Goal: Task Accomplishment & Management: Manage account settings

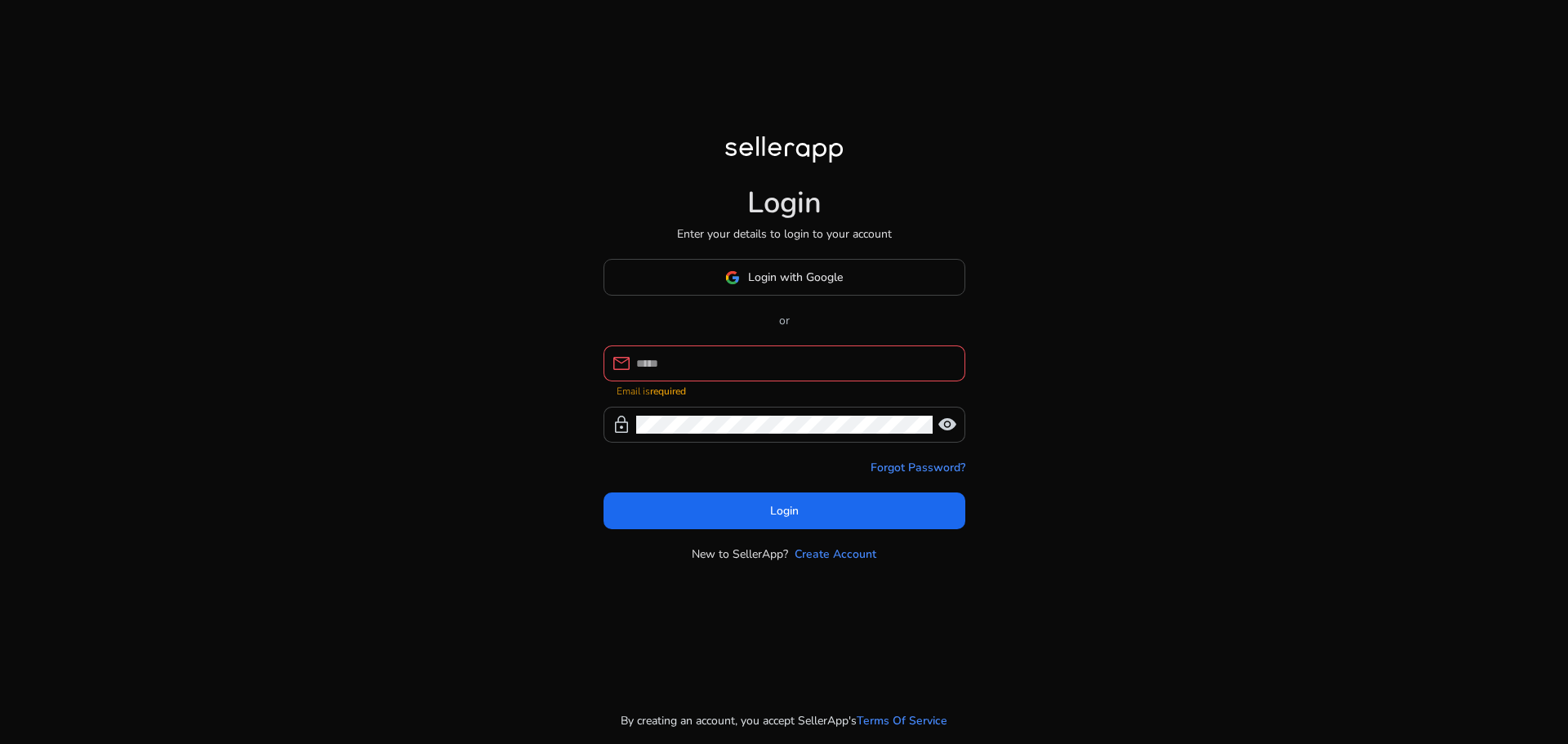
click at [719, 382] on div at bounding box center [794, 362] width 316 height 36
click at [716, 375] on div at bounding box center [794, 362] width 316 height 36
click at [716, 361] on input at bounding box center [794, 363] width 316 height 18
type input "**********"
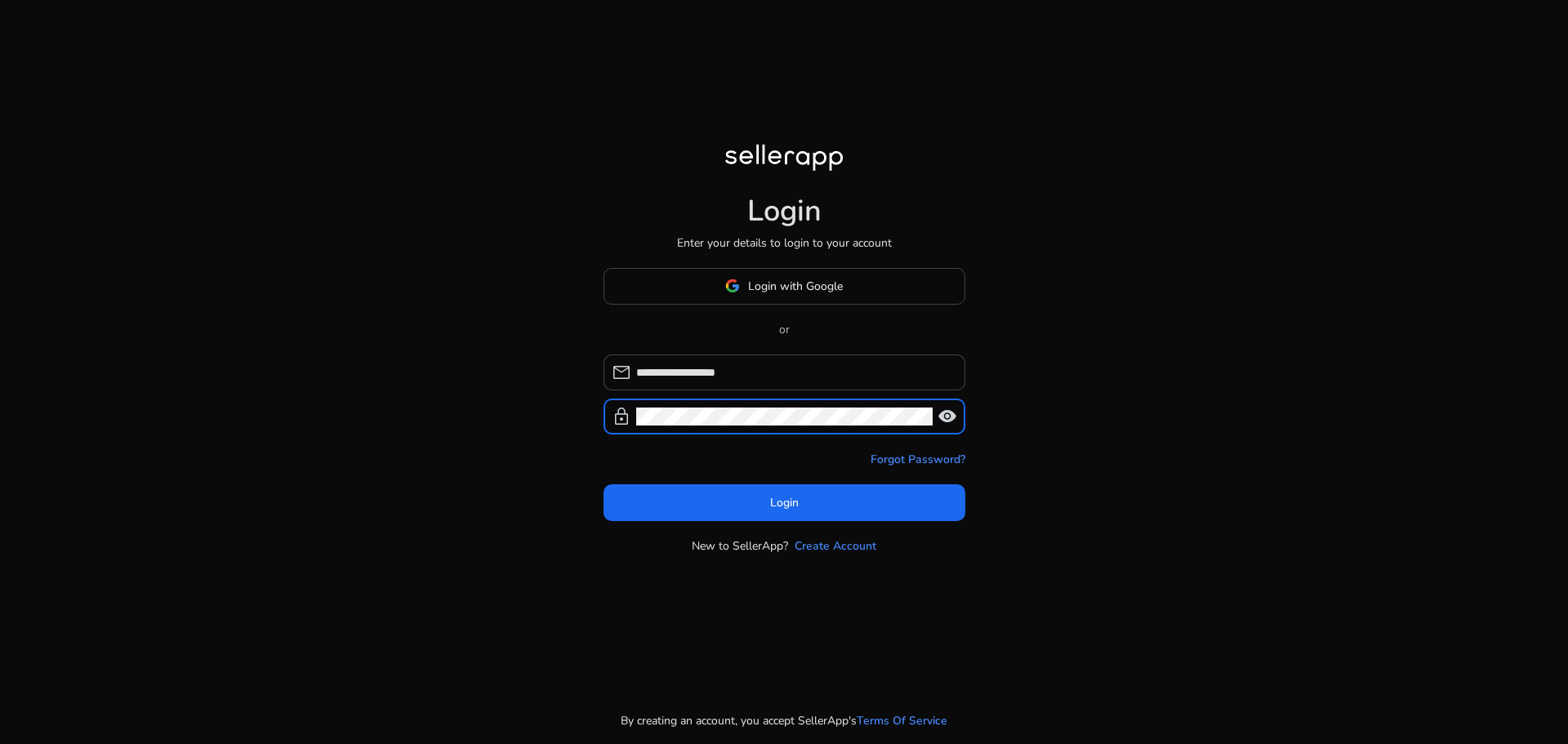
click button "Login" at bounding box center [784, 502] width 362 height 36
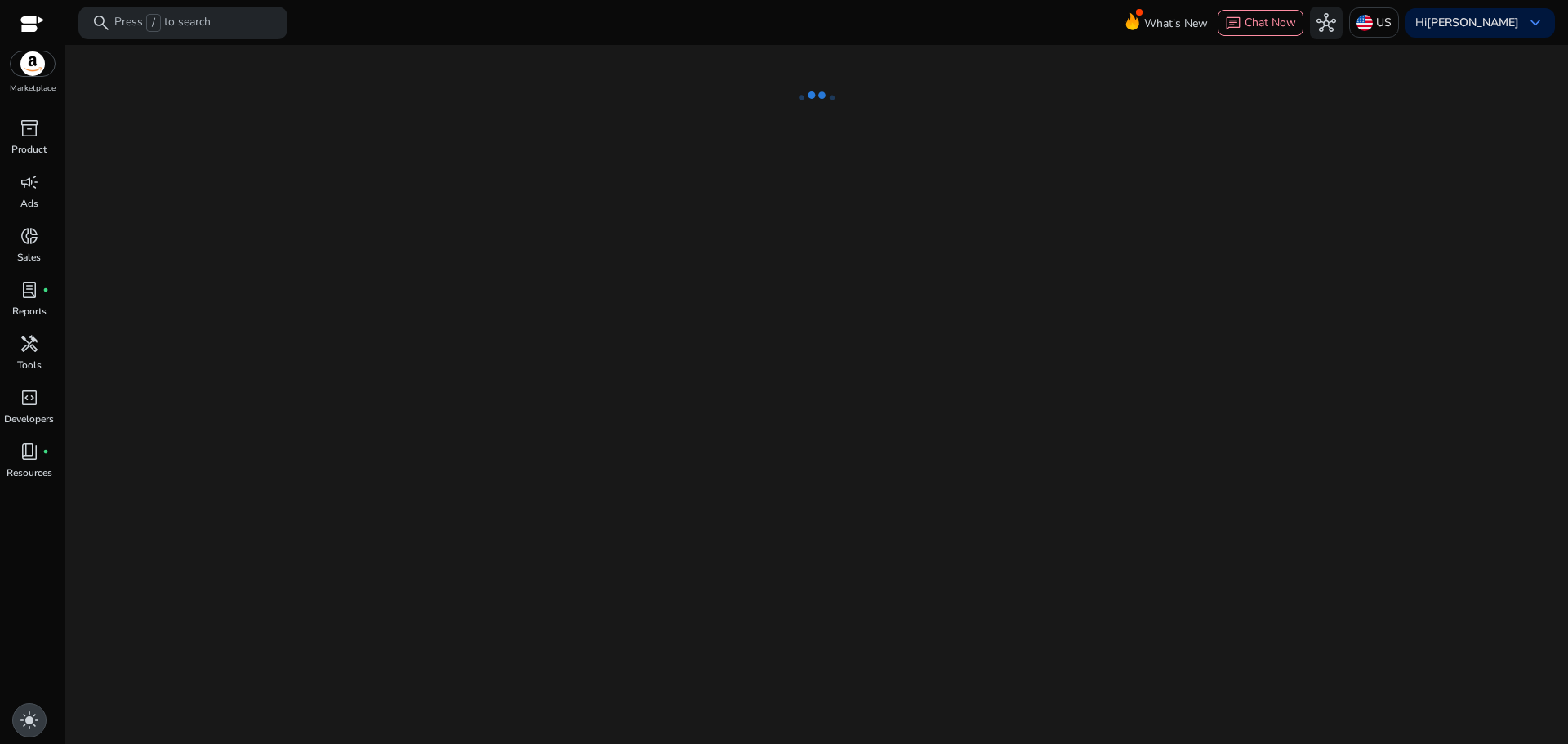
click at [29, 716] on span "light_mode" at bounding box center [29, 720] width 20 height 20
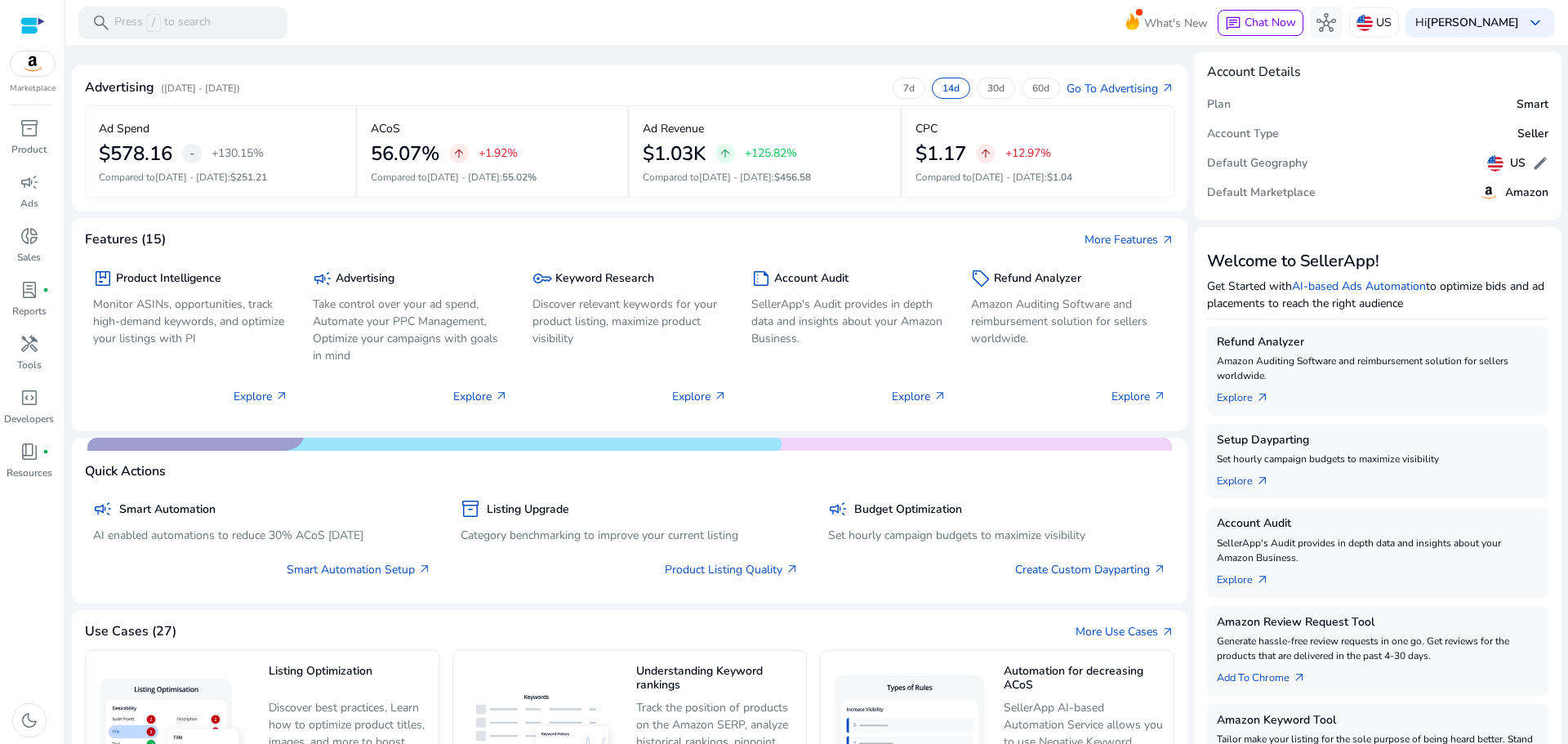
click at [18, 16] on div "Marketplace" at bounding box center [32, 47] width 64 height 95
click at [26, 23] on div at bounding box center [33, 26] width 24 height 19
click at [987, 82] on p "30d" at bounding box center [996, 88] width 17 height 13
click at [1032, 85] on p "60d" at bounding box center [1041, 88] width 17 height 13
click at [995, 85] on p "30d" at bounding box center [996, 88] width 17 height 13
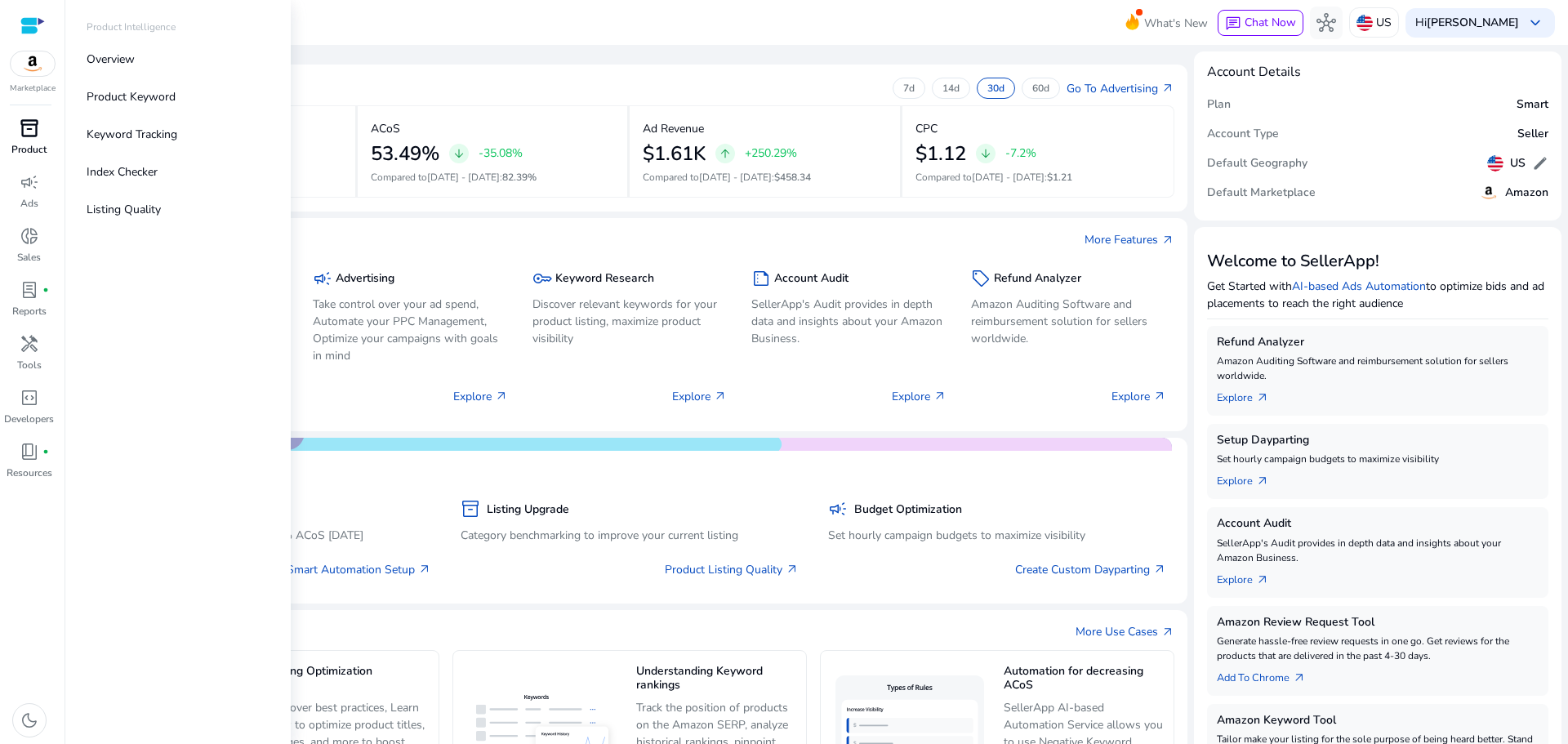
click at [43, 142] on p "Product" at bounding box center [29, 149] width 35 height 15
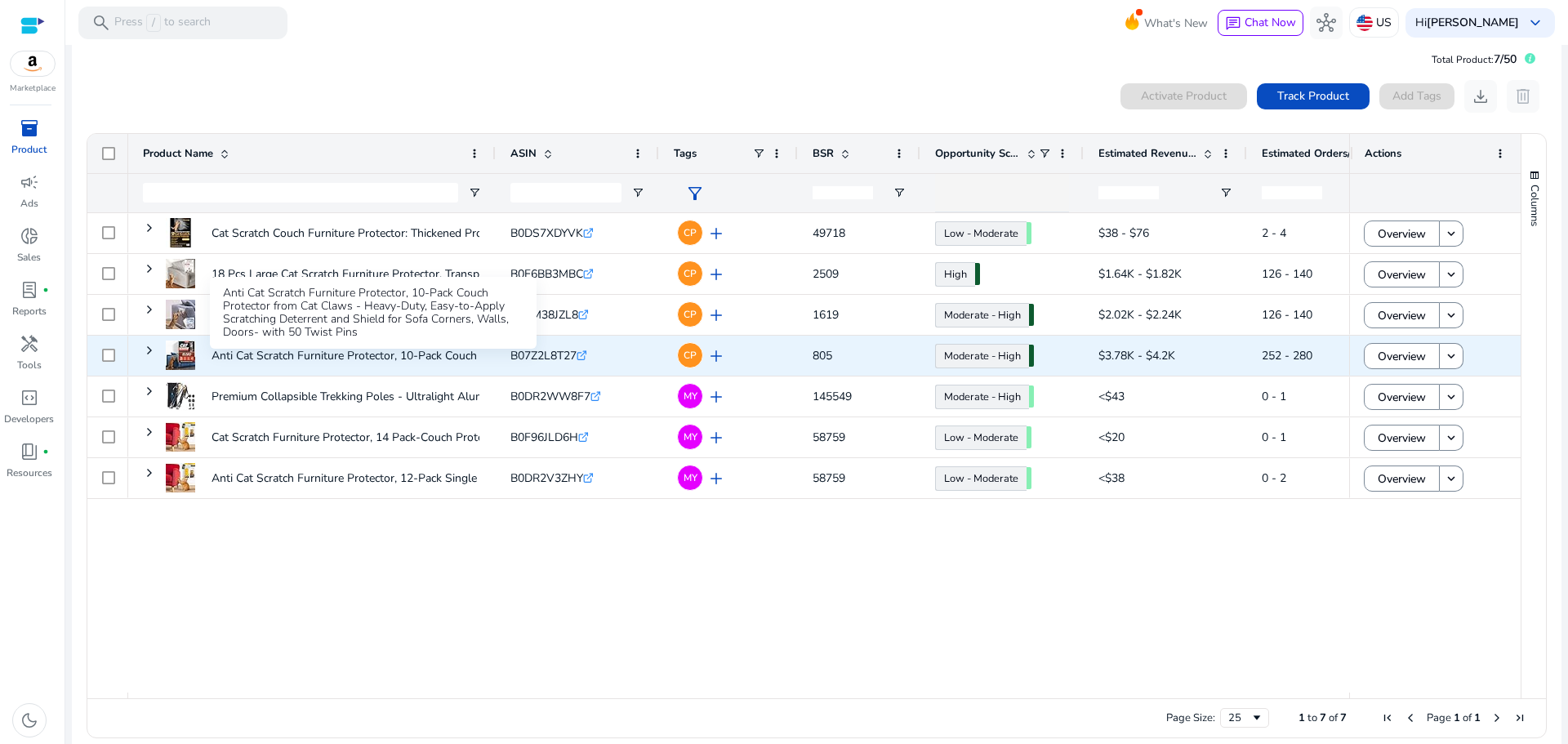
scroll to position [36, 0]
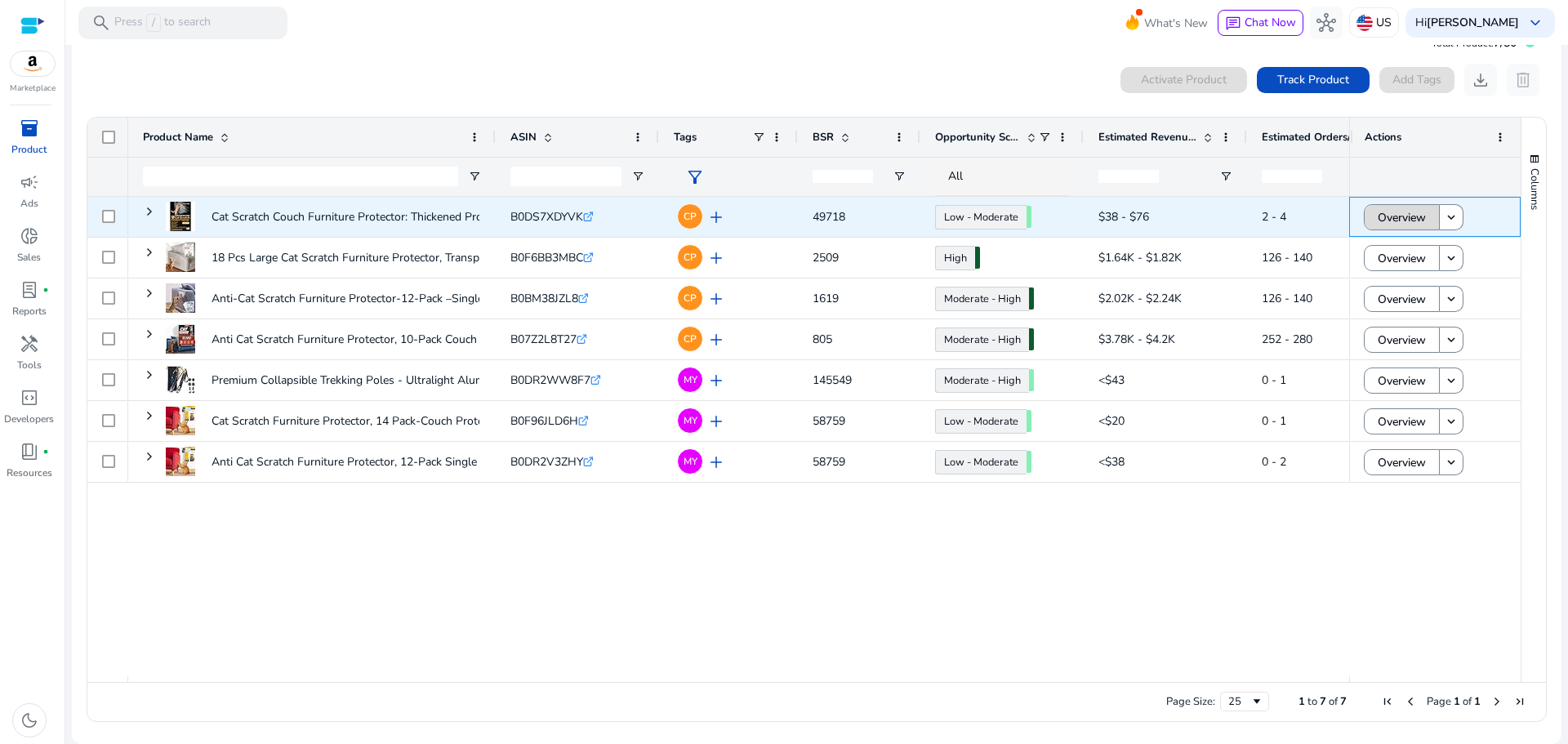
click at [1391, 216] on span "Overview" at bounding box center [1401, 218] width 49 height 34
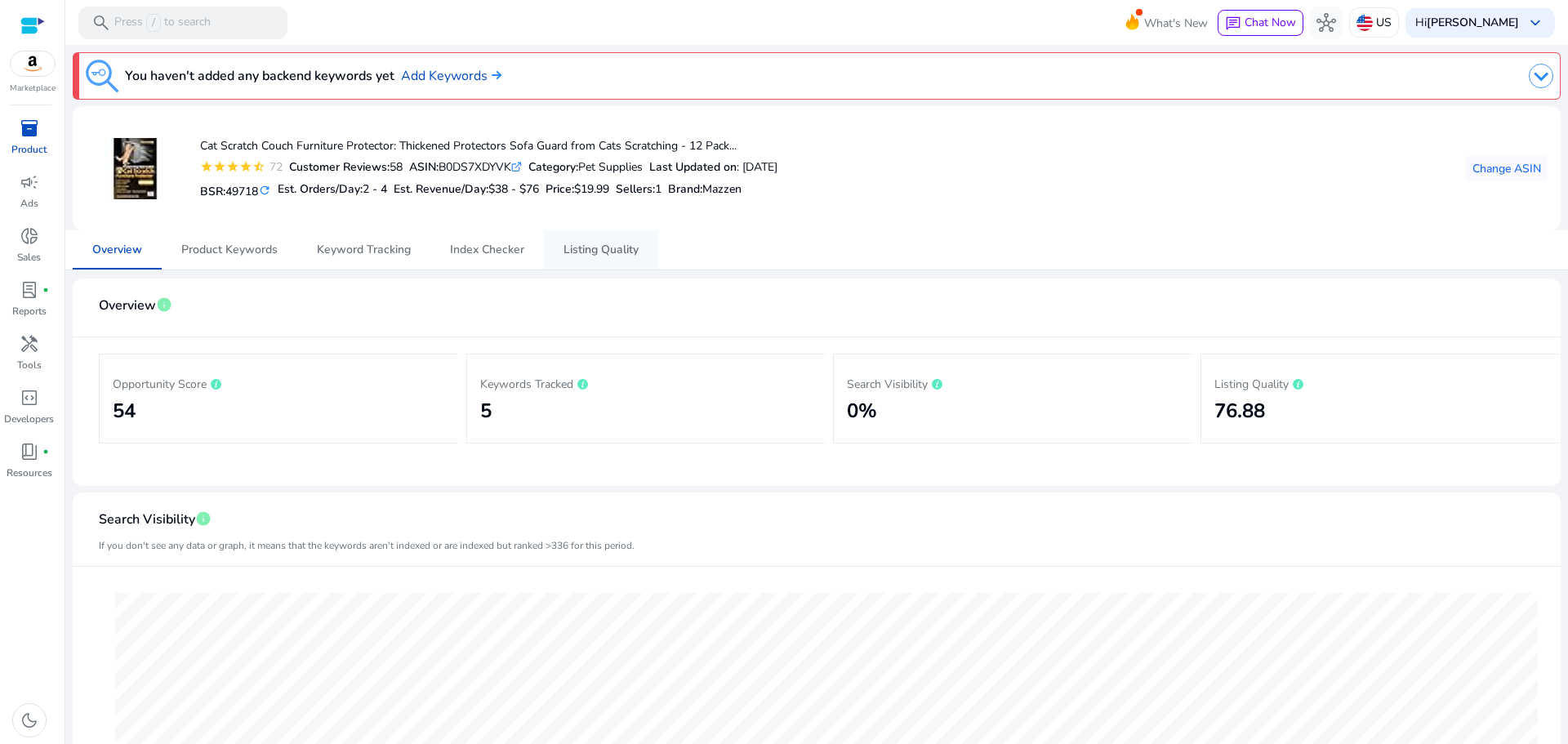
click at [583, 259] on span "Listing Quality" at bounding box center [601, 250] width 75 height 39
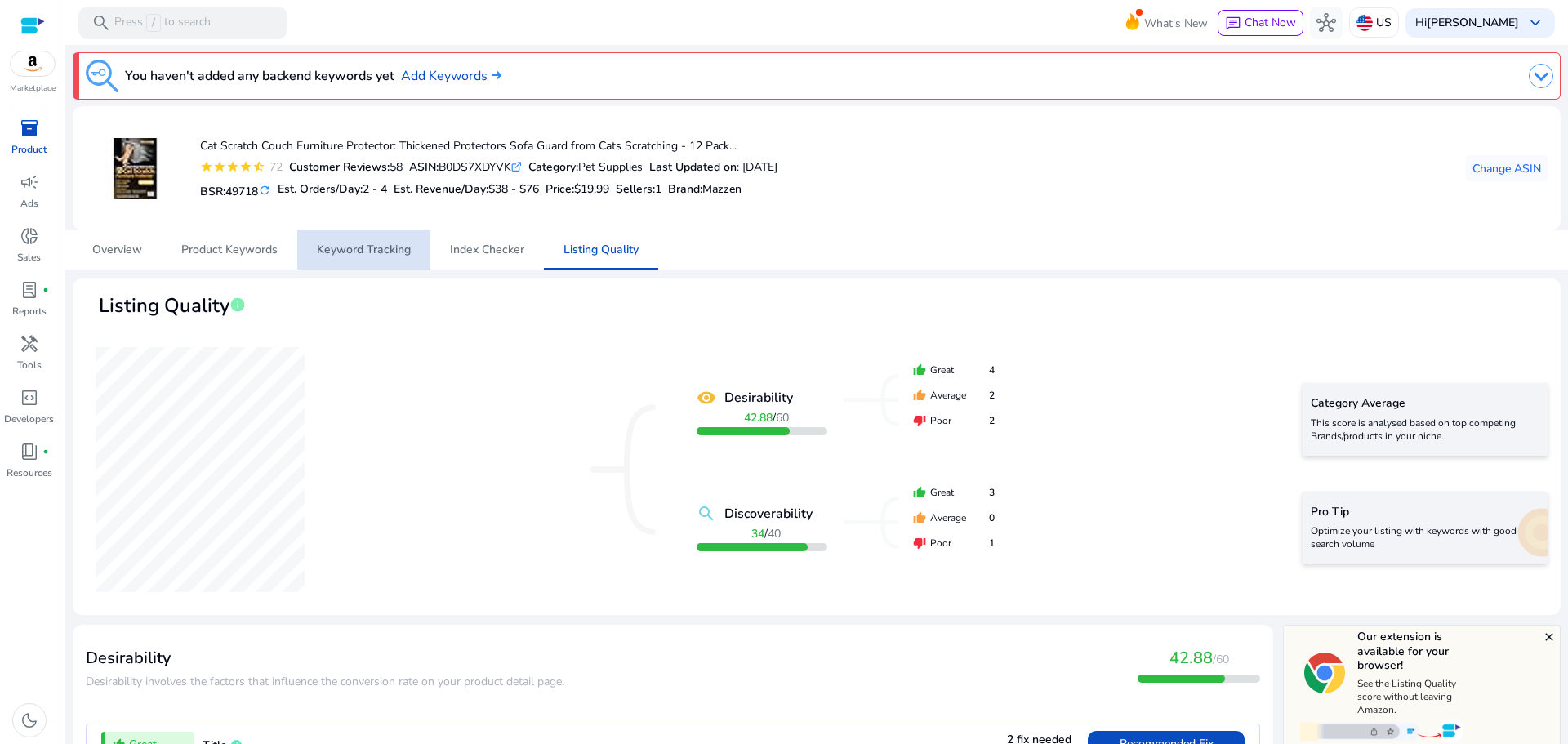
click at [347, 240] on span "Keyword Tracking" at bounding box center [363, 250] width 94 height 39
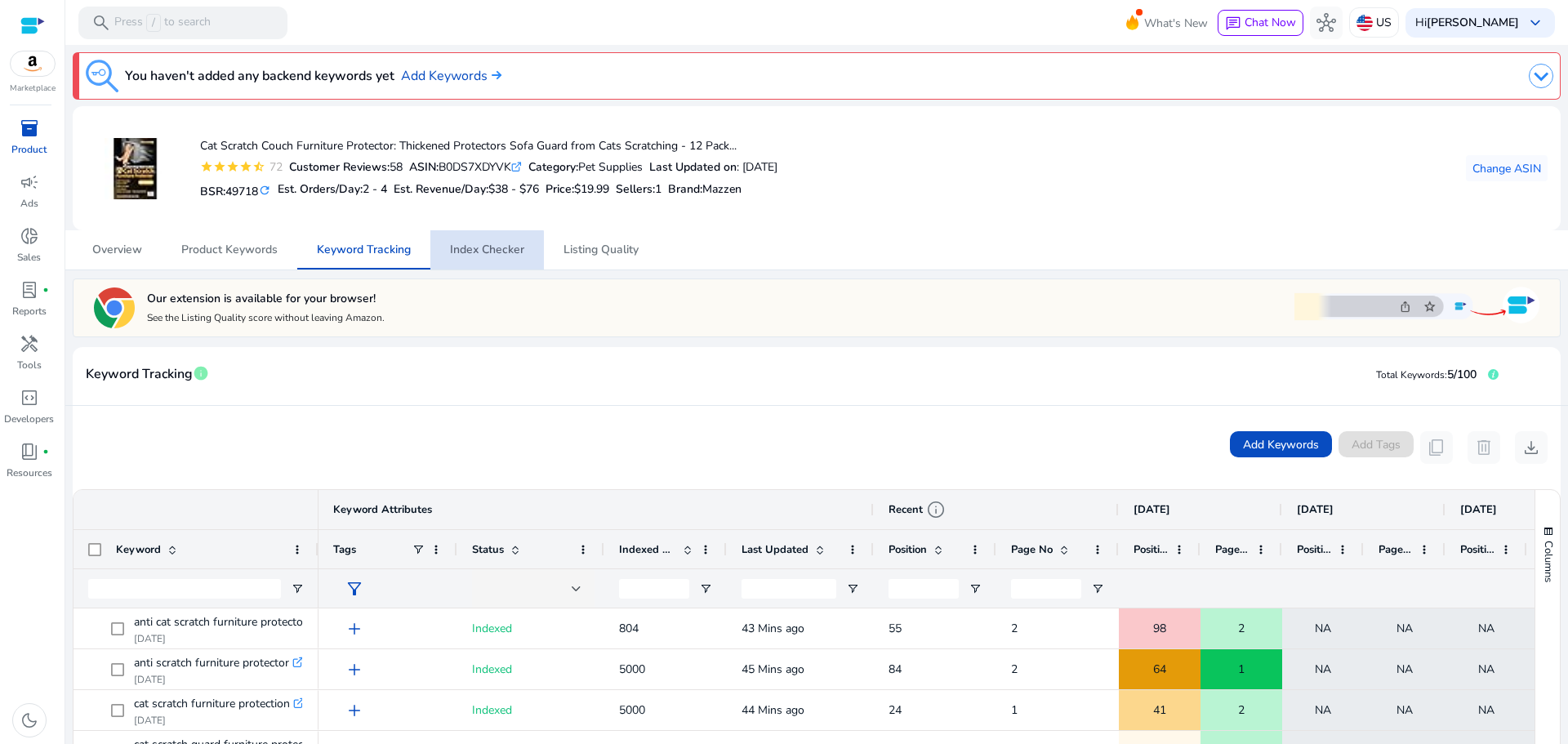
click at [478, 255] on span "Index Checker" at bounding box center [487, 250] width 75 height 11
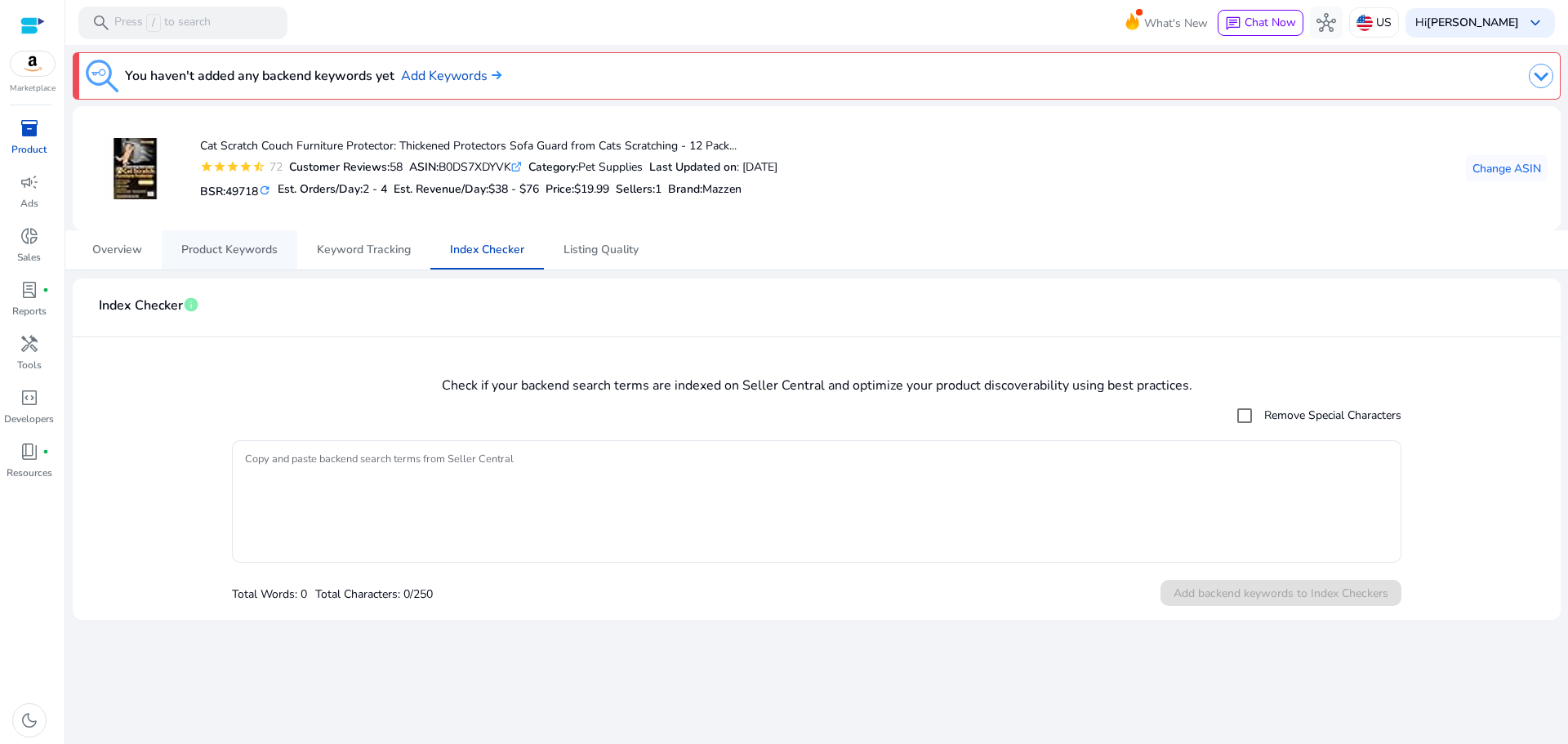
click at [231, 253] on span "Product Keywords" at bounding box center [229, 250] width 96 height 11
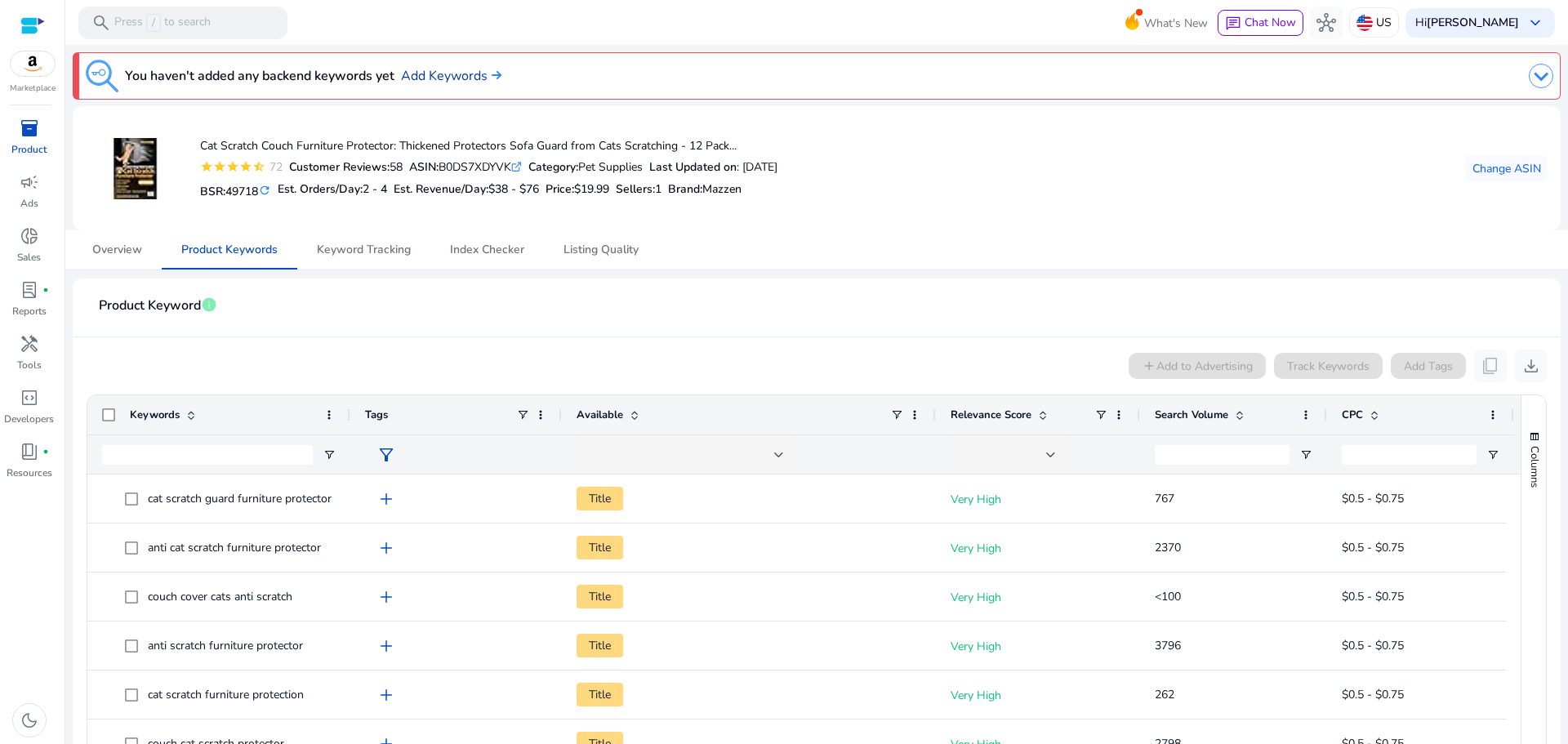
click at [433, 72] on link "Add Keywords" at bounding box center [451, 75] width 101 height 20
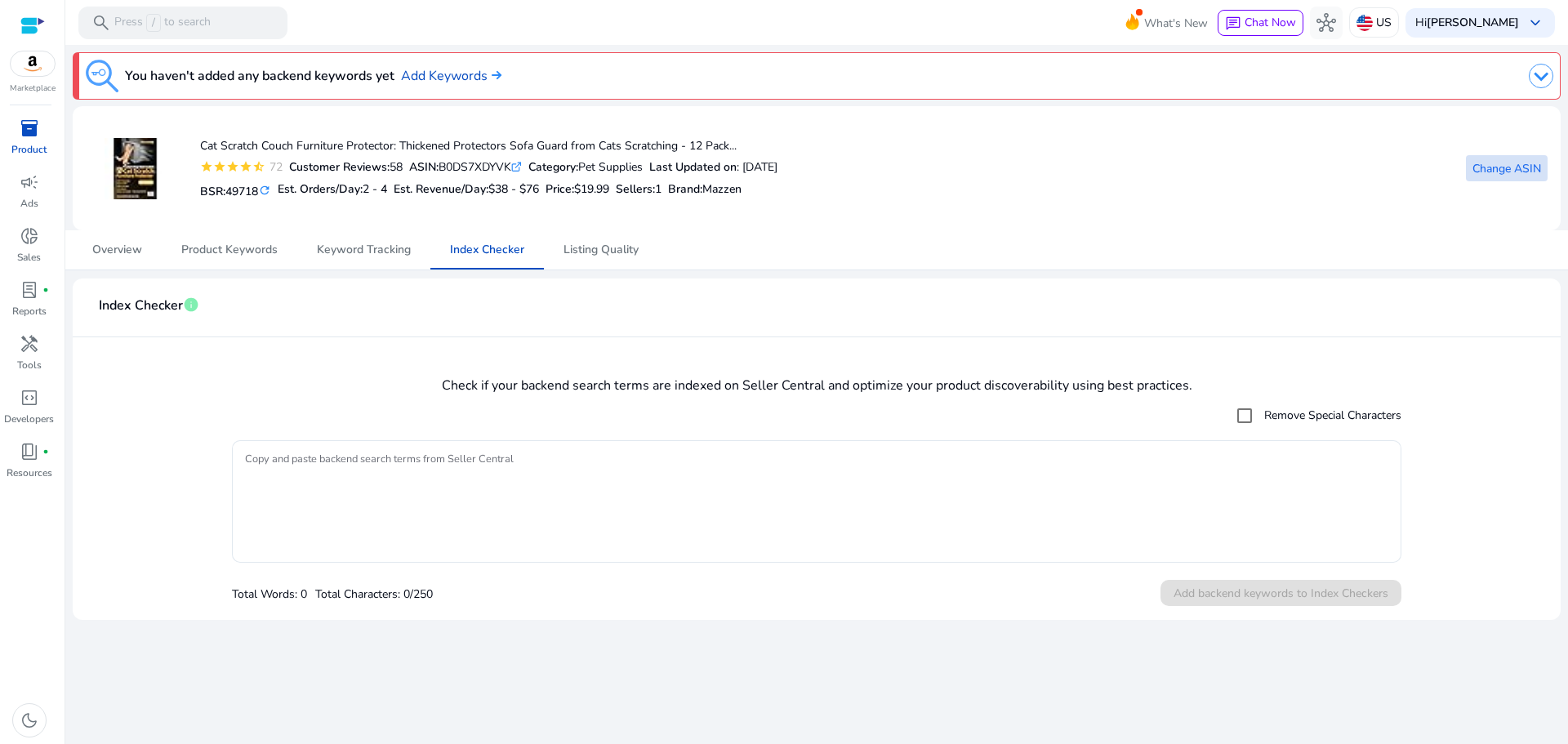
click at [1496, 163] on span "Change ASIN" at bounding box center [1506, 169] width 69 height 17
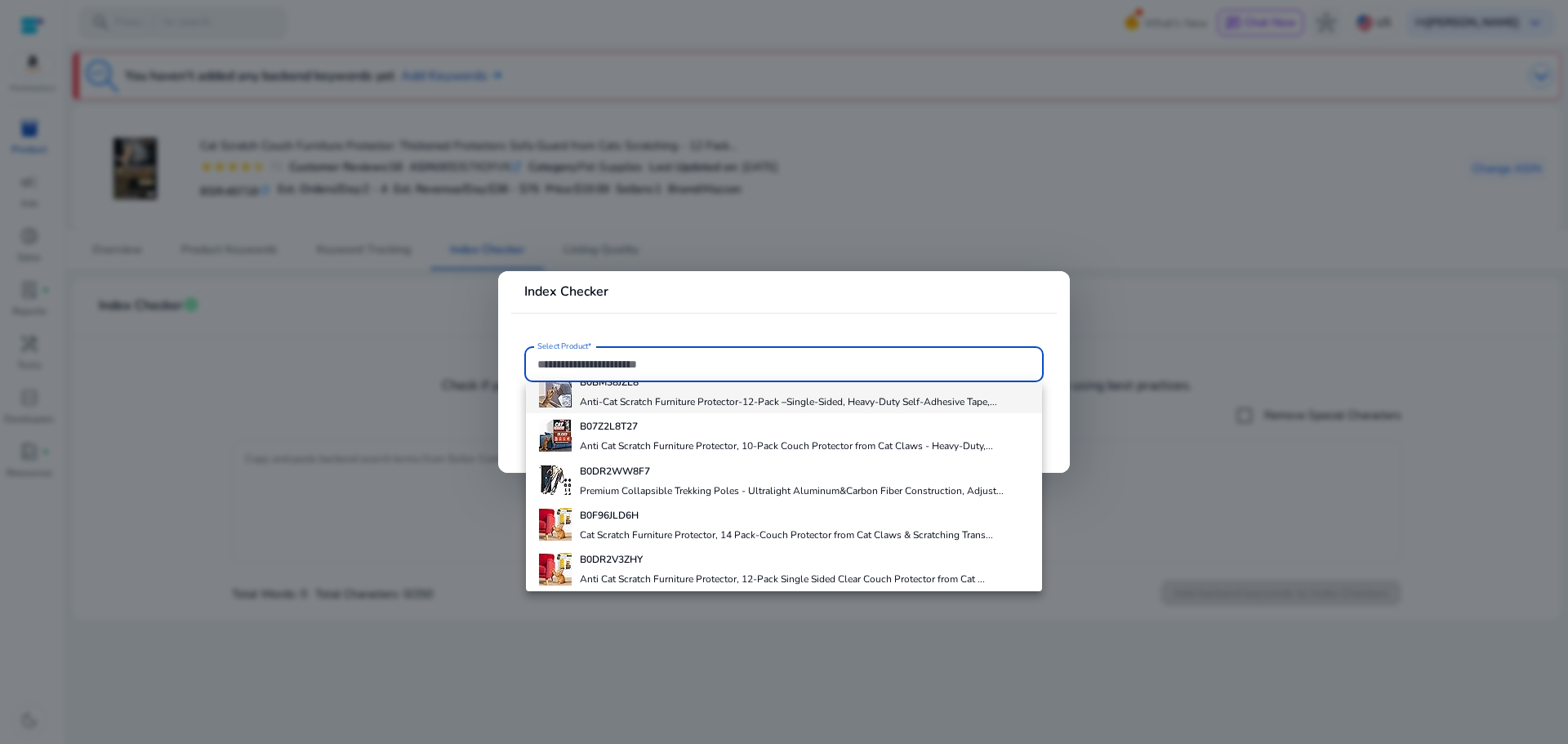
scroll to position [115, 0]
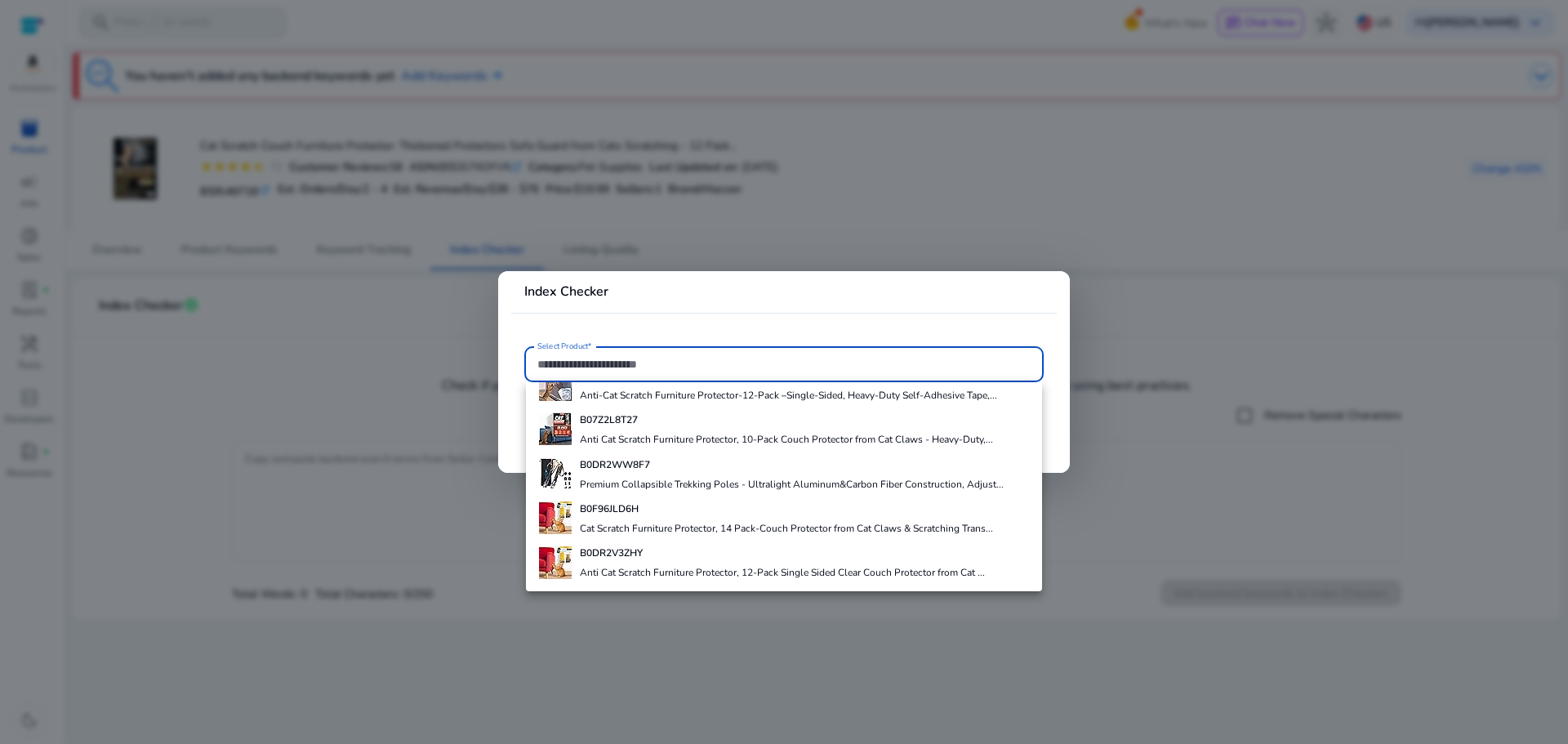
click at [676, 513] on h4 "B0F96JLD6H" at bounding box center [786, 508] width 413 height 13
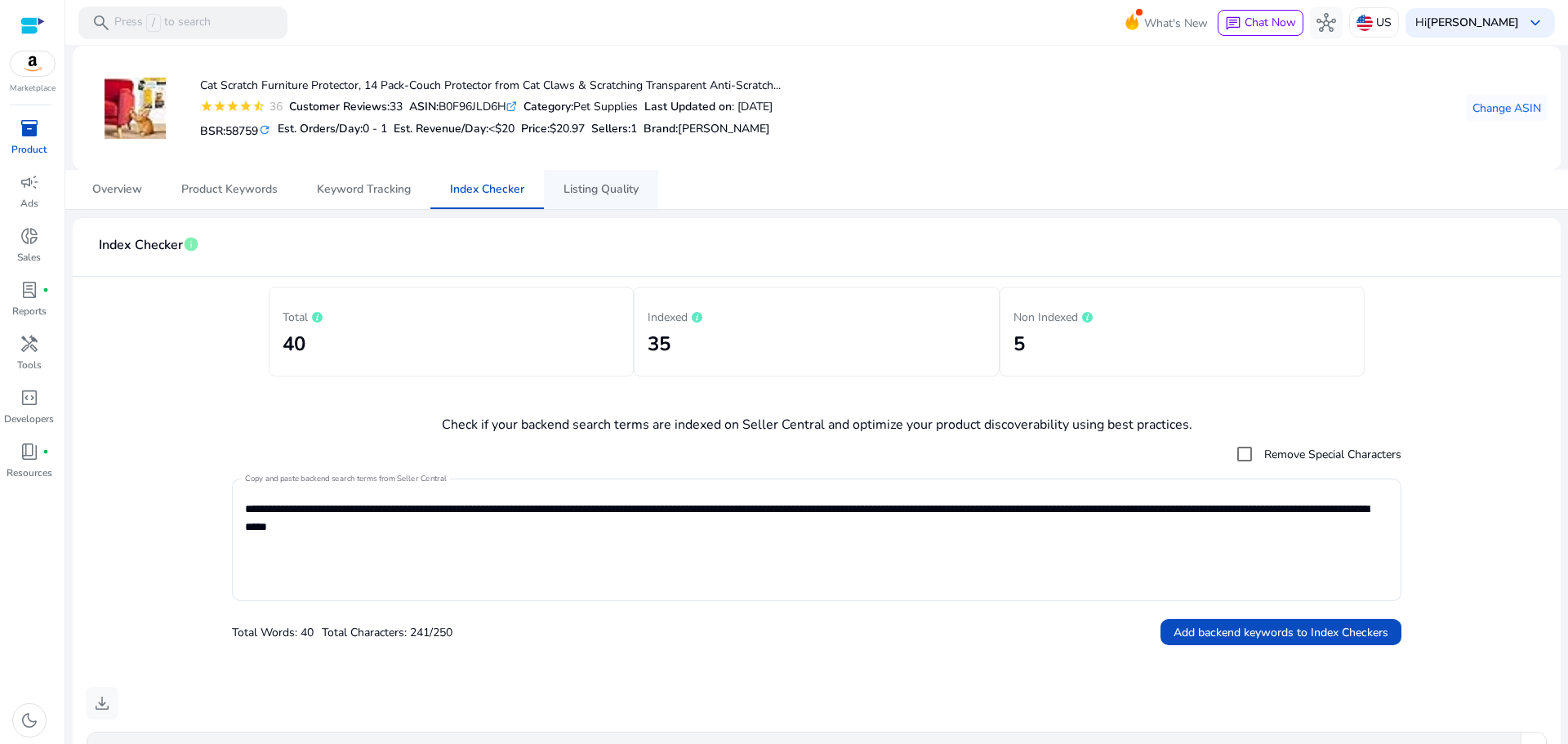
click at [617, 198] on span "Listing Quality" at bounding box center [601, 189] width 75 height 39
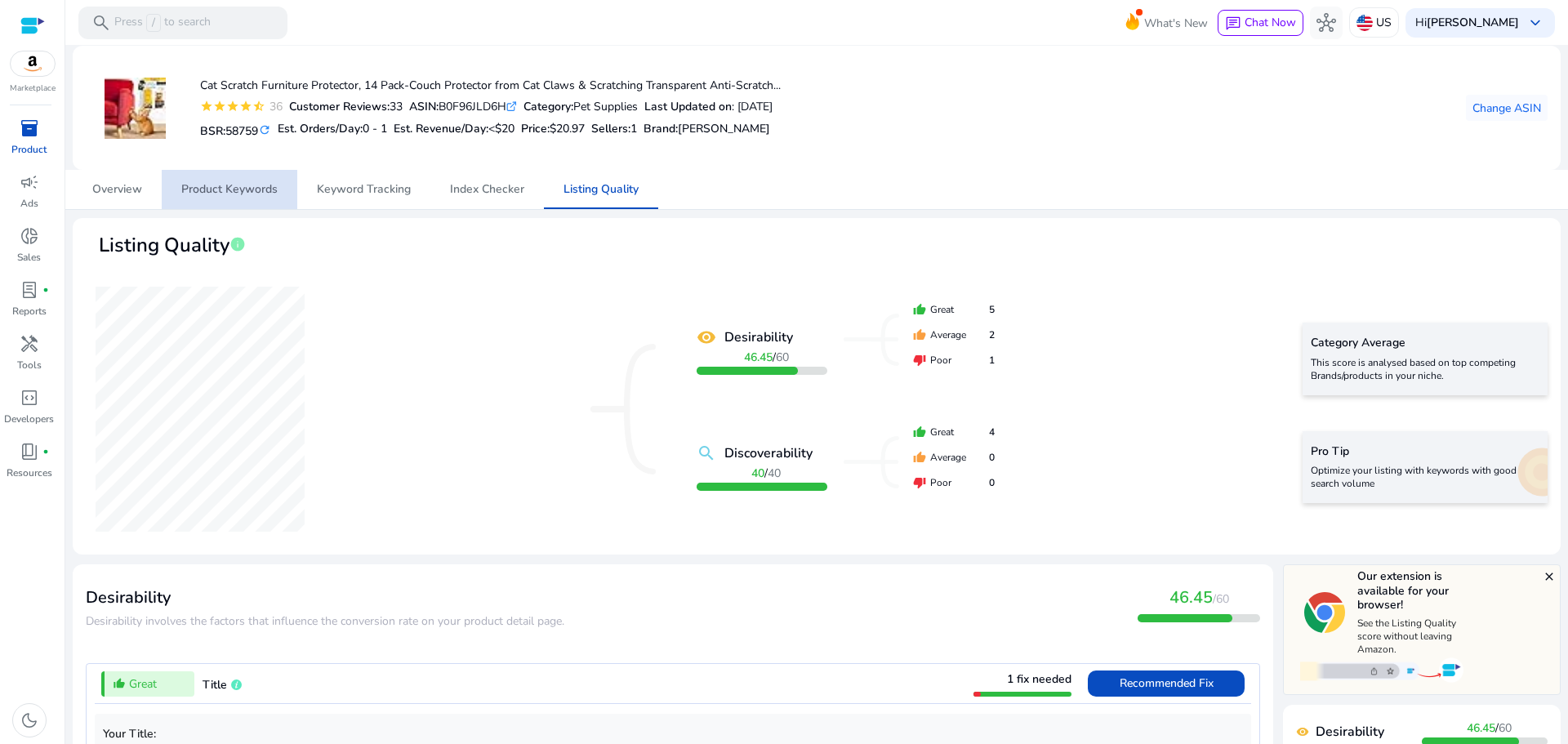
click at [251, 194] on span "Product Keywords" at bounding box center [229, 189] width 96 height 11
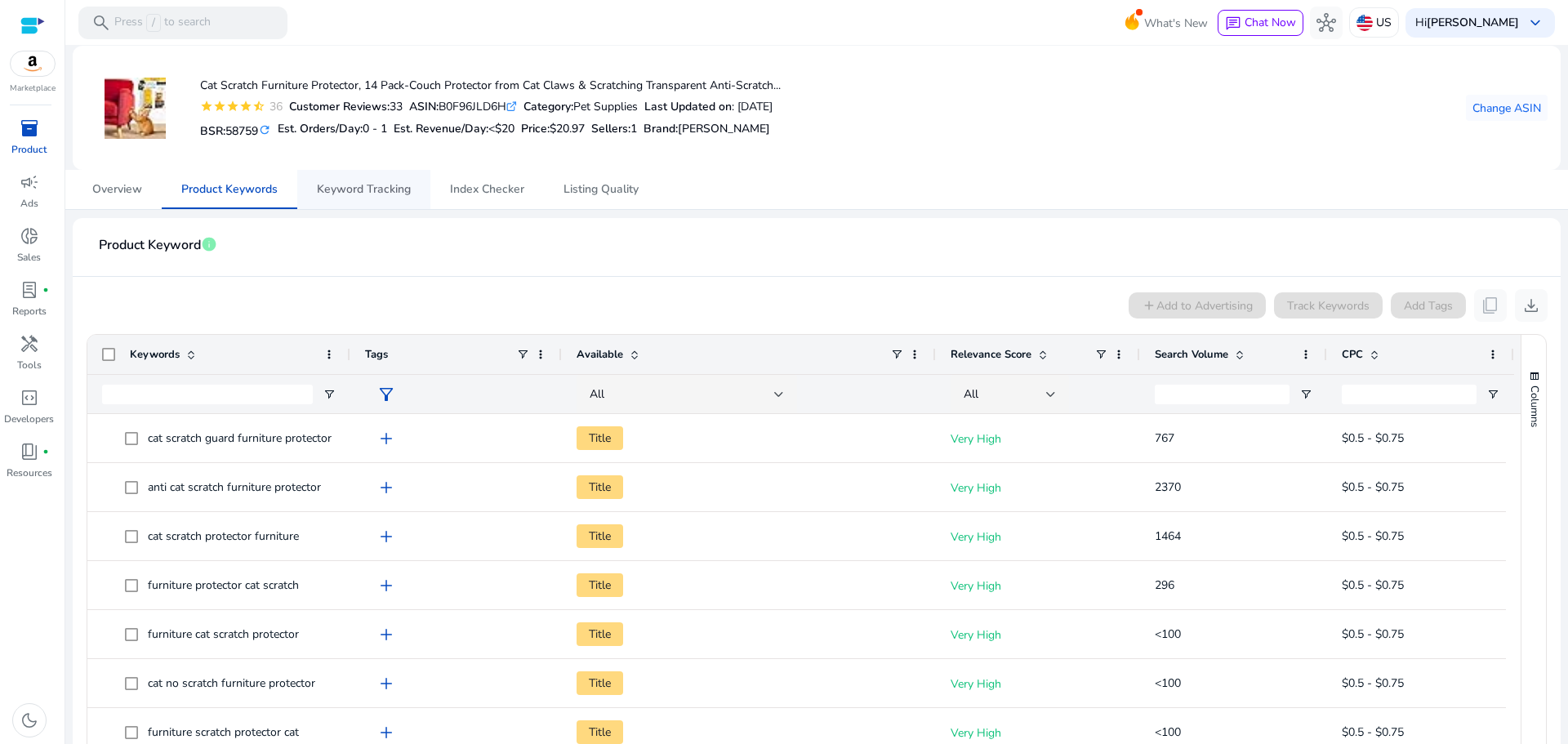
click at [351, 193] on span "Keyword Tracking" at bounding box center [363, 189] width 94 height 11
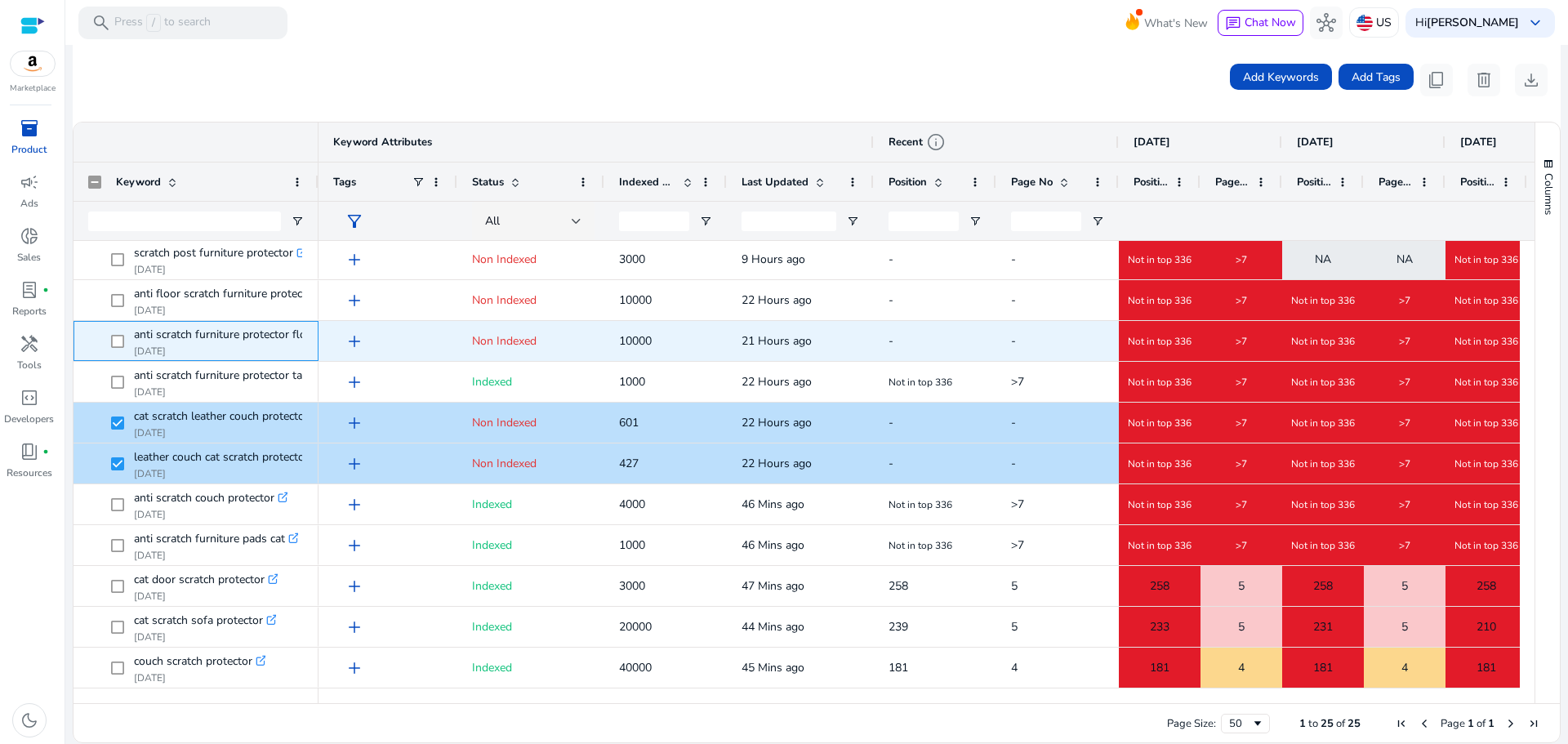
click at [126, 342] on span at bounding box center [122, 341] width 23 height 34
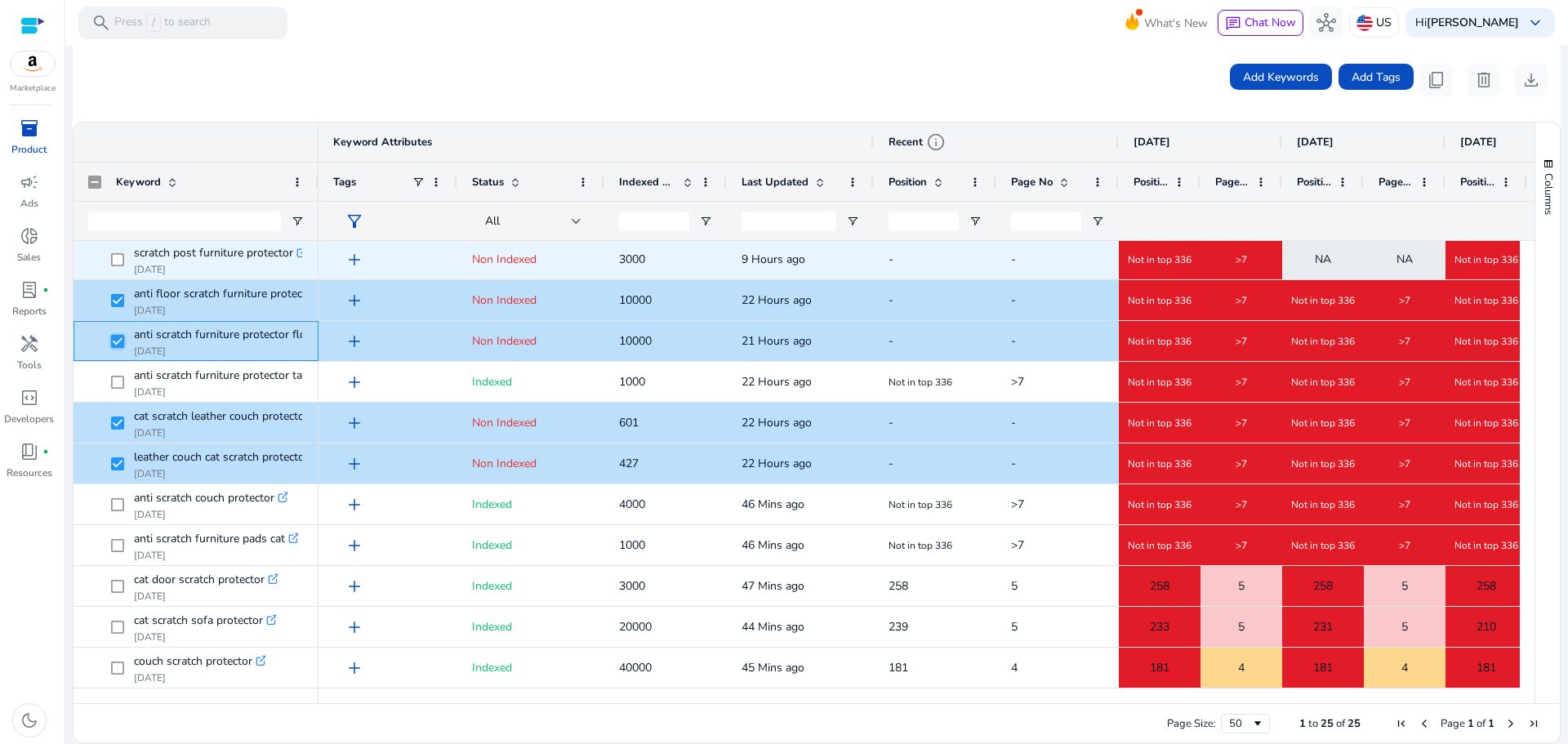
scroll to position [412, 0]
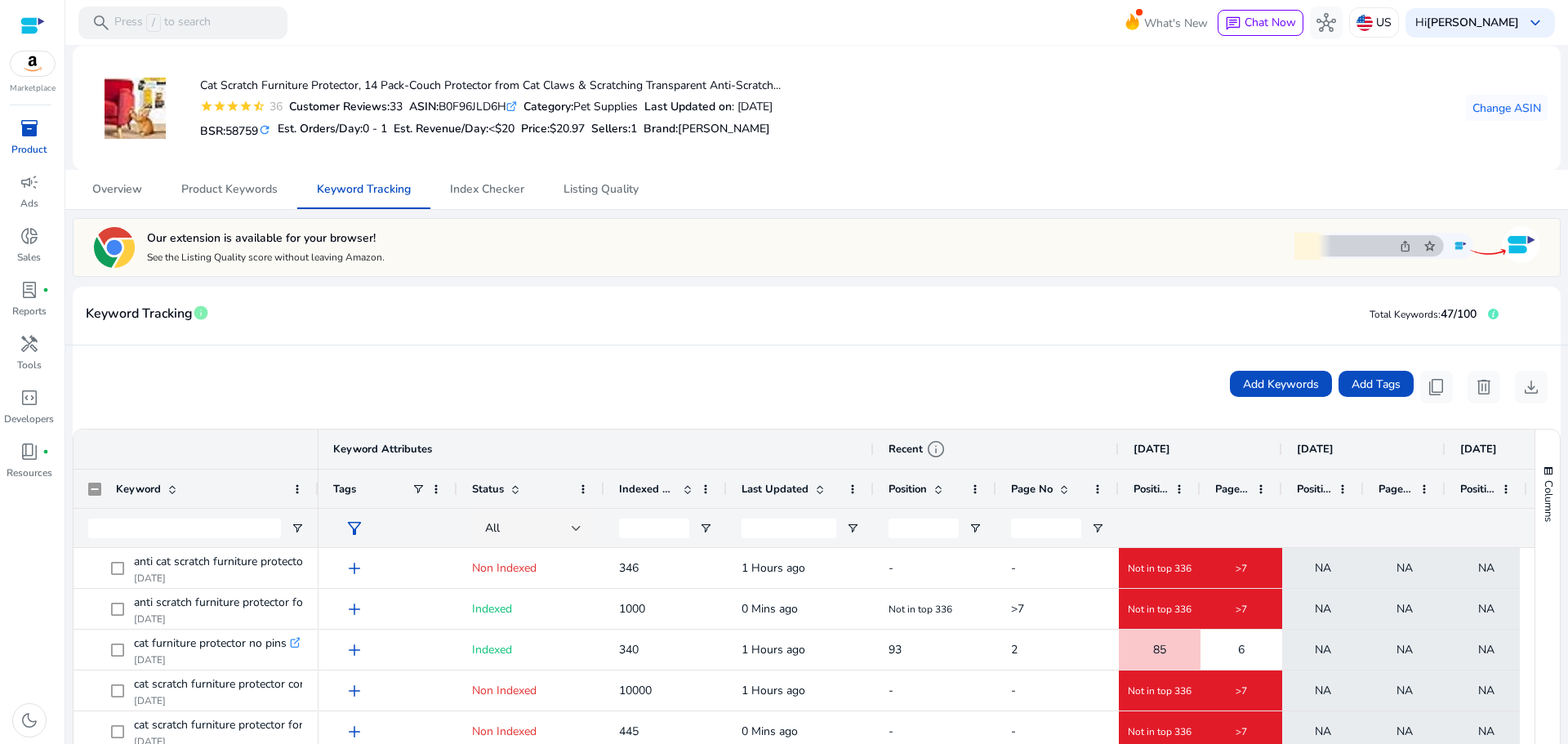
click at [524, 336] on mat-card-header "Keyword Tracking info Total Keywords: 47/100" at bounding box center [816, 323] width 1487 height 46
click at [1513, 106] on span "Change ASIN" at bounding box center [1506, 108] width 69 height 17
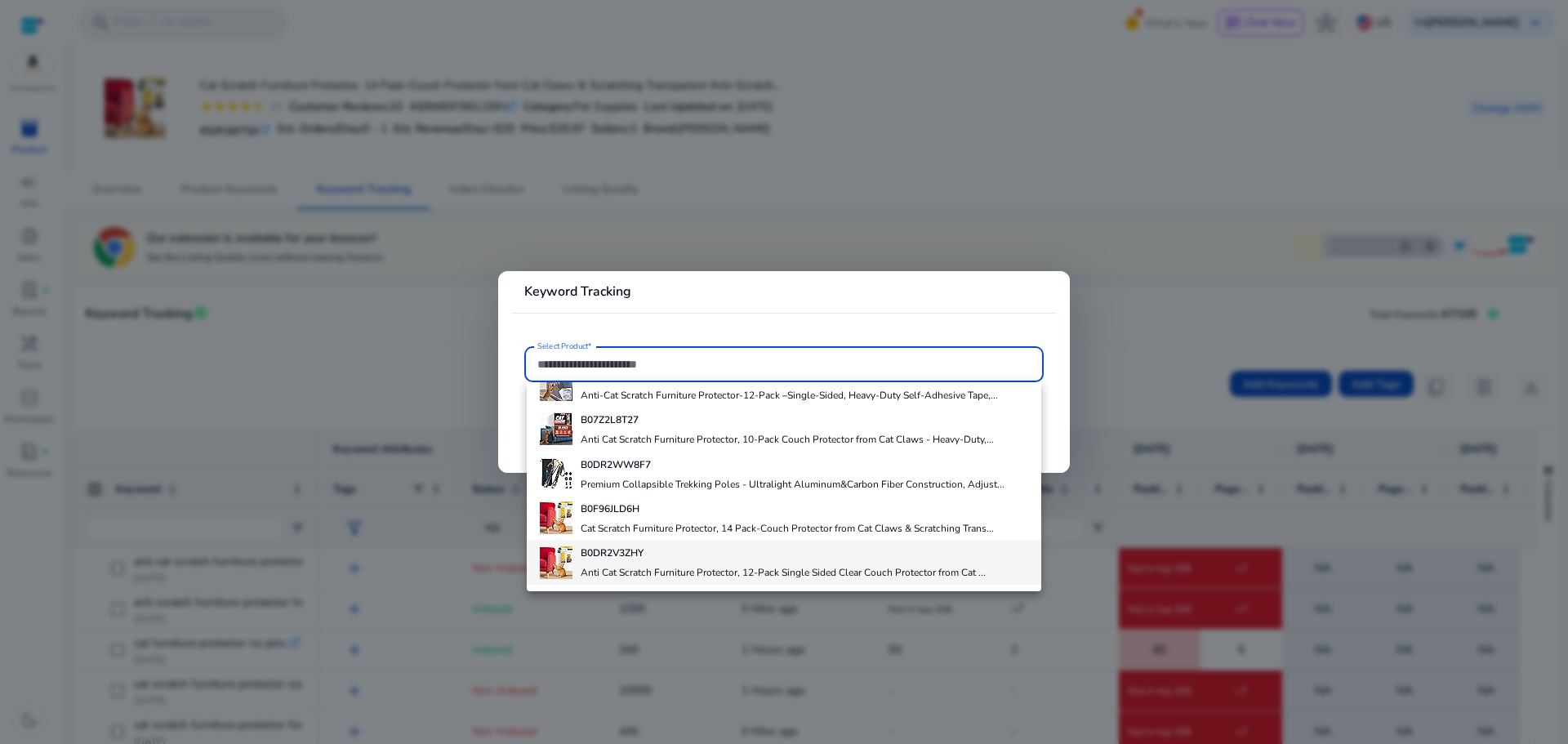
click at [611, 557] on b "B0DR2V3ZHY" at bounding box center [611, 552] width 62 height 13
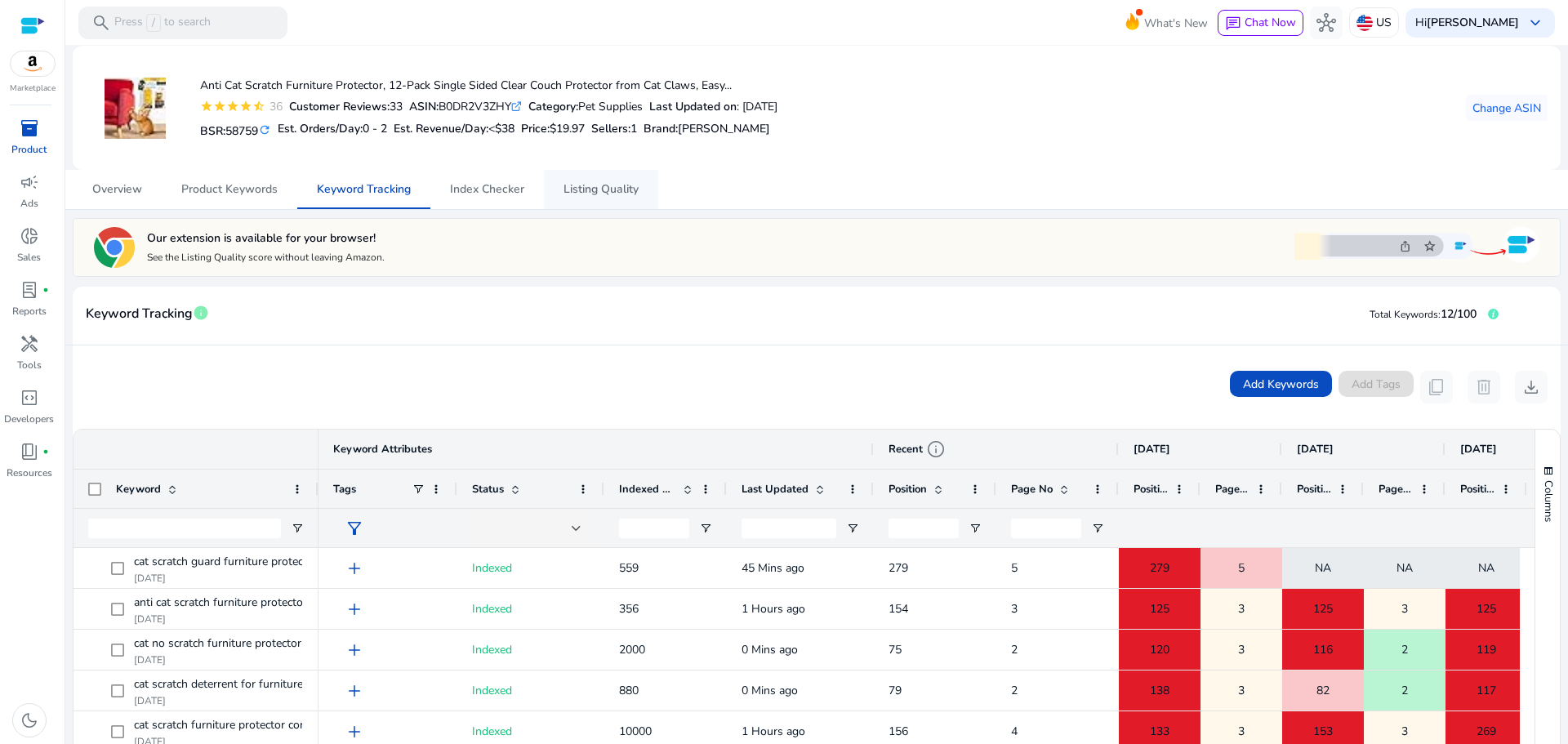
click at [617, 194] on span "Listing Quality" at bounding box center [601, 189] width 75 height 11
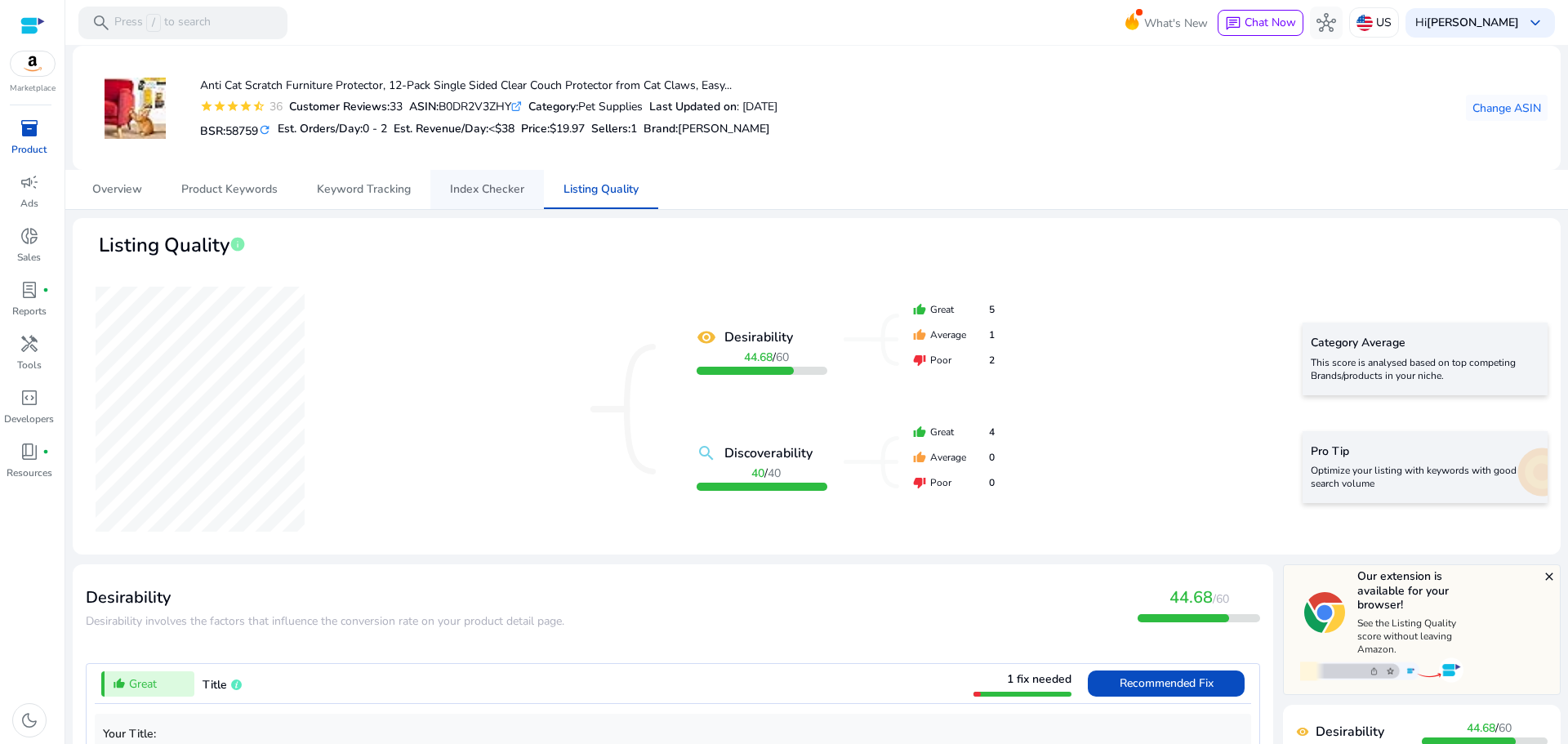
click at [488, 195] on span "Index Checker" at bounding box center [487, 189] width 75 height 11
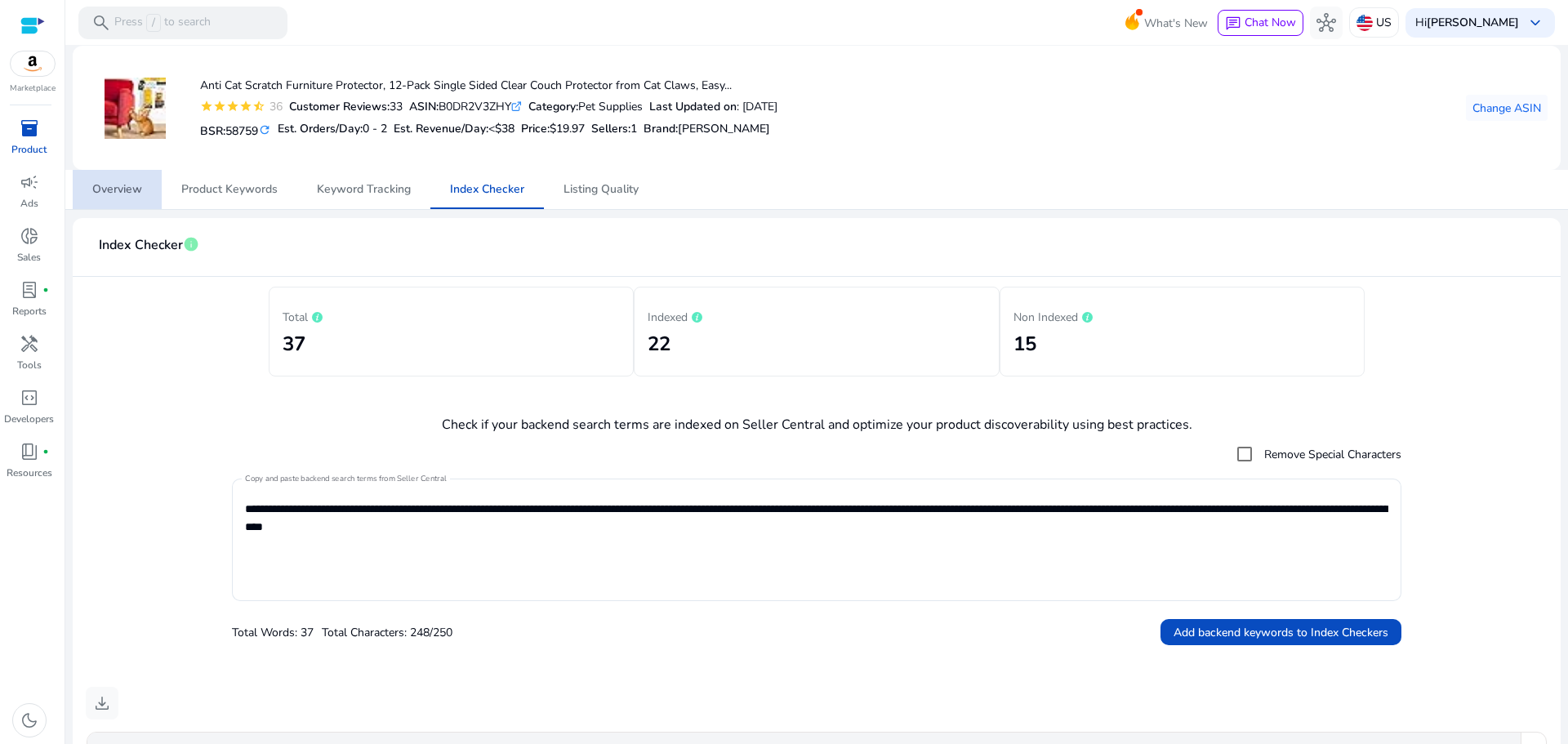
click at [131, 189] on span "Overview" at bounding box center [116, 189] width 49 height 11
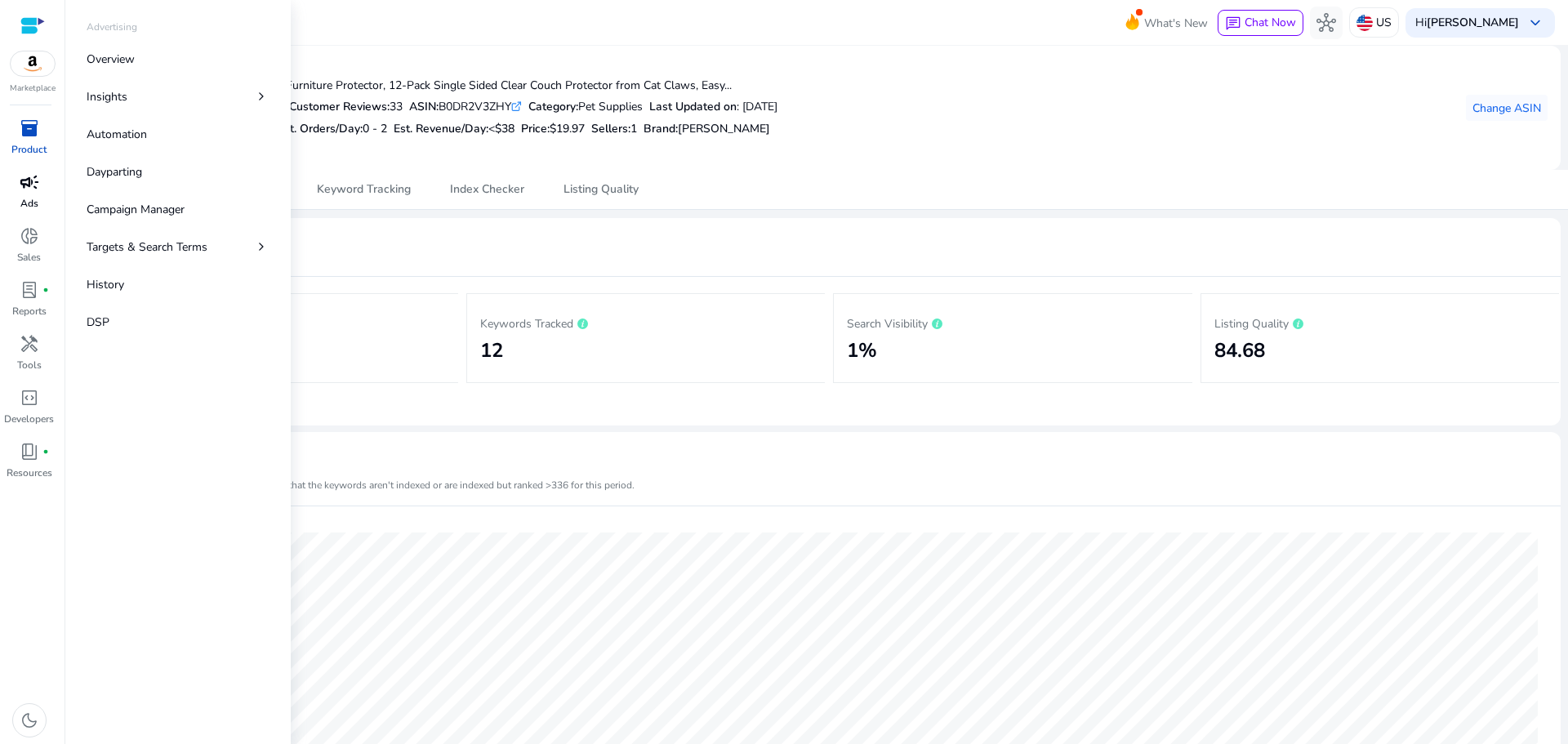
click at [22, 179] on span "campaign" at bounding box center [29, 182] width 20 height 20
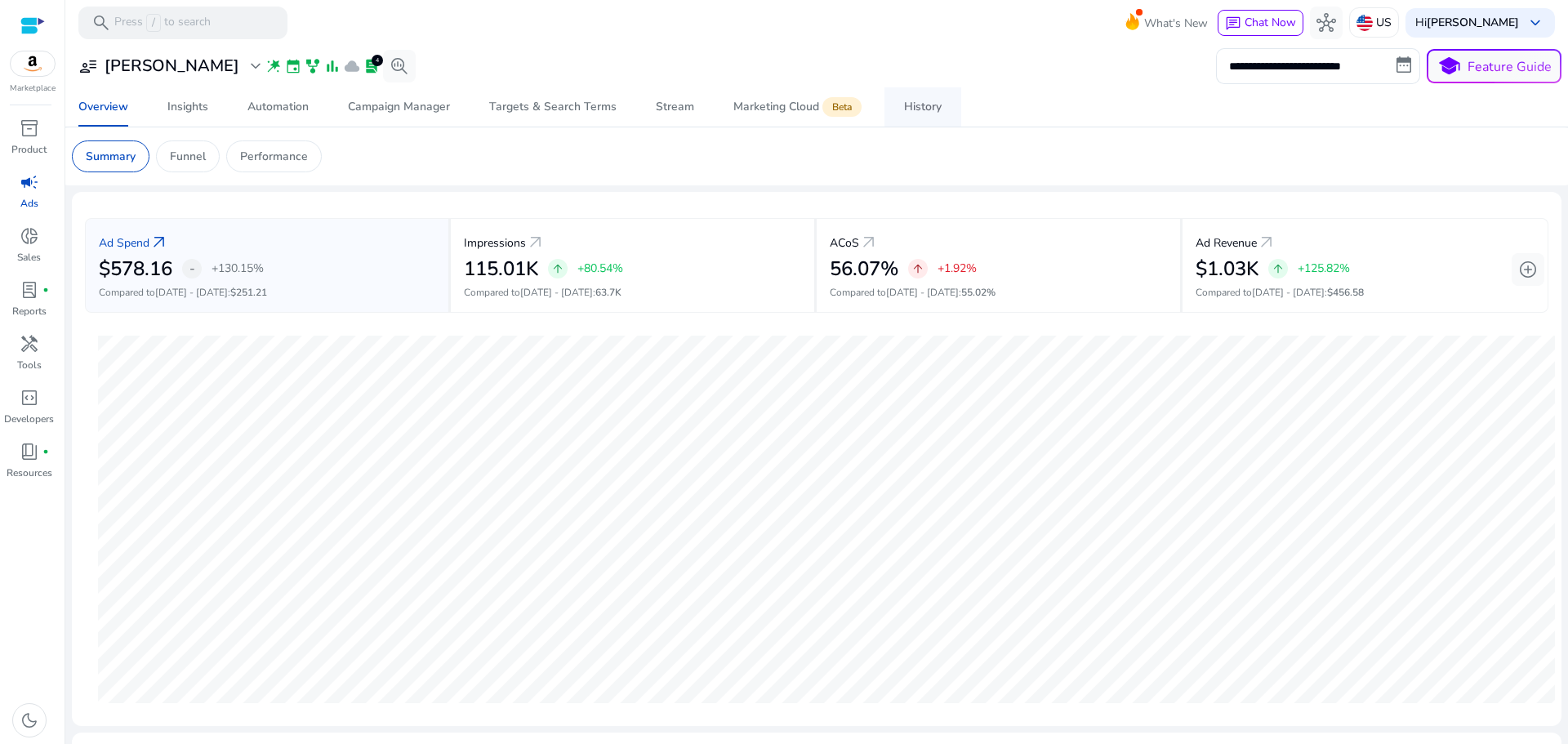
click at [904, 119] on span "History" at bounding box center [922, 107] width 37 height 39
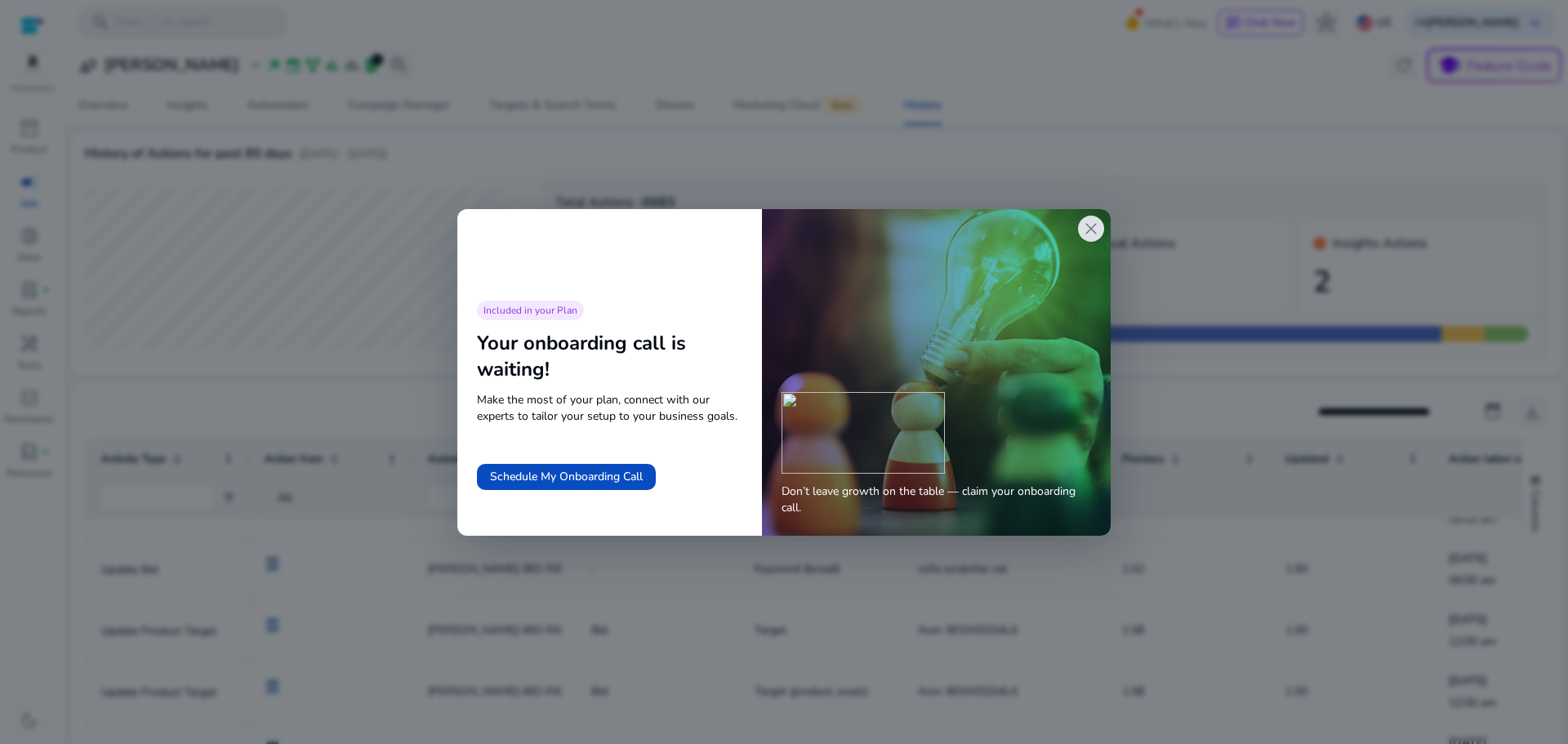
click at [1093, 234] on span "close" at bounding box center [1091, 228] width 20 height 20
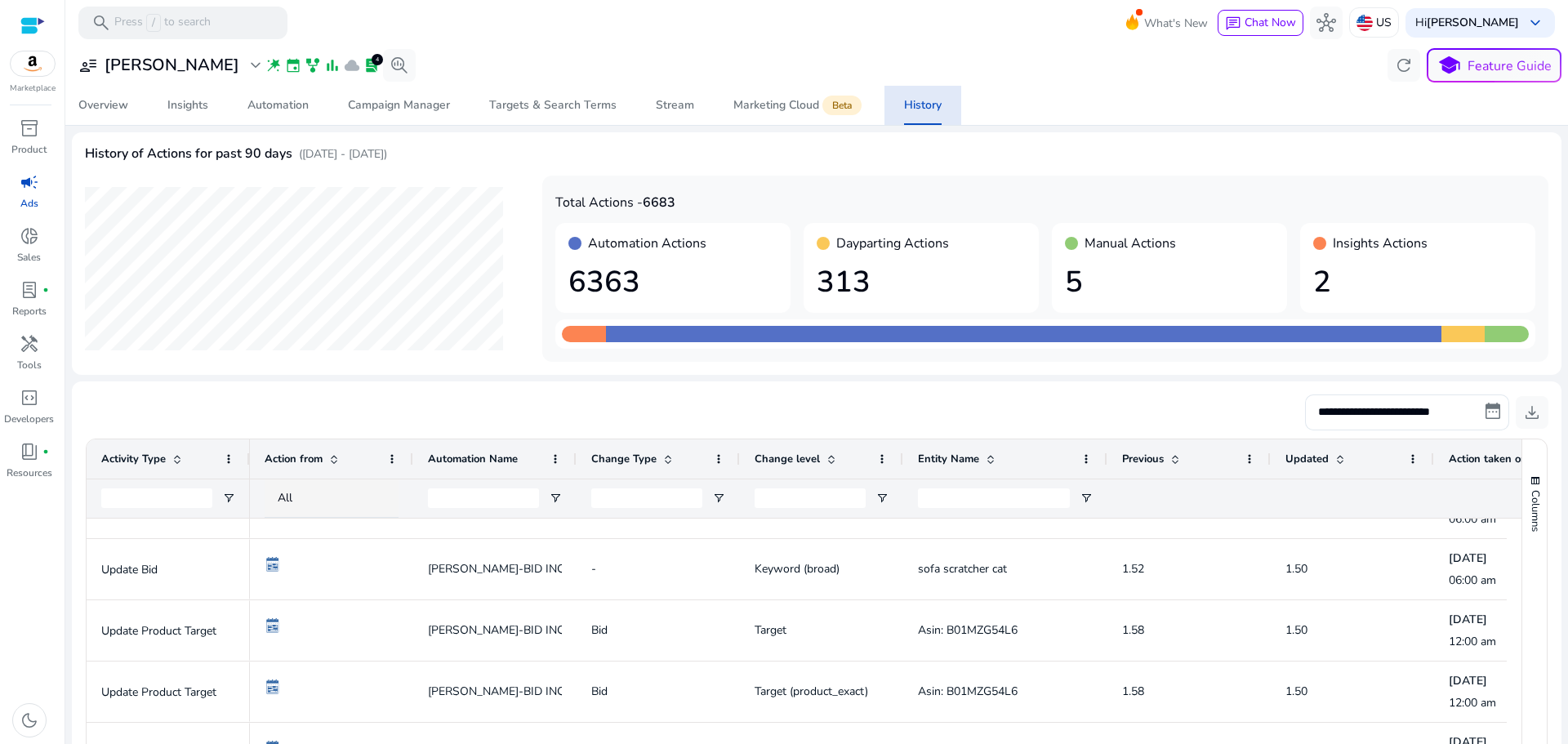
click at [36, 23] on div at bounding box center [33, 26] width 24 height 19
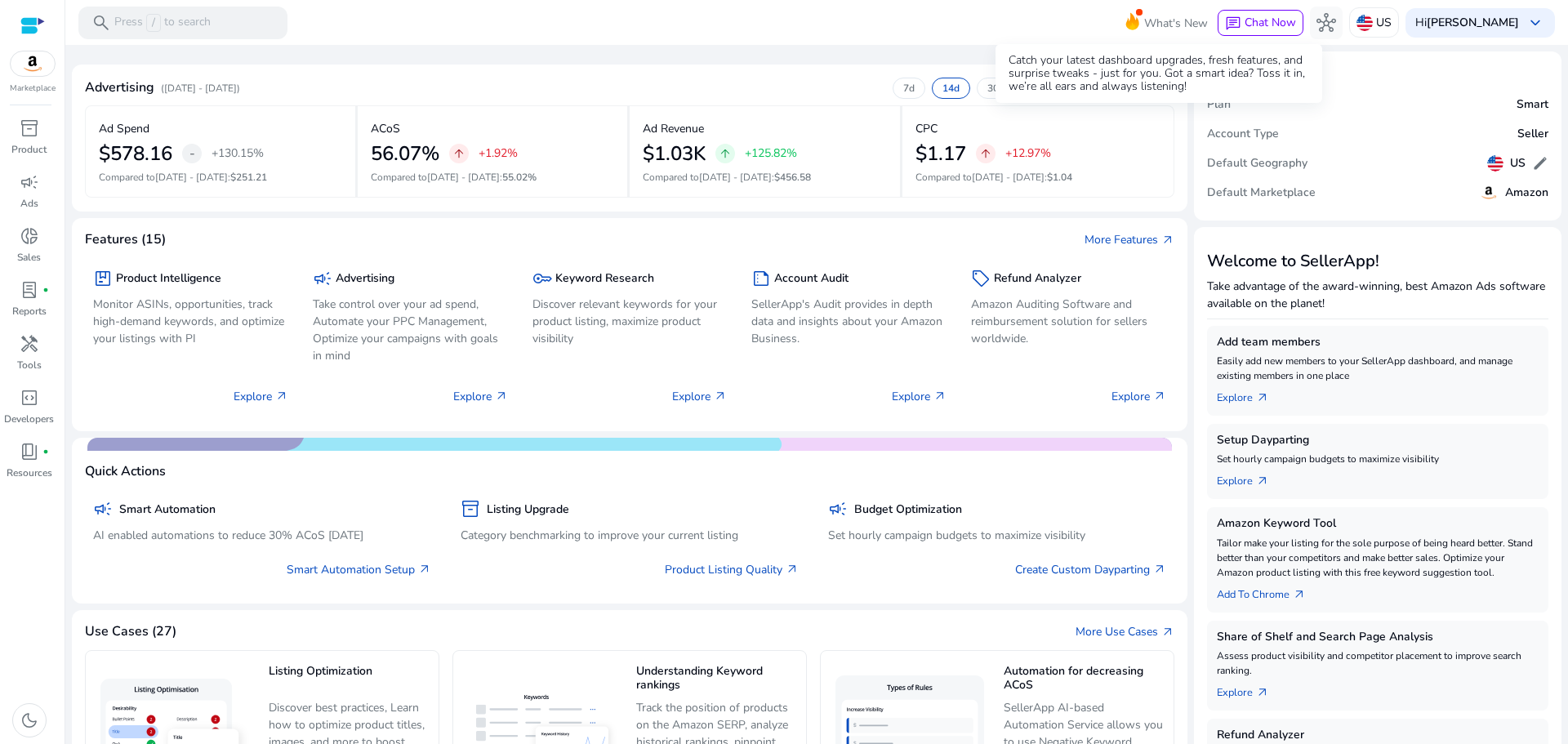
click at [1126, 22] on icon at bounding box center [1132, 21] width 13 height 17
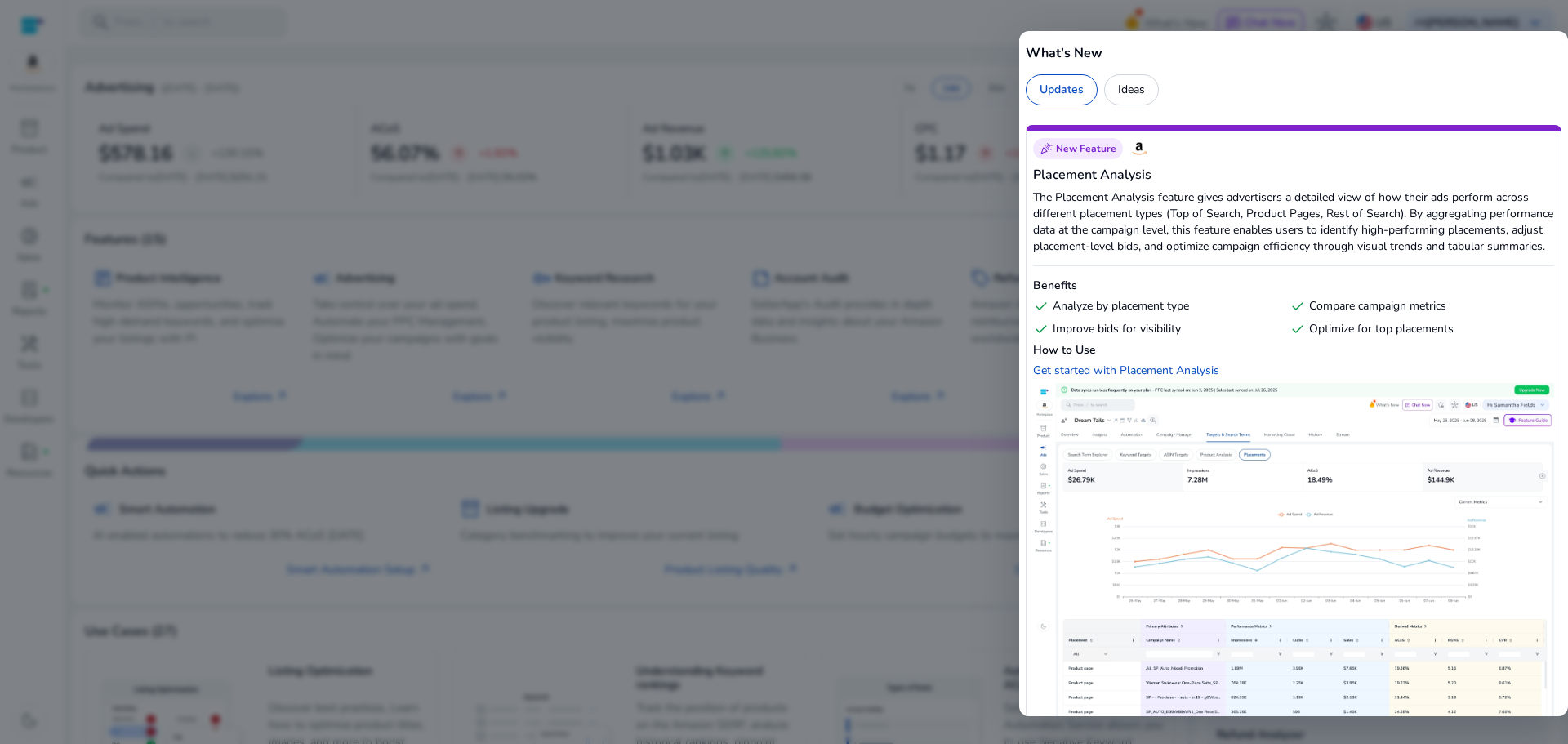
click at [1133, 91] on div "Ideas" at bounding box center [1131, 90] width 55 height 31
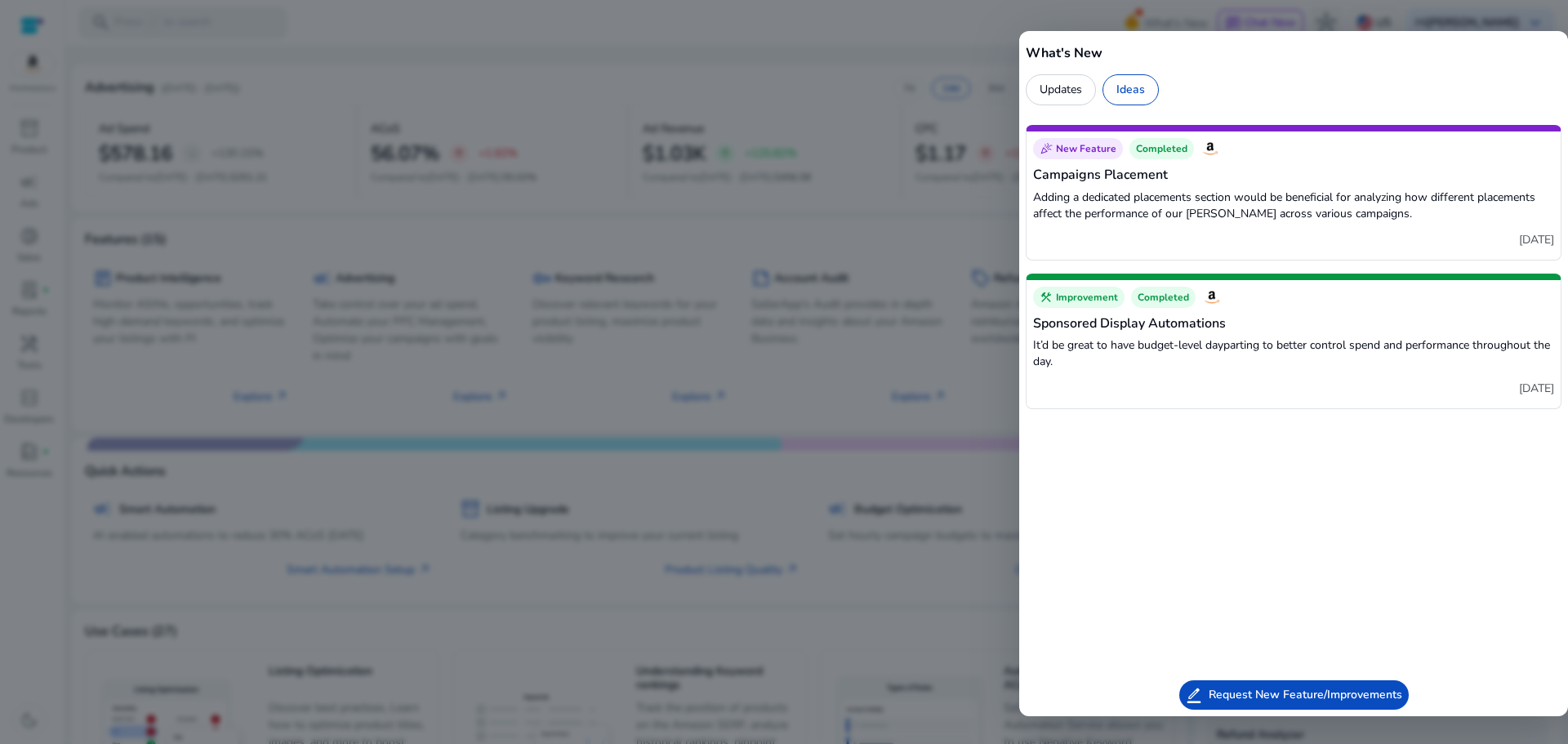
click at [1071, 92] on div "Updates" at bounding box center [1061, 90] width 70 height 31
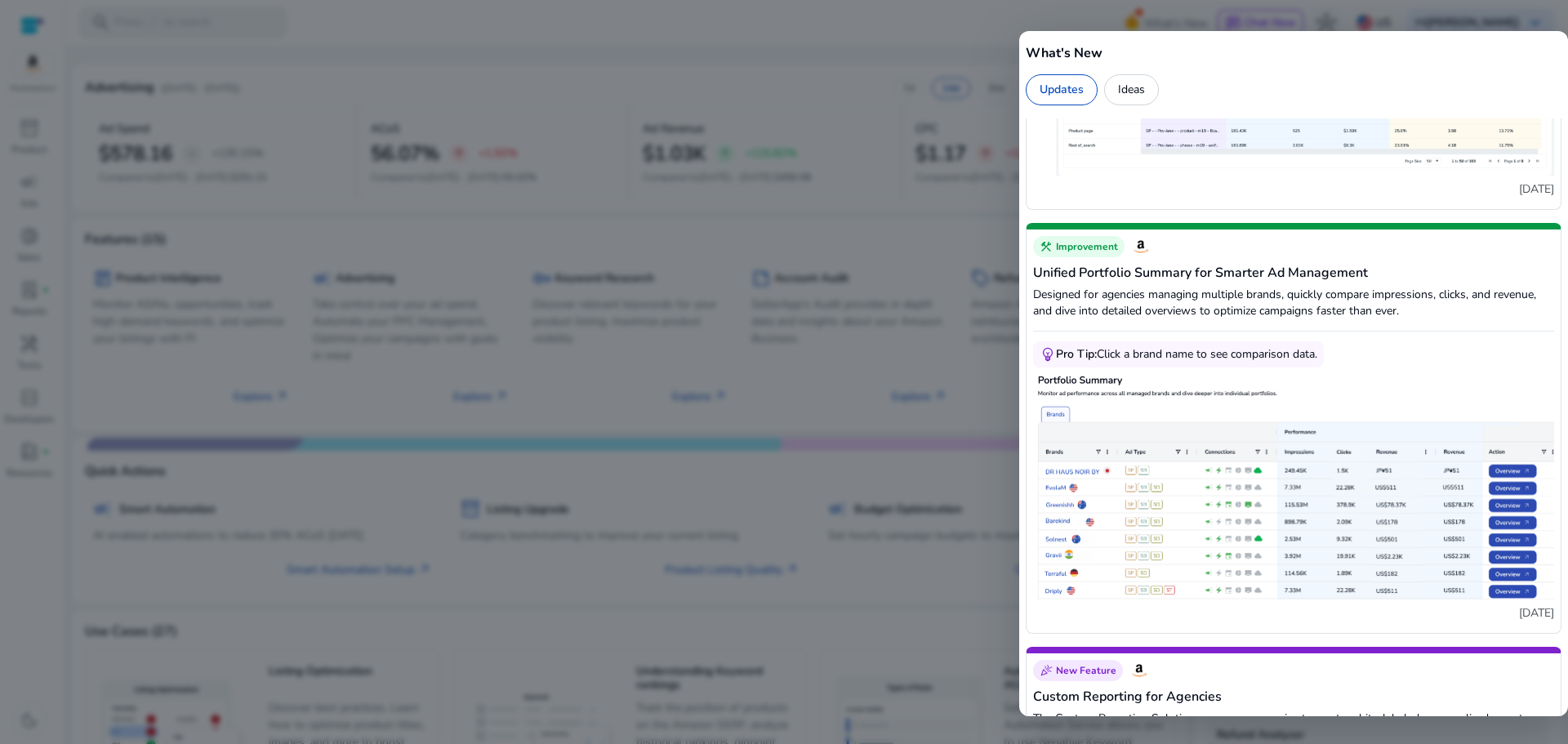
scroll to position [980, 0]
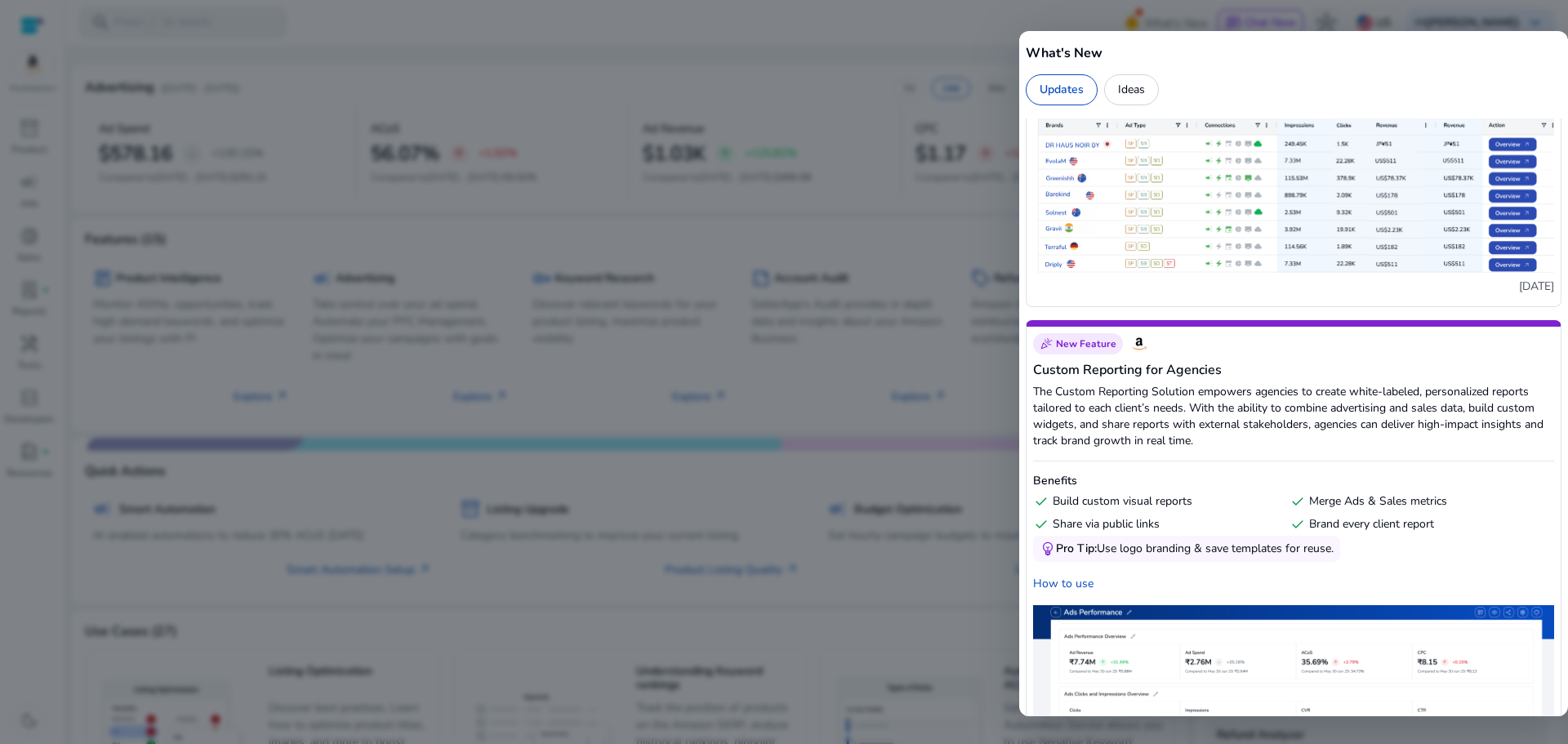
click at [905, 221] on div at bounding box center [784, 372] width 1568 height 744
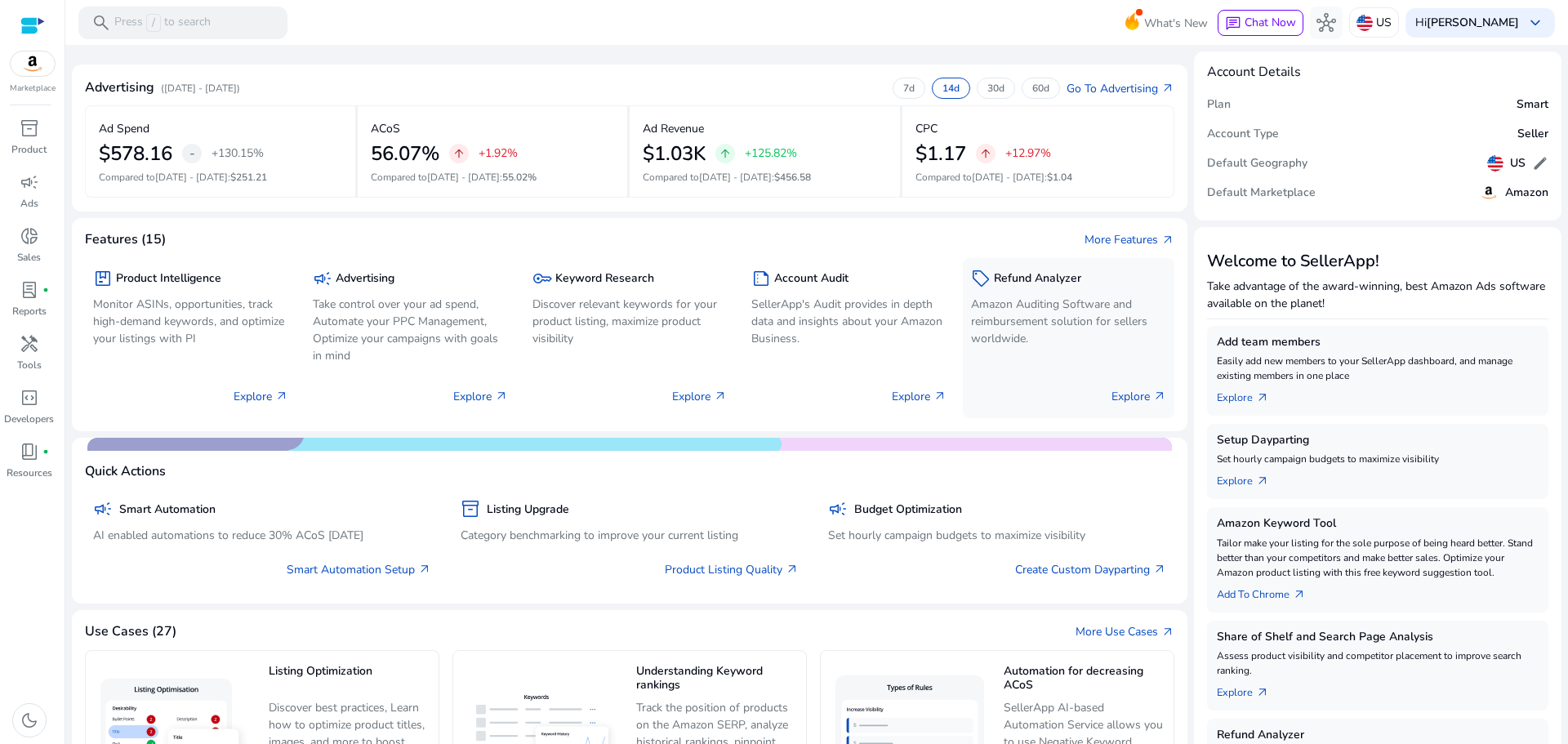
click at [1053, 293] on div "sell Refund Analyzer Amazon Auditing Software and reimbursement solution for se…" at bounding box center [1068, 309] width 195 height 86
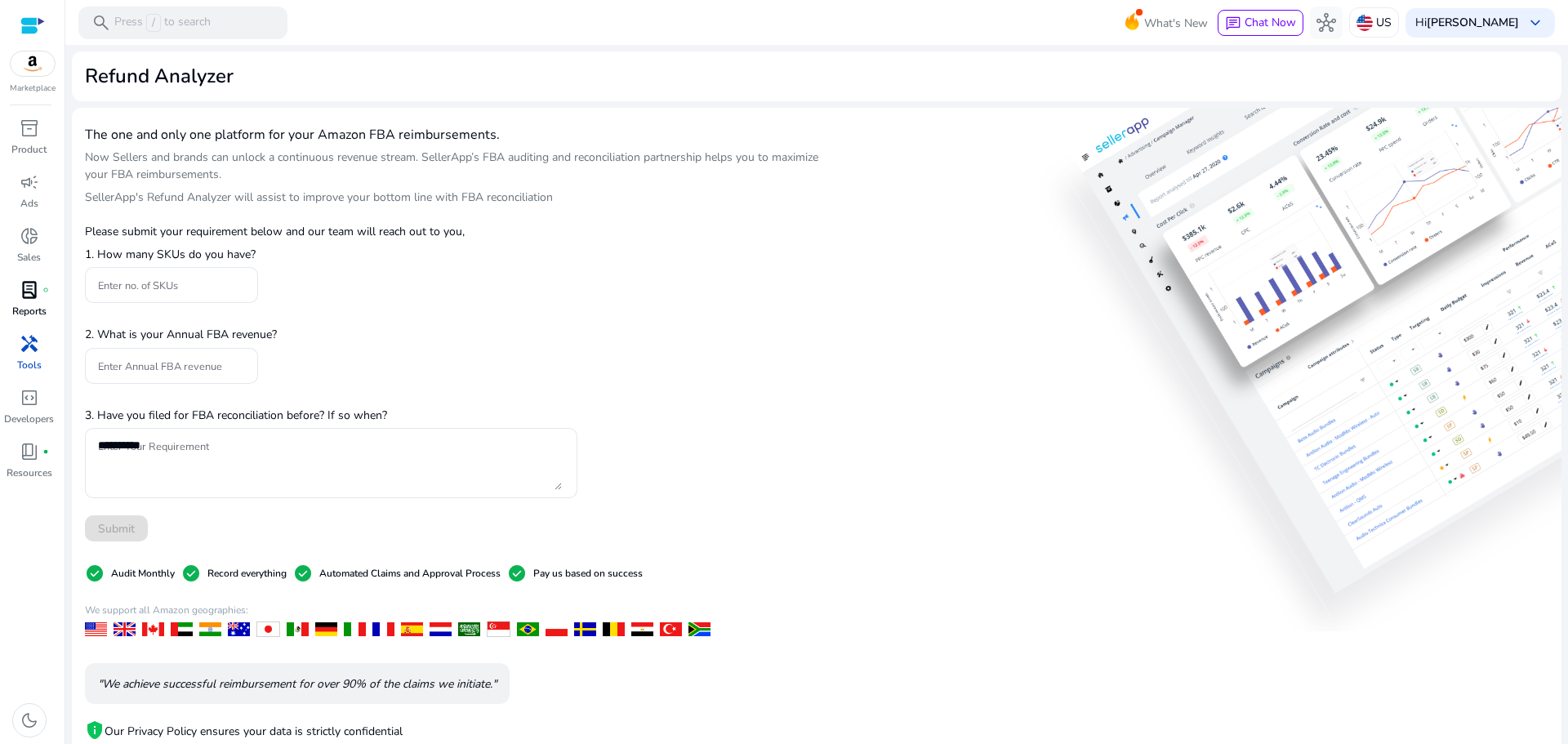
click at [29, 302] on div "lab_profile fiber_manual_record" at bounding box center [29, 290] width 46 height 26
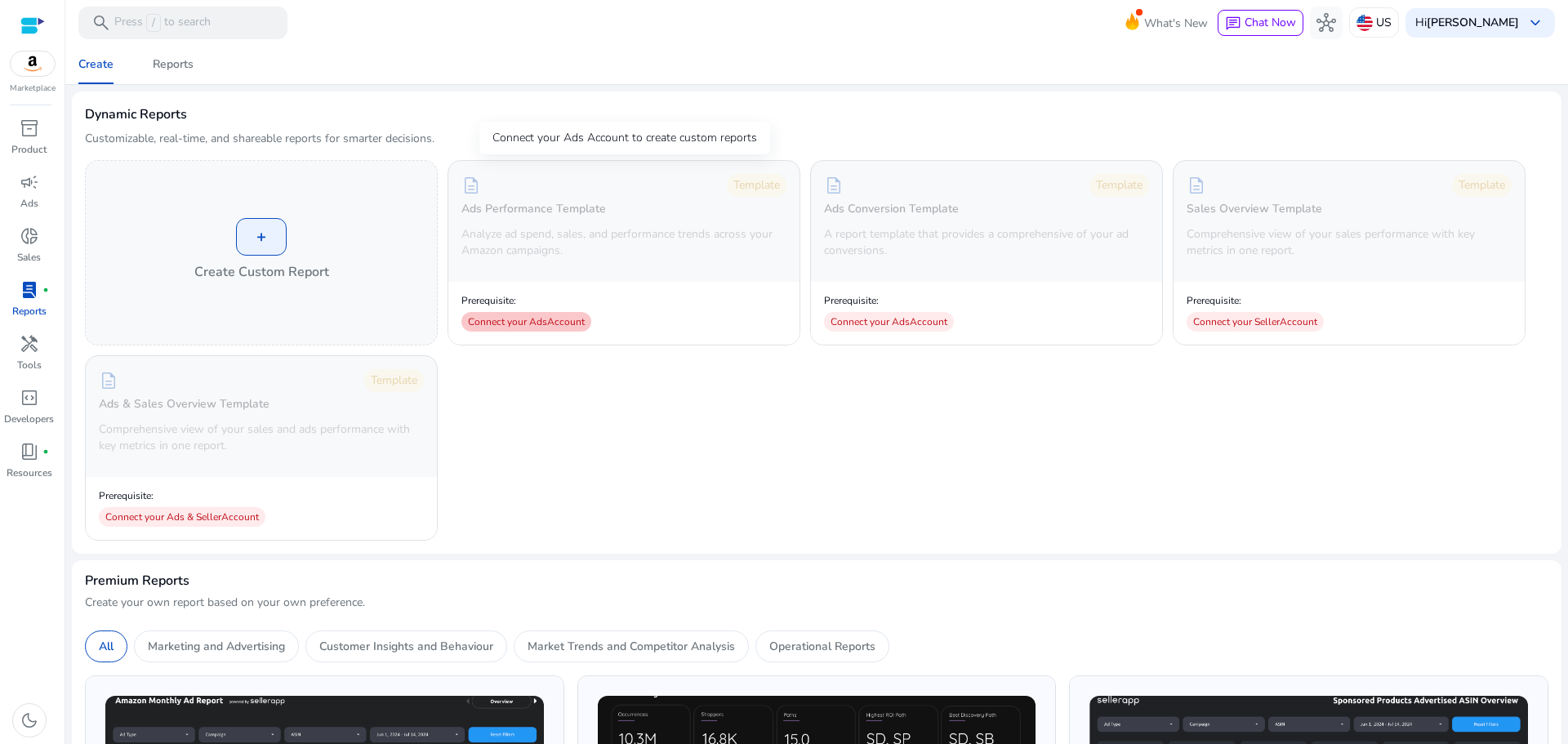
click at [519, 325] on div "Connect your Ads Account" at bounding box center [526, 322] width 130 height 20
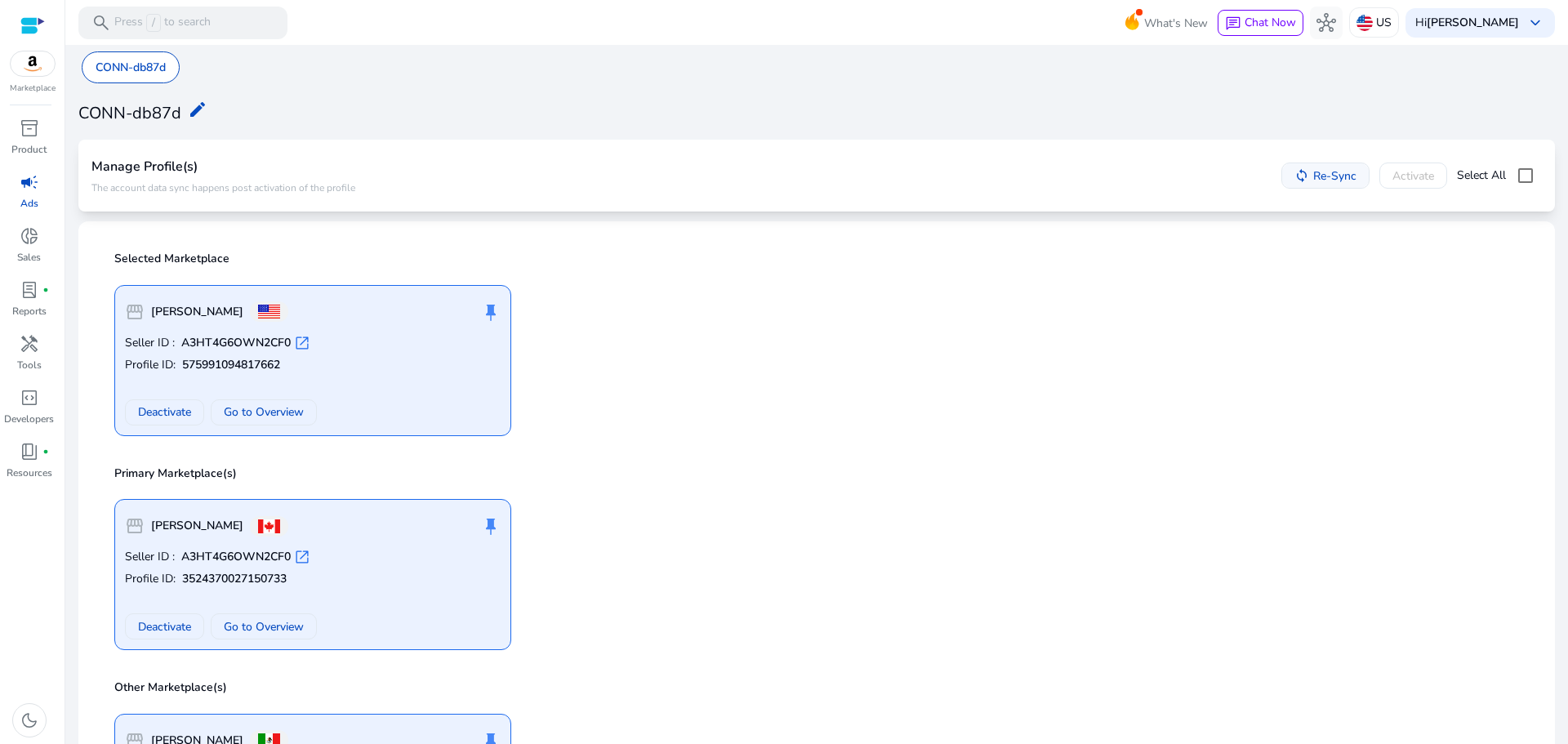
click at [1319, 186] on span at bounding box center [1325, 175] width 87 height 39
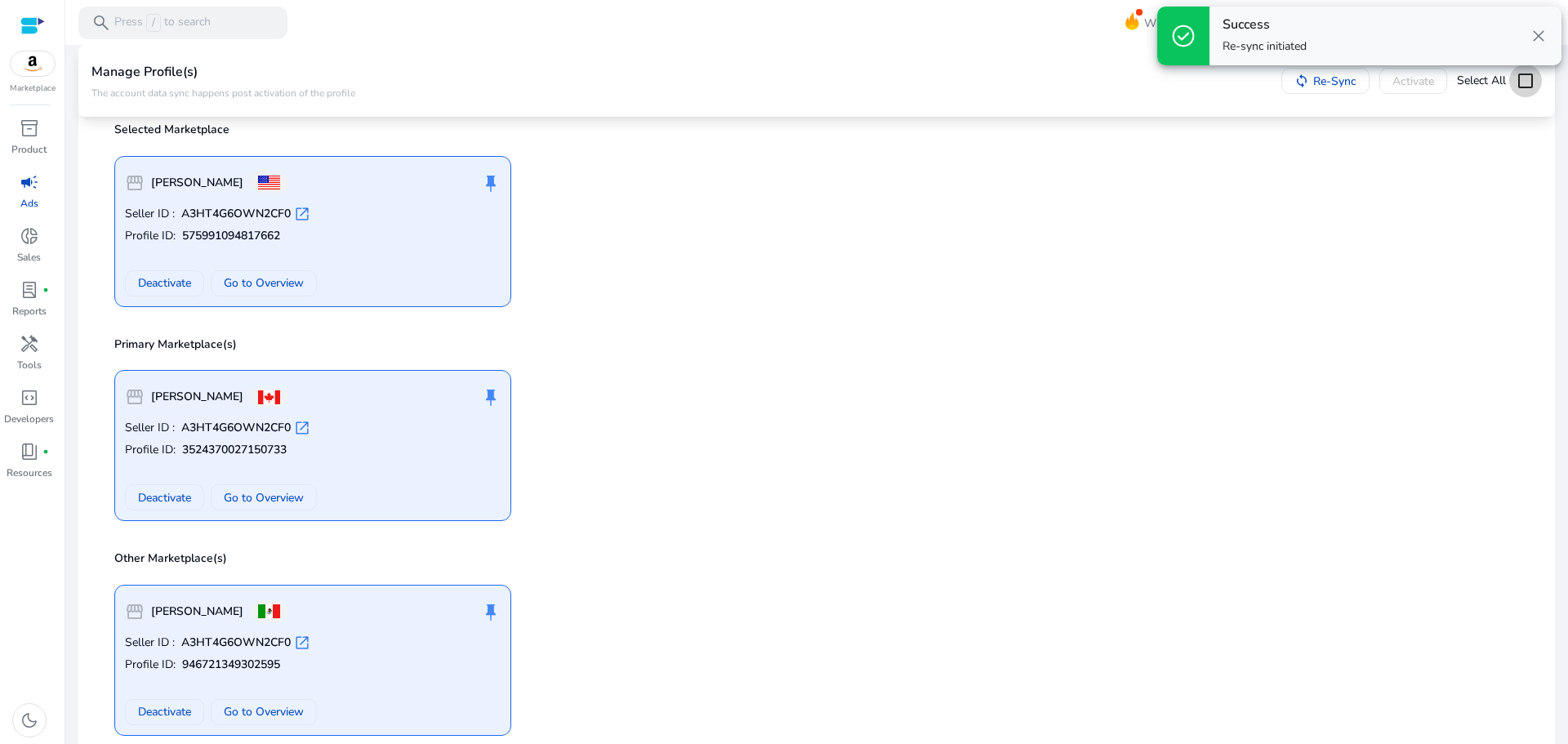
scroll to position [153, 0]
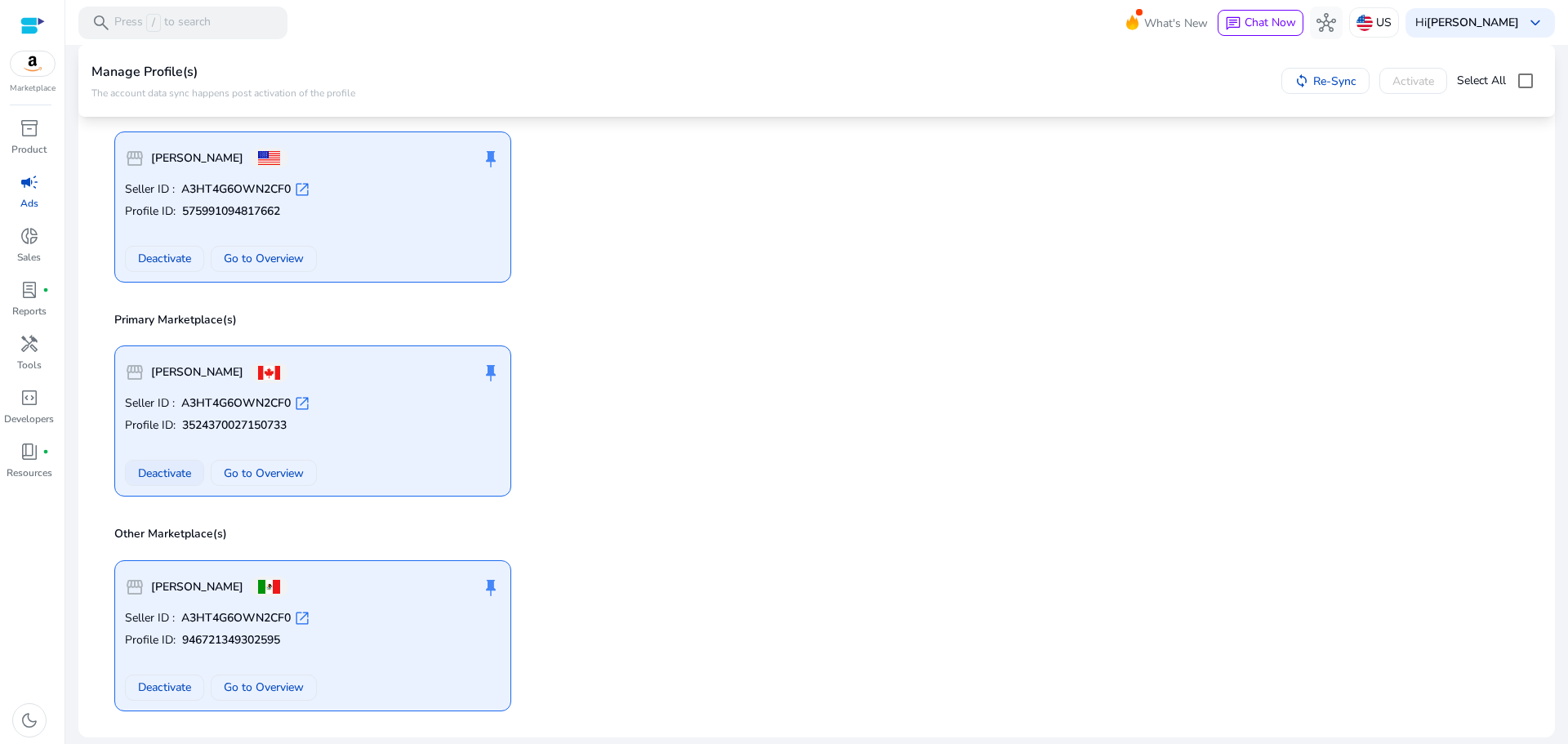
click at [169, 476] on span "Deactivate" at bounding box center [164, 473] width 53 height 17
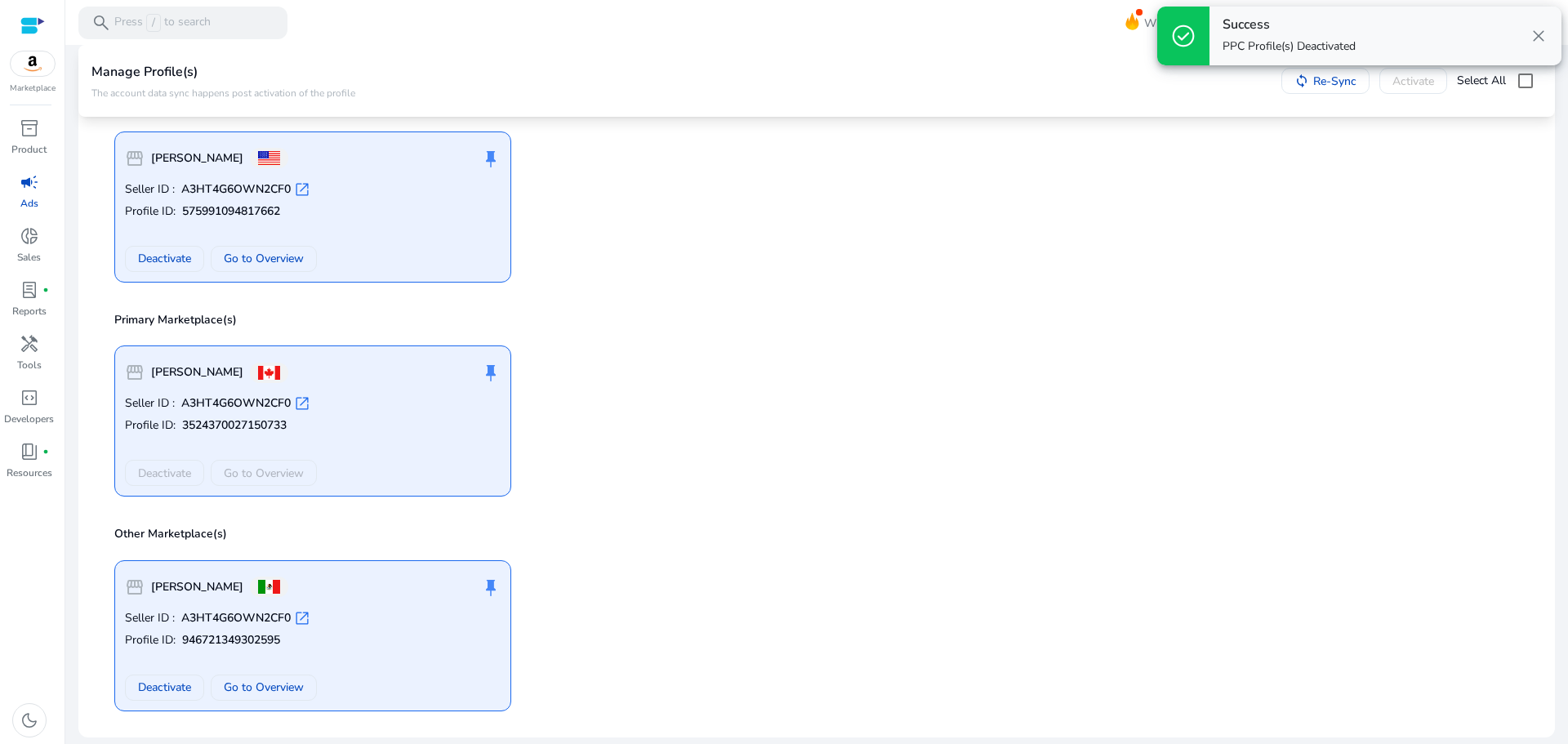
click at [163, 674] on span at bounding box center [164, 687] width 77 height 39
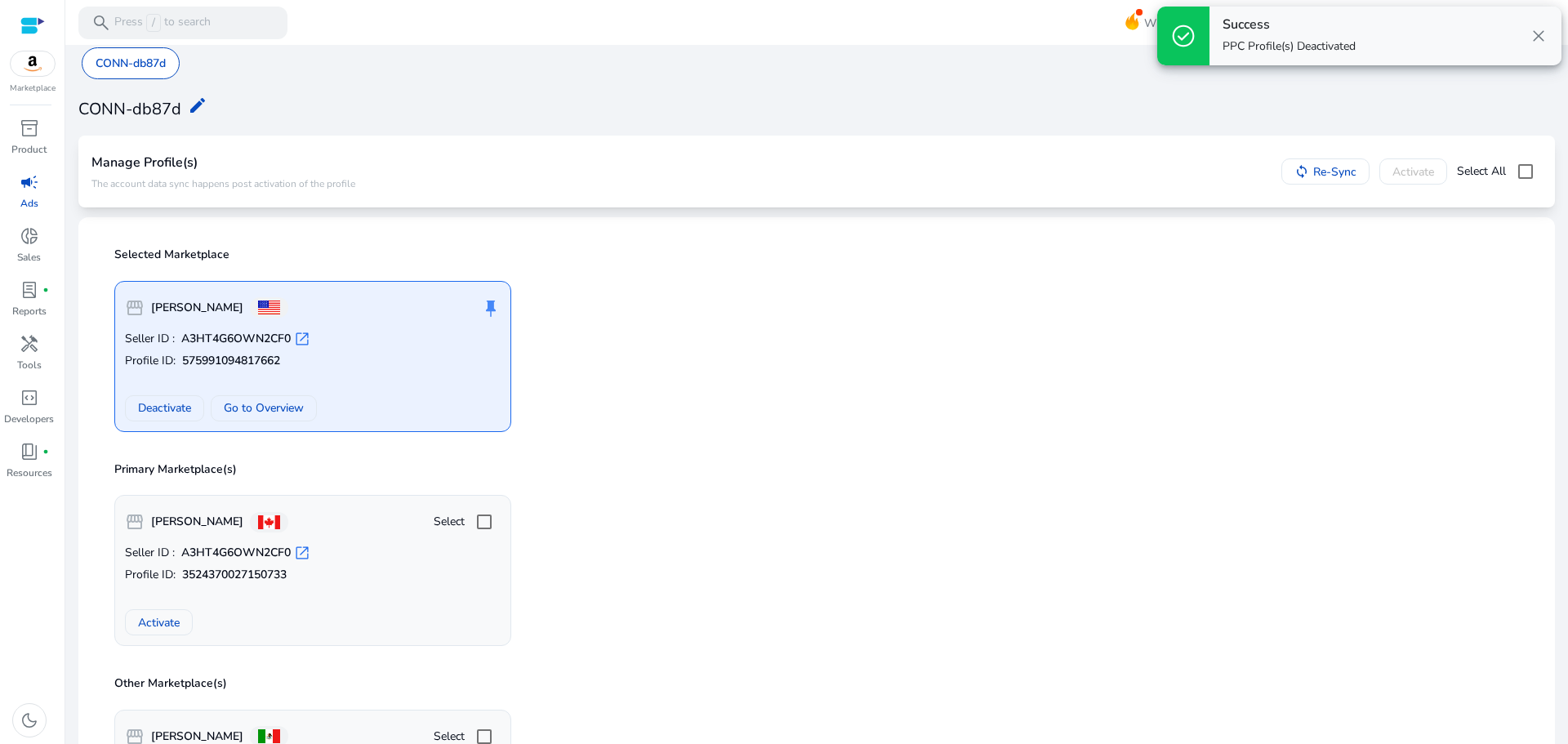
scroll to position [0, 0]
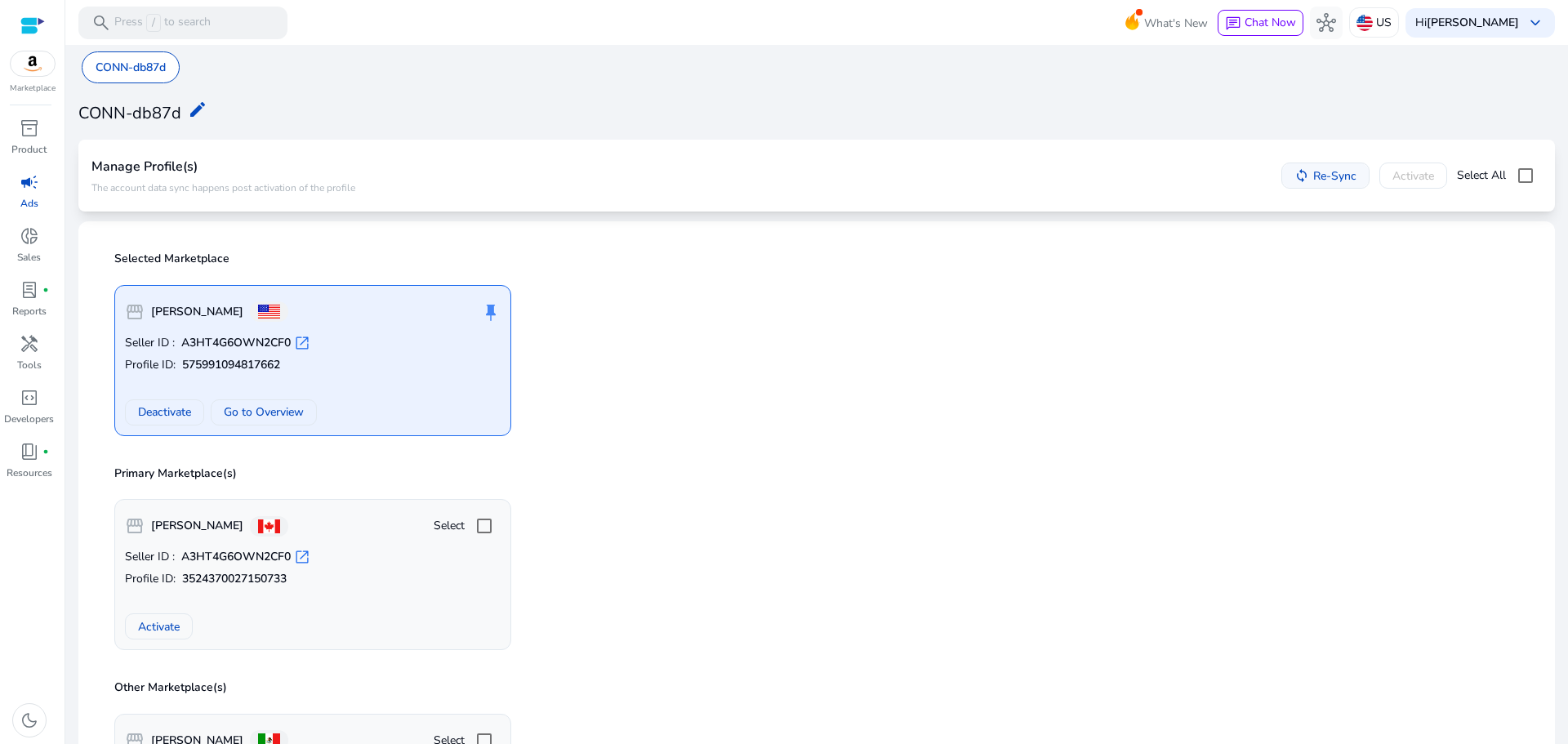
click at [1296, 167] on span at bounding box center [1325, 175] width 87 height 39
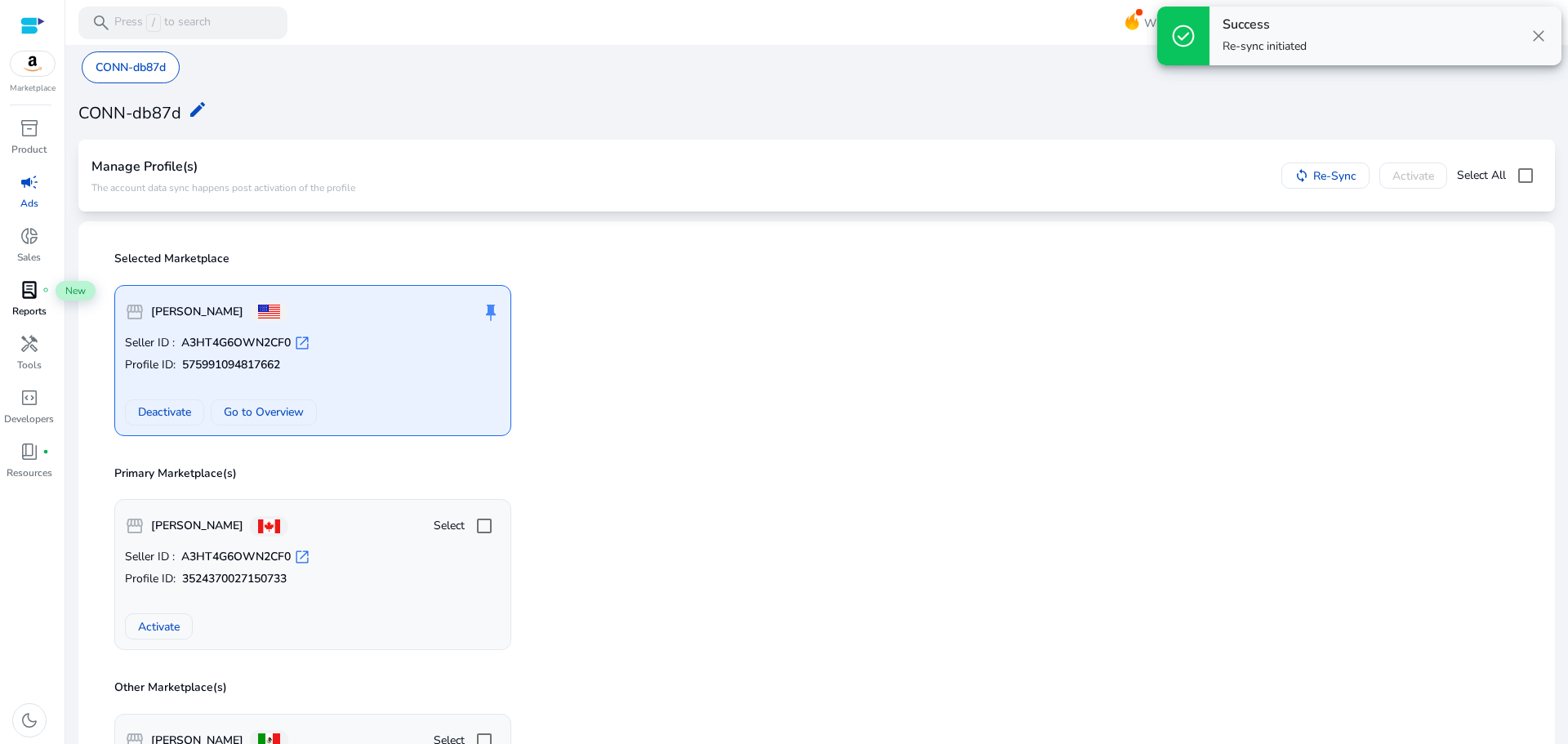
click at [39, 296] on div "lab_profile fiber_manual_record" at bounding box center [29, 290] width 46 height 26
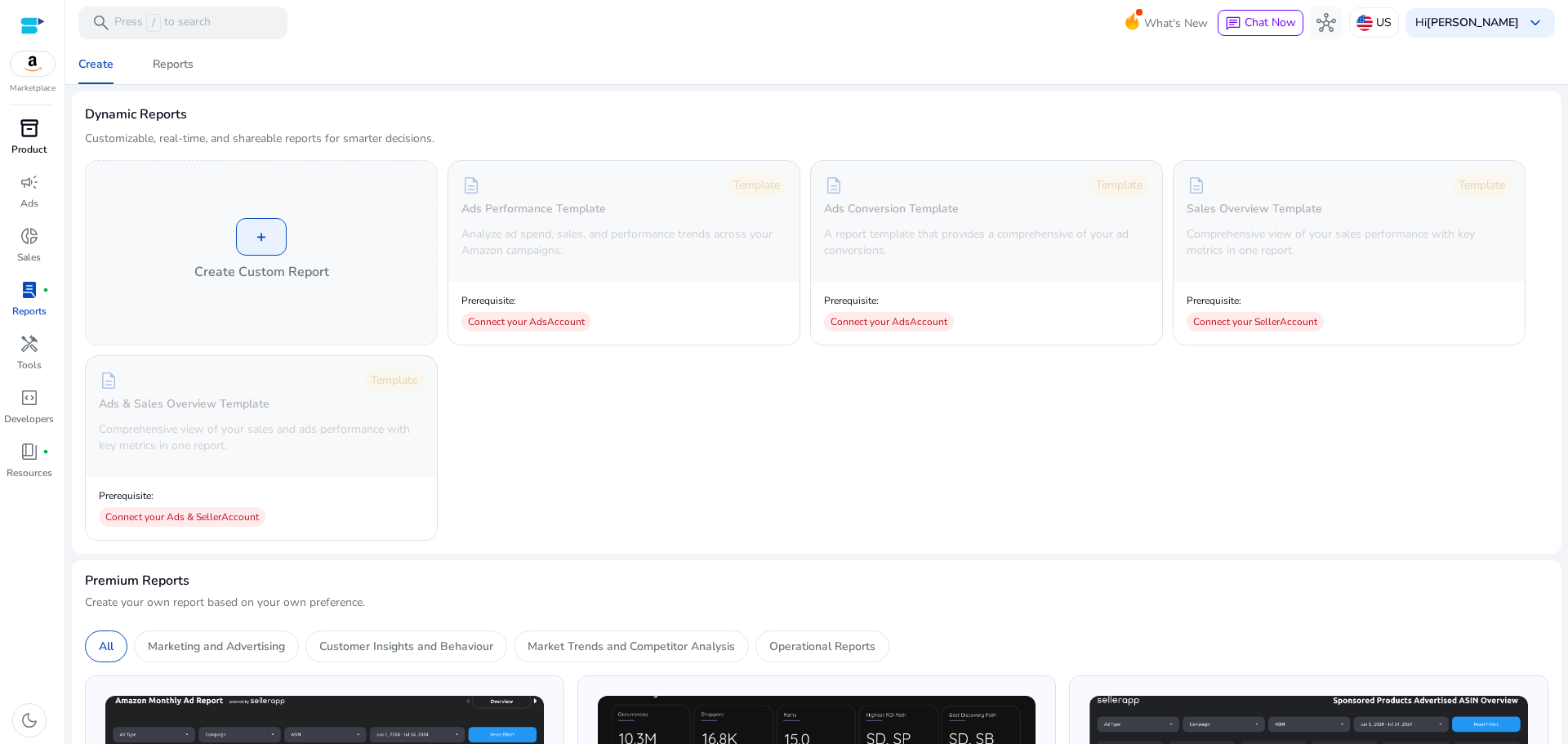
click at [29, 134] on span "inventory_2" at bounding box center [29, 128] width 20 height 20
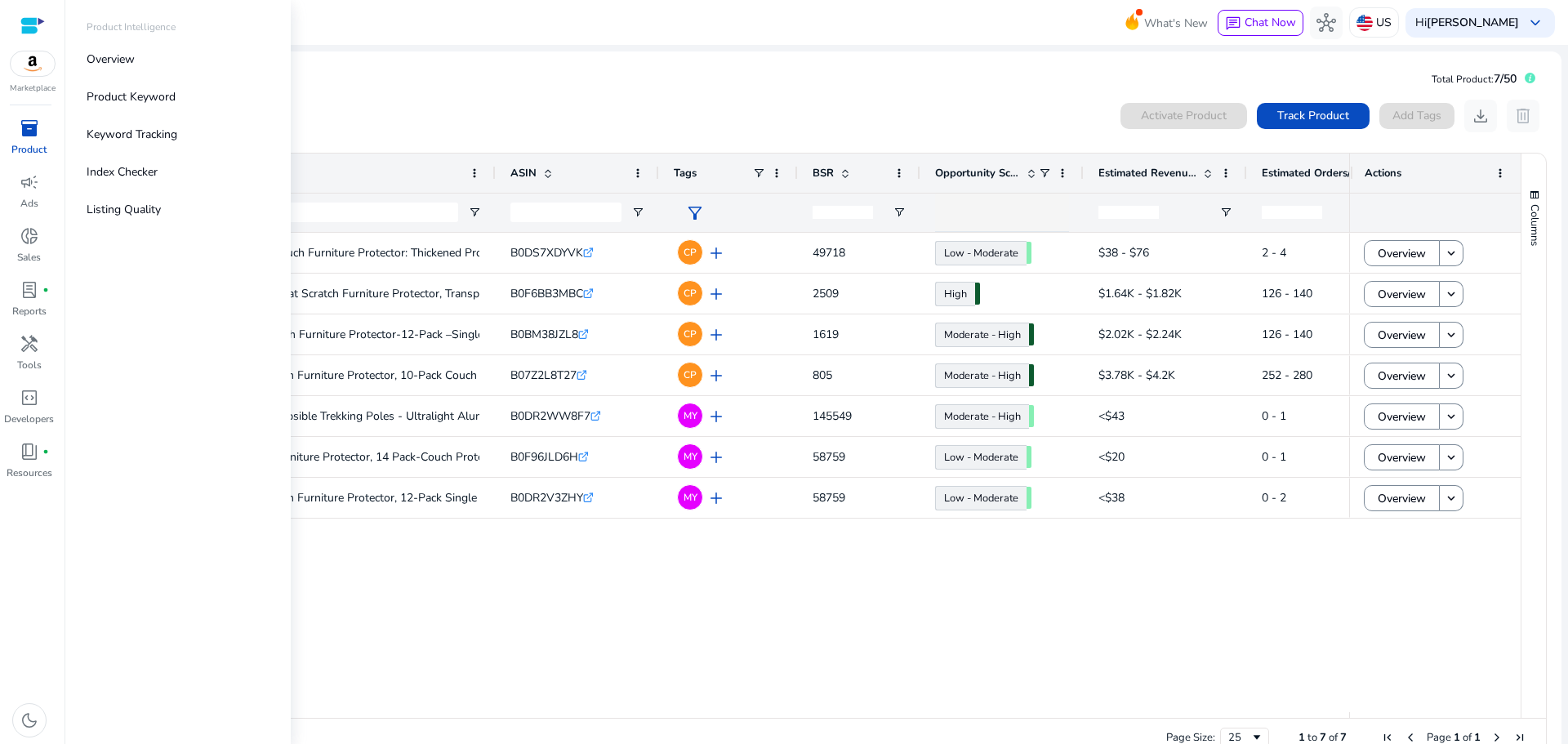
click at [35, 64] on img at bounding box center [32, 63] width 44 height 24
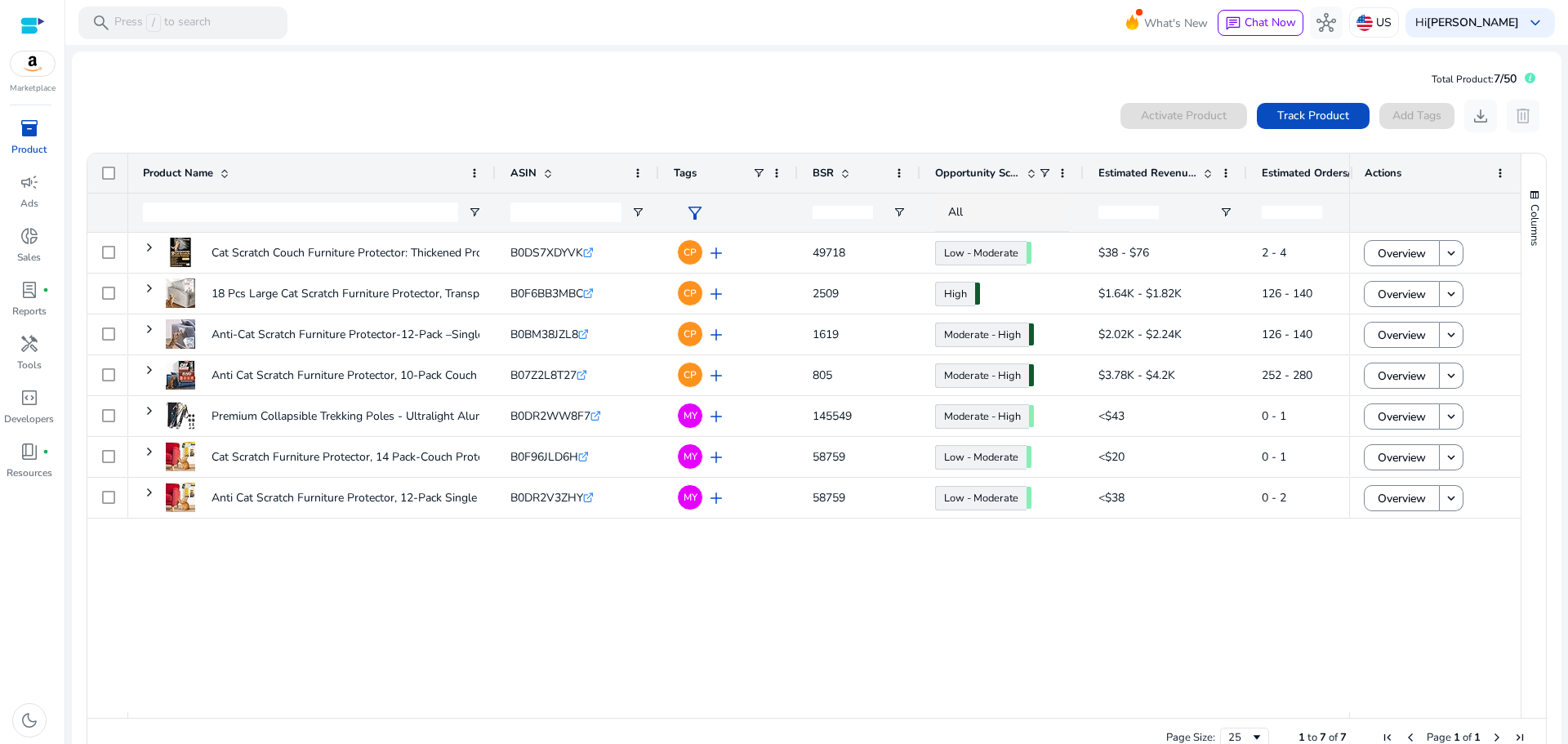
click at [23, 25] on div at bounding box center [33, 26] width 24 height 19
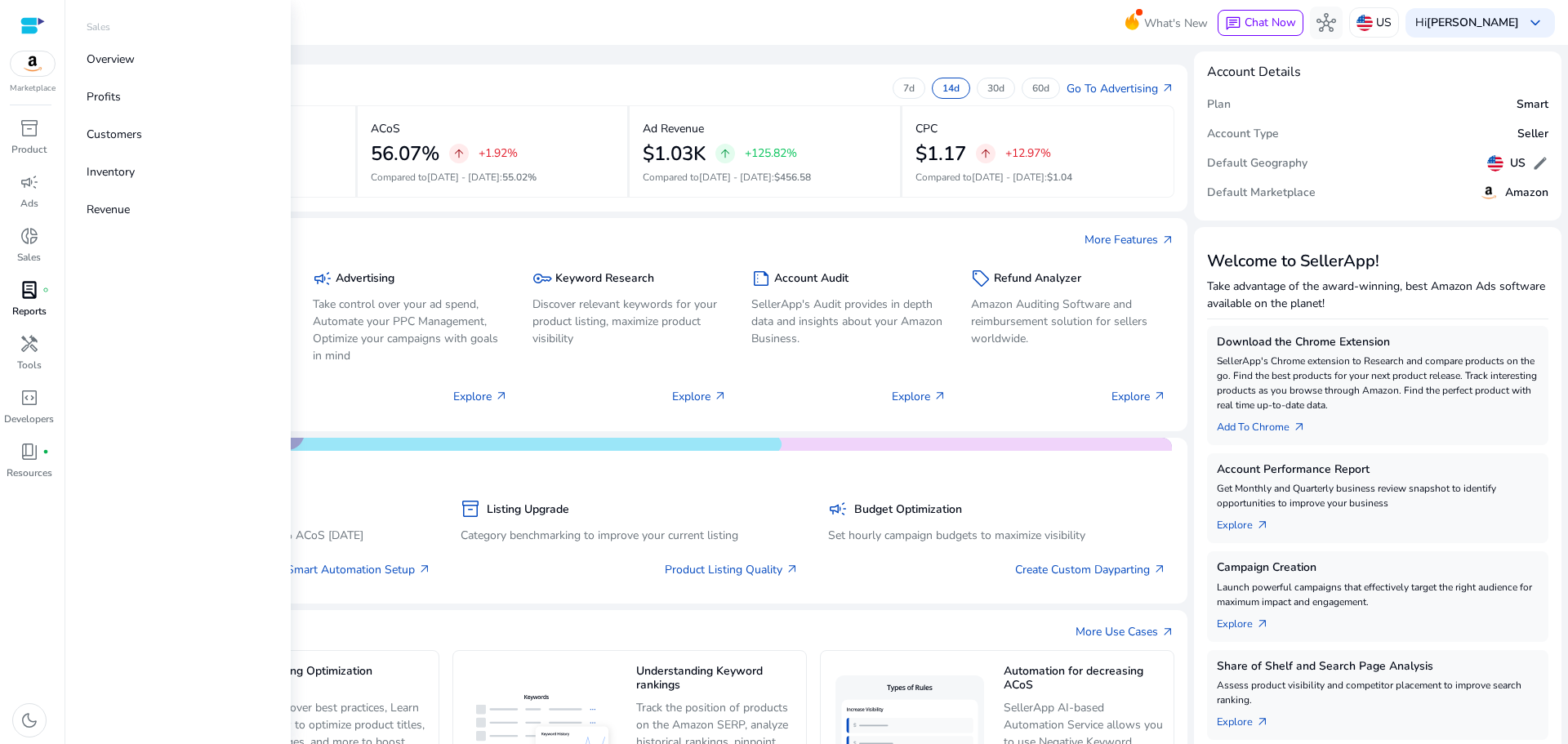
click at [32, 299] on span "lab_profile" at bounding box center [29, 290] width 20 height 20
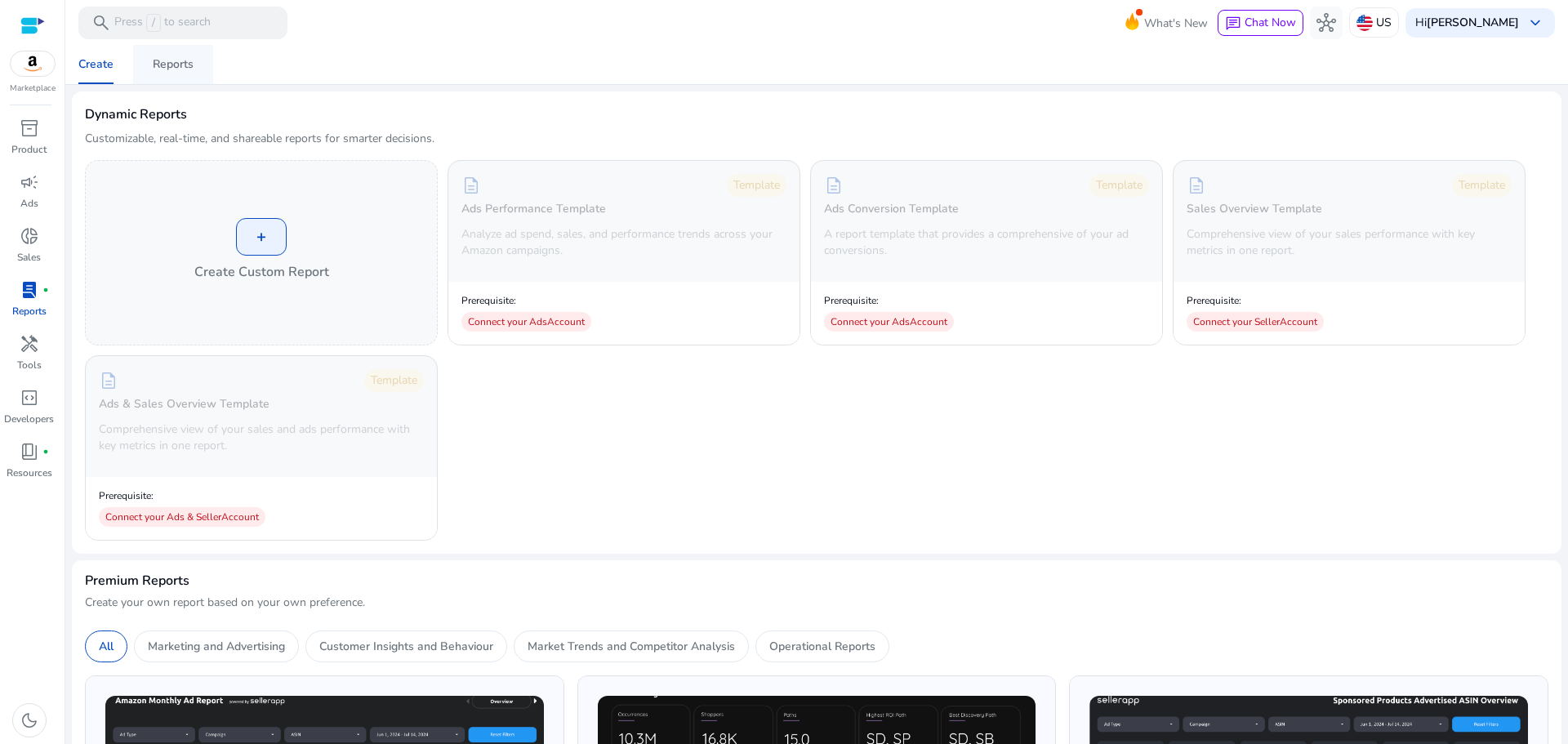
click at [160, 62] on div "Reports" at bounding box center [173, 64] width 41 height 11
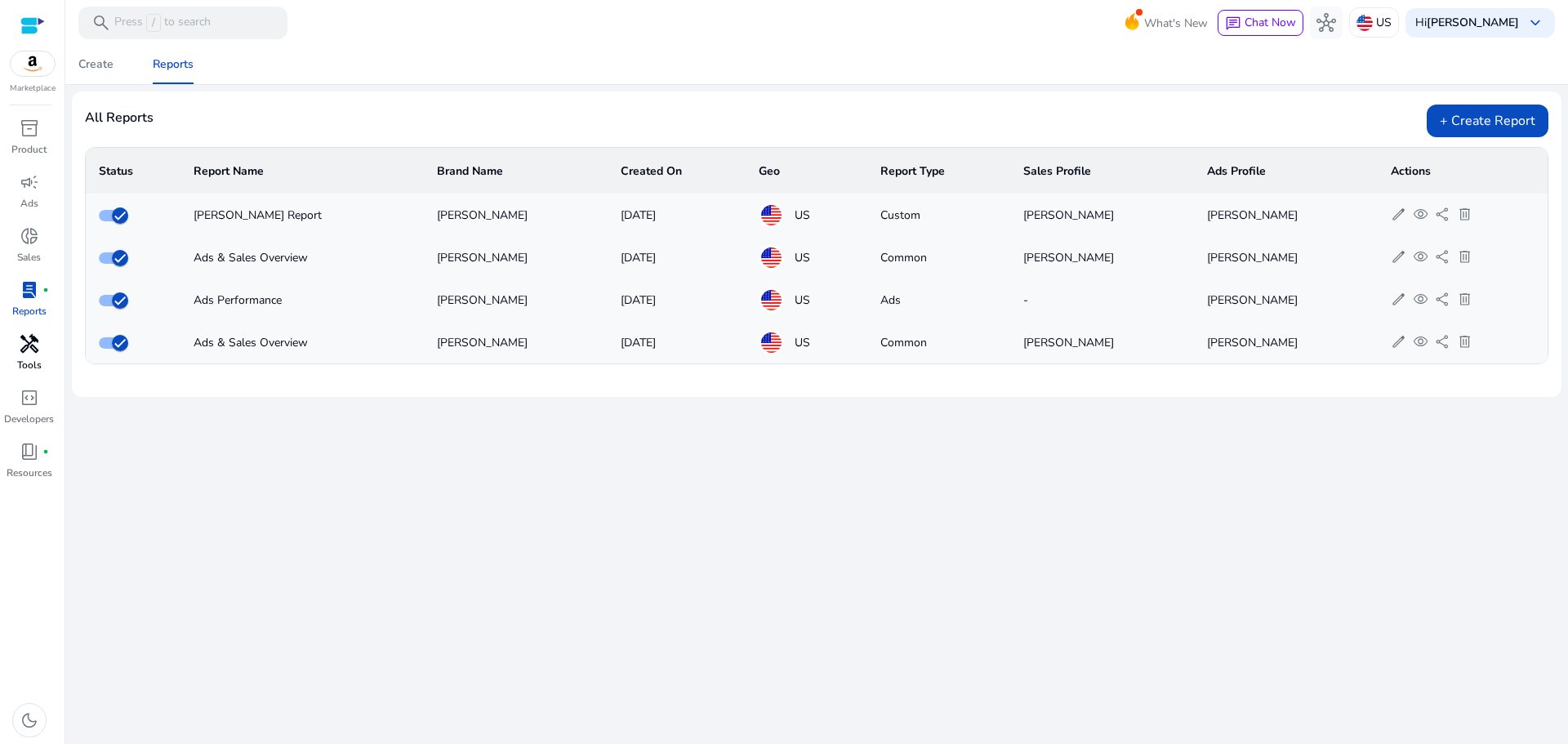
click at [29, 358] on p "Tools" at bounding box center [29, 364] width 24 height 15
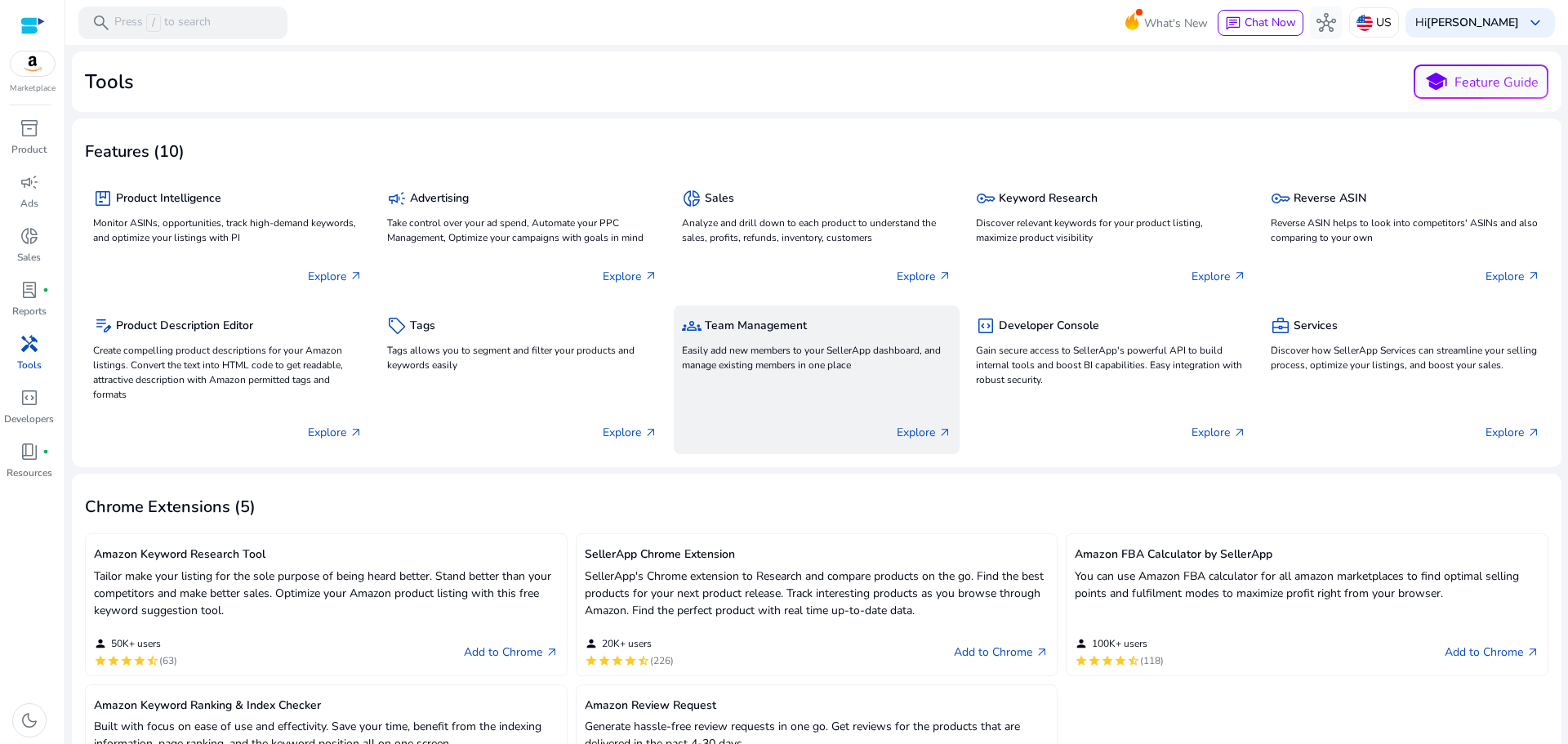
click at [830, 452] on div "groups Team Management Easily add new members to your SellerApp dashboard, and …" at bounding box center [817, 379] width 286 height 148
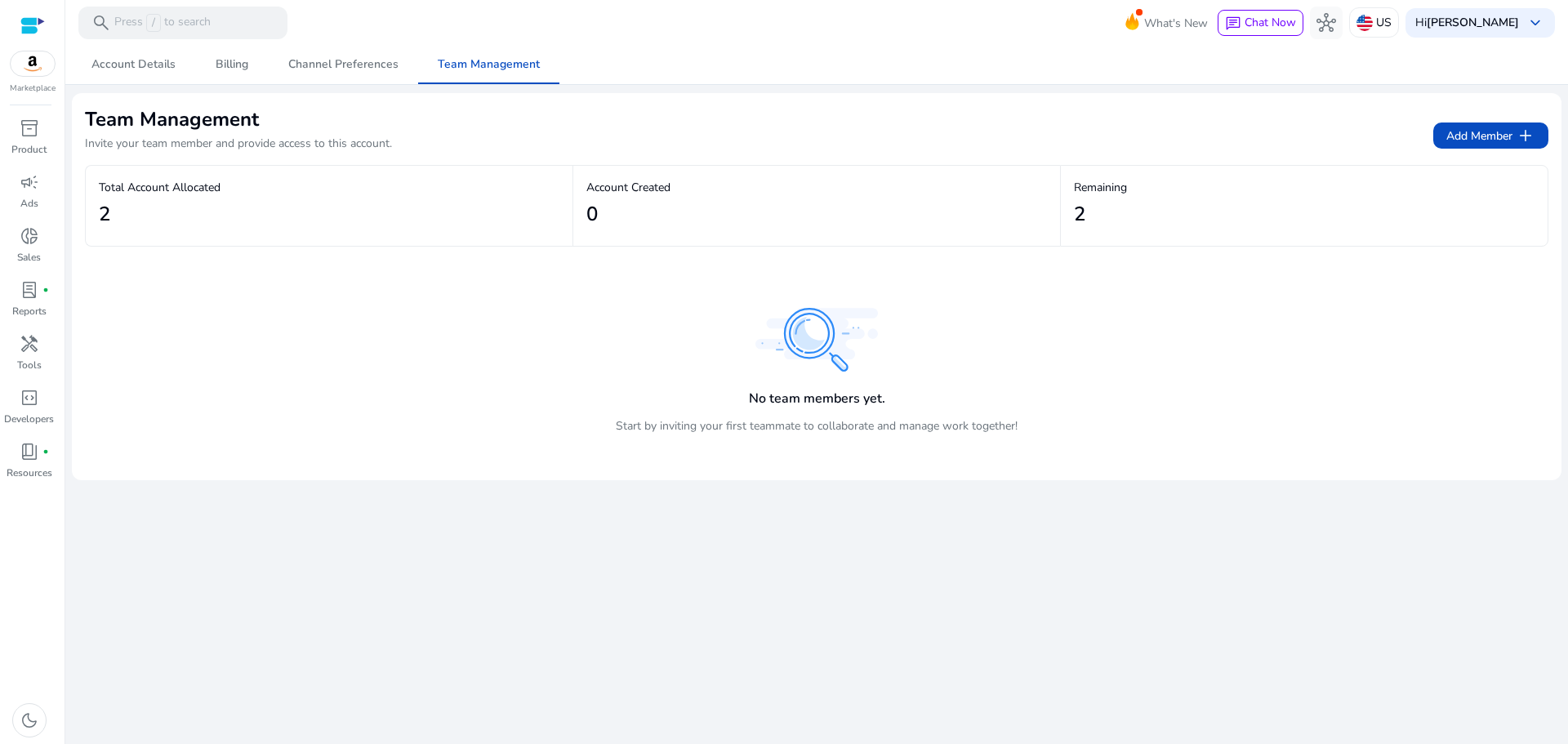
click at [31, 35] on div at bounding box center [33, 25] width 24 height 24
click at [30, 33] on div at bounding box center [33, 26] width 24 height 19
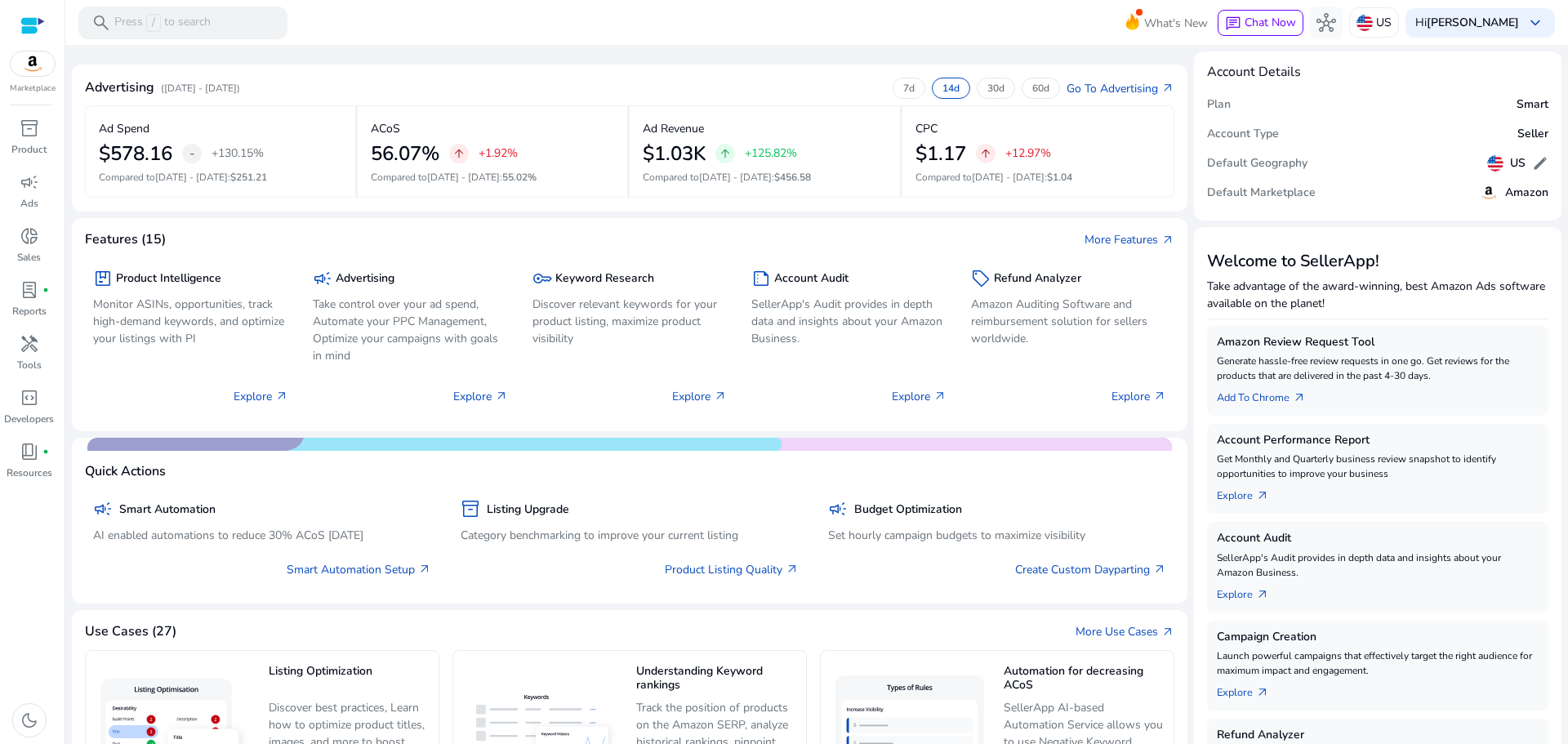
click at [35, 21] on div at bounding box center [33, 26] width 24 height 19
click at [38, 141] on link "inventory_2 Product" at bounding box center [29, 142] width 58 height 54
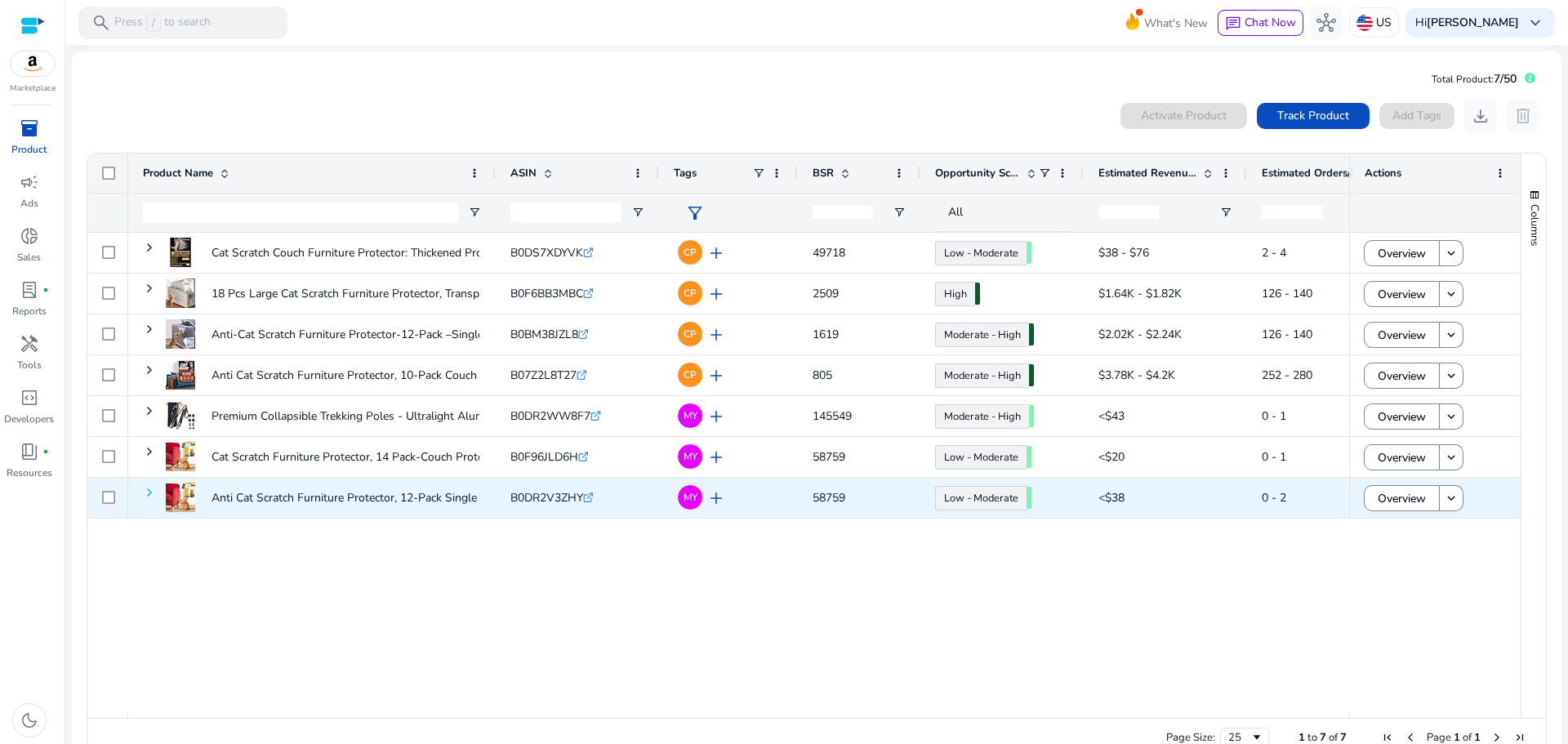
click at [151, 492] on span at bounding box center [149, 492] width 13 height 13
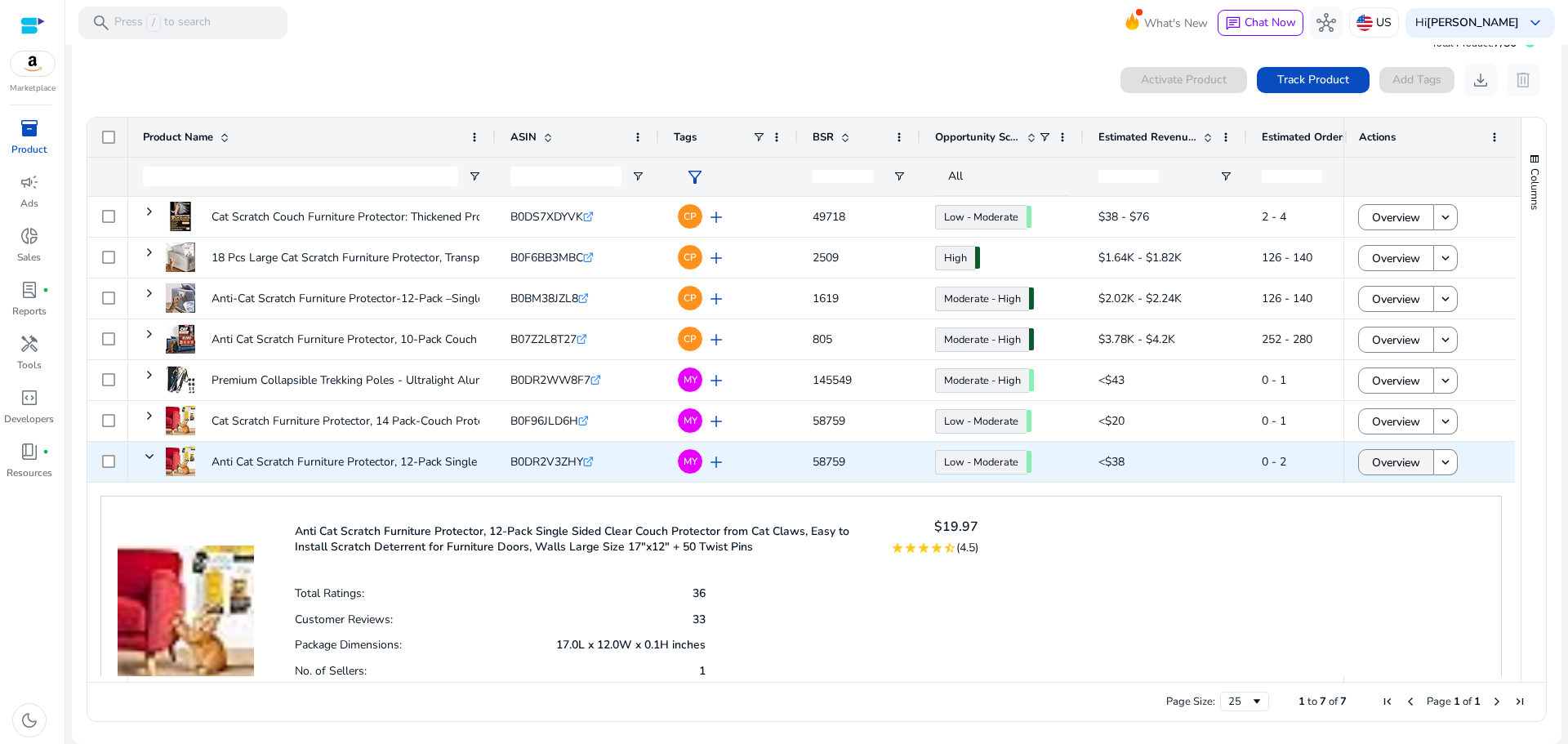
click at [1396, 468] on span "Overview" at bounding box center [1396, 462] width 49 height 34
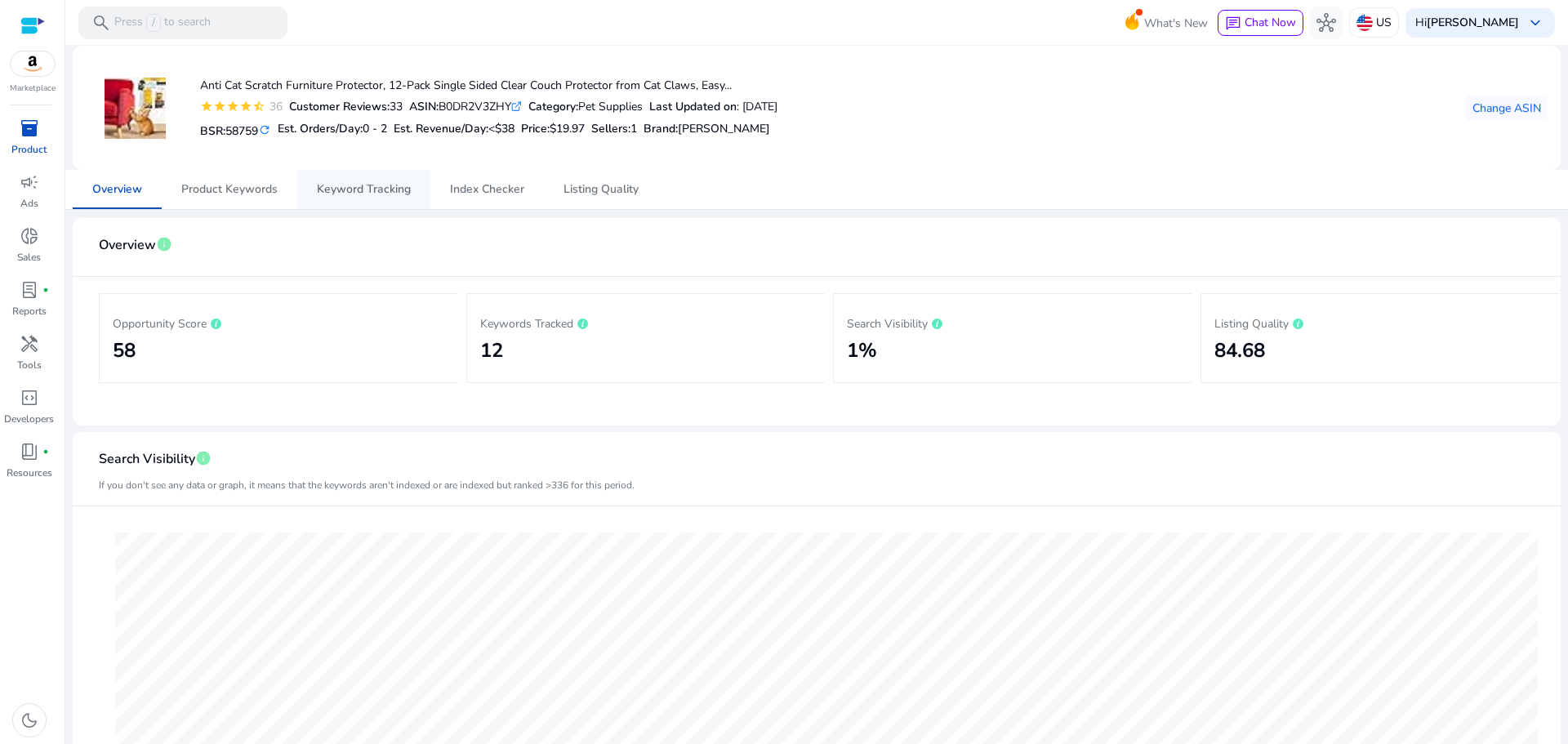
click at [366, 197] on span "Keyword Tracking" at bounding box center [363, 189] width 94 height 39
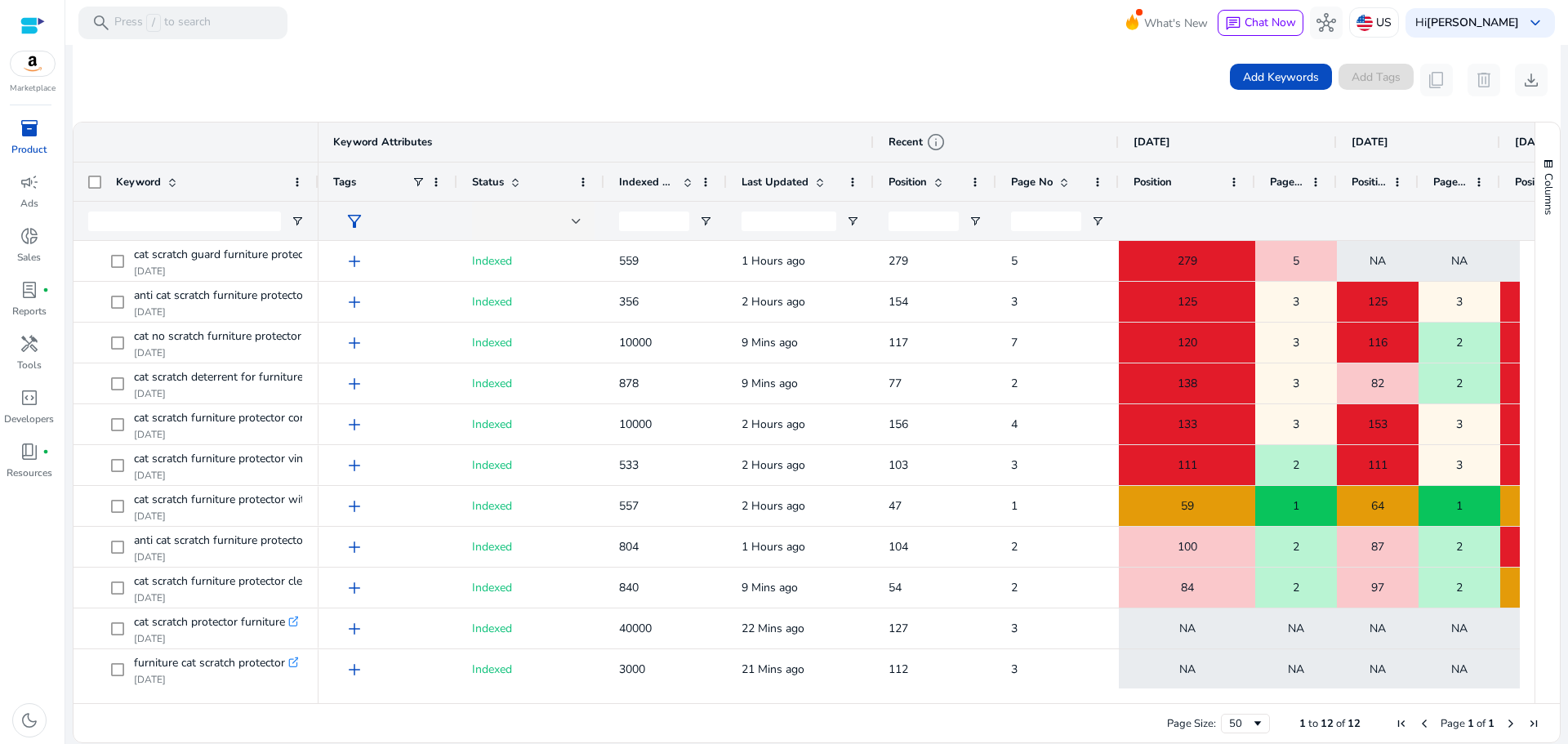
drag, startPoint x: 1199, startPoint y: 184, endPoint x: 1253, endPoint y: 186, distance: 54.0
click at [1253, 186] on div at bounding box center [1254, 181] width 7 height 38
drag, startPoint x: 1342, startPoint y: 178, endPoint x: 1375, endPoint y: 178, distance: 33.0
click at [1330, 182] on div "Page No" at bounding box center [1296, 180] width 82 height 39
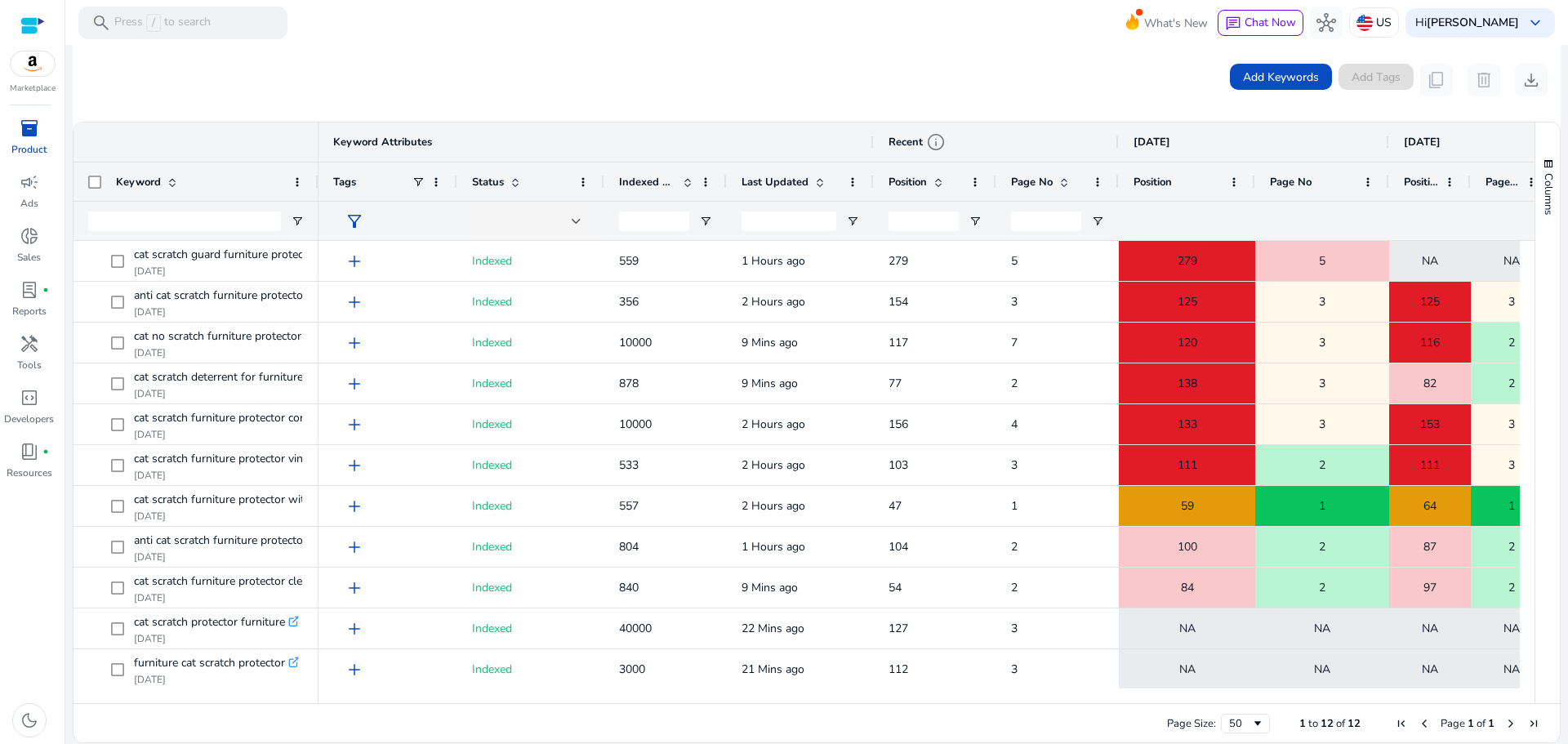
drag, startPoint x: 1336, startPoint y: 173, endPoint x: 1388, endPoint y: 172, distance: 52.0
click at [1388, 172] on div at bounding box center [1388, 181] width 7 height 38
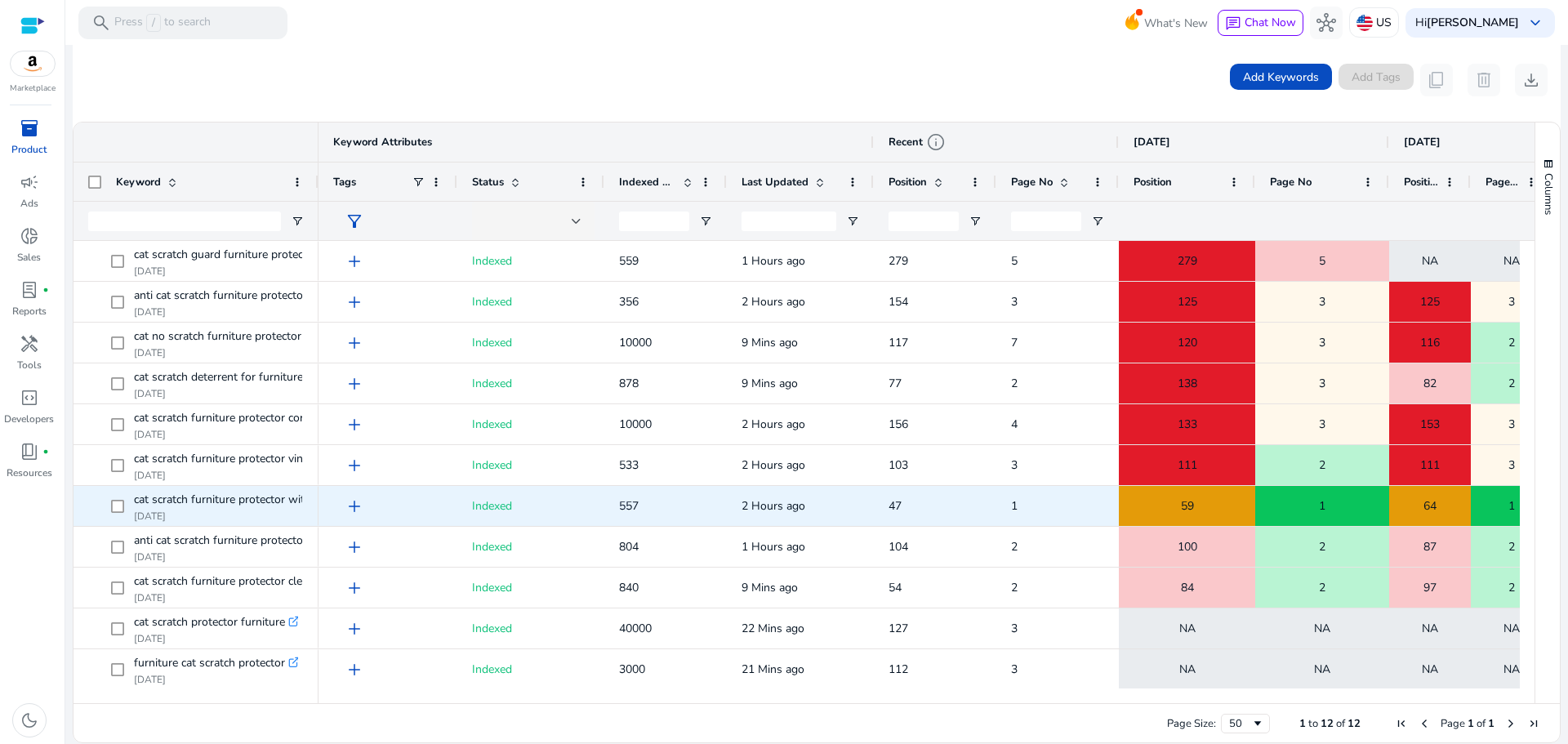
scroll to position [42, 0]
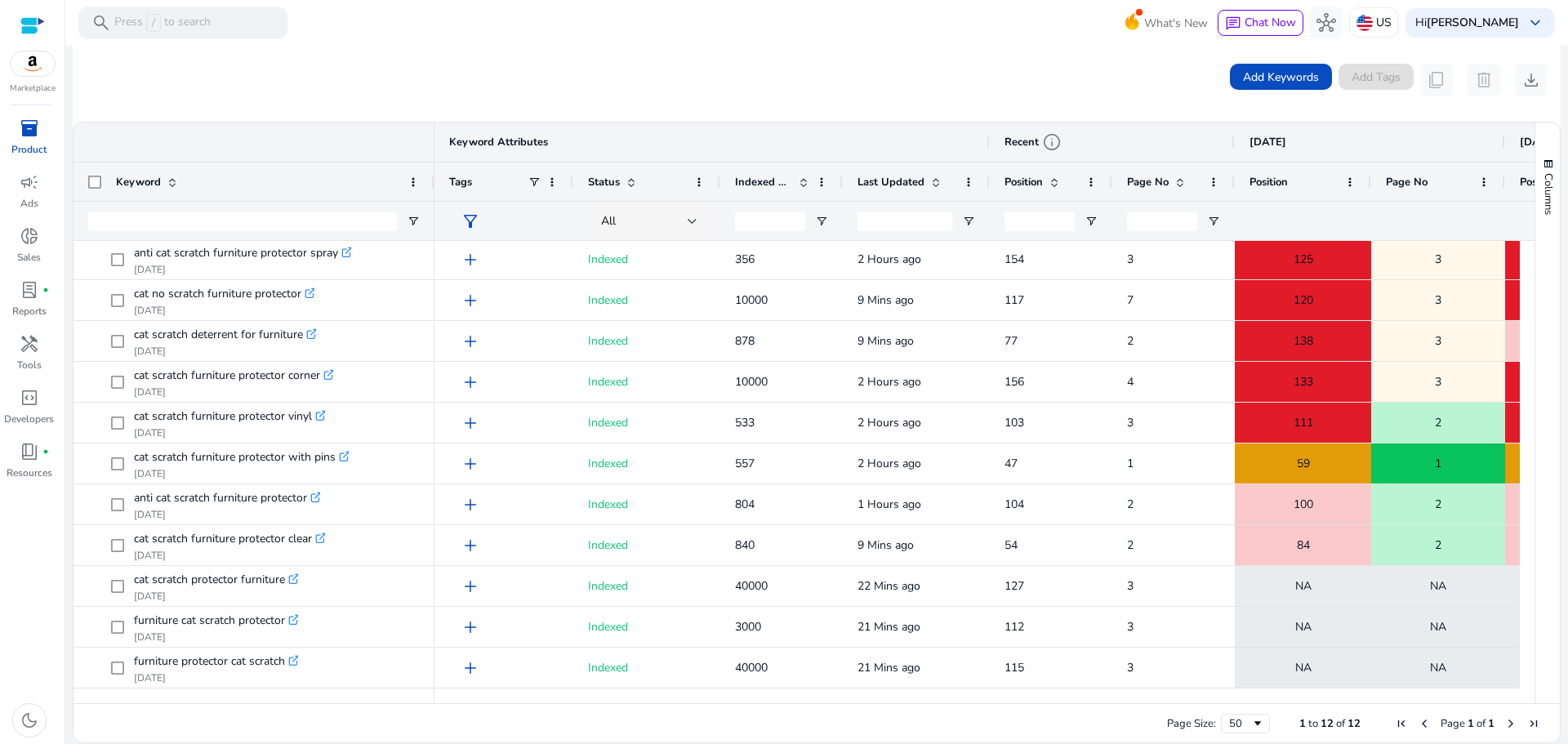
drag, startPoint x: 316, startPoint y: 178, endPoint x: 443, endPoint y: 204, distance: 129.6
click at [434, 204] on div "Keyword" at bounding box center [254, 181] width 361 height 118
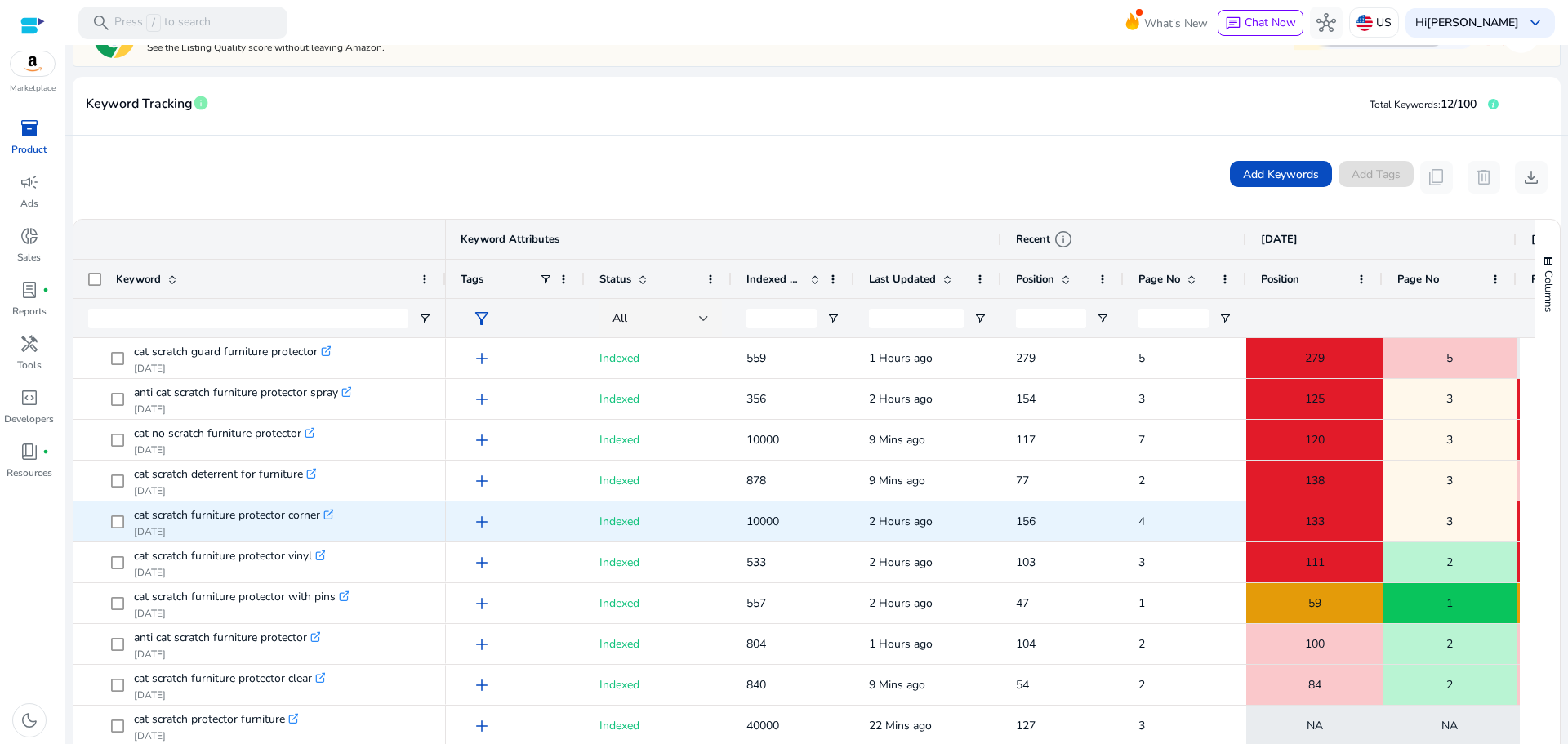
scroll to position [0, 0]
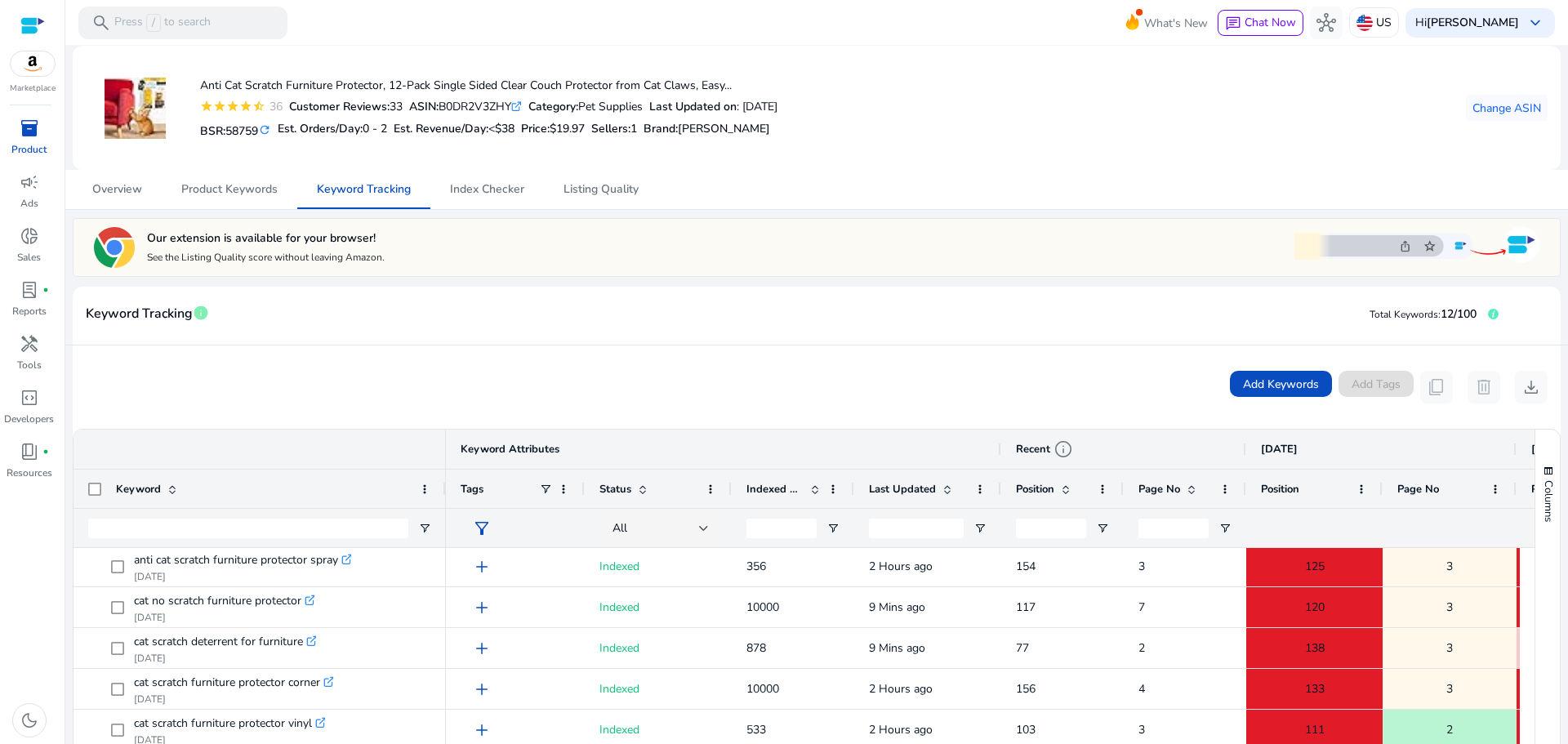
click at [644, 245] on div "Our extension is available for your browser! See the Listing Quality score with…" at bounding box center [814, 247] width 1449 height 49
click at [1532, 105] on span "Change ASIN" at bounding box center [1506, 108] width 69 height 17
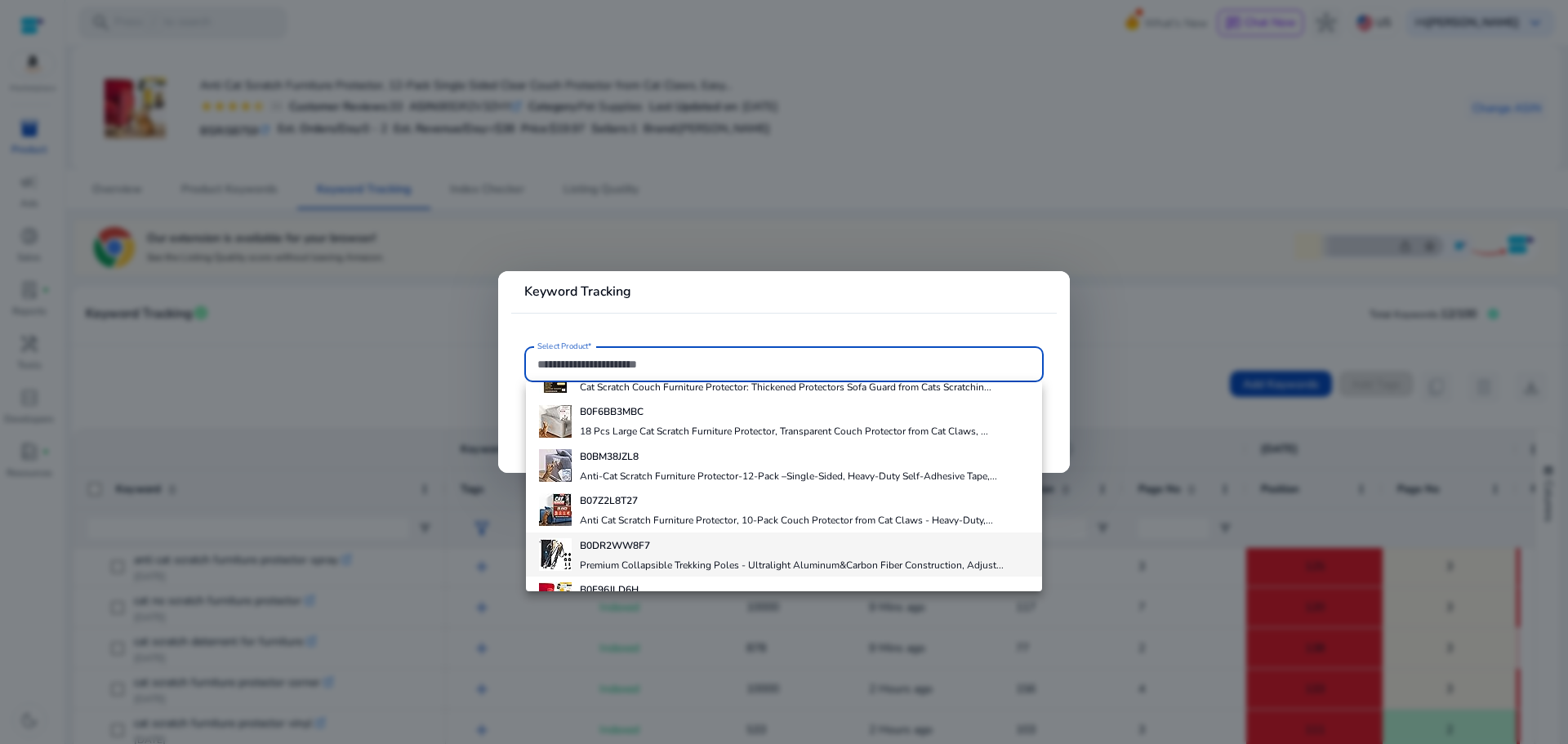
scroll to position [115, 0]
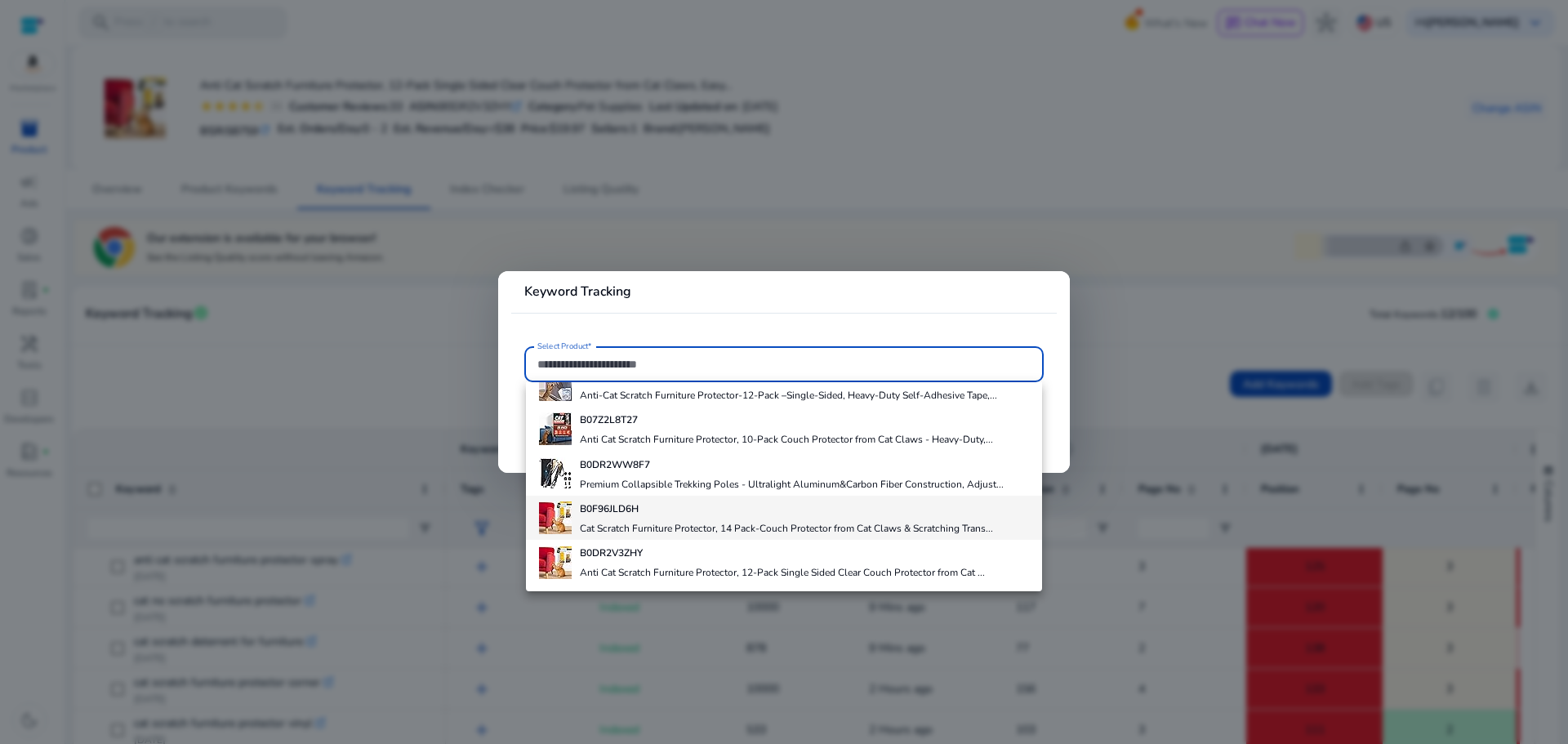
click at [676, 528] on h4 "Cat Scratch Furniture Protector, 14 Pack-Couch Protector from Cat Claws & Scrat…" at bounding box center [786, 528] width 413 height 13
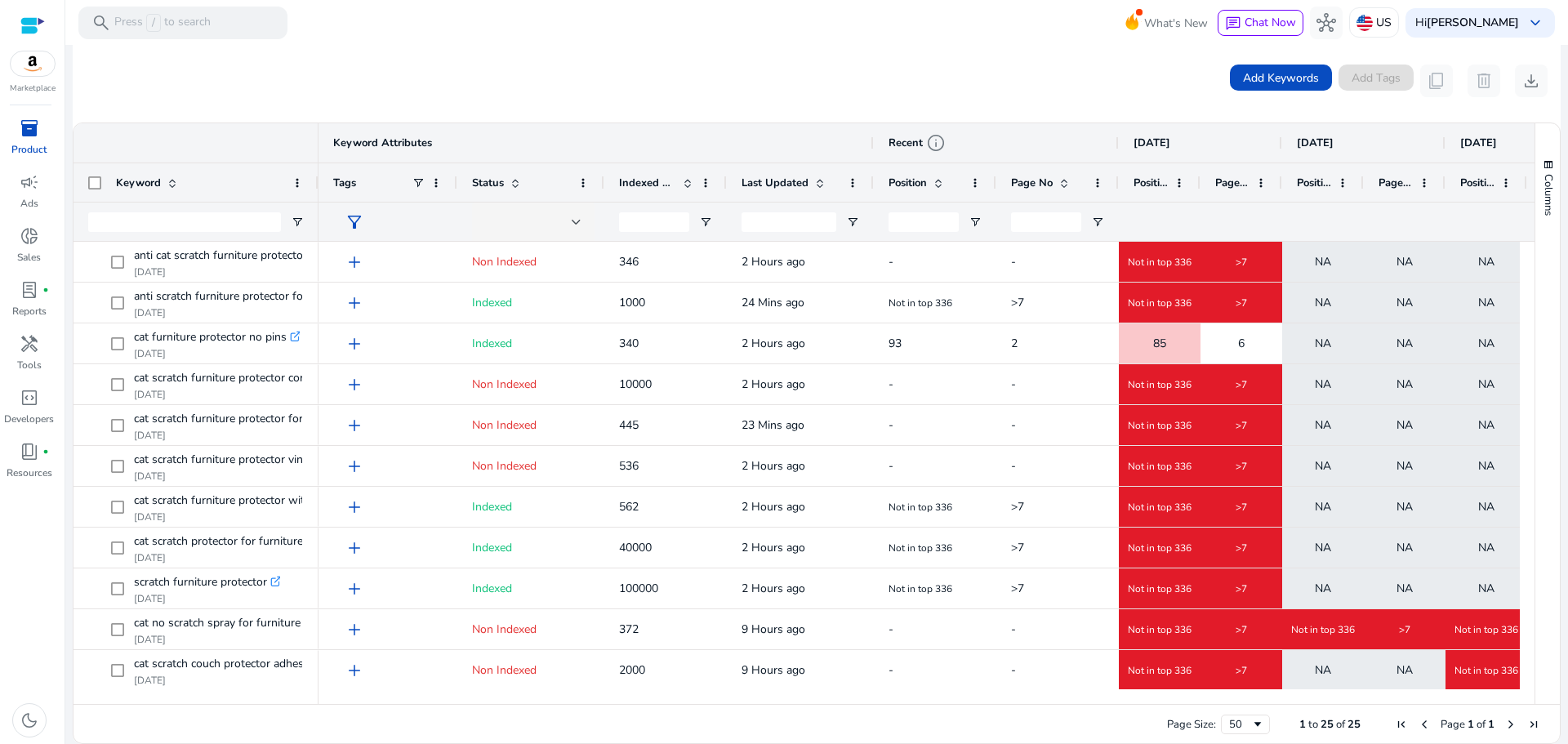
scroll to position [307, 0]
drag, startPoint x: 337, startPoint y: 179, endPoint x: 409, endPoint y: 188, distance: 72.6
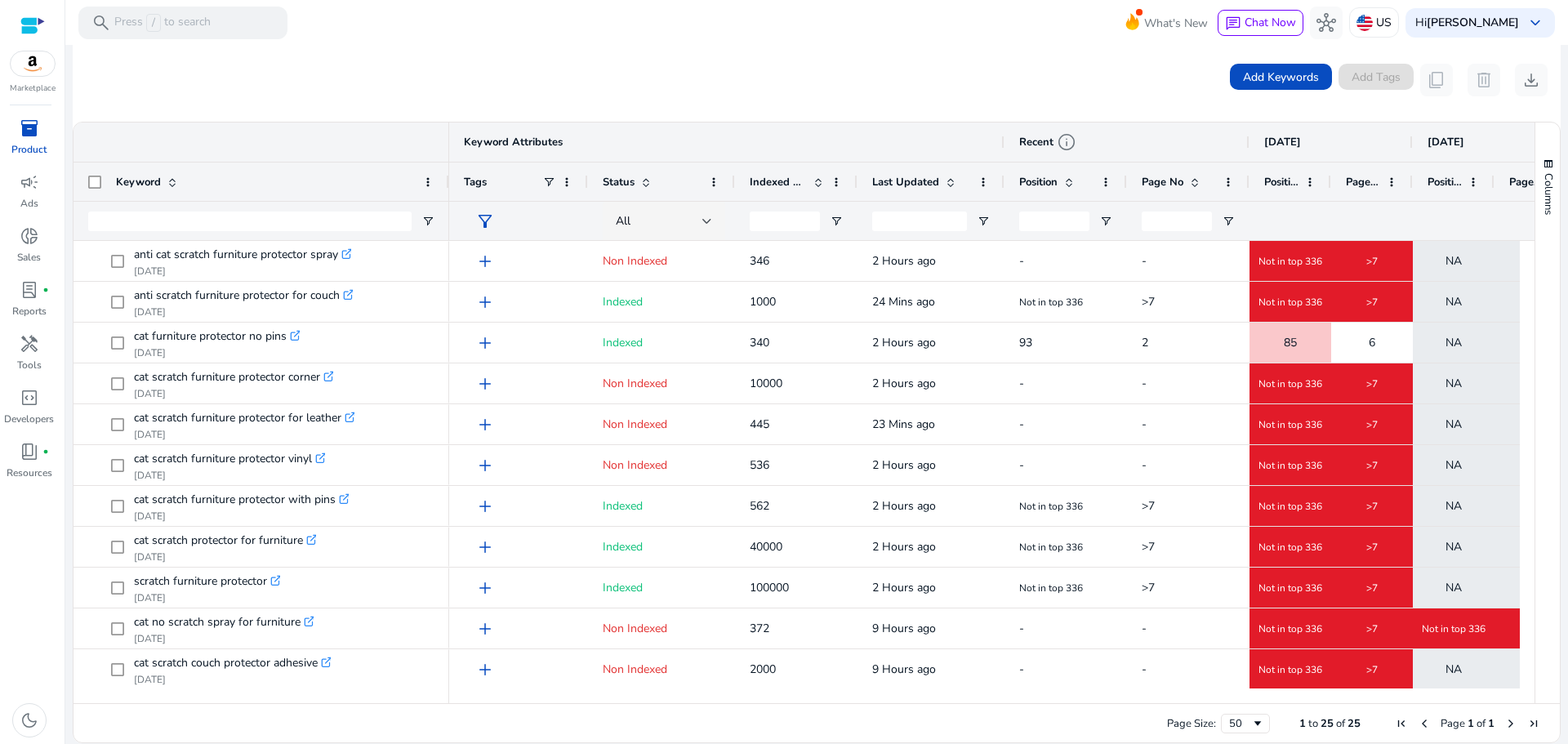
drag, startPoint x: 314, startPoint y: 163, endPoint x: 470, endPoint y: 167, distance: 156.1
click at [452, 166] on div at bounding box center [448, 181] width 7 height 38
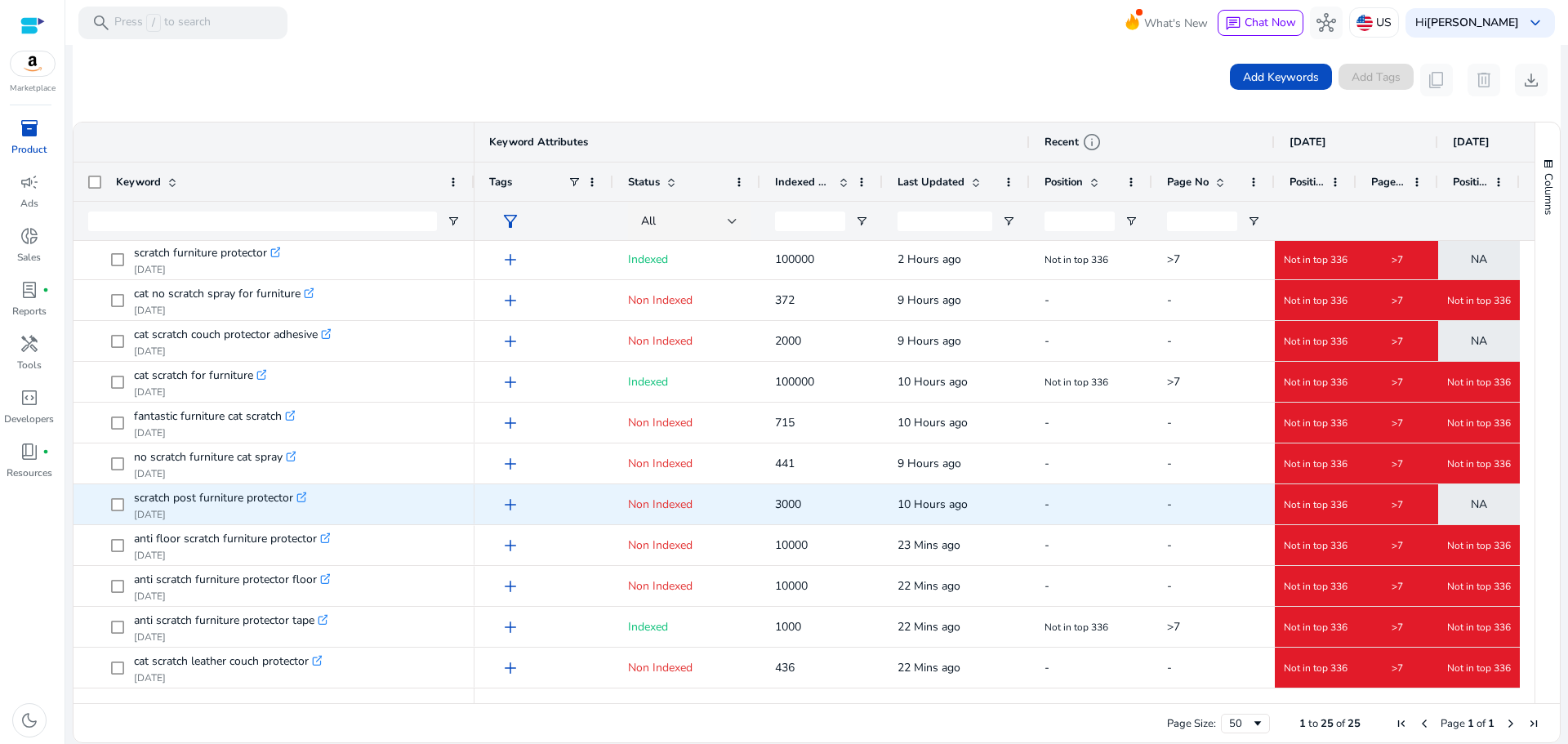
scroll to position [246, 0]
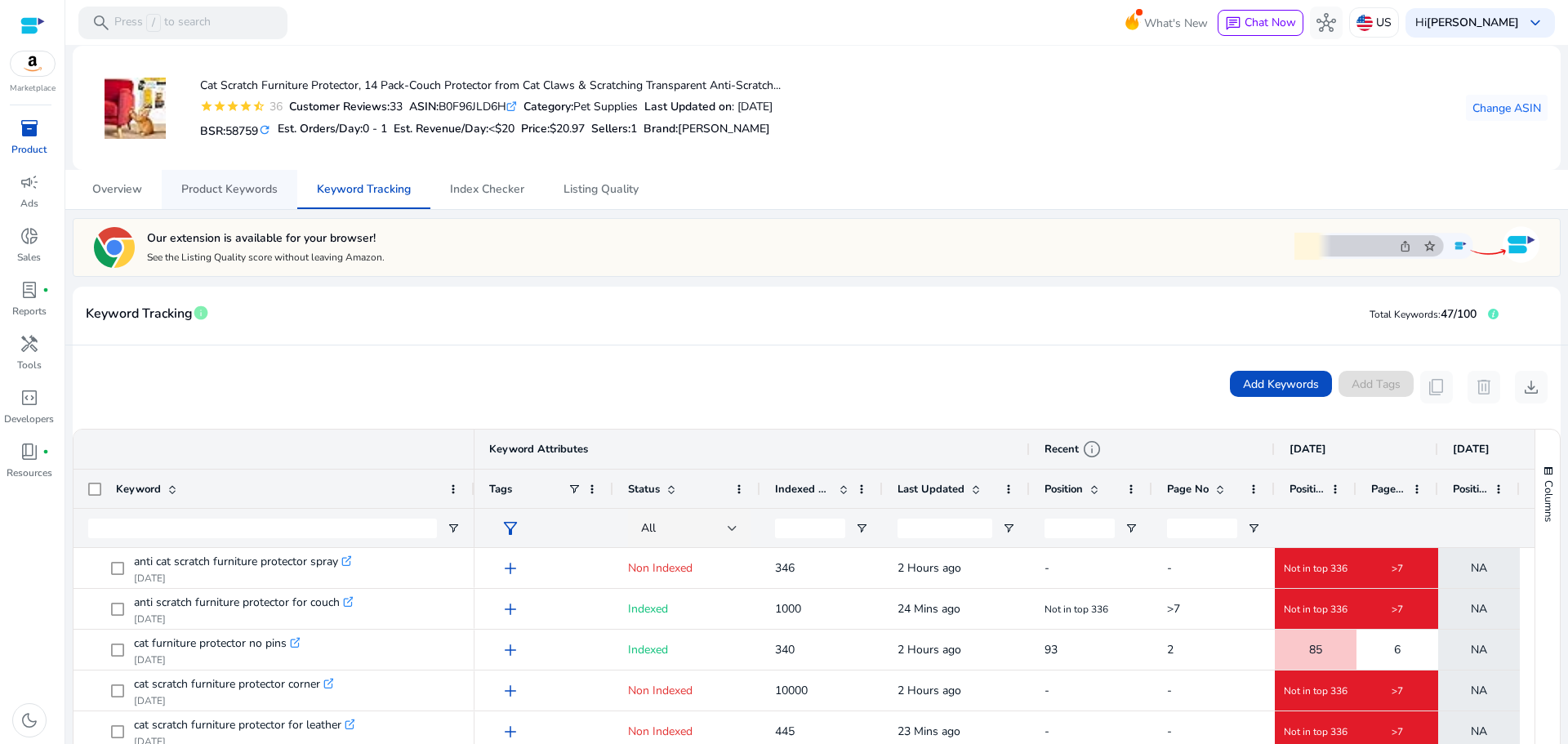
click at [215, 194] on span "Product Keywords" at bounding box center [229, 189] width 96 height 11
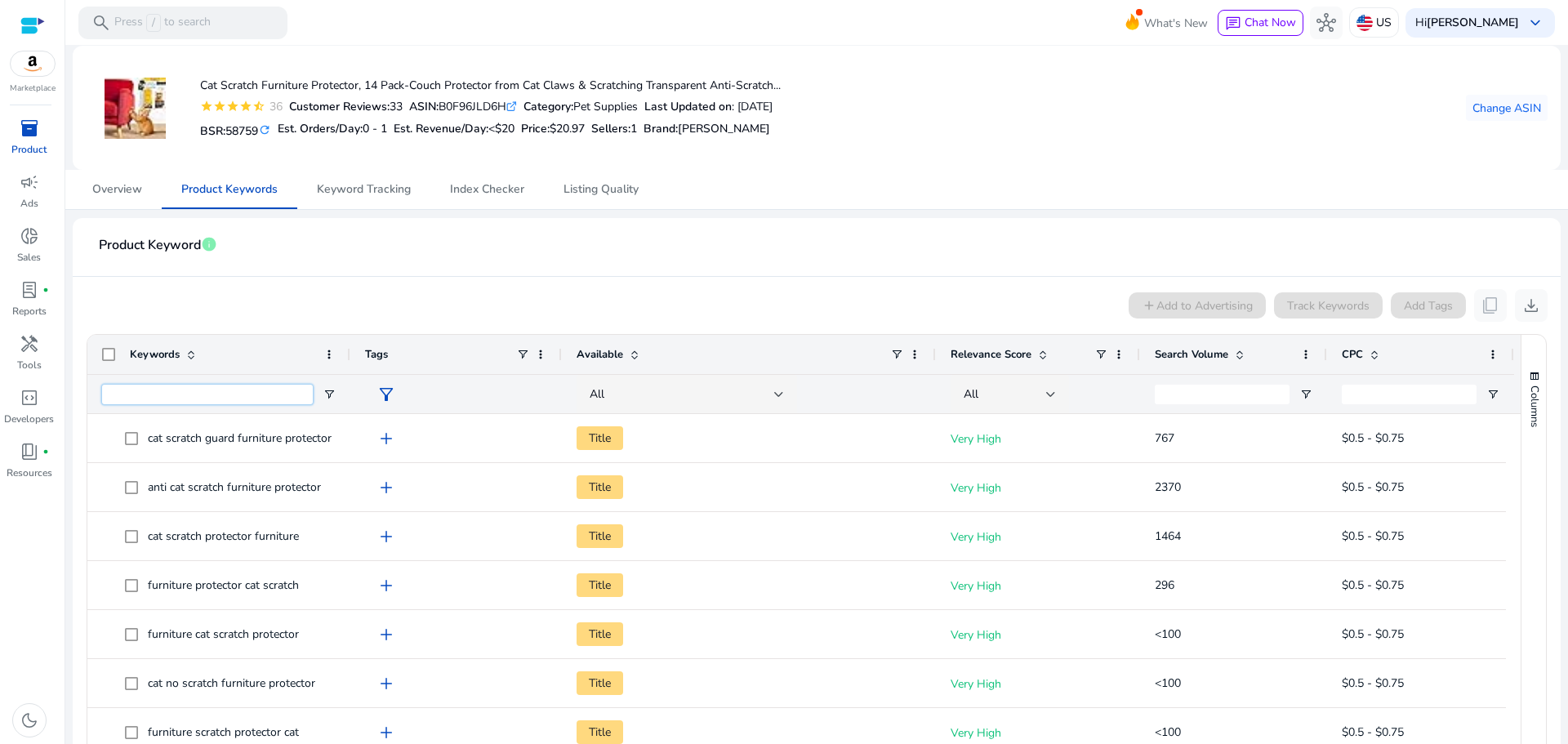
click at [248, 399] on input "Keywords Filter Input" at bounding box center [207, 394] width 211 height 20
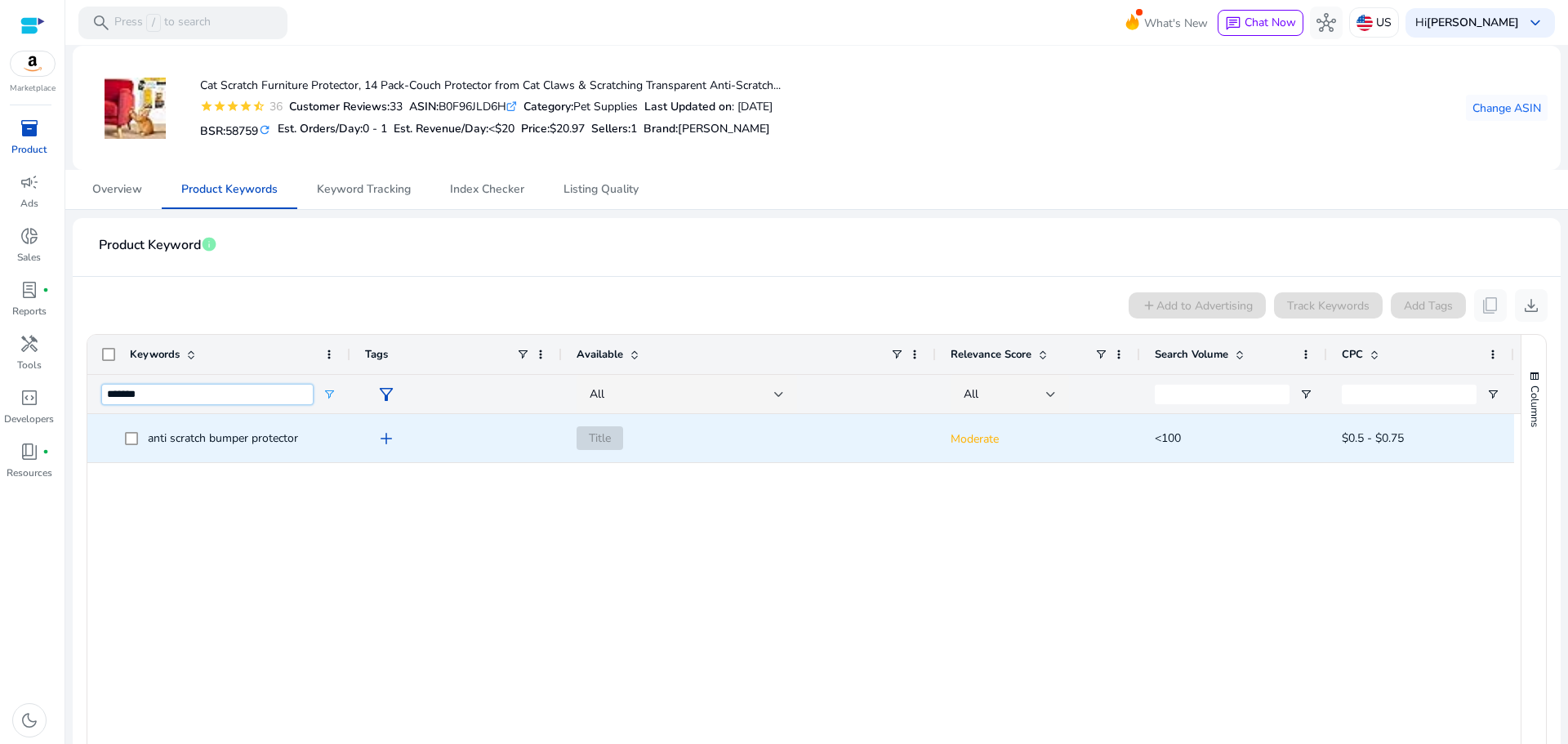
type input "******"
drag, startPoint x: 150, startPoint y: 440, endPoint x: 315, endPoint y: 439, distance: 165.0
click at [315, 439] on span "anti scratch bumper protector" at bounding box center [230, 438] width 211 height 34
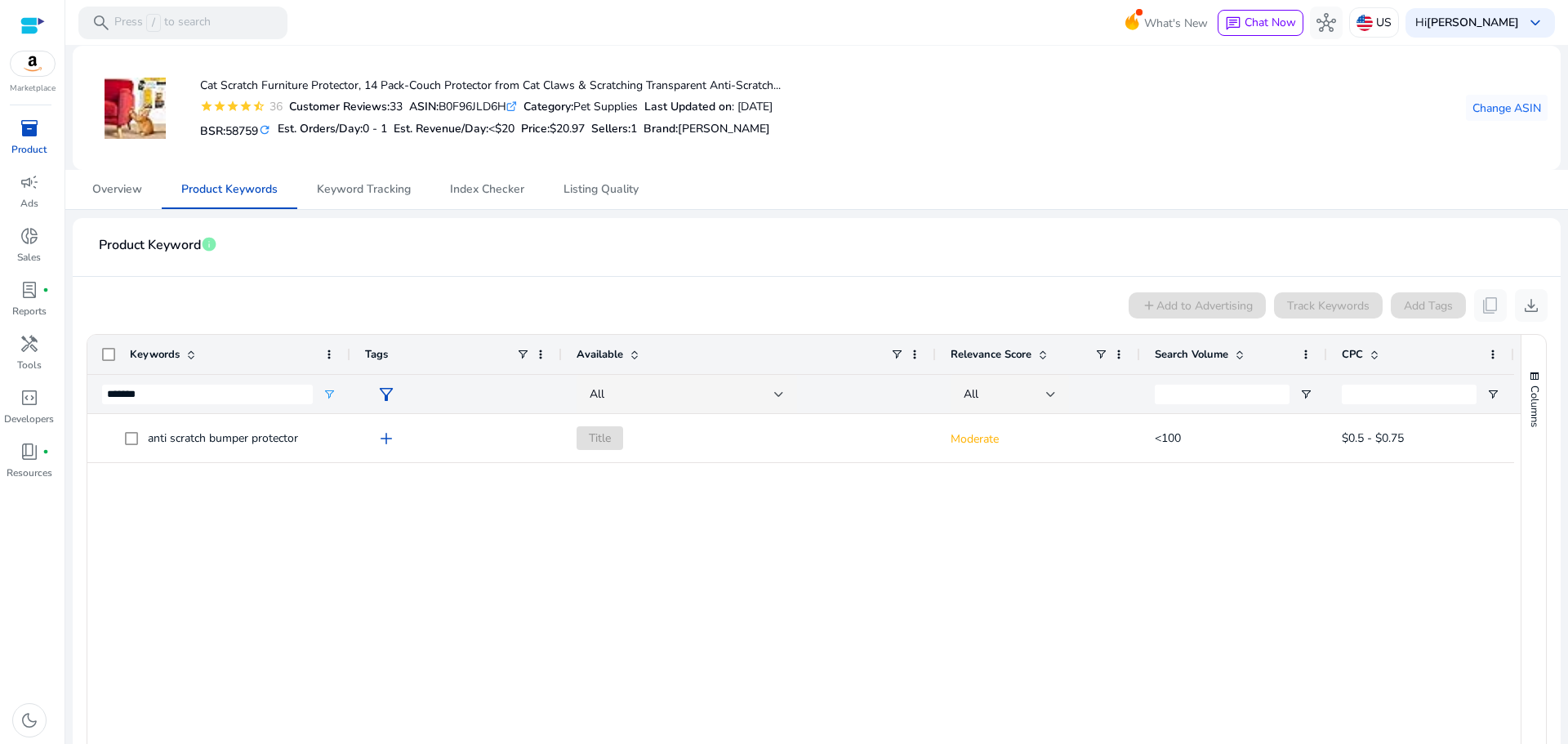
click at [186, 555] on div "anti scratch bumper protector add Title Moderate <100 $0.5 - $0.75" at bounding box center [804, 656] width 1433 height 485
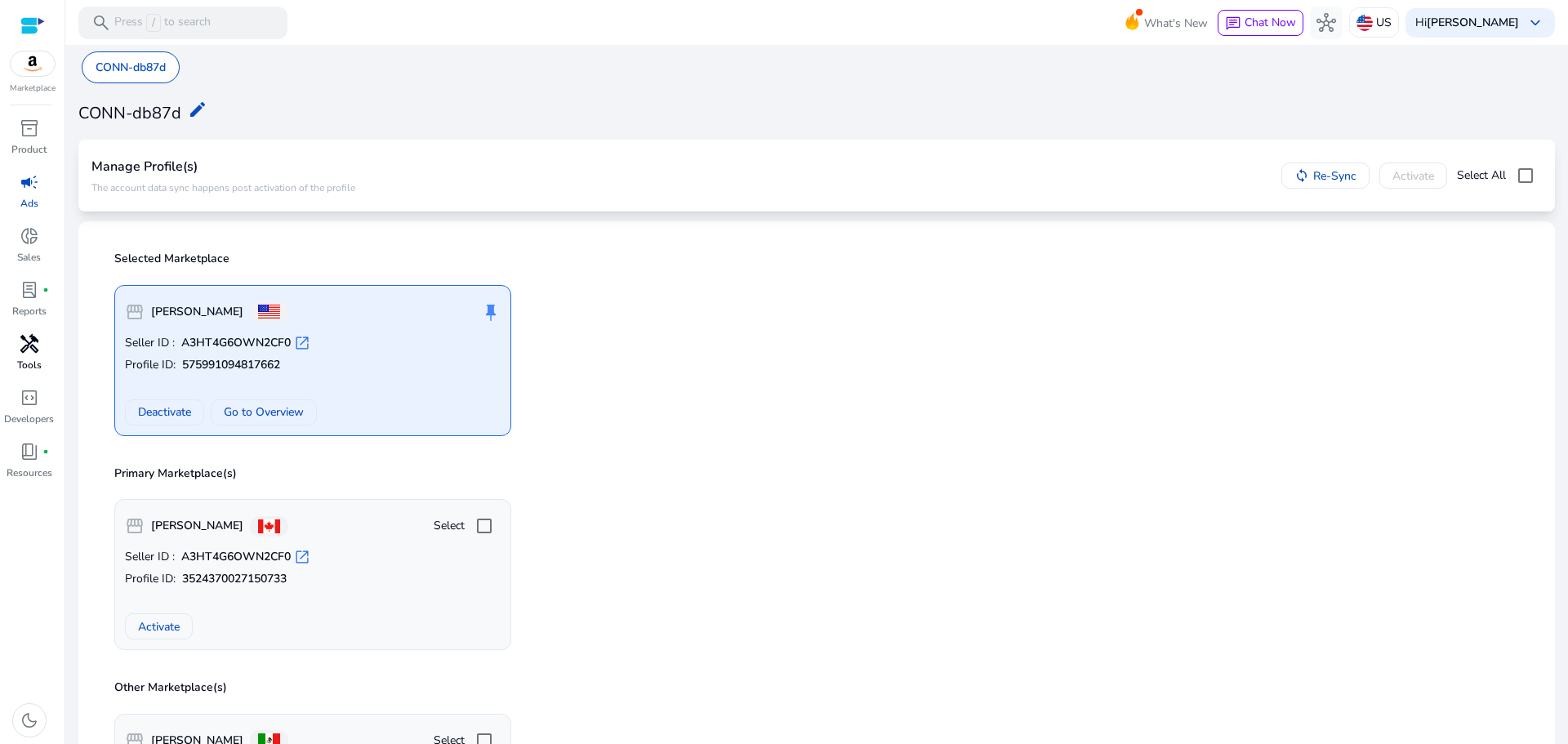
click at [36, 359] on p "Tools" at bounding box center [29, 364] width 24 height 15
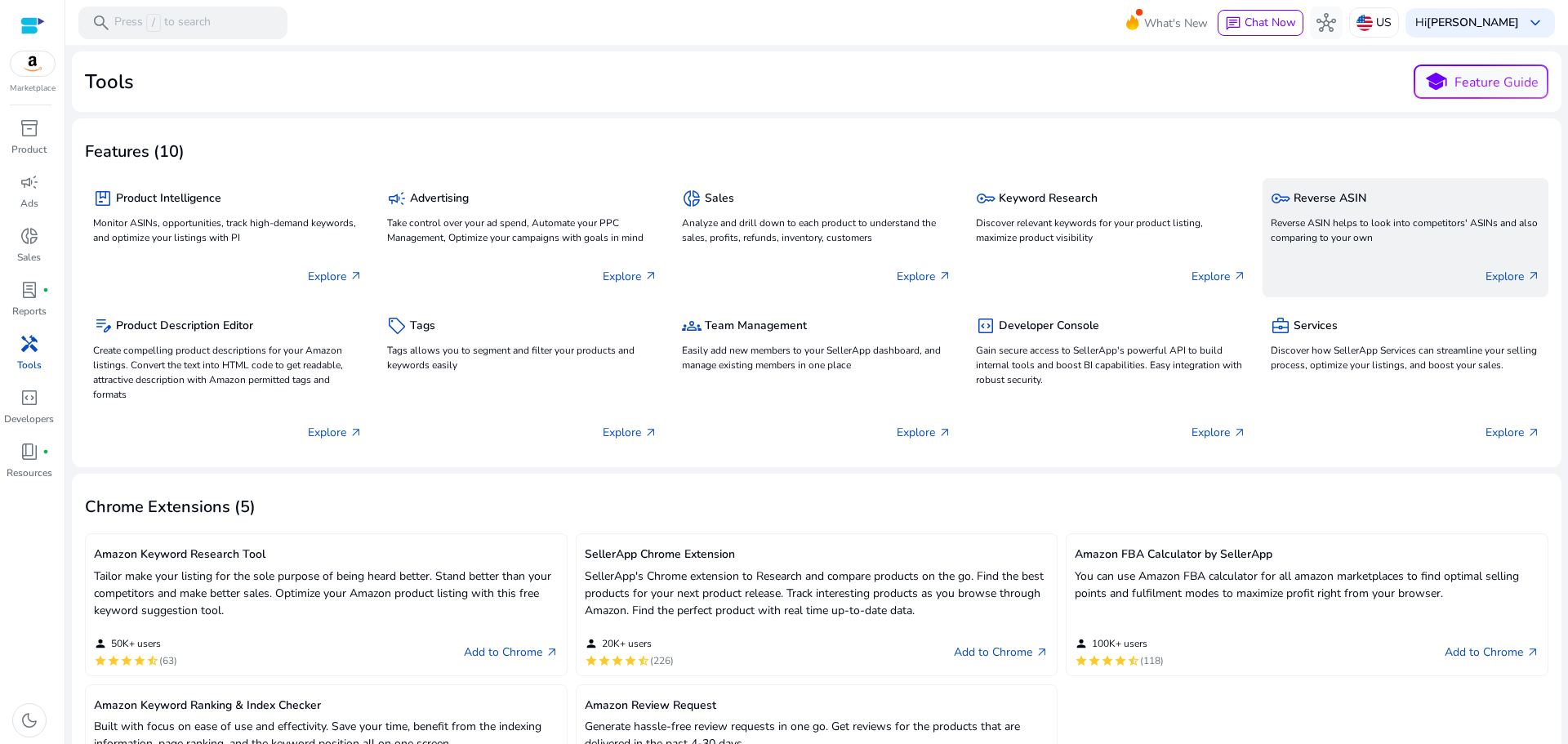
click at [1369, 225] on p "Reverse ASIN helps to look into competitors' ASINs and also comparing to your o…" at bounding box center [1405, 231] width 270 height 29
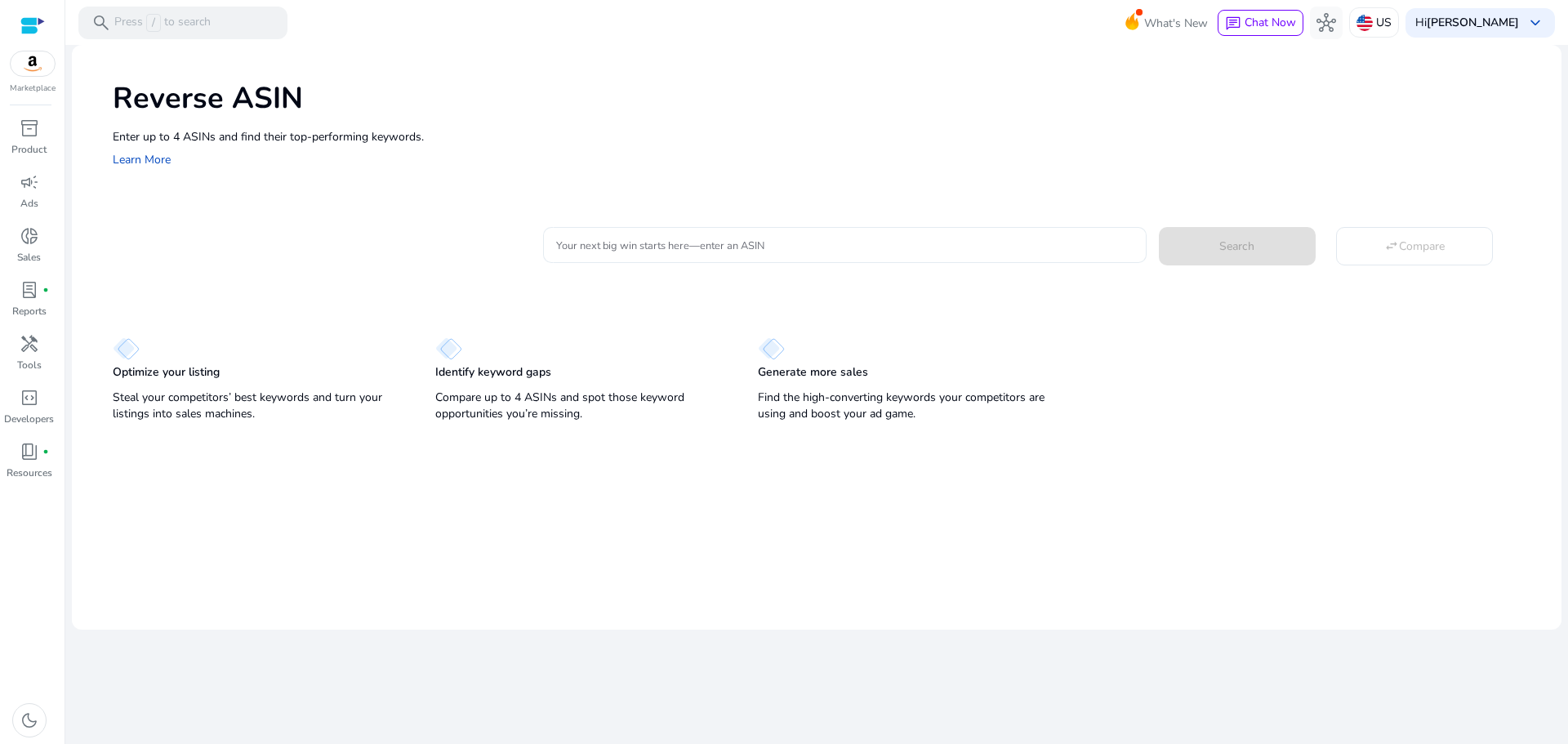
click at [671, 232] on div at bounding box center [844, 245] width 577 height 36
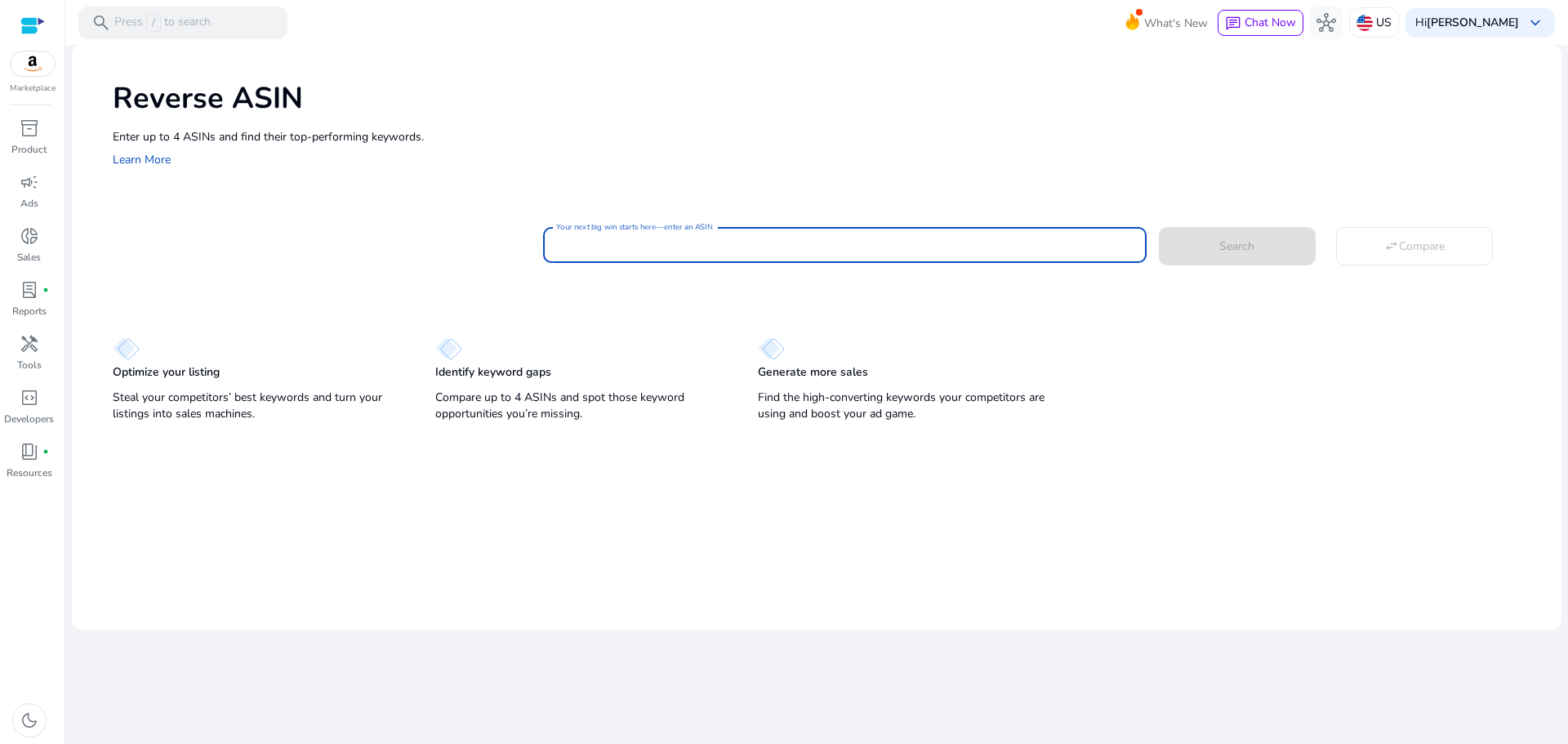
paste input "**********"
type input "**********"
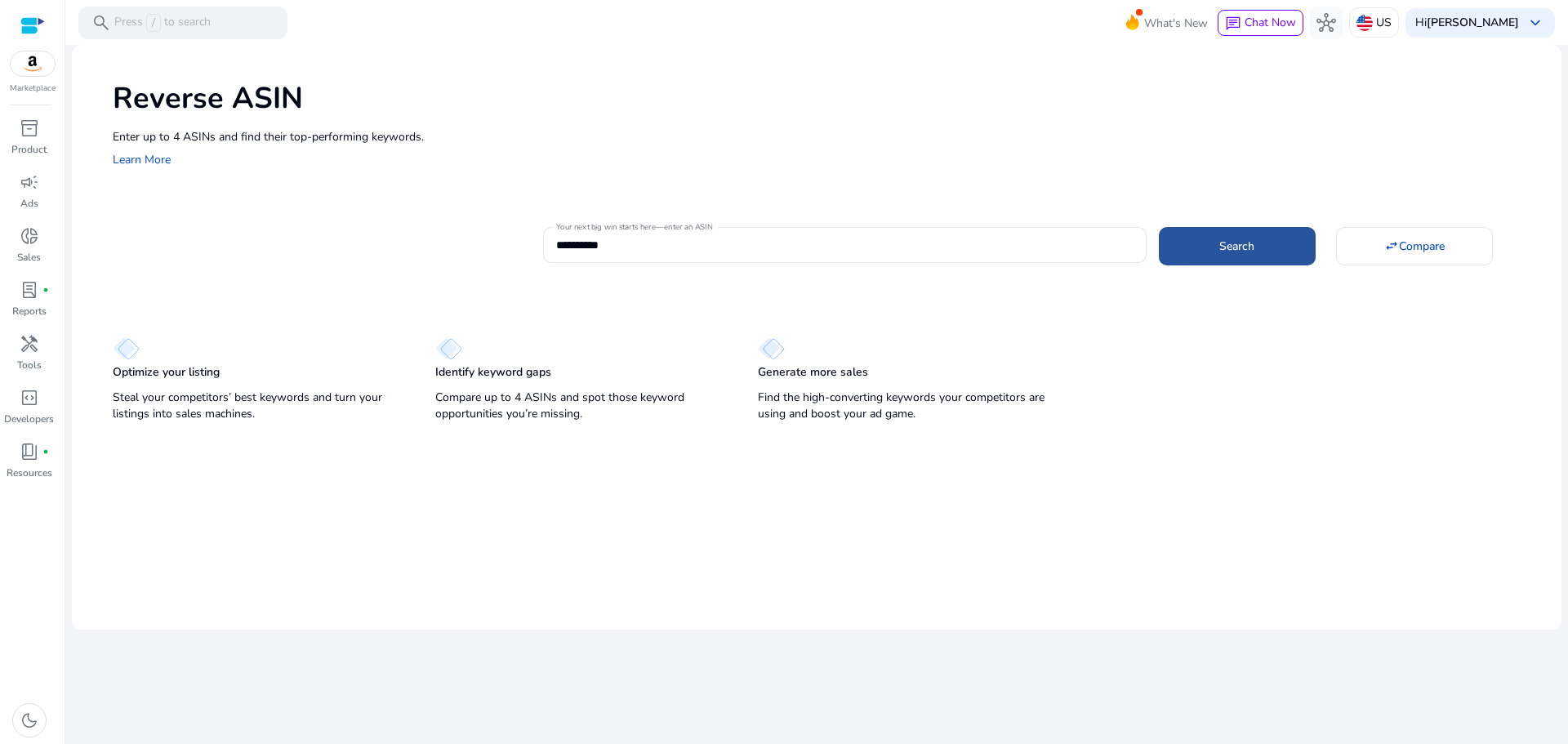
click at [1208, 251] on span at bounding box center [1237, 245] width 157 height 39
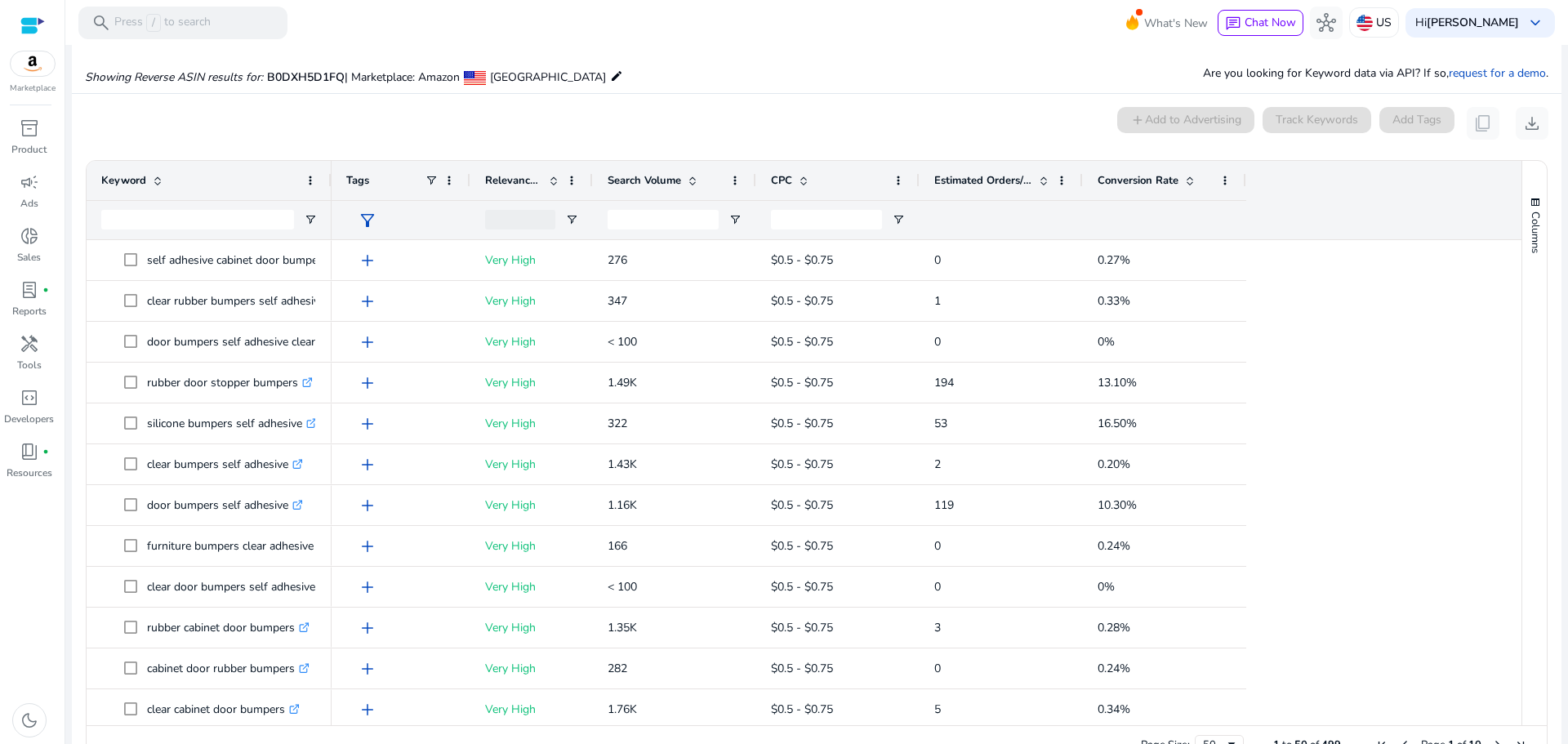
scroll to position [119, 0]
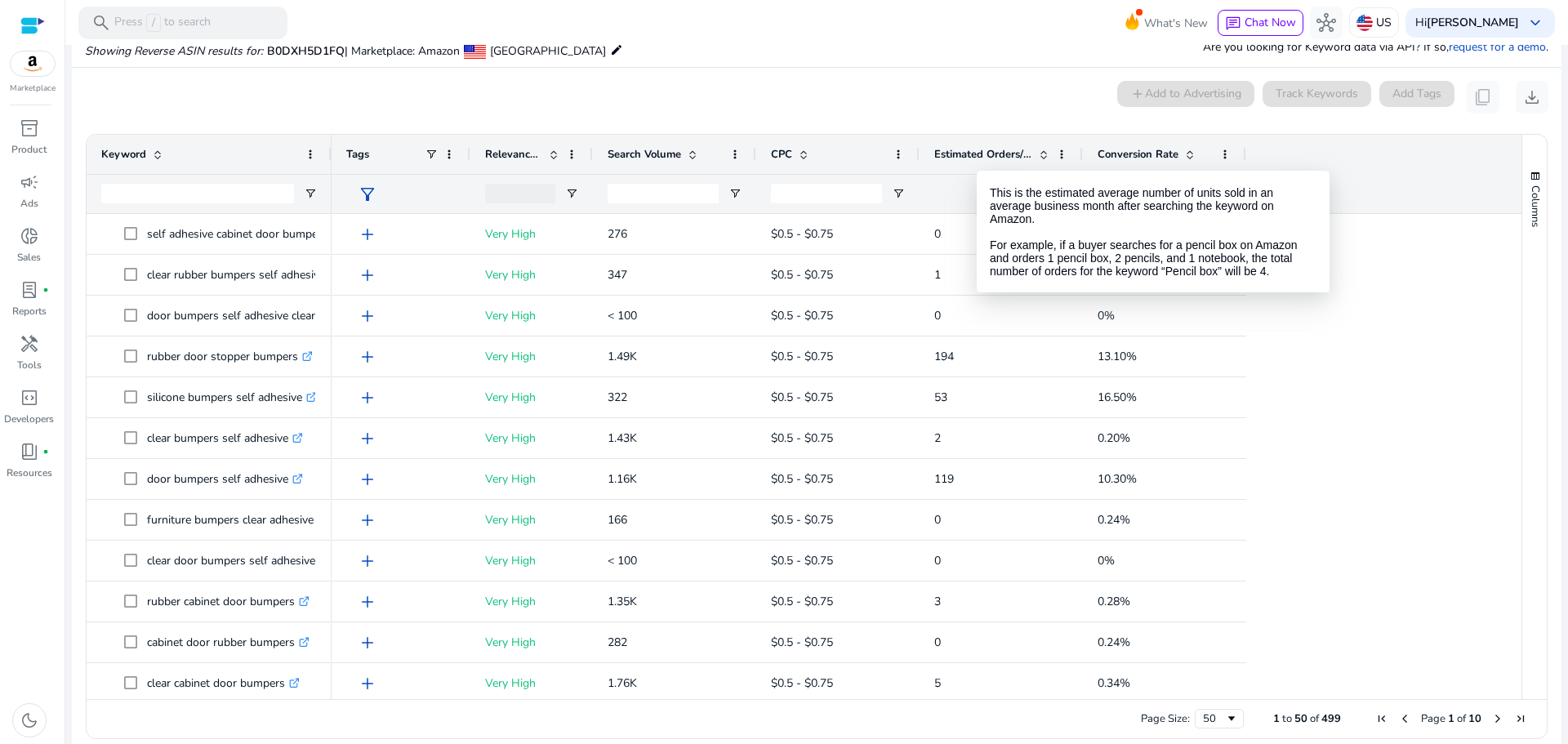
click at [977, 156] on span "Estimated Orders/Month" at bounding box center [983, 153] width 98 height 15
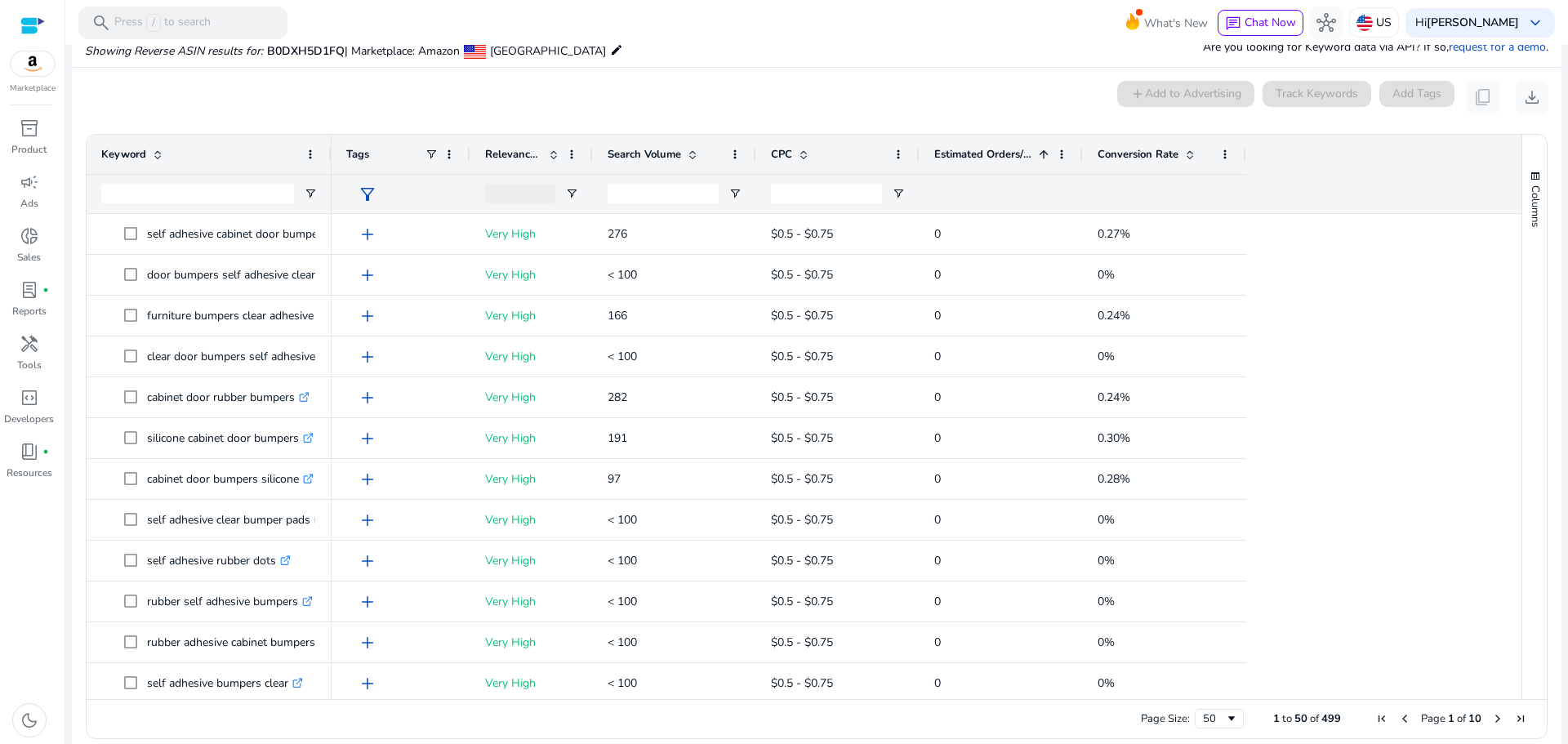
click at [977, 156] on span "Estimated Orders/Month" at bounding box center [983, 153] width 98 height 15
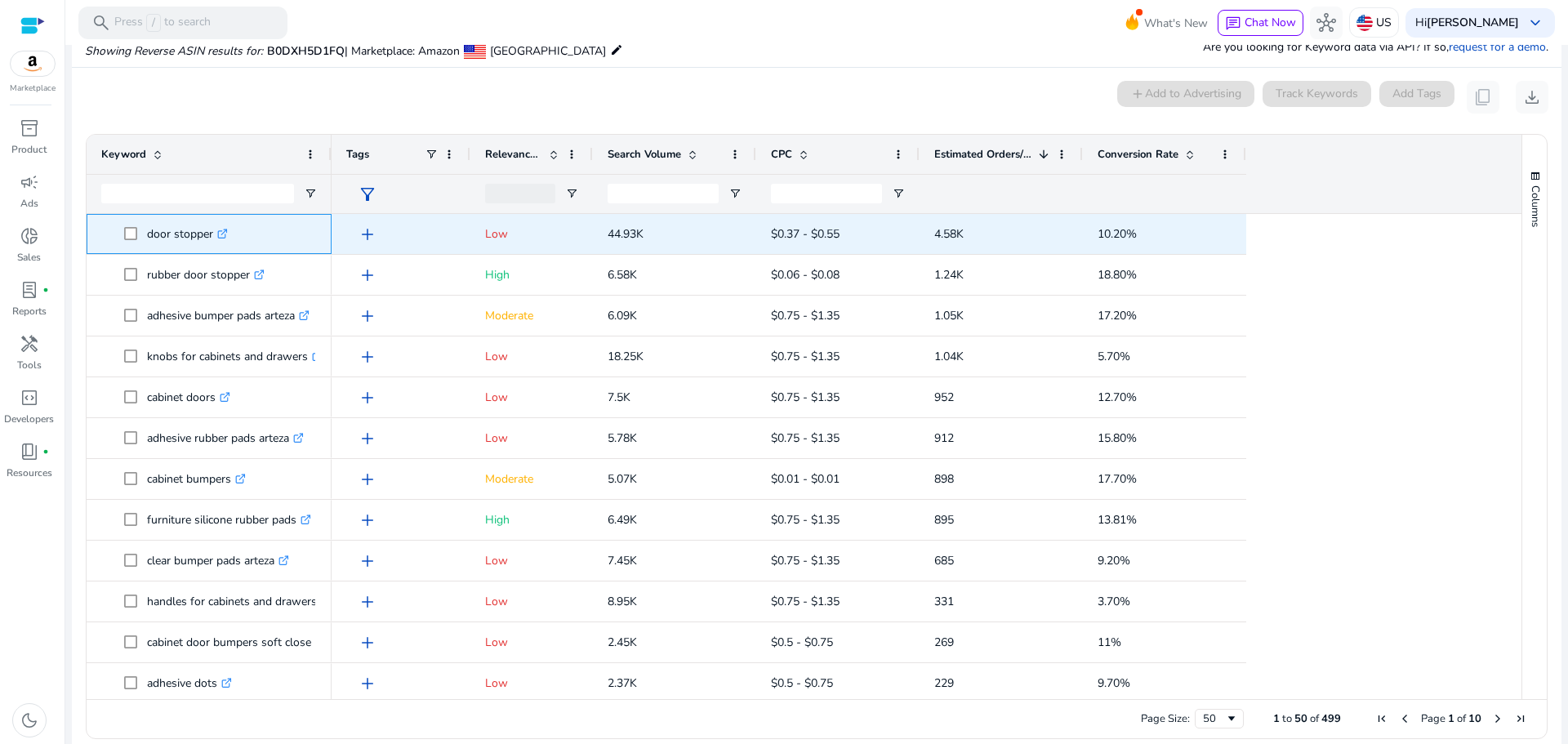
click at [223, 235] on icon ".st0{fill:#2c8af8}" at bounding box center [222, 234] width 10 height 10
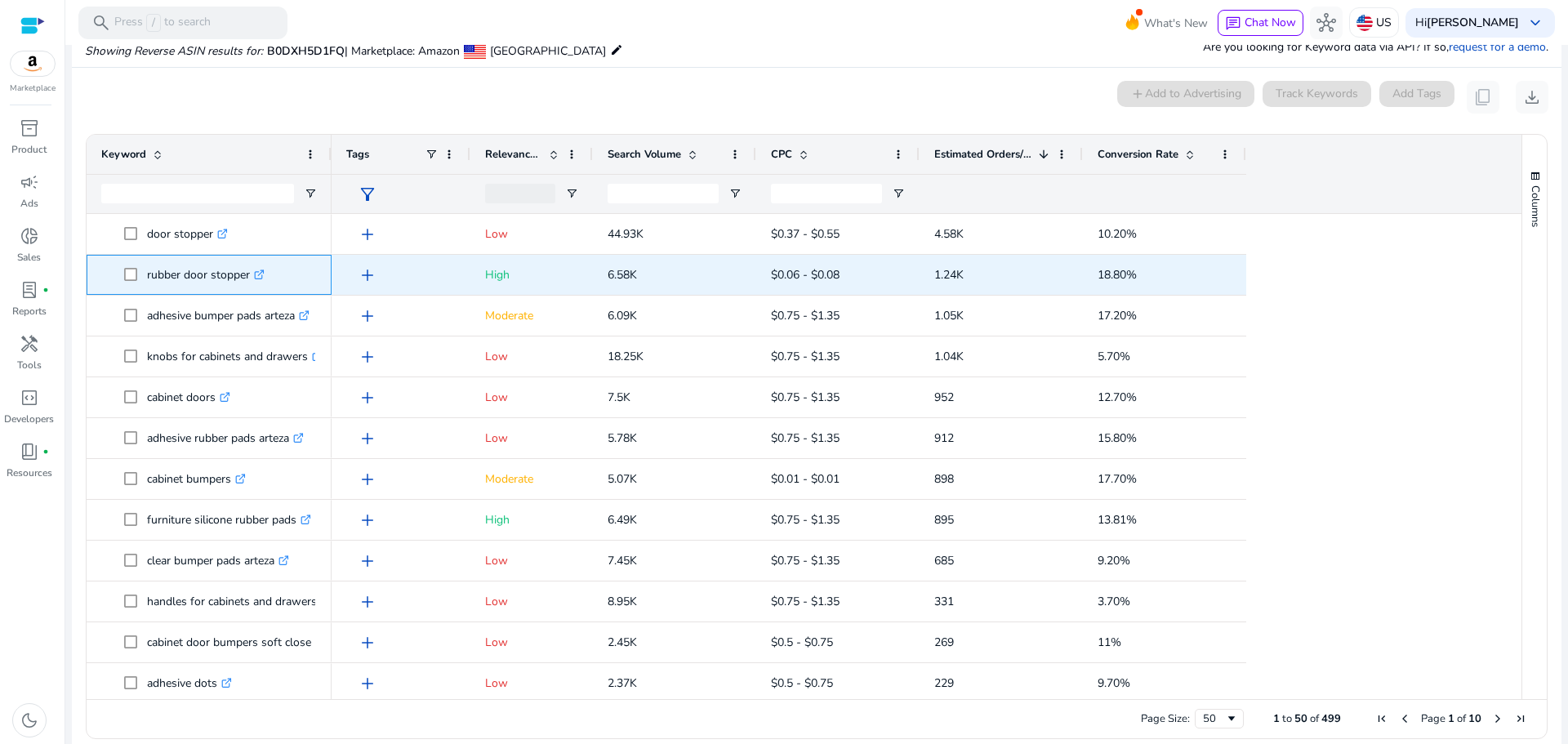
click at [259, 272] on icon ".st0{fill:#2c8af8}" at bounding box center [259, 275] width 10 height 10
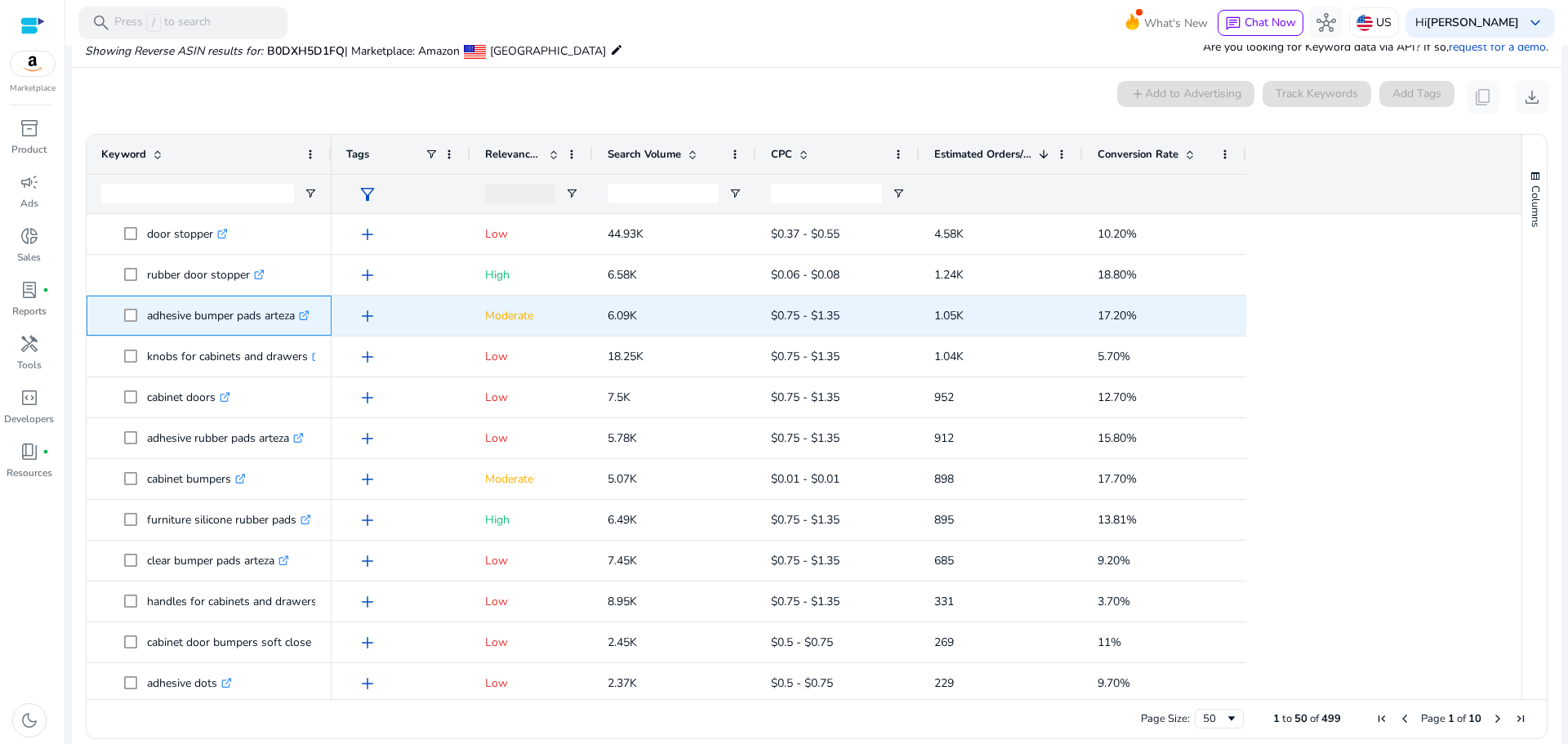
click at [310, 314] on icon ".st0{fill:#2c8af8}" at bounding box center [304, 316] width 10 height 10
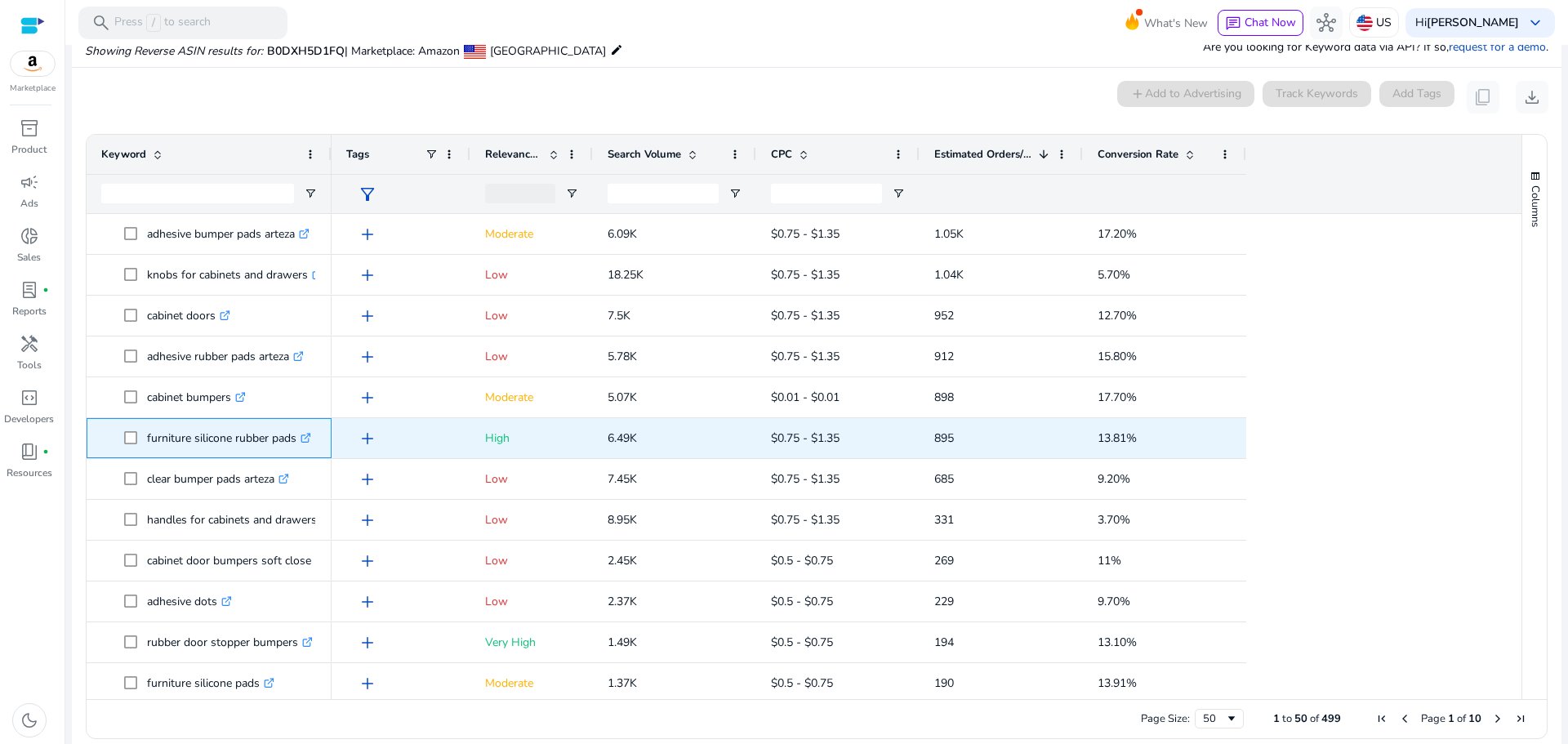
click at [305, 439] on icon at bounding box center [304, 438] width 8 height 8
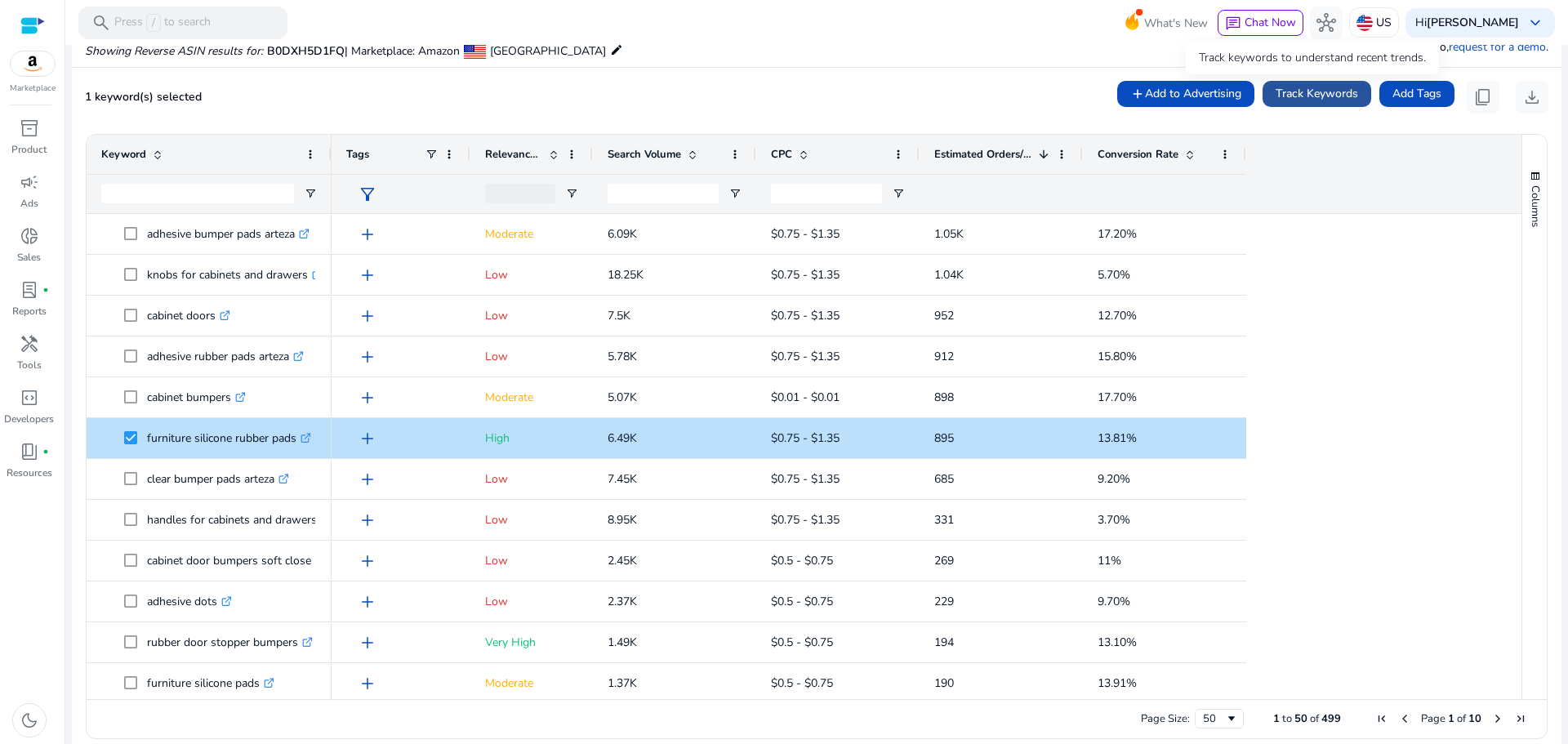
click at [1297, 90] on span "Track Keywords" at bounding box center [1316, 94] width 82 height 17
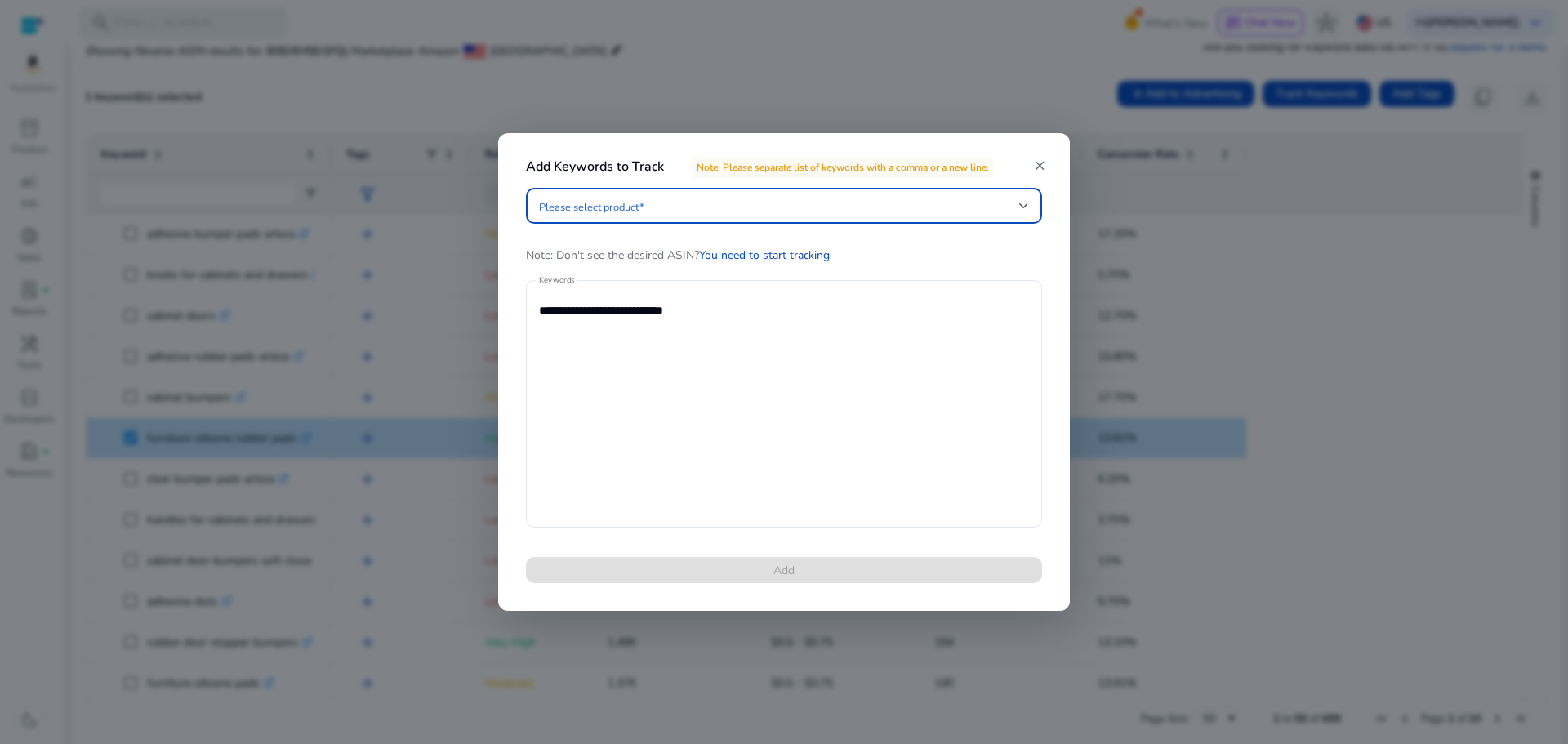
click at [747, 197] on span at bounding box center [779, 206] width 480 height 18
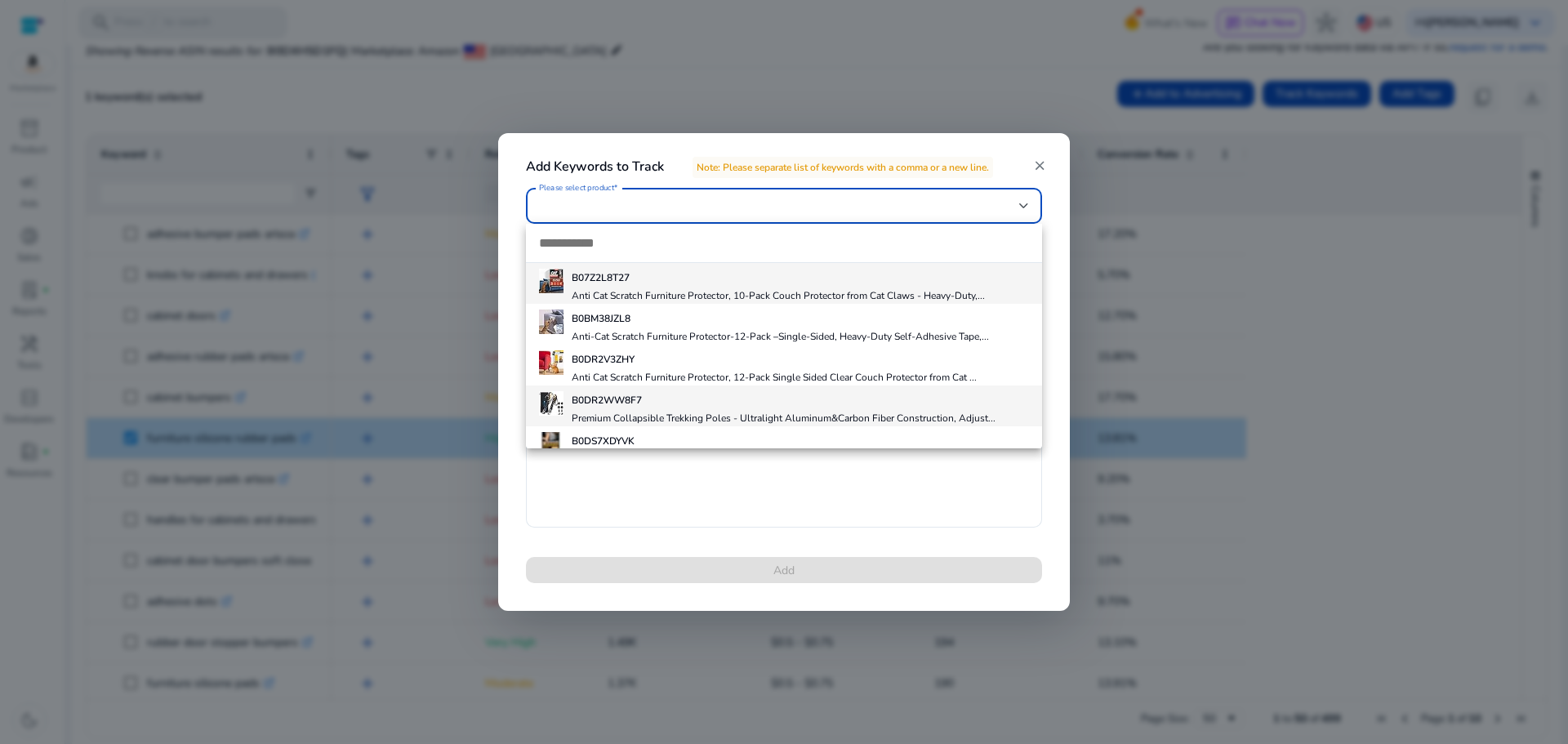
scroll to position [107, 0]
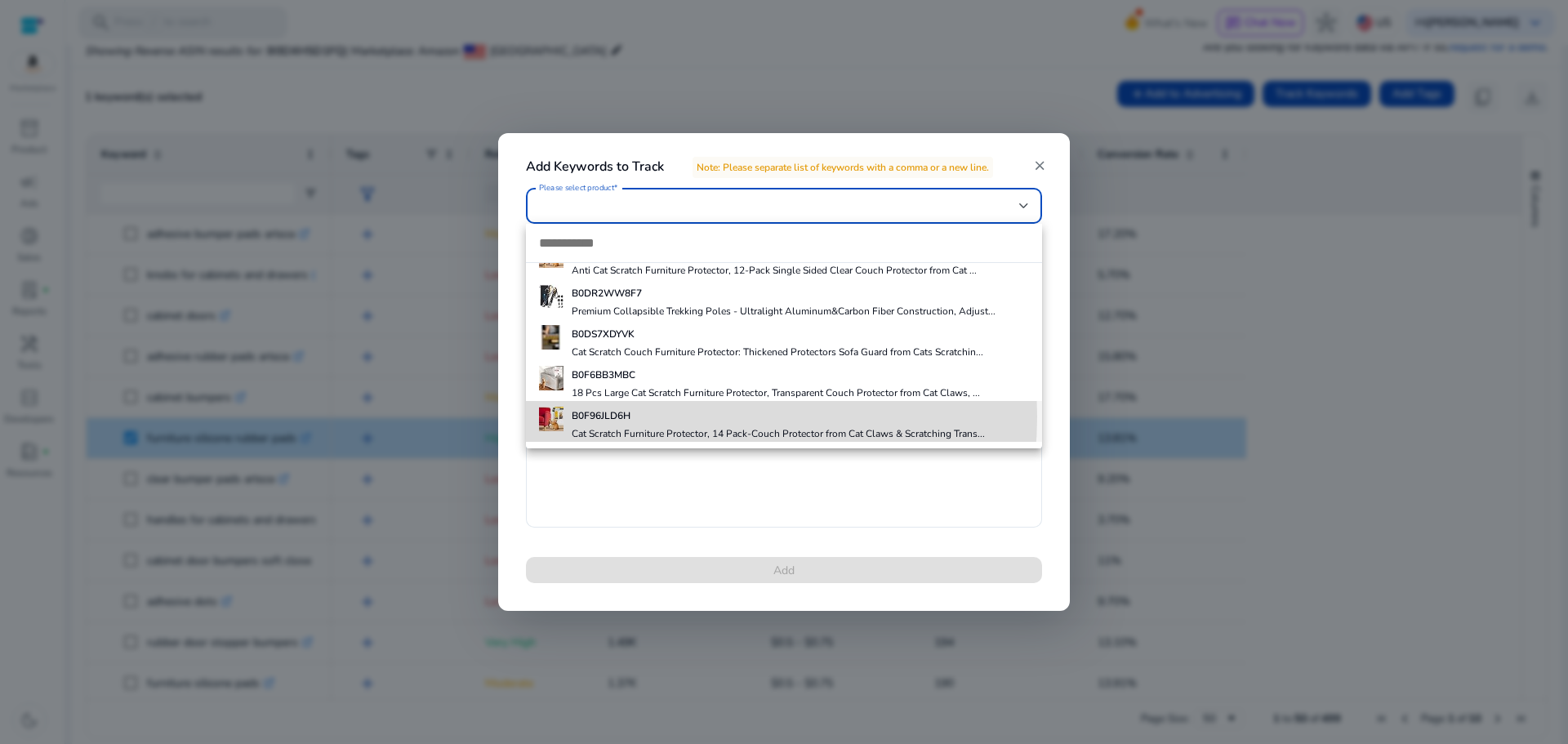
click at [662, 416] on h5 "B0F96JLD6H" at bounding box center [778, 415] width 413 height 13
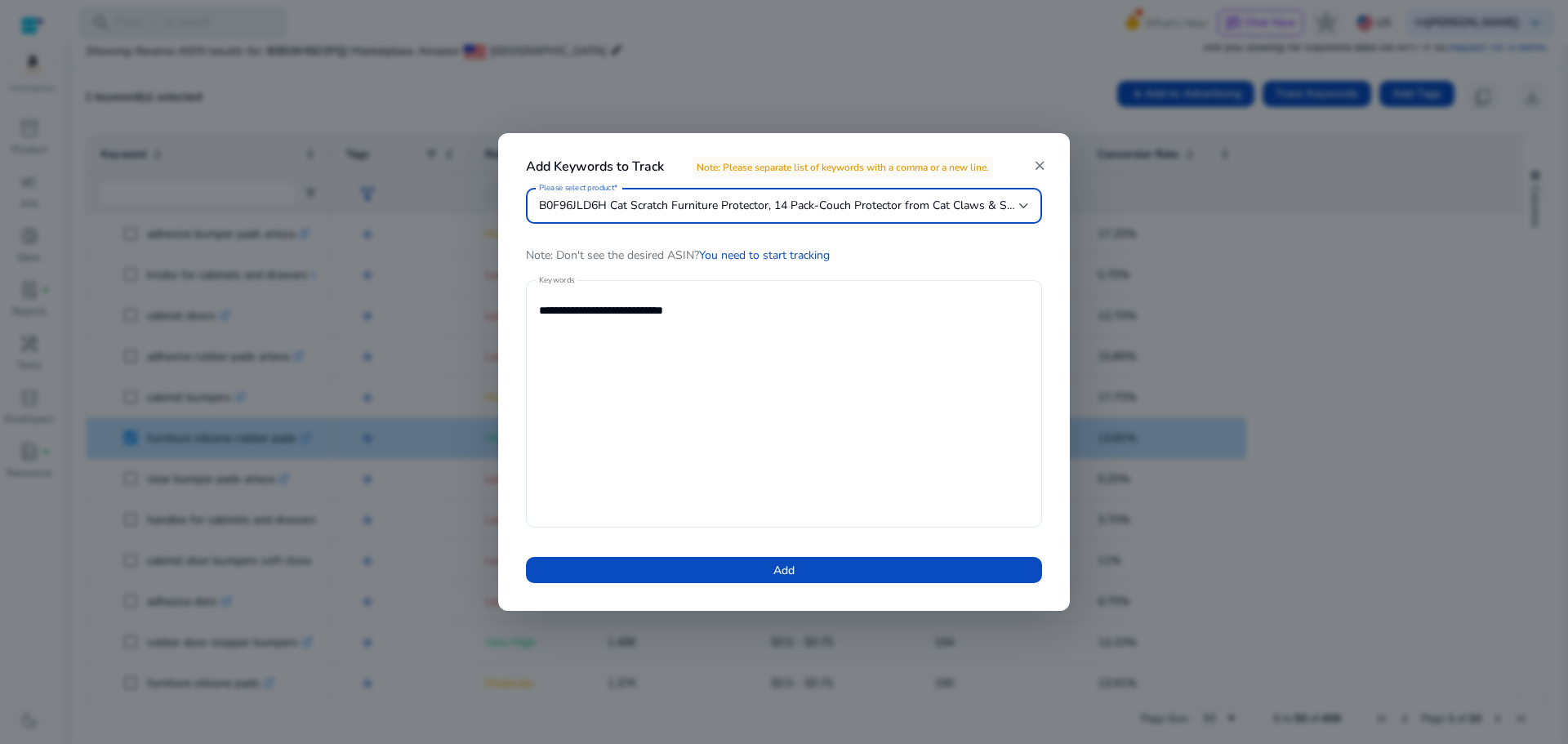
click at [803, 565] on span at bounding box center [783, 570] width 516 height 39
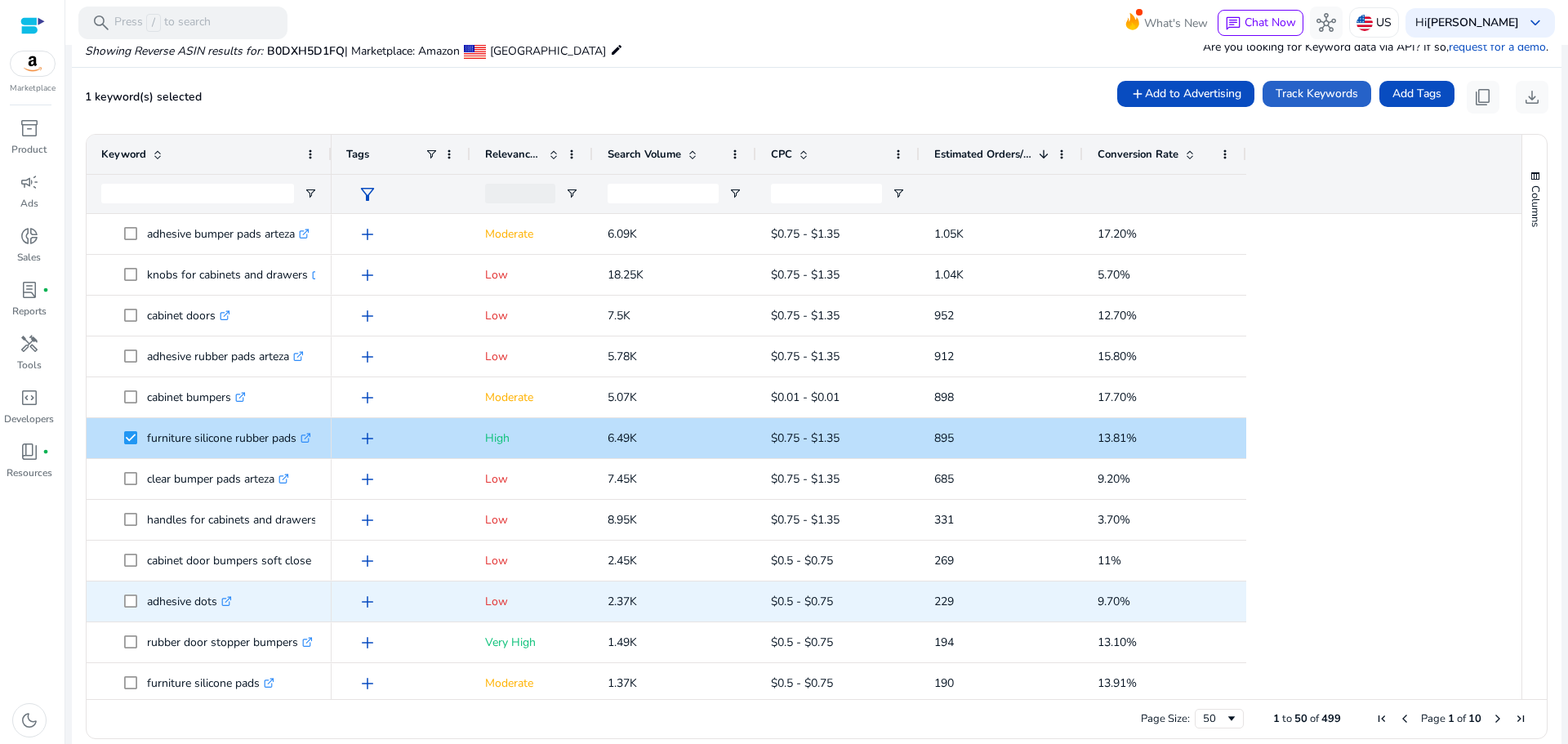
scroll to position [163, 0]
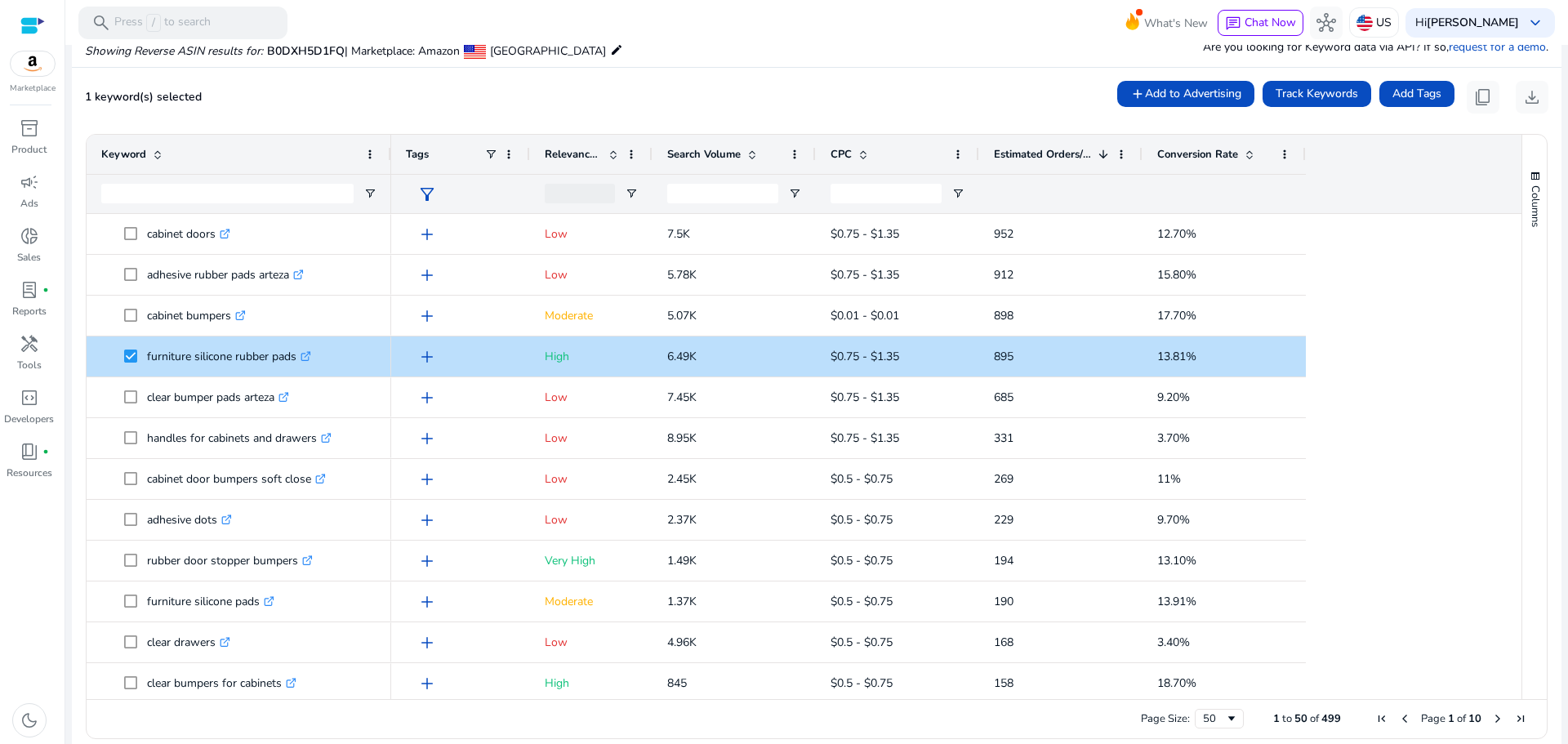
drag, startPoint x: 328, startPoint y: 151, endPoint x: 388, endPoint y: 149, distance: 60.0
click at [388, 149] on div at bounding box center [390, 153] width 7 height 39
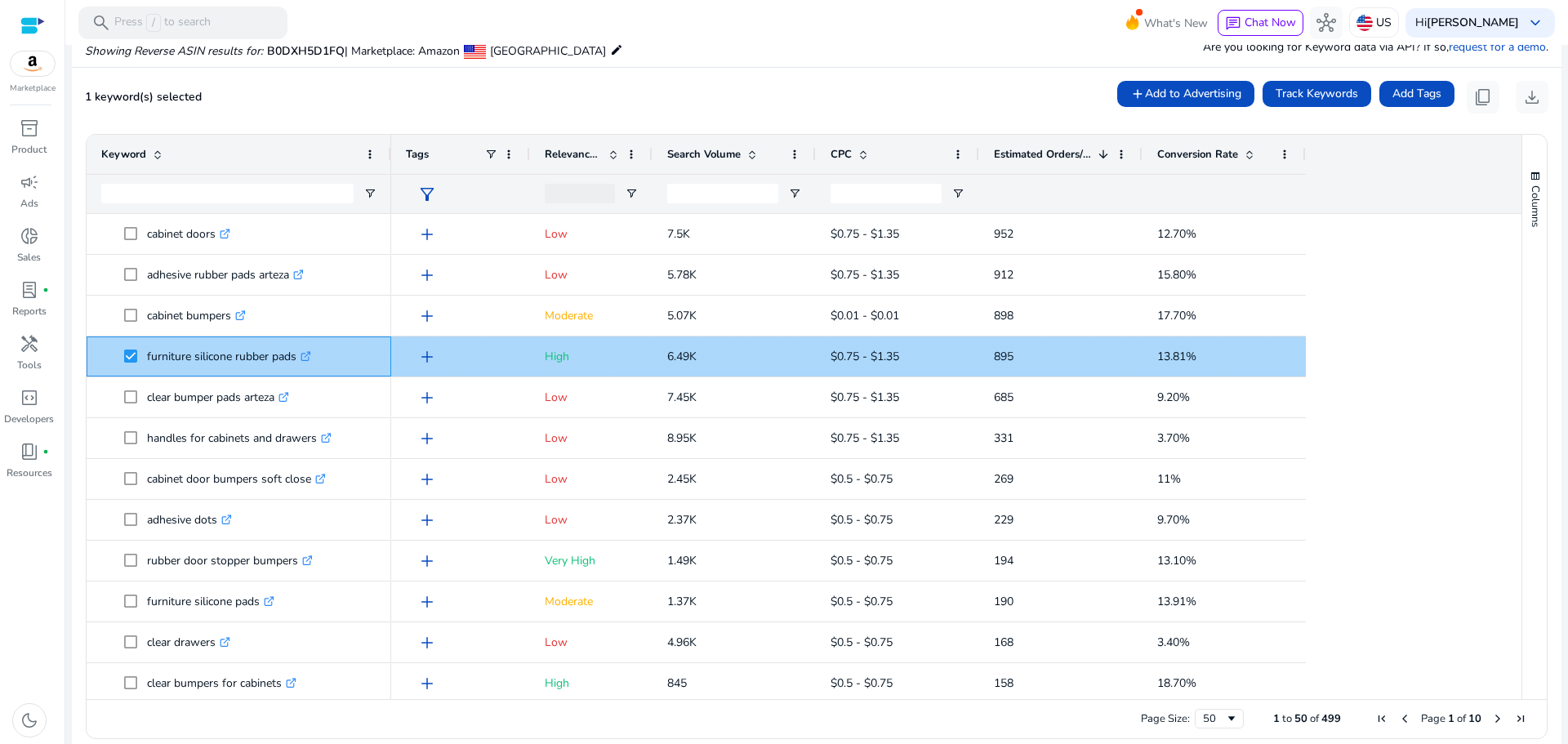
drag, startPoint x: 153, startPoint y: 355, endPoint x: 295, endPoint y: 355, distance: 142.0
click at [295, 355] on p "furniture silicone rubber pads .st0{fill:#2c8af8}" at bounding box center [228, 356] width 164 height 34
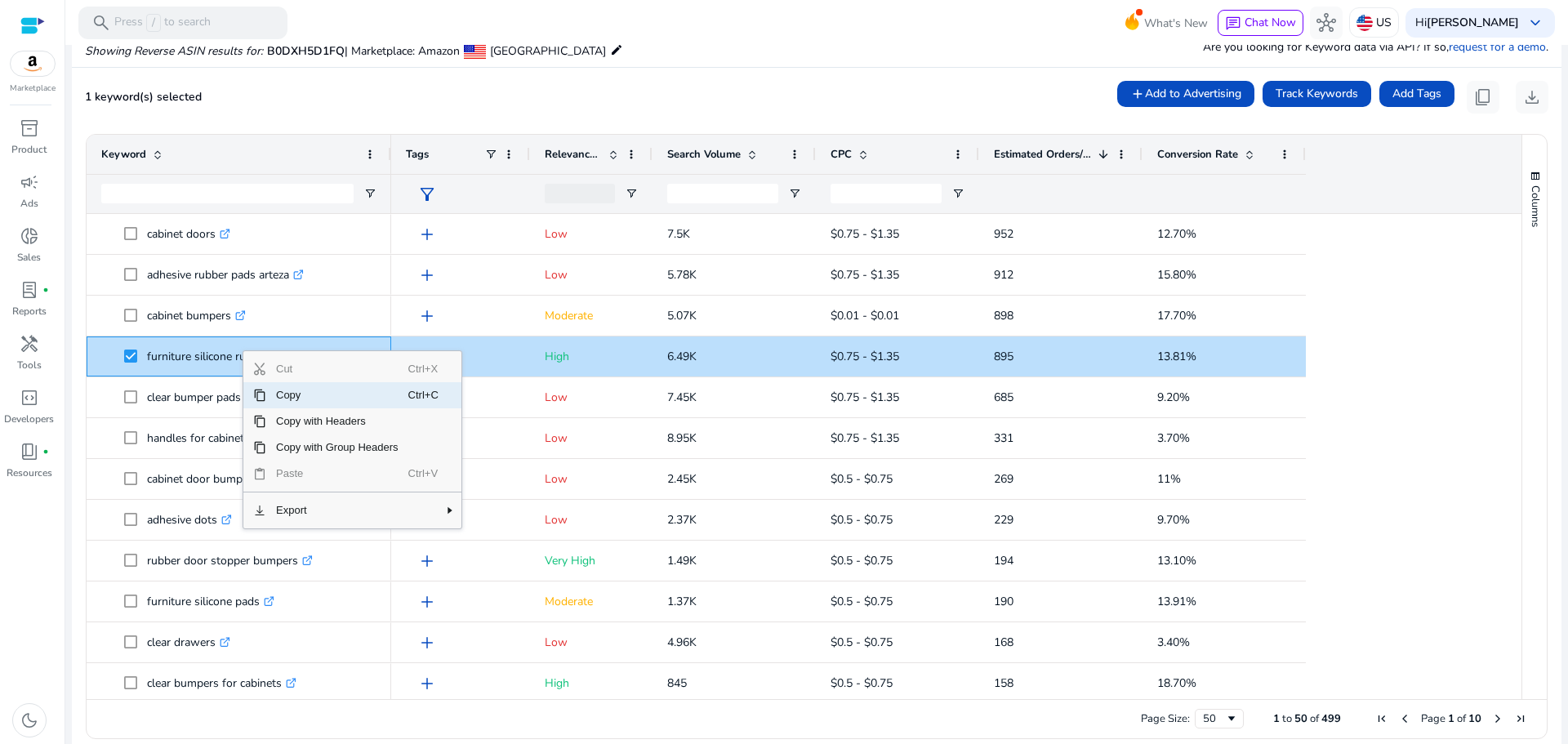
click at [289, 397] on span "Copy" at bounding box center [337, 395] width 142 height 26
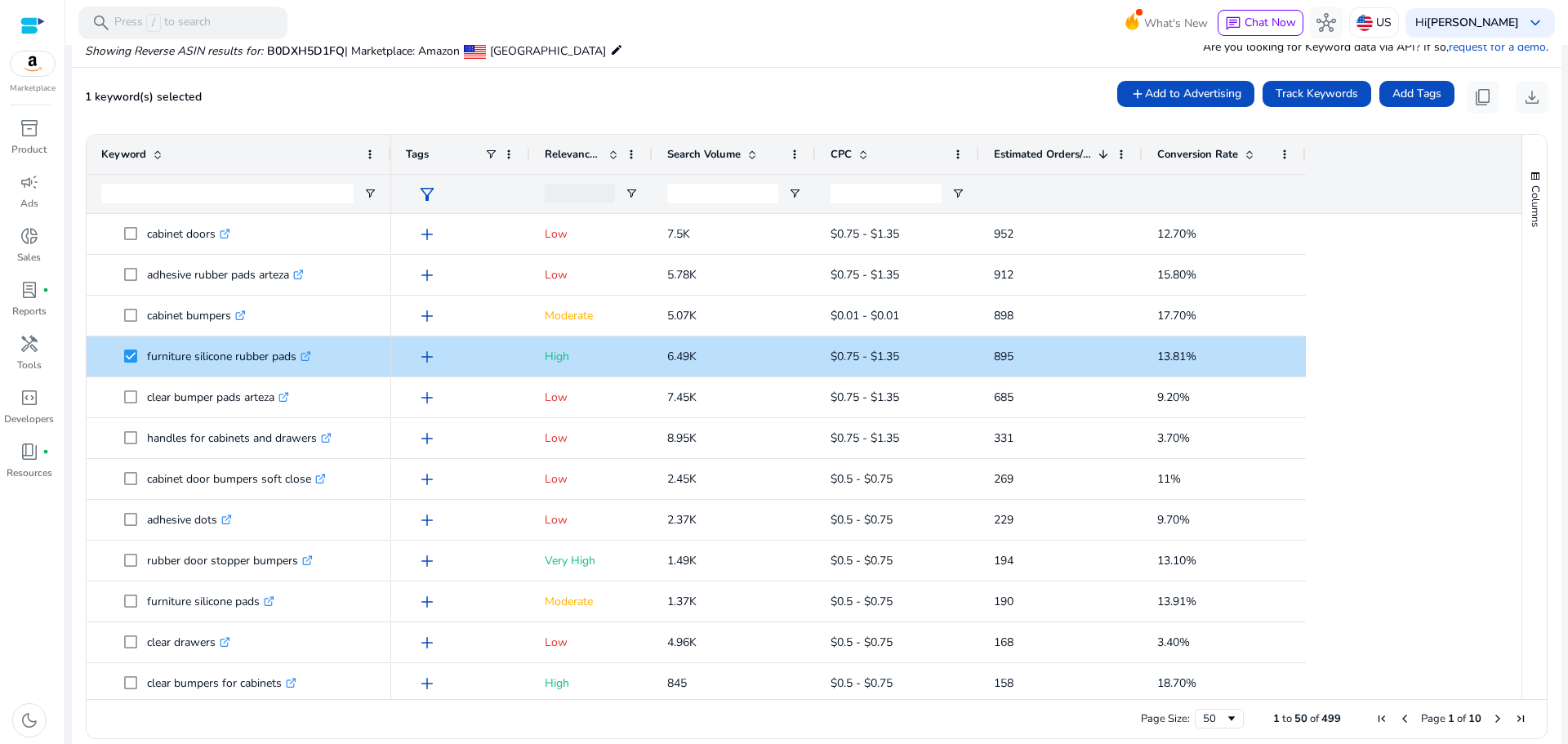
click at [566, 147] on span "Relevance Score" at bounding box center [573, 153] width 57 height 15
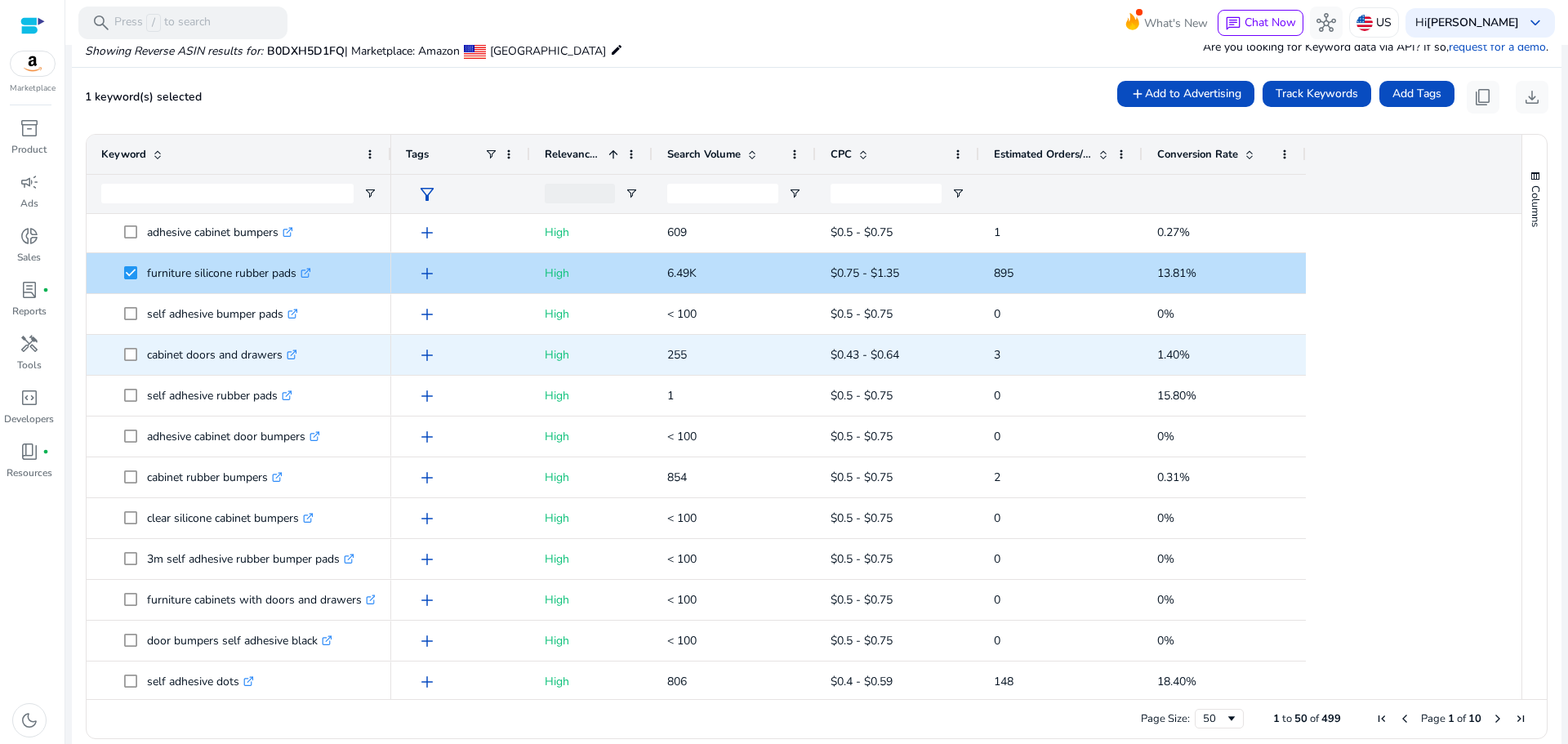
scroll to position [0, 0]
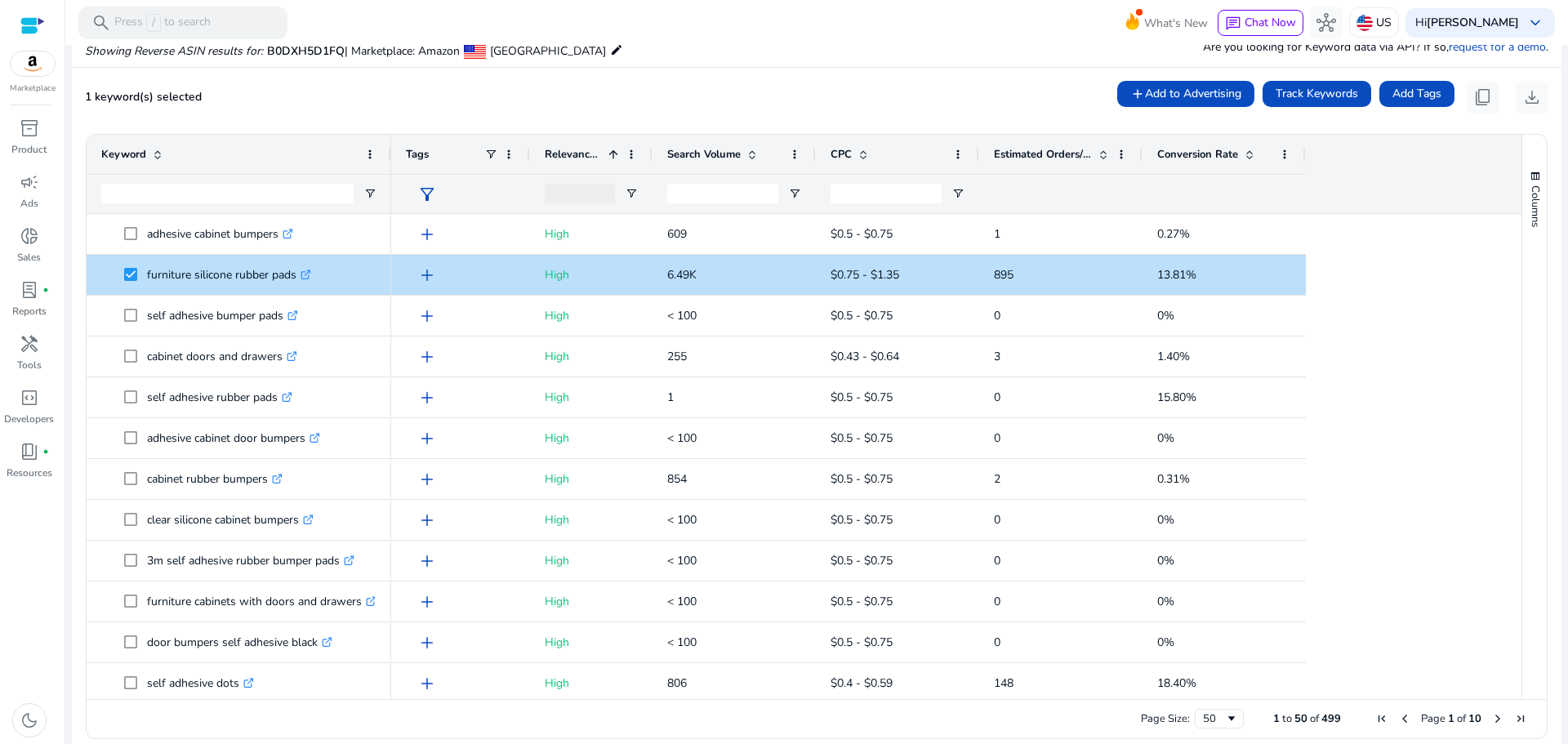
click at [565, 155] on span "Relevance Score" at bounding box center [573, 153] width 57 height 15
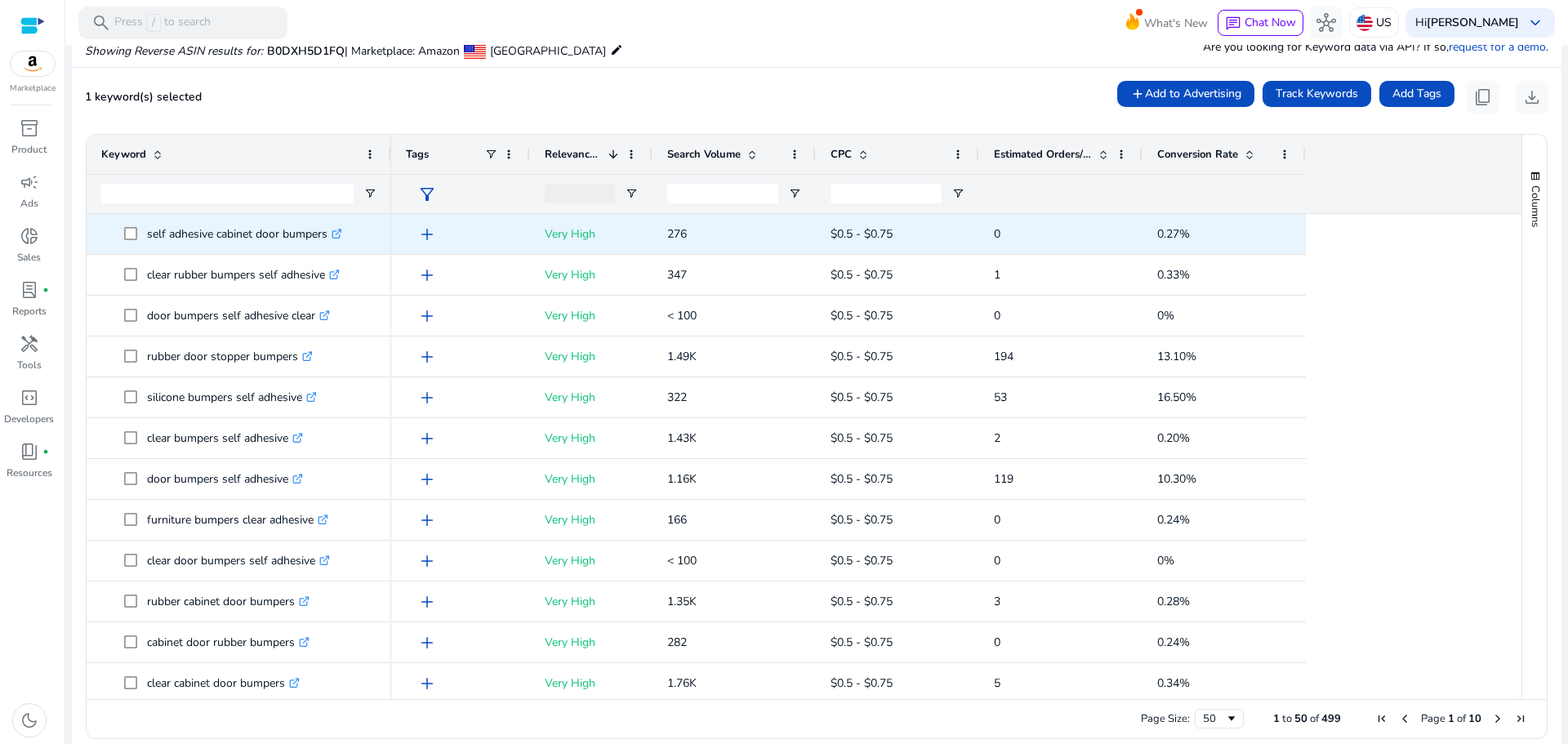
click at [341, 234] on icon at bounding box center [338, 232] width 6 height 6
drag, startPoint x: 149, startPoint y: 235, endPoint x: 328, endPoint y: 239, distance: 179.0
click at [328, 239] on span "self adhesive cabinet door bumpers .st0{fill:#2c8af8}" at bounding box center [250, 233] width 252 height 34
copy span "self adhesive cabinet door bumpers"
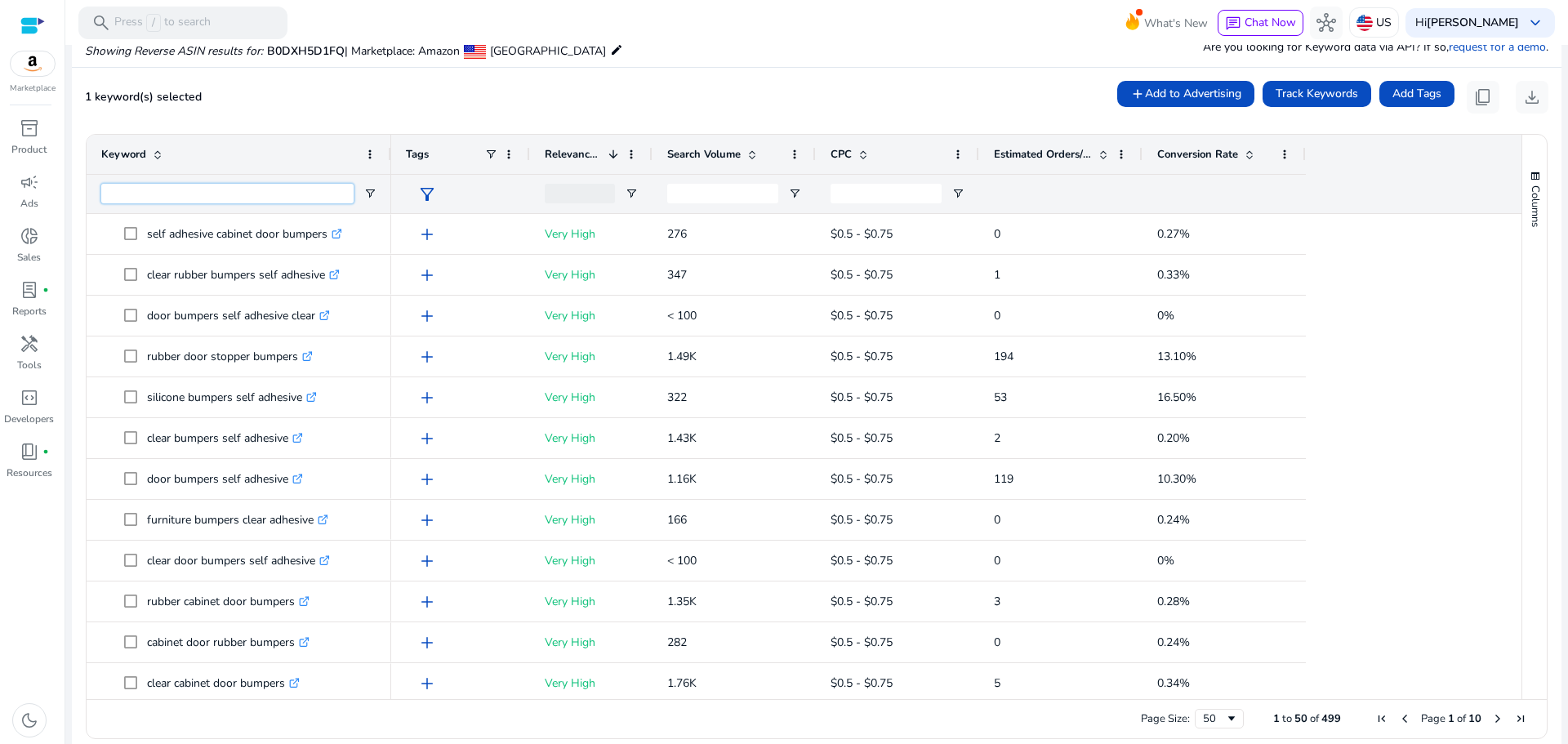
click at [225, 192] on input "Keyword Filter Input" at bounding box center [227, 193] width 252 height 20
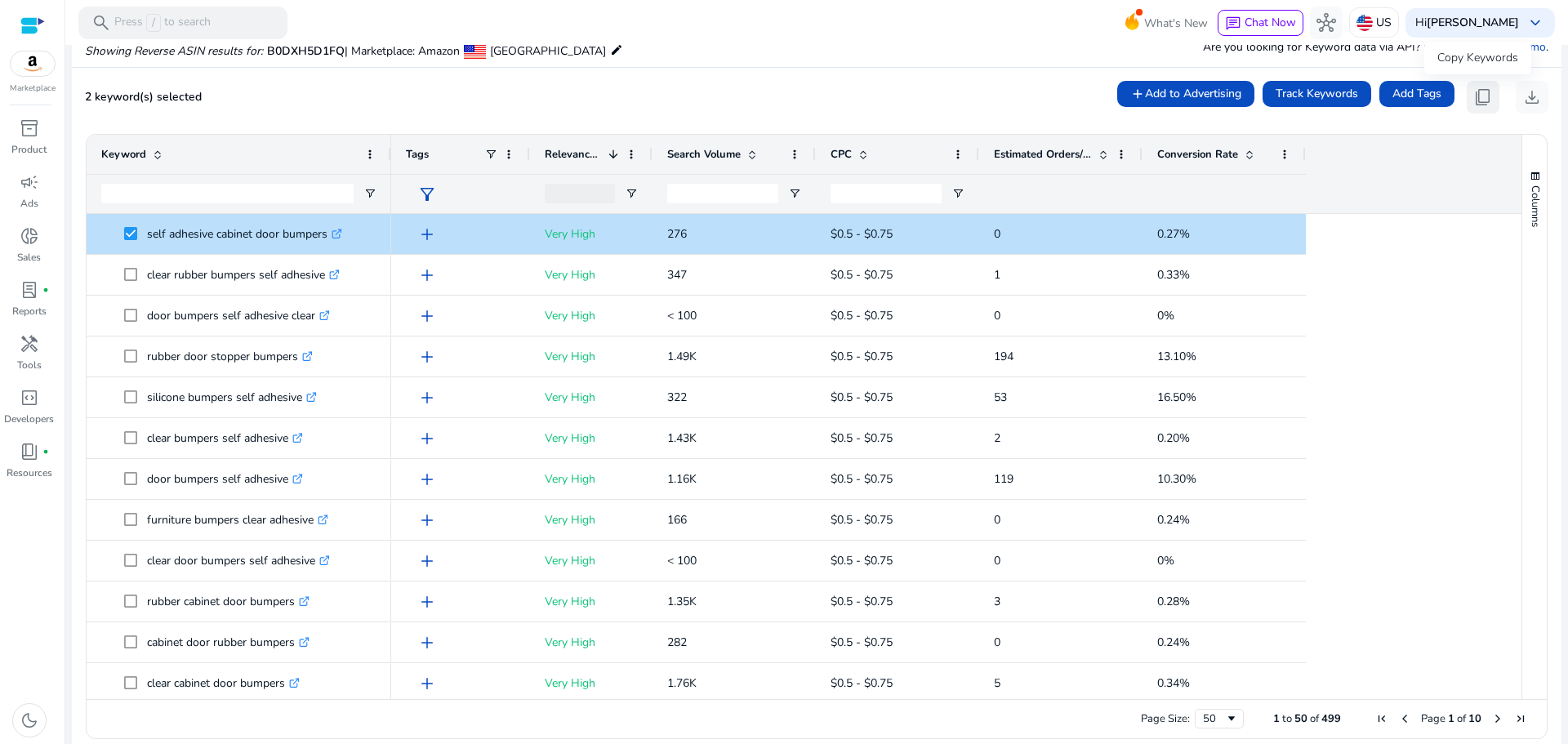
click at [1474, 99] on span "content_copy" at bounding box center [1482, 97] width 20 height 20
click at [1307, 88] on span "Track Keywords" at bounding box center [1316, 94] width 82 height 17
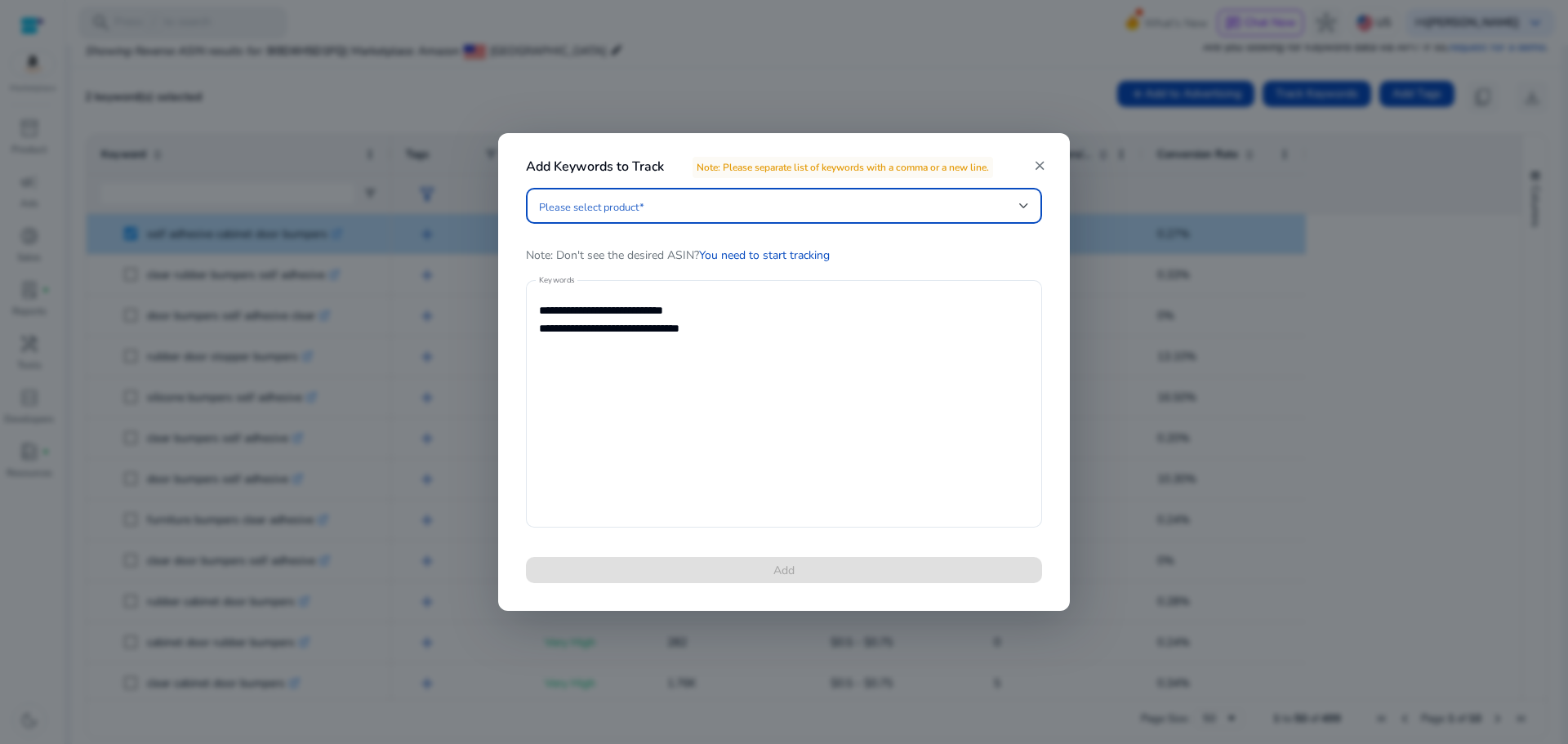
click at [650, 202] on span at bounding box center [779, 206] width 480 height 18
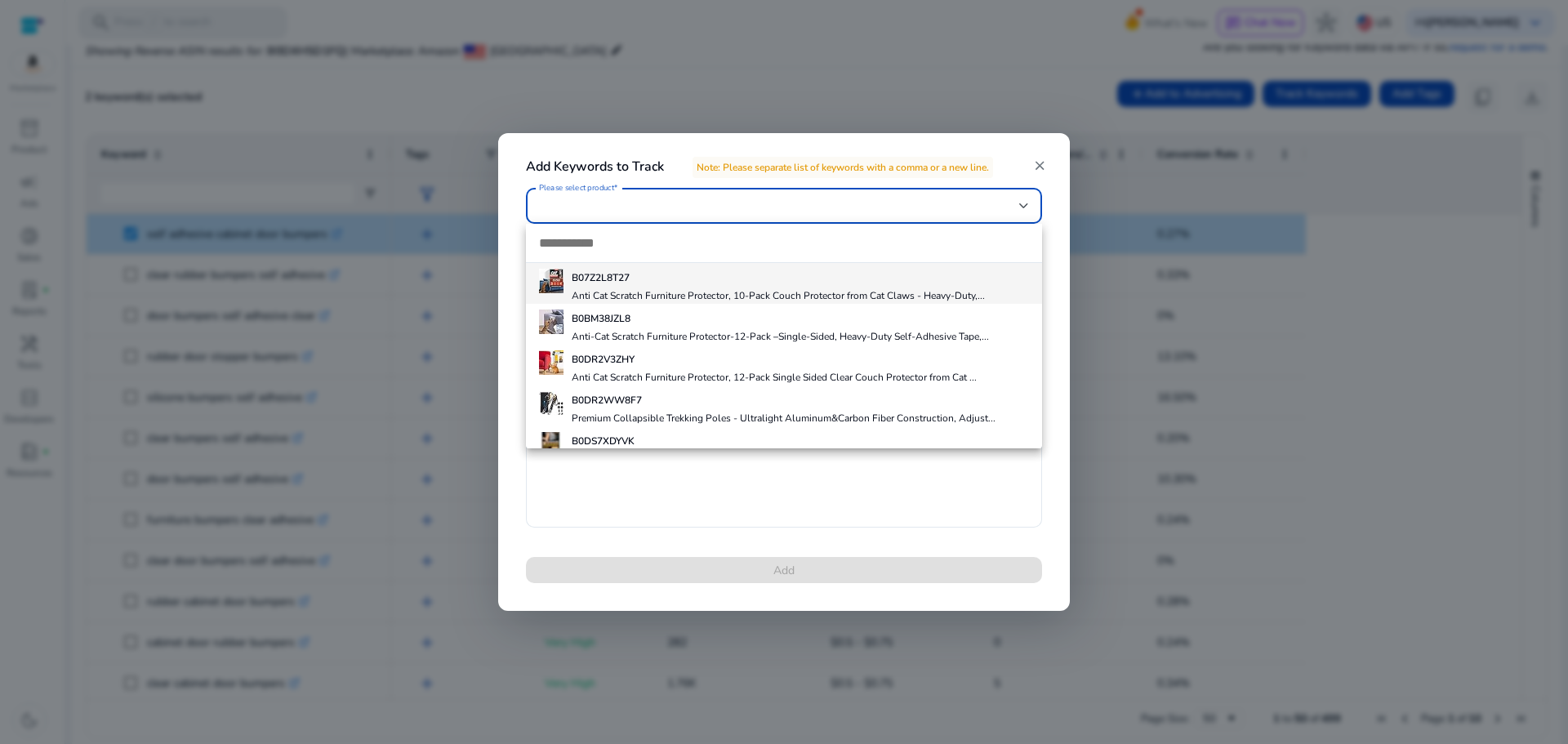
click at [650, 509] on div at bounding box center [784, 372] width 1568 height 744
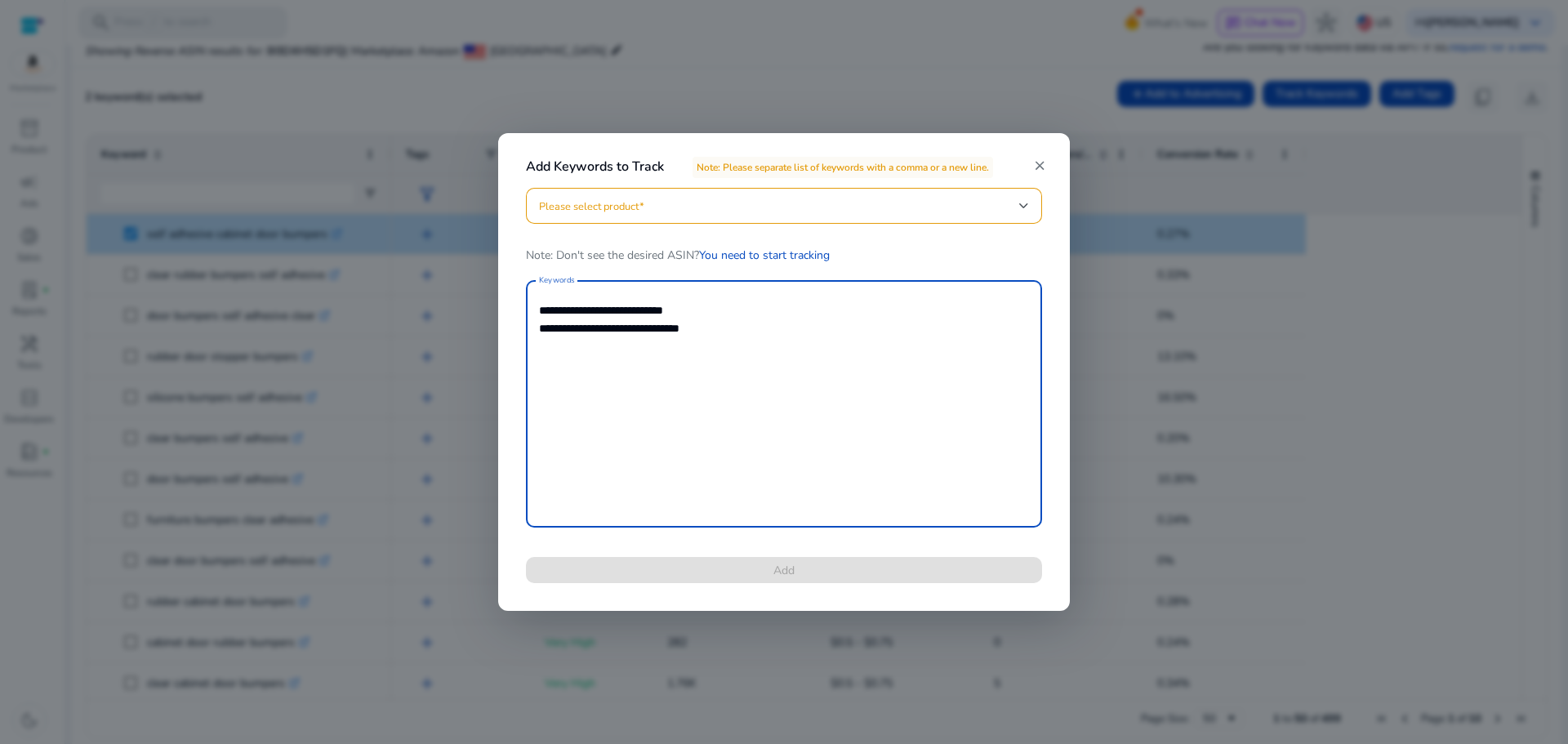
drag, startPoint x: 699, startPoint y: 305, endPoint x: 440, endPoint y: 277, distance: 260.5
click at [443, 281] on div "**********" at bounding box center [784, 372] width 1568 height 744
type textarea "**********"
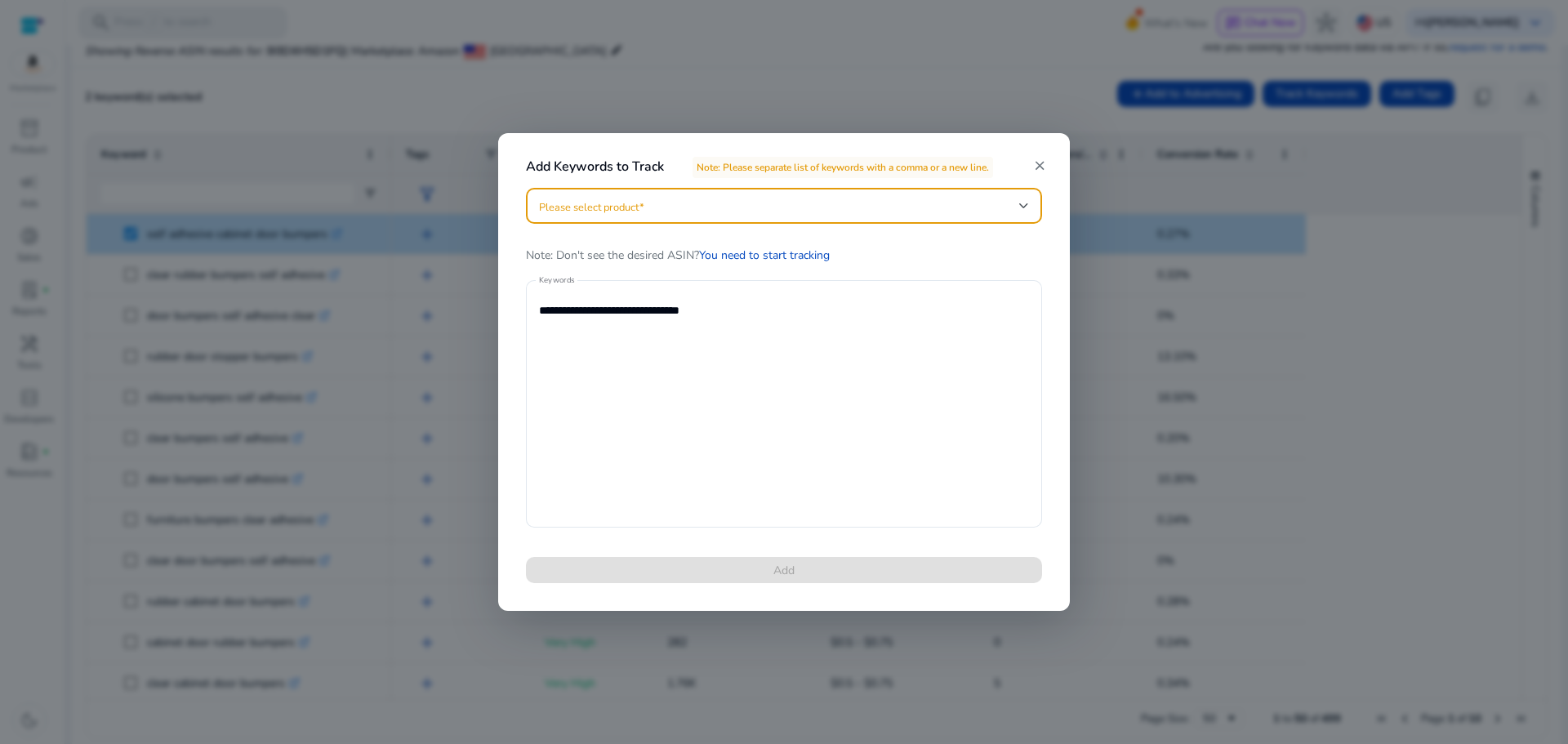
click at [748, 199] on span at bounding box center [779, 206] width 480 height 18
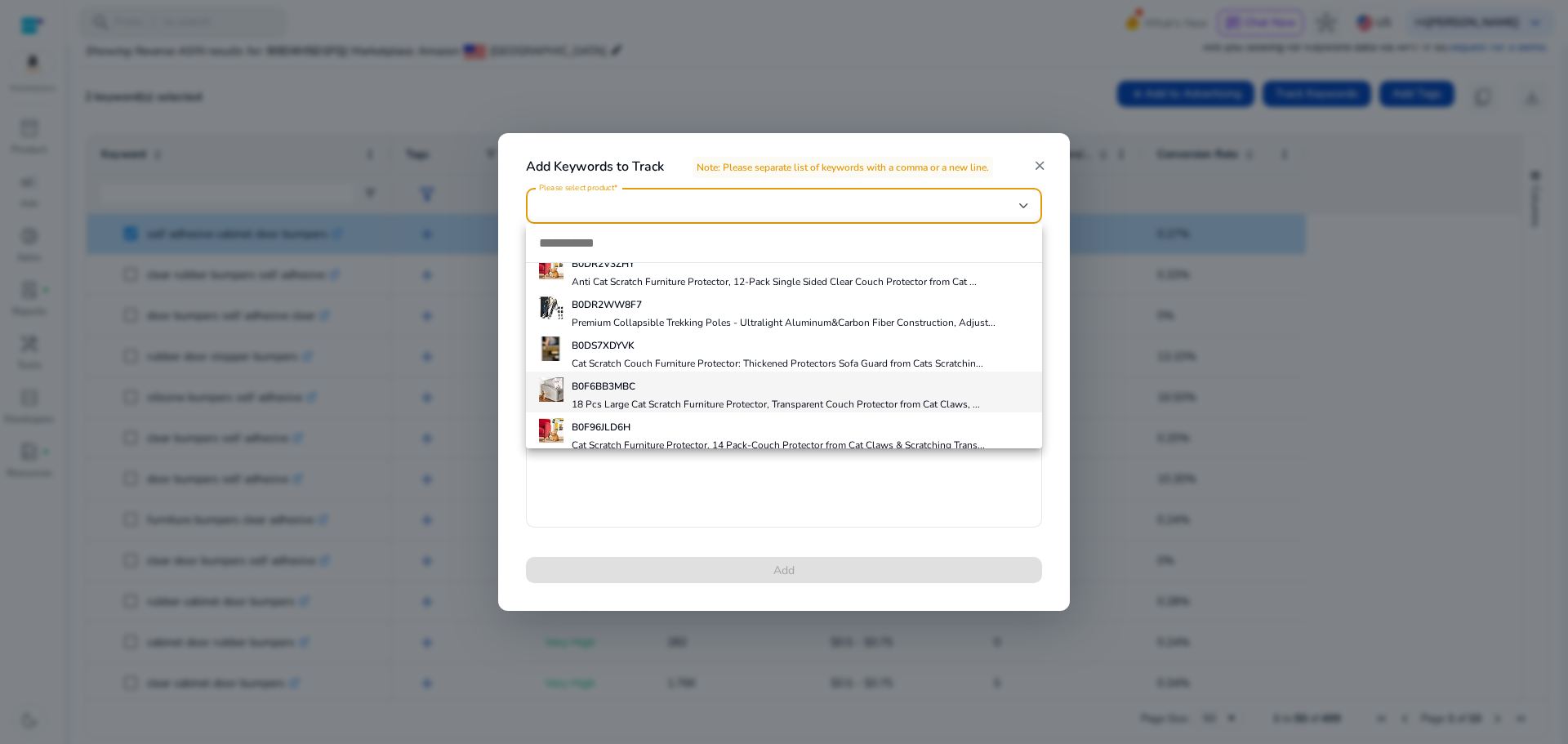
scroll to position [107, 0]
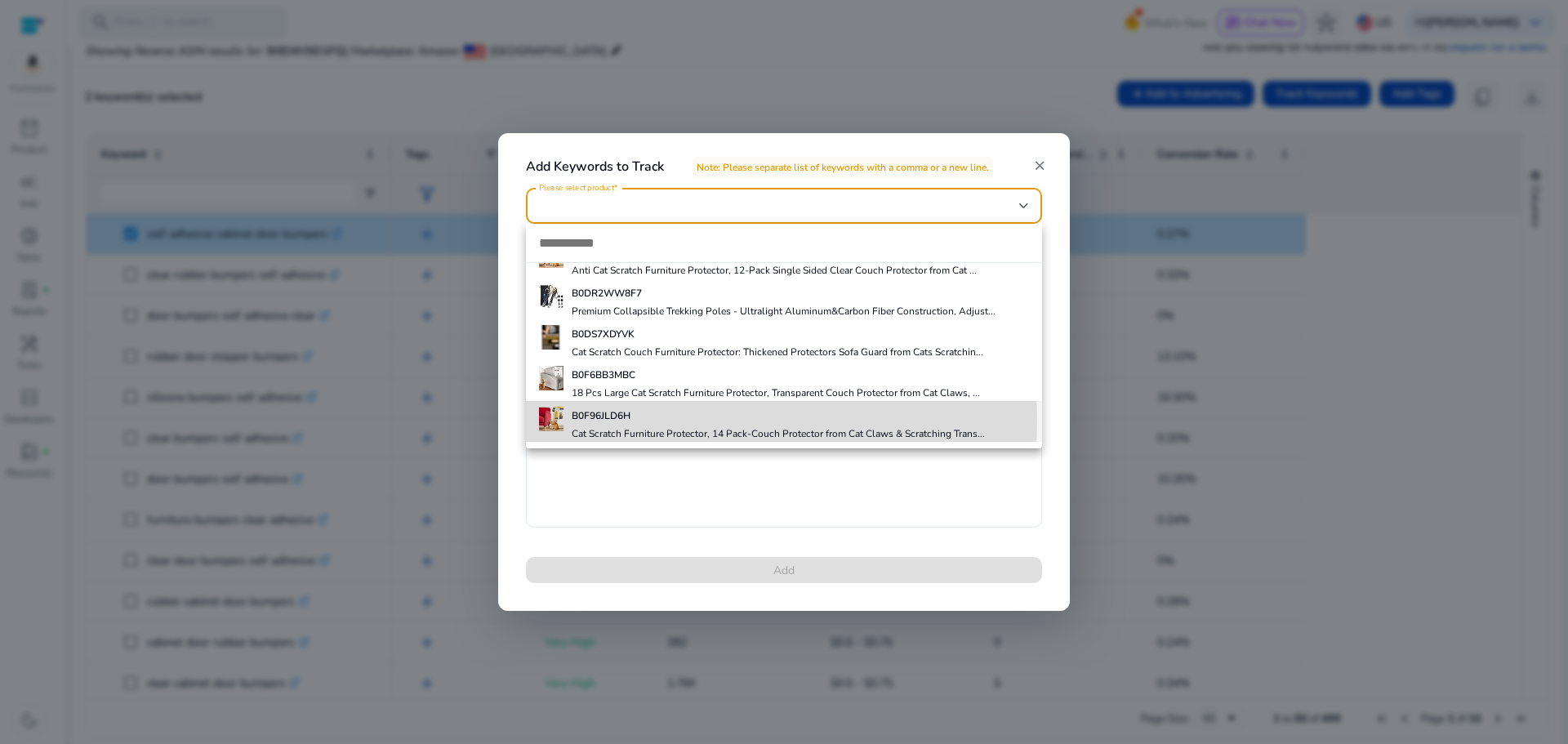
click at [656, 419] on h5 "B0F96JLD6H" at bounding box center [778, 415] width 413 height 13
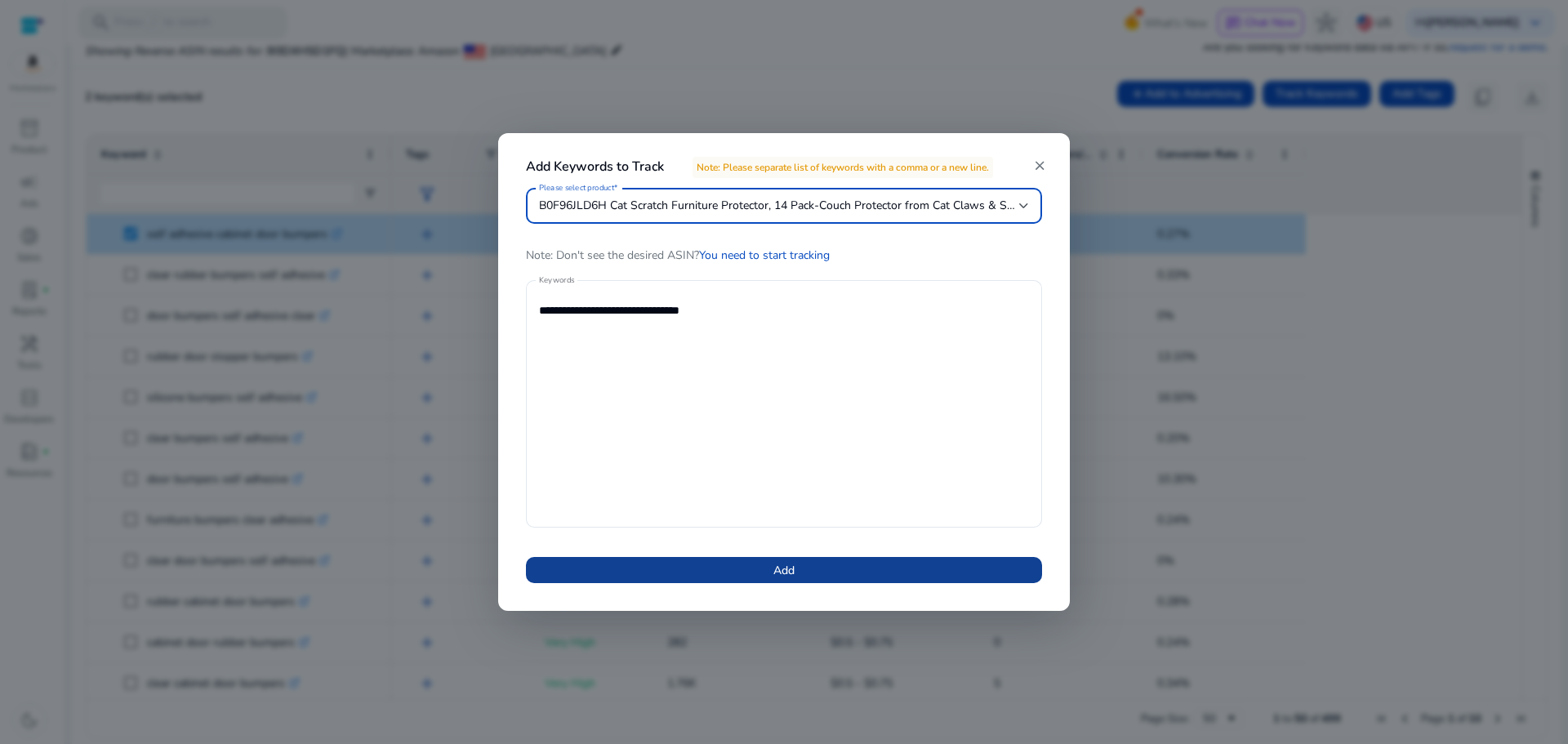
click at [792, 555] on span at bounding box center [783, 570] width 516 height 39
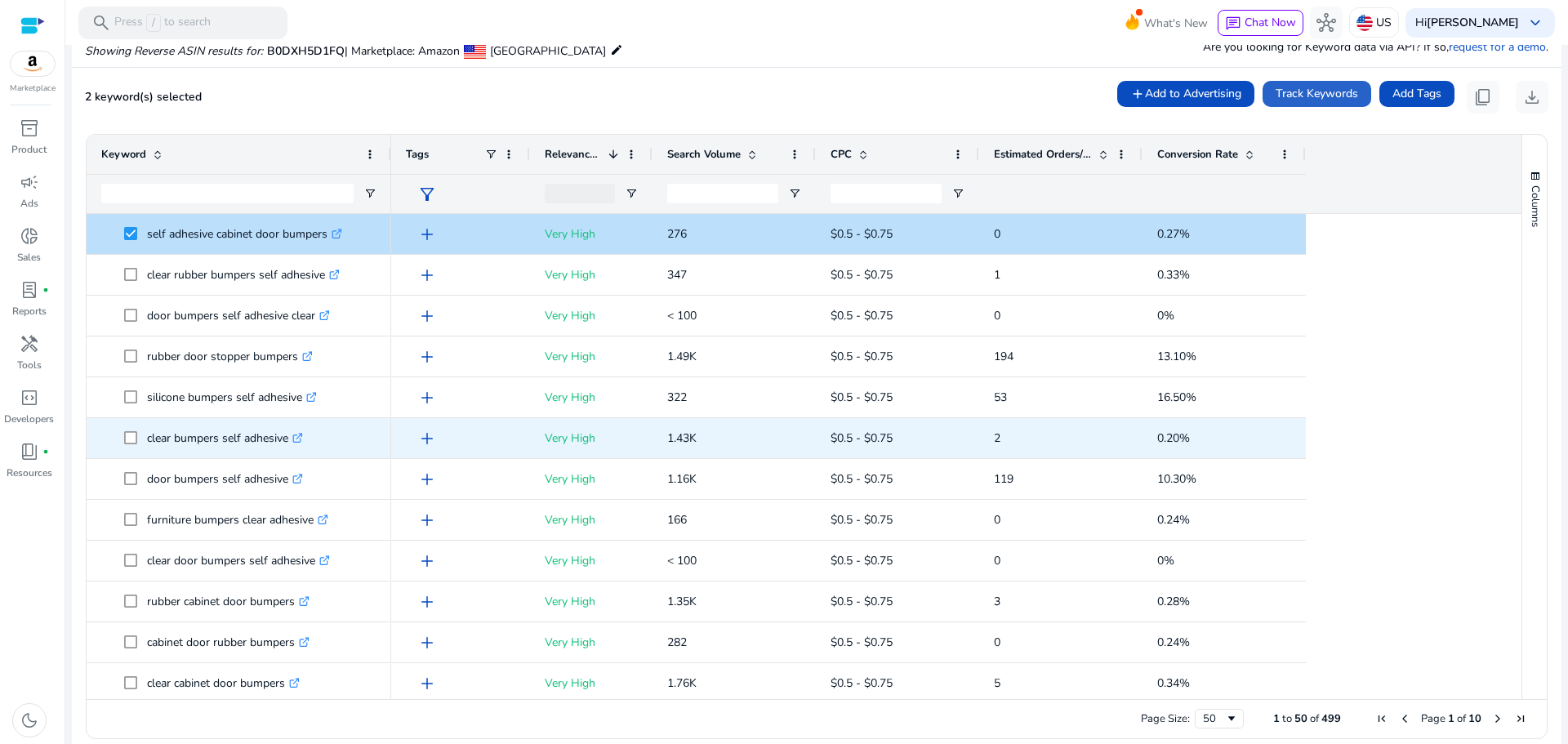
click at [303, 440] on icon ".st0{fill:#2c8af8}" at bounding box center [297, 438] width 10 height 10
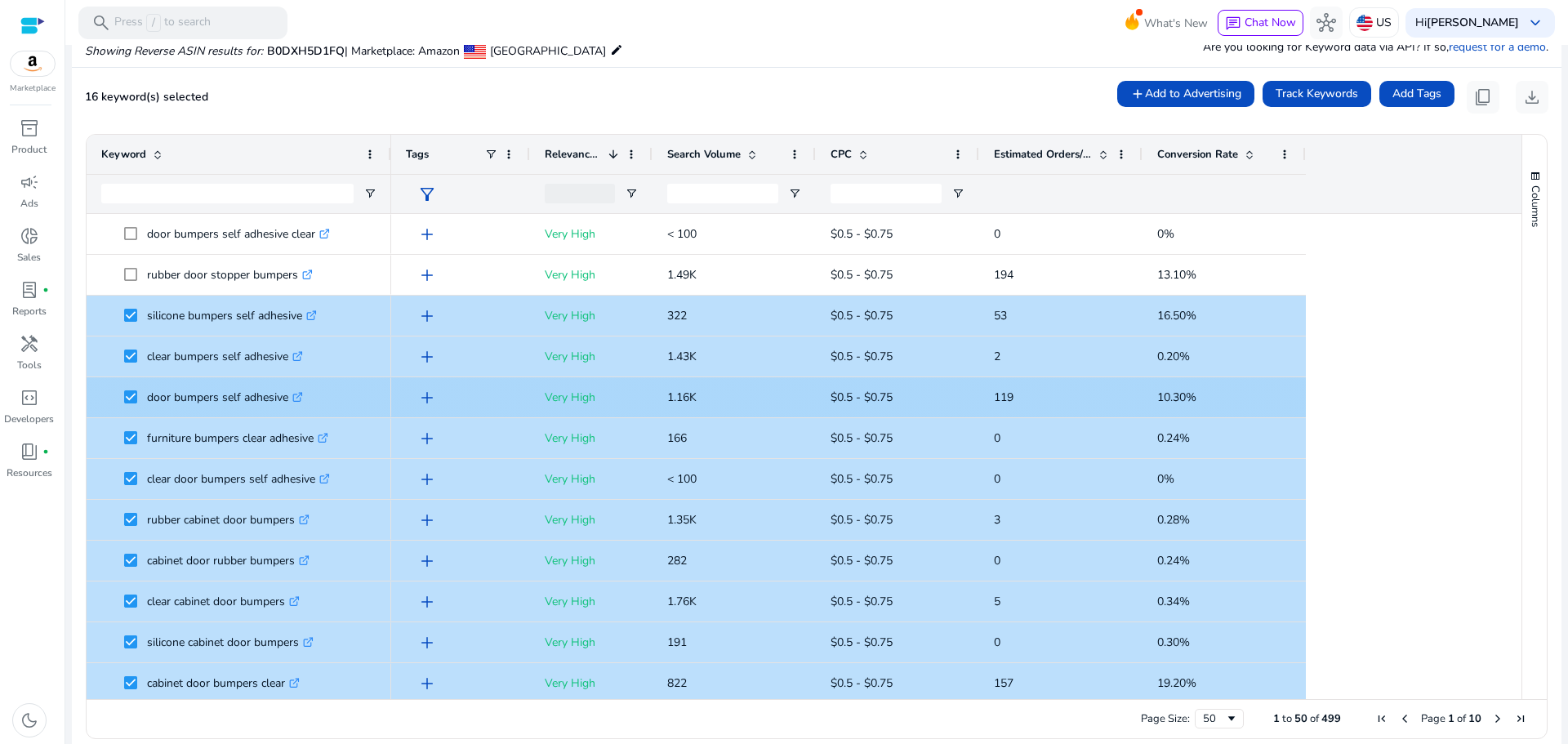
scroll to position [0, 0]
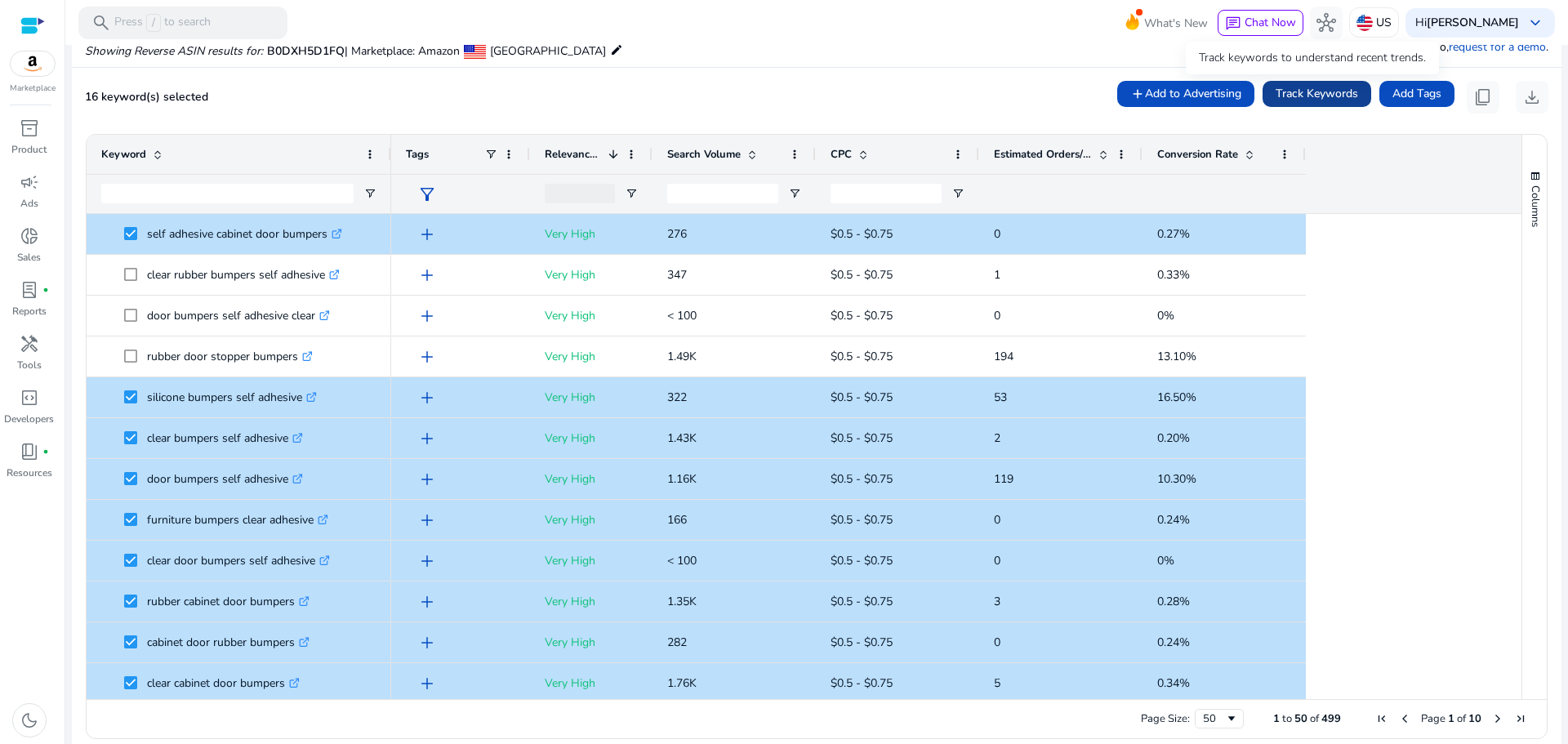
click at [1323, 95] on span "Track Keywords" at bounding box center [1316, 94] width 82 height 17
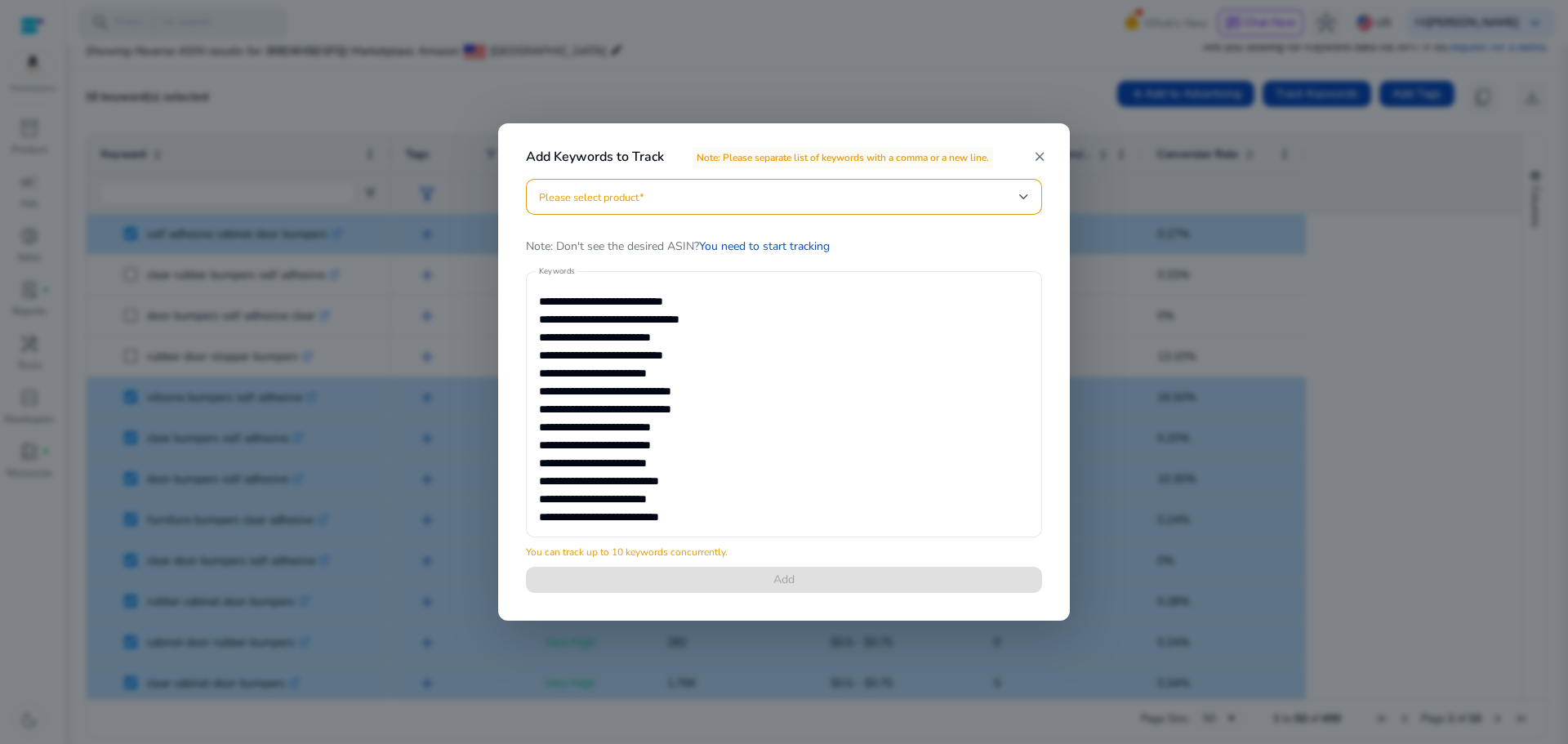
click at [1036, 152] on mat-icon "close" at bounding box center [1039, 156] width 15 height 15
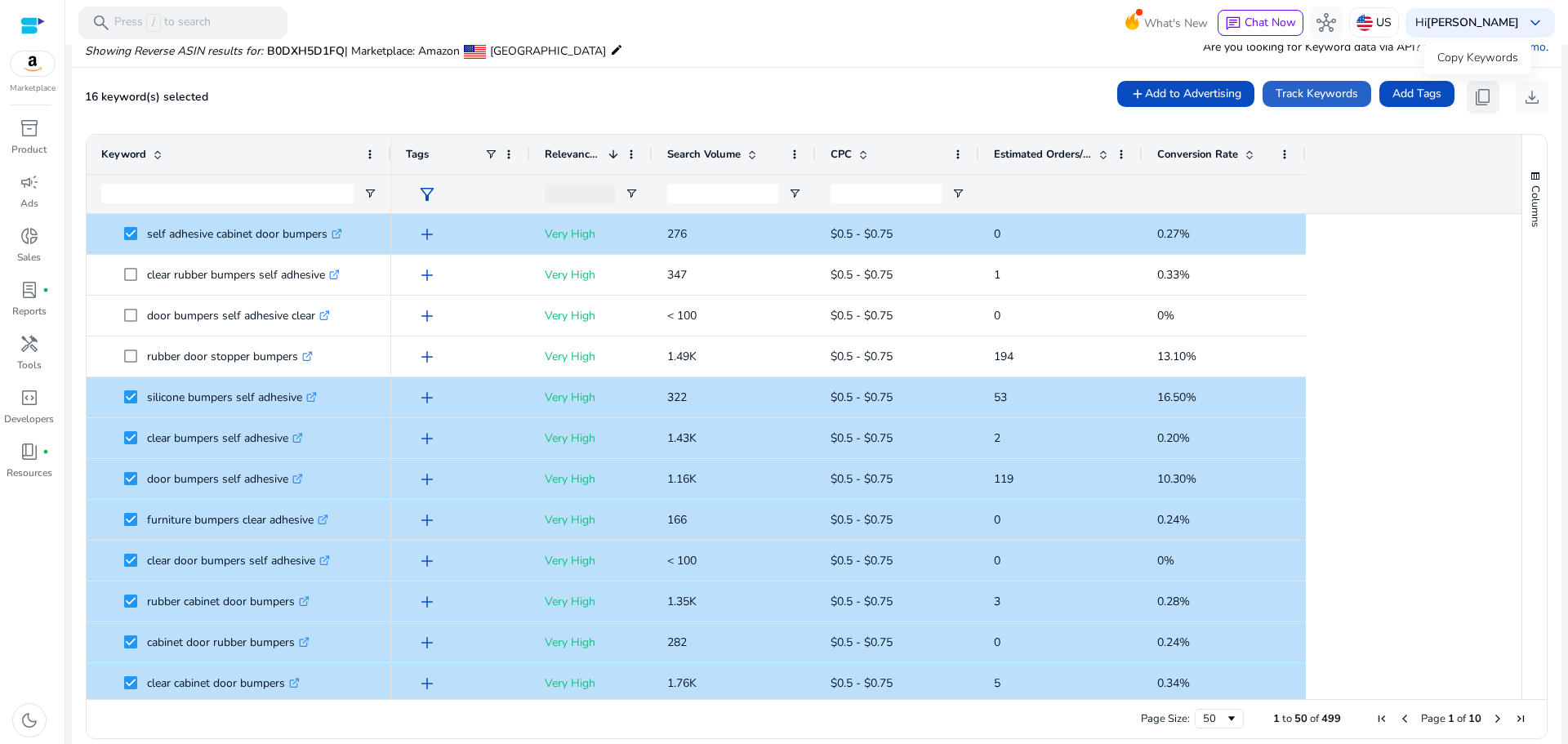
click at [1473, 100] on span "content_copy" at bounding box center [1482, 97] width 20 height 20
click at [1479, 91] on span "content_copy" at bounding box center [1482, 97] width 20 height 20
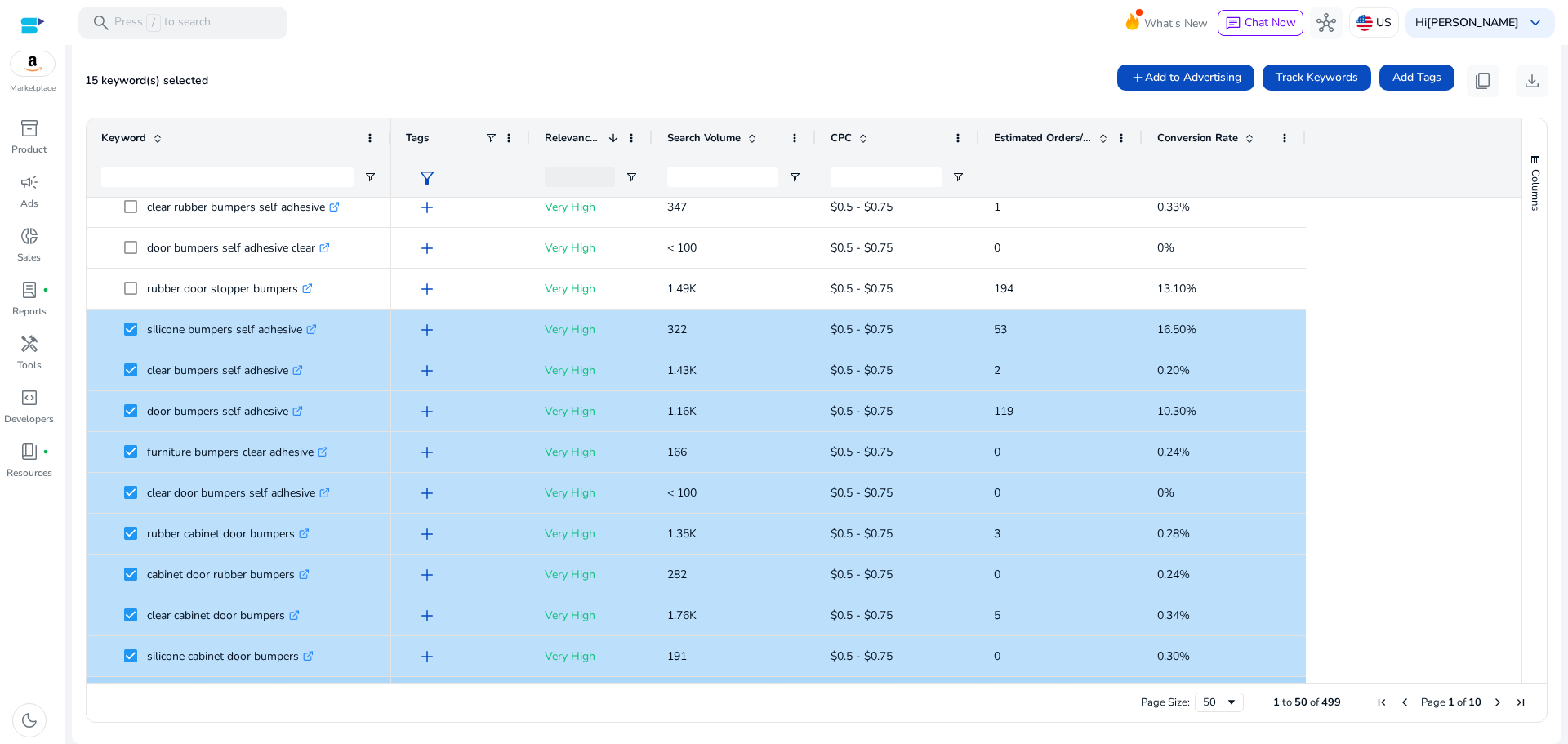
scroll to position [327, 0]
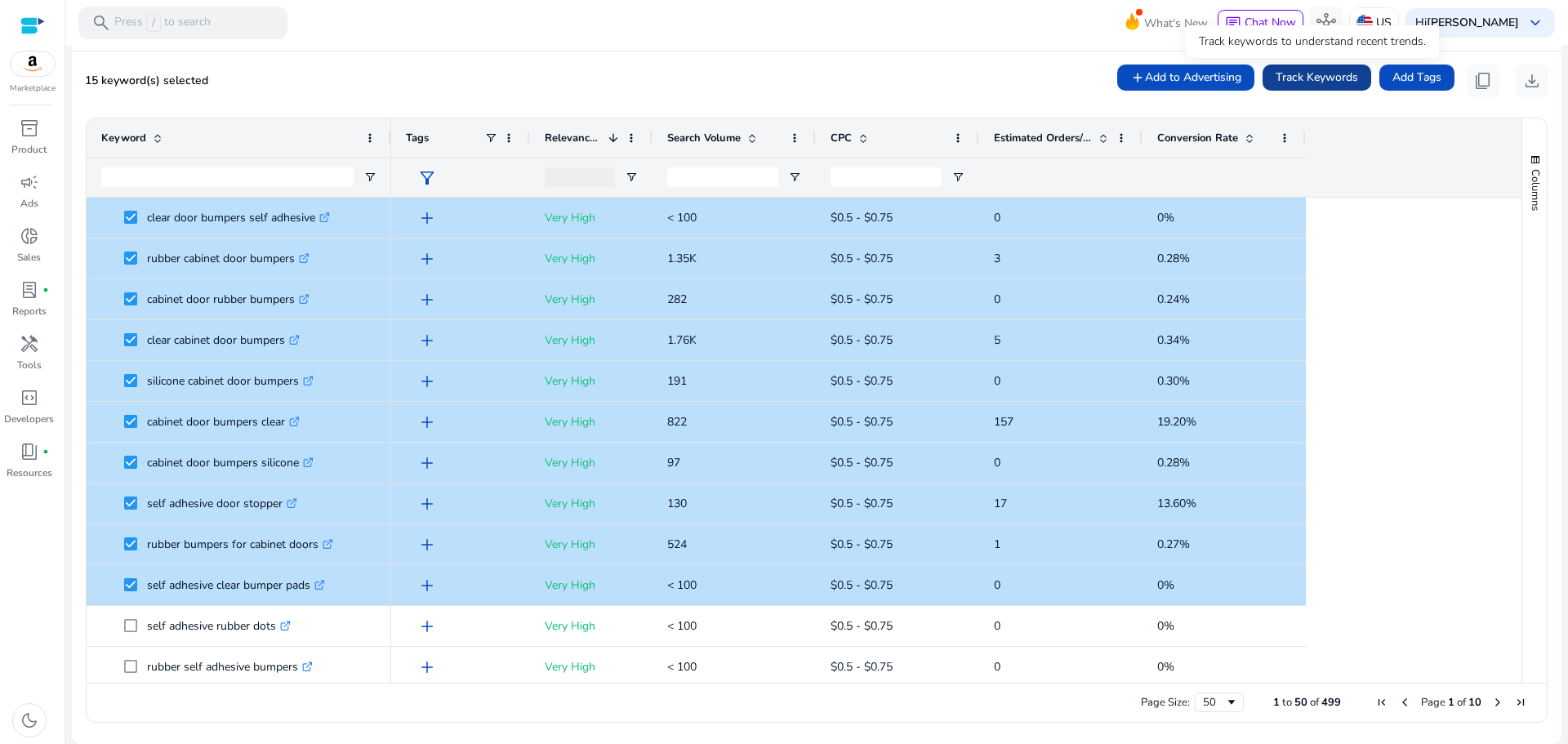
click at [1283, 76] on span "Track Keywords" at bounding box center [1316, 77] width 82 height 17
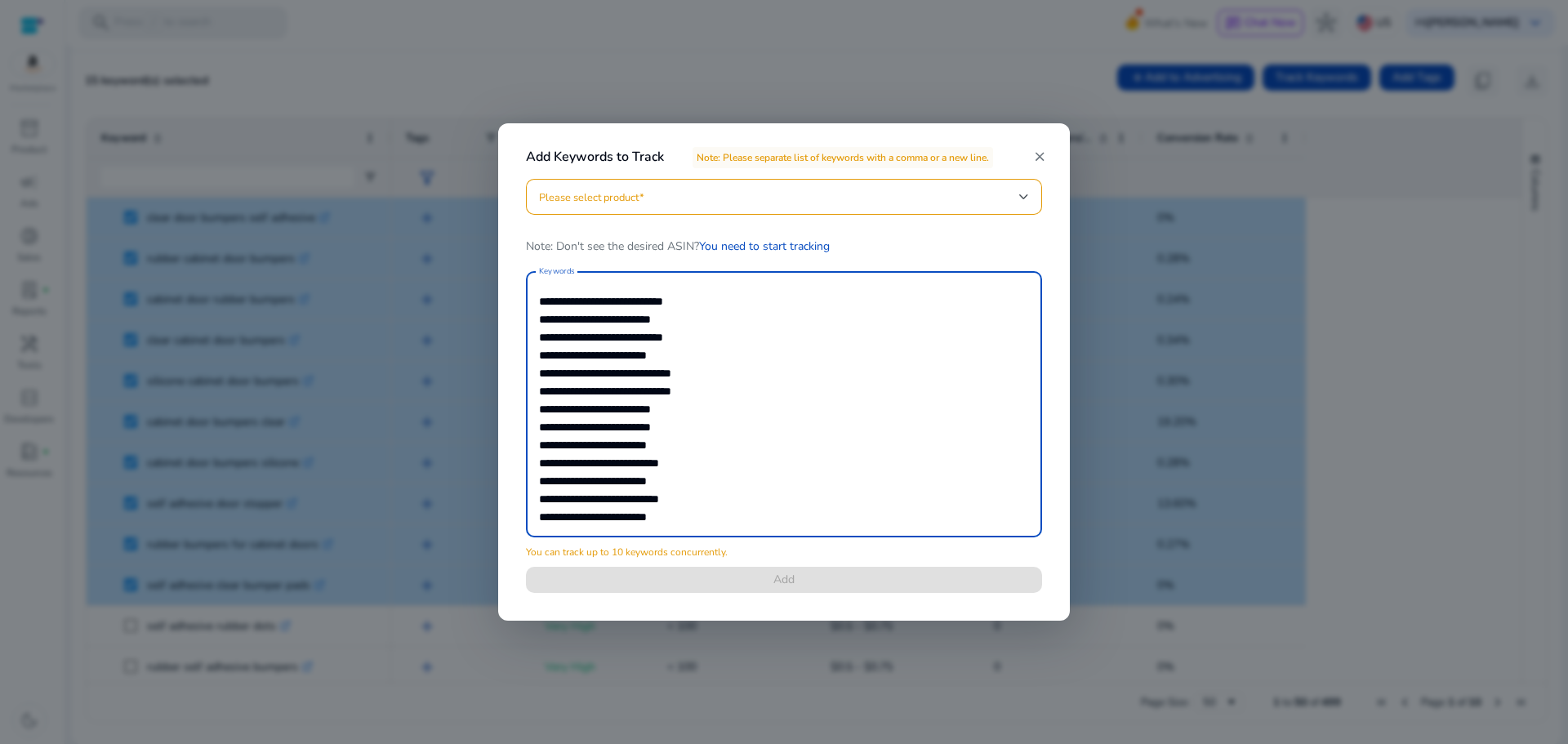
scroll to position [7, 0]
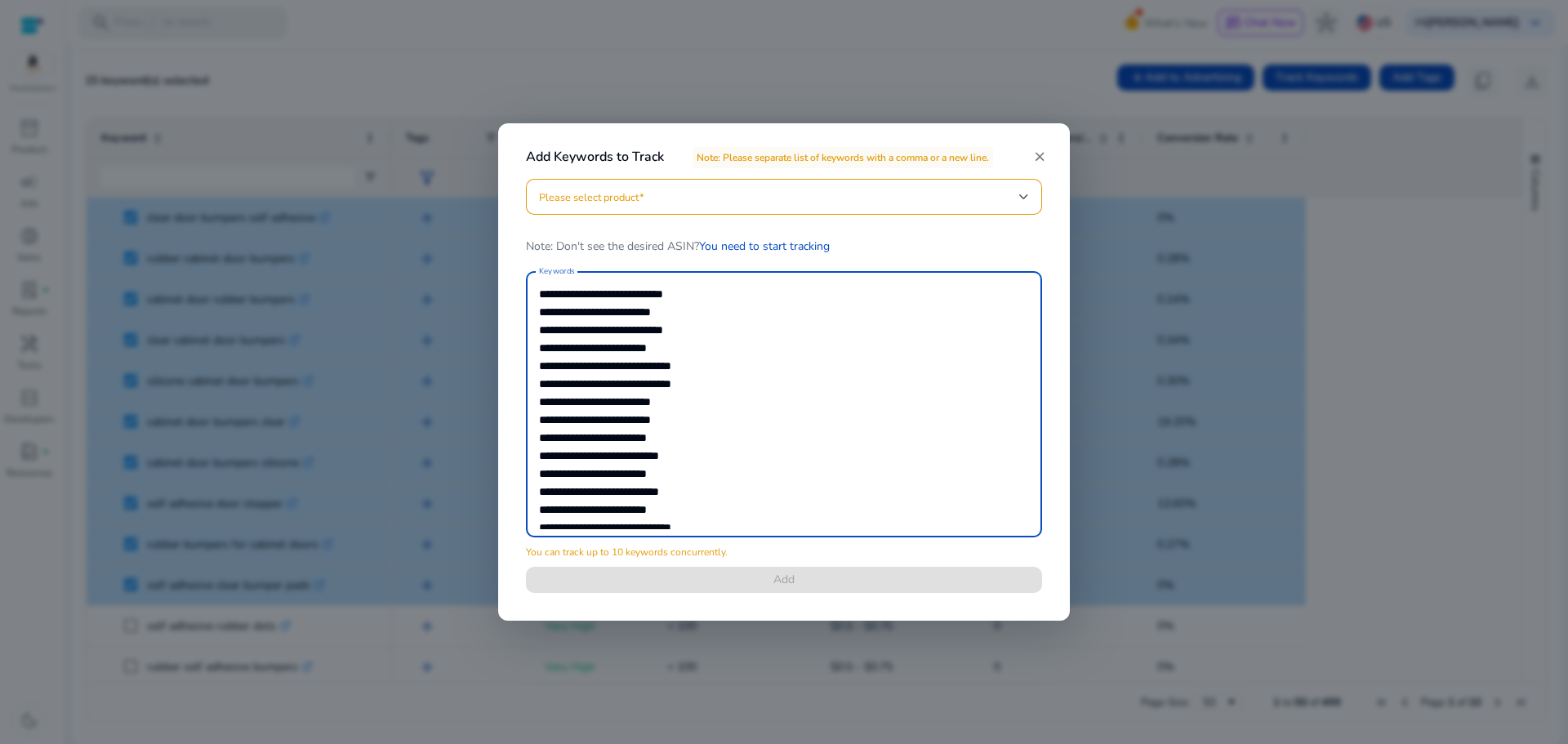
drag, startPoint x: 686, startPoint y: 519, endPoint x: 534, endPoint y: 481, distance: 156.7
click at [524, 470] on div "**********" at bounding box center [784, 395] width 555 height 434
click at [705, 500] on textarea "**********" at bounding box center [783, 404] width 490 height 250
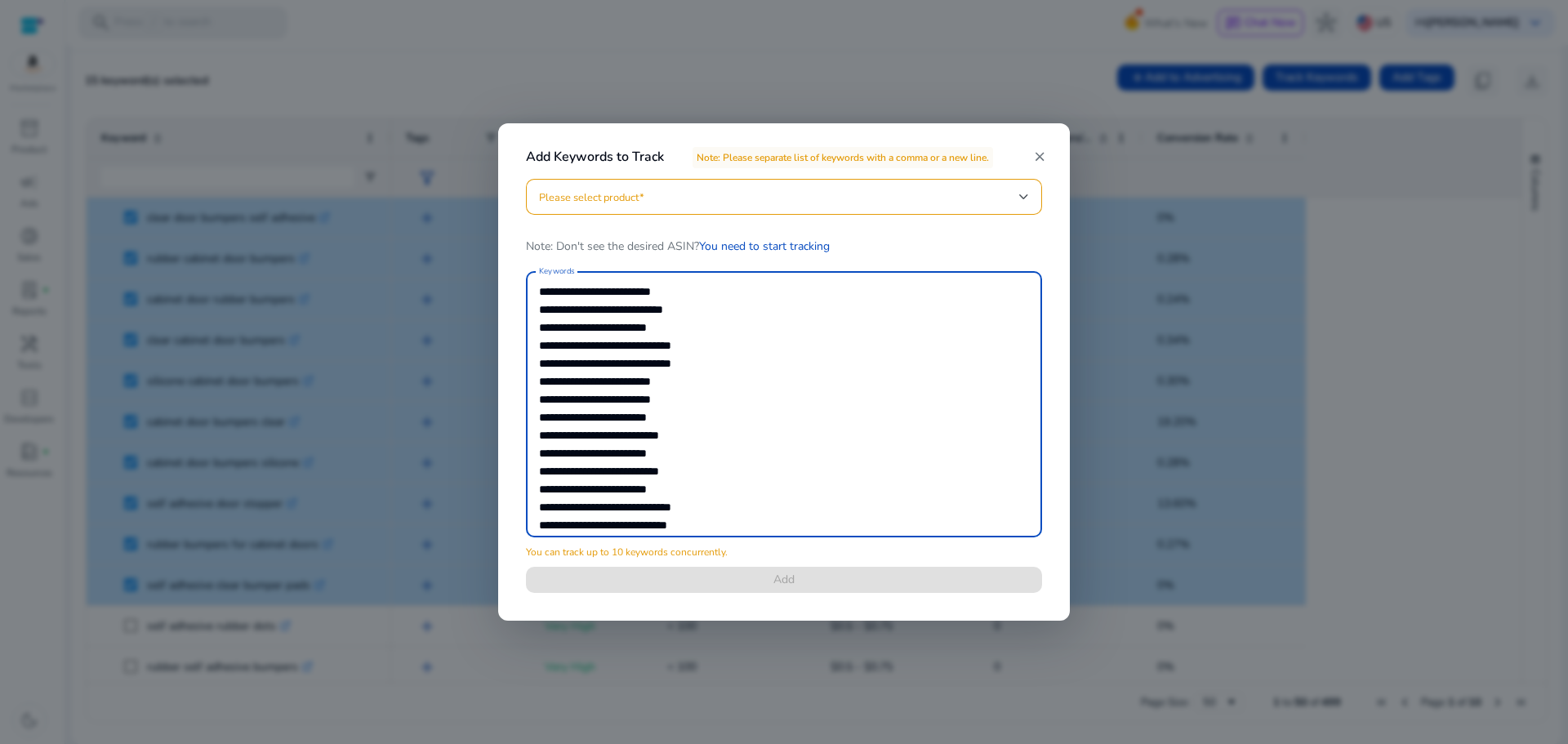
scroll to position [46, 0]
click at [729, 509] on textarea "**********" at bounding box center [783, 404] width 490 height 250
drag, startPoint x: 722, startPoint y: 517, endPoint x: 501, endPoint y: 432, distance: 236.8
click at [501, 434] on div "**********" at bounding box center [783, 371] width 572 height 497
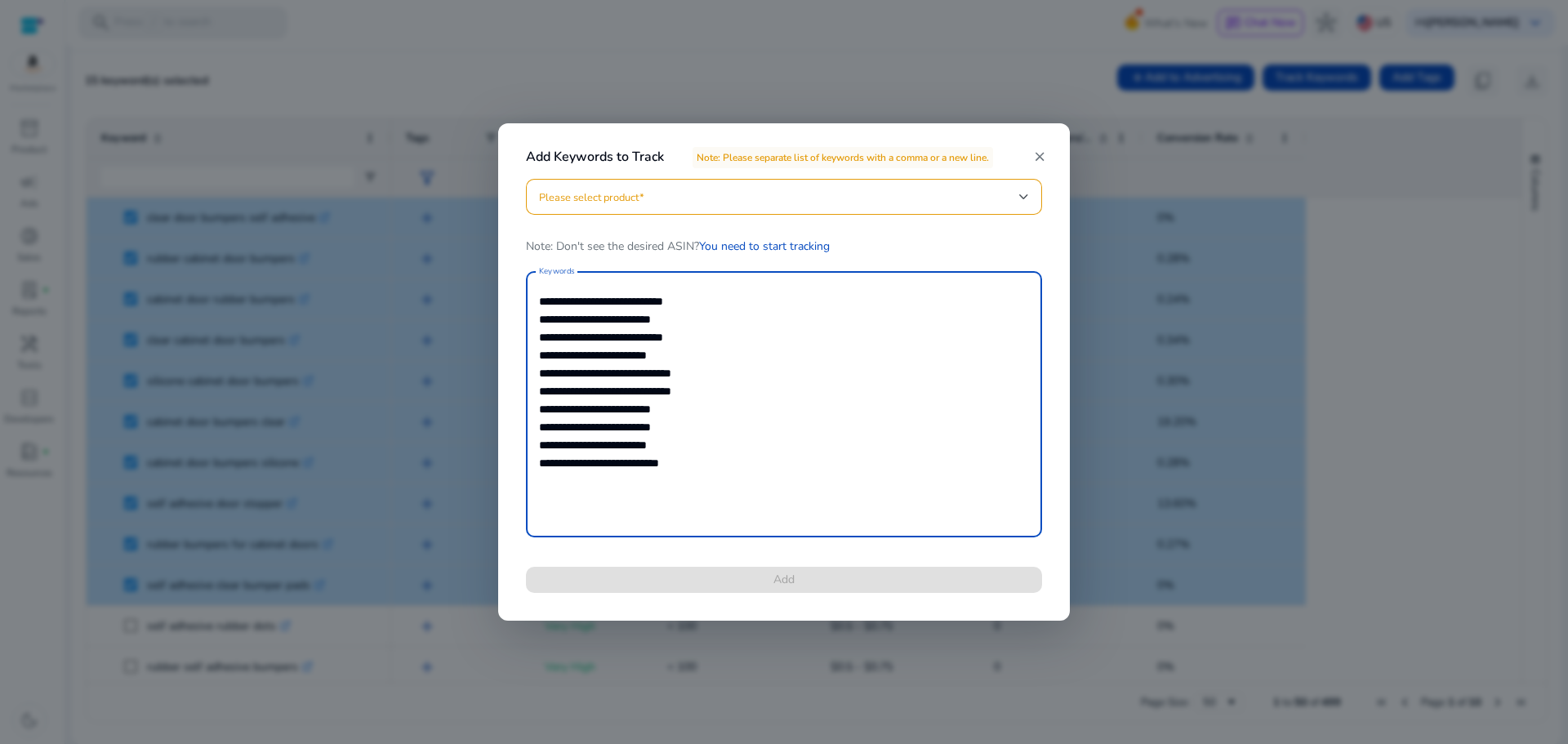
scroll to position [0, 0]
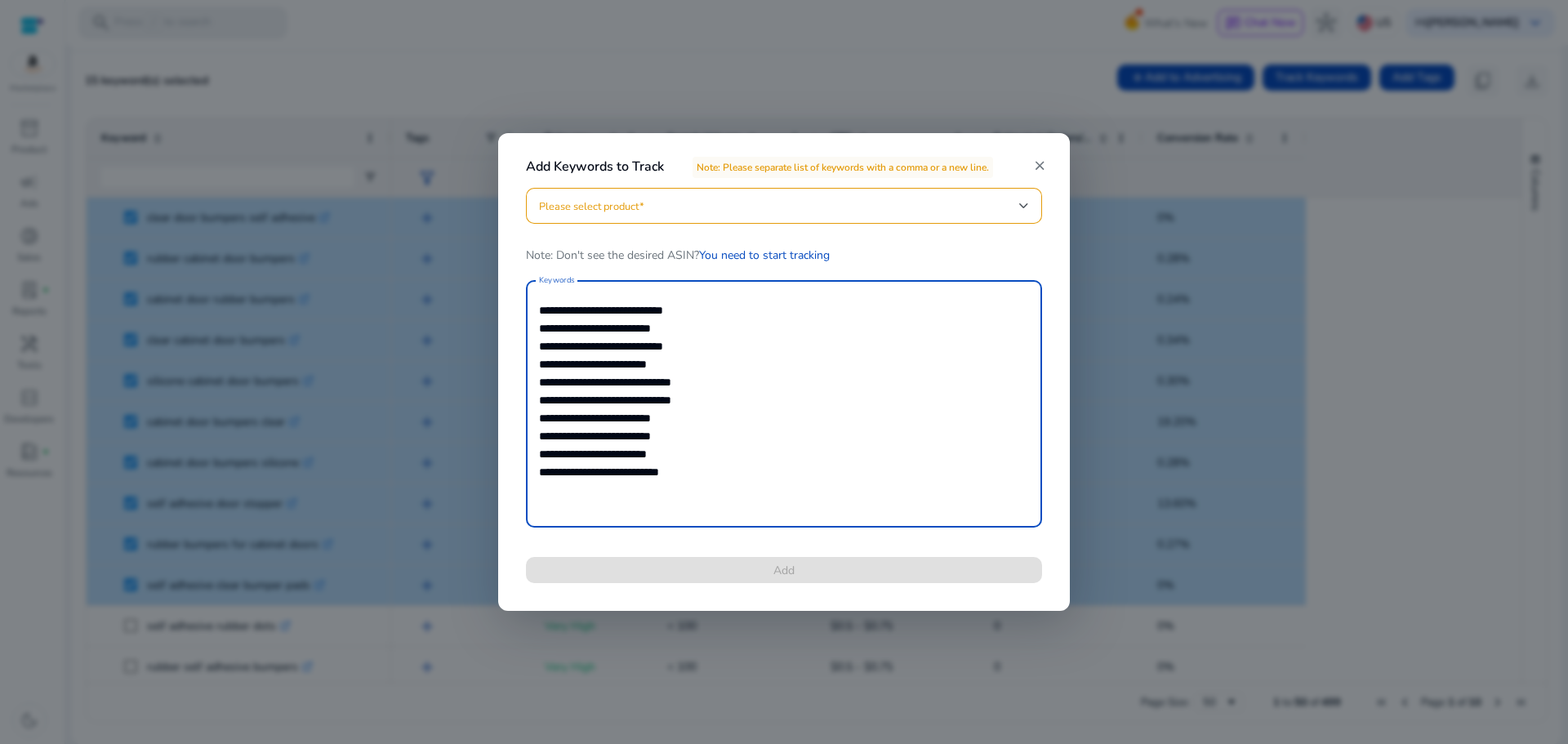
type textarea "**********"
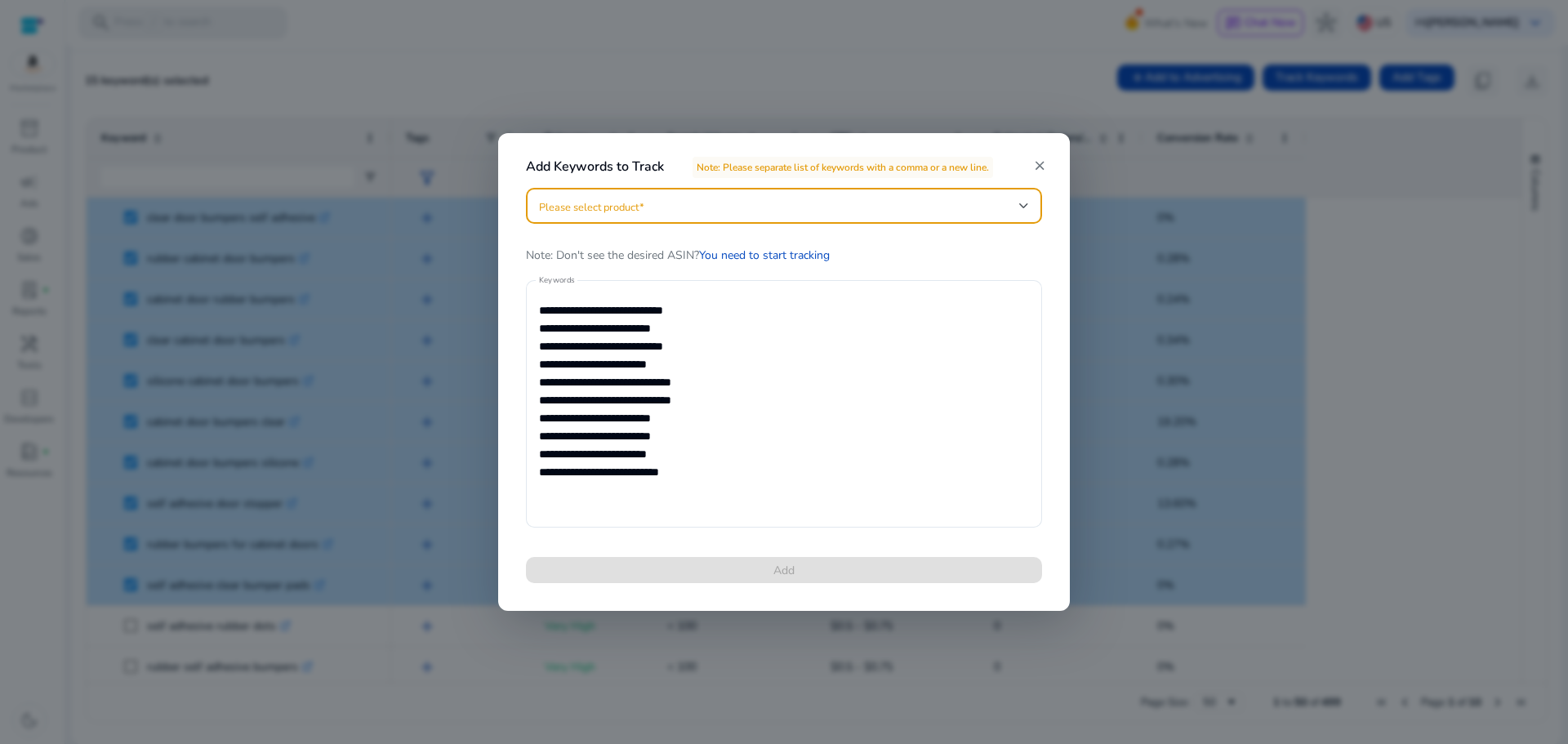
click at [769, 204] on span at bounding box center [779, 206] width 480 height 18
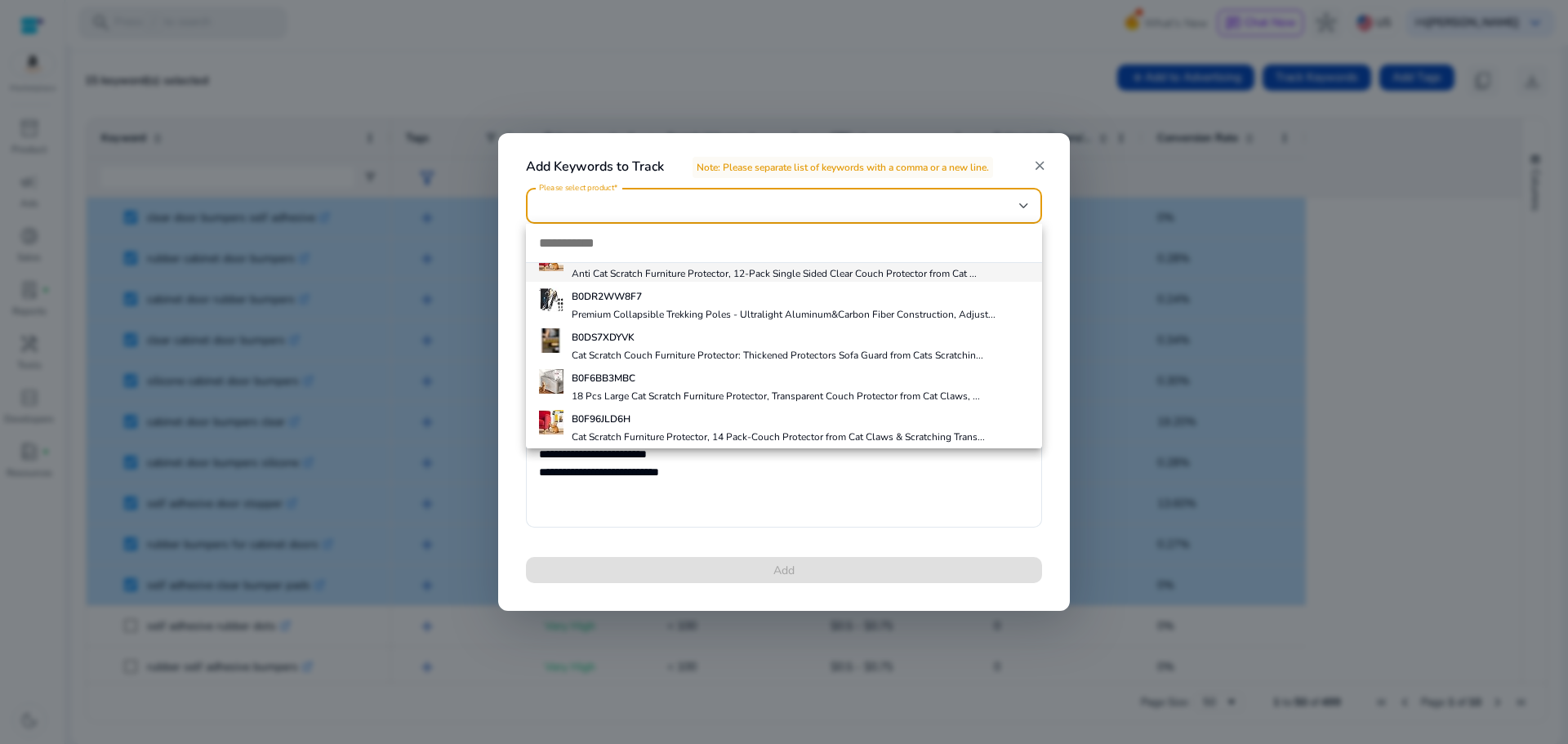
scroll to position [107, 0]
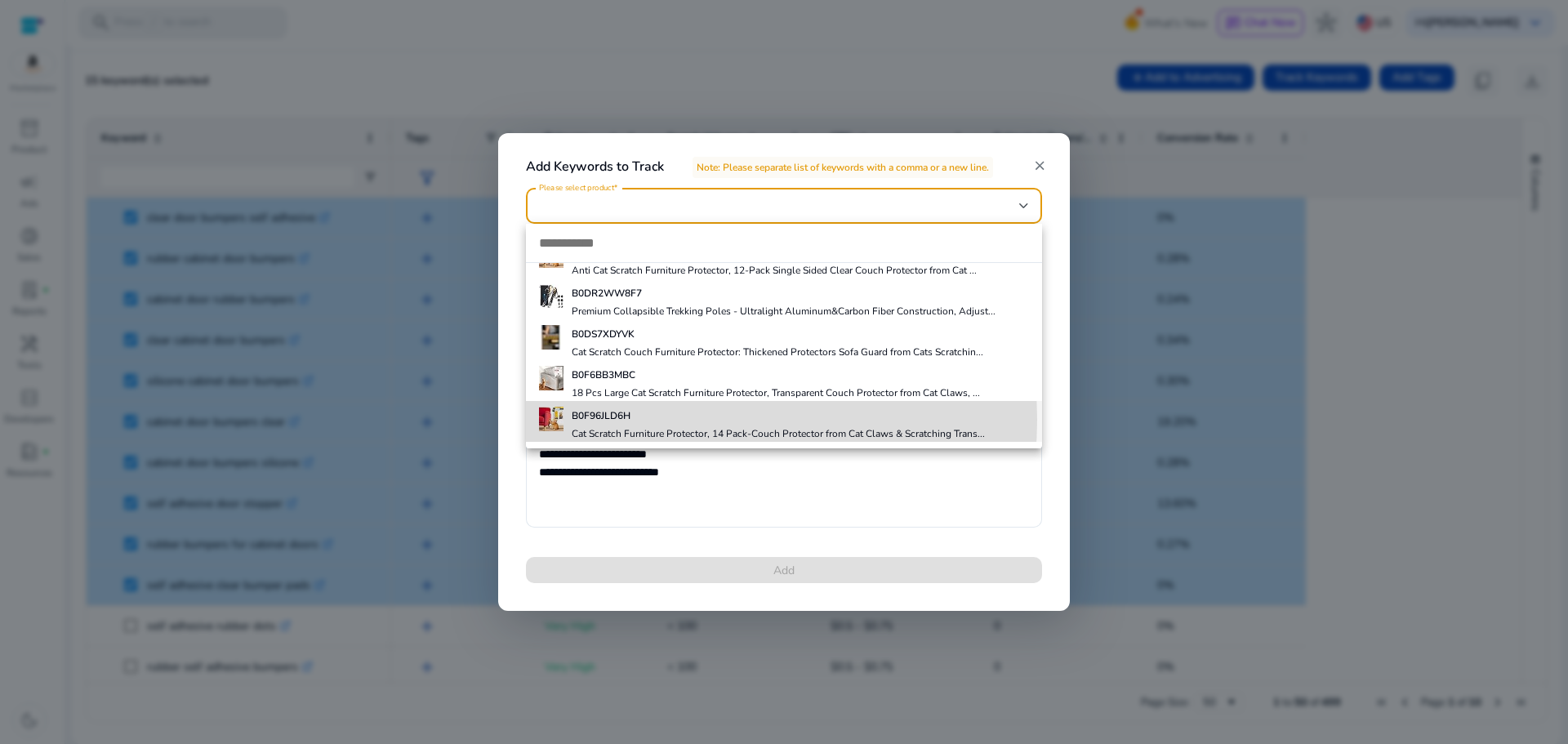
click at [676, 420] on h5 "B0F96JLD6H" at bounding box center [778, 415] width 413 height 13
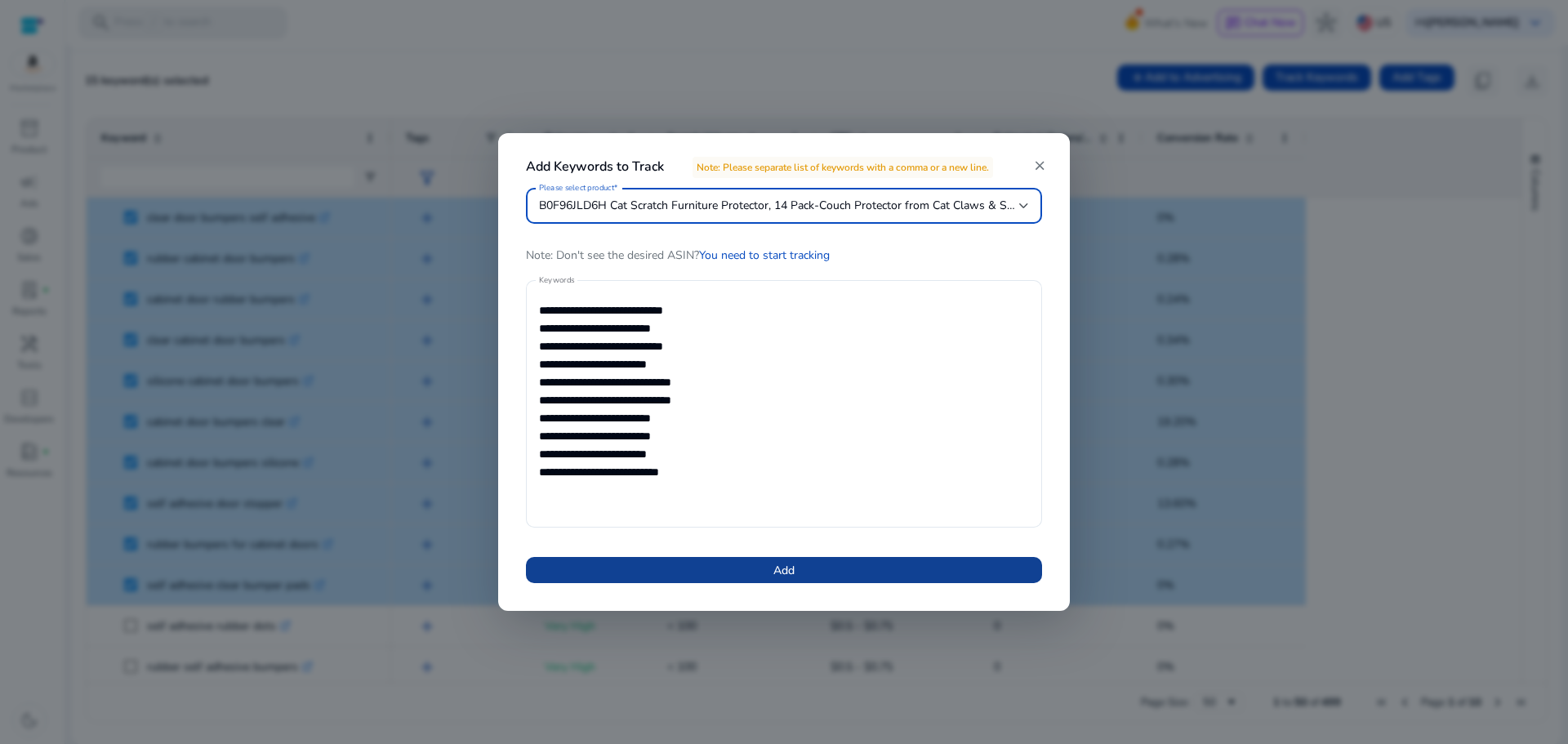
click at [774, 568] on span "Add" at bounding box center [784, 571] width 21 height 17
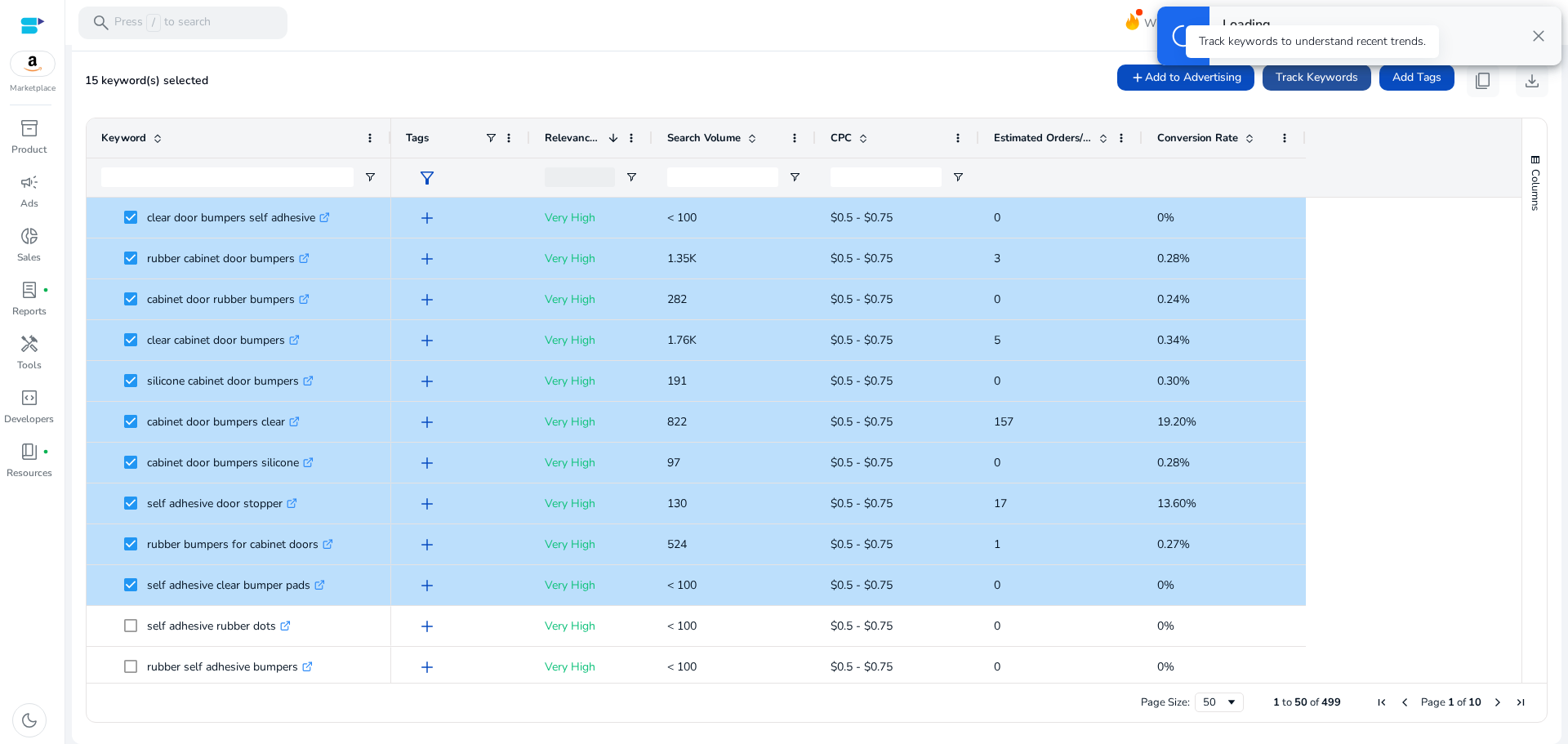
click at [1339, 74] on span "Track Keywords" at bounding box center [1316, 77] width 82 height 17
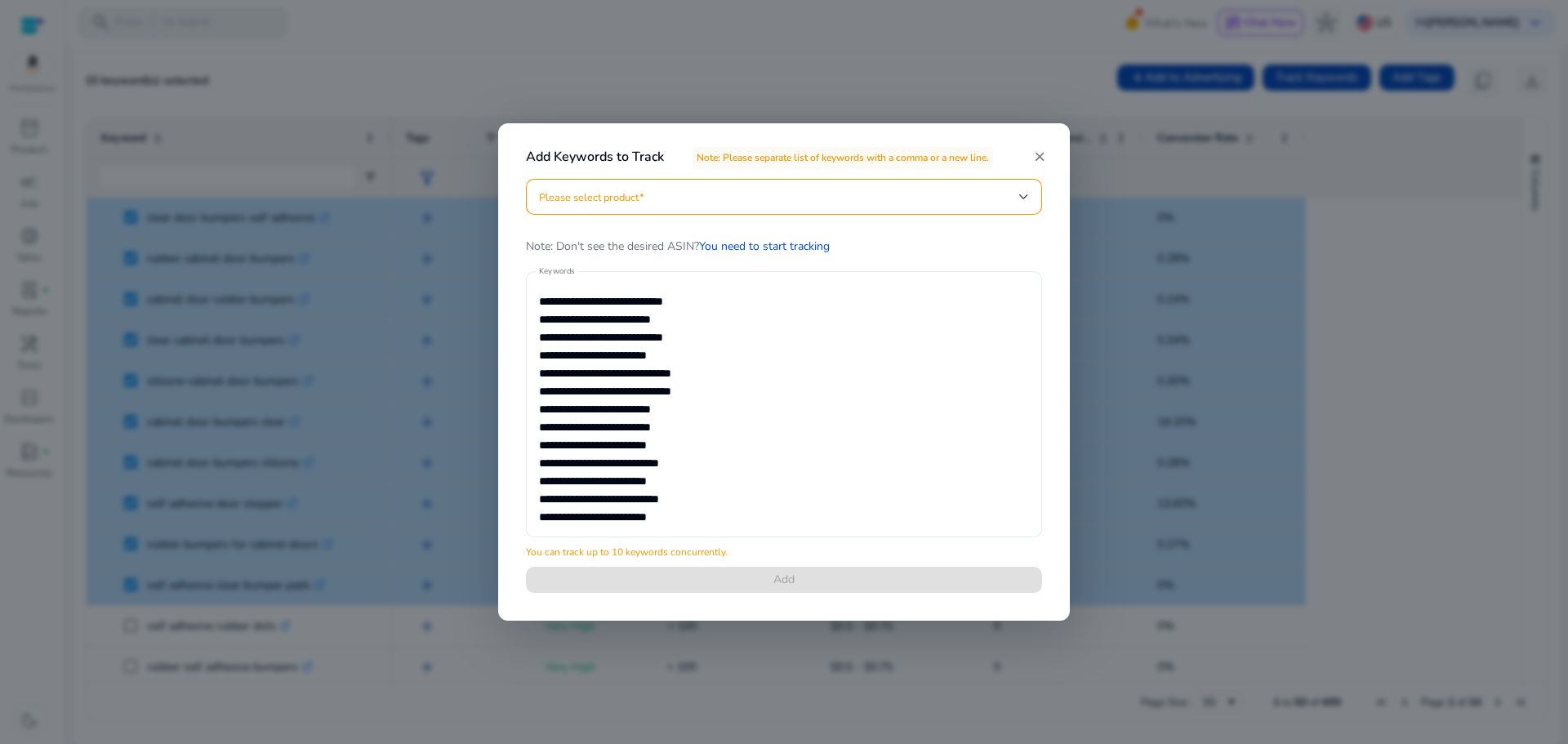
drag, startPoint x: 659, startPoint y: 500, endPoint x: 678, endPoint y: 501, distance: 19.0
click at [633, 467] on div "**********" at bounding box center [783, 404] width 490 height 266
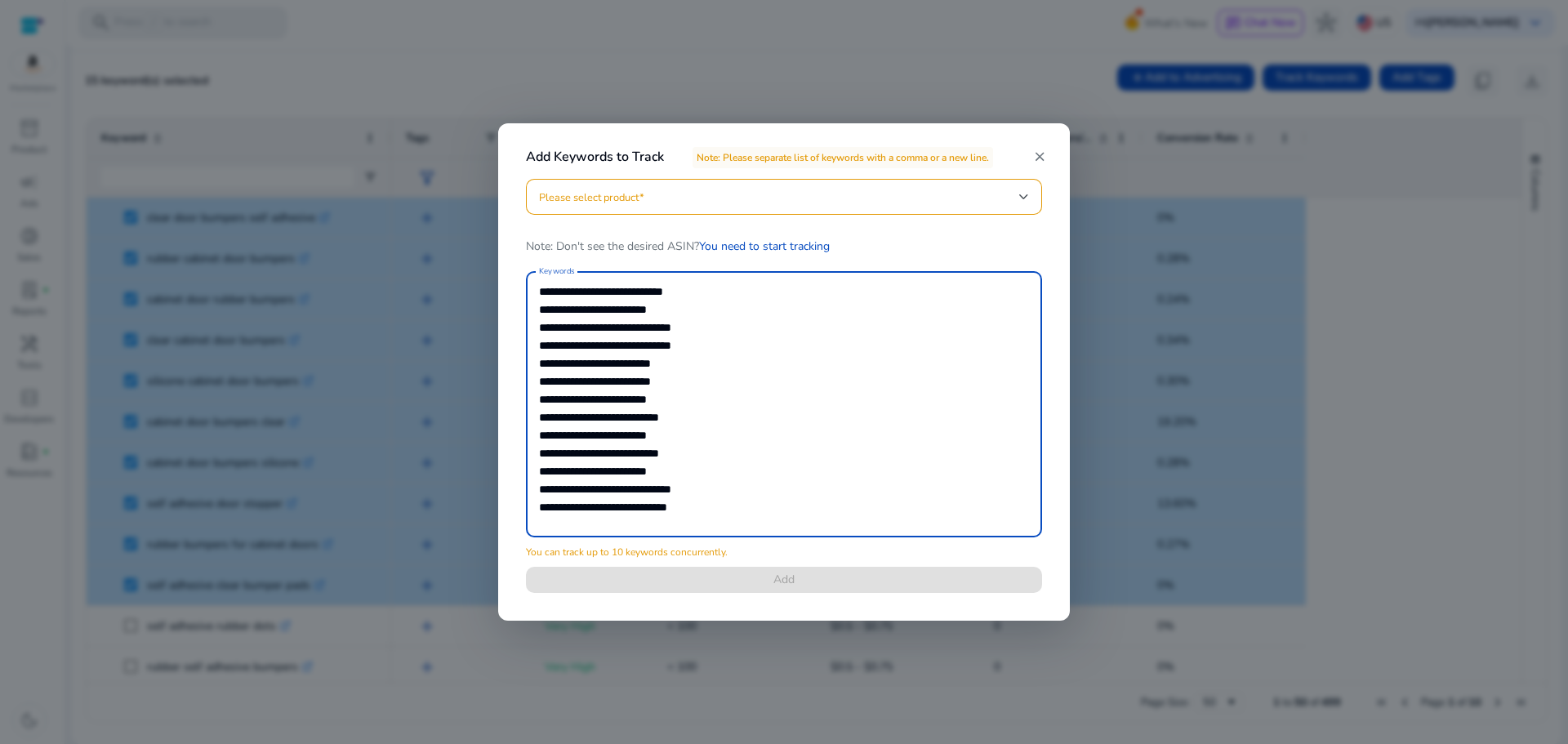
scroll to position [0, 0]
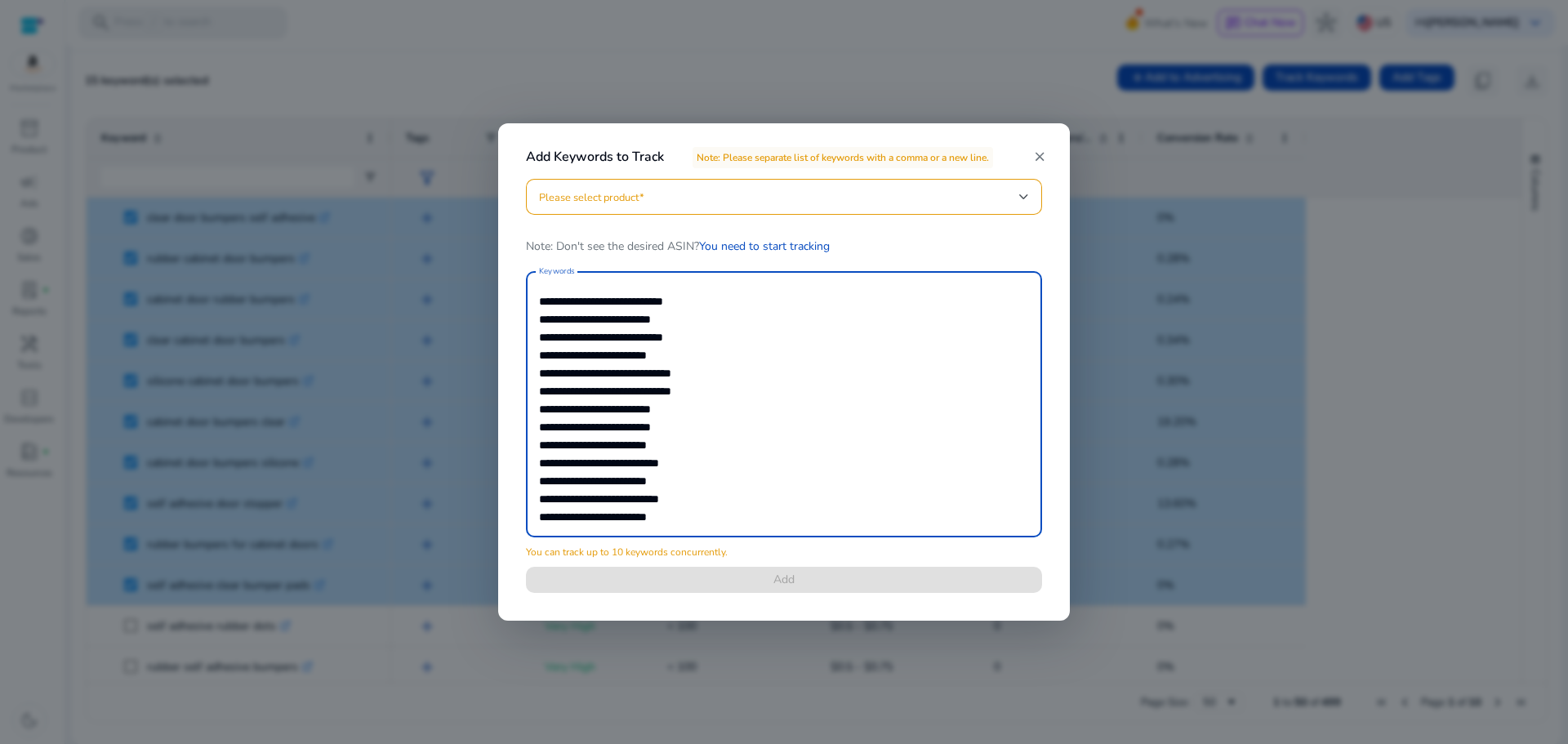
drag, startPoint x: 729, startPoint y: 512, endPoint x: 425, endPoint y: 224, distance: 418.8
click at [425, 224] on div "**********" at bounding box center [784, 372] width 1568 height 744
paste textarea
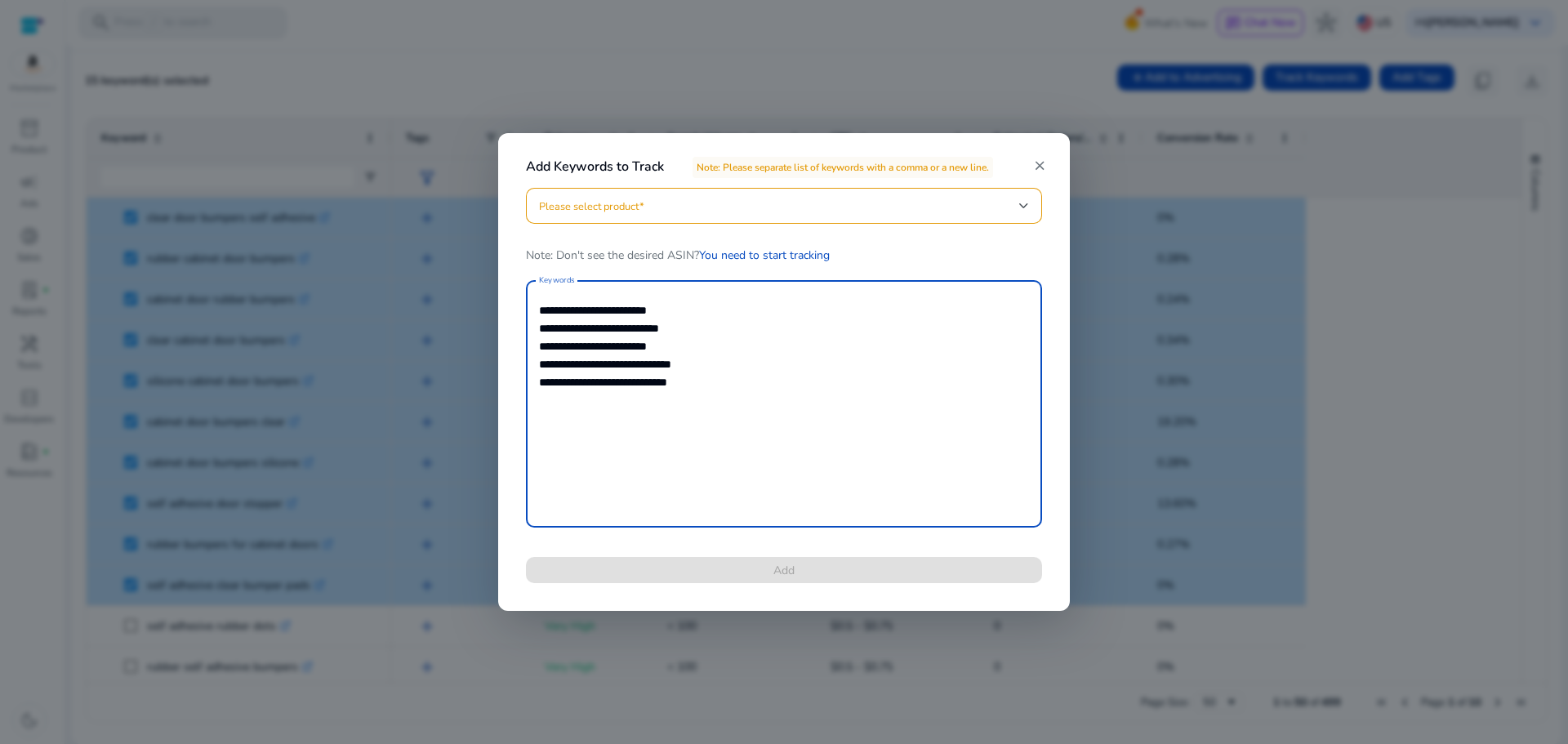
type textarea "**********"
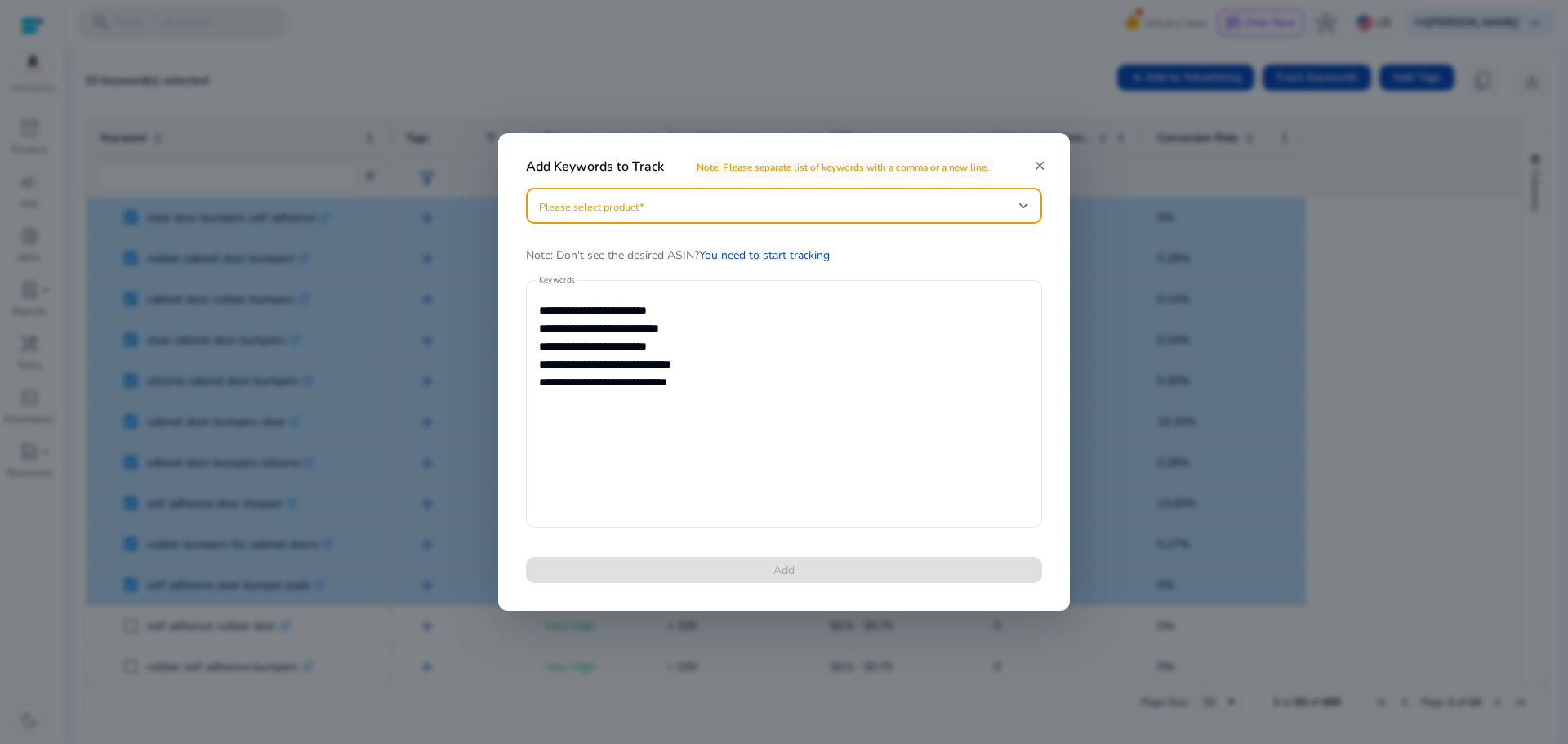
click at [705, 202] on span at bounding box center [779, 206] width 480 height 18
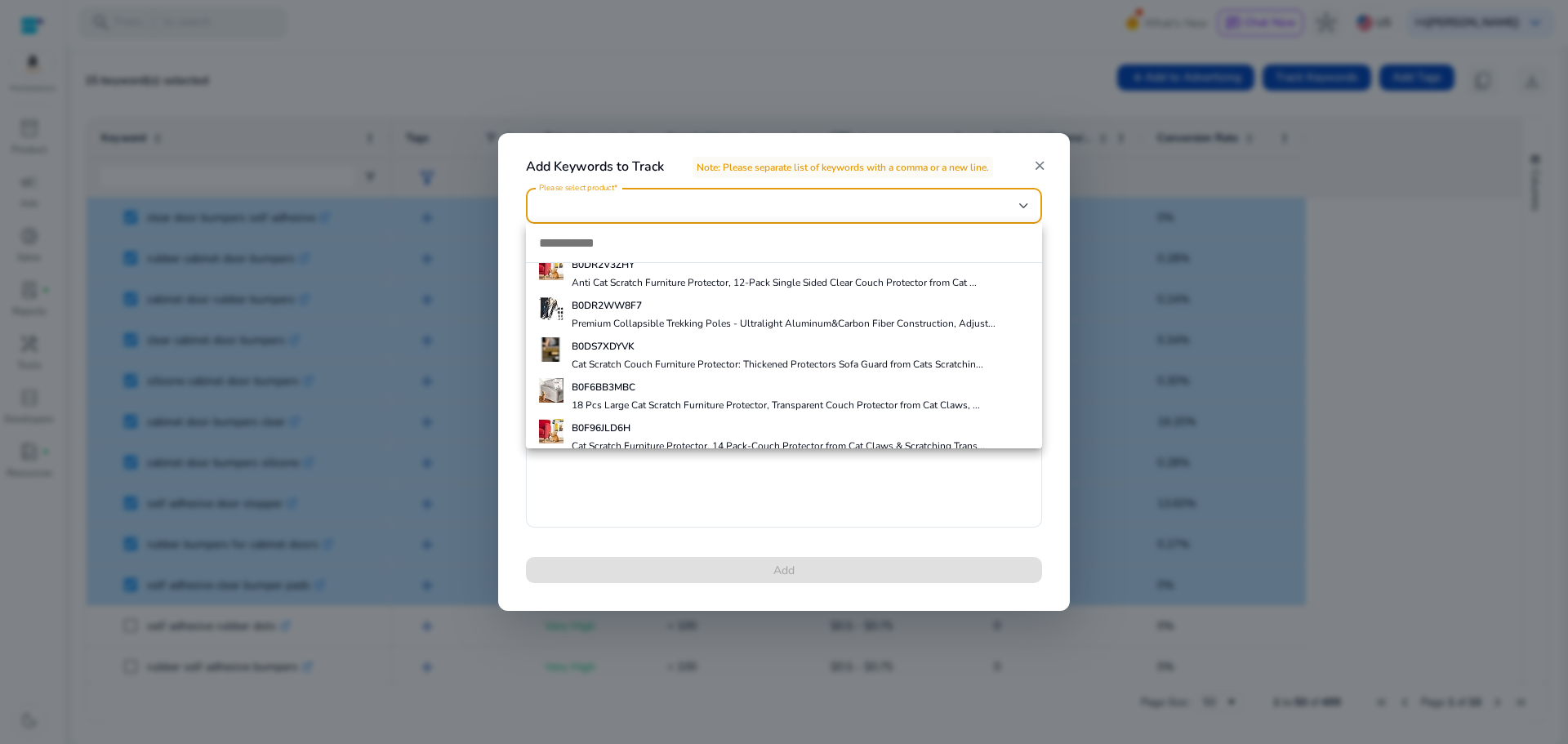
scroll to position [107, 0]
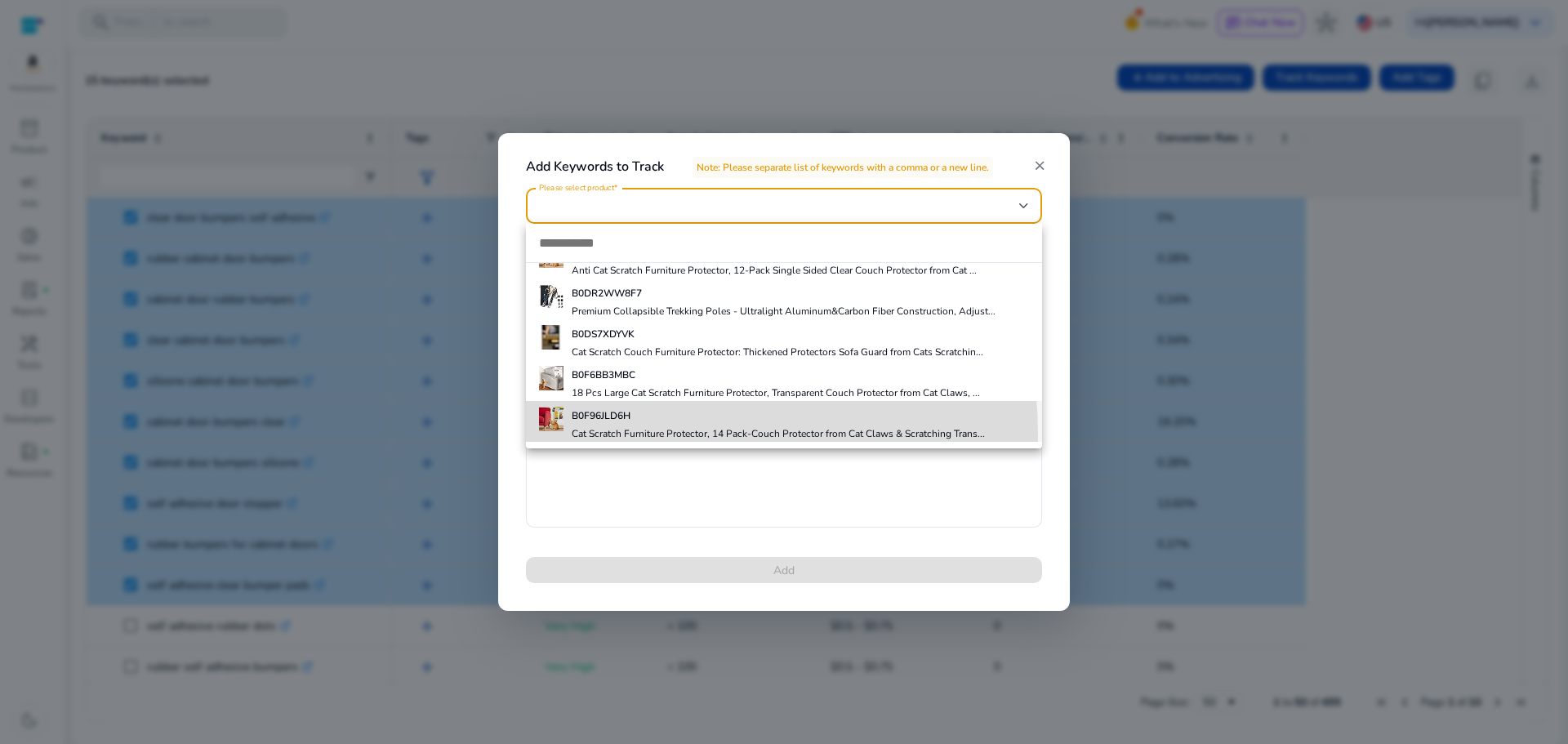
click at [649, 434] on h4 "Cat Scratch Furniture Protector, 14 Pack-Couch Protector from Cat Claws & Scrat…" at bounding box center [778, 433] width 413 height 13
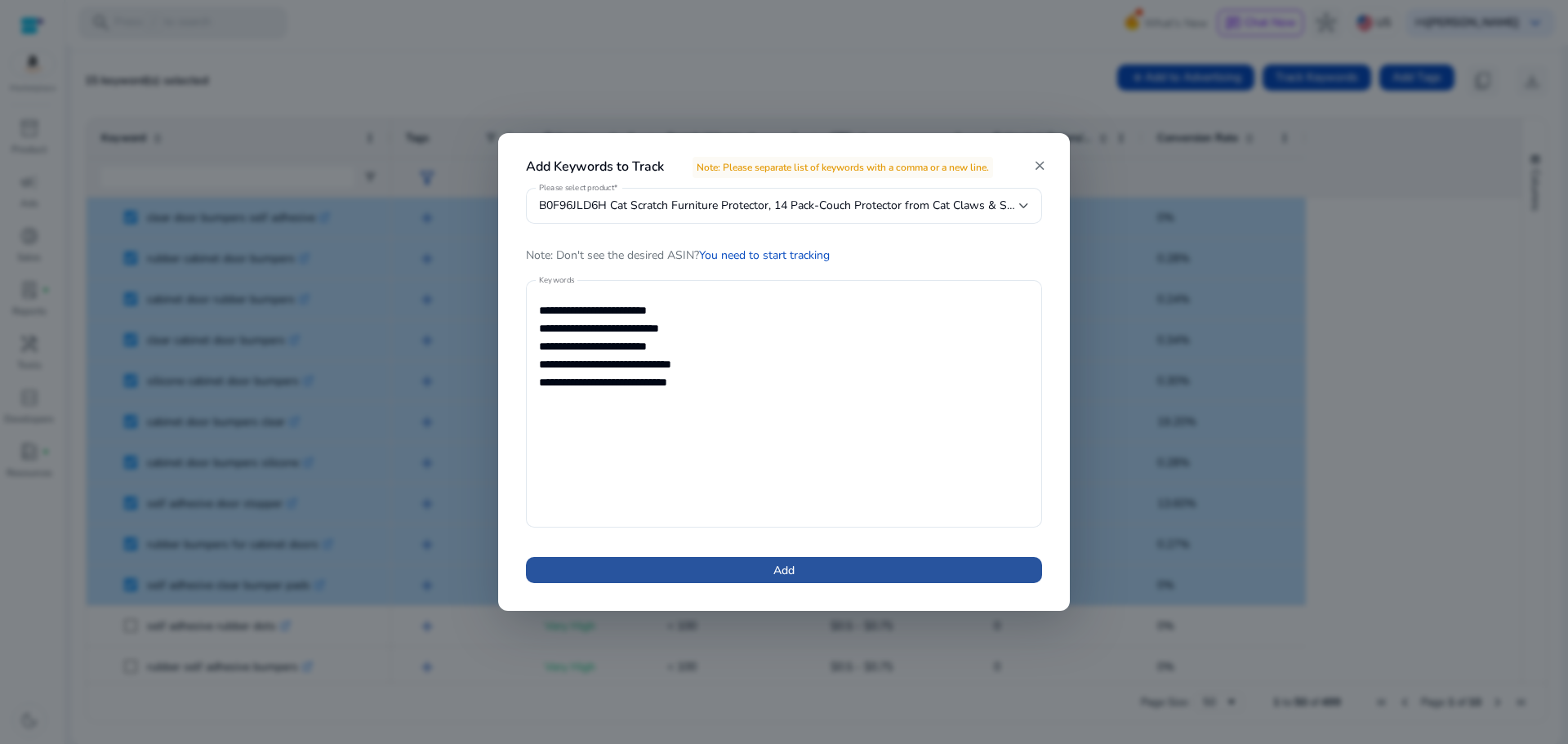
click at [796, 563] on span at bounding box center [783, 570] width 516 height 39
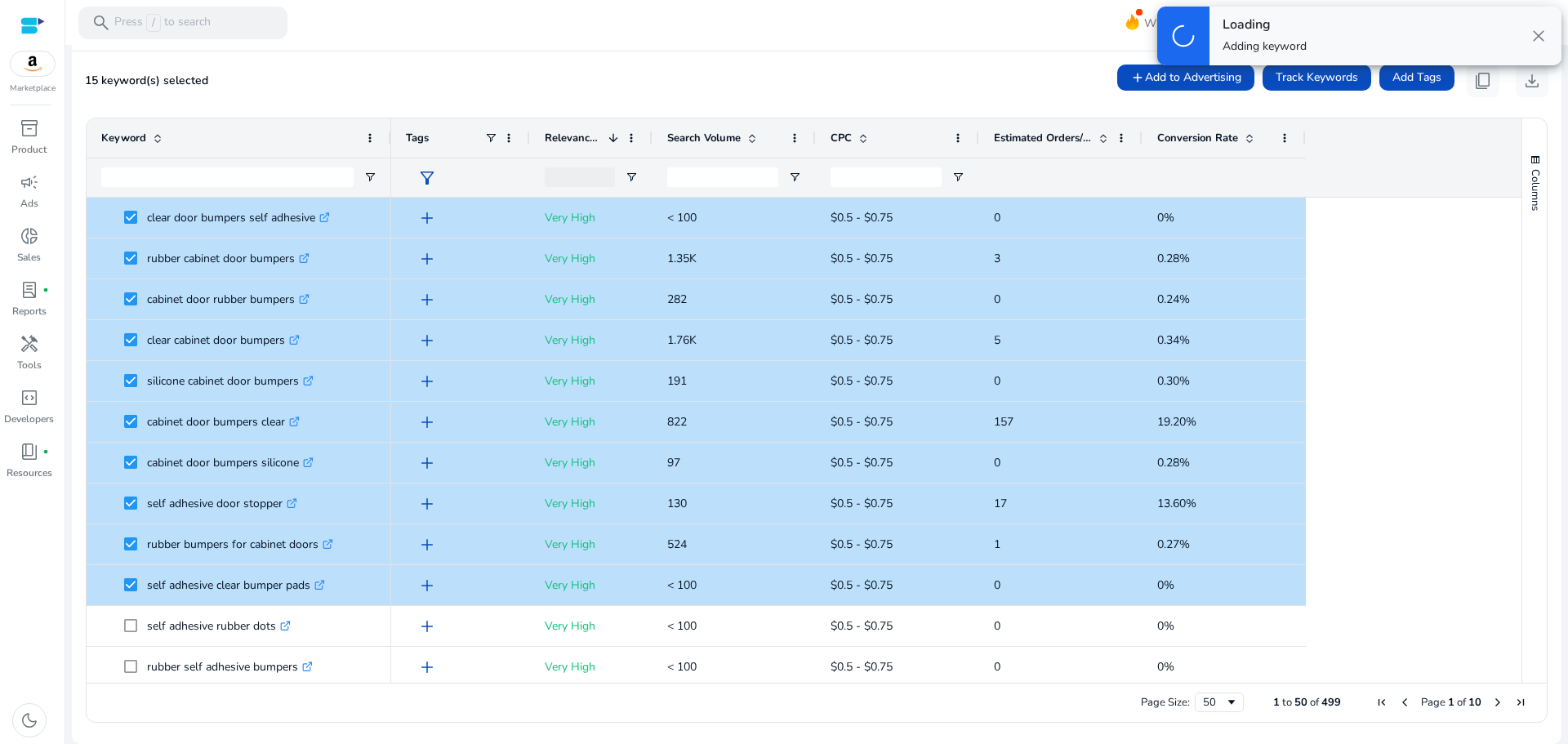
click at [1082, 0] on html "**********" at bounding box center [784, 372] width 1568 height 744
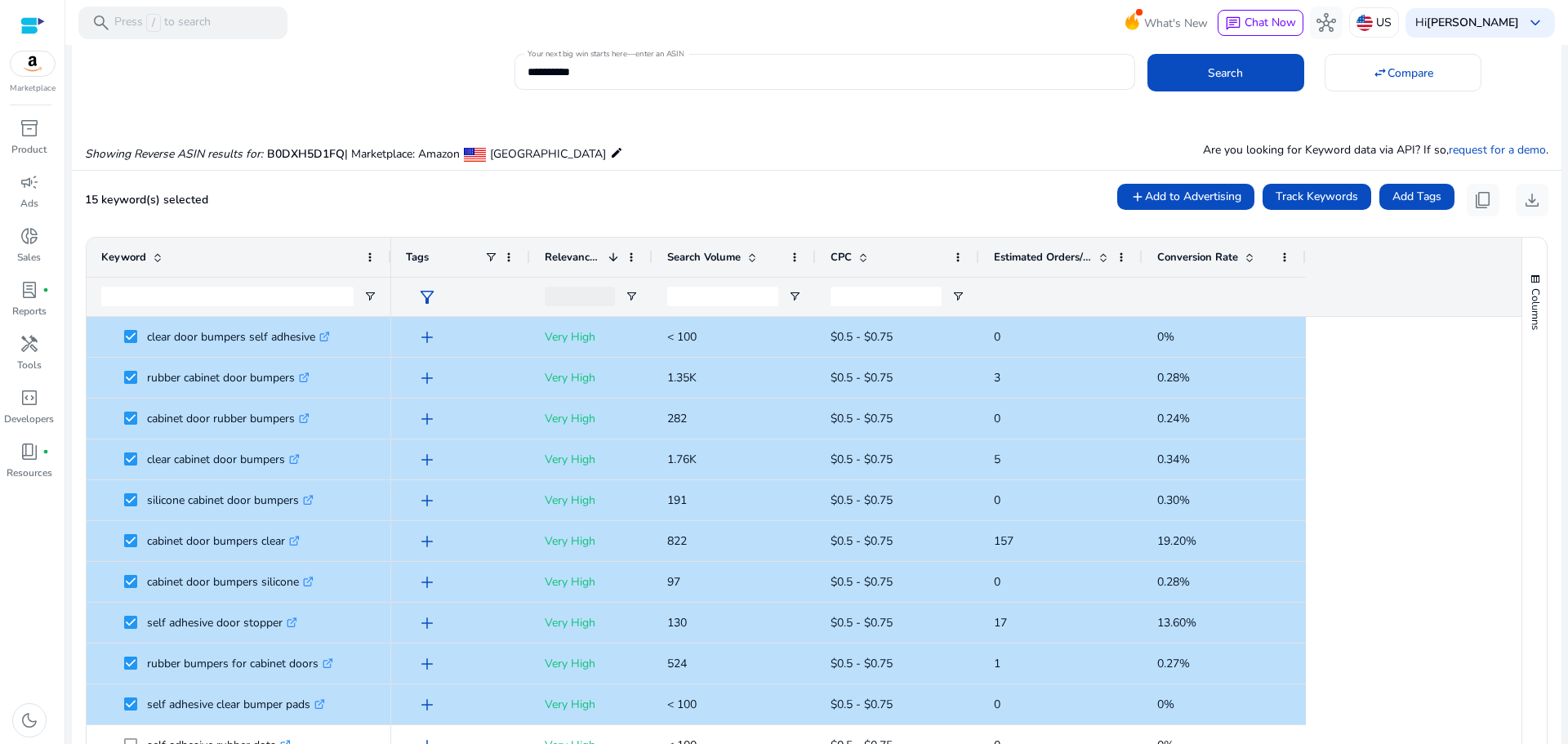
scroll to position [0, 0]
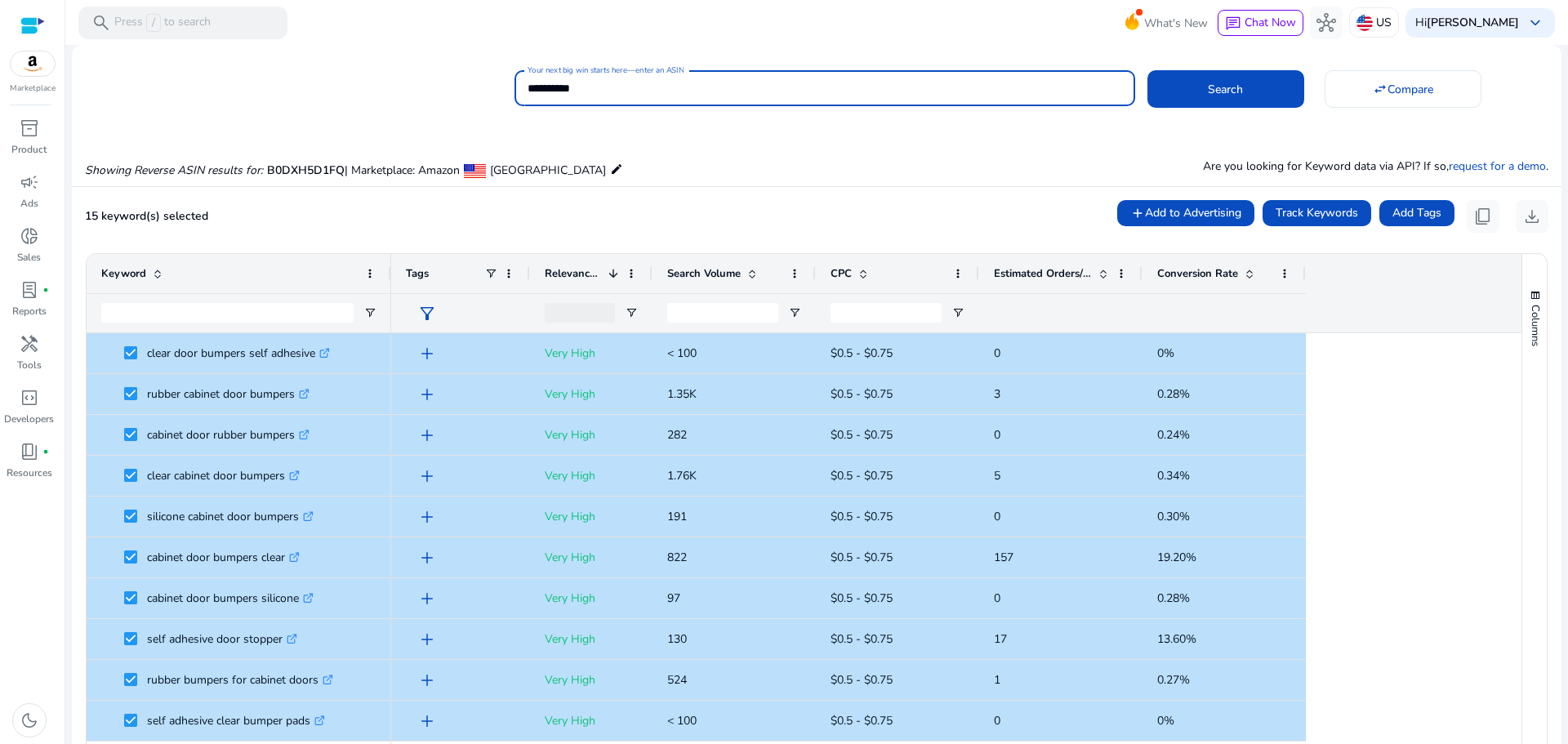
click at [988, 95] on input "**********" at bounding box center [824, 88] width 593 height 18
click at [987, 95] on input "**********" at bounding box center [824, 88] width 593 height 18
paste input
type input "**********"
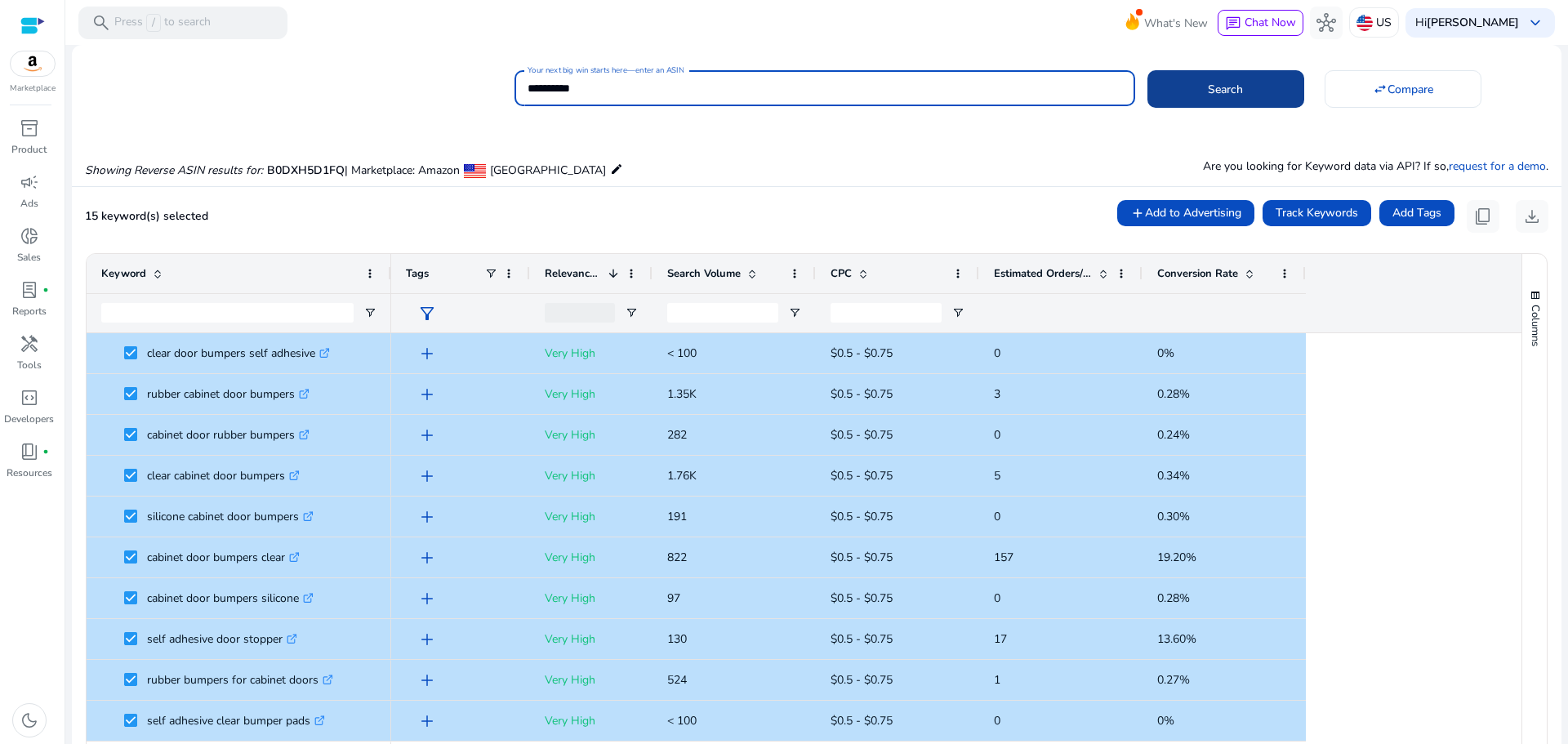
click at [1199, 90] on span at bounding box center [1225, 88] width 157 height 39
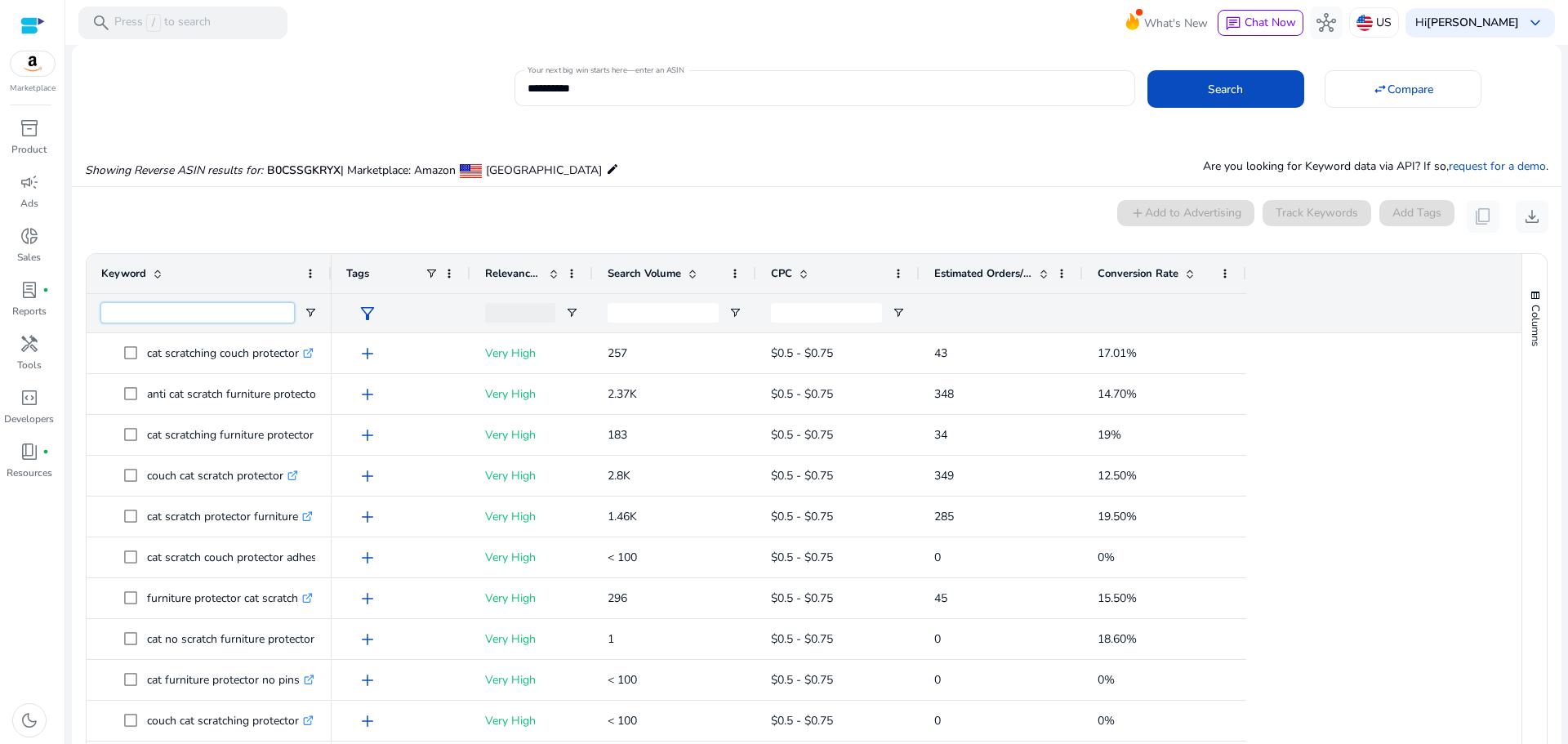
click at [197, 307] on input "Keyword Filter Input" at bounding box center [198, 312] width 193 height 20
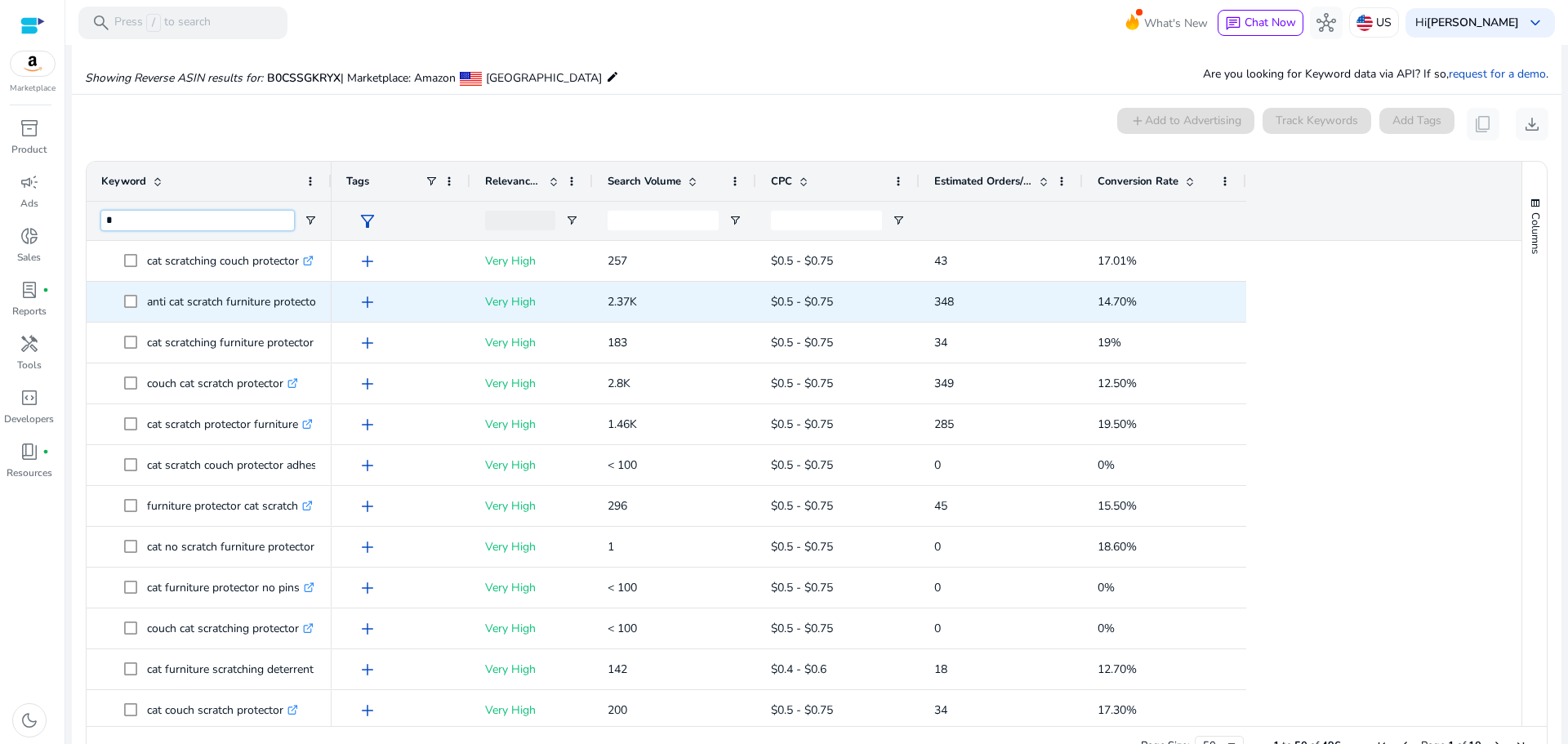
scroll to position [98, 0]
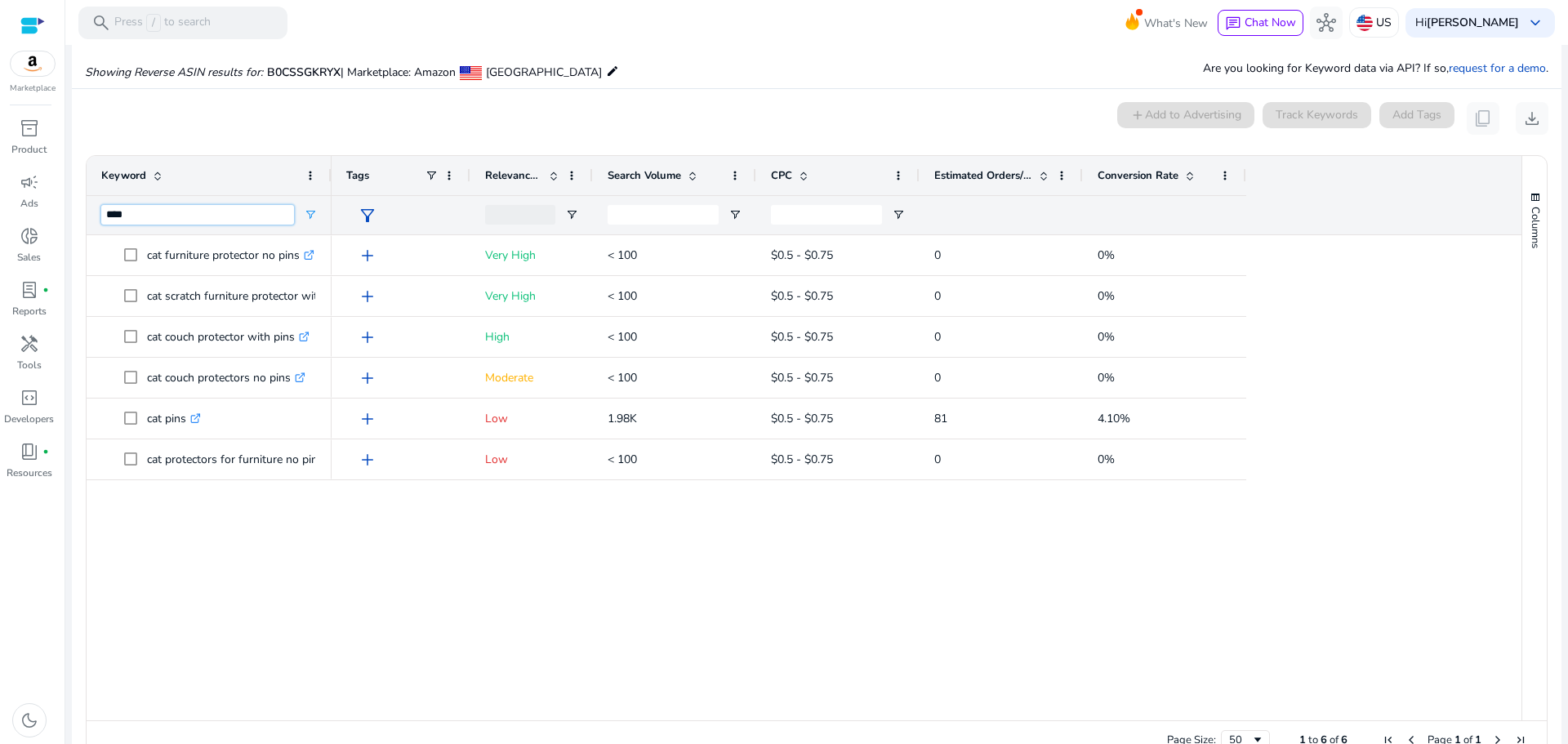
type input "****"
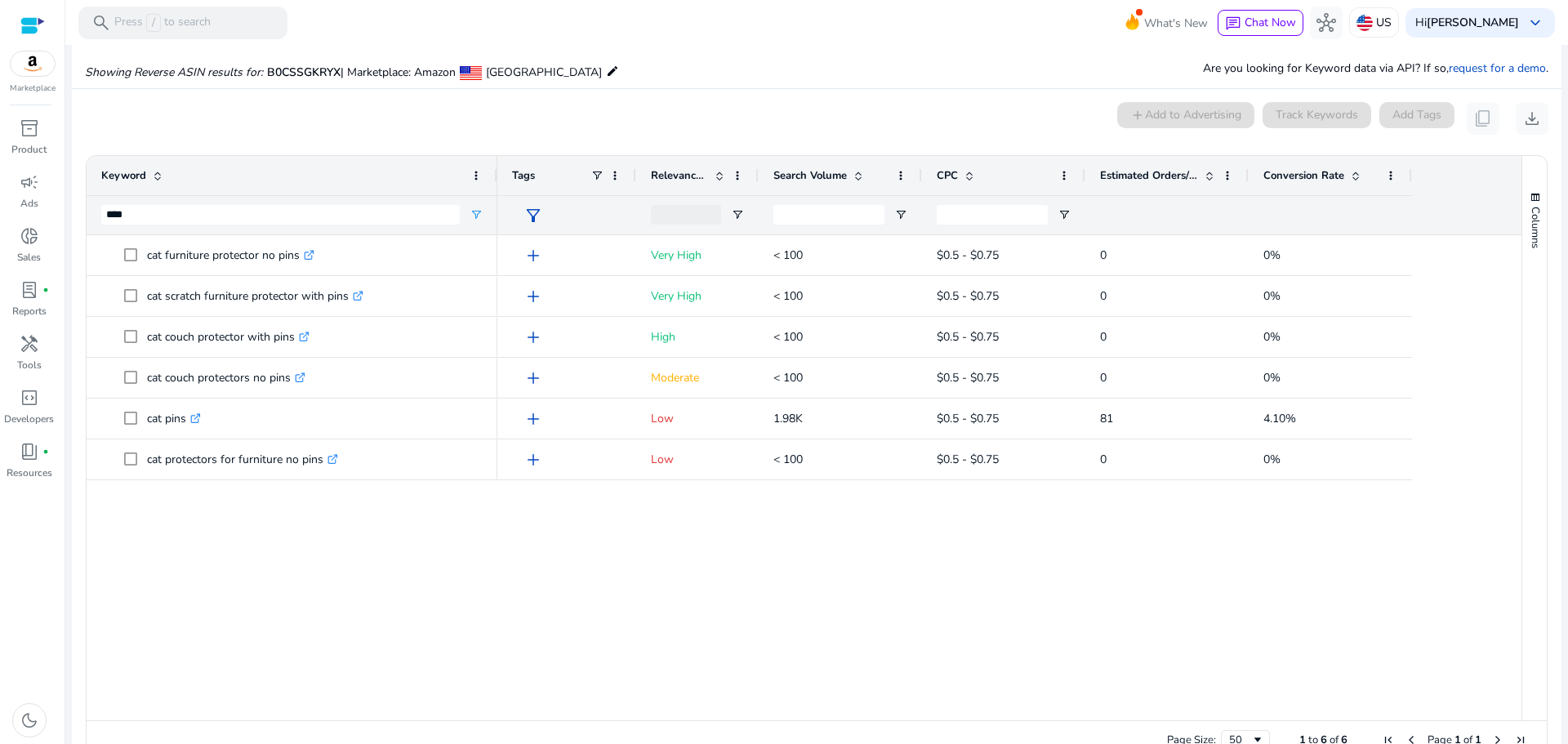
drag, startPoint x: 329, startPoint y: 169, endPoint x: 495, endPoint y: 146, distance: 167.6
click at [495, 146] on mat-card "0 keyword(s) selected add Add to Advertising Track Keywords Add Tags content_co…" at bounding box center [816, 435] width 1489 height 692
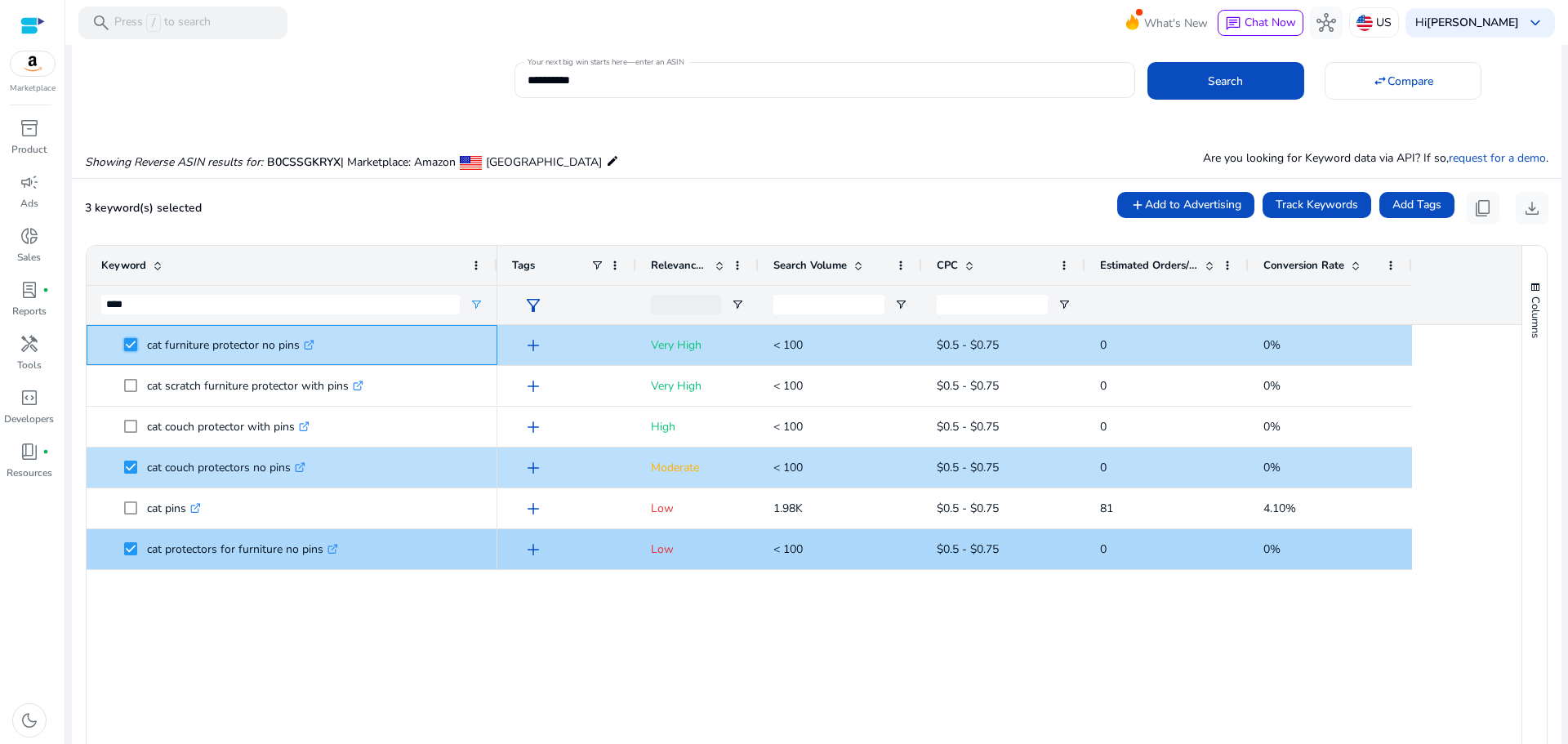
scroll to position [0, 0]
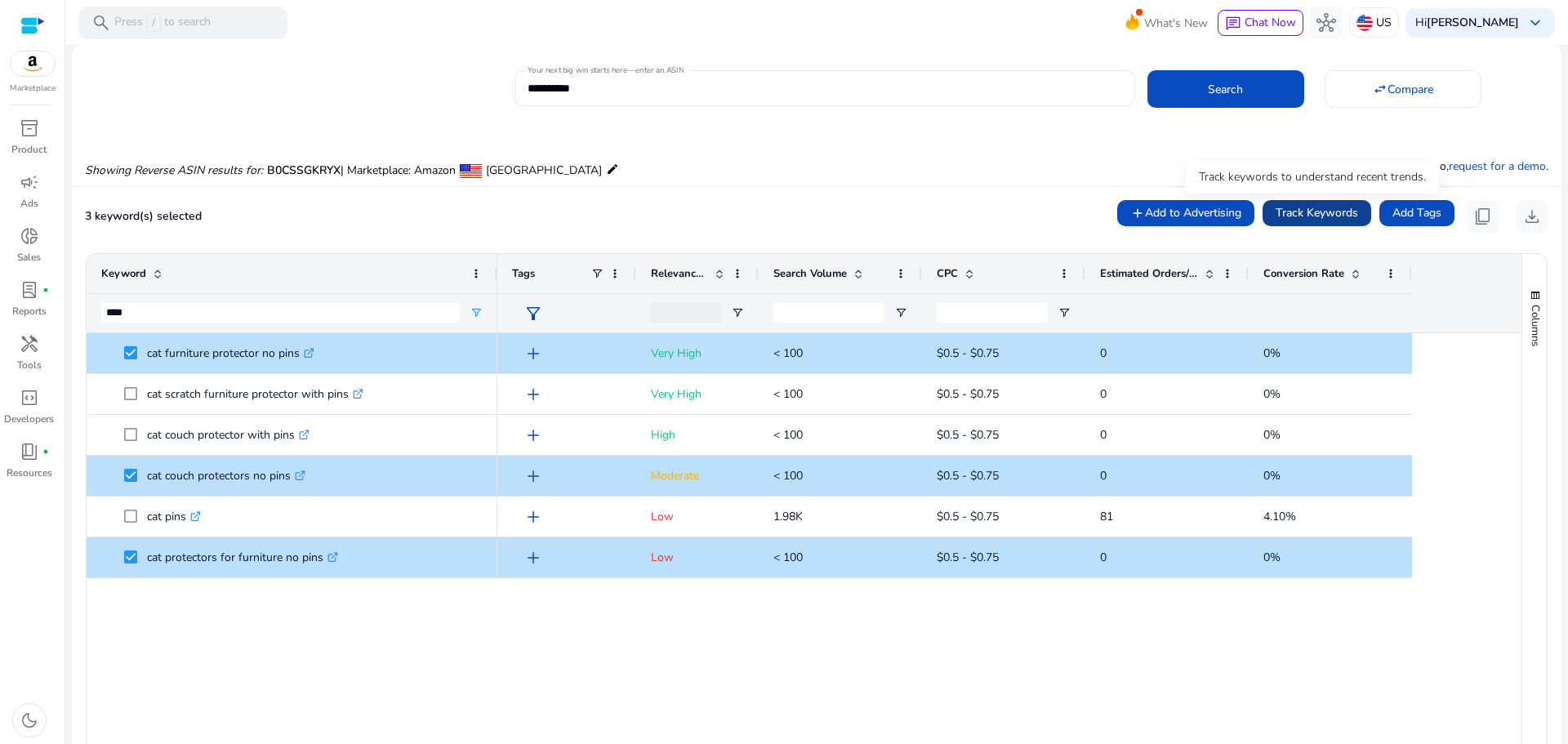
click at [1307, 211] on span "Track Keywords" at bounding box center [1316, 212] width 82 height 17
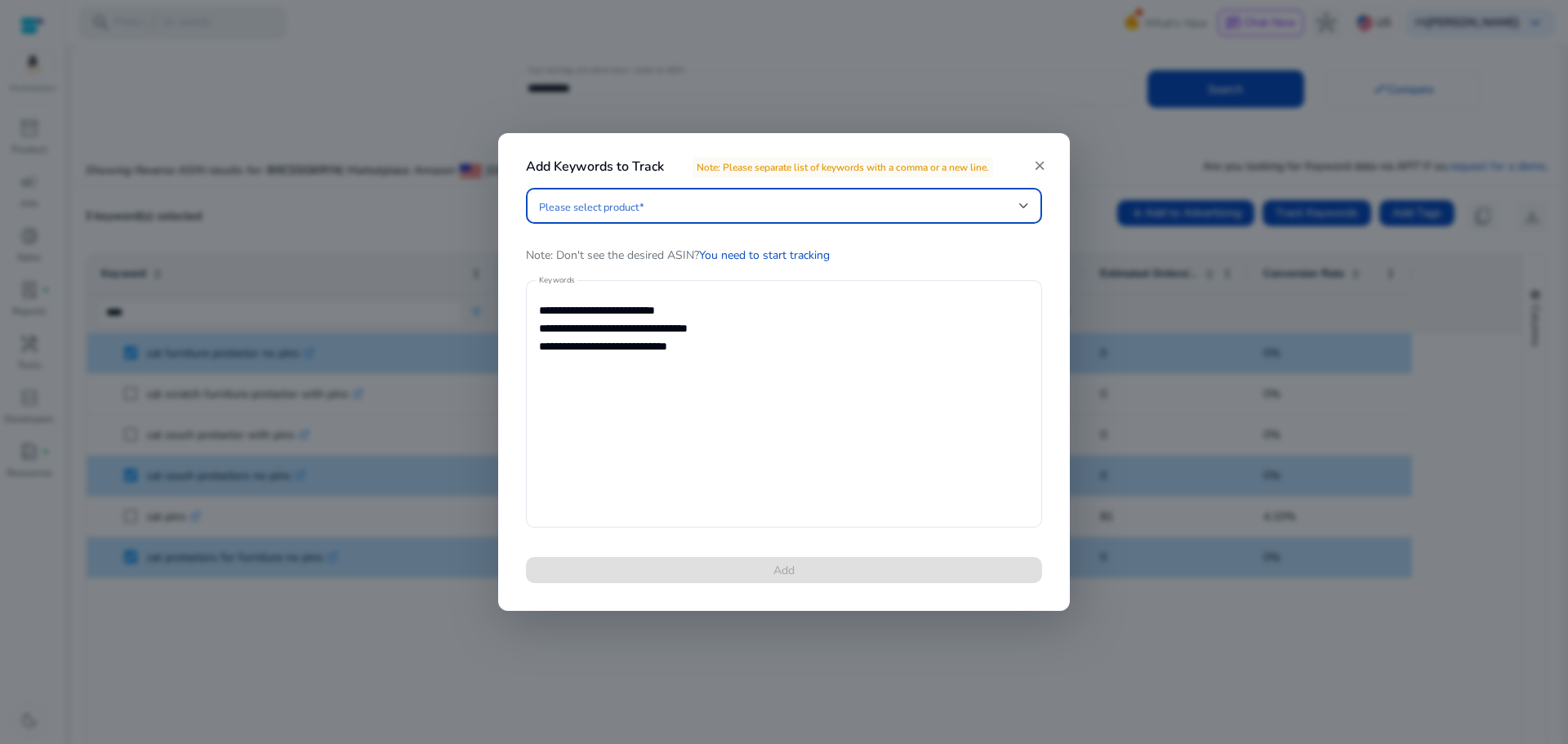
click at [628, 204] on span at bounding box center [779, 206] width 480 height 18
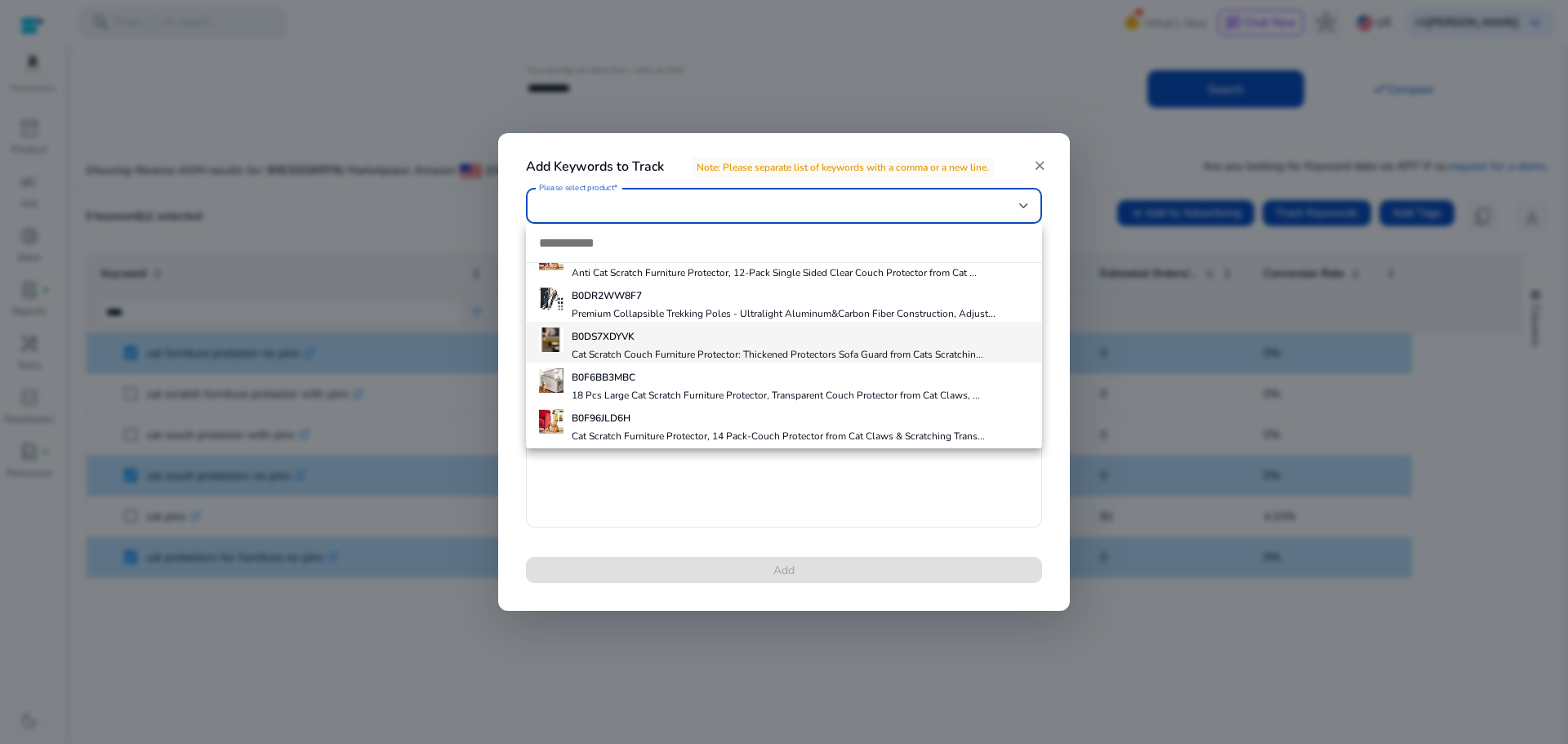
scroll to position [107, 0]
click at [642, 419] on h5 "B0F96JLD6H" at bounding box center [778, 415] width 413 height 13
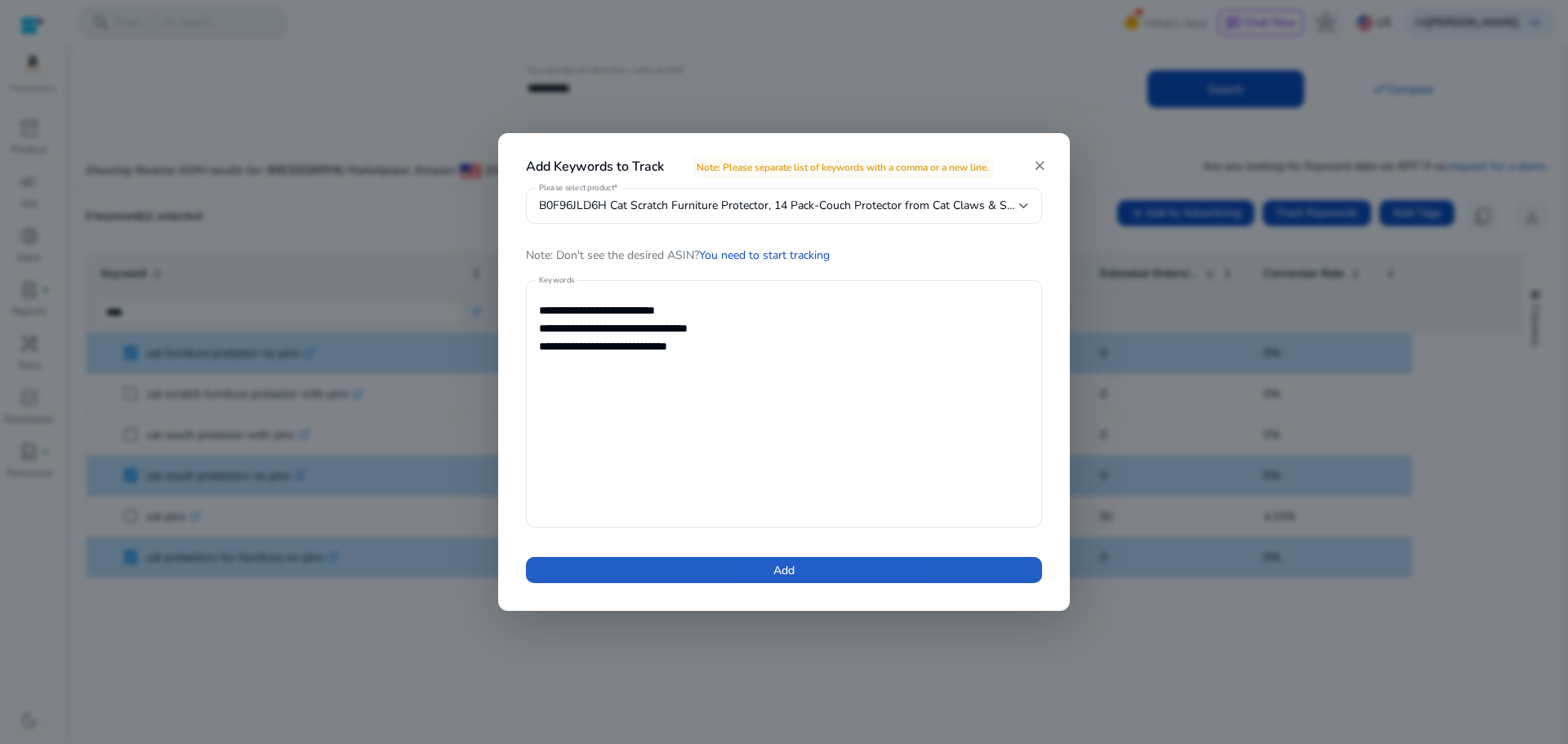
click at [803, 571] on span at bounding box center [783, 570] width 516 height 39
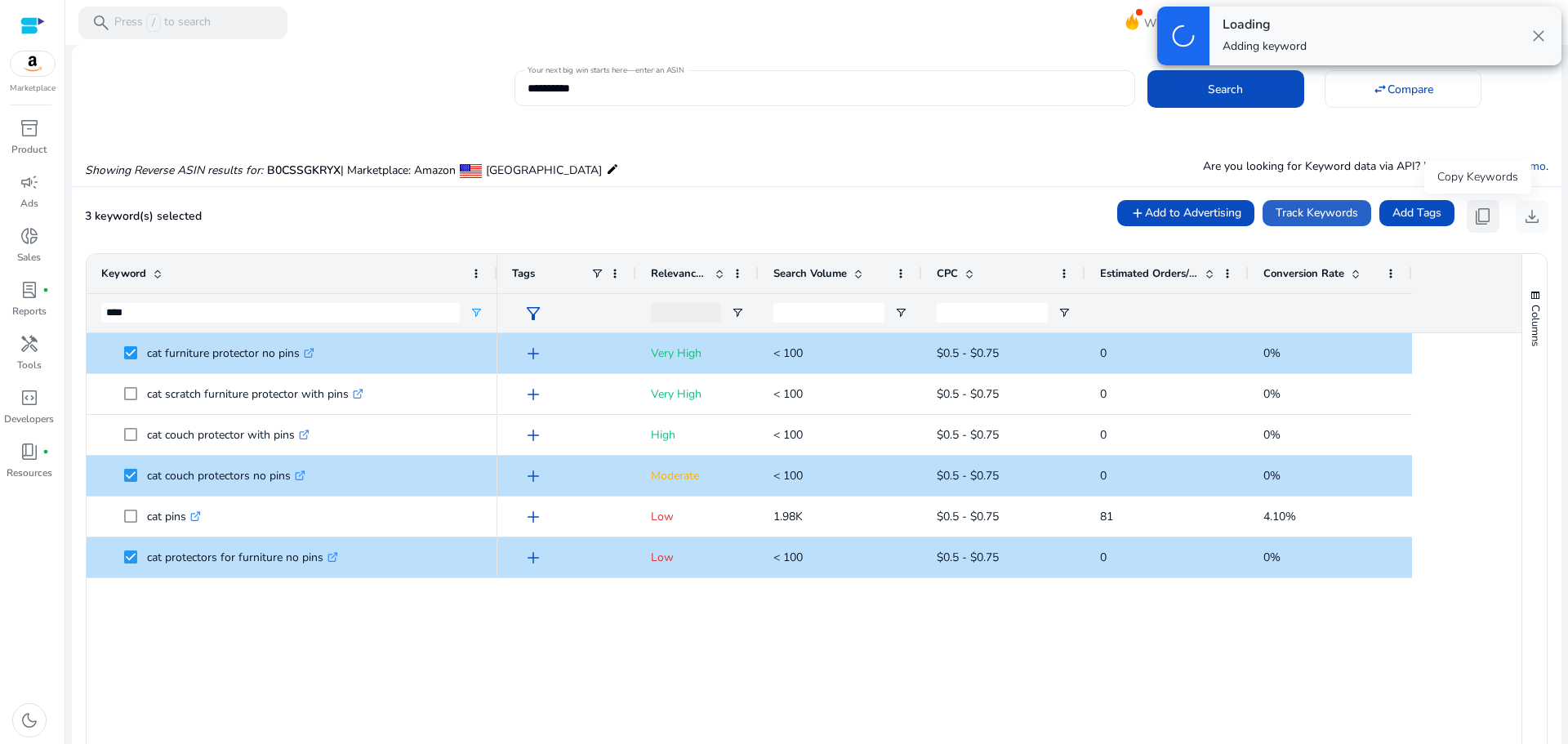
click at [1473, 216] on span "content_copy" at bounding box center [1482, 216] width 20 height 20
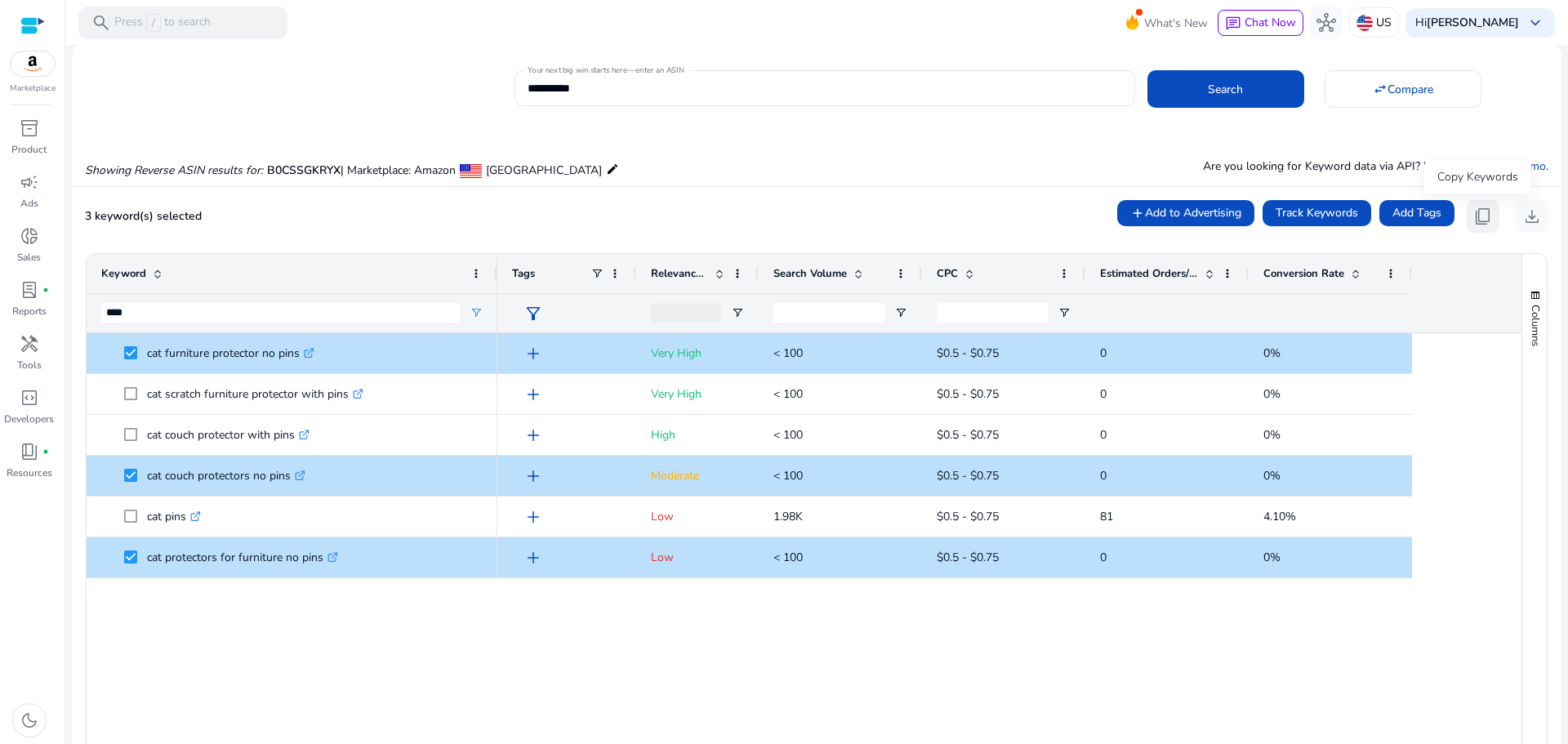
click at [1480, 217] on span "content_copy" at bounding box center [1482, 216] width 20 height 20
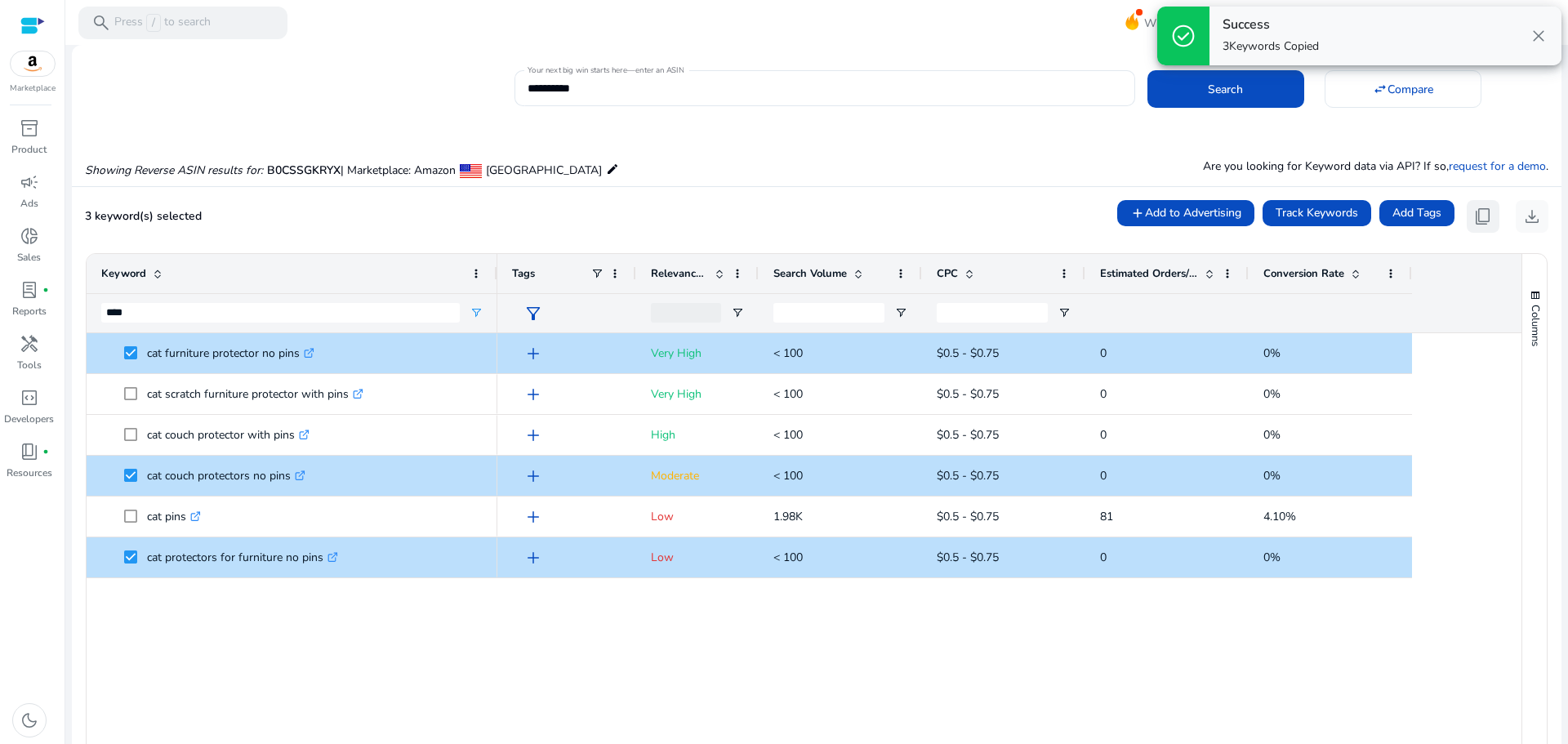
click at [1476, 225] on span "content_copy" at bounding box center [1482, 216] width 20 height 20
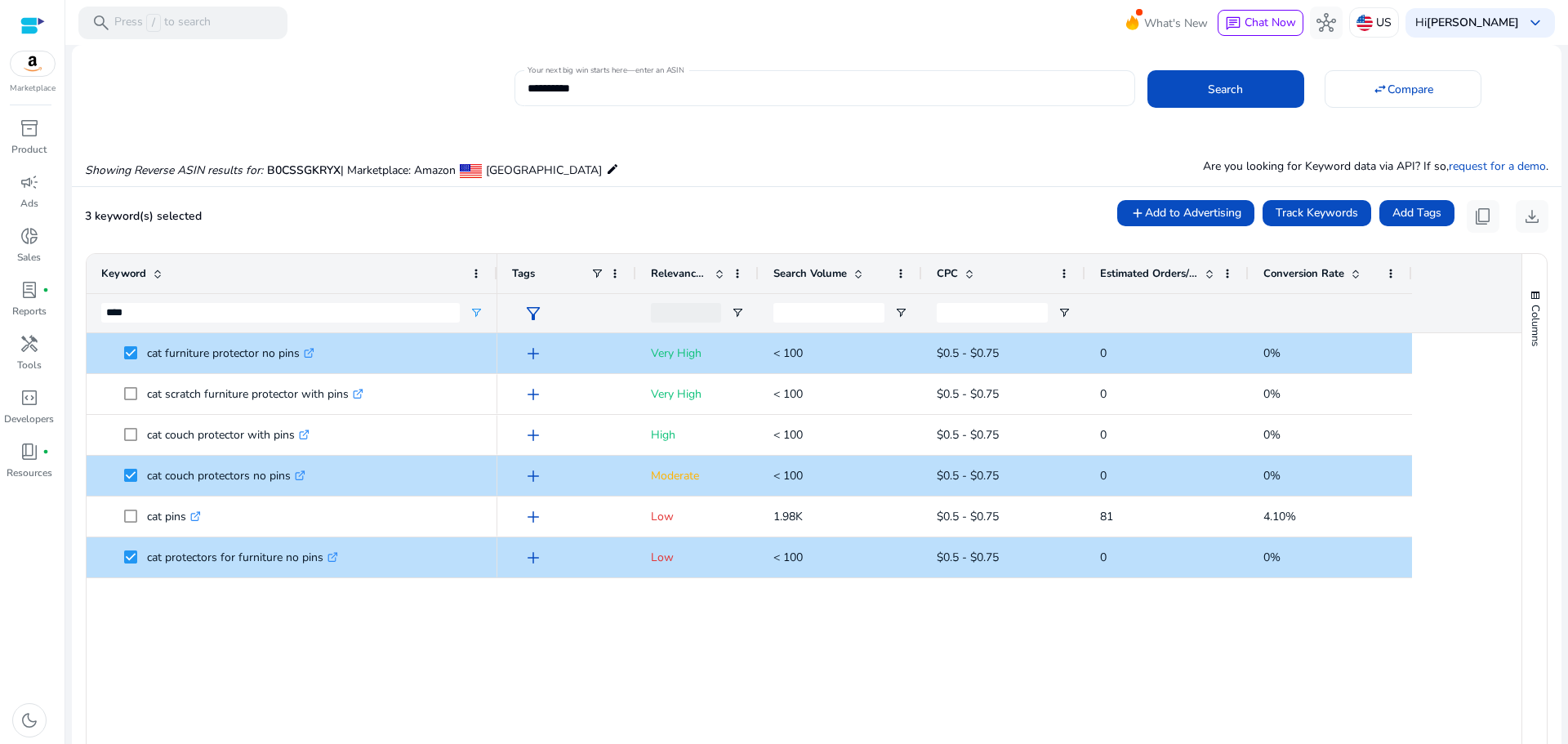
click at [593, 88] on input "**********" at bounding box center [824, 88] width 593 height 18
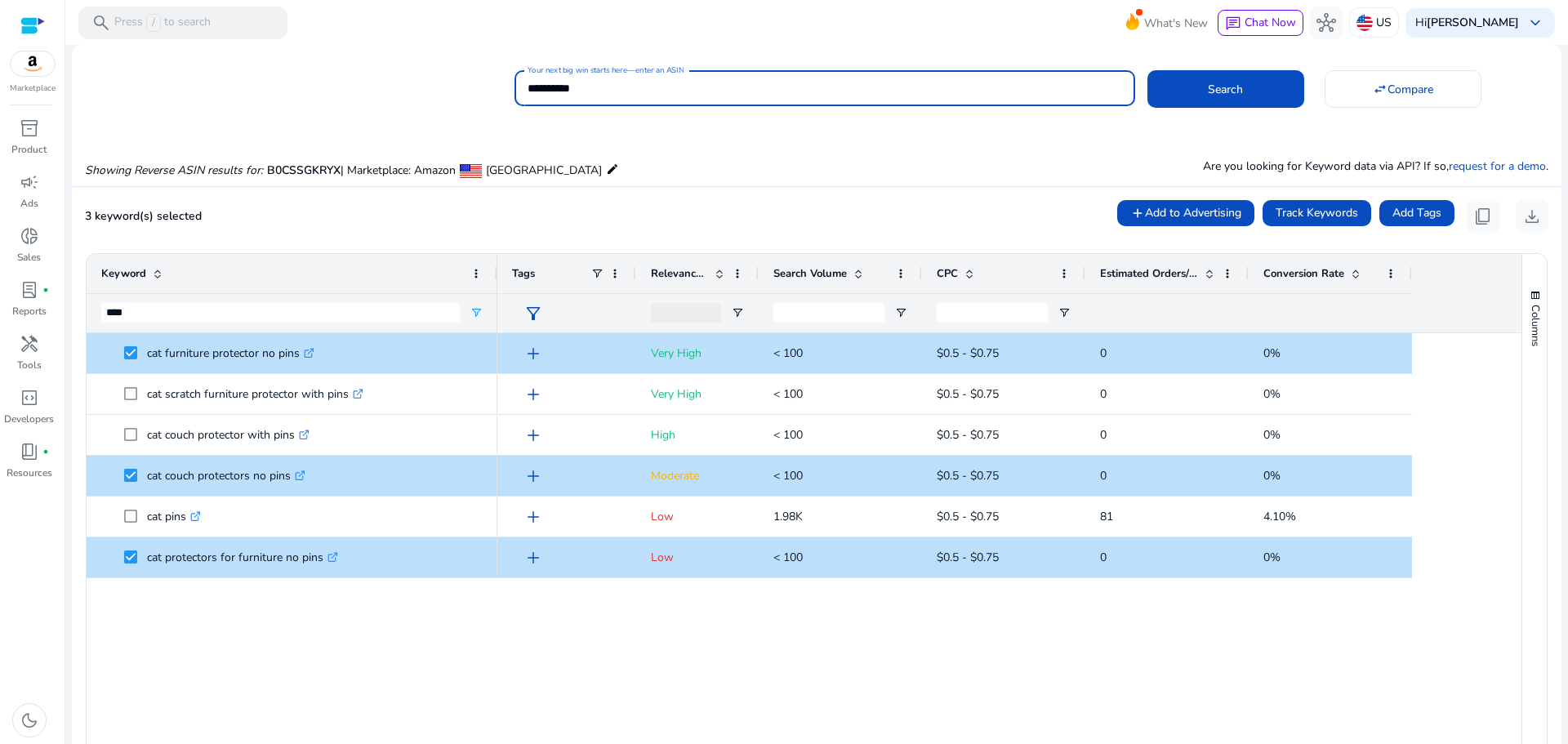
click at [593, 88] on input "**********" at bounding box center [824, 88] width 593 height 18
click at [592, 87] on input "**********" at bounding box center [824, 88] width 593 height 18
paste input
type input "**********"
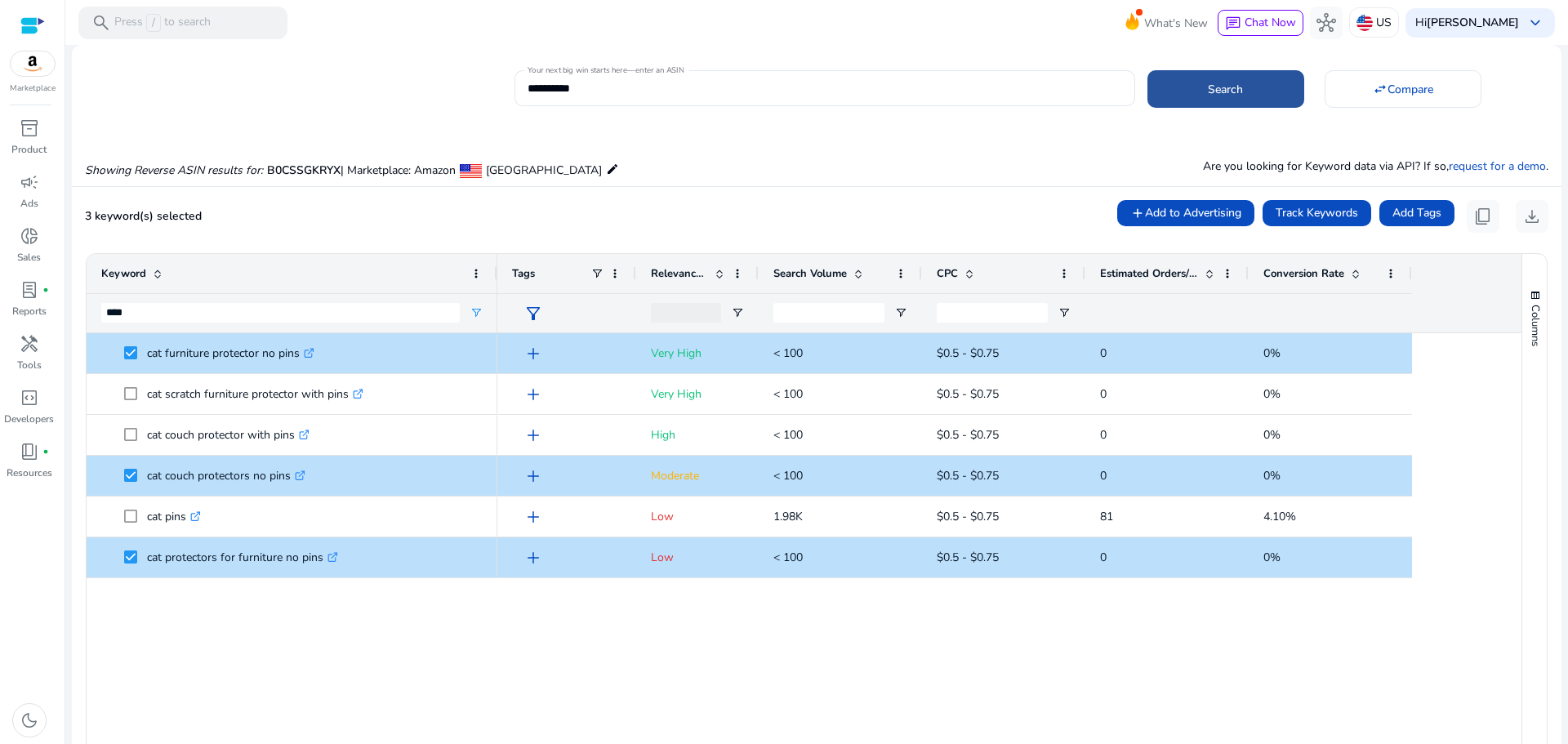
click at [1212, 83] on span "Search" at bounding box center [1225, 89] width 35 height 17
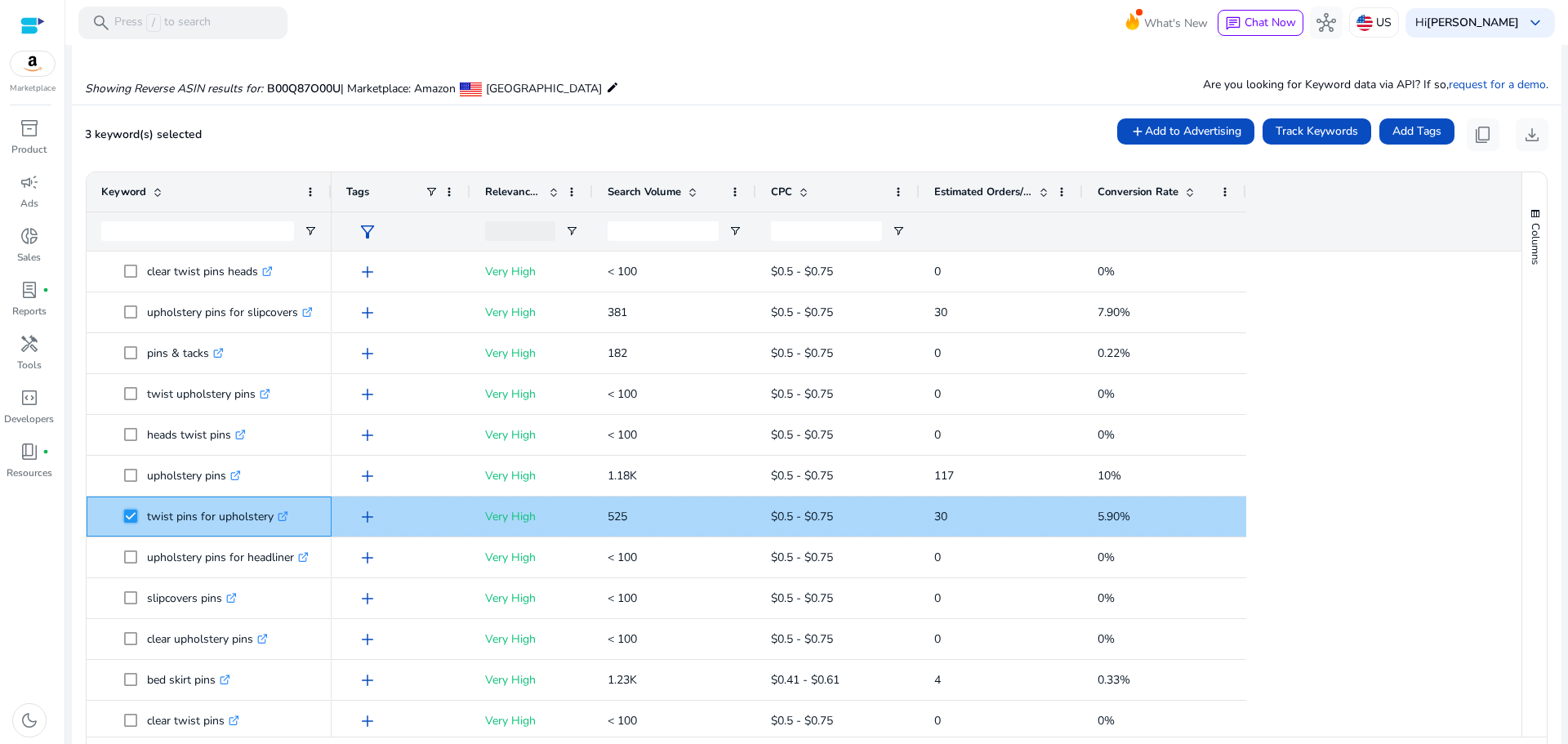
scroll to position [0, 0]
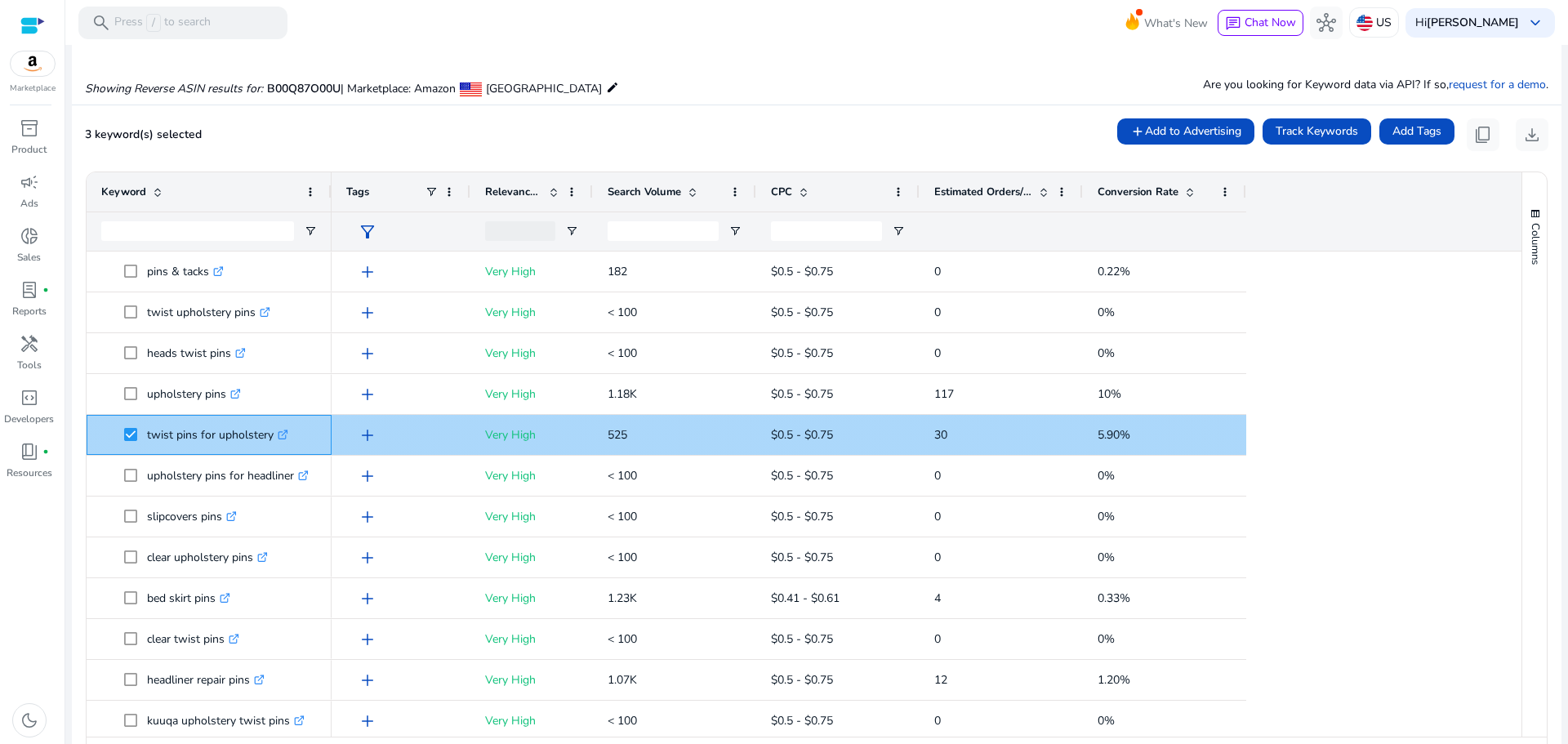
click at [283, 435] on icon ".st0{fill:#2c8af8}" at bounding box center [283, 434] width 10 height 10
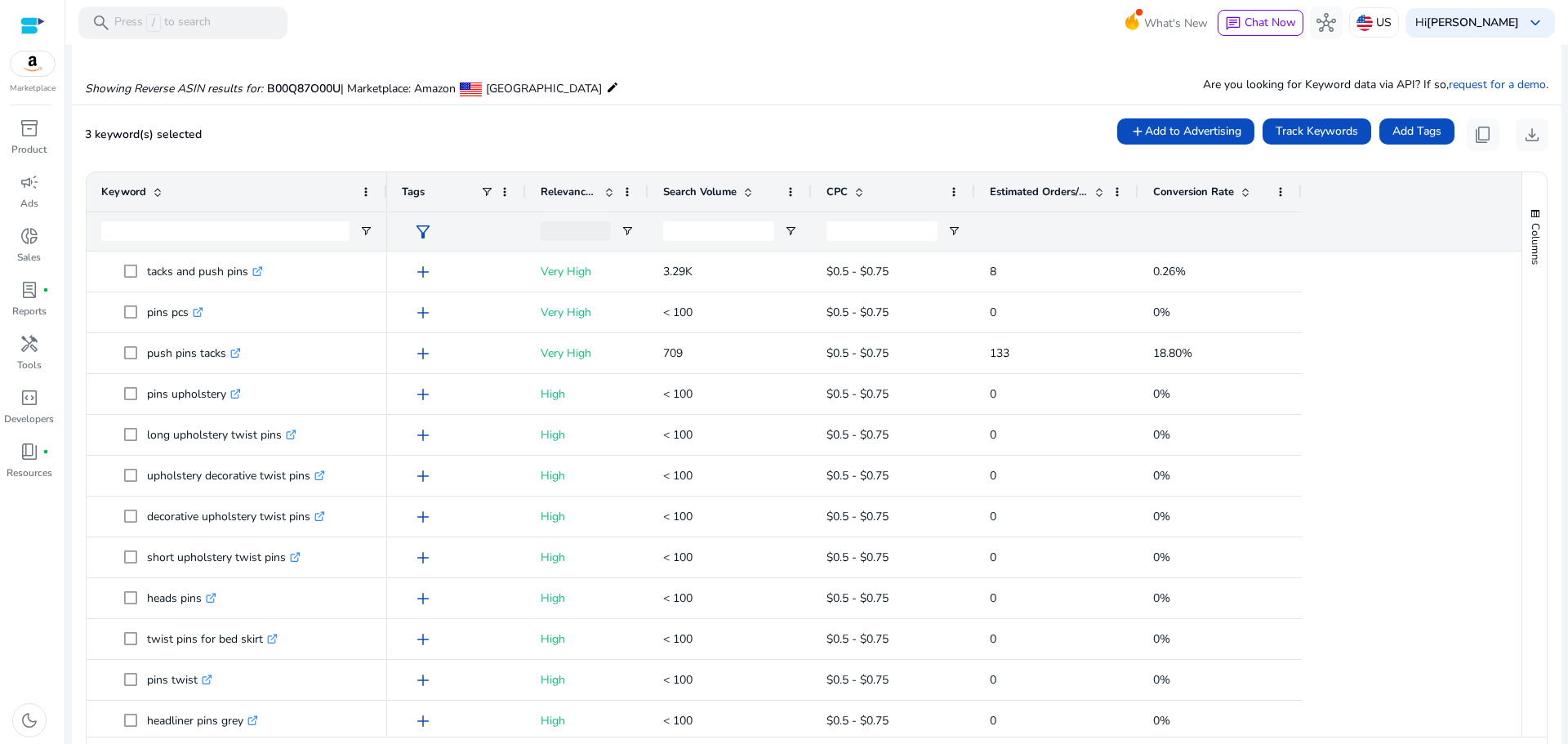
drag, startPoint x: 328, startPoint y: 177, endPoint x: 402, endPoint y: 182, distance: 74.2
click at [389, 182] on div at bounding box center [387, 192] width 7 height 39
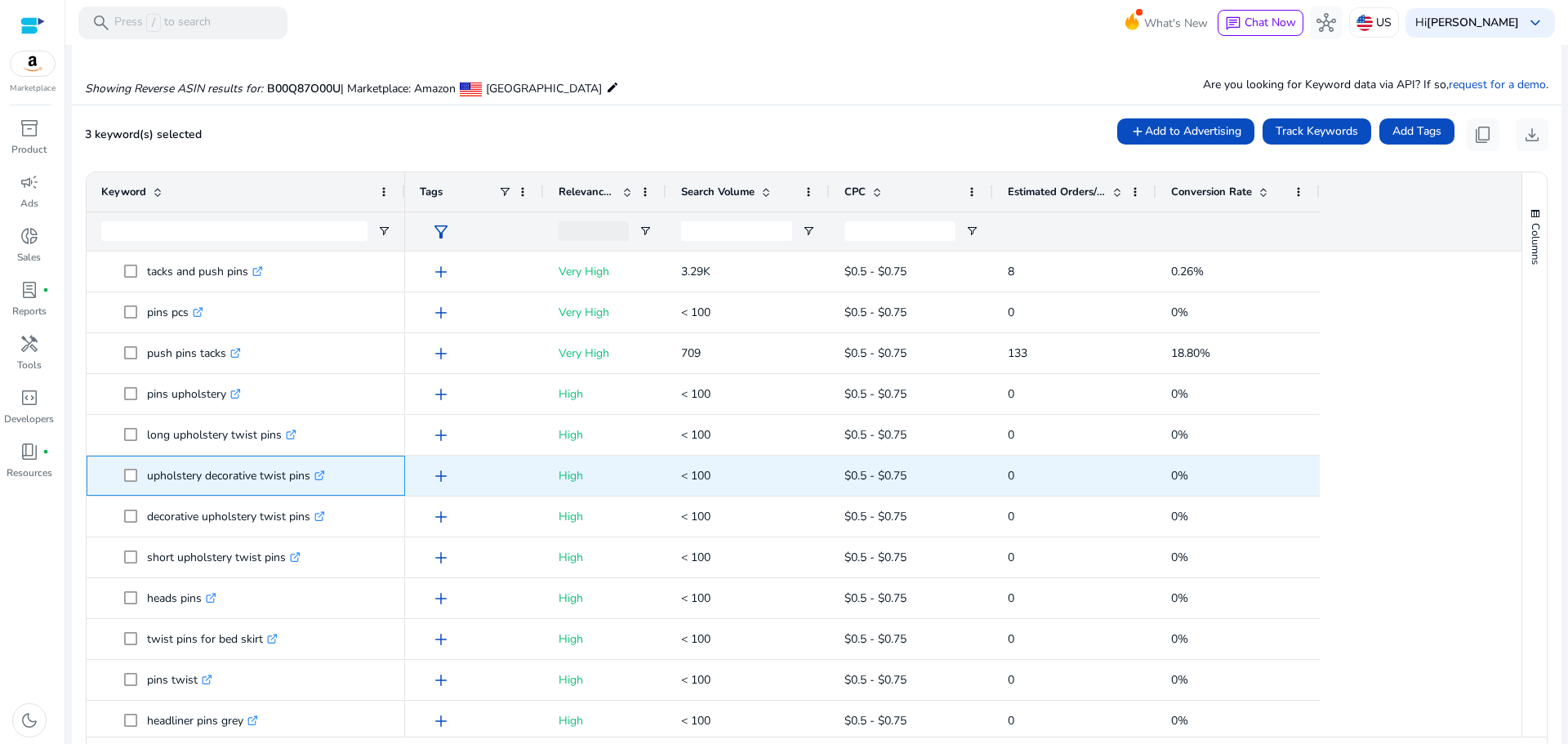
click at [321, 476] on icon ".st0{fill:#2c8af8}" at bounding box center [319, 475] width 10 height 10
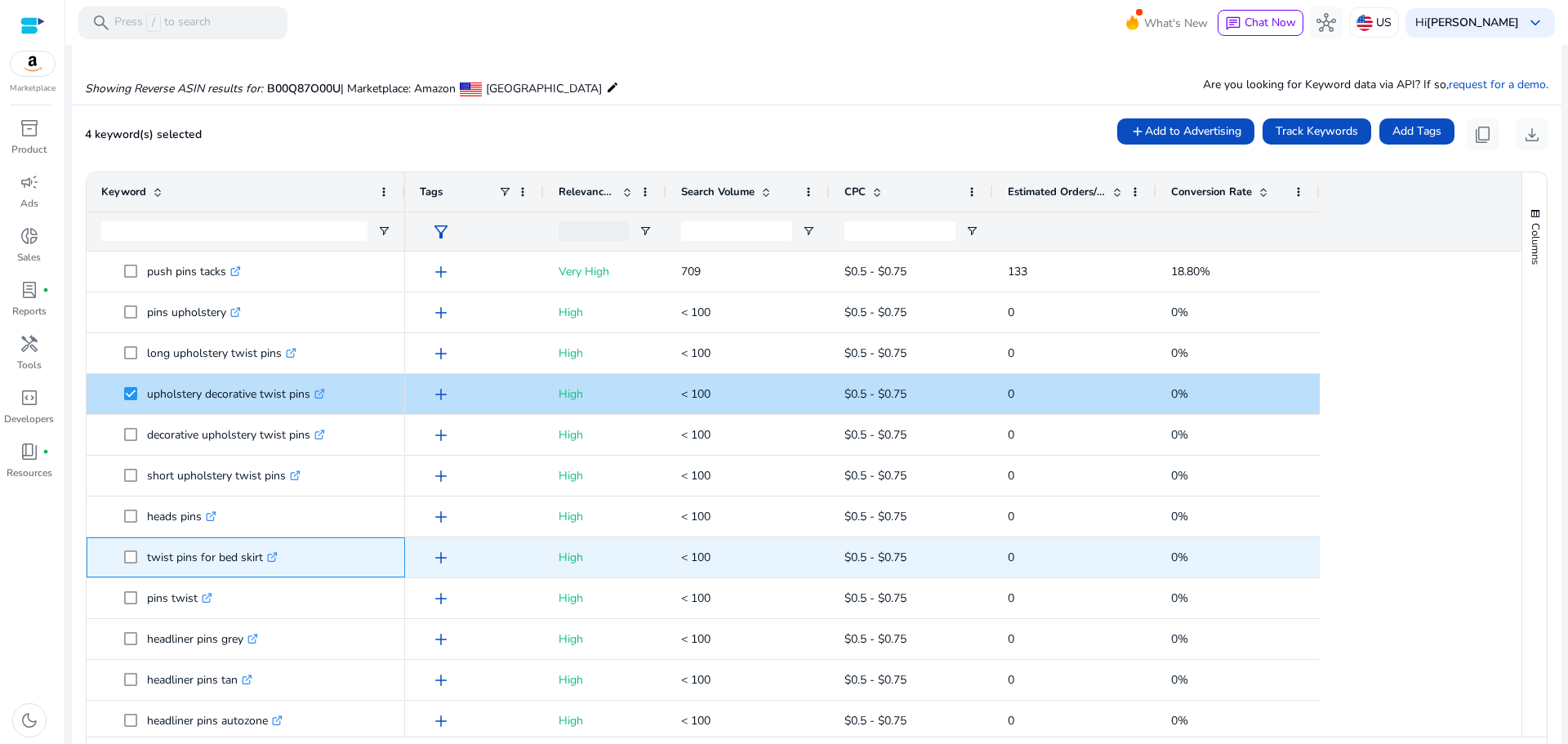
click at [278, 558] on icon ".st0{fill:#2c8af8}" at bounding box center [272, 557] width 10 height 10
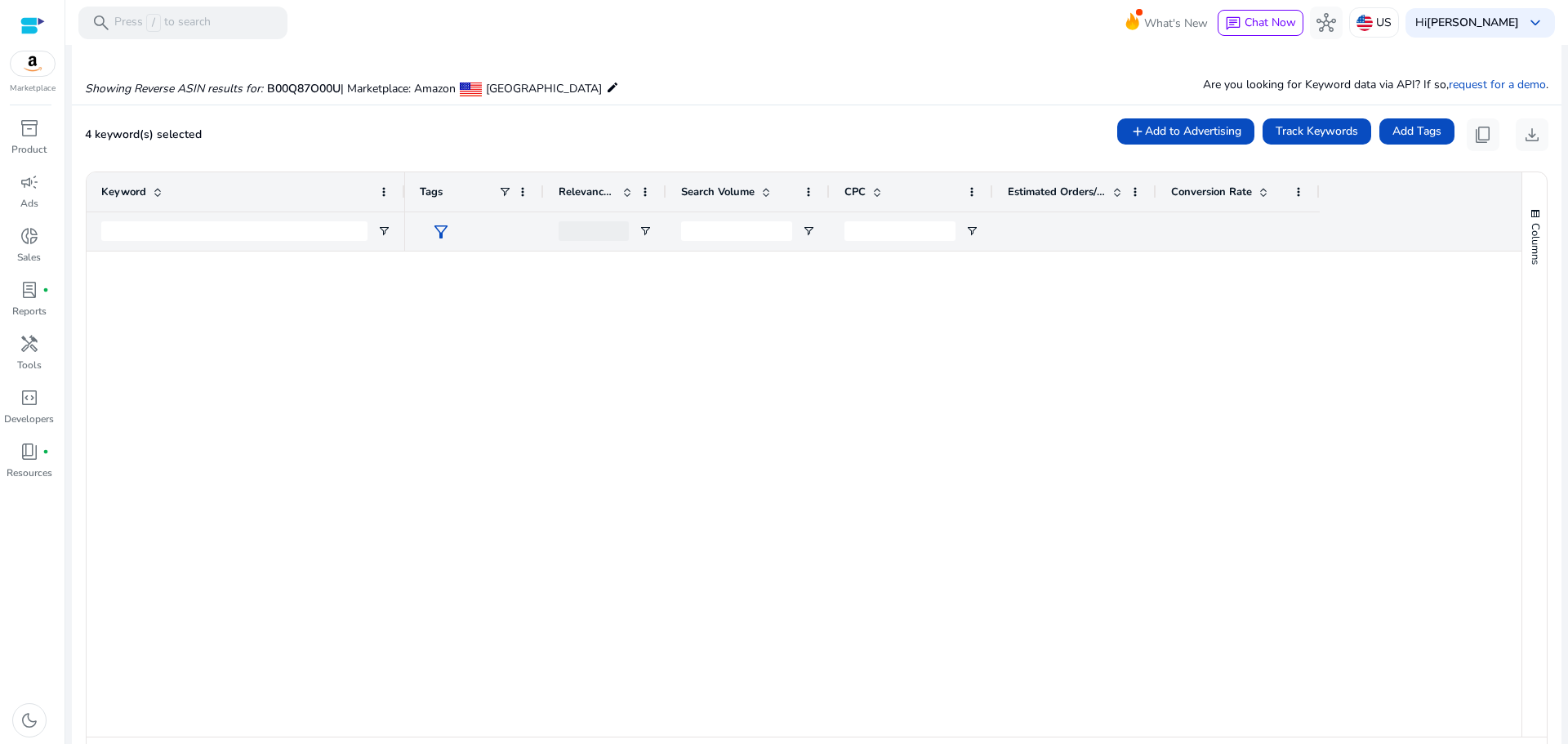
scroll to position [980, 0]
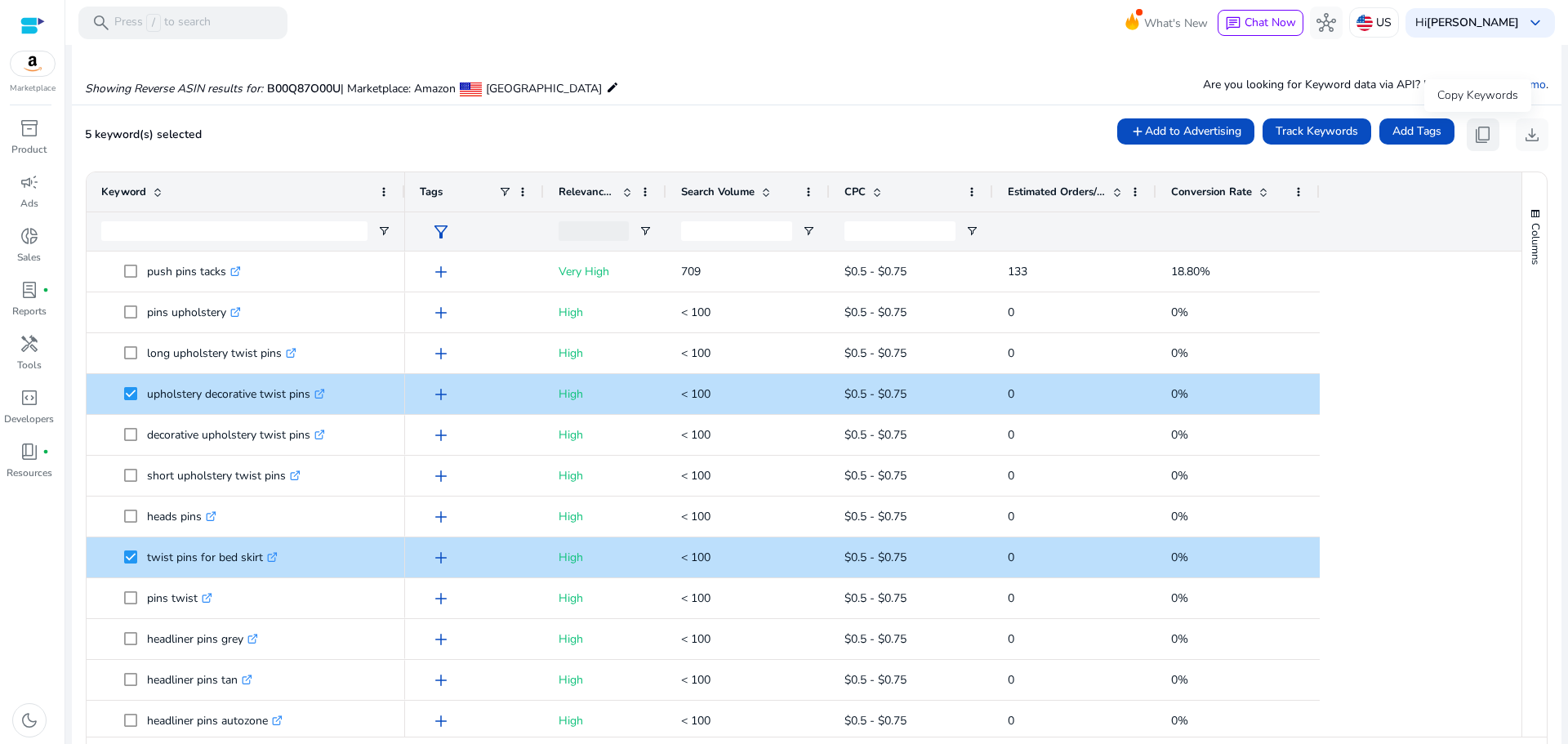
click at [1483, 135] on span "content_copy" at bounding box center [1482, 134] width 20 height 20
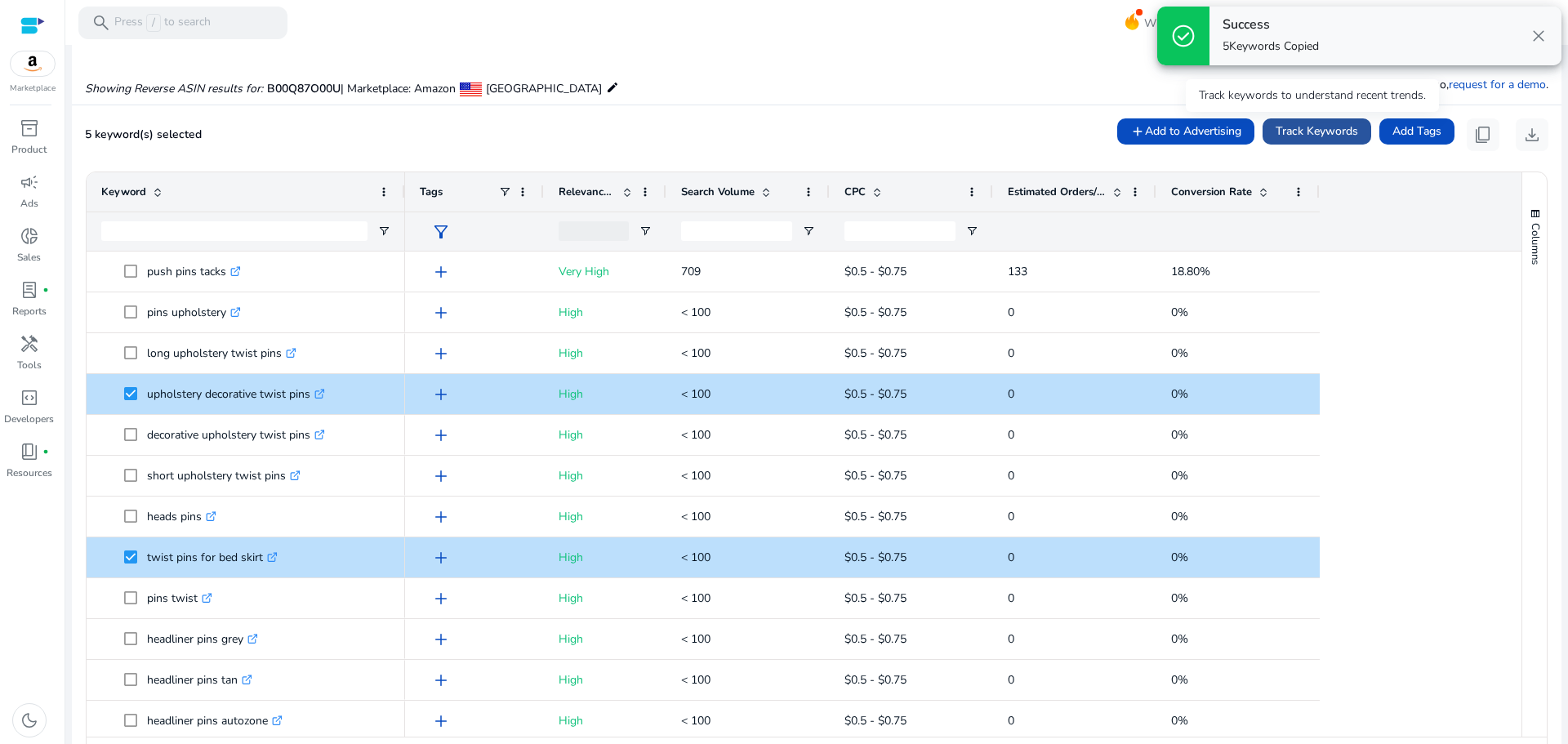
click at [1294, 133] on span "Track Keywords" at bounding box center [1316, 131] width 82 height 17
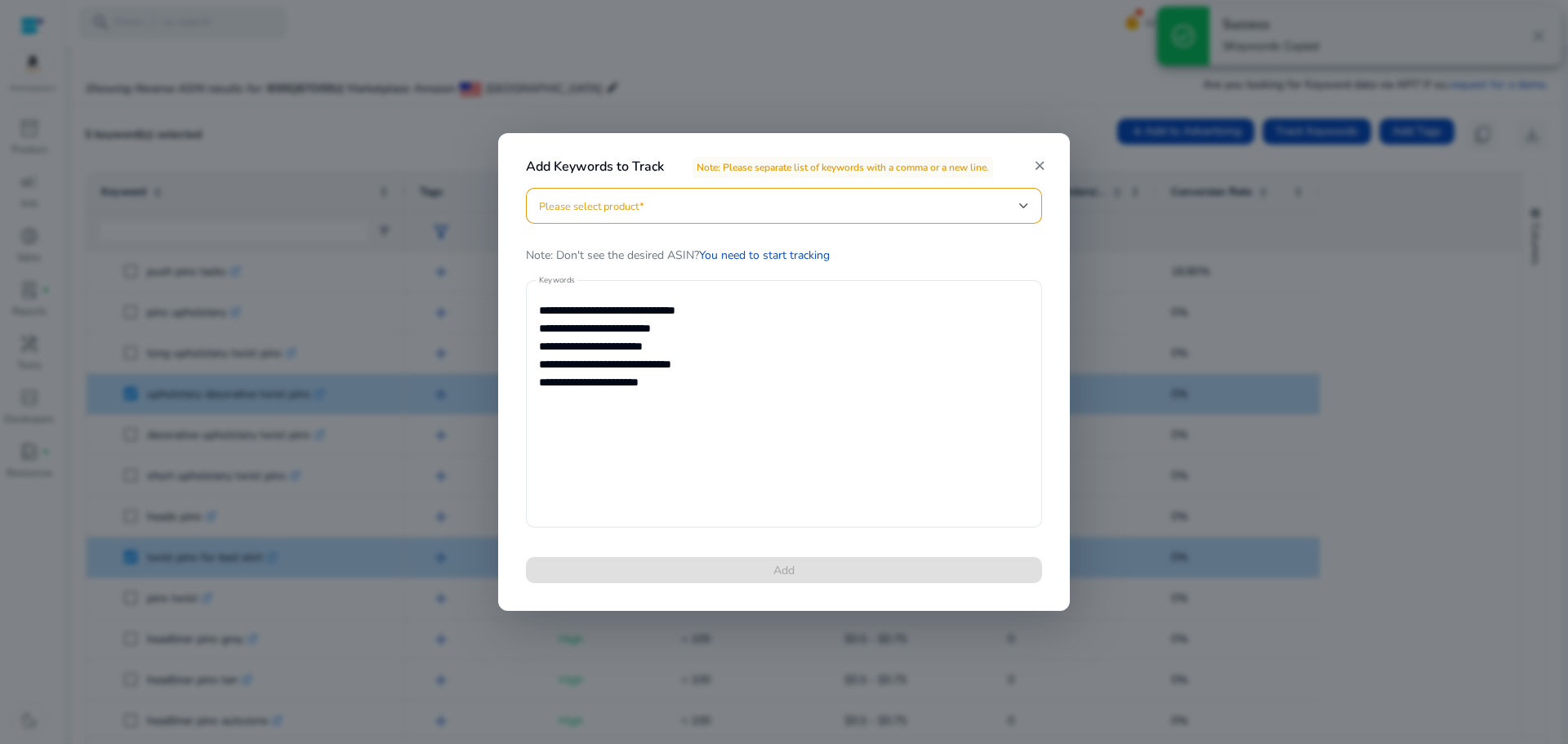
click at [606, 193] on div at bounding box center [783, 206] width 490 height 36
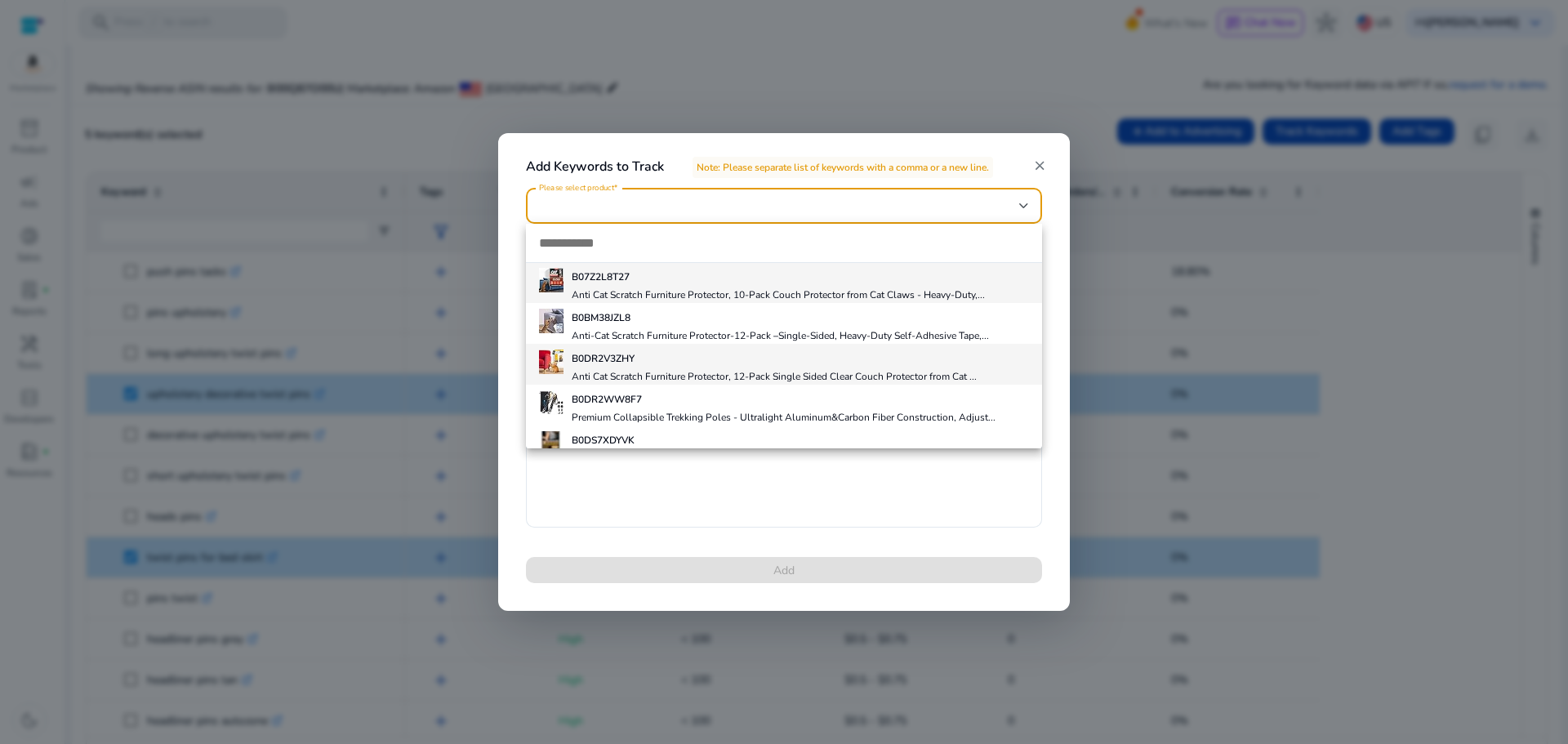
scroll to position [0, 0]
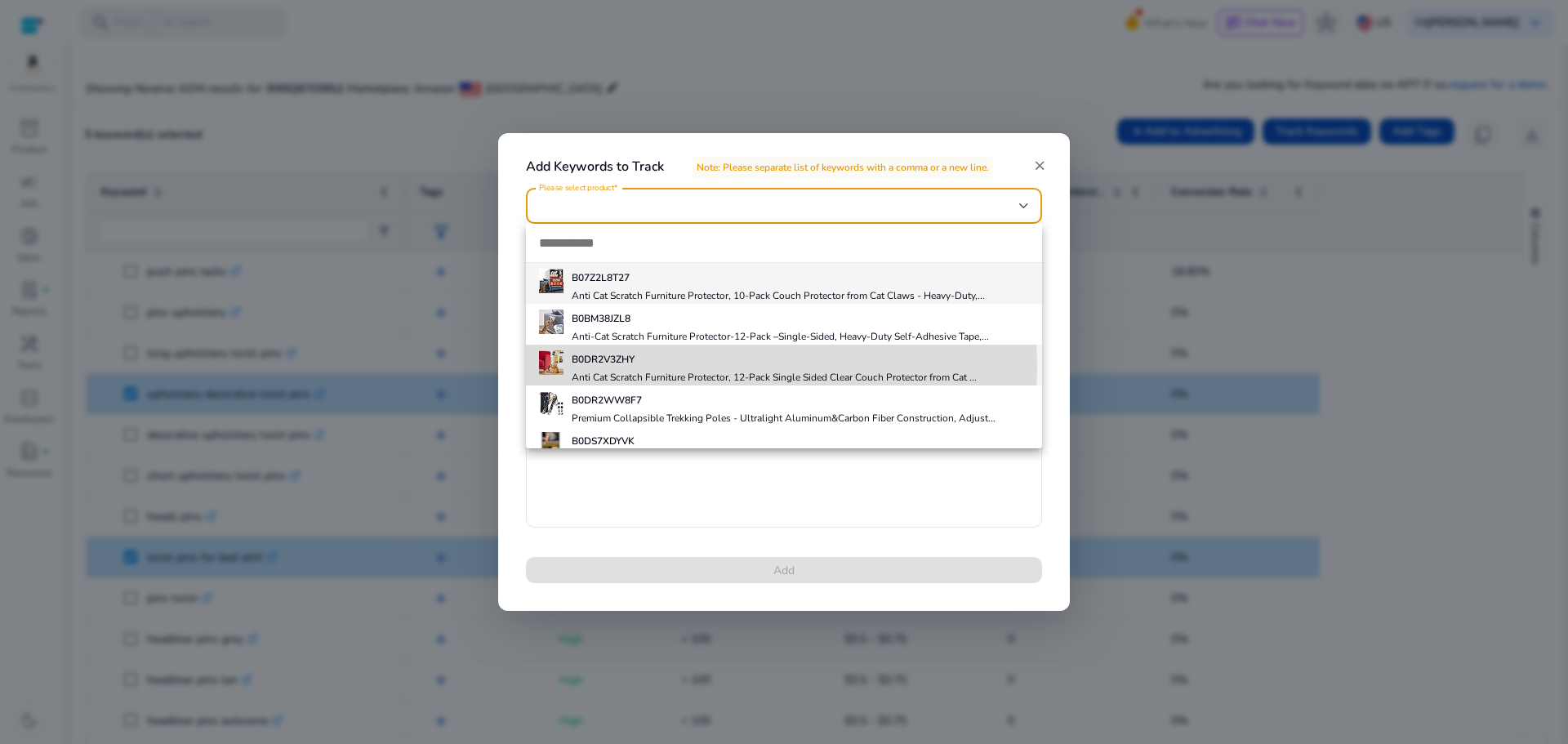
click at [652, 367] on div "B0DR2V3ZHY Anti Cat Scratch Furniture Protector, 12-Pack Single Sided Clear Cou…" at bounding box center [774, 365] width 405 height 36
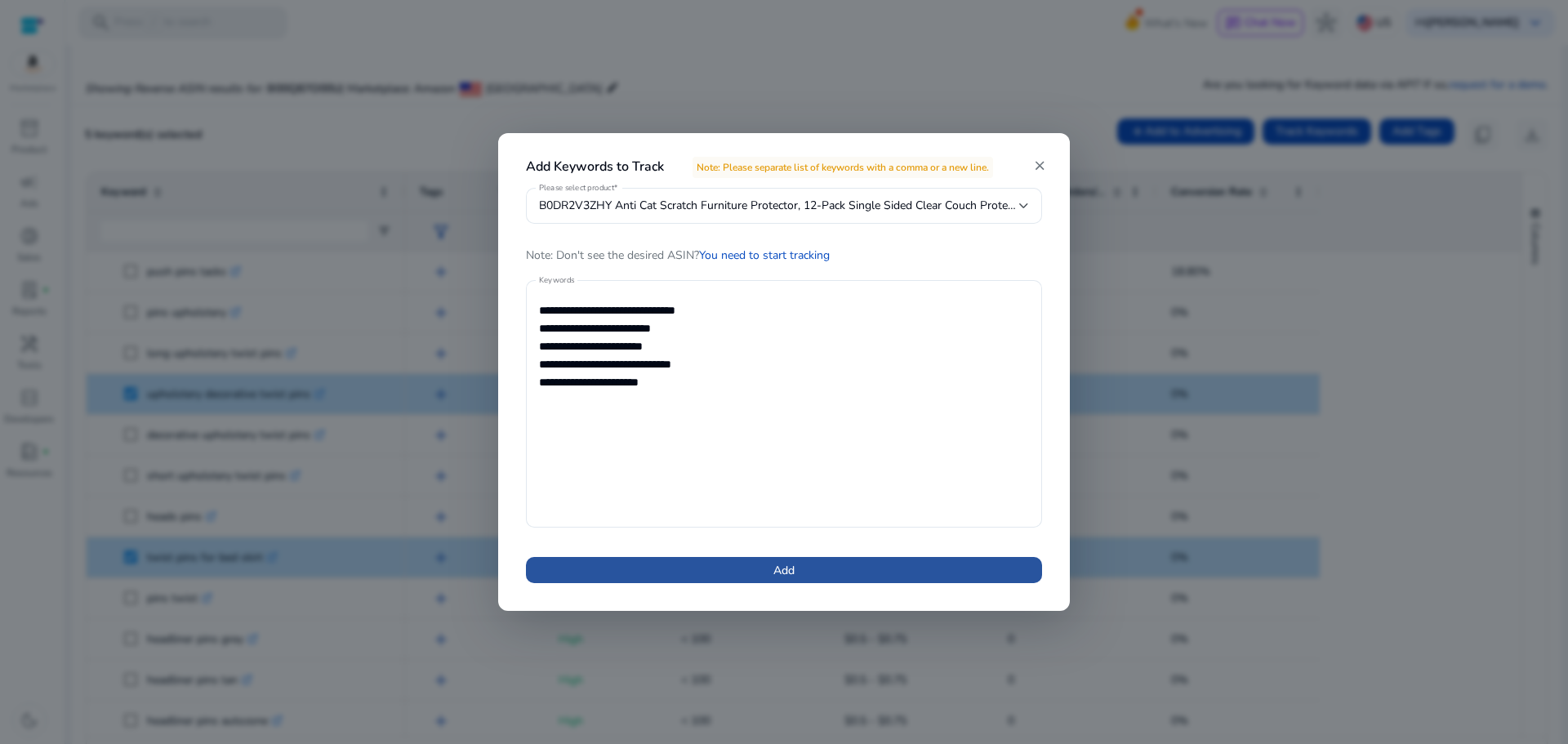
click at [777, 565] on span "Add" at bounding box center [784, 571] width 21 height 17
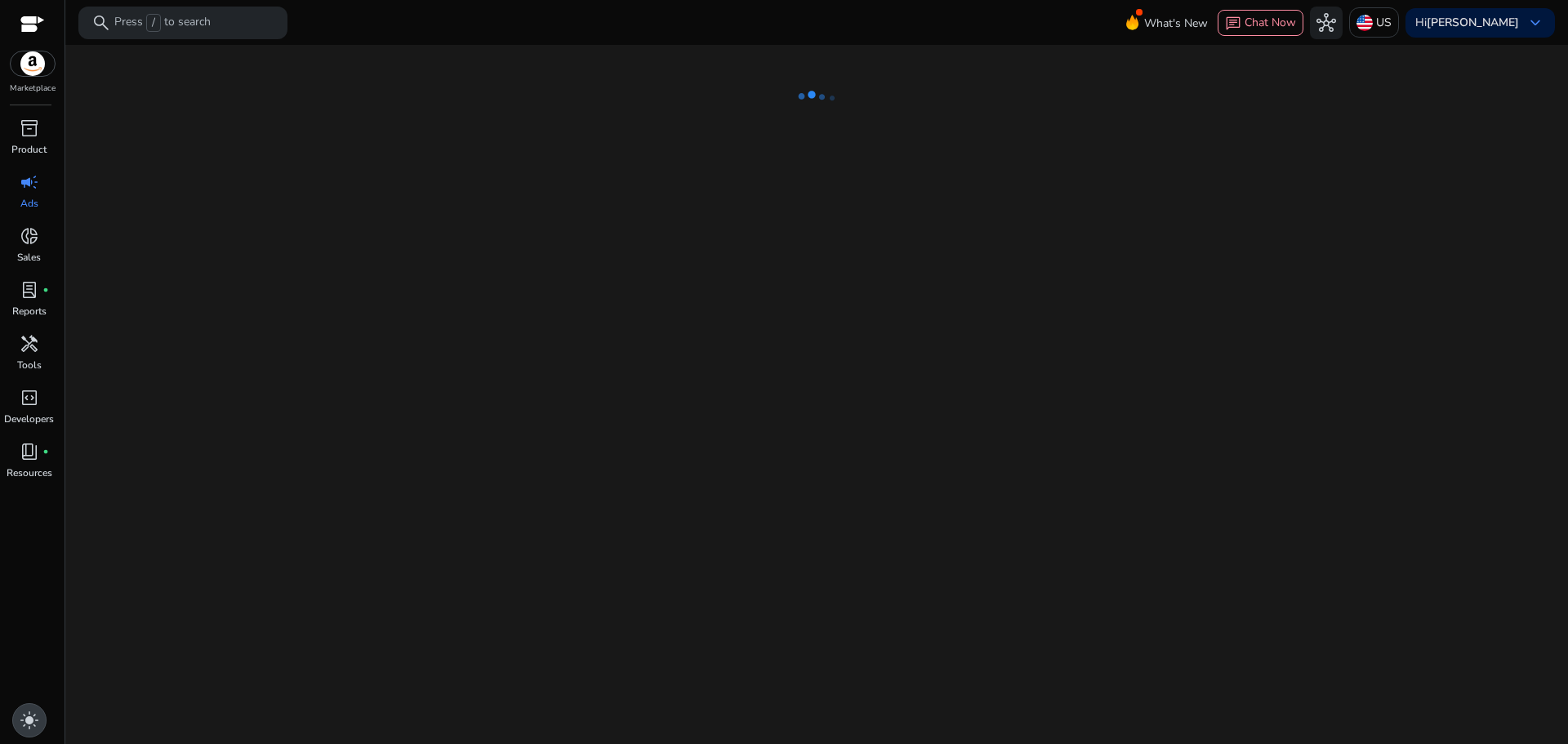
click at [36, 715] on span "light_mode" at bounding box center [29, 720] width 20 height 20
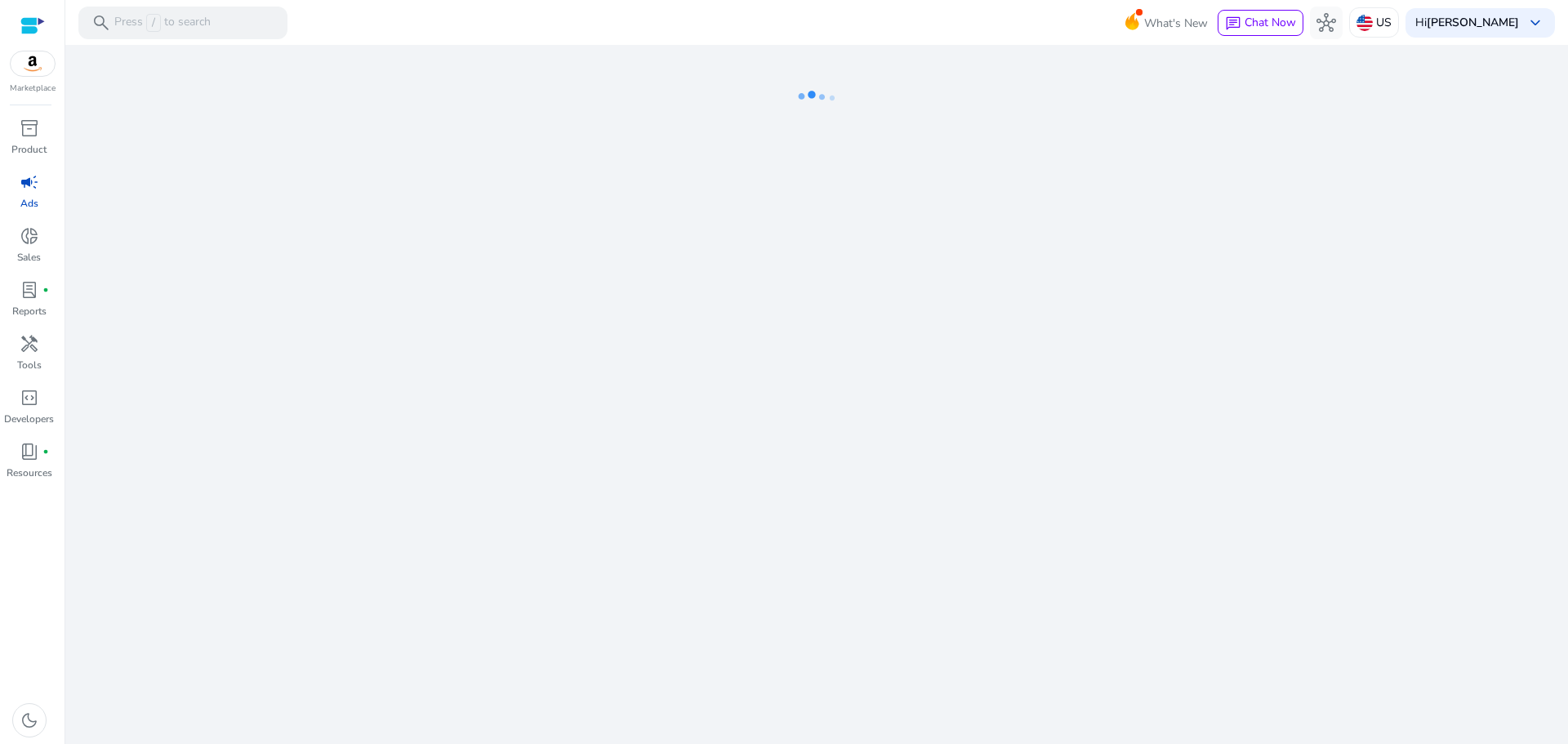
click at [24, 190] on span "campaign" at bounding box center [29, 182] width 20 height 20
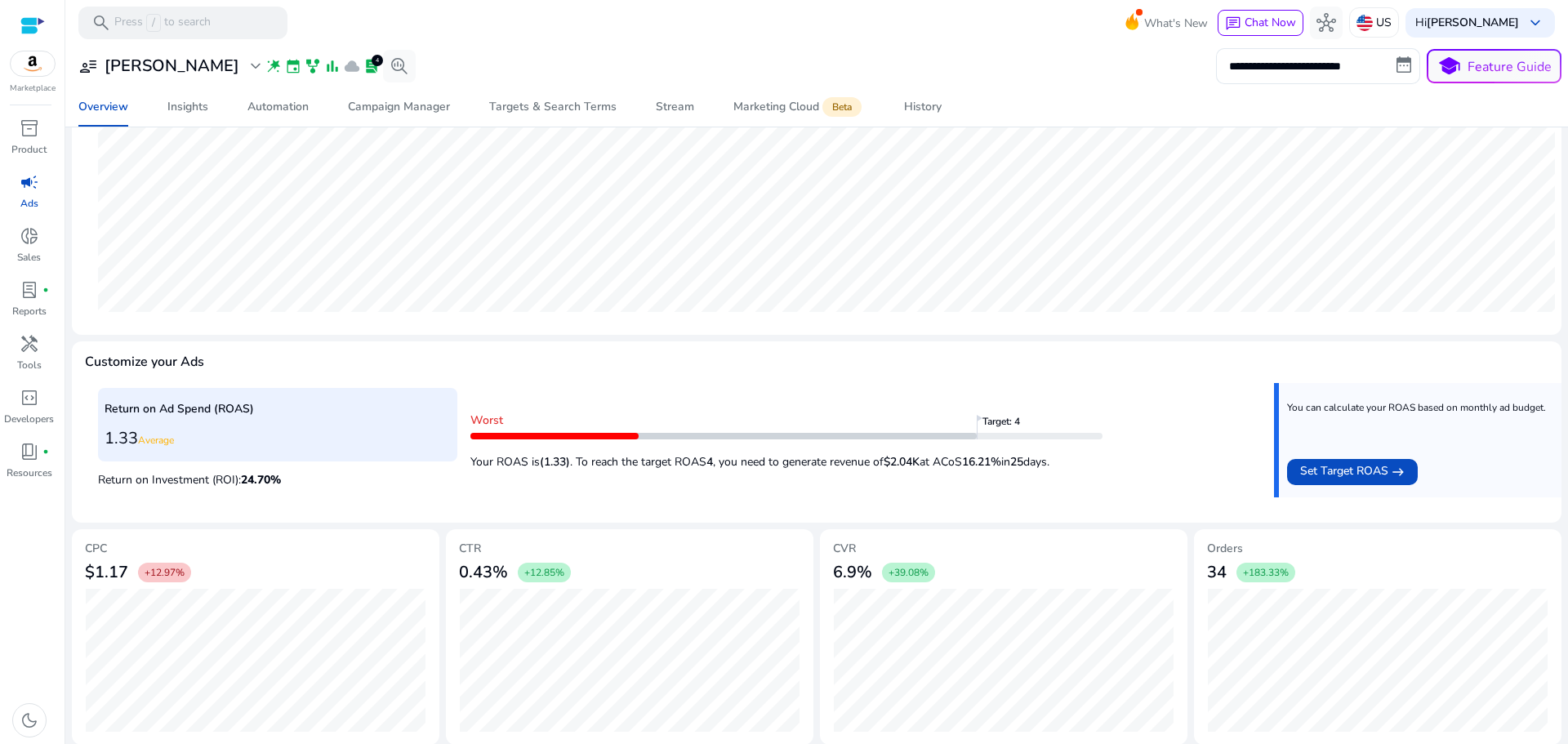
scroll to position [398, 0]
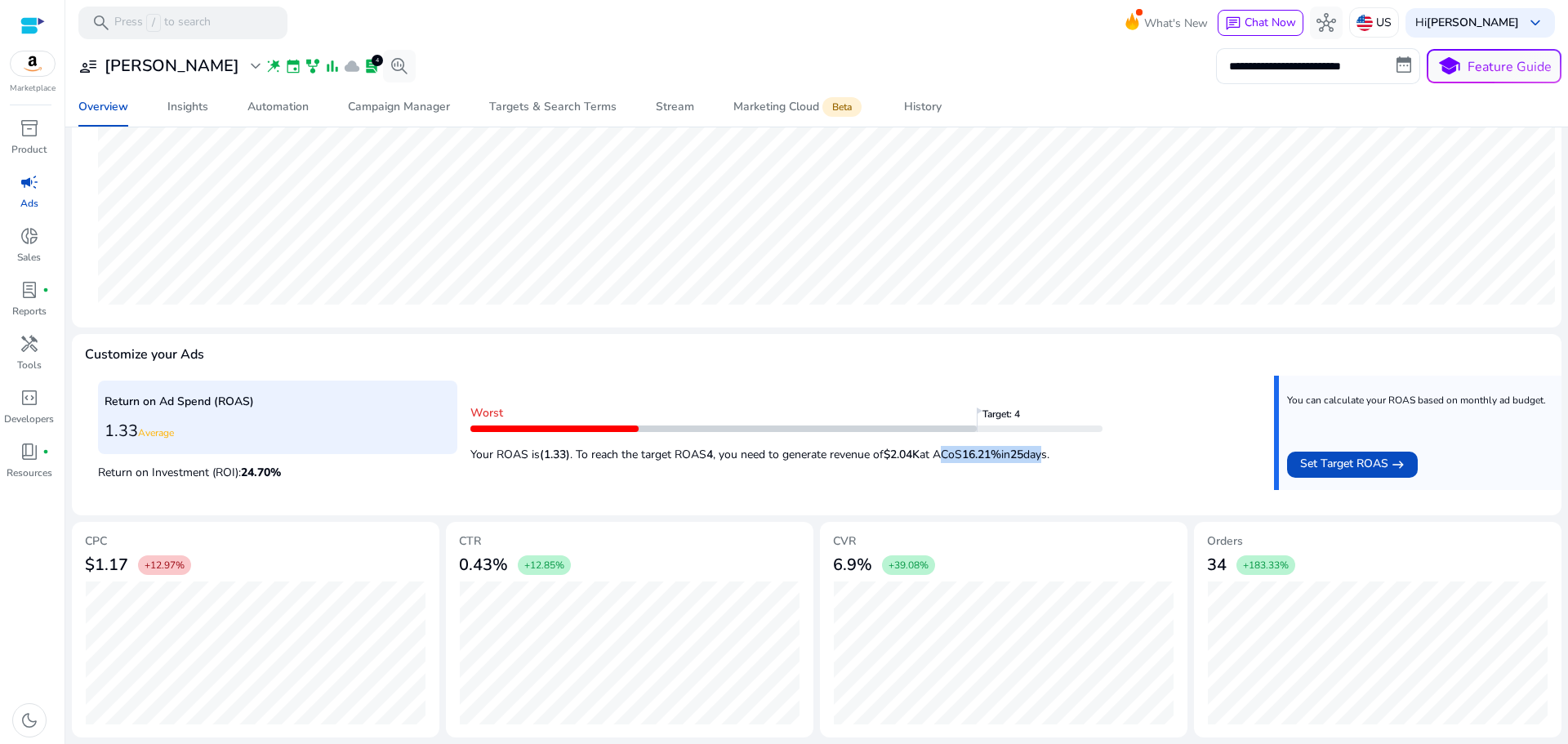
drag, startPoint x: 1063, startPoint y: 454, endPoint x: 945, endPoint y: 458, distance: 118.1
click at [945, 458] on p "Your ROAS is (1.33) . To reach the target ROAS 4 , you need to generate revenue…" at bounding box center [786, 450] width 632 height 25
click at [942, 458] on p "Your ROAS is (1.33) . To reach the target ROAS 4 , you need to generate revenue…" at bounding box center [786, 450] width 632 height 25
drag, startPoint x: 900, startPoint y: 456, endPoint x: 920, endPoint y: 453, distance: 20.2
click at [920, 453] on p "Your ROAS is (1.33) . To reach the target ROAS 4 , you need to generate revenue…" at bounding box center [786, 450] width 632 height 25
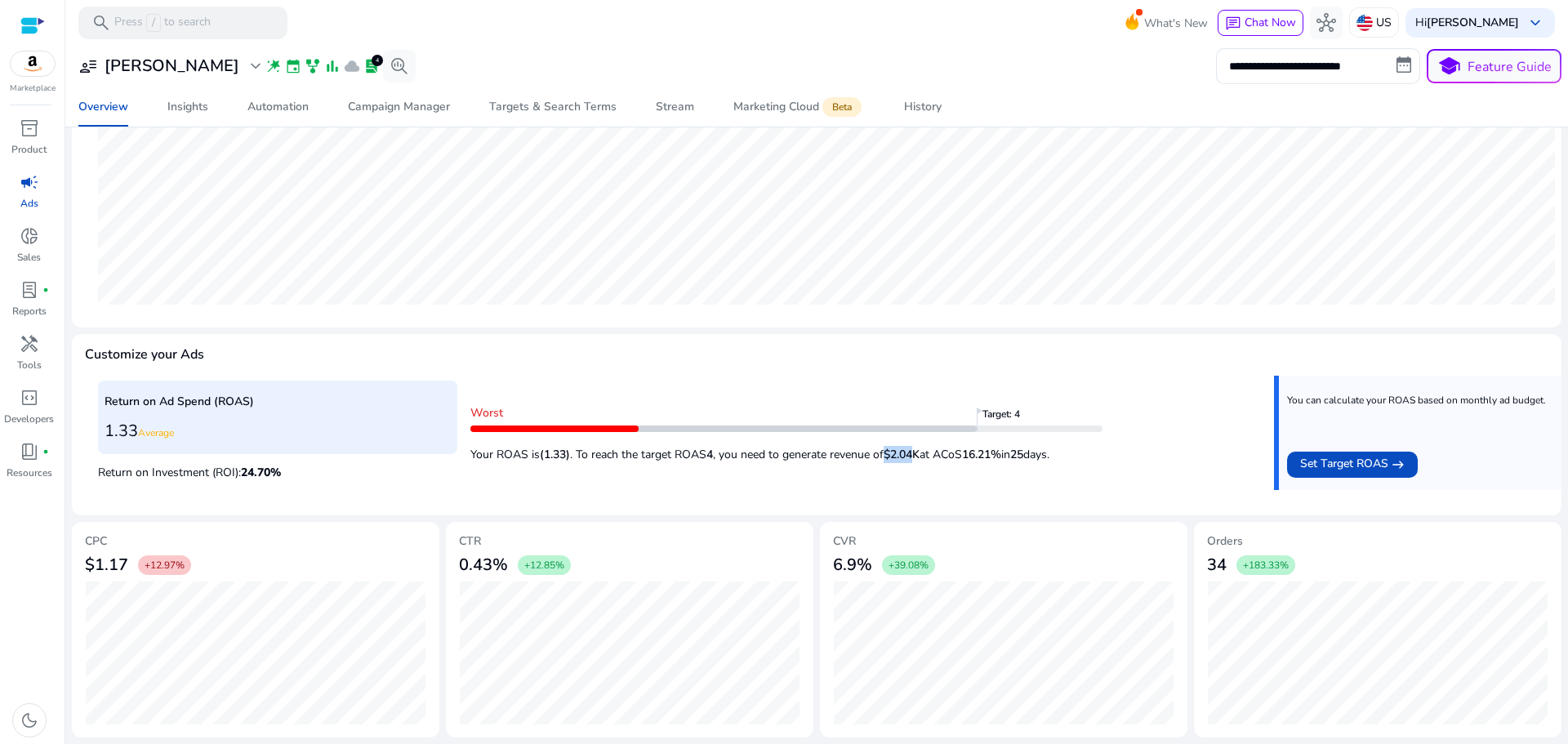
click at [919, 453] on b "$2.04K" at bounding box center [901, 454] width 36 height 16
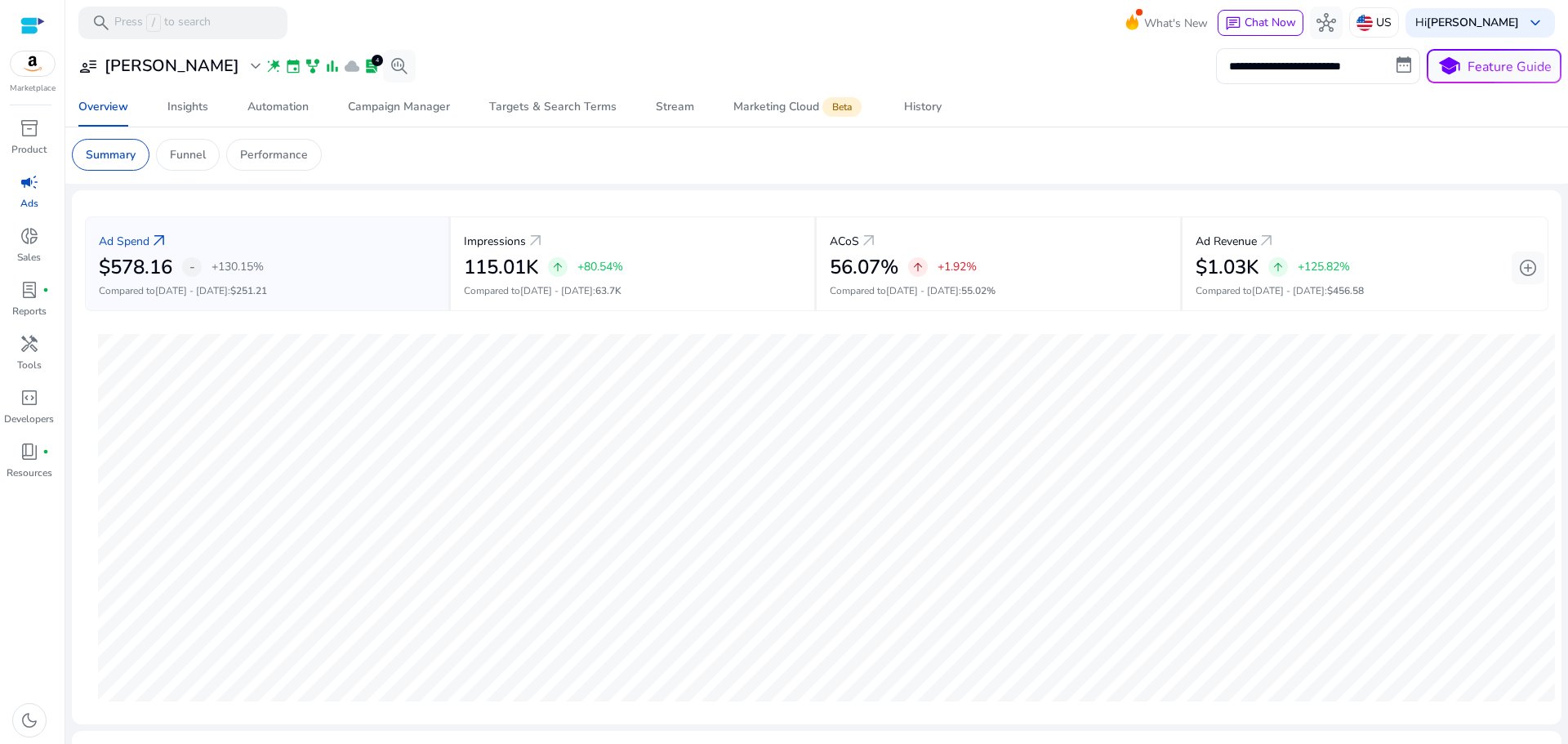
scroll to position [0, 0]
click at [190, 158] on p "Funnel" at bounding box center [187, 156] width 36 height 17
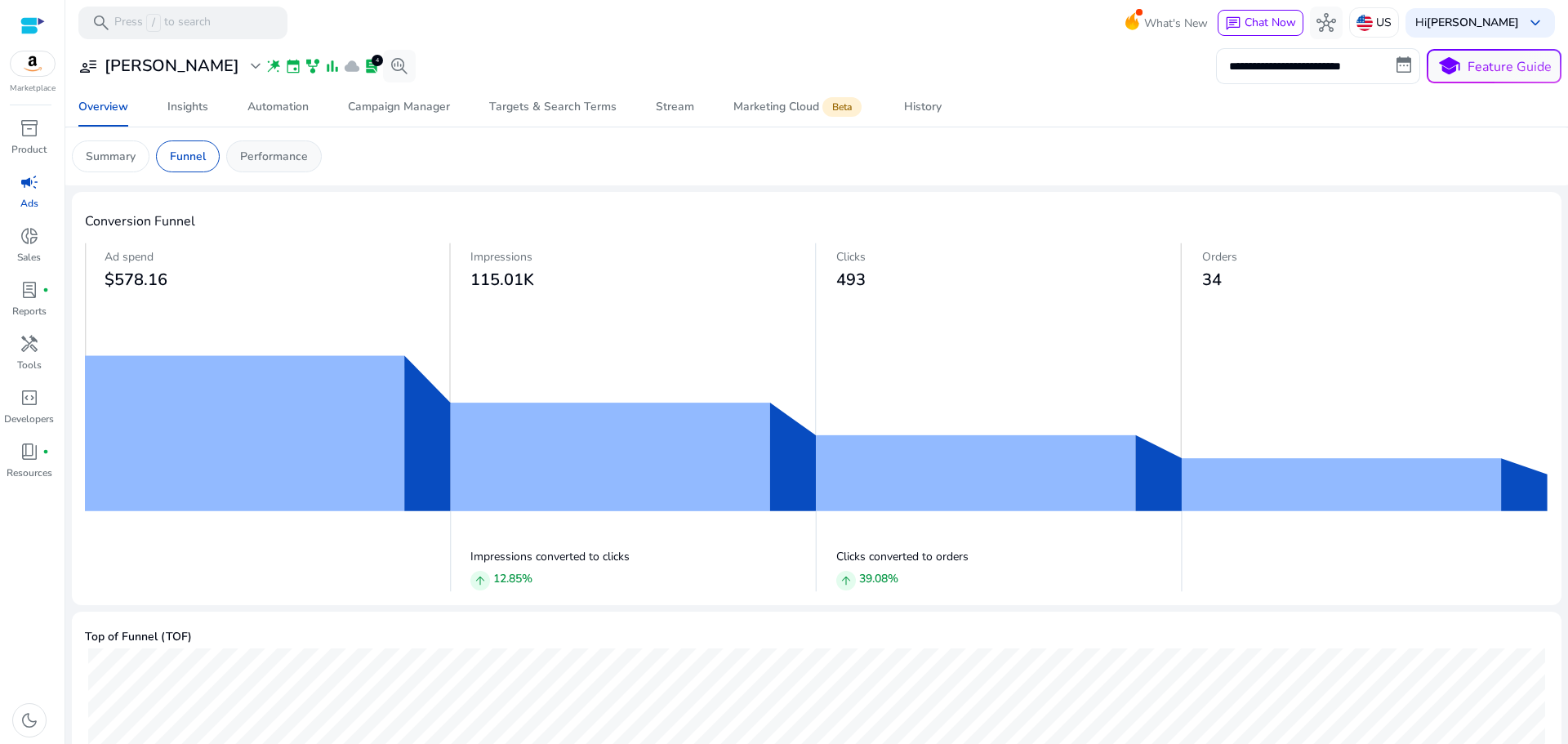
click at [258, 153] on p "Performance" at bounding box center [274, 156] width 68 height 17
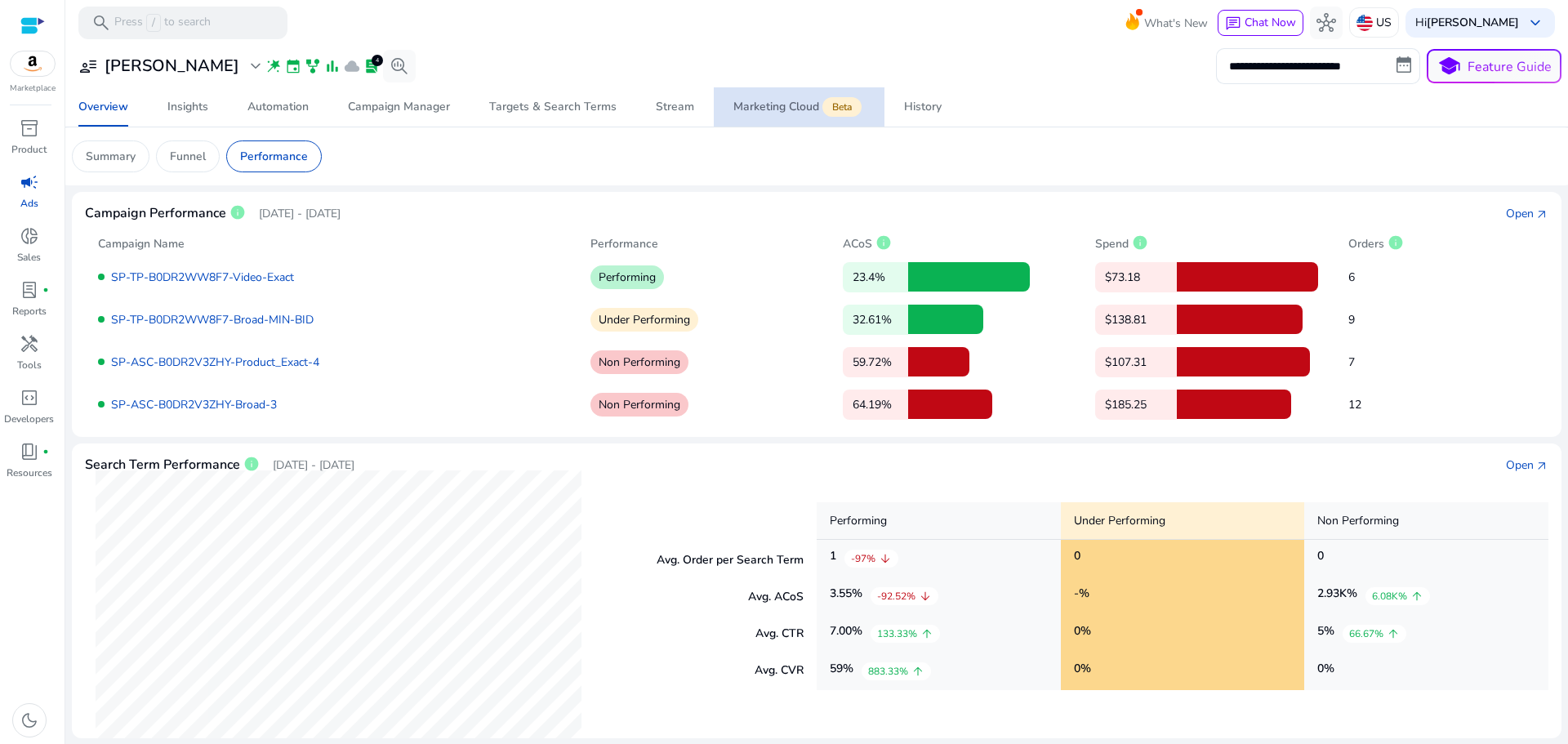
click at [791, 105] on div "Marketing Cloud Beta" at bounding box center [799, 107] width 132 height 13
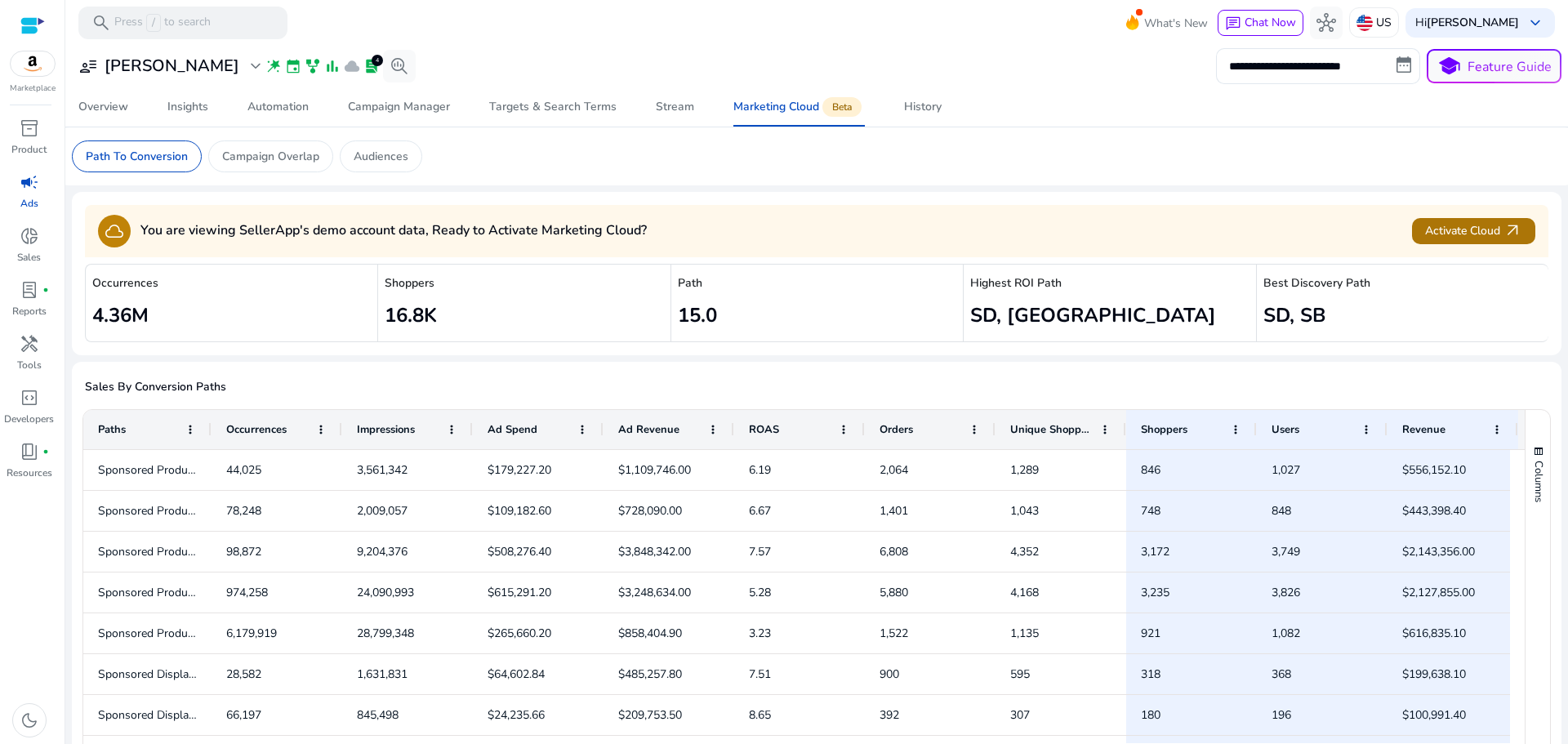
click at [1463, 234] on span "Activate Cloud arrow_outward" at bounding box center [1473, 231] width 97 height 19
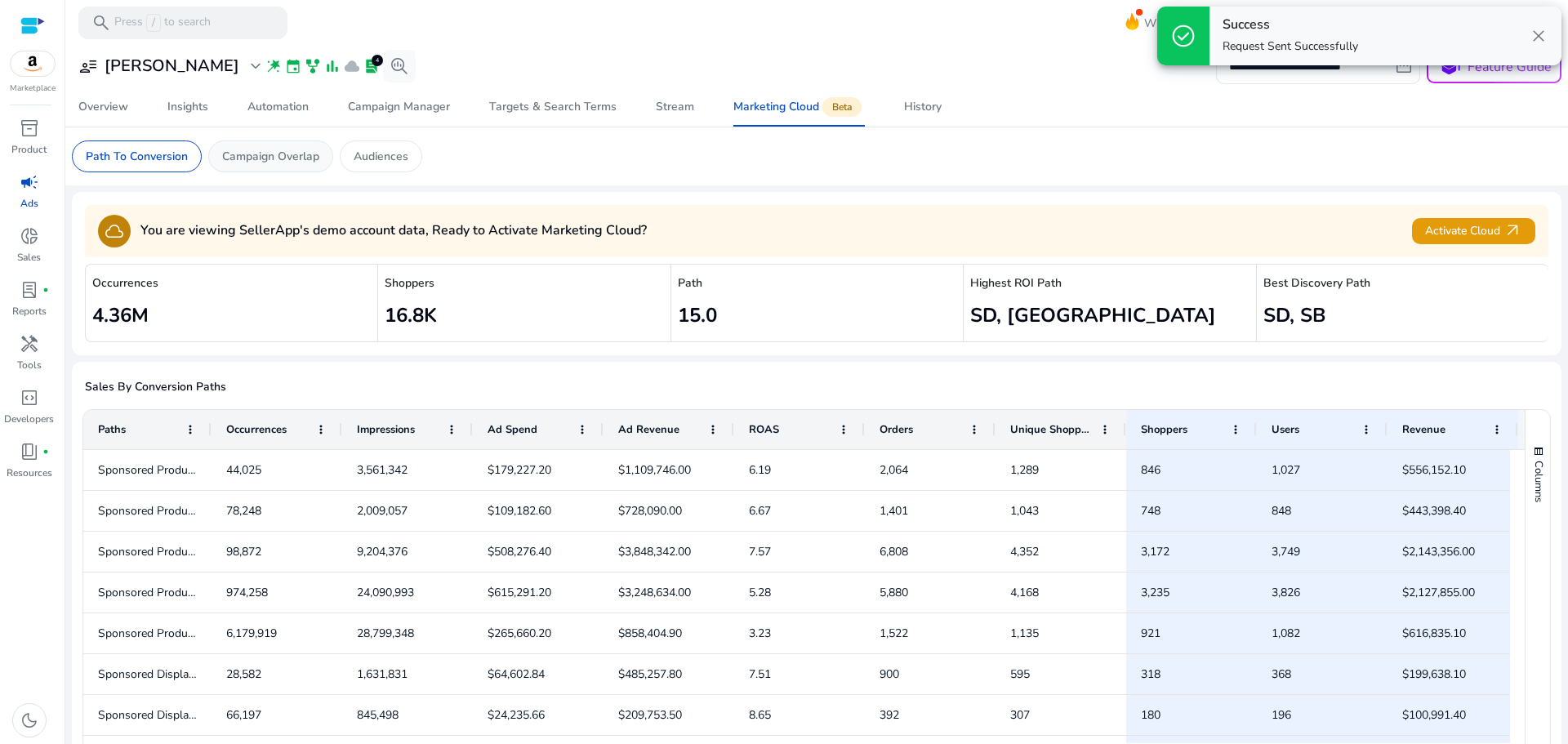
click at [310, 162] on p "Campaign Overlap" at bounding box center [271, 156] width 97 height 17
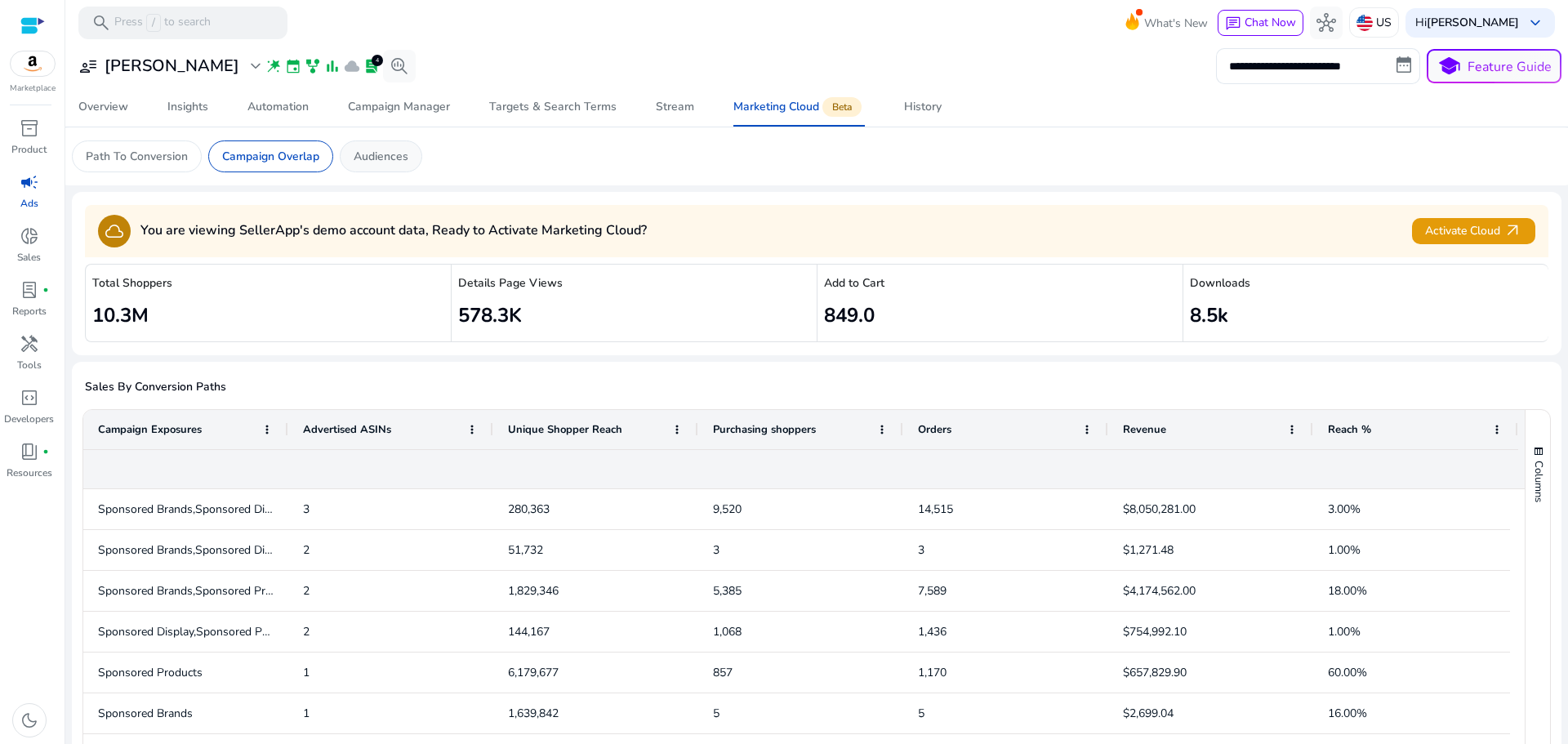
click at [368, 162] on p "Audiences" at bounding box center [381, 156] width 55 height 17
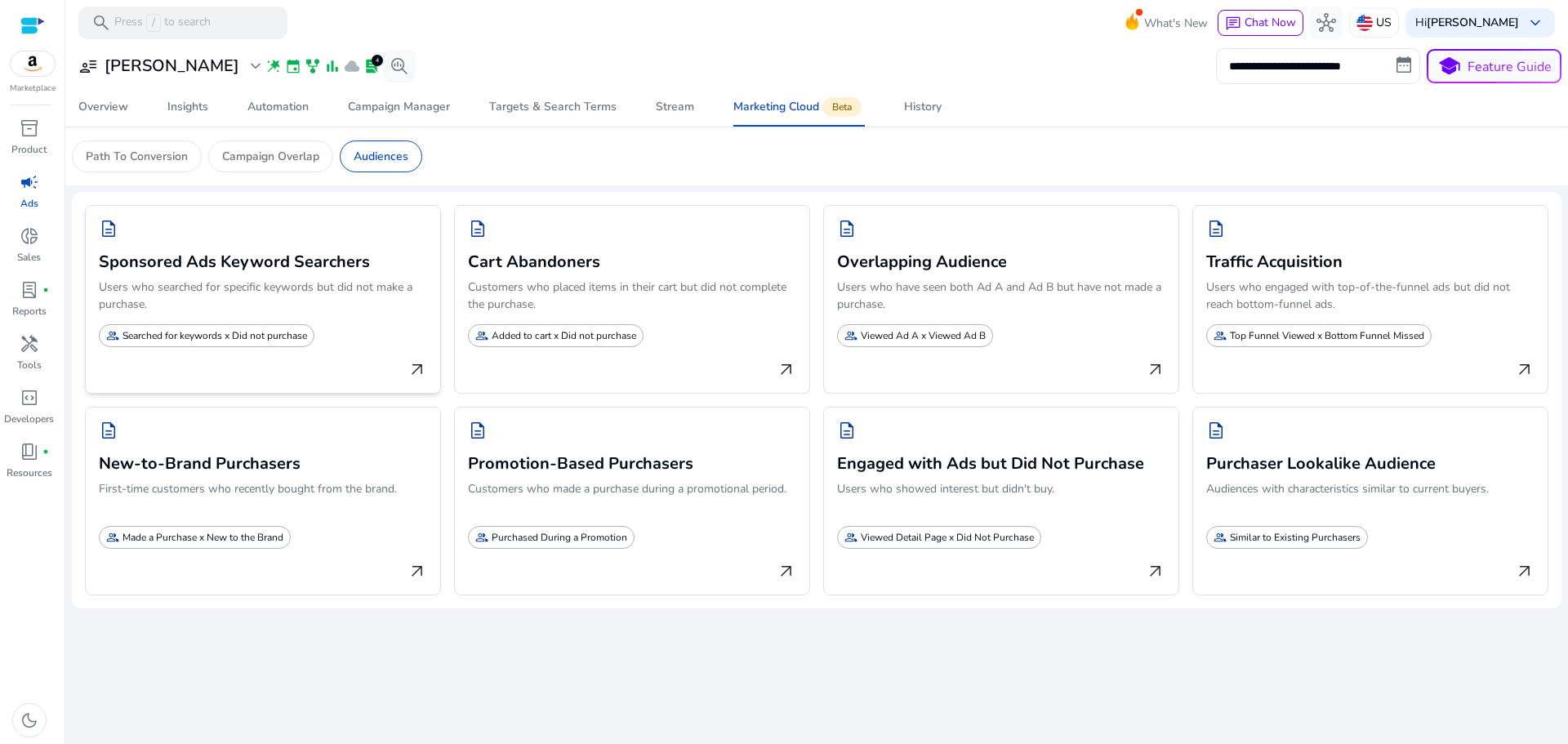
click at [222, 324] on div "group Searched for keywords x Did not purchase" at bounding box center [206, 336] width 216 height 23
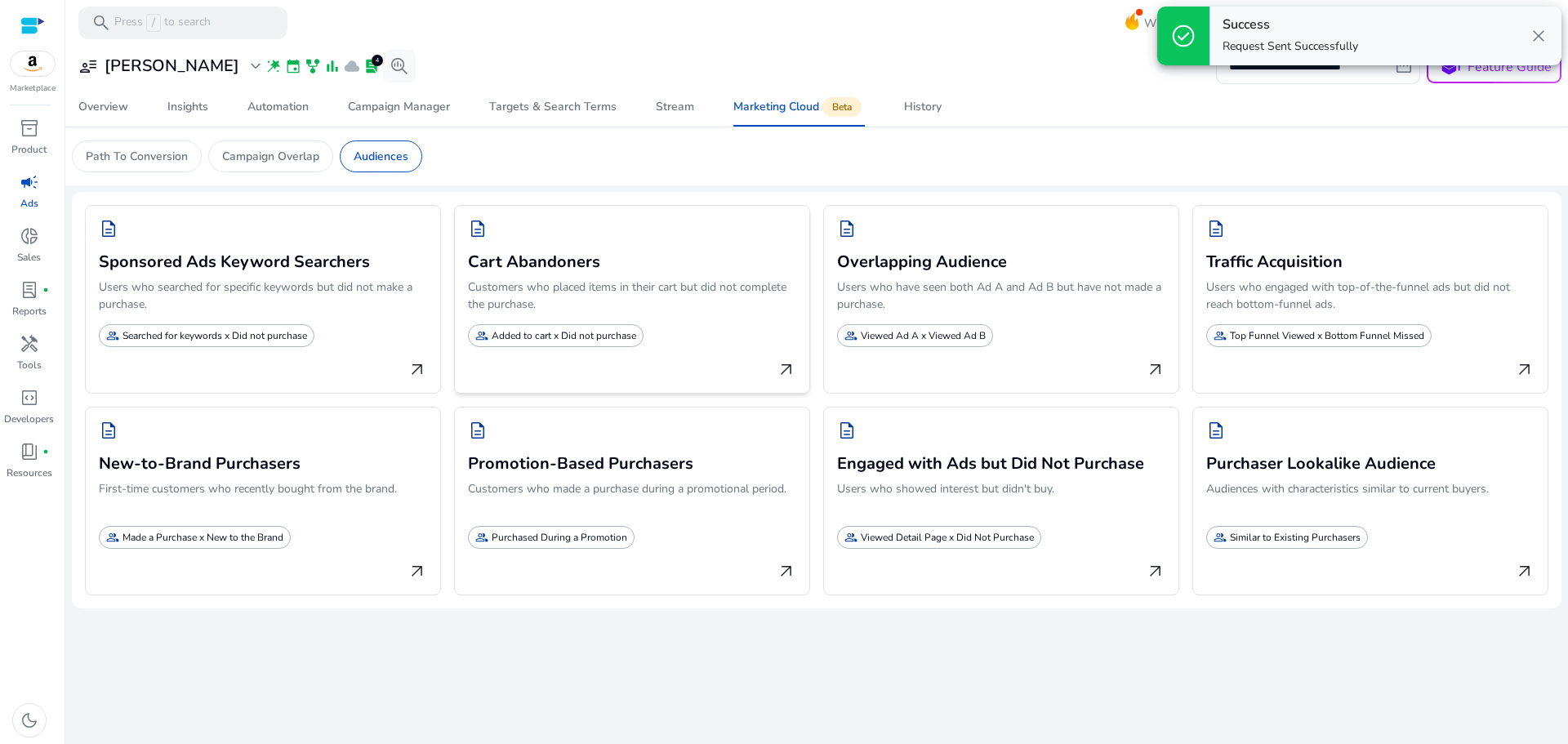
click at [616, 310] on p "Customers who placed items in their cart but did not complete the purchase." at bounding box center [631, 298] width 328 height 41
click at [983, 310] on p "Users who have seen both Ad A and Ad B but have not made a purchase." at bounding box center [1001, 298] width 328 height 41
click at [1355, 277] on div "description Traffic Acquisition Users who engaged with top-of-the-funnel ads bu…" at bounding box center [1370, 298] width 356 height 188
click at [1346, 480] on p "Audiences with characteristics similar to current buyers." at bounding box center [1370, 500] width 328 height 41
click at [926, 487] on p "Users who showed interest but didn't buy." at bounding box center [1001, 500] width 328 height 41
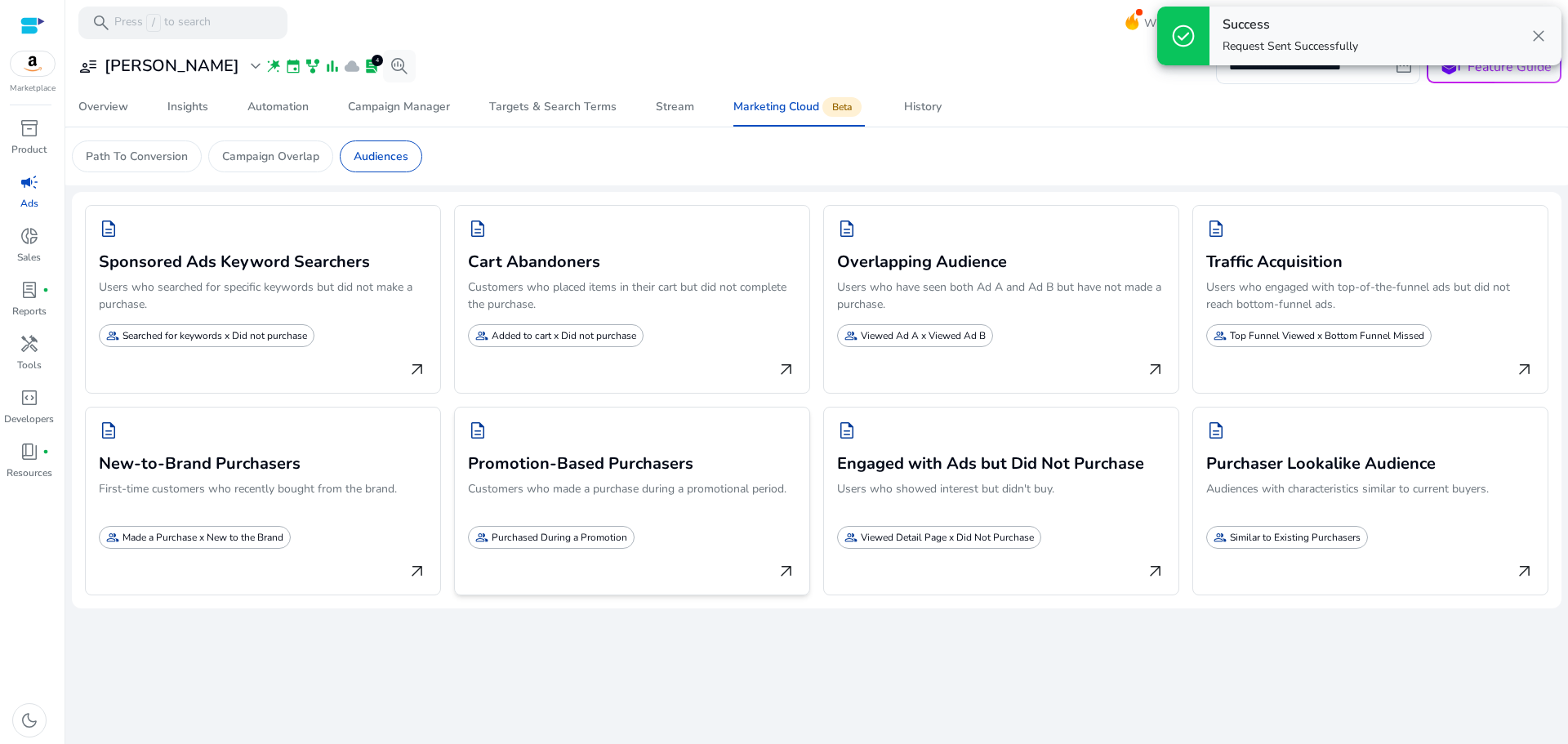
click at [635, 486] on p "Customers who made a purchase during a promotional period." at bounding box center [631, 500] width 328 height 41
click at [297, 473] on h3 "New-to-Brand Purchasers" at bounding box center [263, 462] width 328 height 23
click at [107, 120] on span "Overview" at bounding box center [102, 107] width 49 height 39
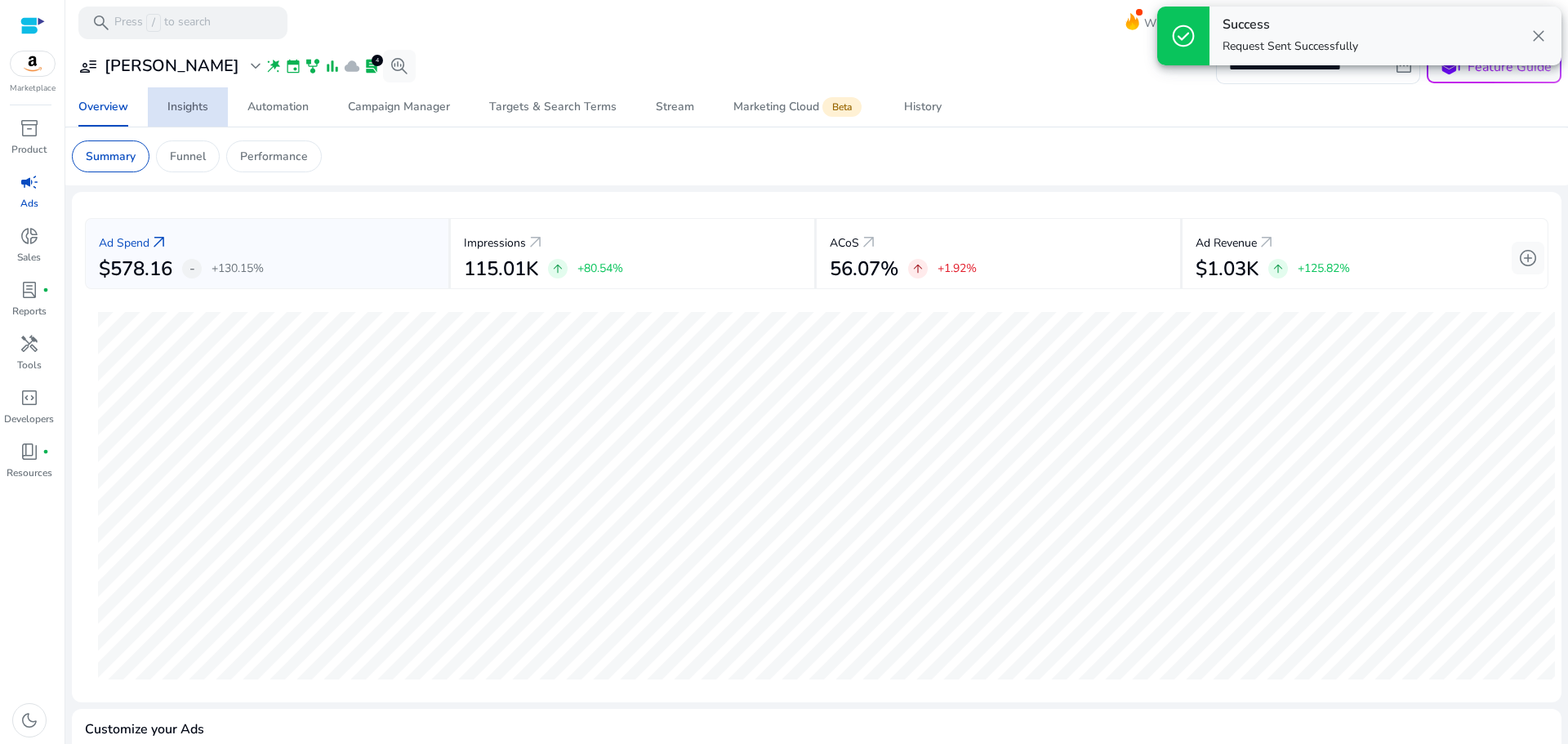
click at [200, 111] on div "Insights" at bounding box center [187, 107] width 41 height 11
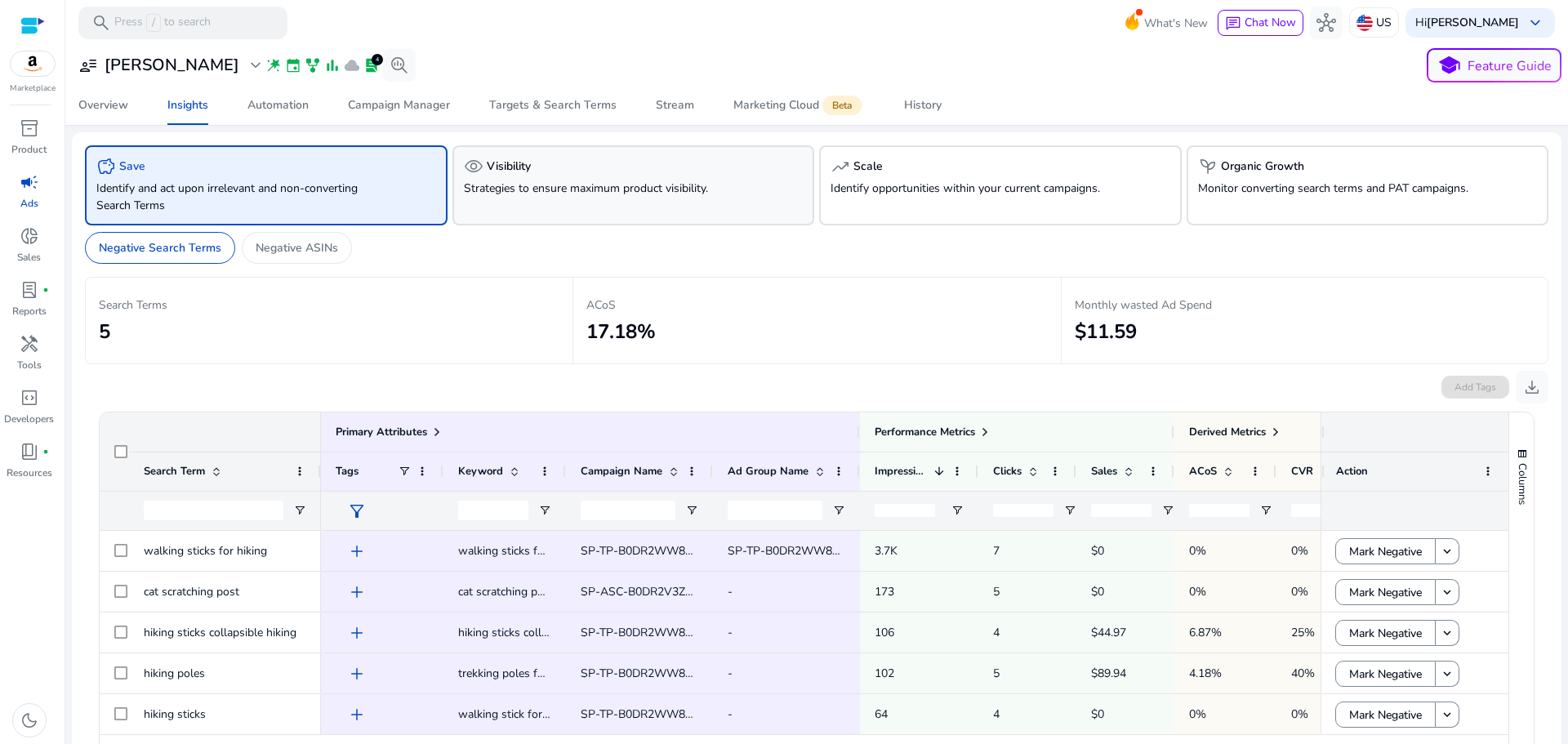
click at [525, 206] on div "visibility Visibility Strategies to ensure maximum product visibility." at bounding box center [634, 186] width 363 height 80
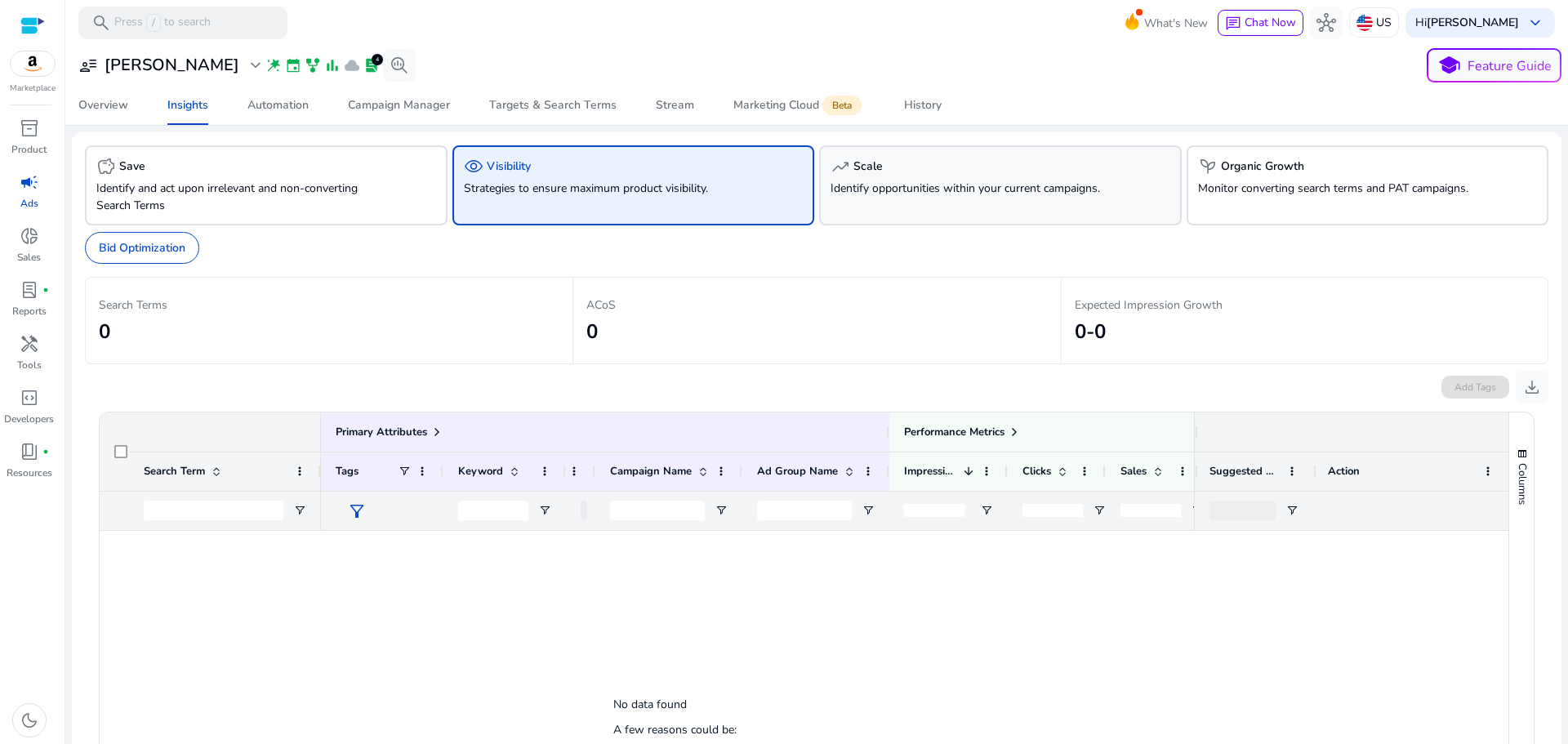
click at [920, 187] on p "Identify opportunities within your current campaigns." at bounding box center [972, 188] width 283 height 17
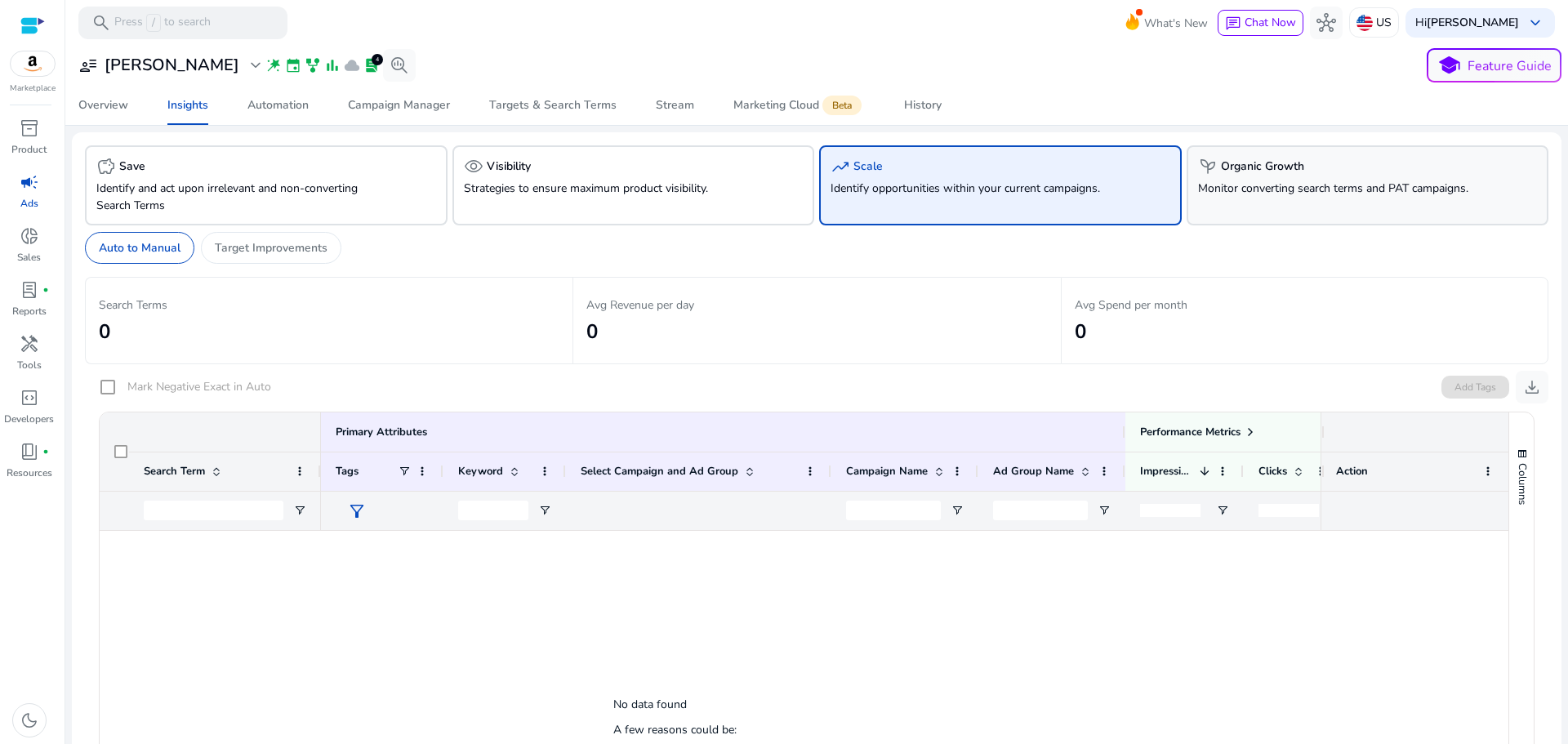
click at [1256, 171] on h5 "Organic Growth" at bounding box center [1263, 167] width 83 height 14
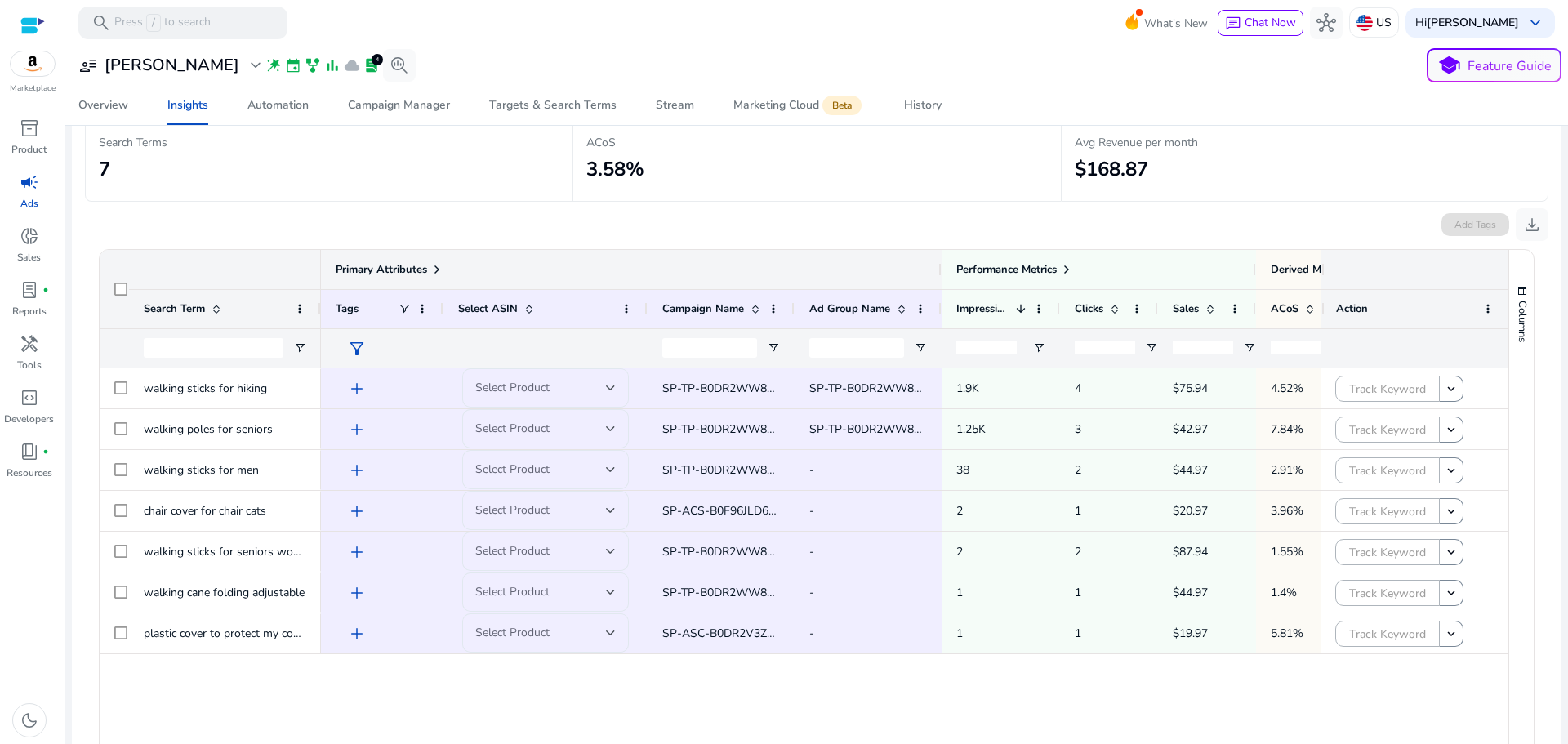
scroll to position [163, 0]
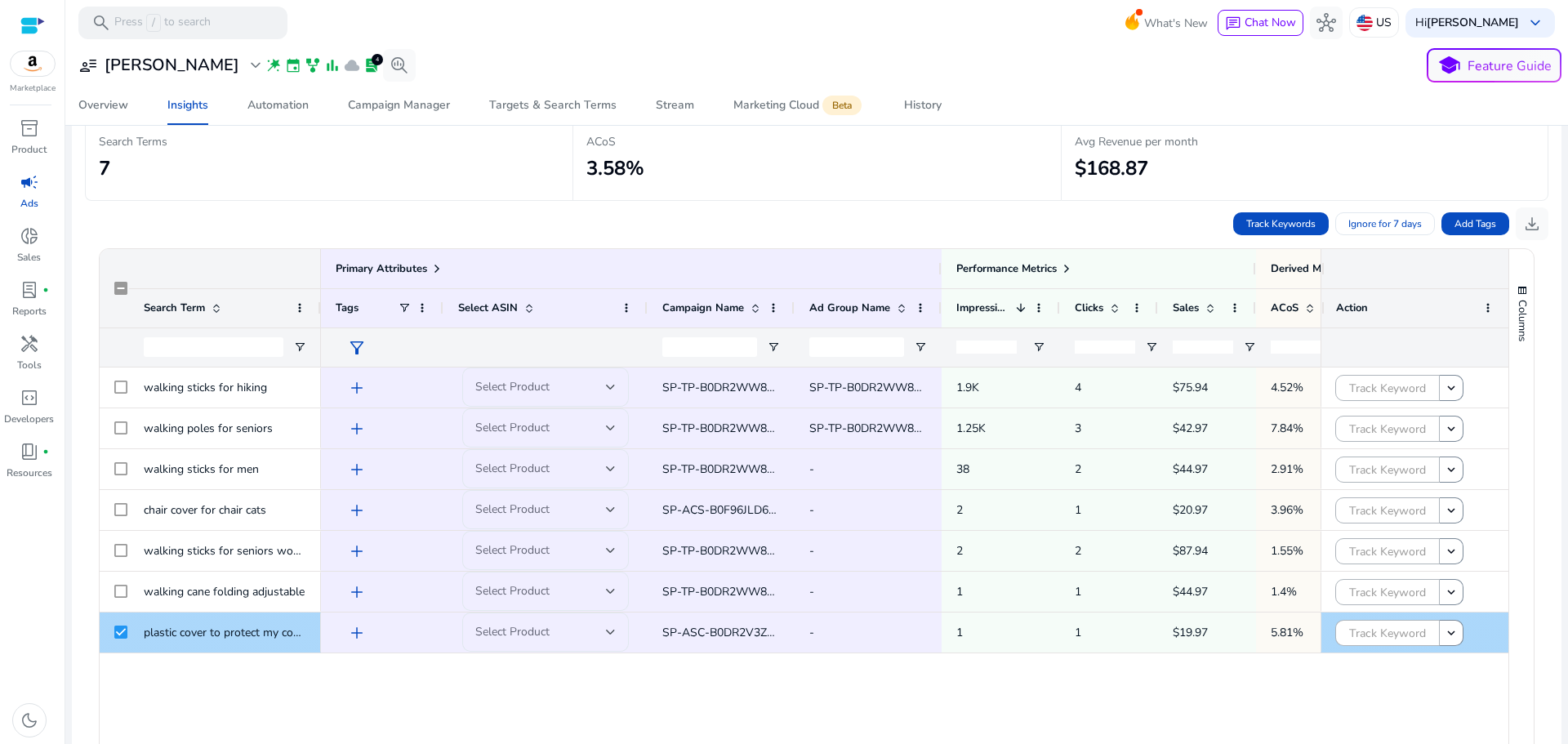
click at [118, 638] on div at bounding box center [121, 632] width 13 height 34
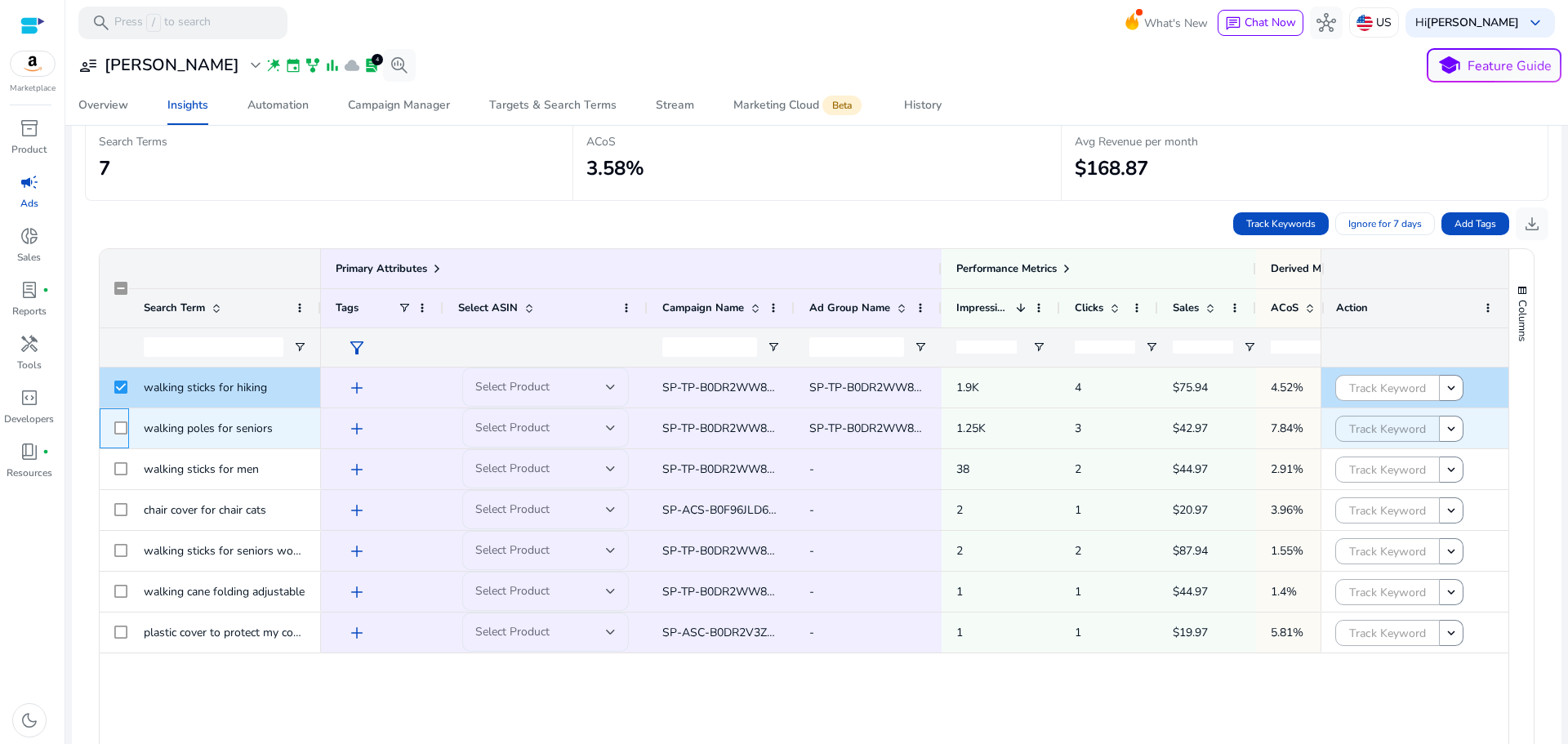
click at [127, 430] on div at bounding box center [114, 428] width 29 height 40
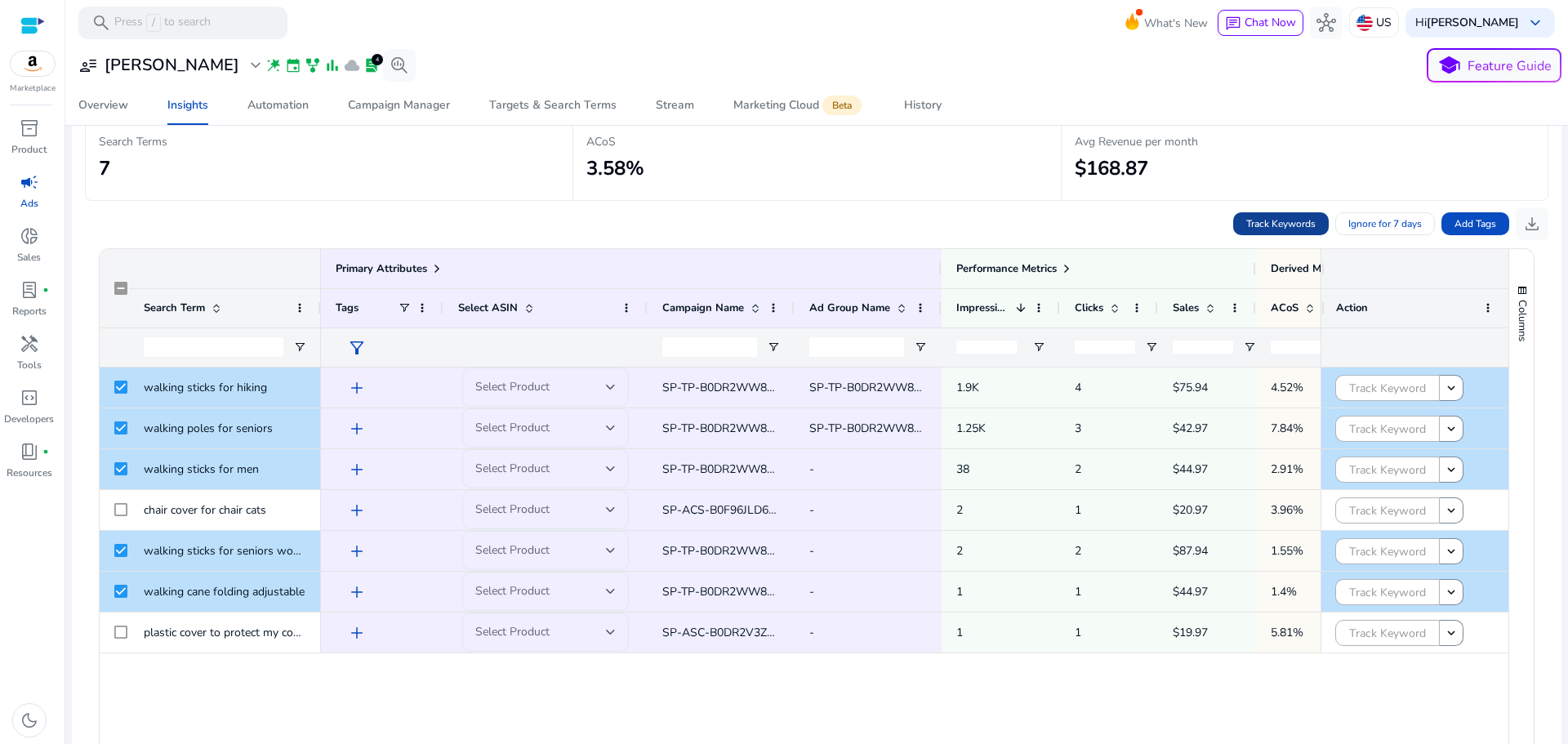
click at [1258, 216] on span "Track Keywords" at bounding box center [1281, 223] width 69 height 15
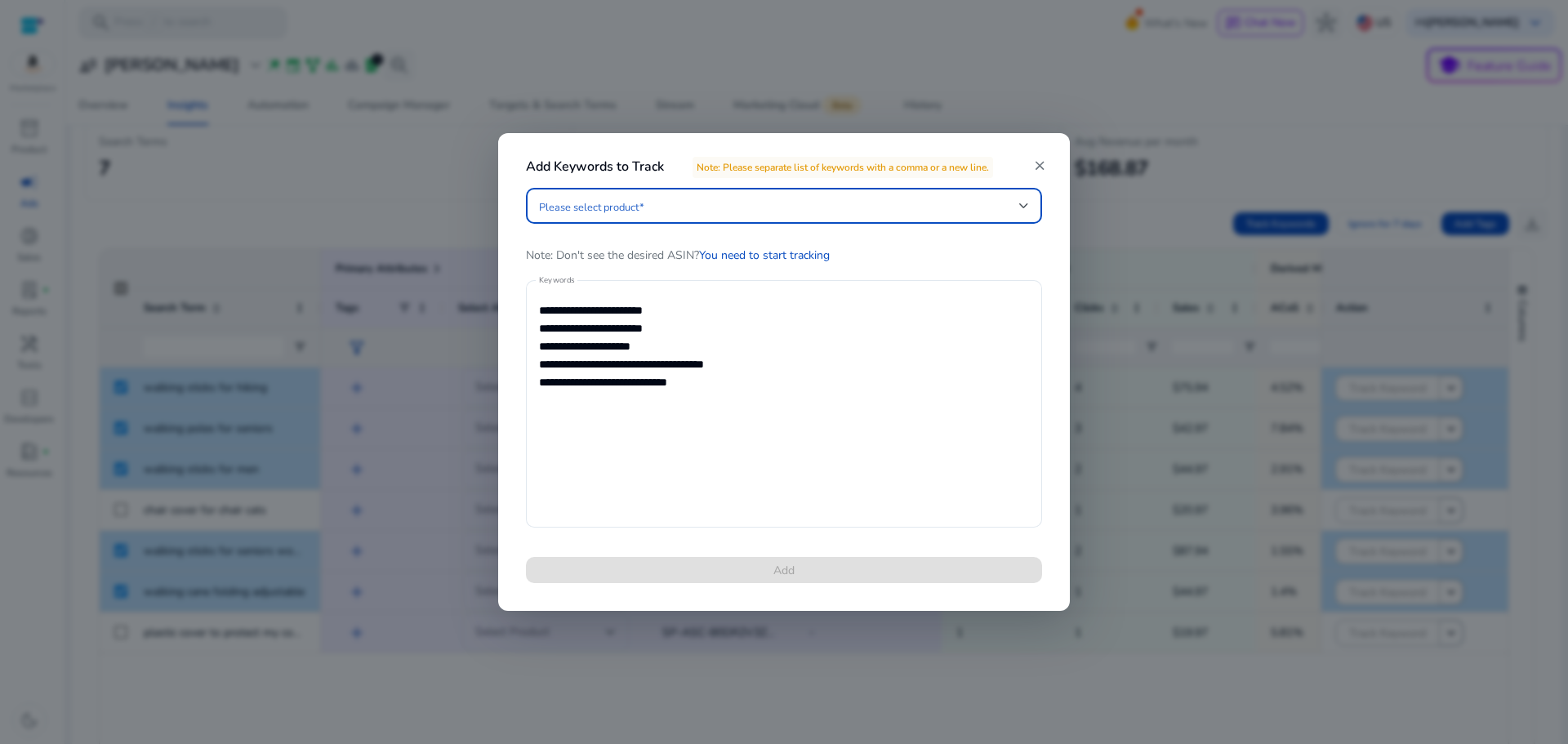
click at [775, 213] on span at bounding box center [779, 206] width 480 height 18
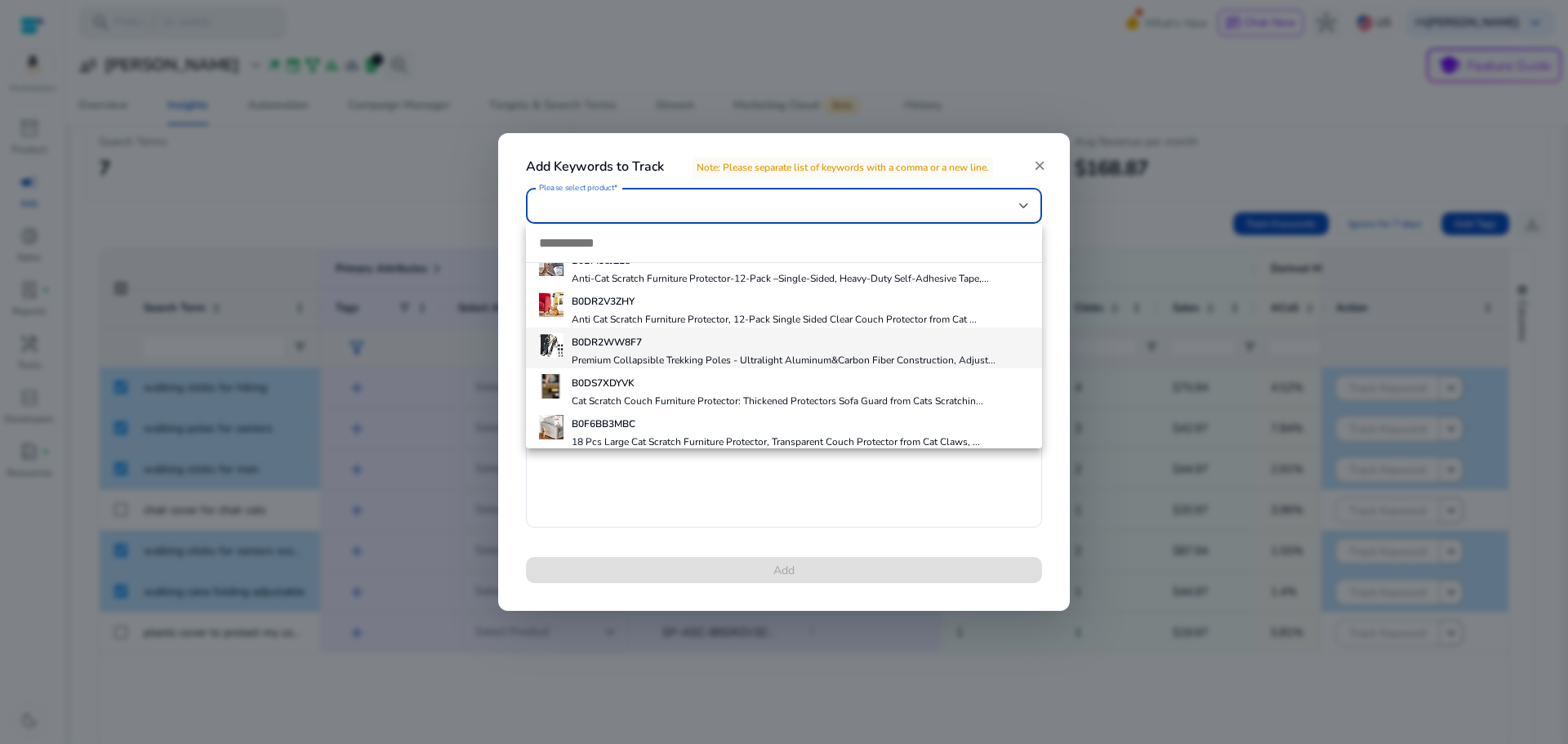
scroll to position [107, 0]
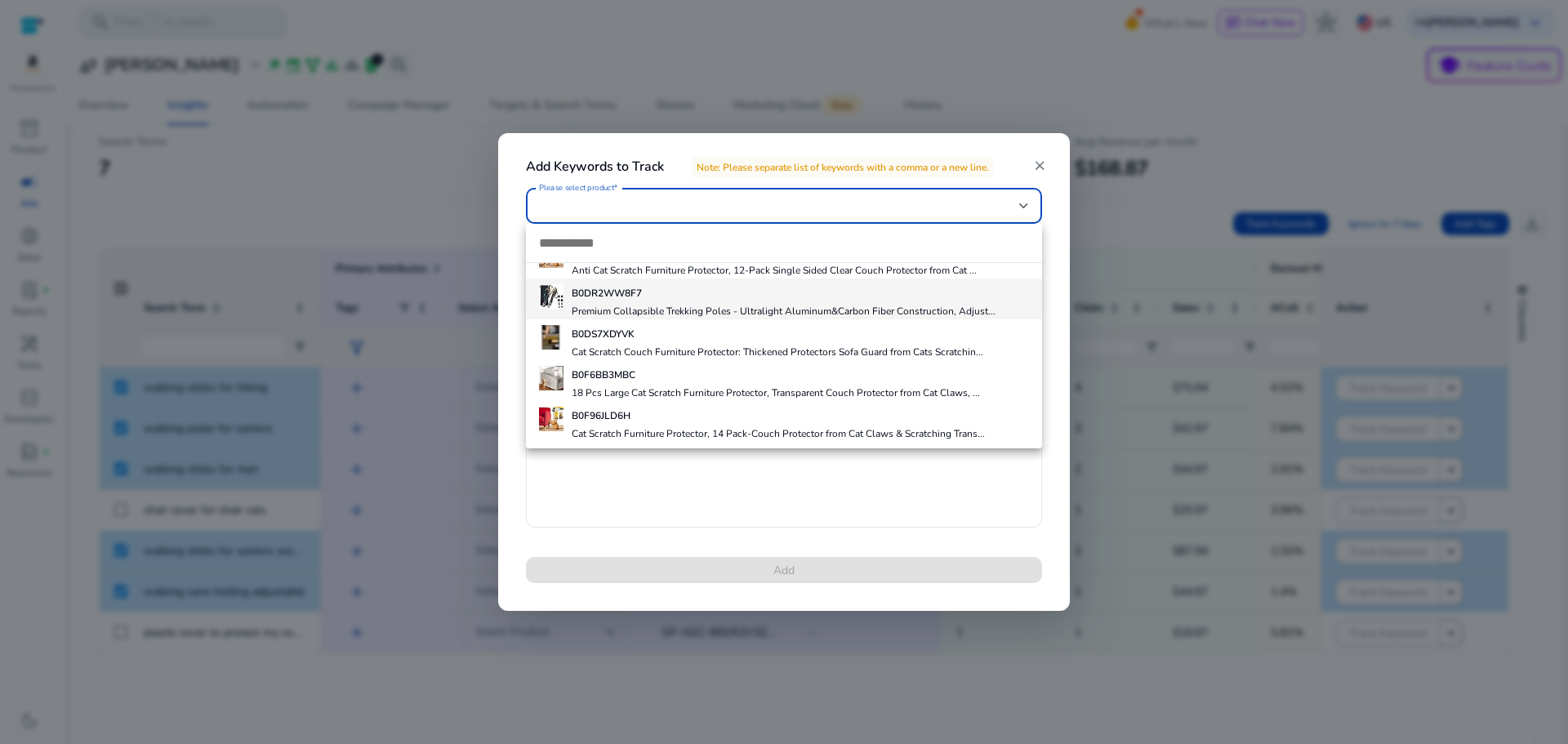
click at [697, 300] on div "B0DR2WW8F7 Premium Collapsible Trekking Poles - Ultralight Aluminum&Carbon Fibe…" at bounding box center [783, 299] width 424 height 36
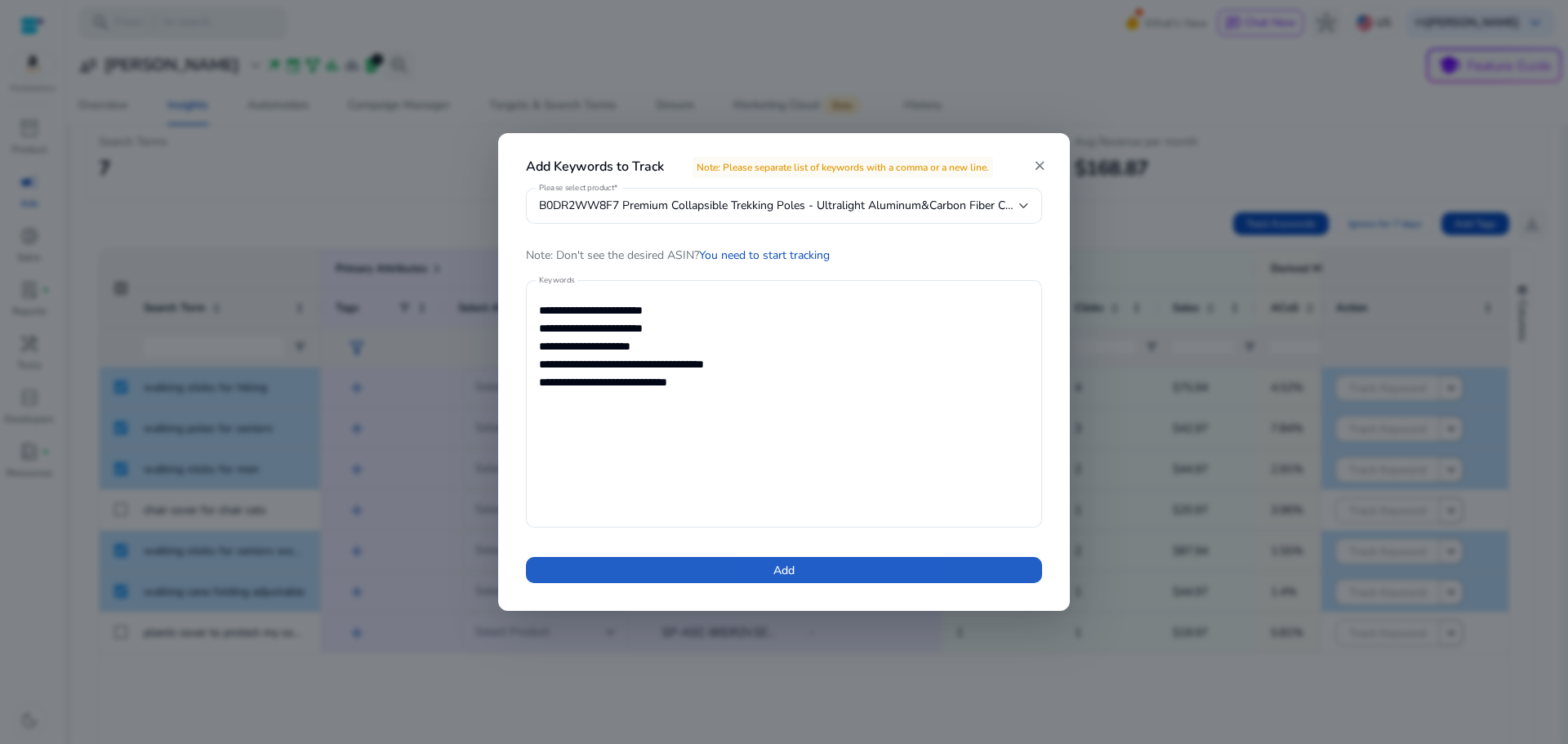
click at [788, 565] on span "Add" at bounding box center [784, 571] width 21 height 17
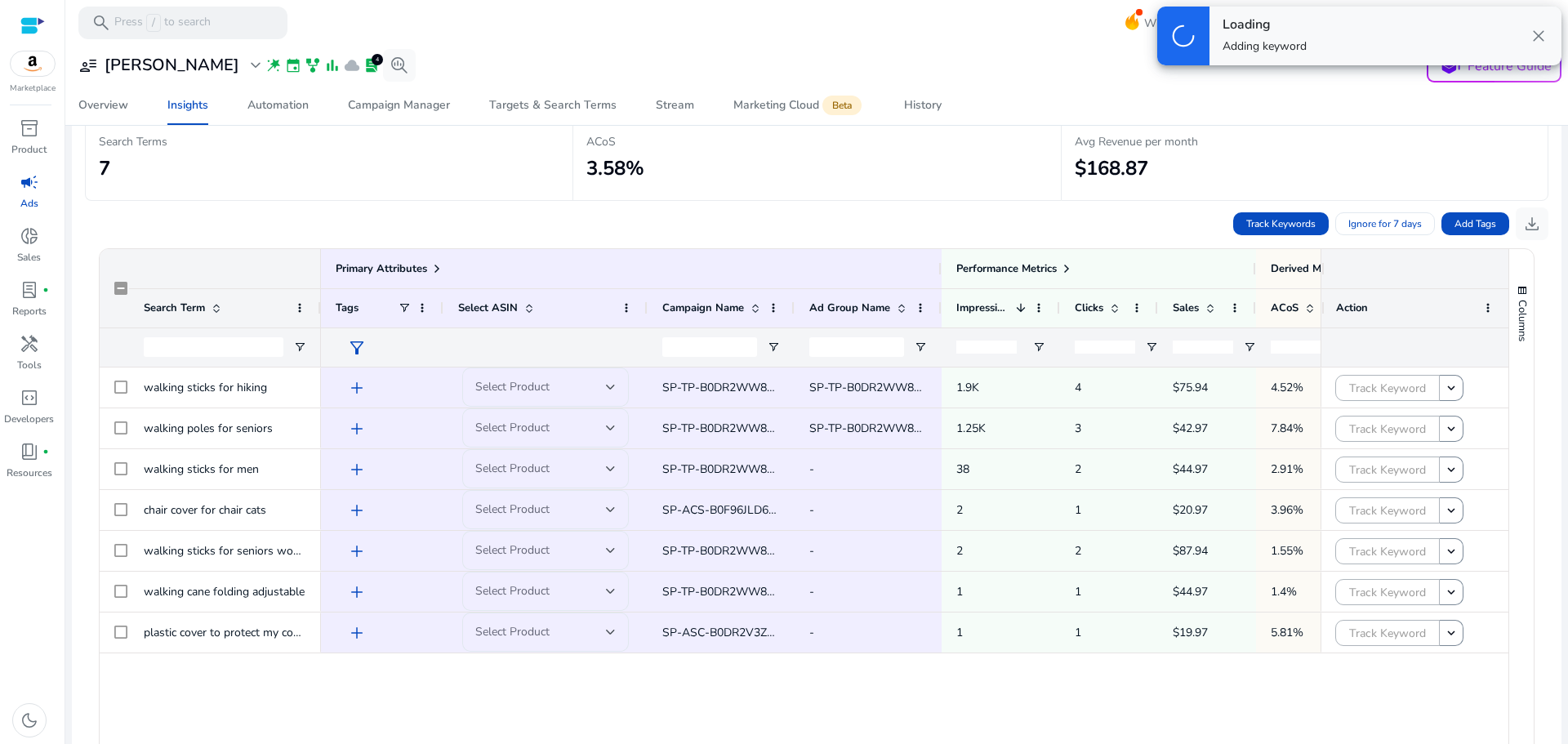
click at [562, 708] on div "add Select Product SP-TP-B0DR2WW8F7-Broad-MIN-BID SP-TP-B0DR2WW8F7-Broad-MIN-BI…" at bounding box center [820, 583] width 999 height 431
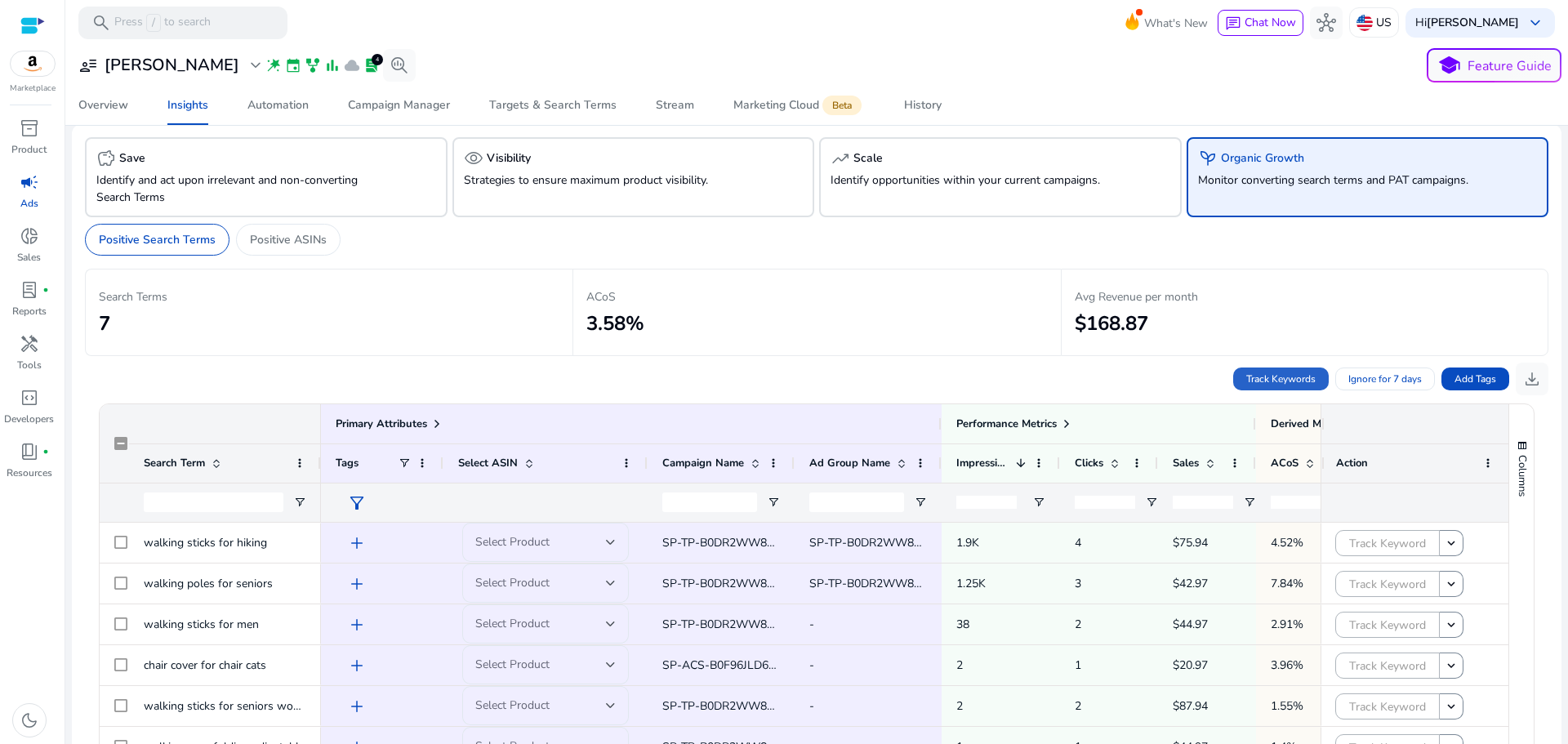
scroll to position [0, 0]
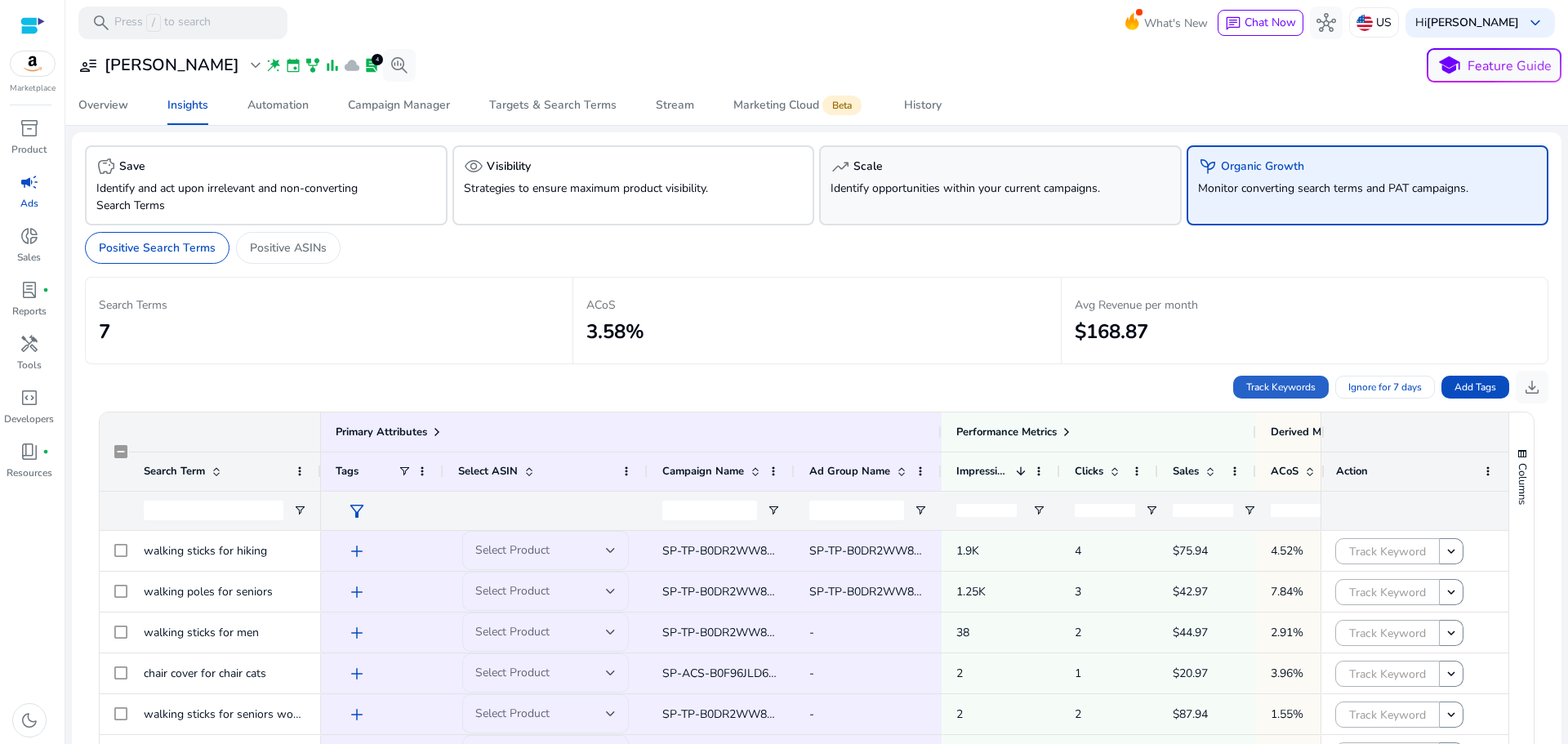
click at [920, 193] on p "Identify opportunities within your current campaigns." at bounding box center [972, 188] width 283 height 17
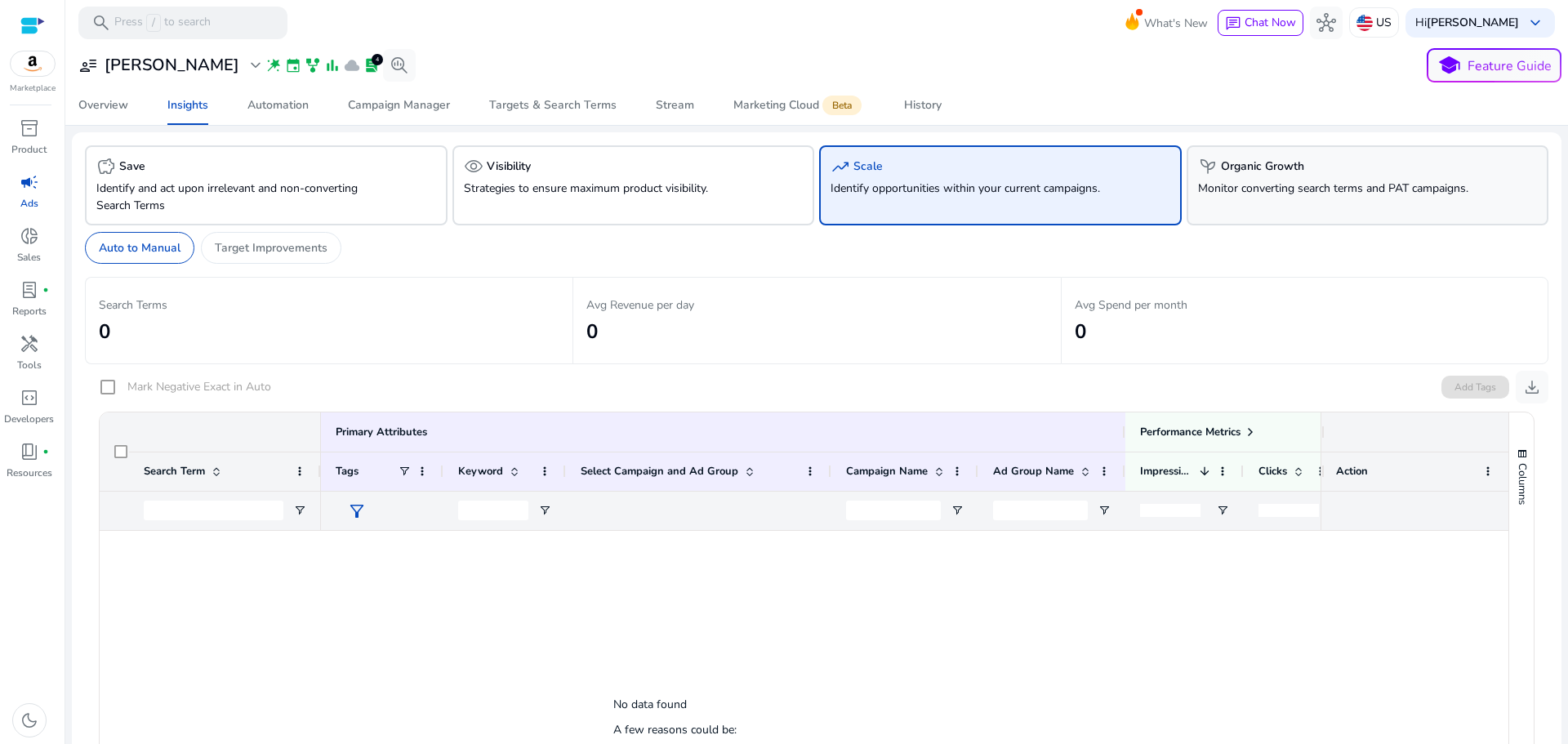
click at [1319, 182] on p "Monitor converting search terms and PAT campaigns." at bounding box center [1339, 188] width 283 height 17
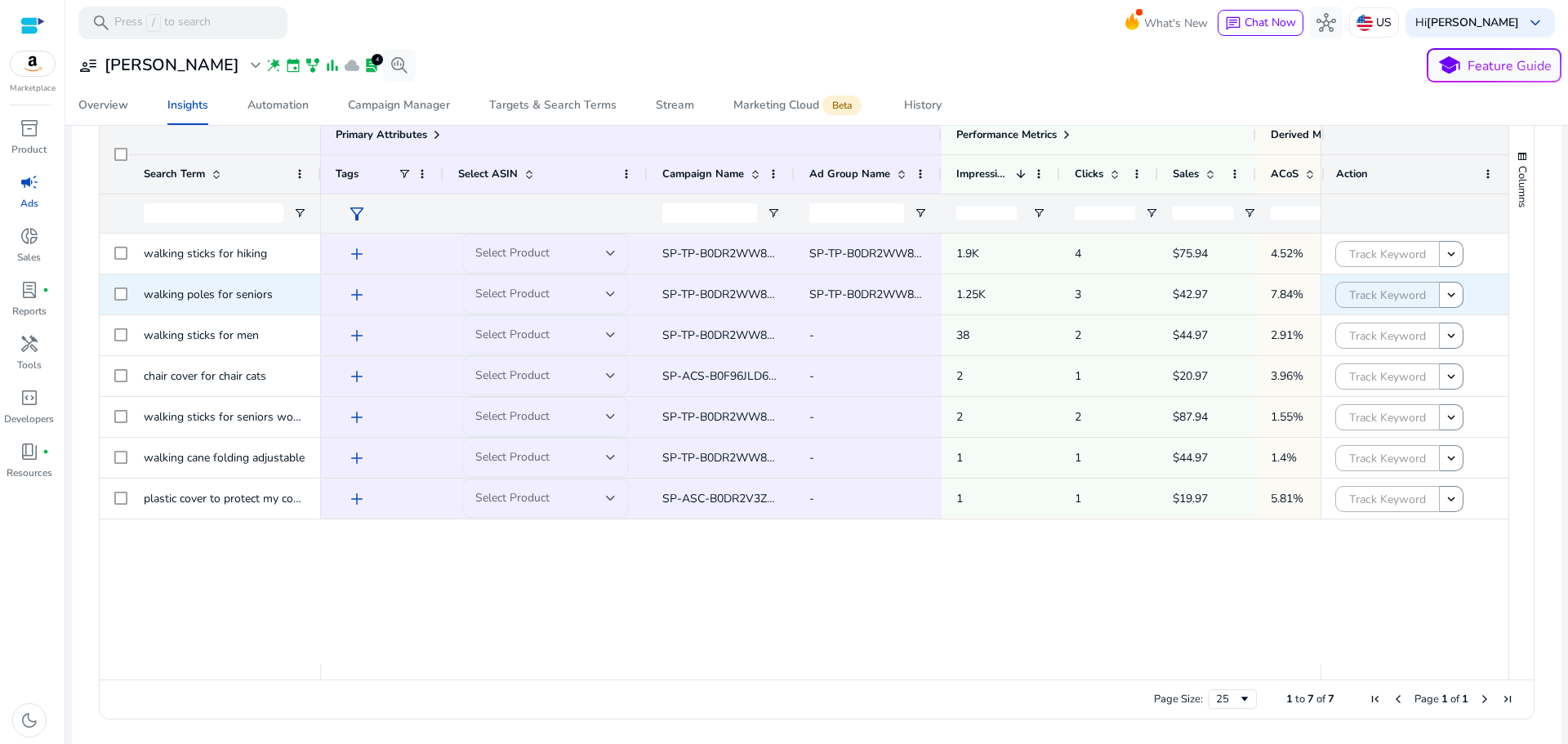
scroll to position [307, 0]
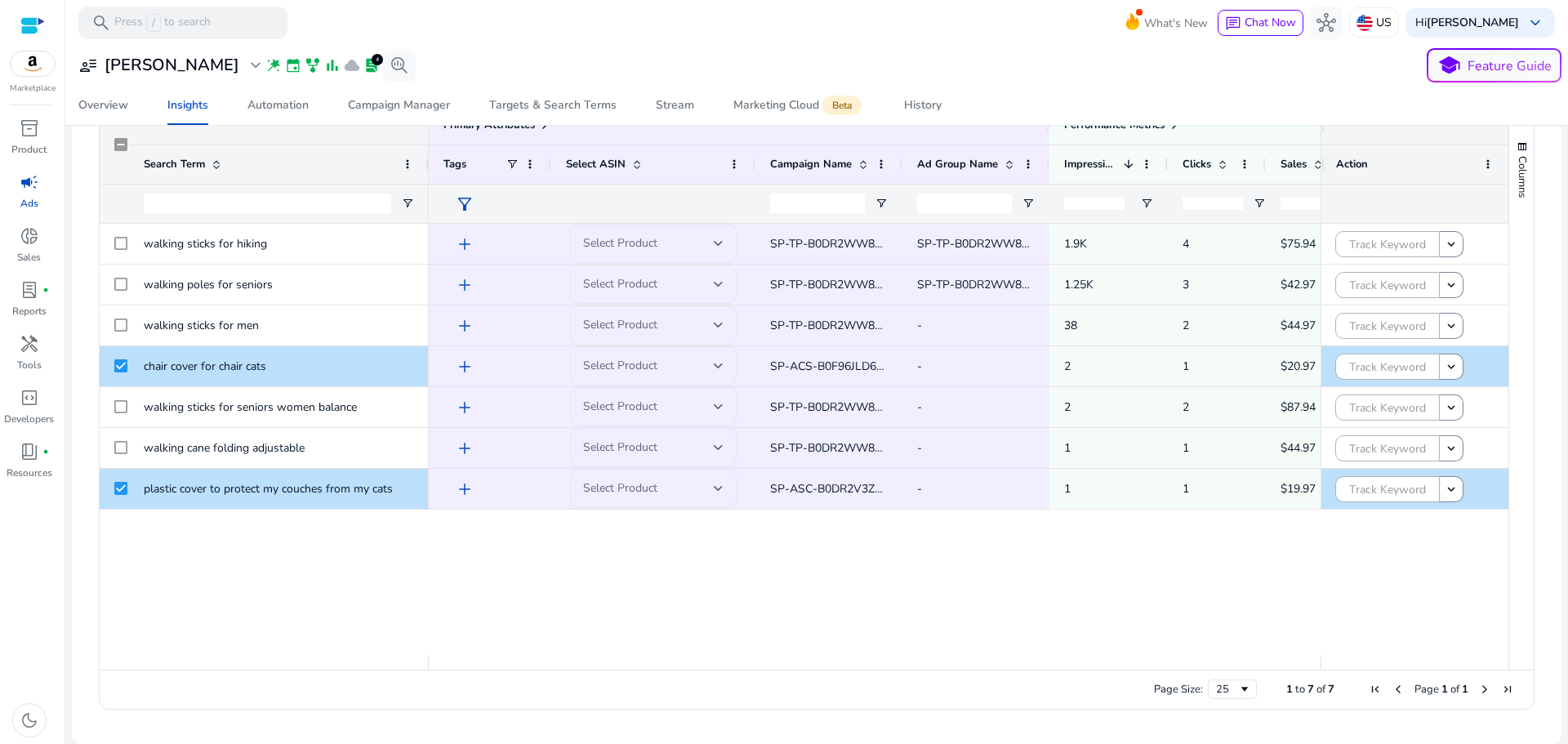
drag, startPoint x: 318, startPoint y: 145, endPoint x: 426, endPoint y: 149, distance: 108.1
click at [426, 149] on div at bounding box center [428, 165] width 7 height 38
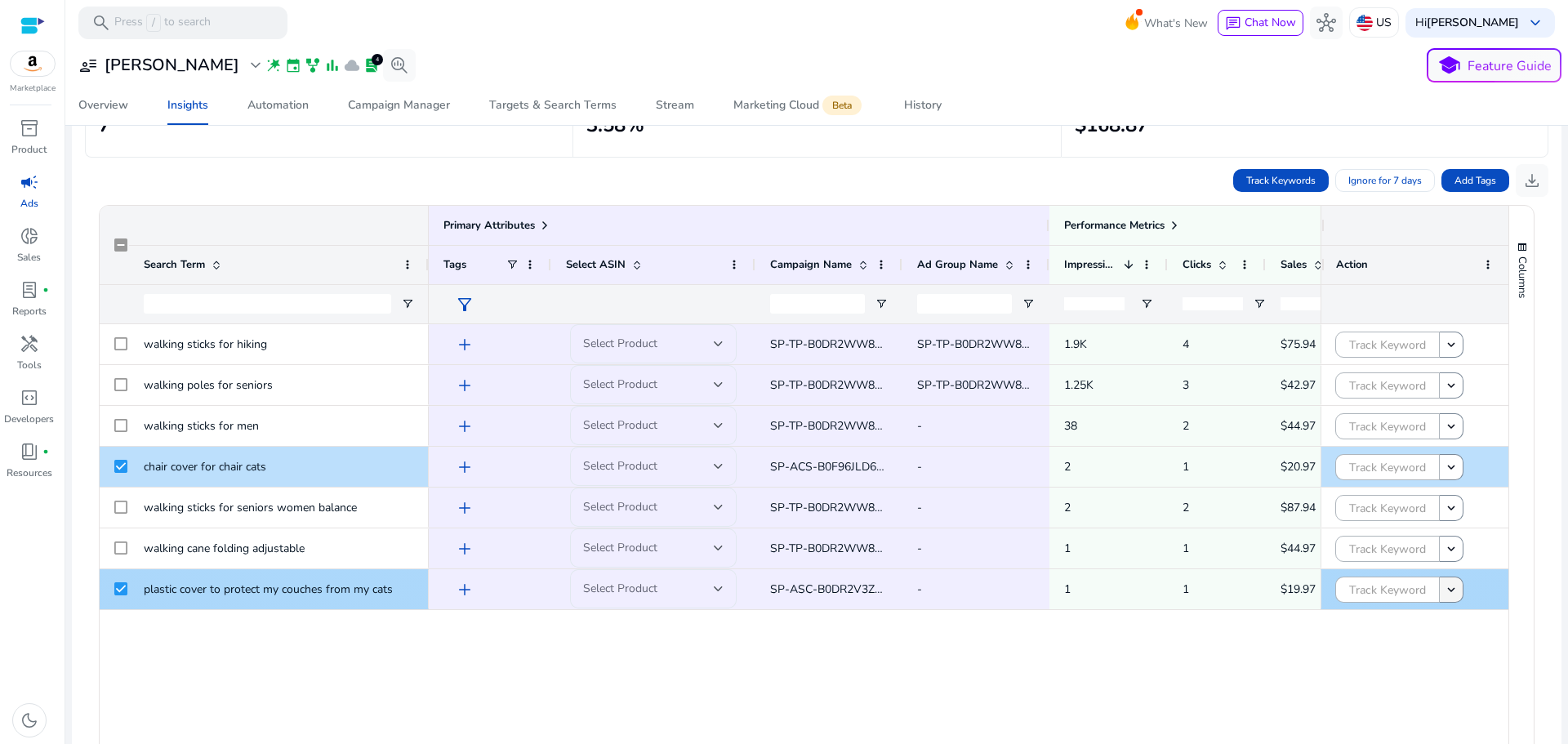
scroll to position [144, 0]
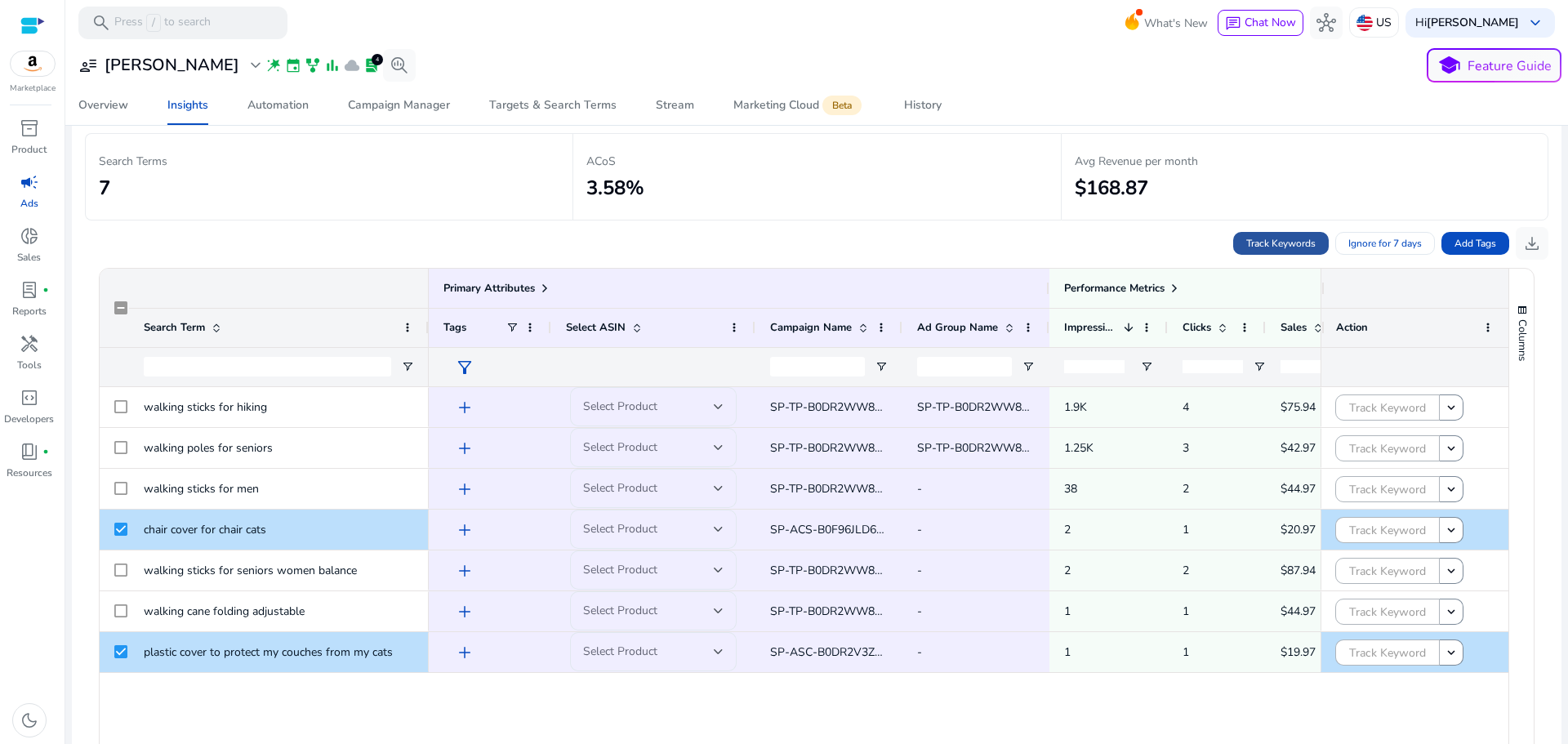
click at [1277, 242] on span "Track Keywords" at bounding box center [1281, 243] width 69 height 15
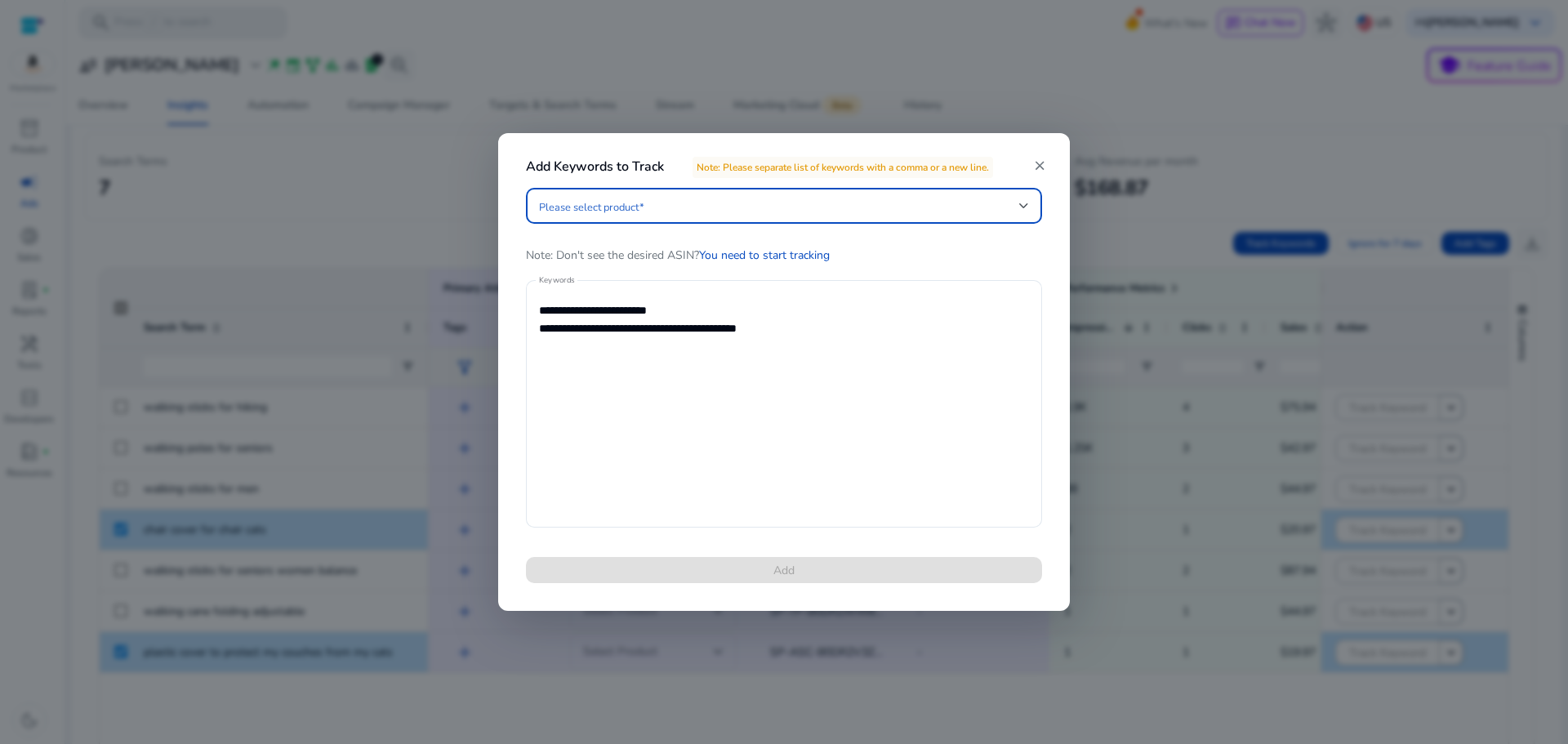
click at [627, 198] on span at bounding box center [779, 206] width 480 height 18
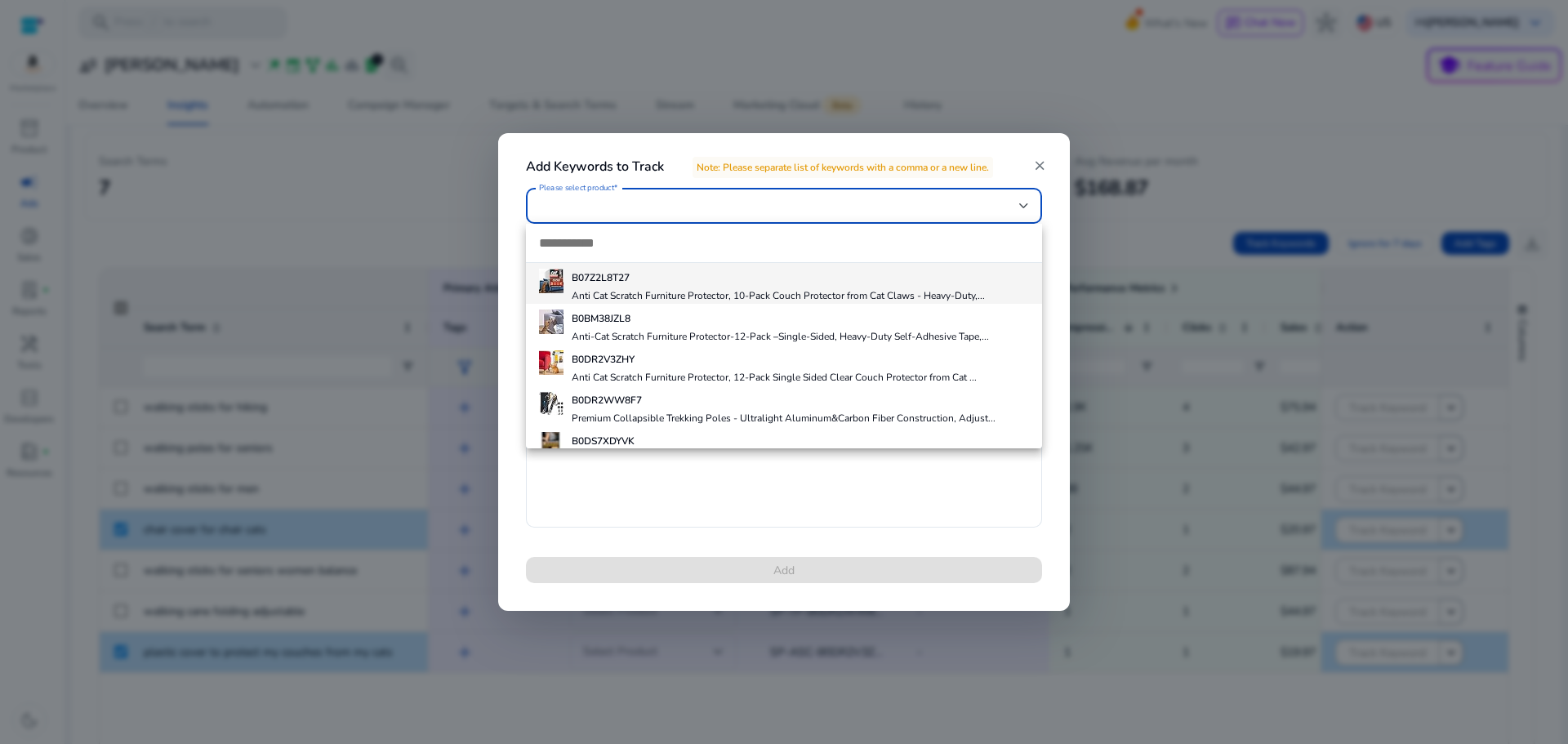
click at [627, 198] on div at bounding box center [784, 372] width 1568 height 744
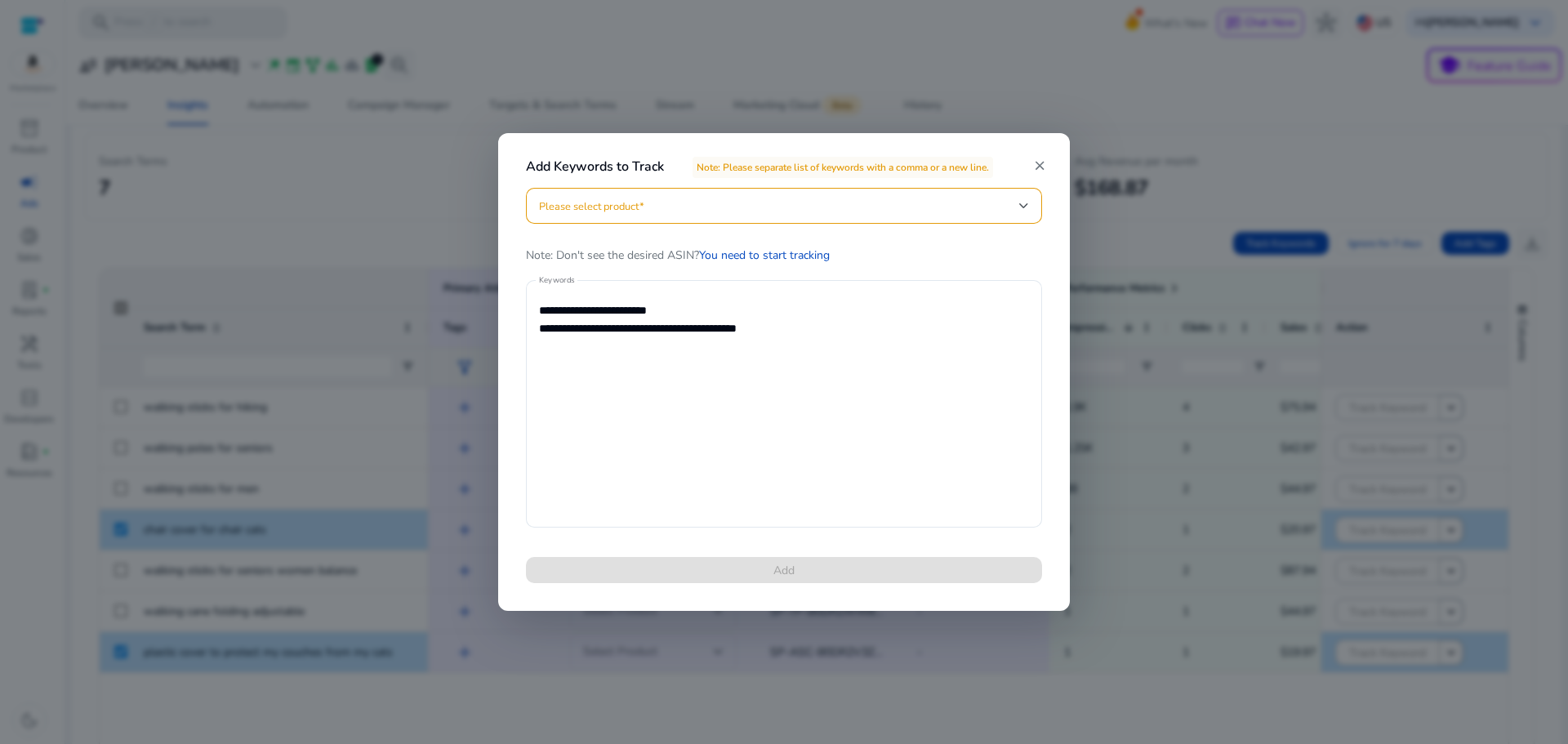
click at [635, 204] on span at bounding box center [779, 206] width 480 height 18
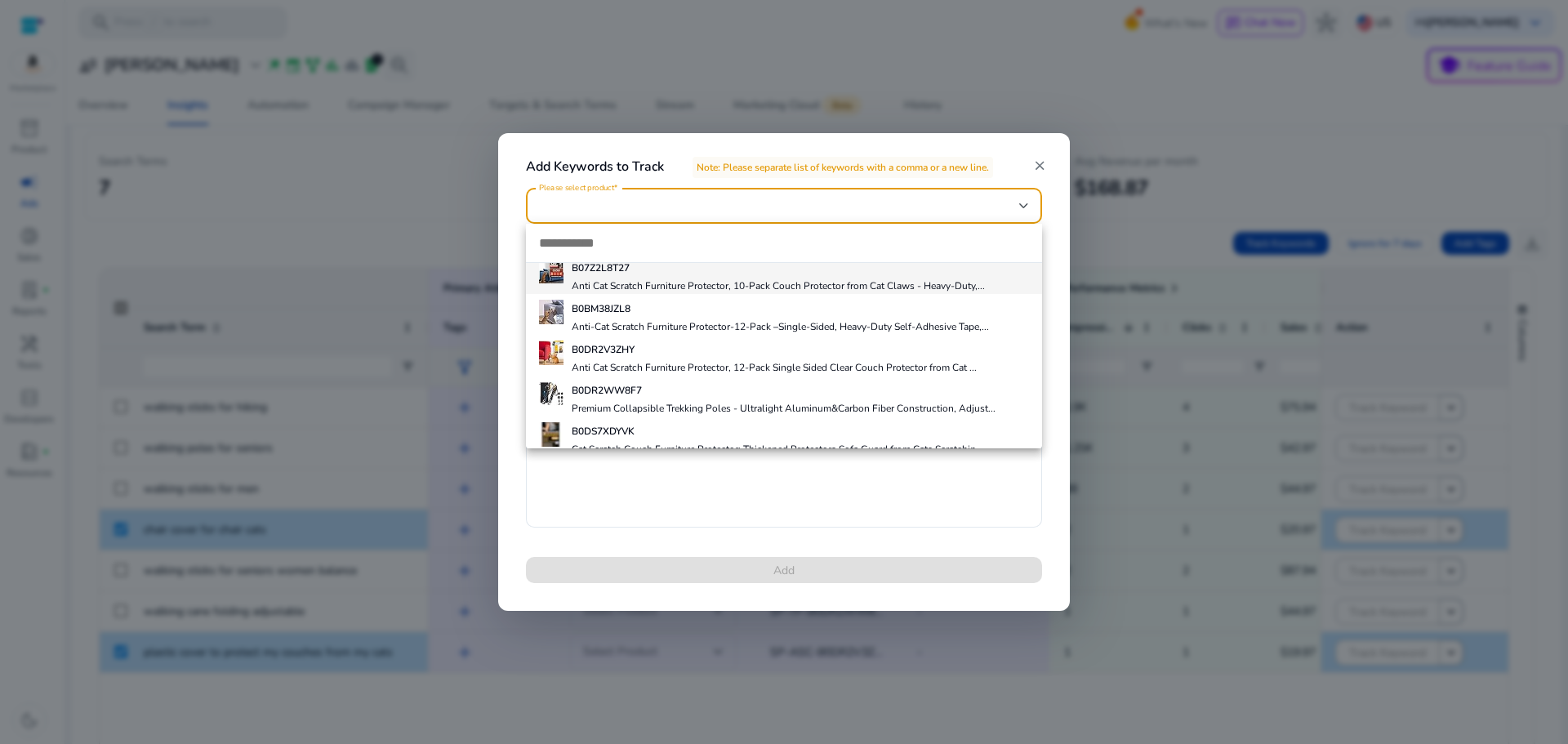
scroll to position [0, 0]
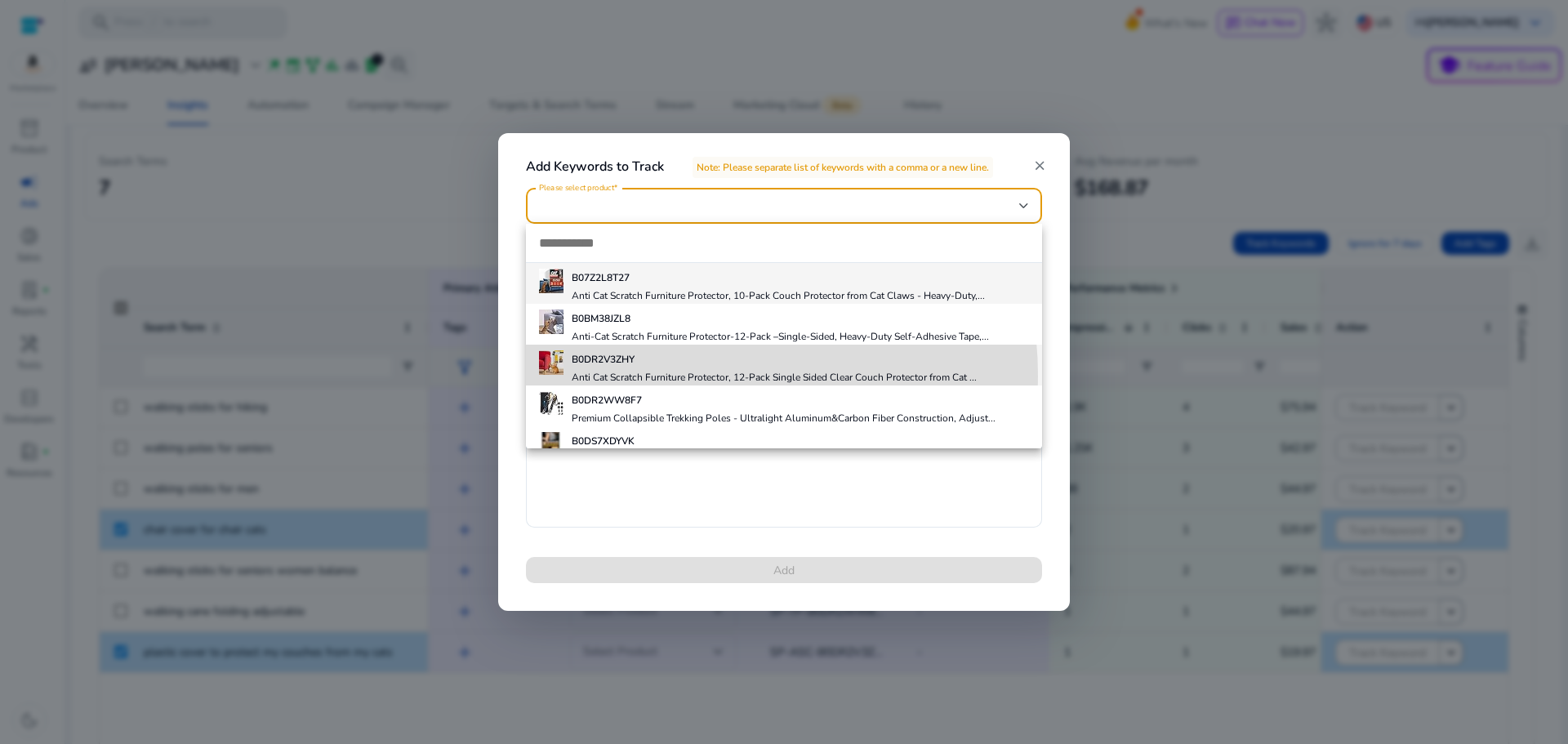
click at [656, 376] on h4 "Anti Cat Scratch Furniture Protector, 12-Pack Single Sided Clear Couch Protecto…" at bounding box center [774, 376] width 405 height 13
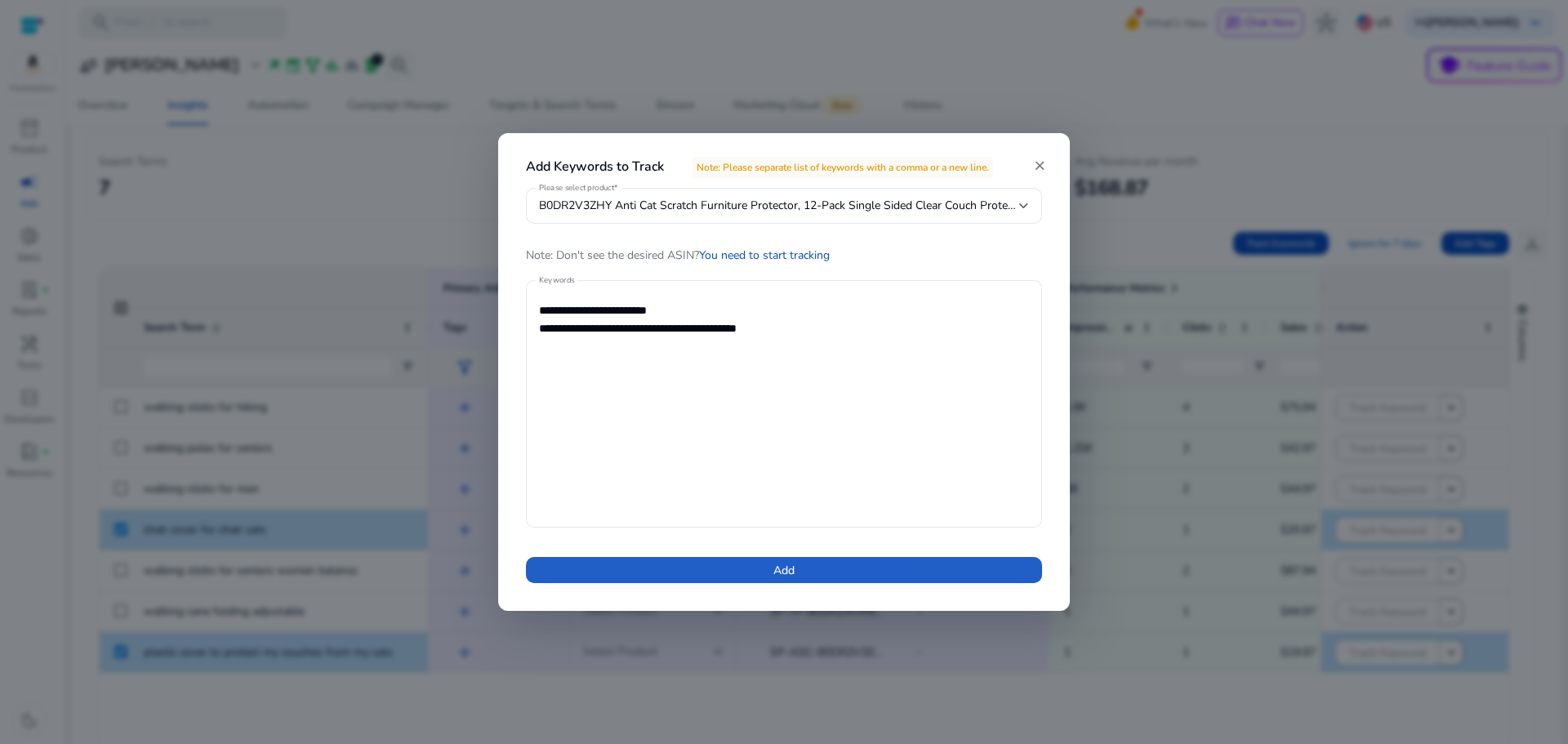
click at [775, 565] on span "Add" at bounding box center [784, 571] width 21 height 17
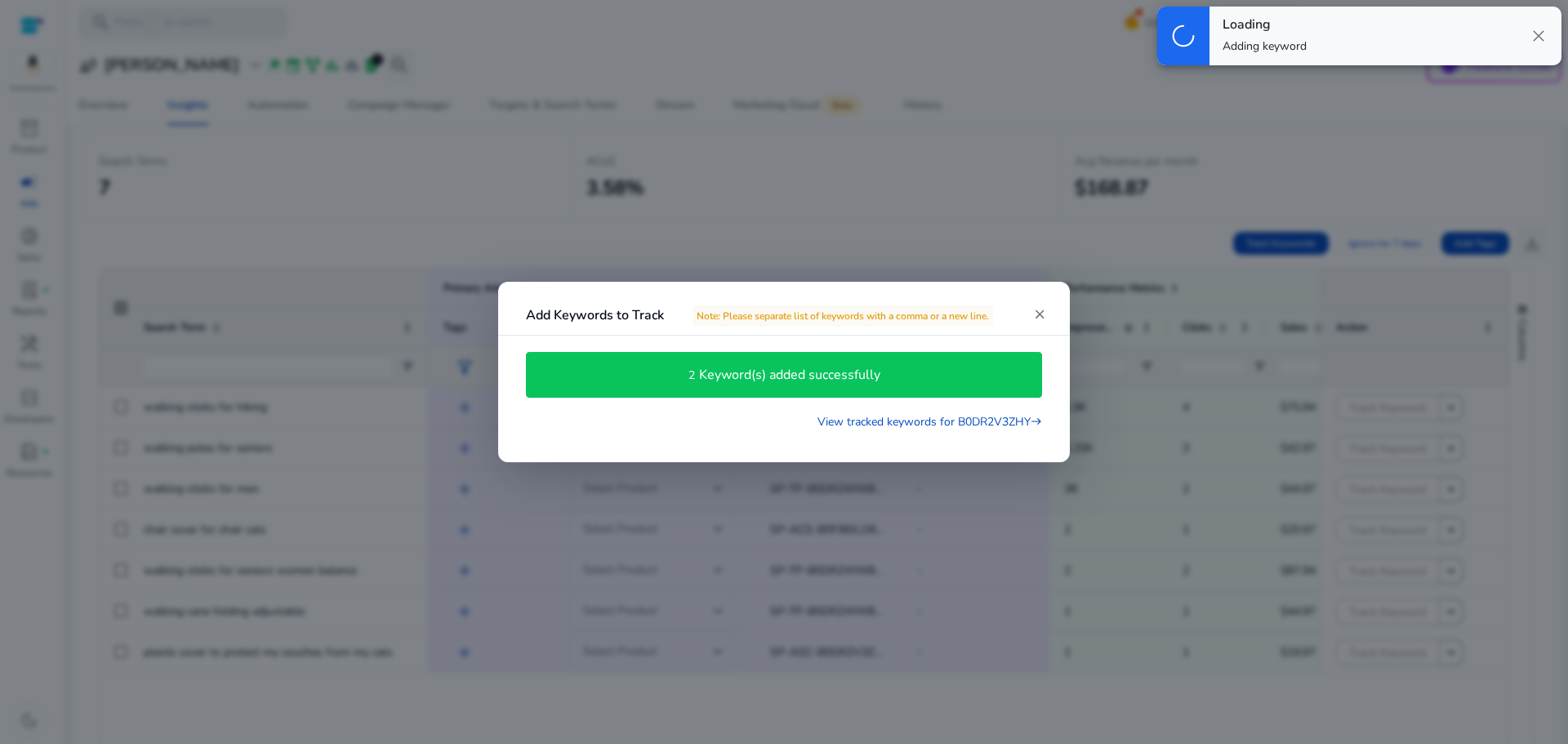
click at [843, 166] on div at bounding box center [784, 372] width 1568 height 744
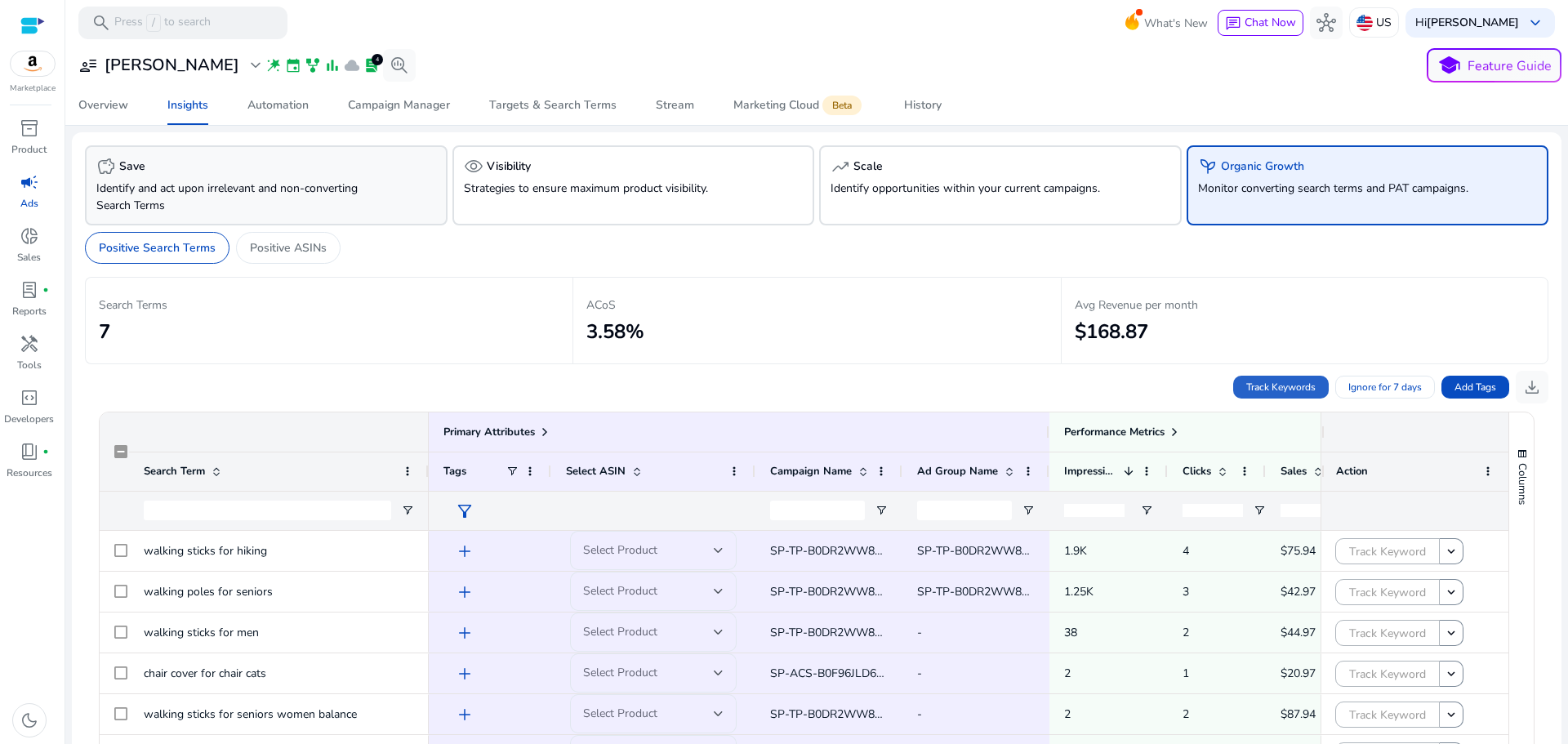
click at [252, 170] on div "savings Save" at bounding box center [266, 166] width 340 height 20
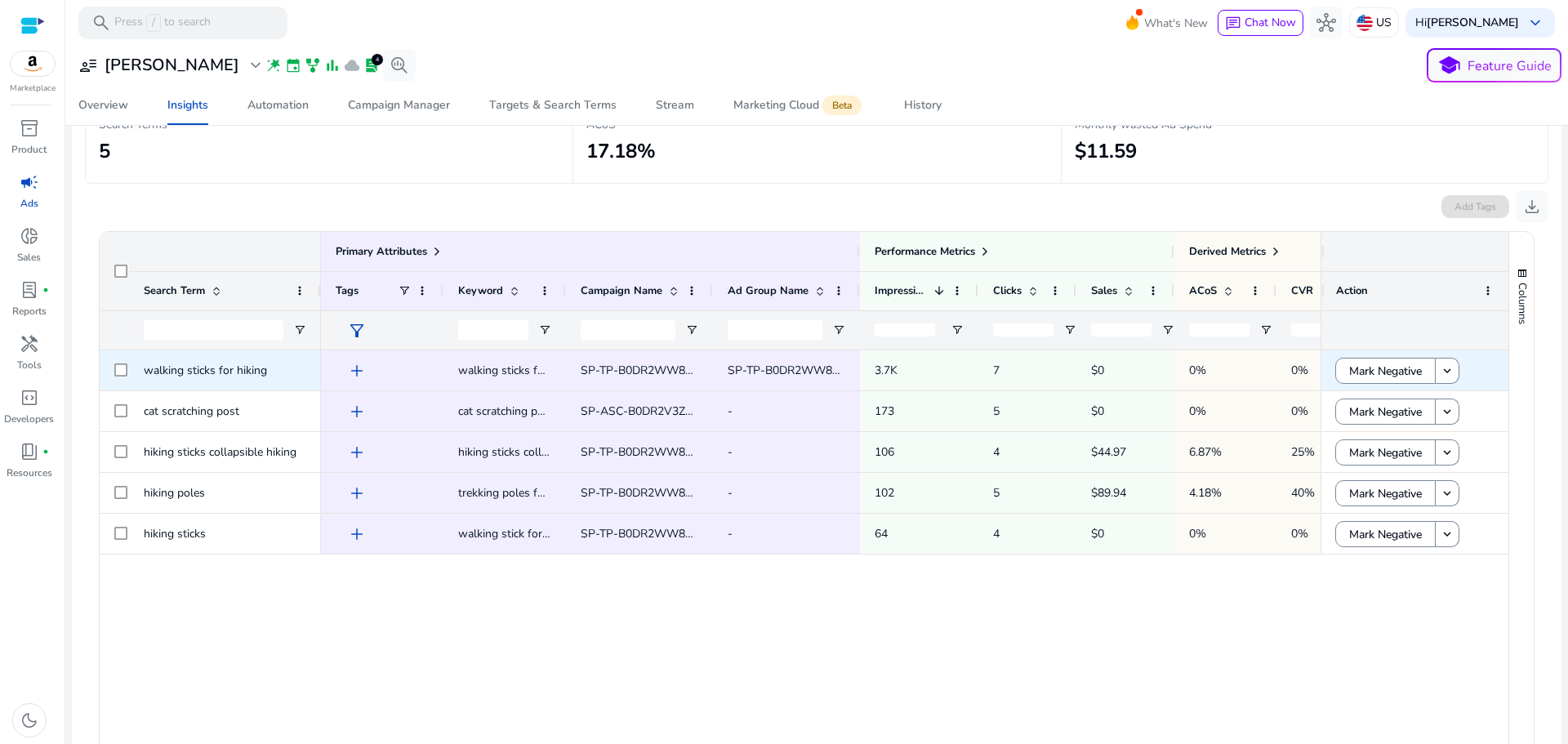
scroll to position [144, 0]
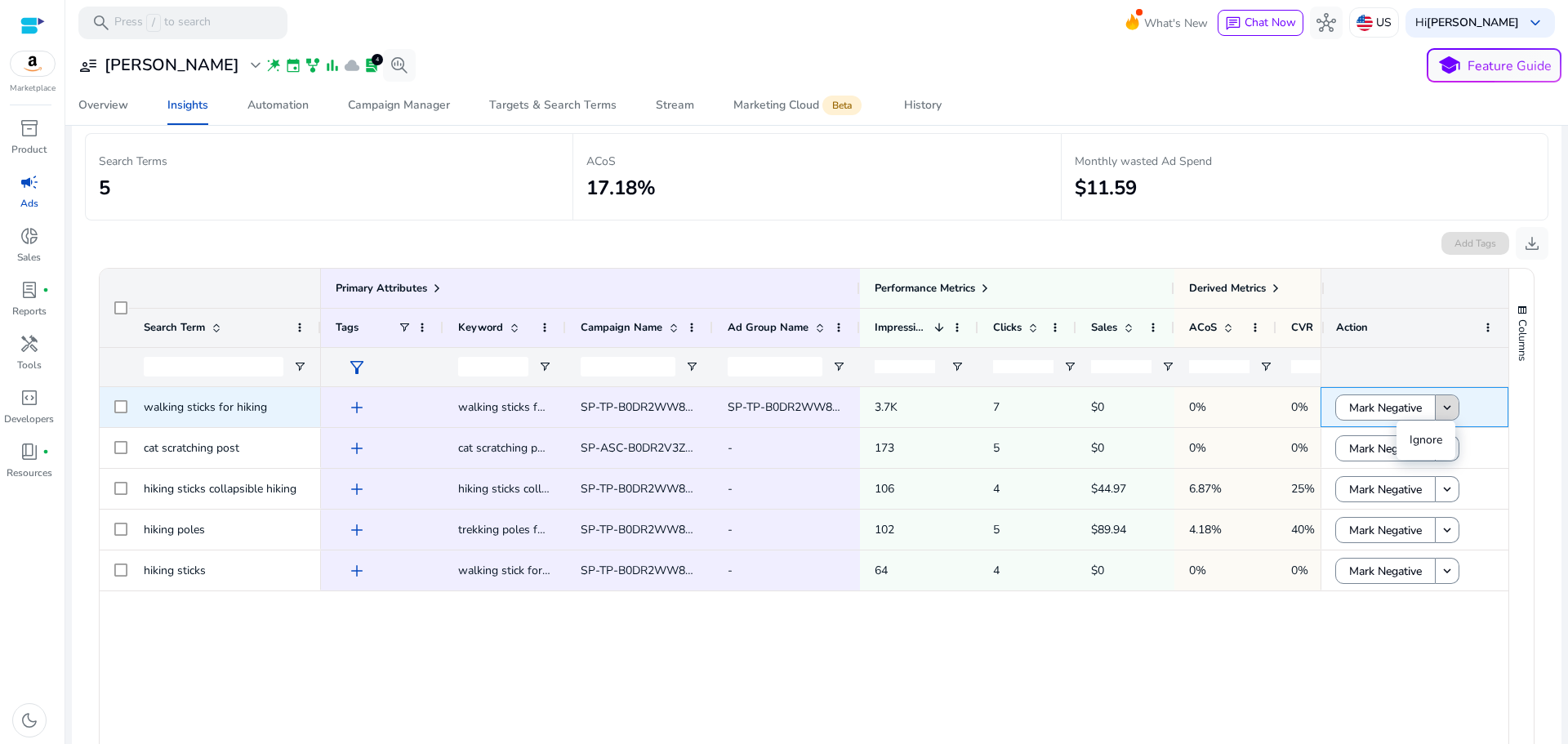
click at [1446, 410] on mat-icon "keyboard_arrow_down" at bounding box center [1447, 407] width 15 height 15
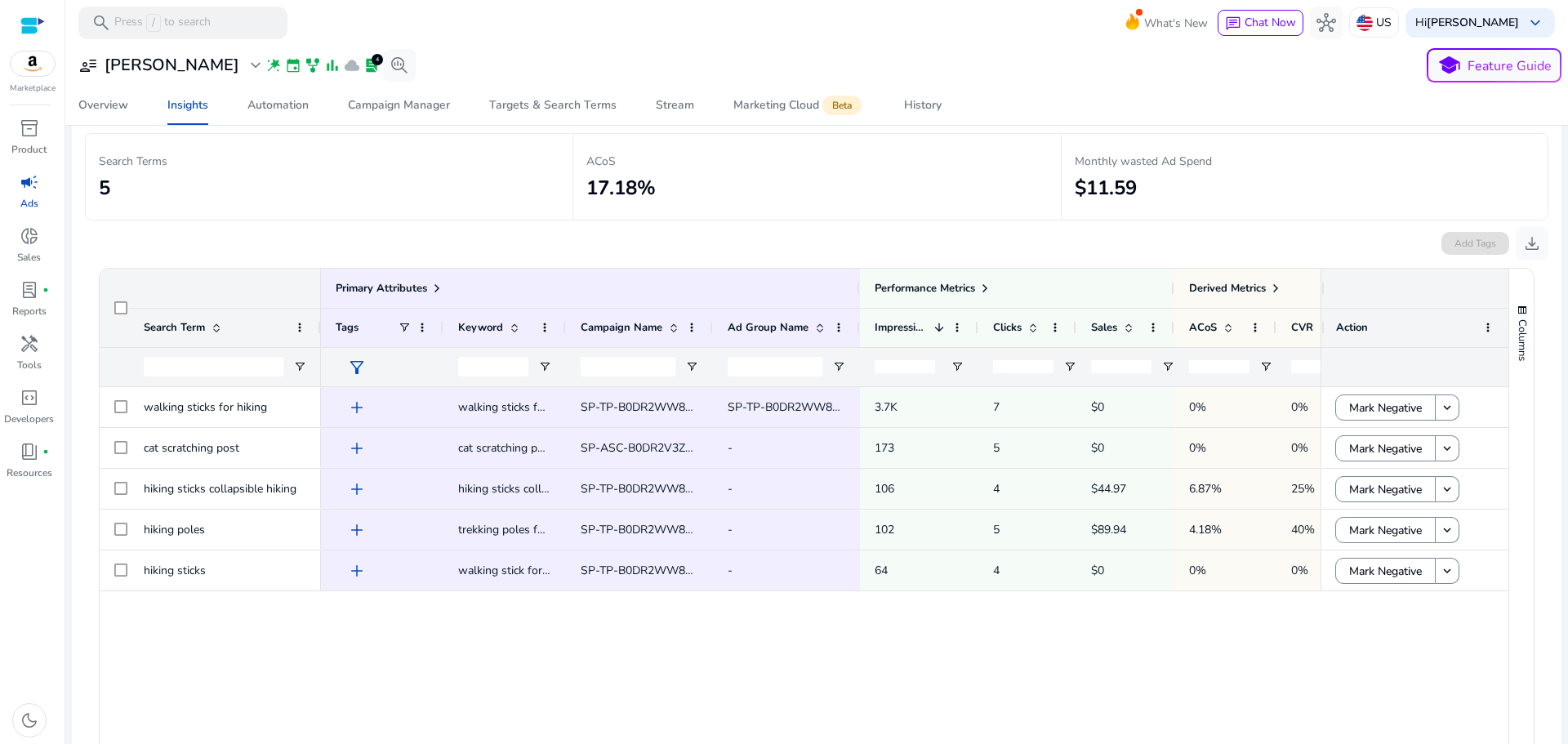
click at [1279, 667] on div "add walking sticks for hiking SP-TP-B0DR2WW8F7-Broad-MIN-BID SP-TP-B0DR2WW8F7-B…" at bounding box center [820, 602] width 999 height 431
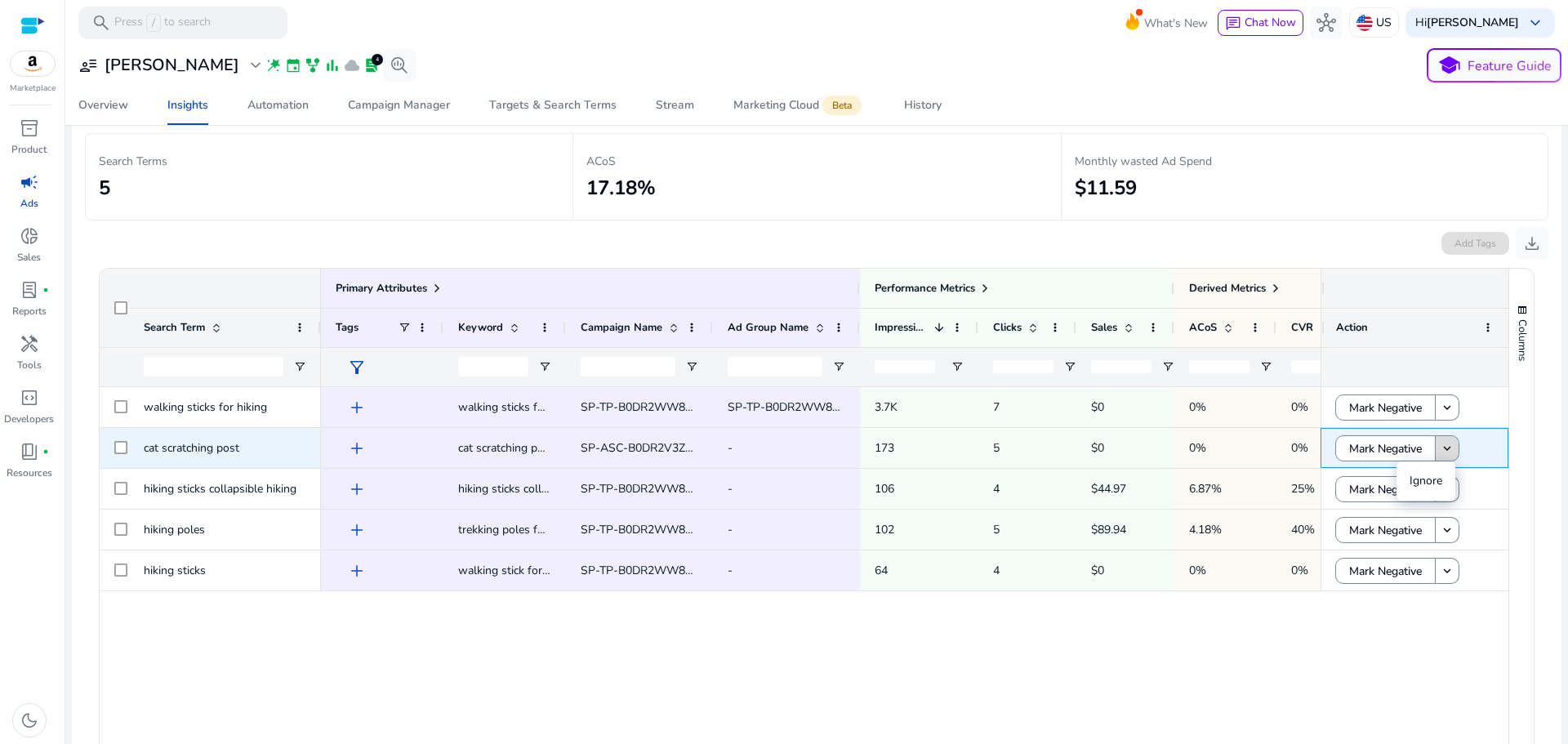
click at [1441, 450] on mat-icon "keyboard_arrow_down" at bounding box center [1447, 447] width 15 height 15
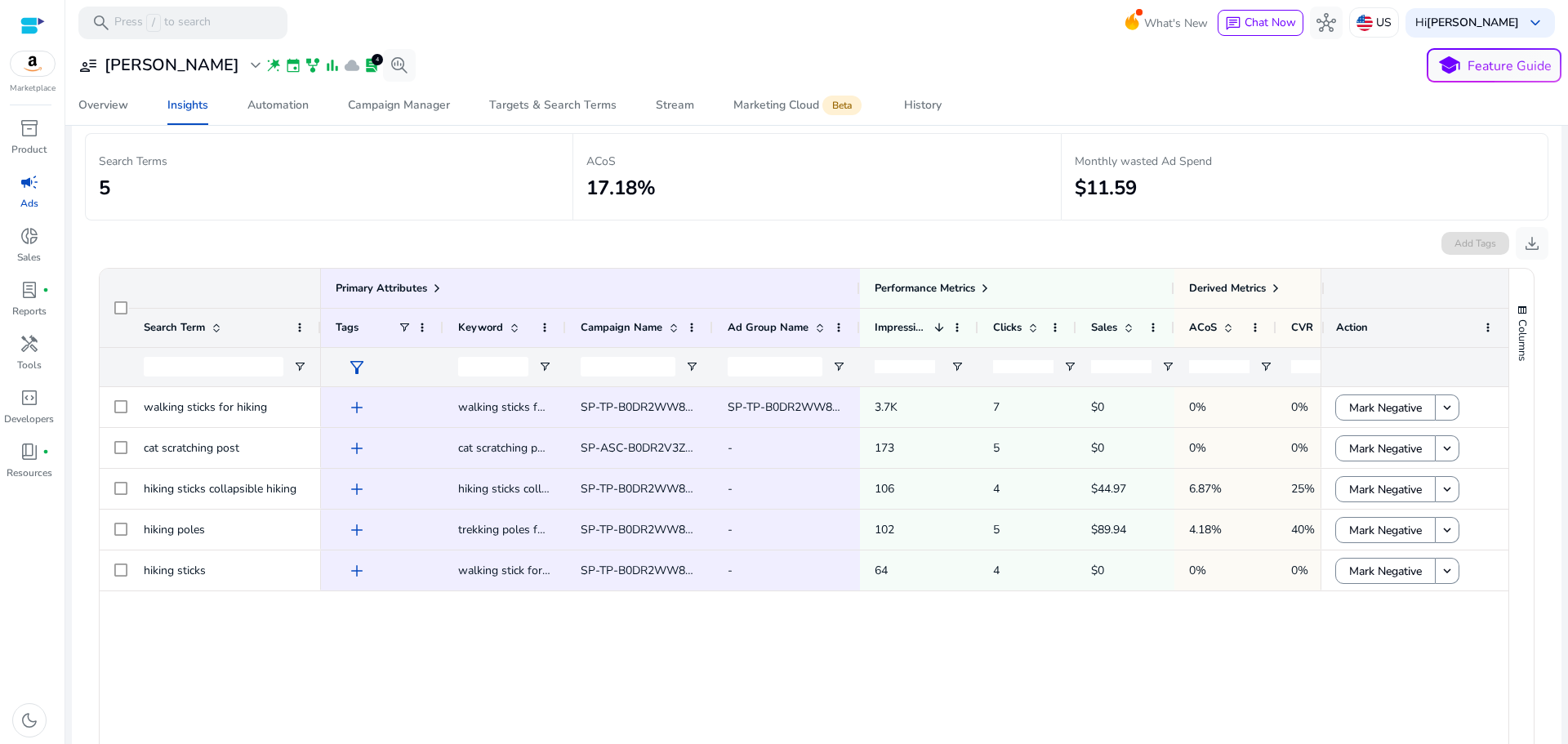
click at [1228, 667] on div "add walking sticks for hiking SP-TP-B0DR2WW8F7-Broad-MIN-BID SP-TP-B0DR2WW8F7-B…" at bounding box center [820, 602] width 999 height 431
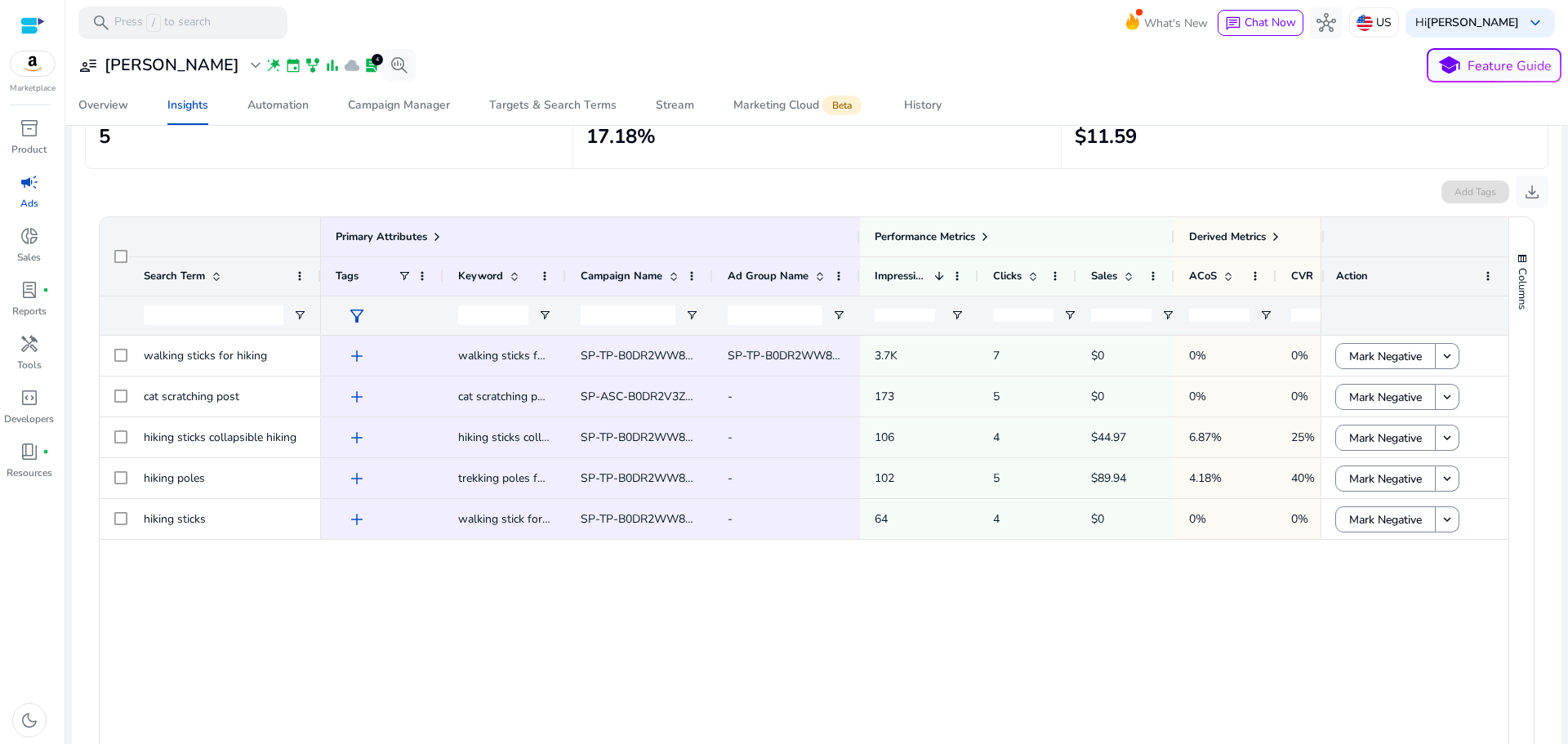
scroll to position [307, 0]
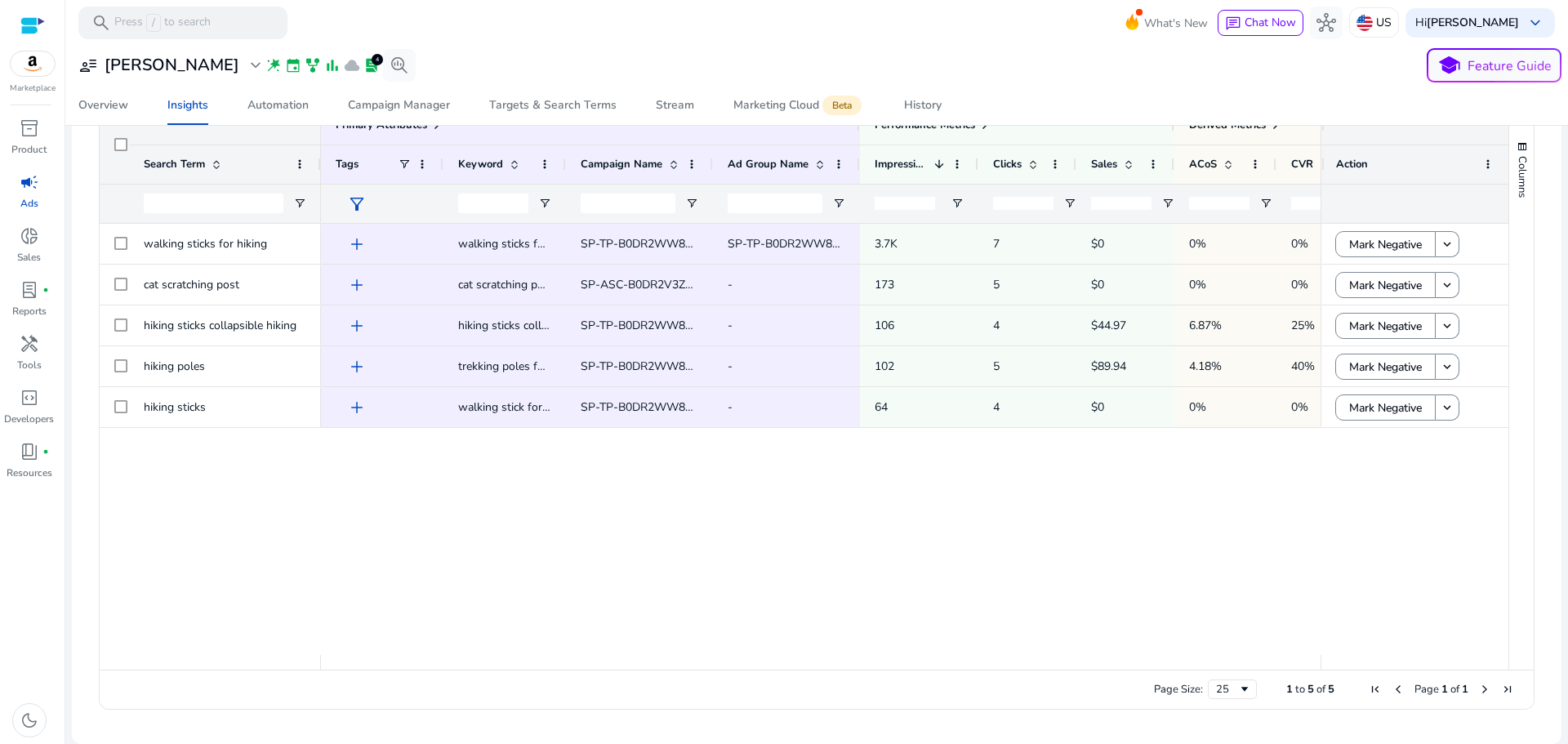
click at [1116, 558] on div "add walking sticks for hiking SP-TP-B0DR2WW8F7-Broad-MIN-BID SP-TP-B0DR2WW8F7-B…" at bounding box center [820, 439] width 999 height 431
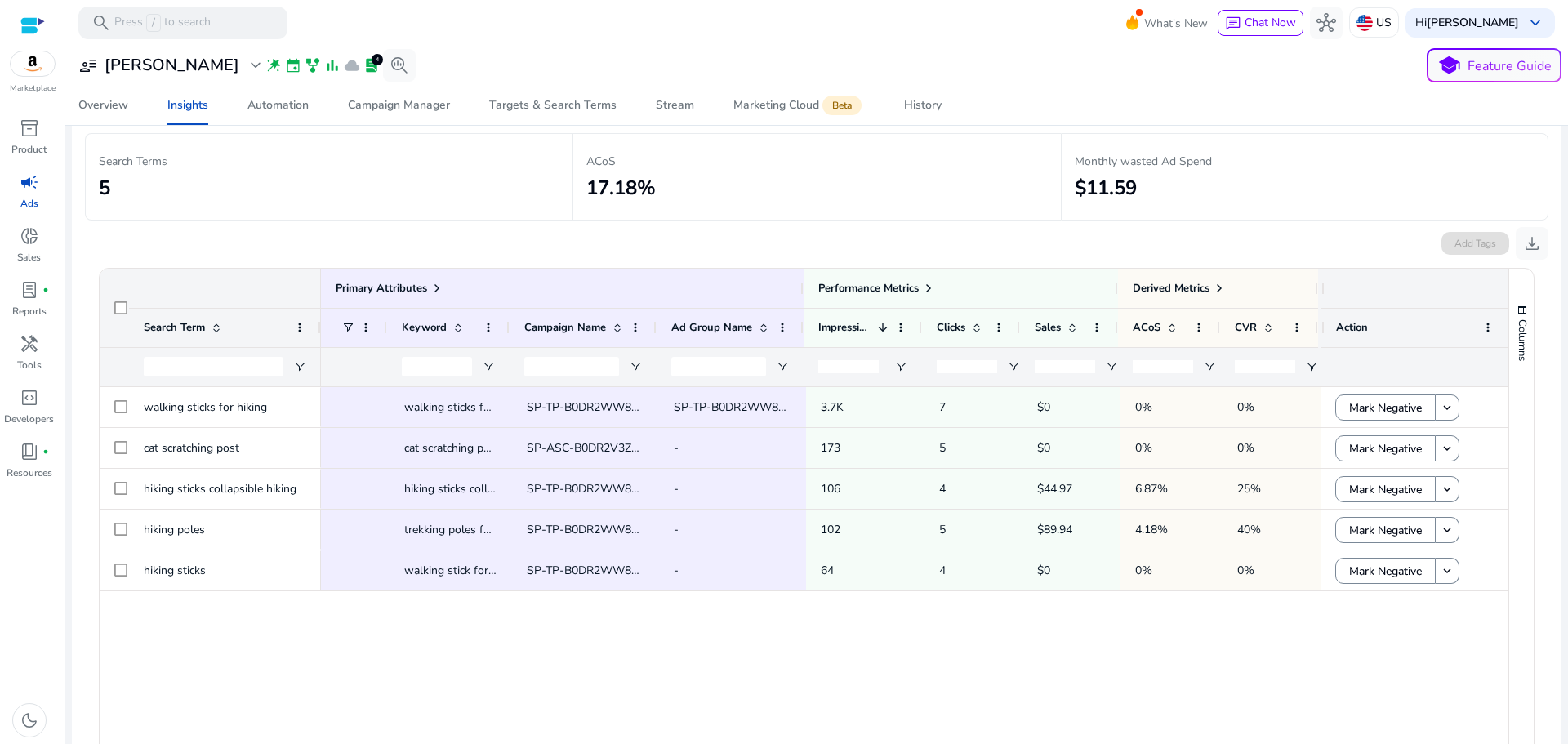
scroll to position [225, 0]
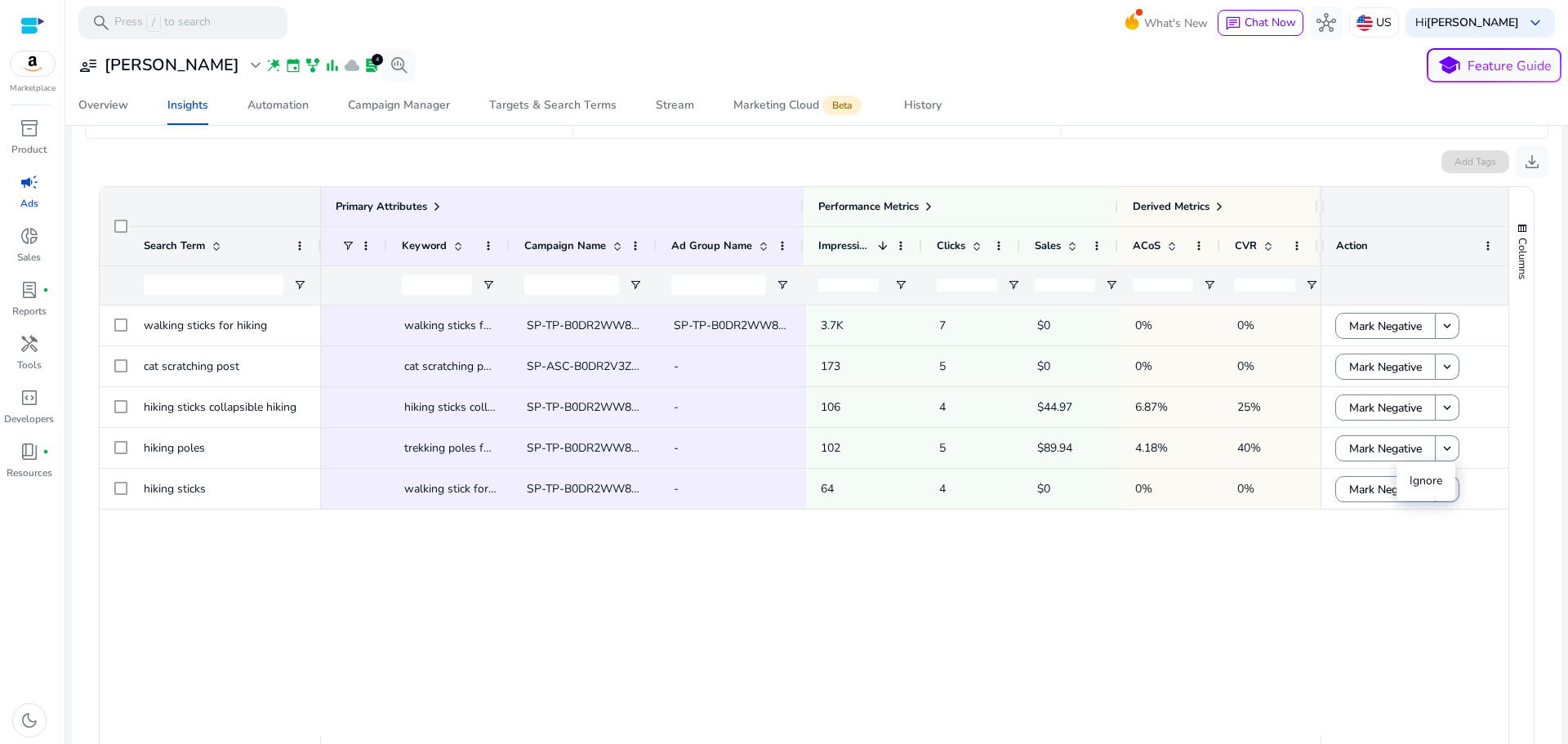
click at [1137, 644] on div "add walking sticks for hiking SP-TP-B0DR2WW8F7-Broad-MIN-BID SP-TP-B0DR2WW8F7-B…" at bounding box center [820, 520] width 999 height 431
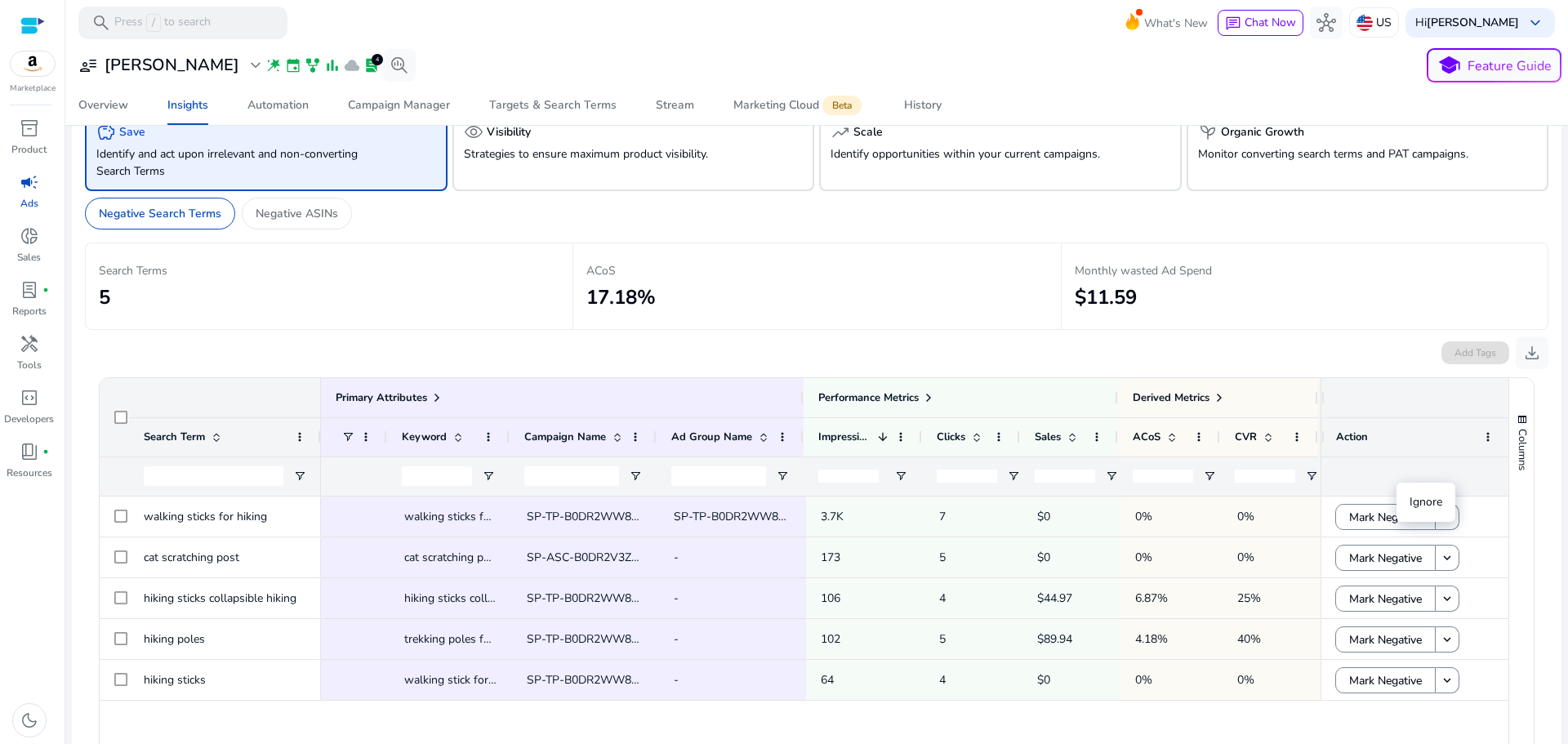
scroll to position [0, 0]
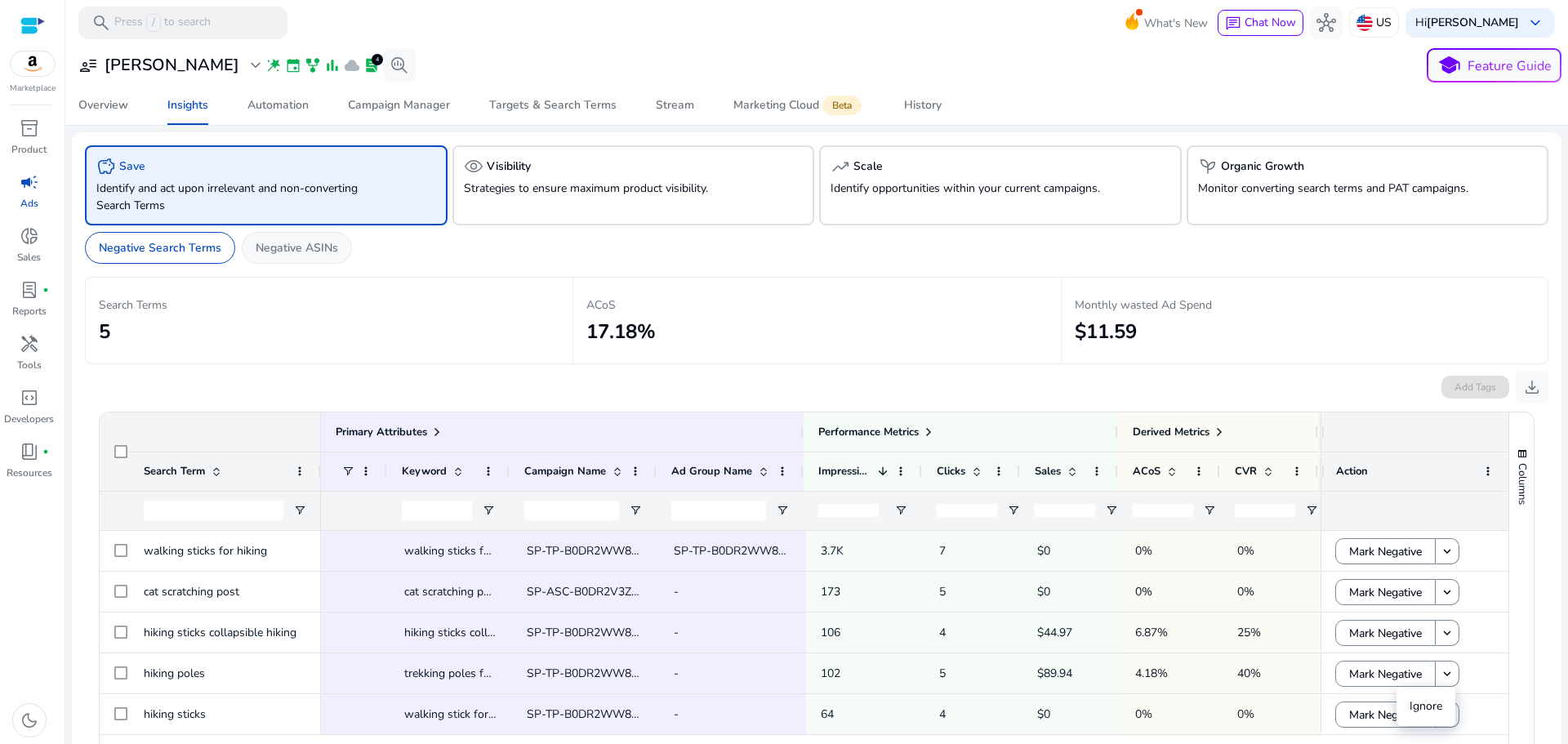
click at [279, 251] on p "Negative ASINs" at bounding box center [297, 248] width 82 height 17
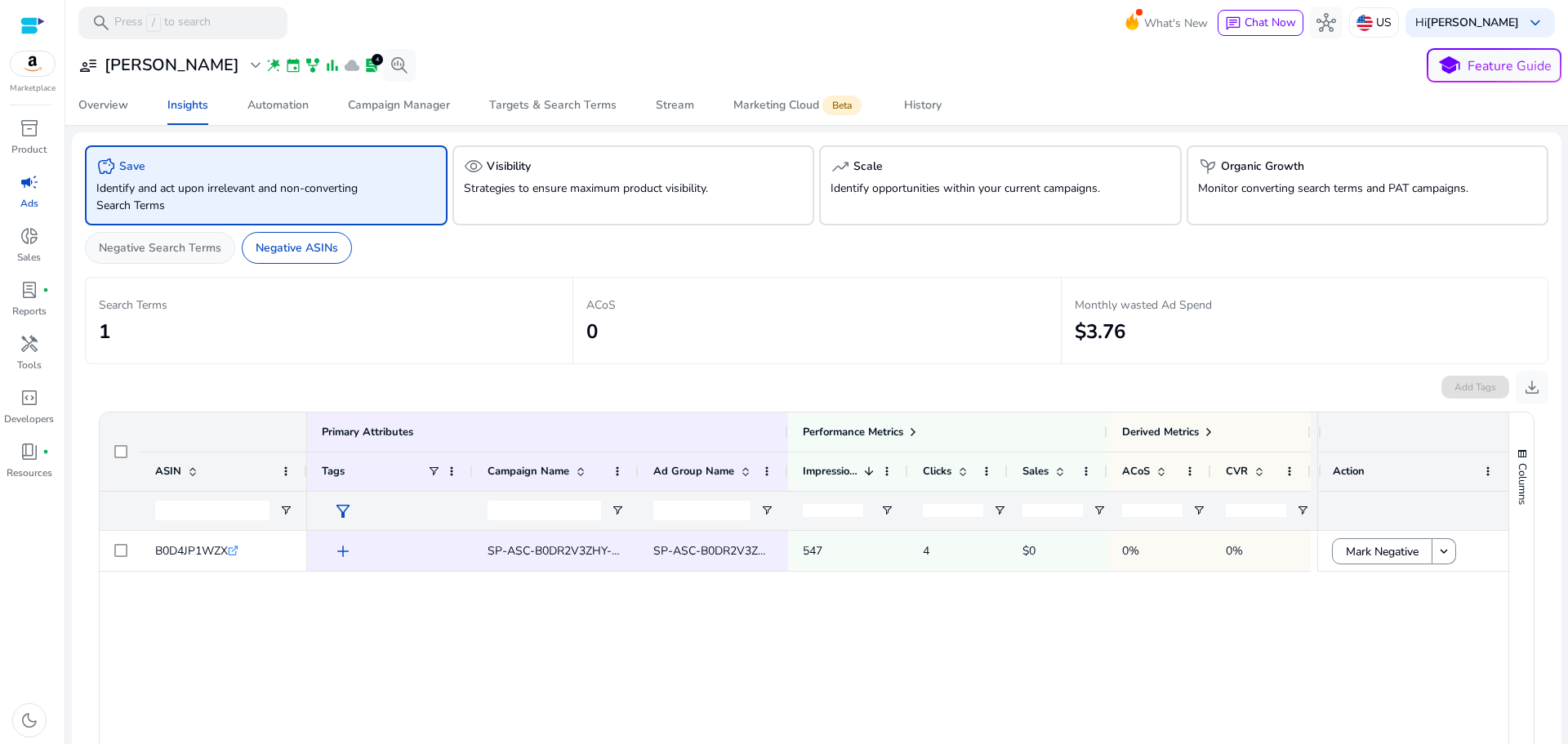
click at [147, 238] on div "Negative Search Terms" at bounding box center [160, 247] width 150 height 32
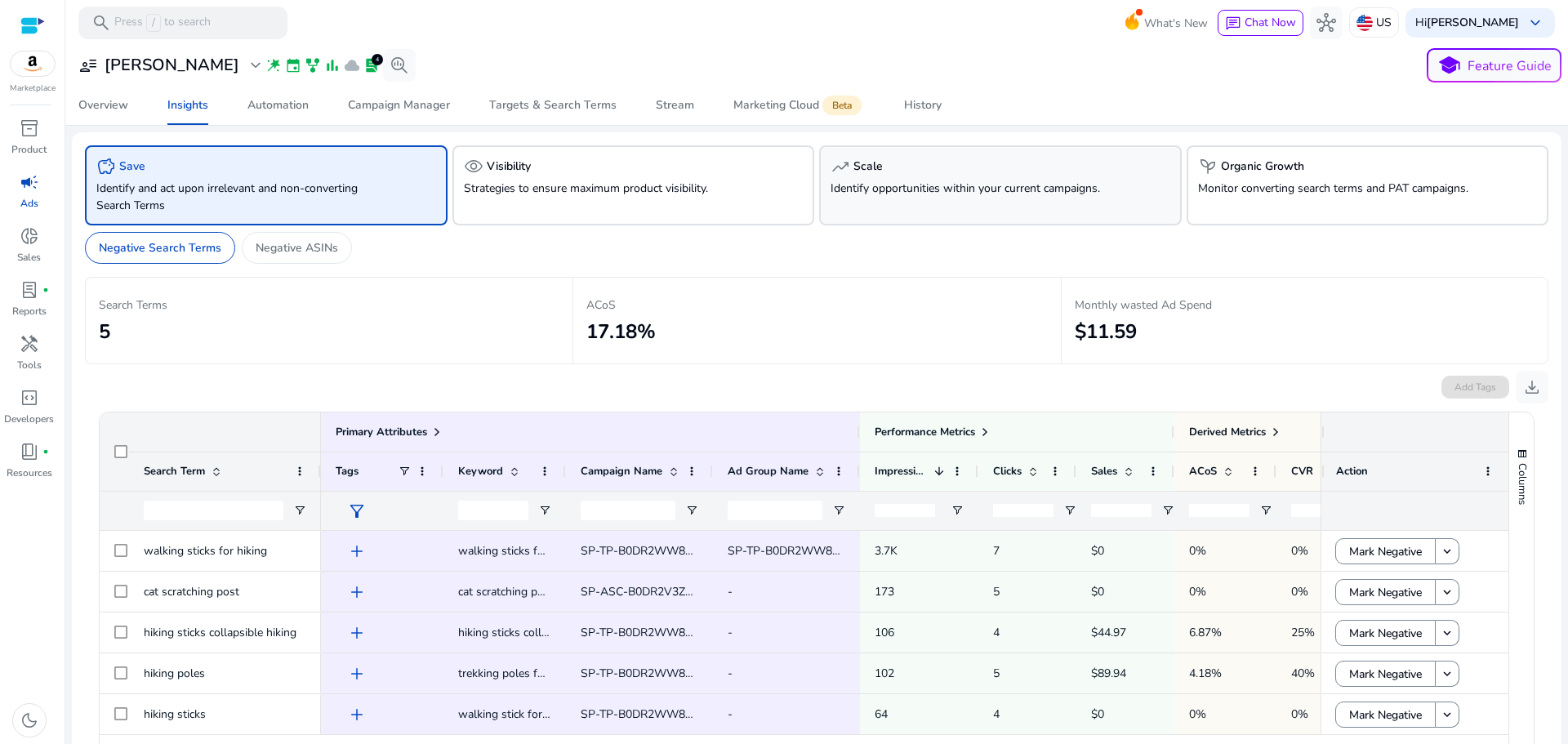
click at [872, 198] on div "trending_up Scale Identify opportunities within your current campaigns." at bounding box center [1000, 186] width 363 height 80
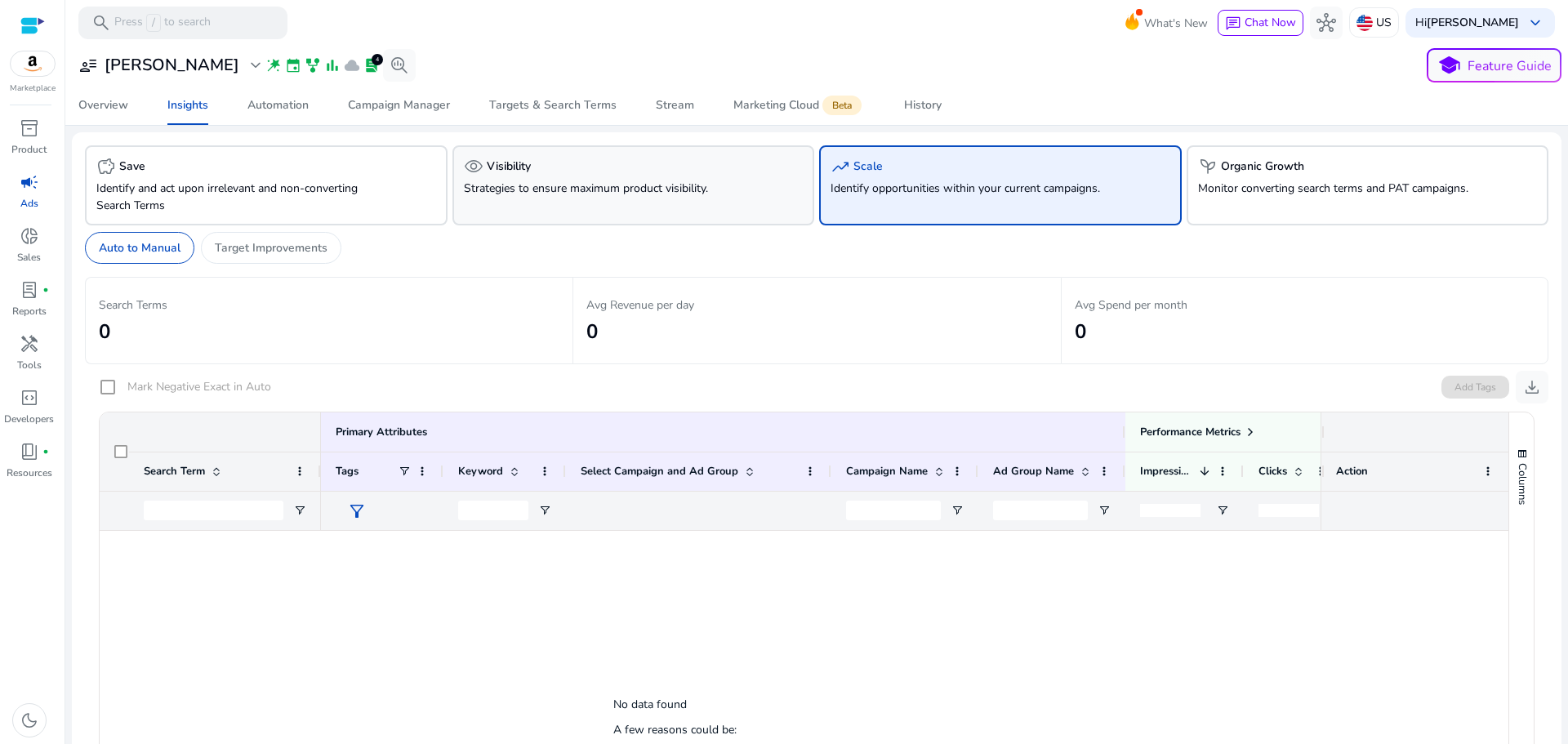
click at [684, 190] on p "Strategies to ensure maximum product visibility." at bounding box center [605, 188] width 283 height 17
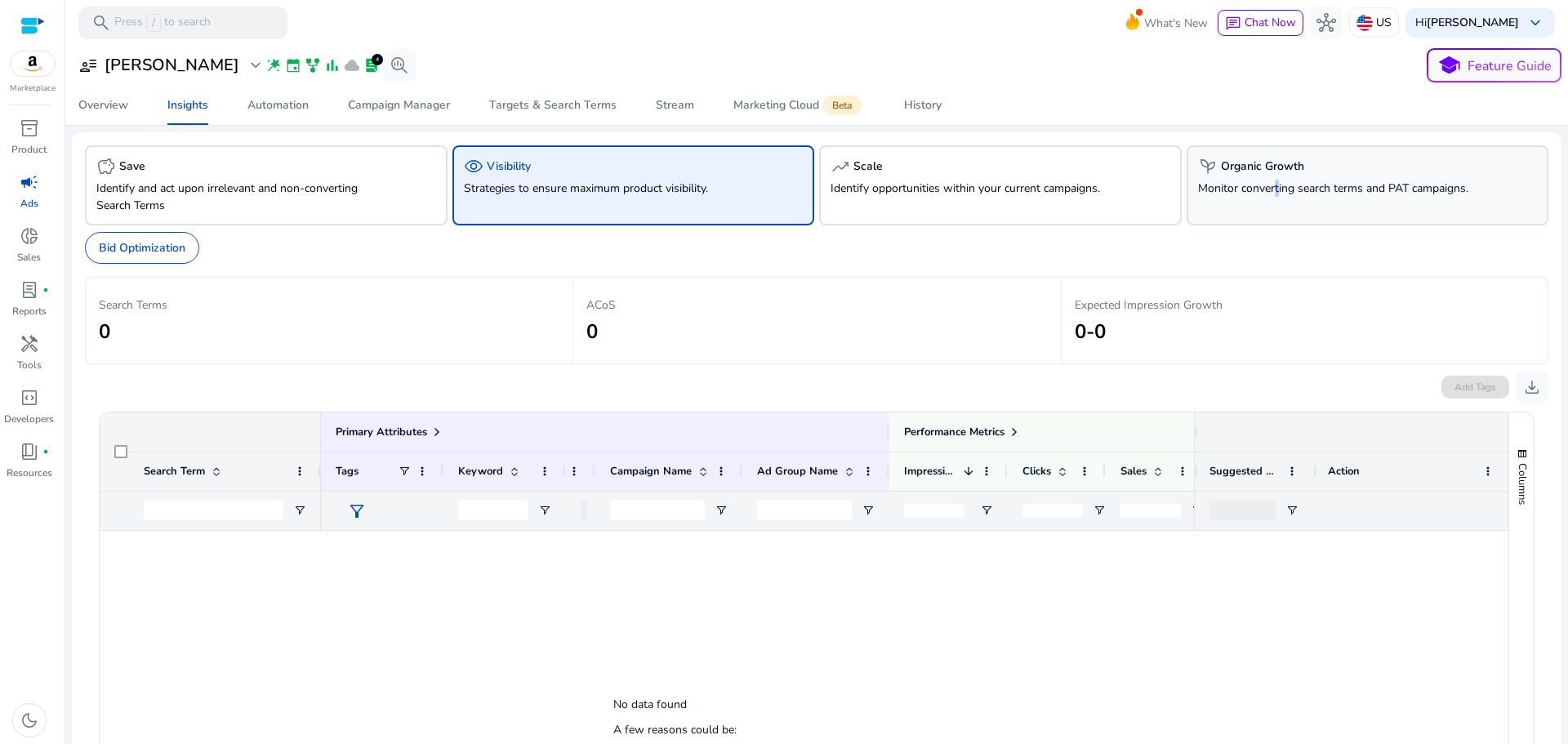
click at [1267, 188] on p "Monitor converting search terms and PAT campaigns." at bounding box center [1339, 188] width 283 height 17
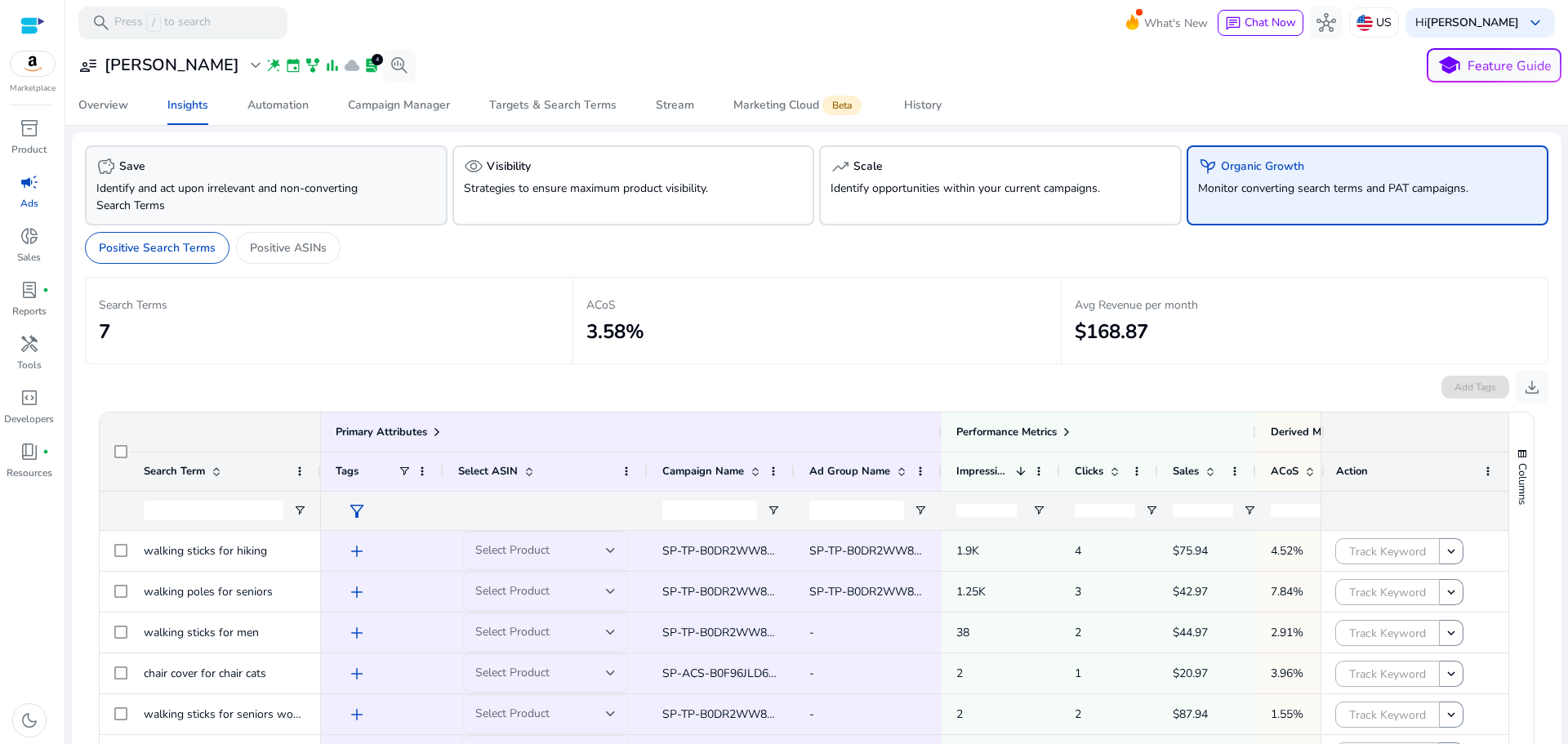
click at [228, 174] on div "savings Save" at bounding box center [266, 166] width 340 height 20
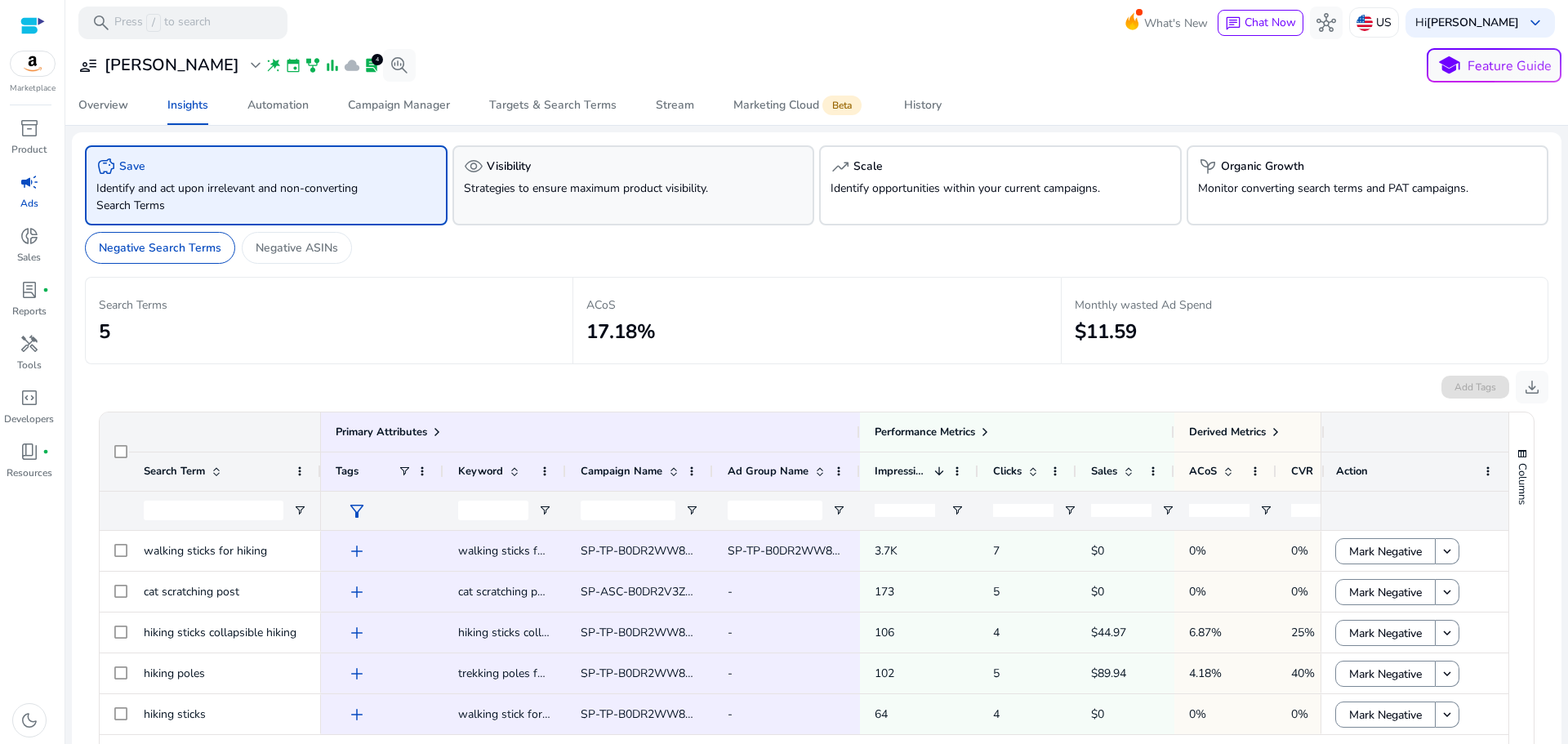
click at [535, 152] on div "visibility Visibility Strategies to ensure maximum product visibility." at bounding box center [634, 186] width 363 height 80
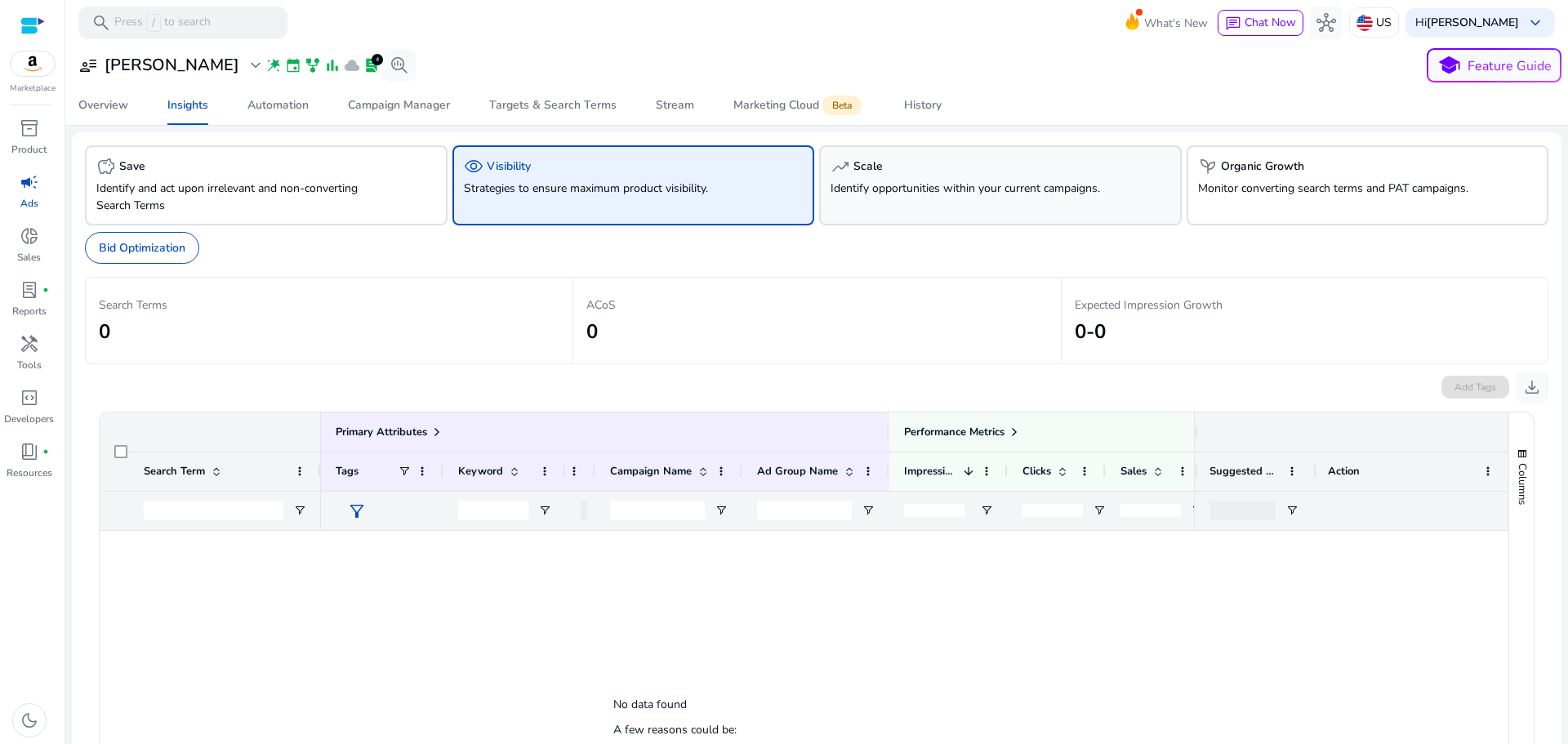
click at [975, 216] on div "trending_up Scale Identify opportunities within your current campaigns." at bounding box center [1000, 186] width 363 height 80
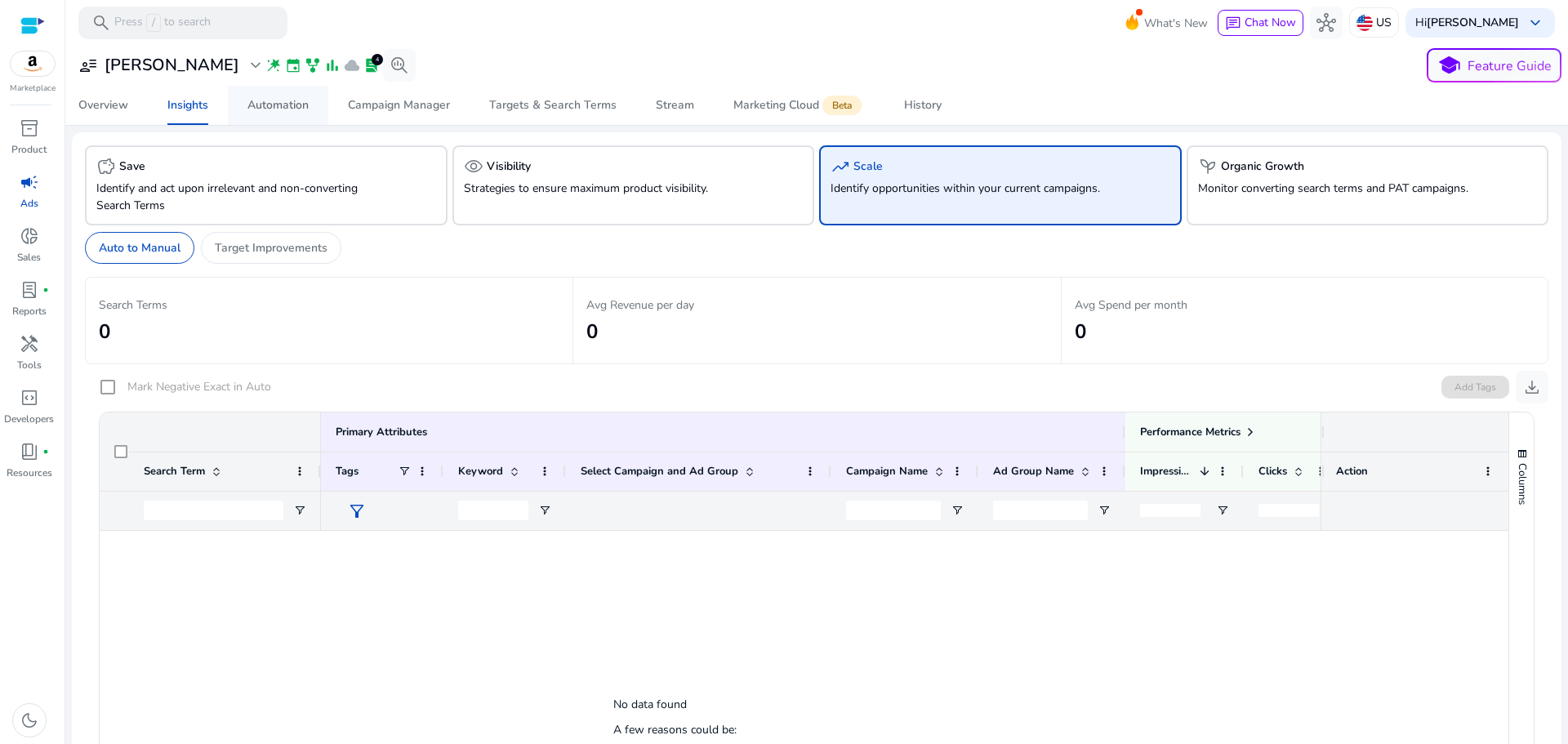
click at [277, 110] on div "Automation" at bounding box center [278, 105] width 62 height 11
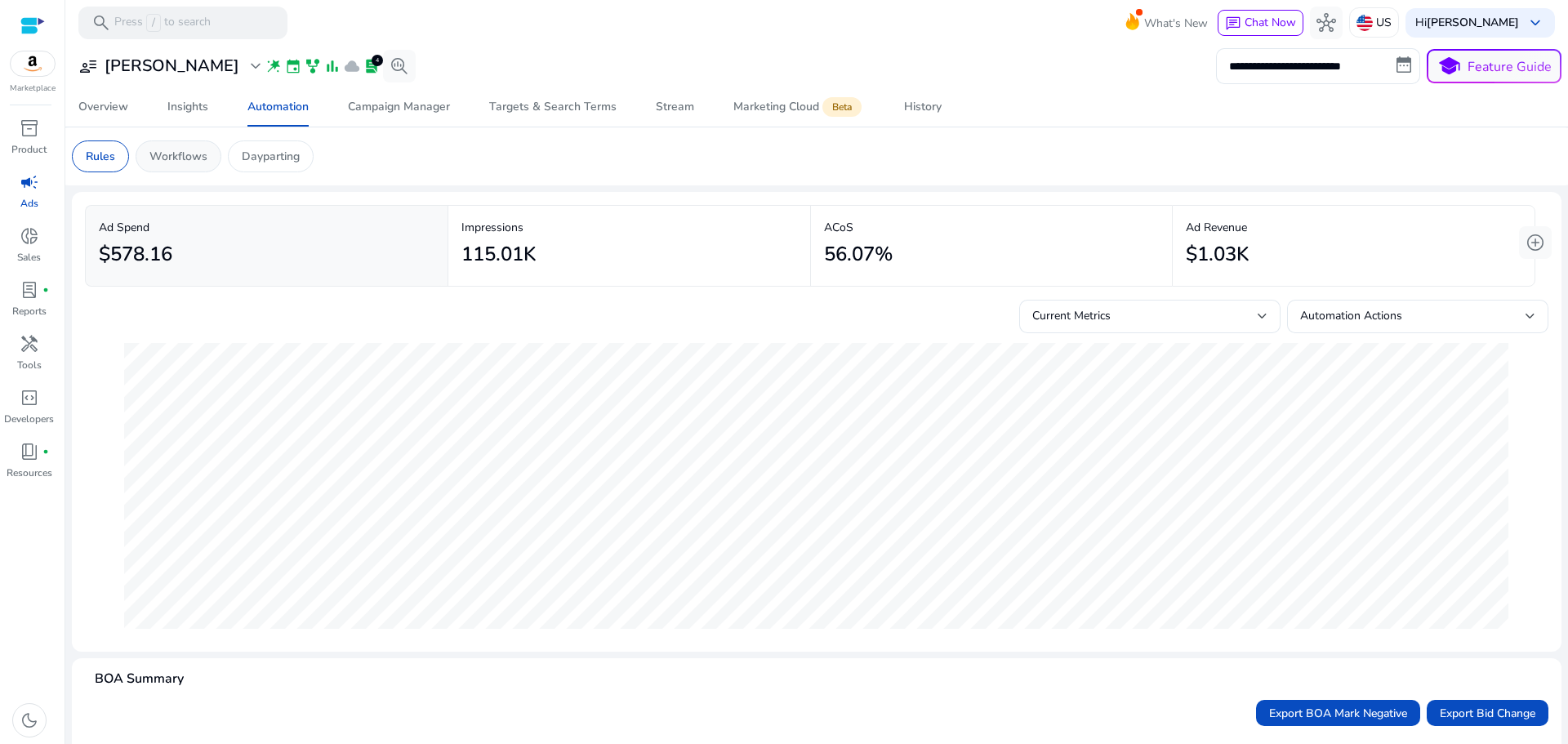
click at [185, 160] on p "Workflows" at bounding box center [178, 156] width 58 height 17
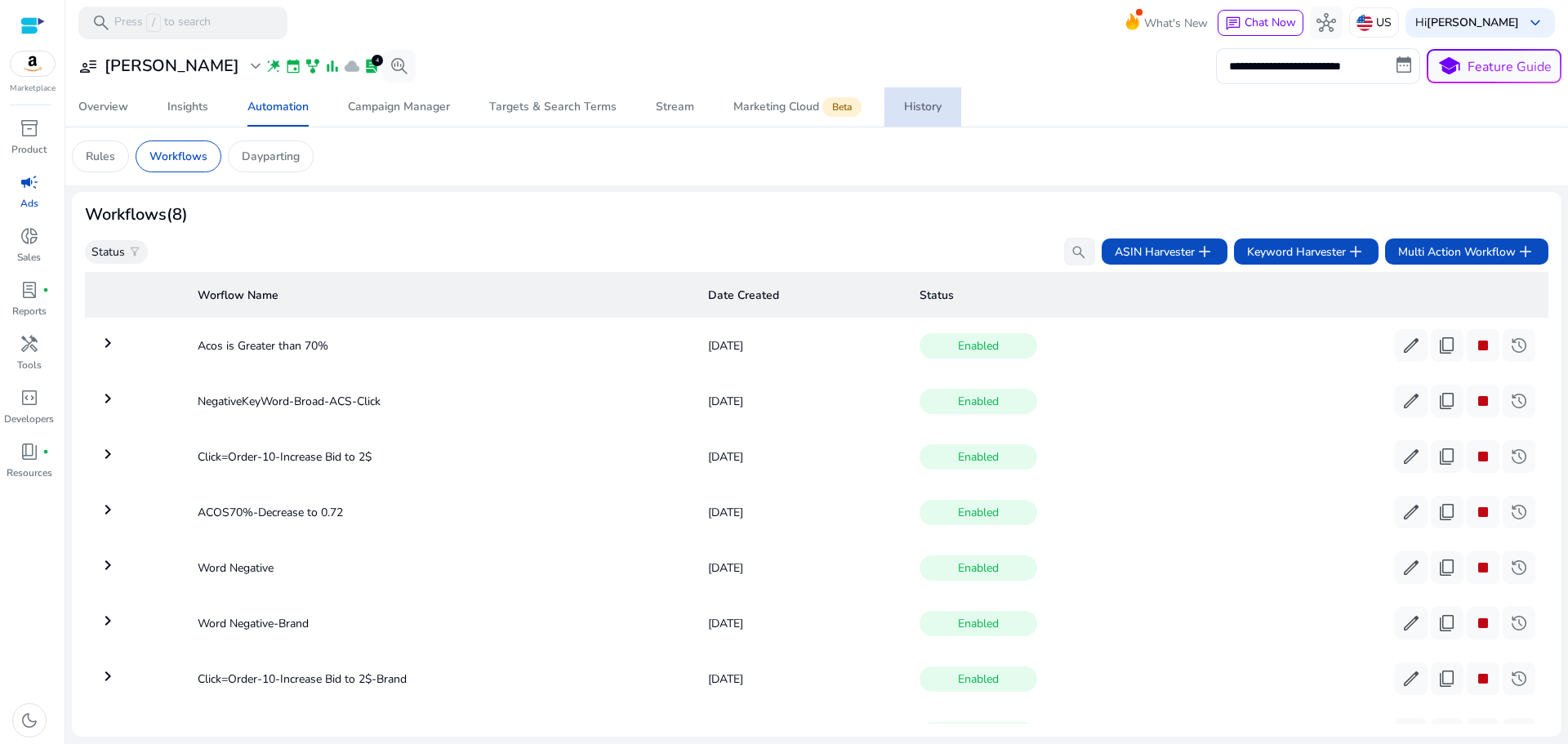
click at [937, 115] on span "History" at bounding box center [922, 107] width 37 height 39
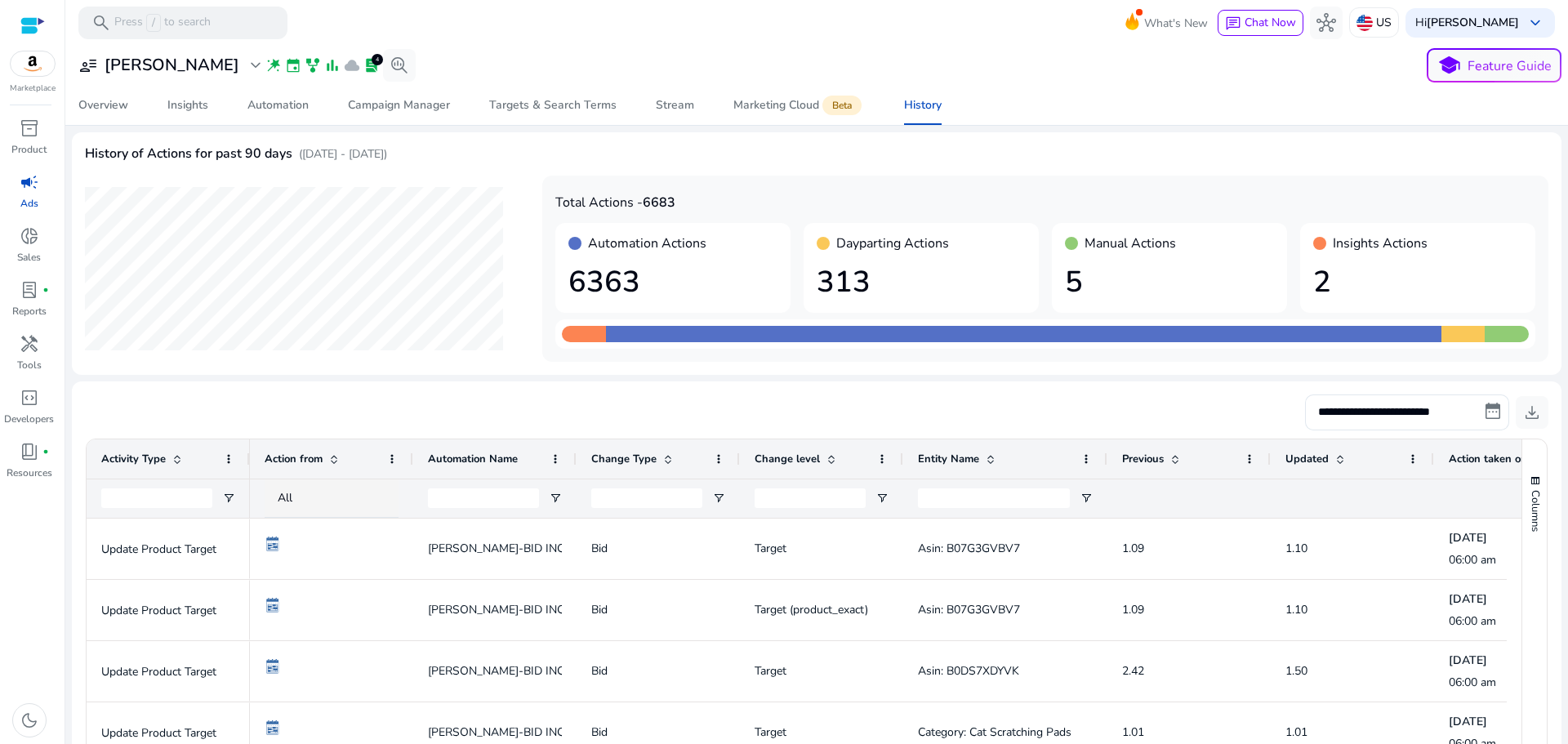
click at [27, 23] on div at bounding box center [33, 26] width 24 height 19
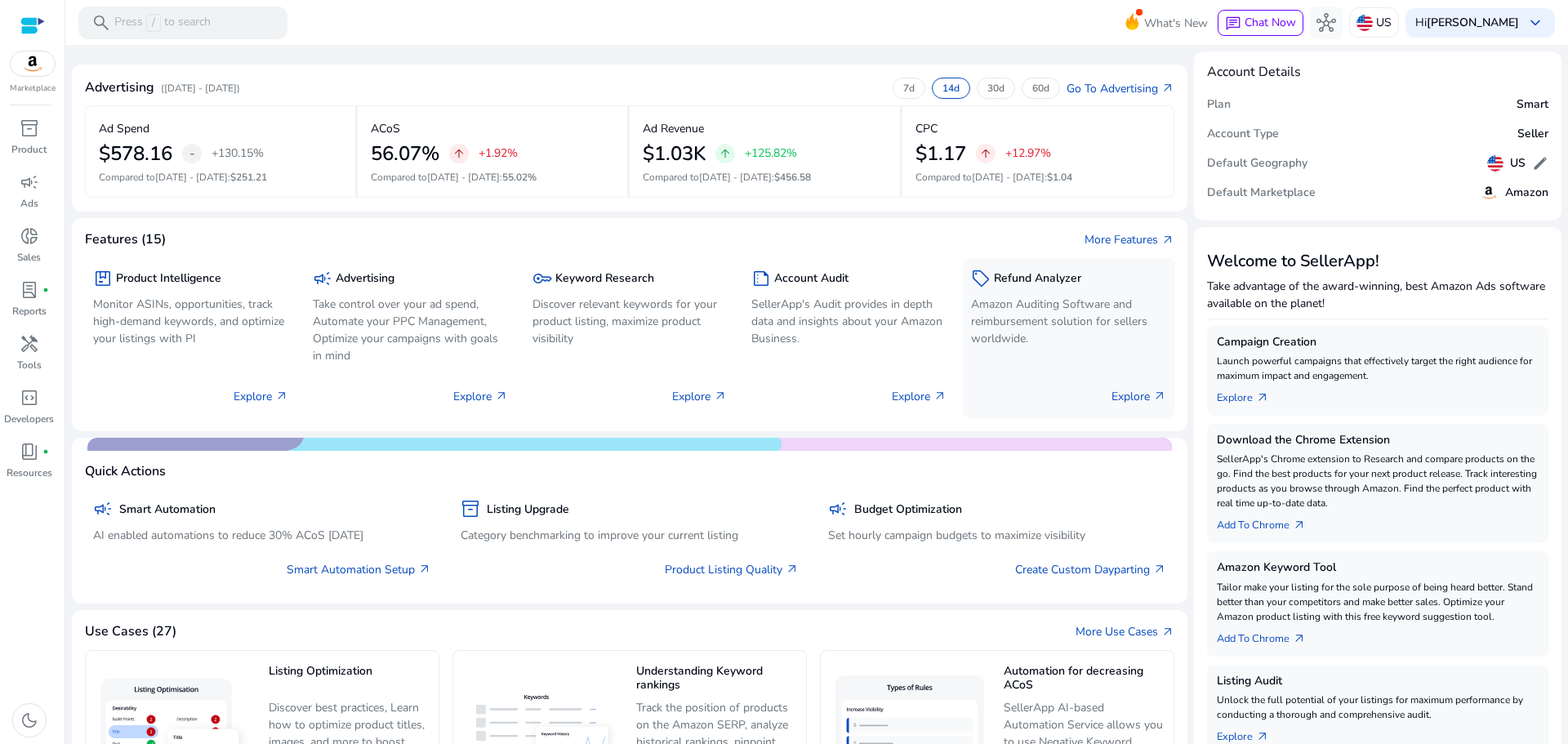
click at [1068, 310] on p "Amazon Auditing Software and reimbursement solution for sellers worldwide." at bounding box center [1068, 321] width 195 height 51
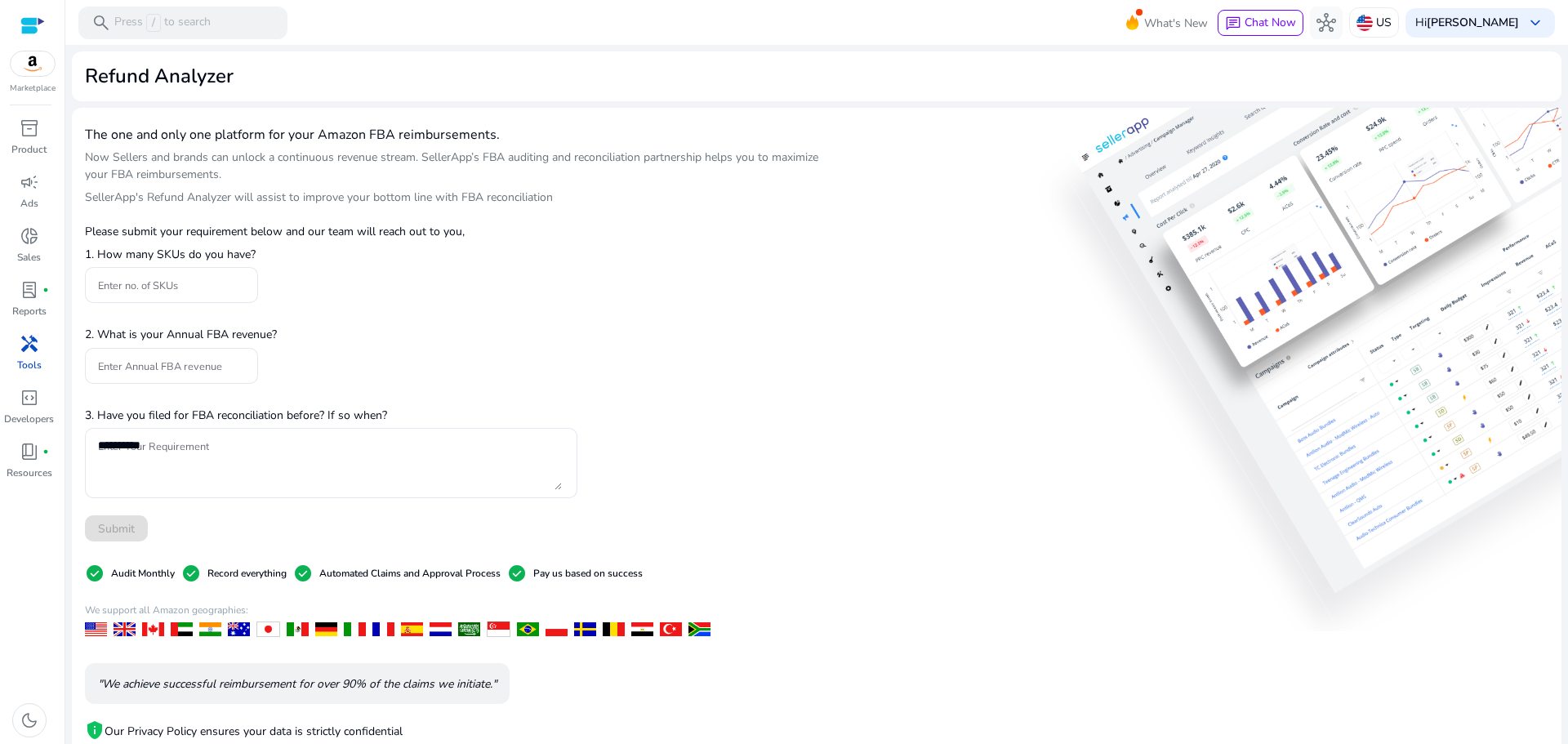
click at [21, 25] on div at bounding box center [33, 26] width 24 height 19
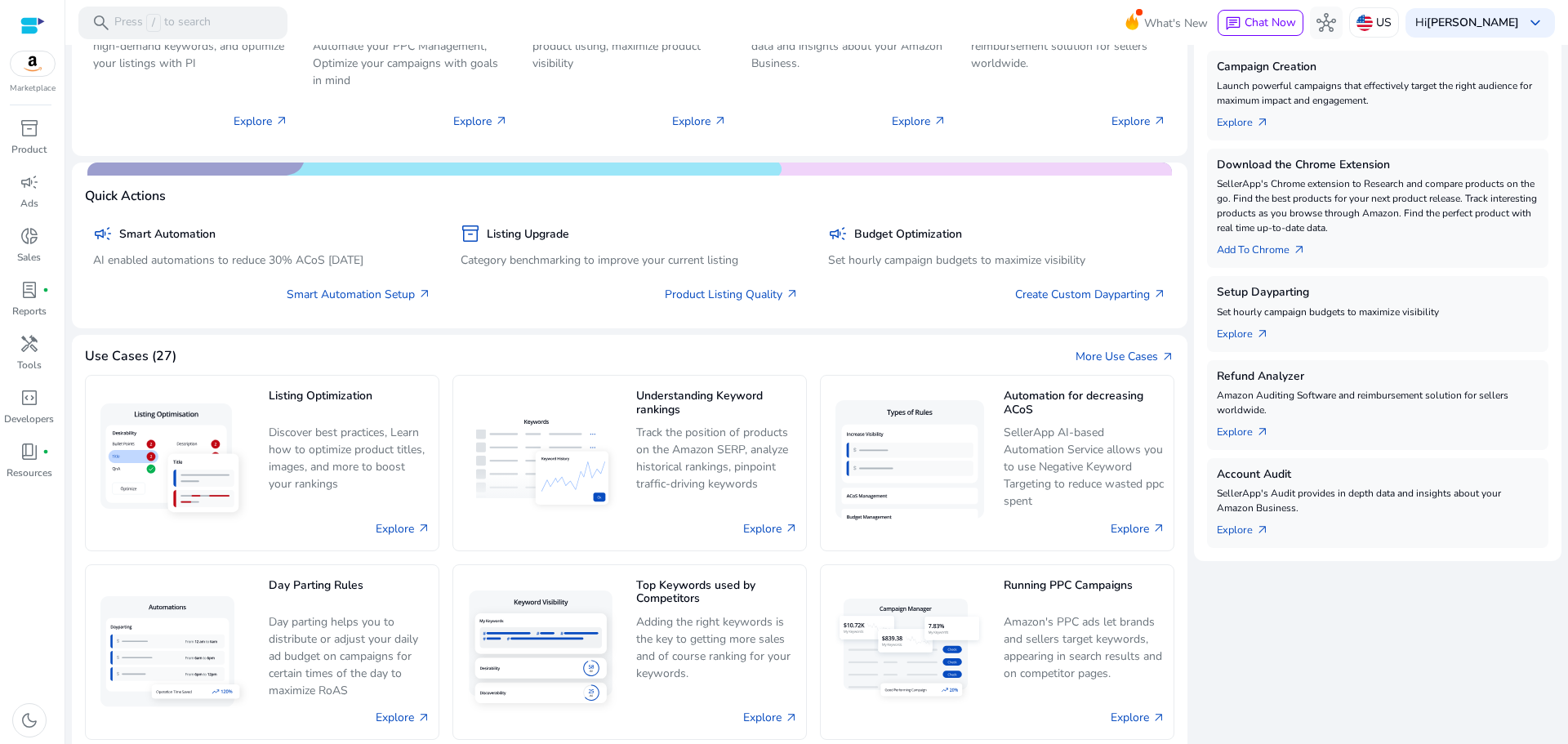
scroll to position [290, 0]
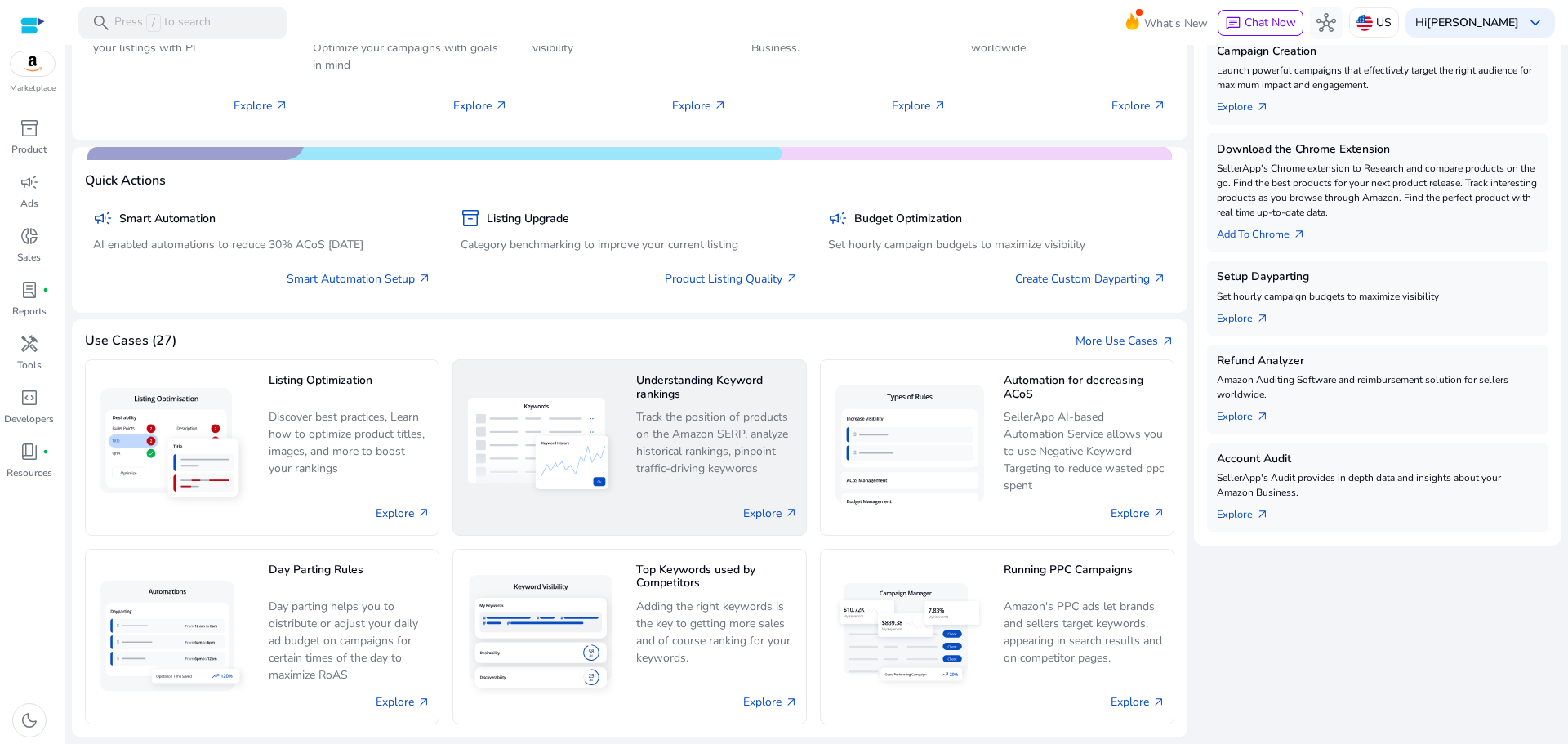
click at [602, 420] on img at bounding box center [542, 447] width 161 height 112
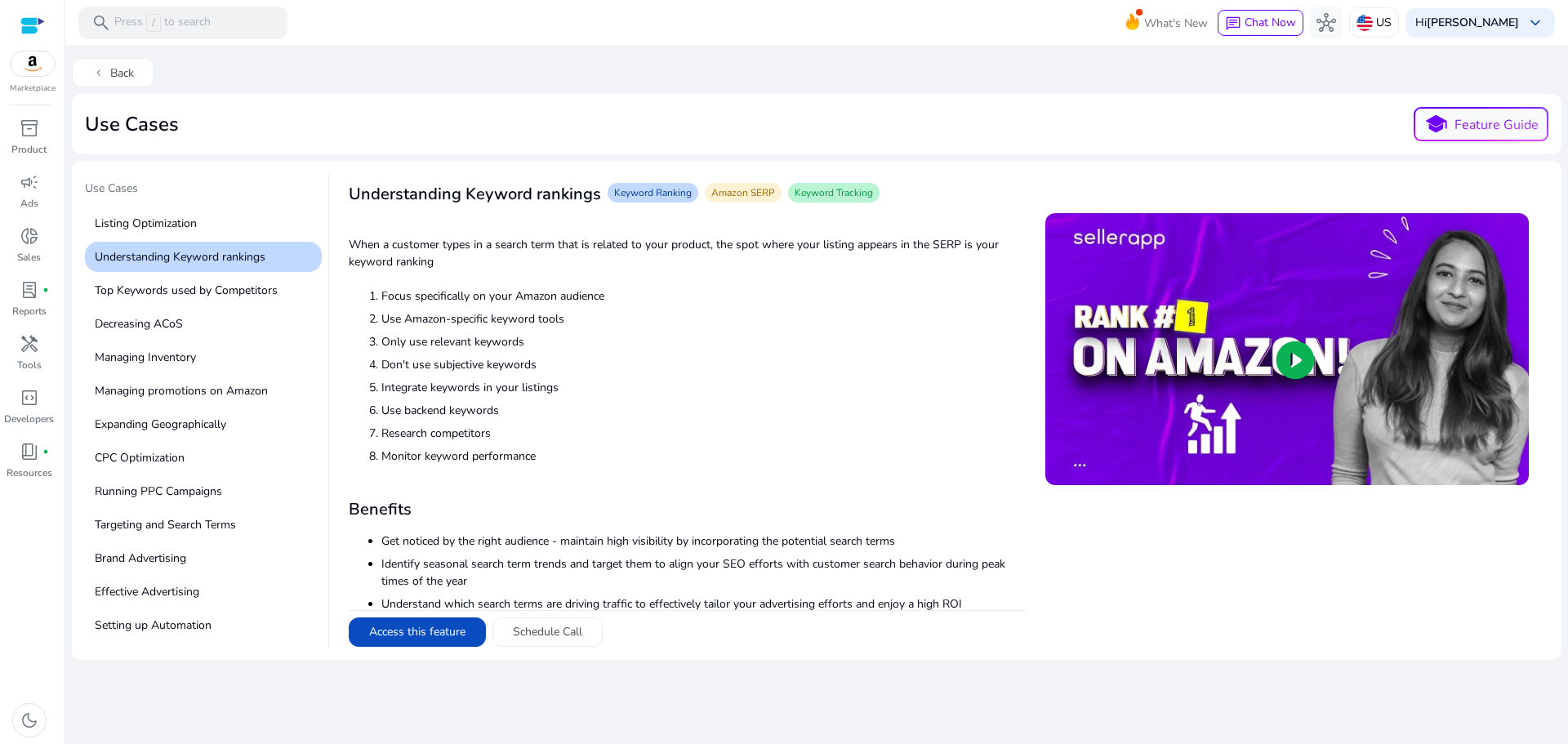
click at [1272, 347] on span "play_circle" at bounding box center [1295, 360] width 46 height 46
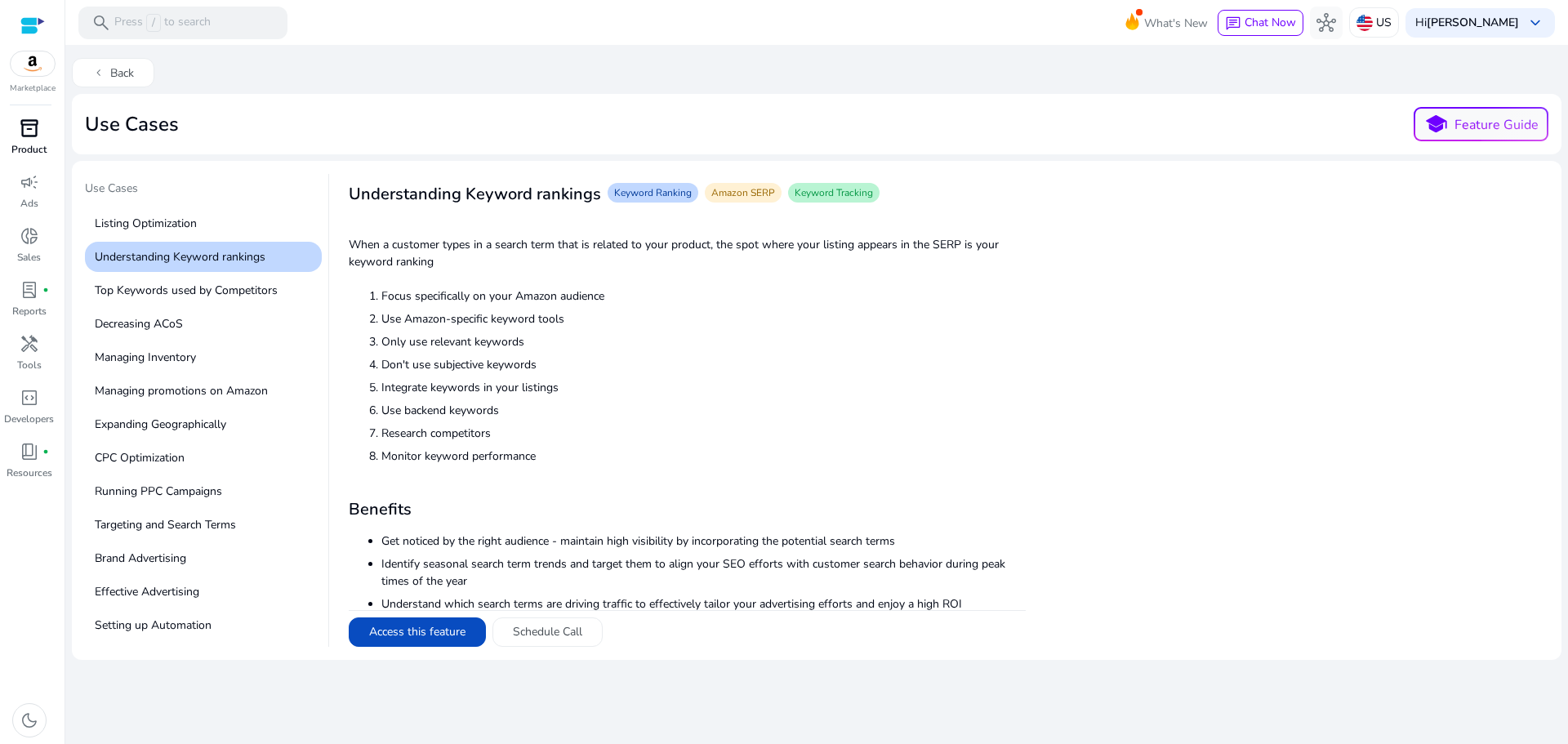
click at [39, 136] on div "inventory_2" at bounding box center [29, 128] width 46 height 26
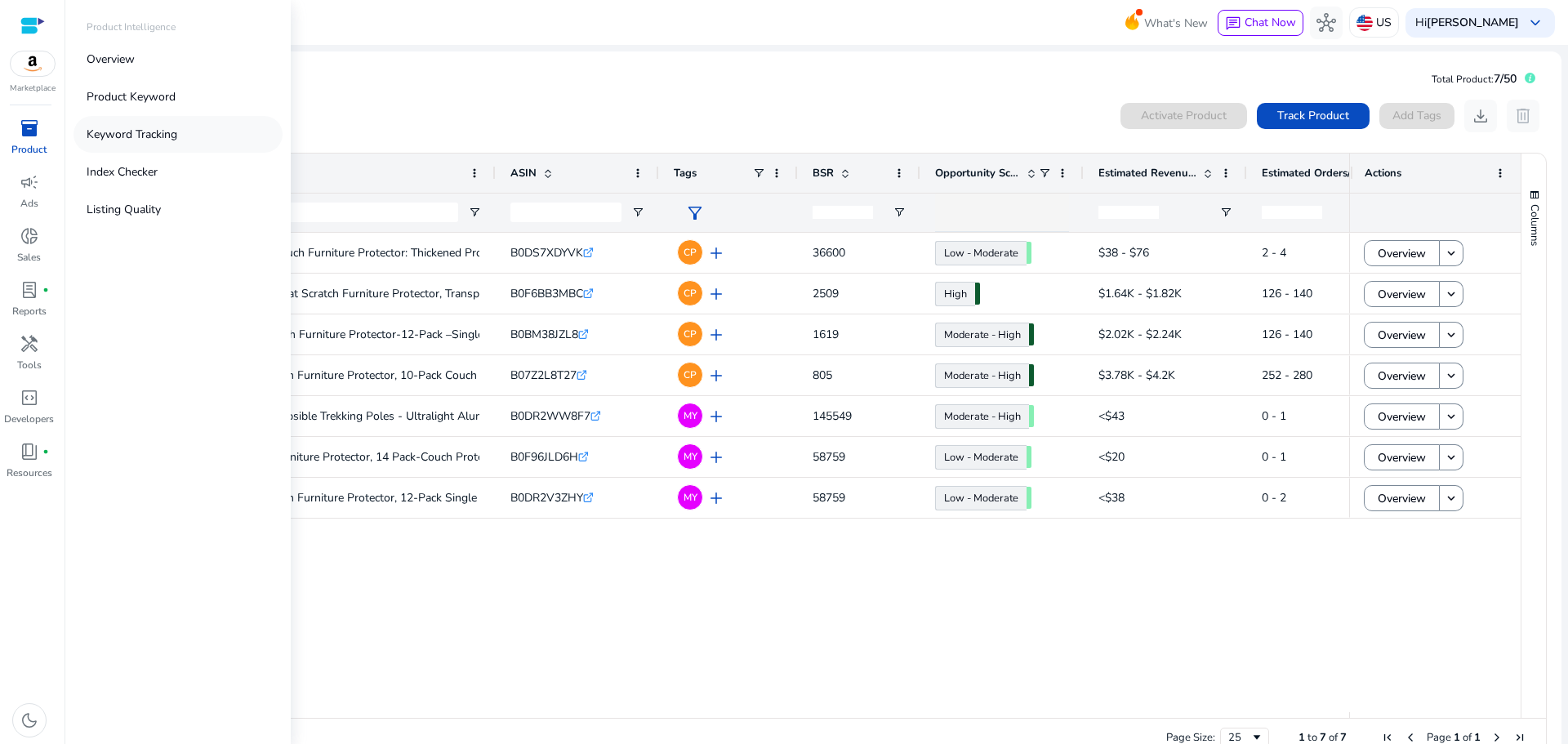
click at [109, 137] on p "Keyword Tracking" at bounding box center [132, 134] width 91 height 17
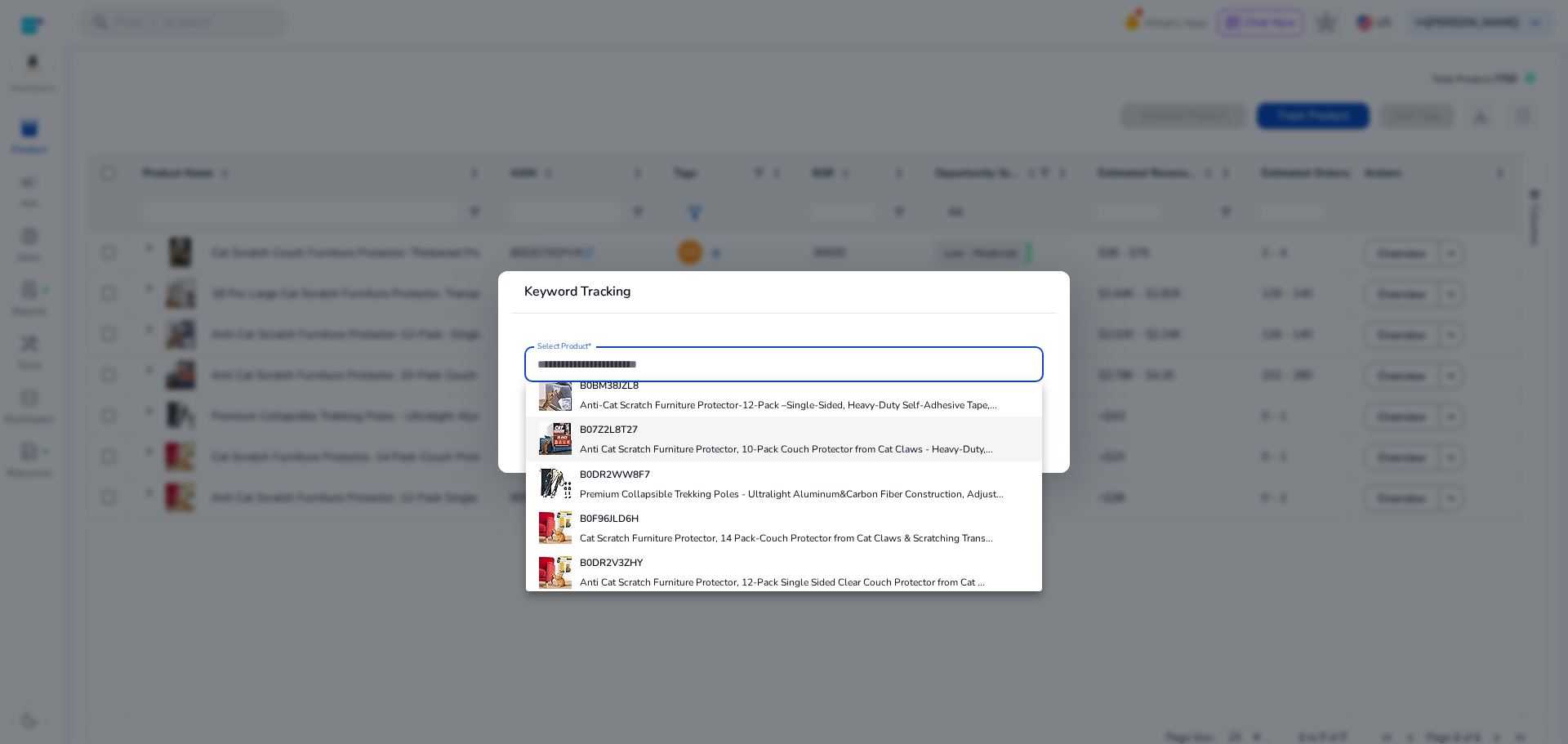
scroll to position [115, 0]
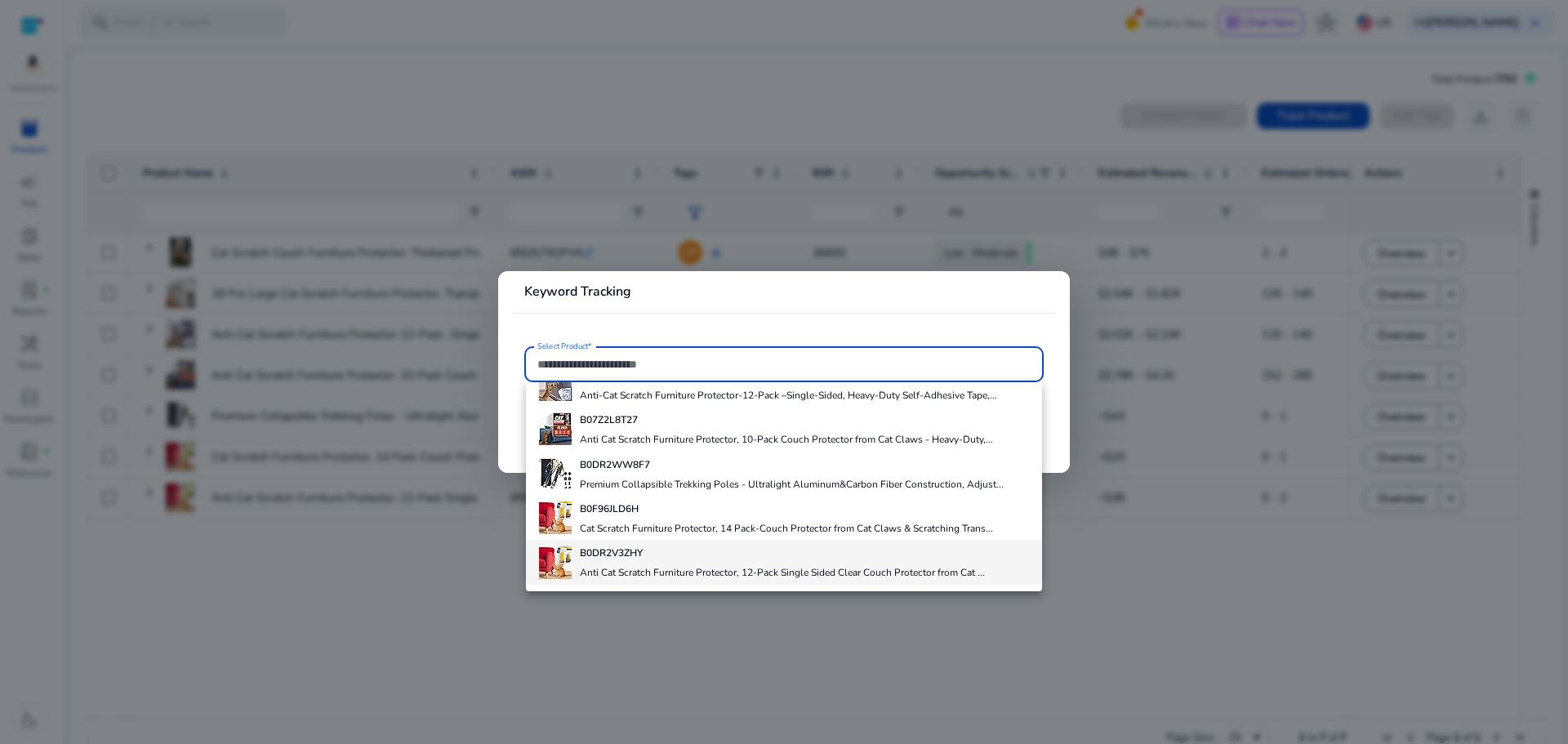
click at [670, 555] on h4 "B0DR2V3ZHY" at bounding box center [781, 552] width 405 height 13
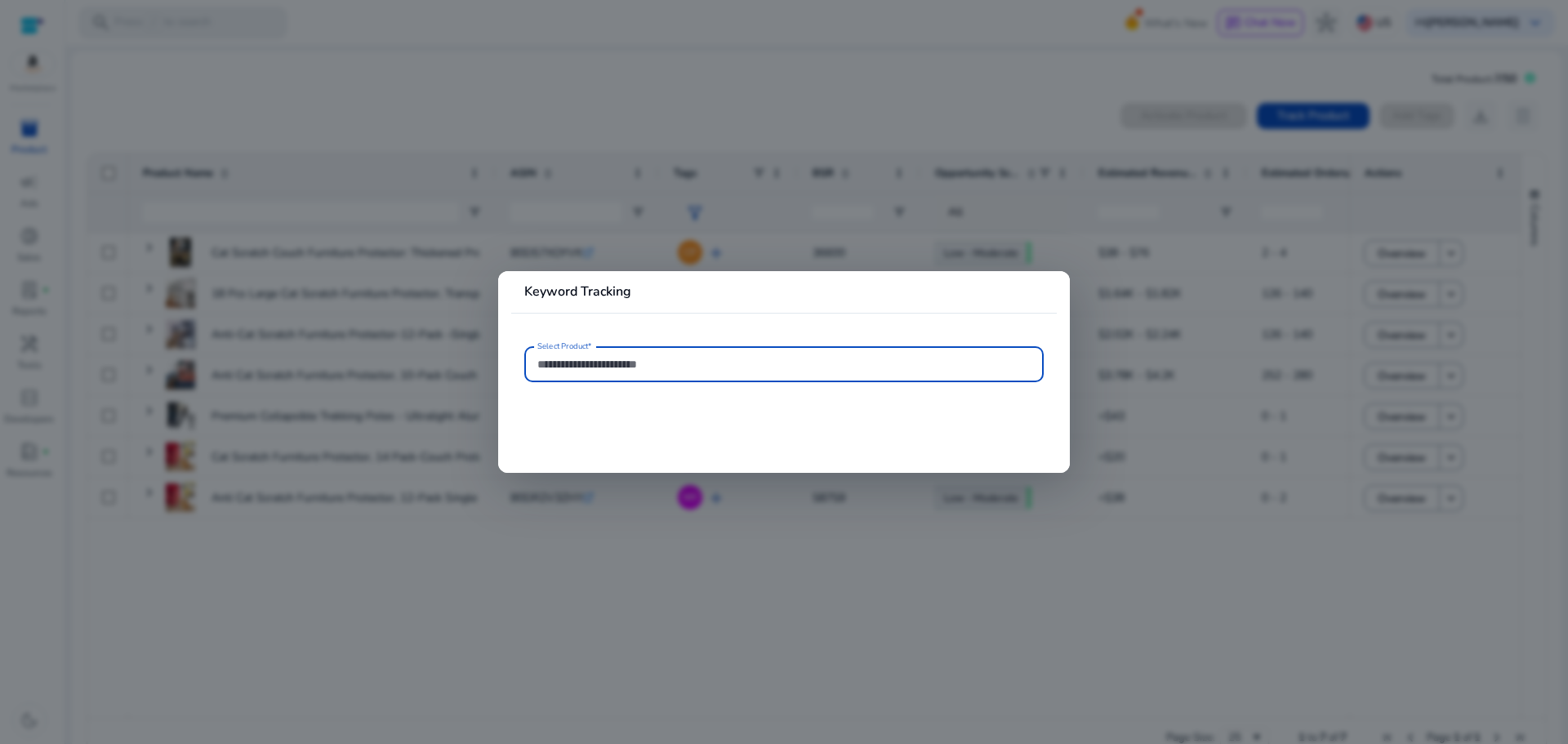
type input "**********"
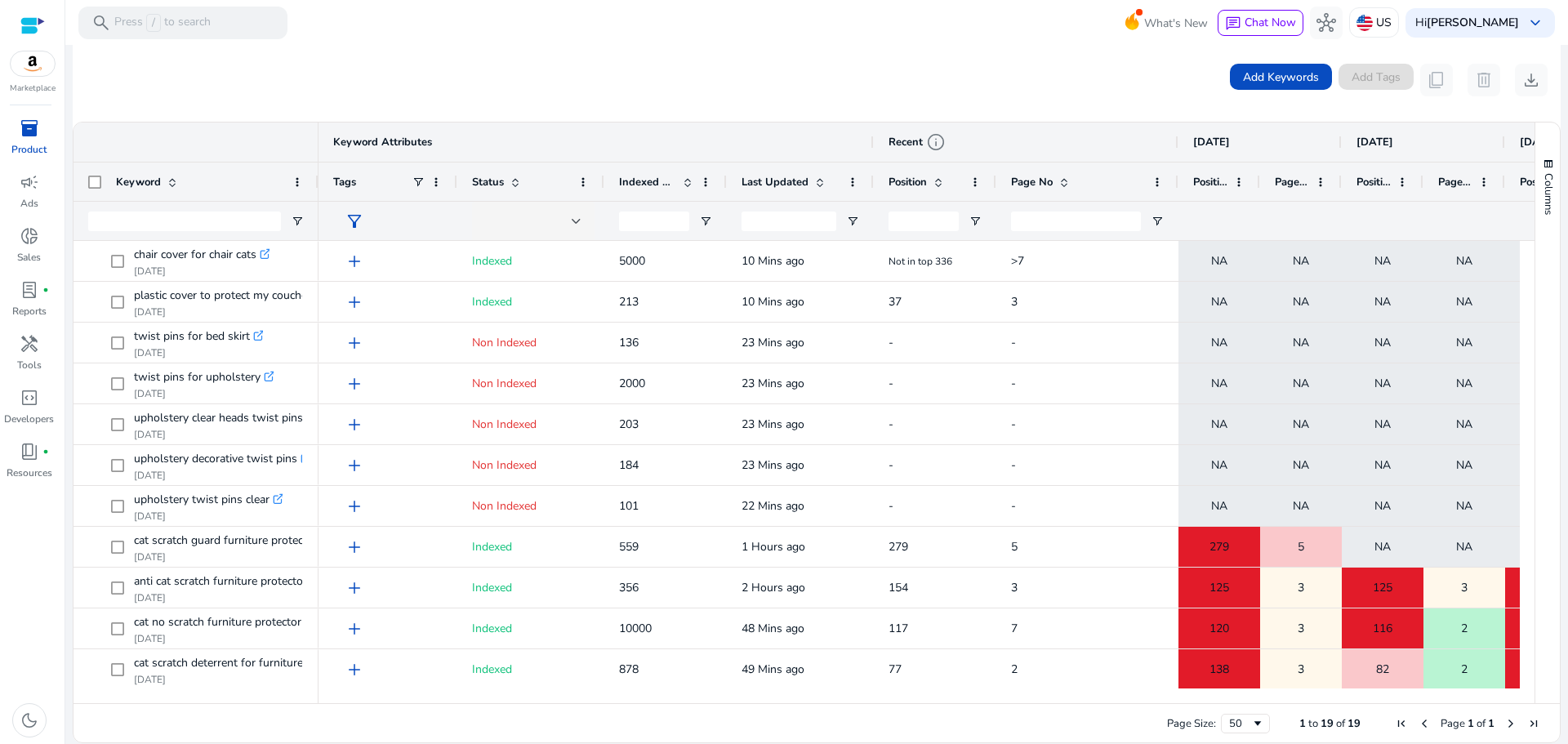
drag, startPoint x: 1115, startPoint y: 179, endPoint x: 1148, endPoint y: 188, distance: 34.2
click at [1174, 185] on div at bounding box center [1178, 181] width 7 height 38
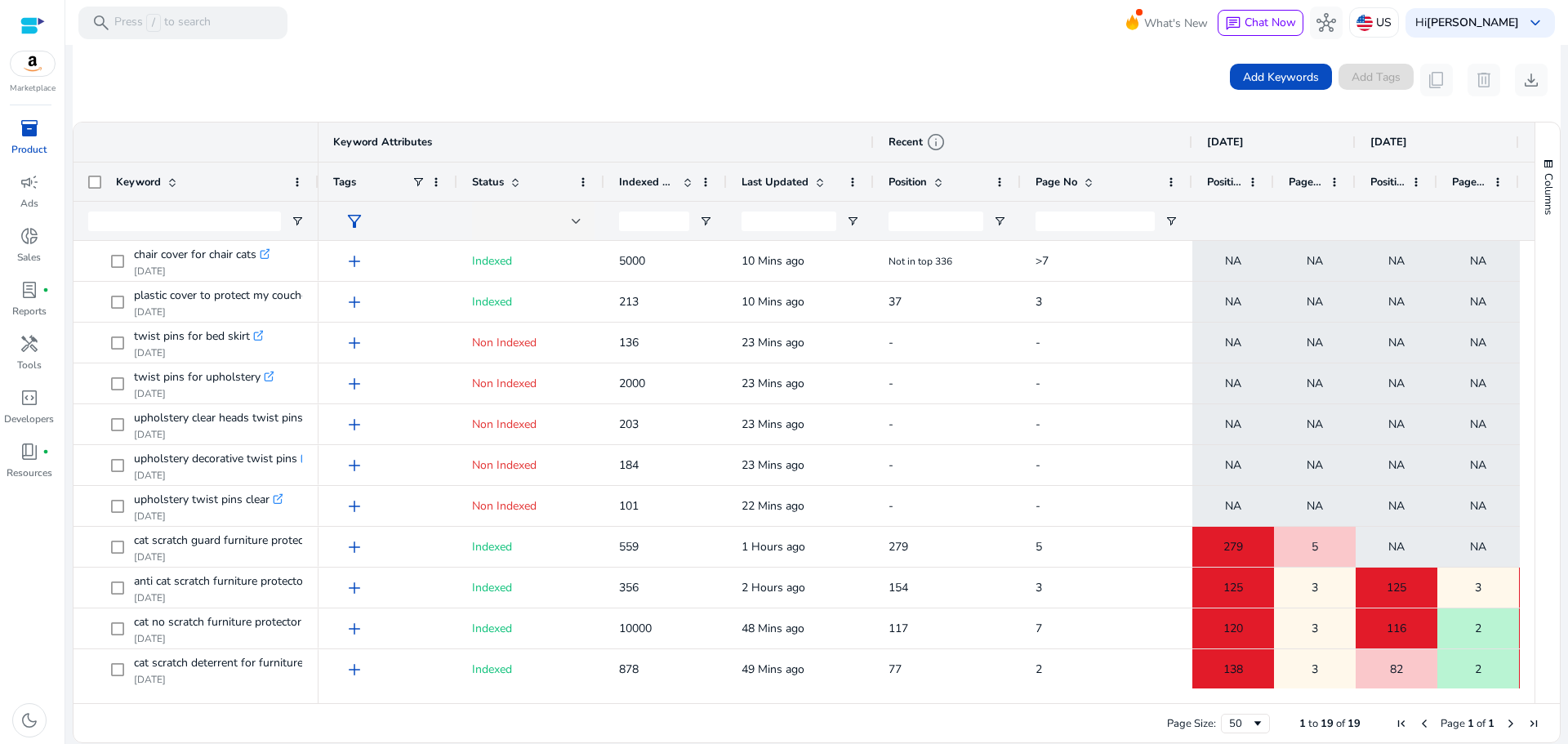
drag, startPoint x: 995, startPoint y: 174, endPoint x: 1017, endPoint y: 180, distance: 22.8
click at [1018, 180] on div at bounding box center [1020, 181] width 7 height 38
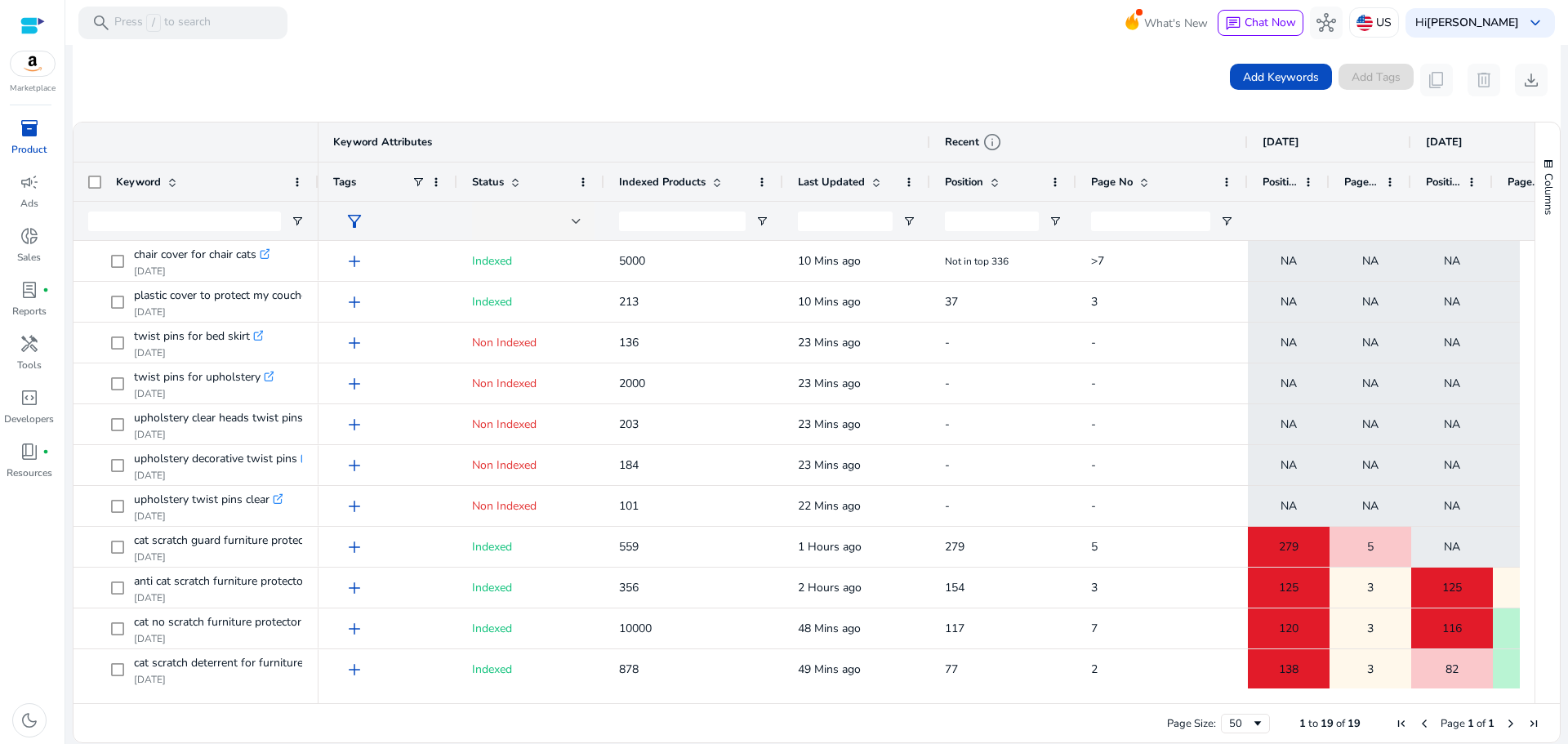
drag, startPoint x: 726, startPoint y: 182, endPoint x: 783, endPoint y: 180, distance: 57.0
click at [783, 180] on div at bounding box center [782, 181] width 7 height 38
drag, startPoint x: 800, startPoint y: 695, endPoint x: 866, endPoint y: 701, distance: 66.3
click at [866, 701] on div at bounding box center [918, 695] width 1201 height 15
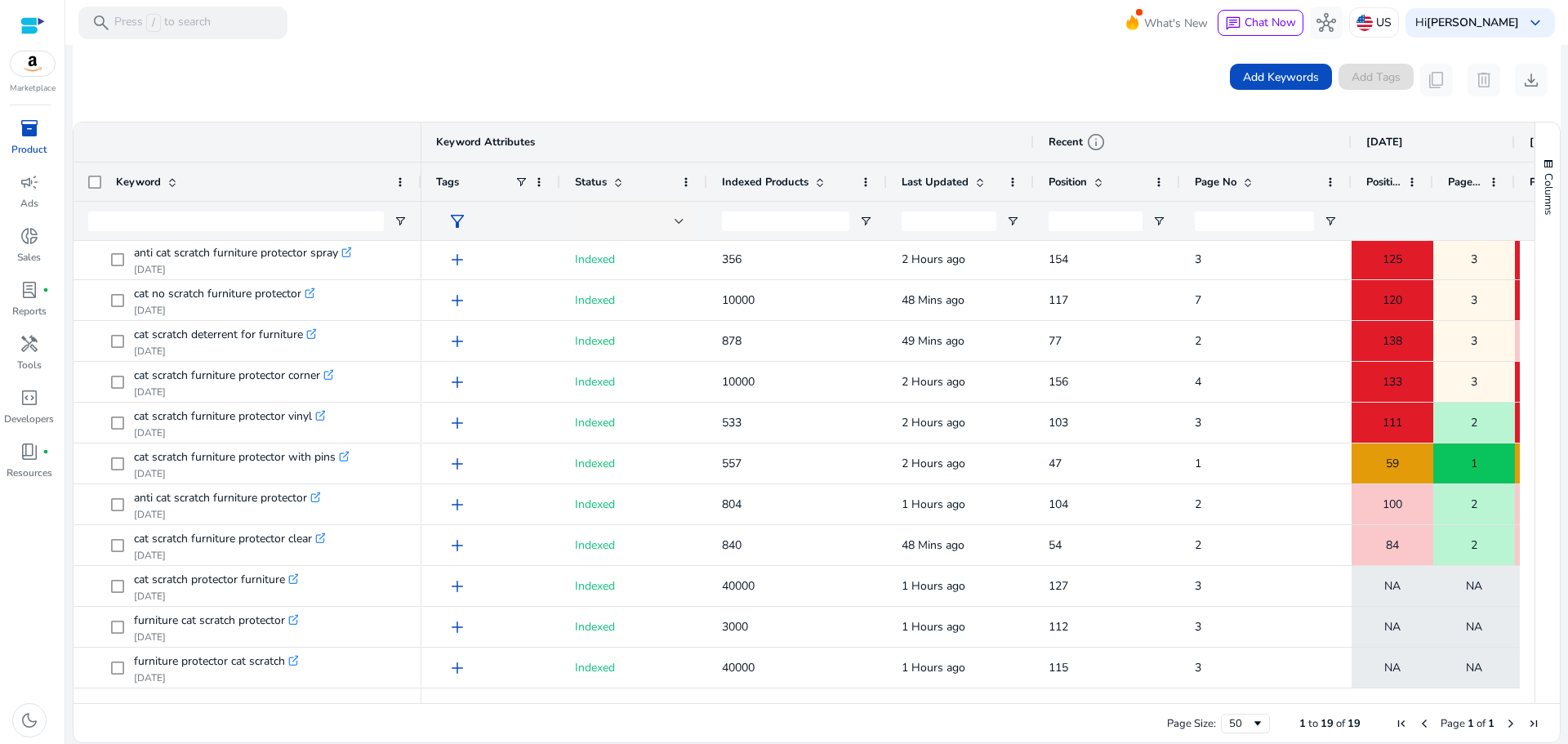
drag, startPoint x: 316, startPoint y: 170, endPoint x: 419, endPoint y: 176, distance: 103.2
click at [419, 176] on div at bounding box center [421, 181] width 7 height 38
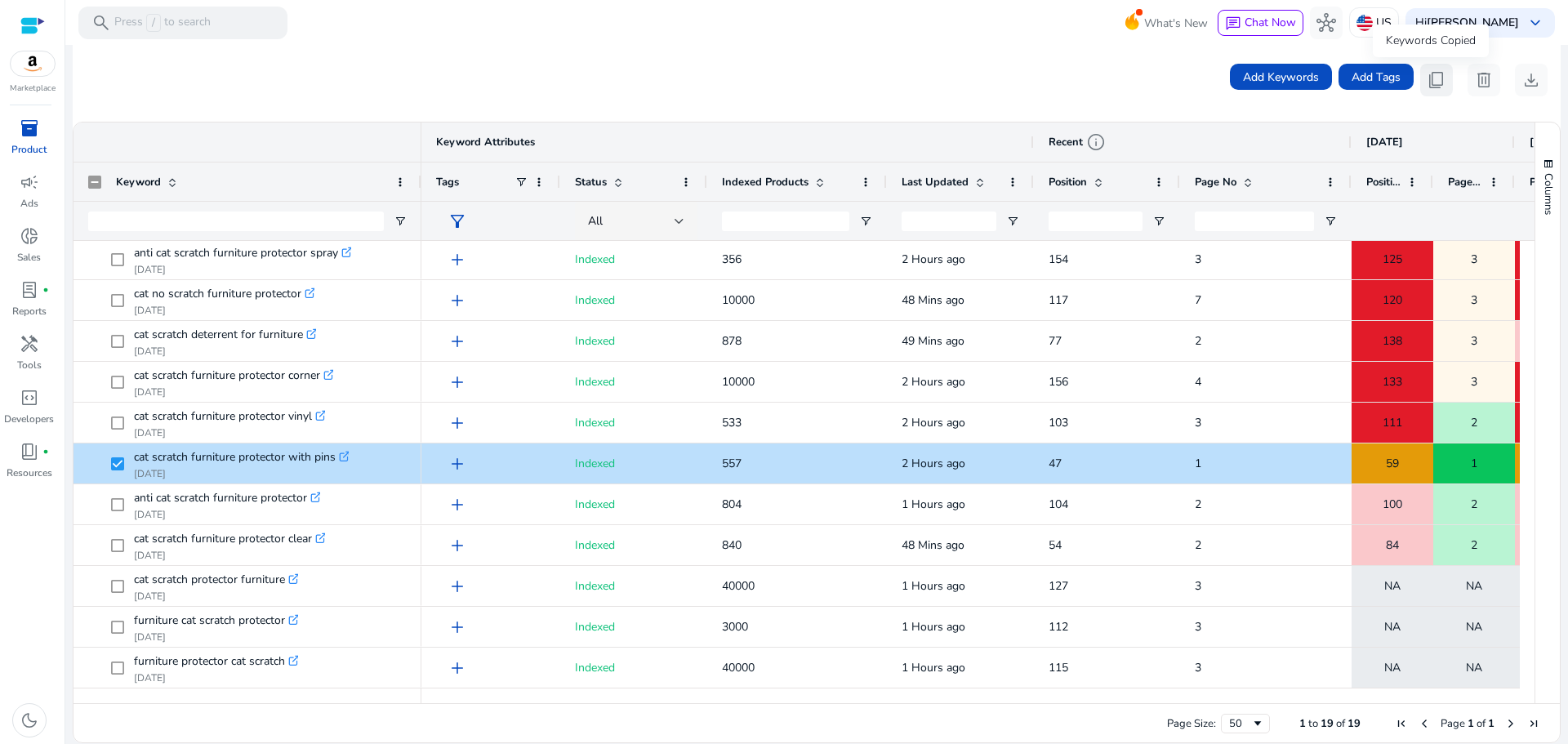
click at [1433, 80] on span "content_copy" at bounding box center [1436, 80] width 20 height 20
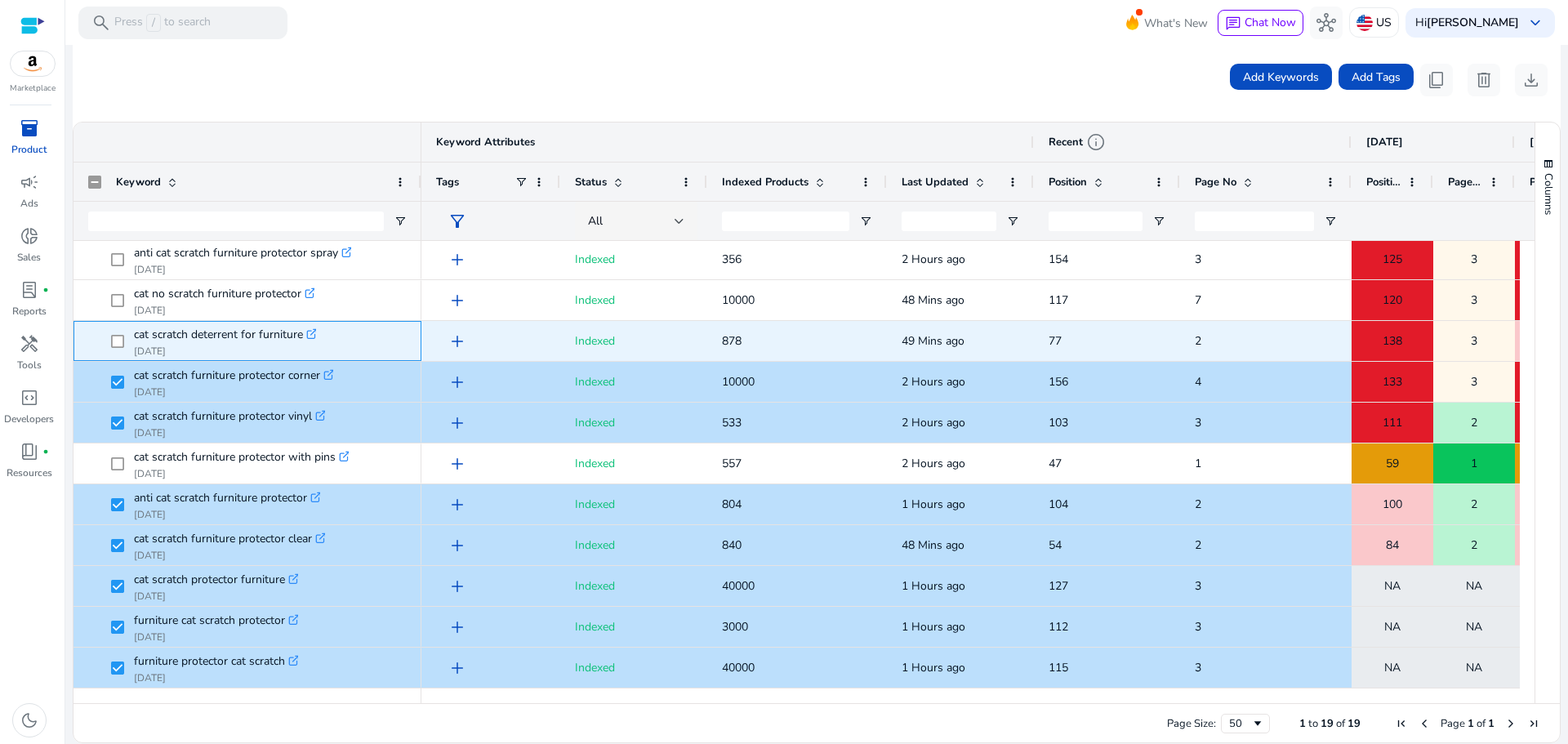
click at [121, 348] on span at bounding box center [122, 341] width 23 height 34
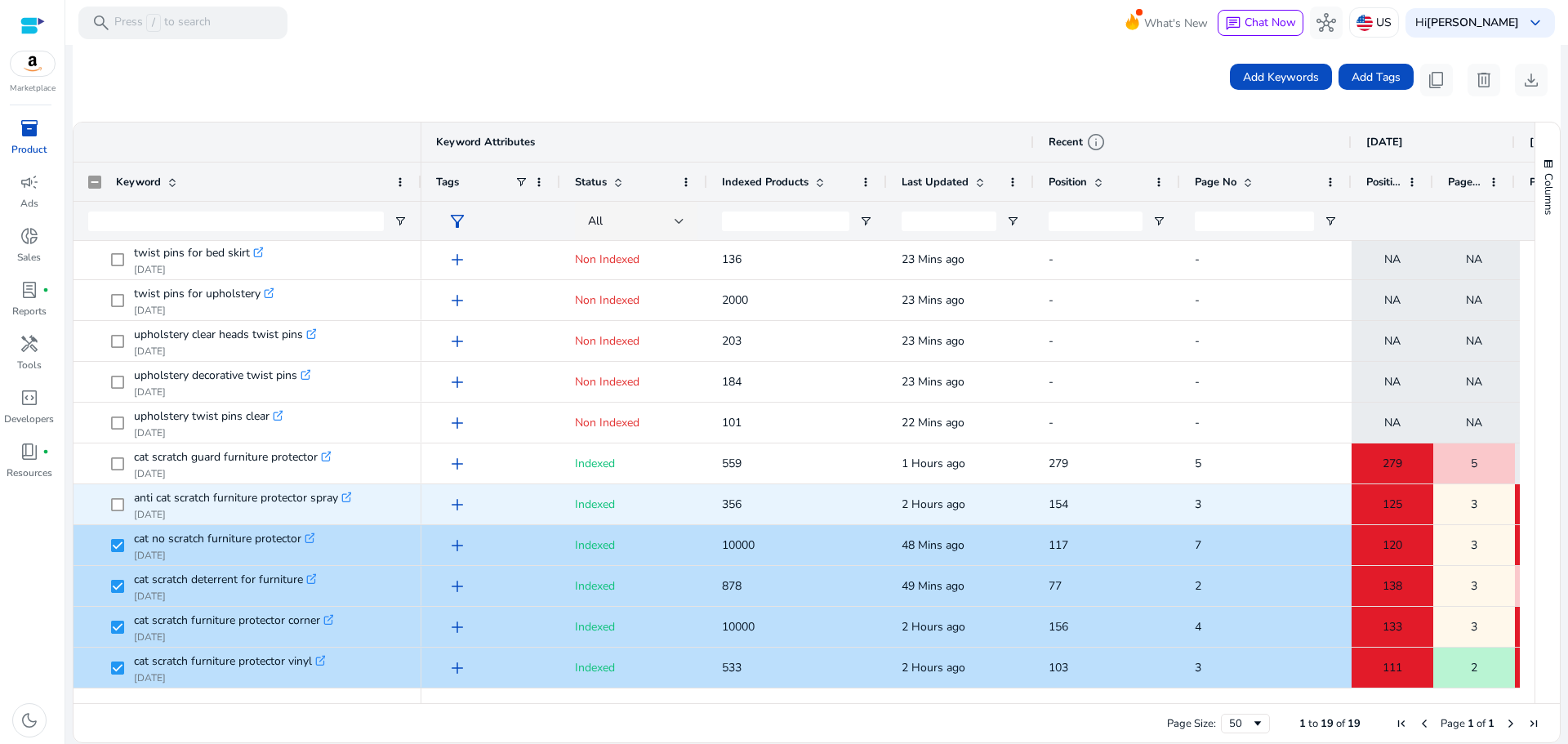
click at [121, 496] on span at bounding box center [122, 504] width 23 height 34
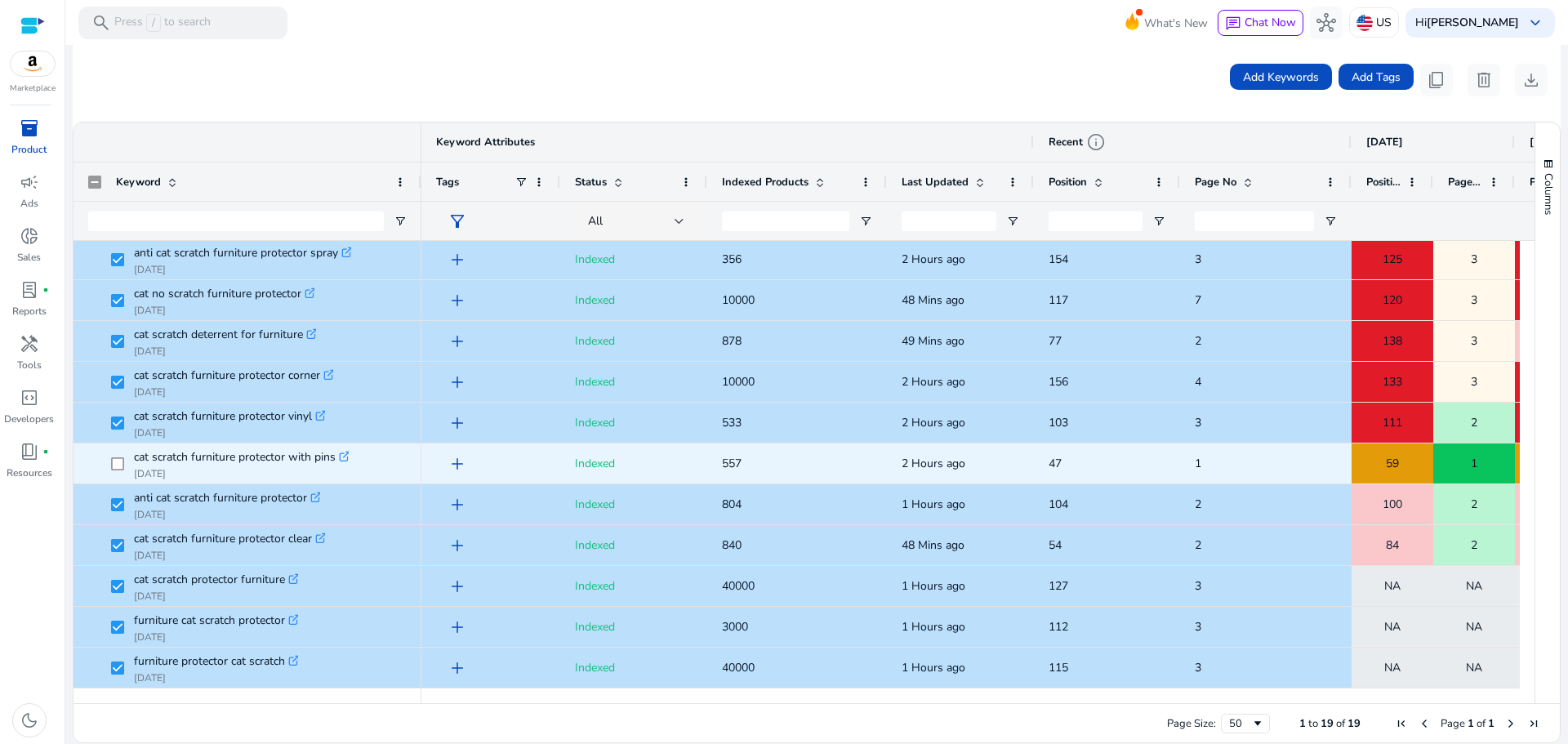
scroll to position [211, 0]
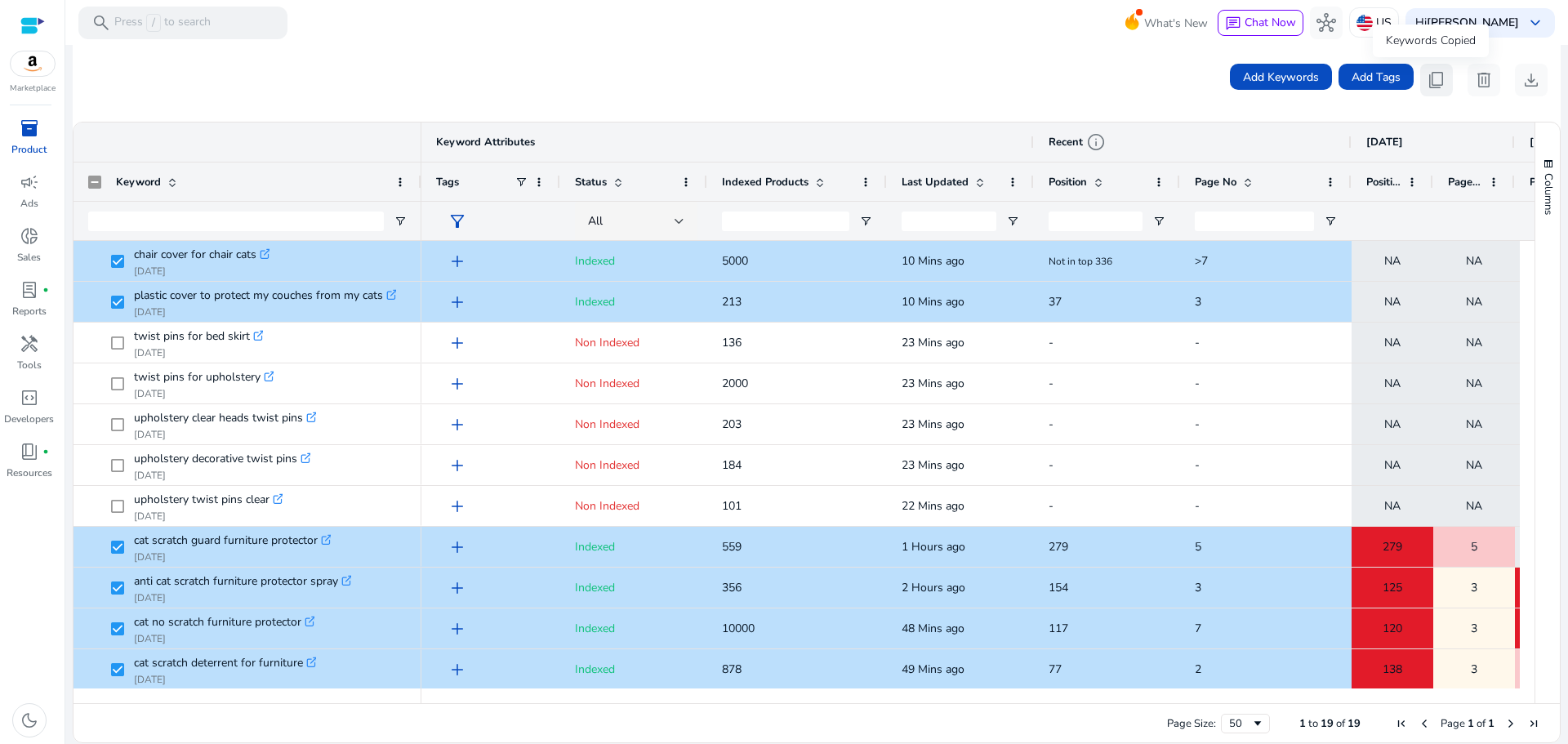
click at [1427, 80] on span "content_copy" at bounding box center [1436, 80] width 20 height 20
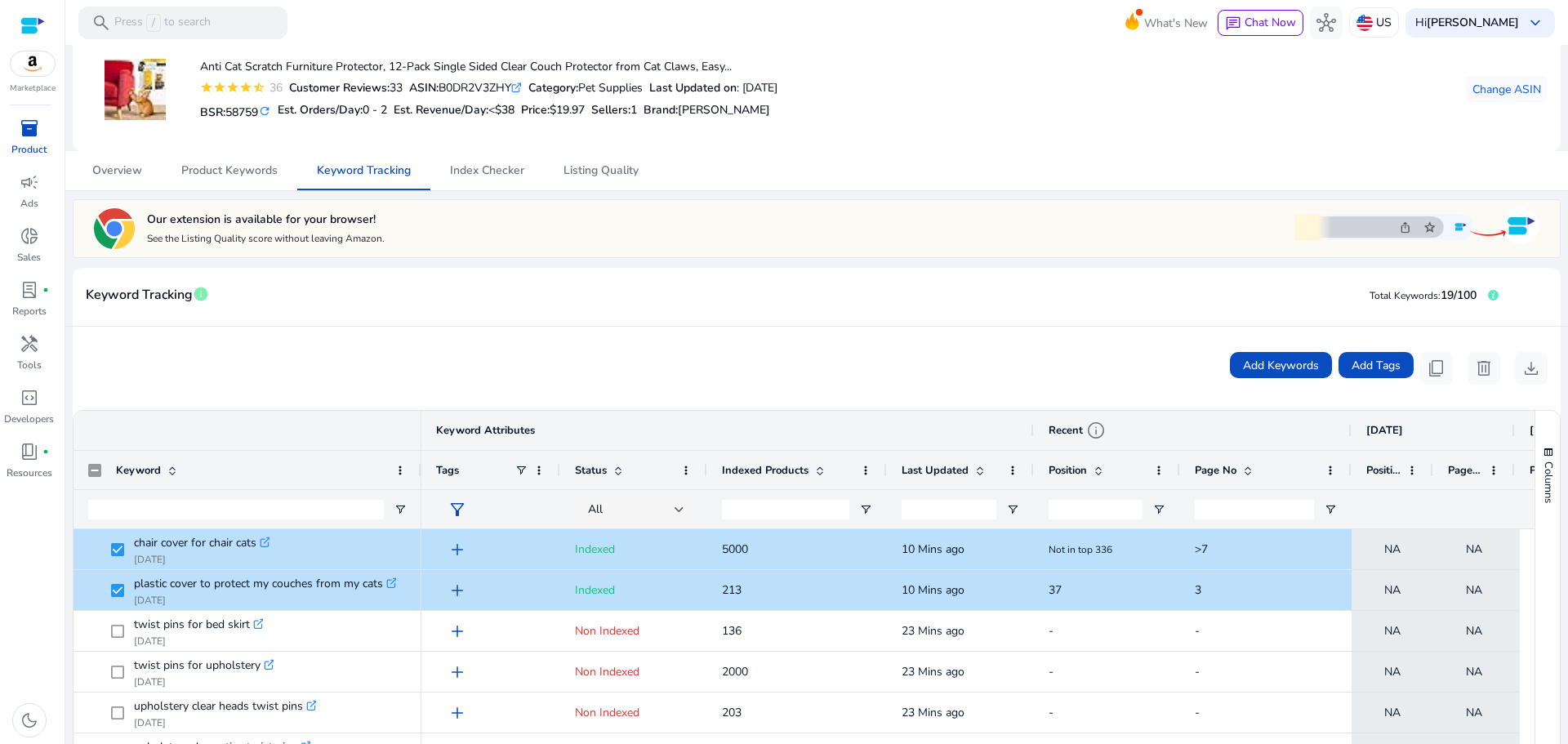
scroll to position [0, 0]
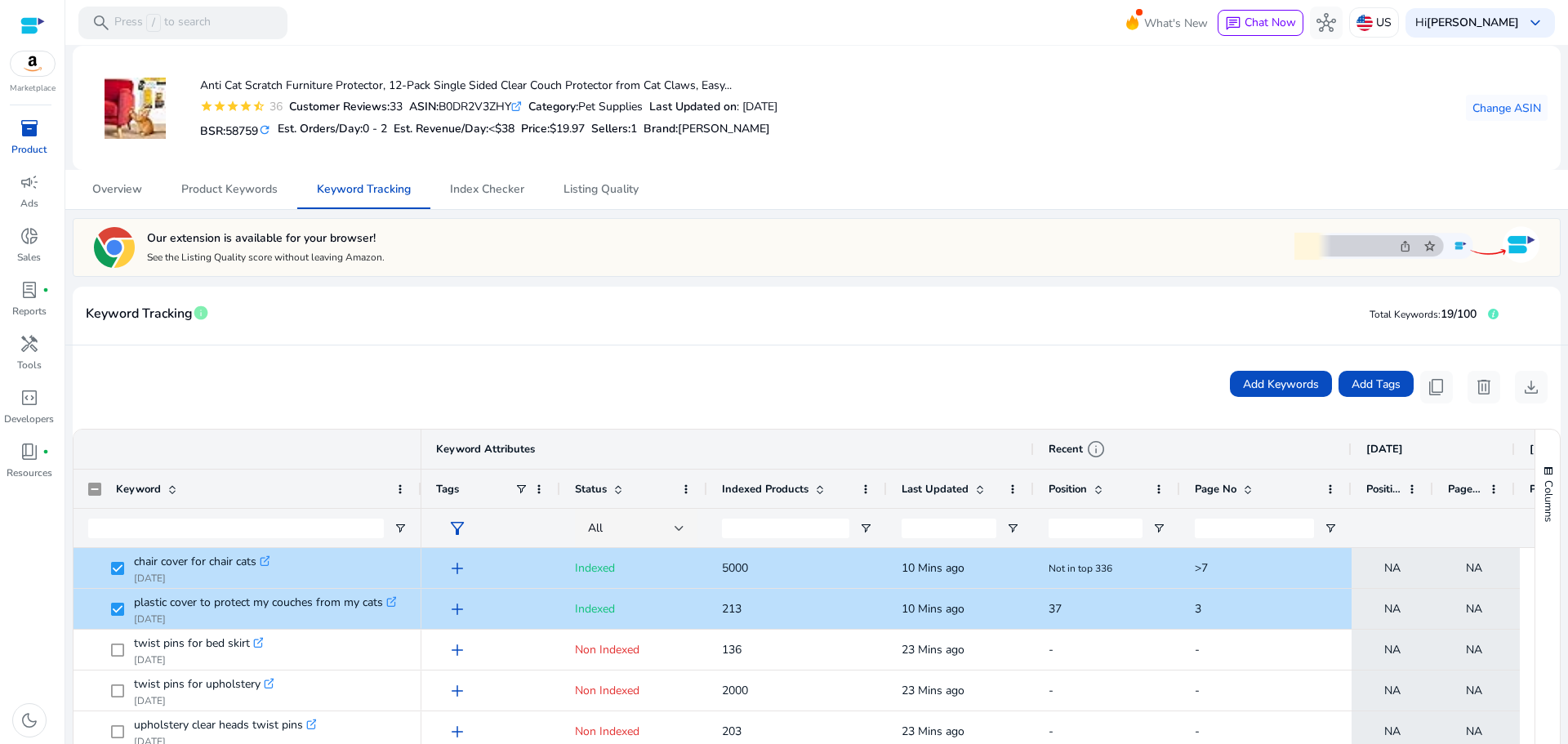
click at [30, 27] on div at bounding box center [33, 26] width 24 height 19
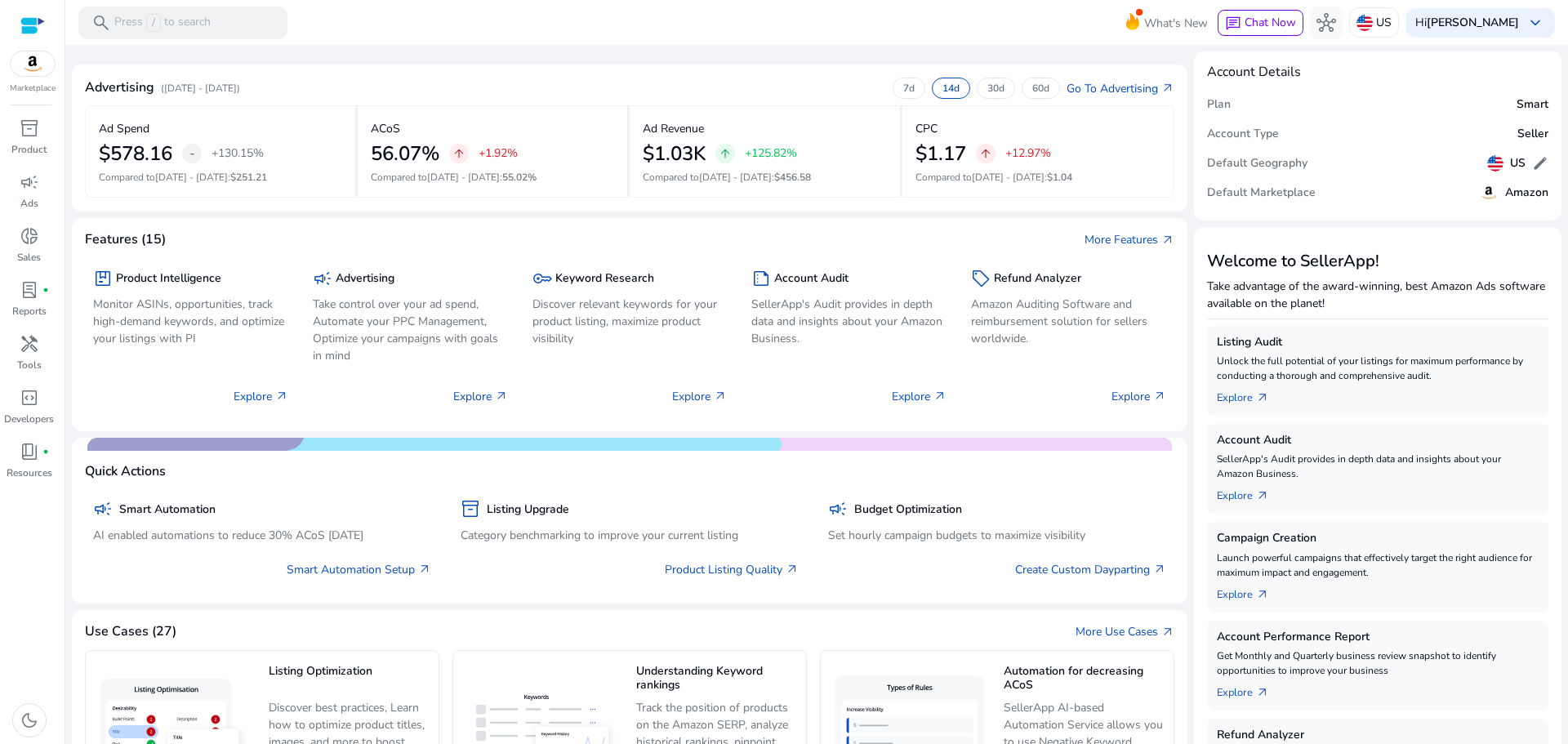
click at [37, 60] on img at bounding box center [32, 63] width 44 height 24
click at [23, 128] on span "inventory_2" at bounding box center [29, 128] width 20 height 20
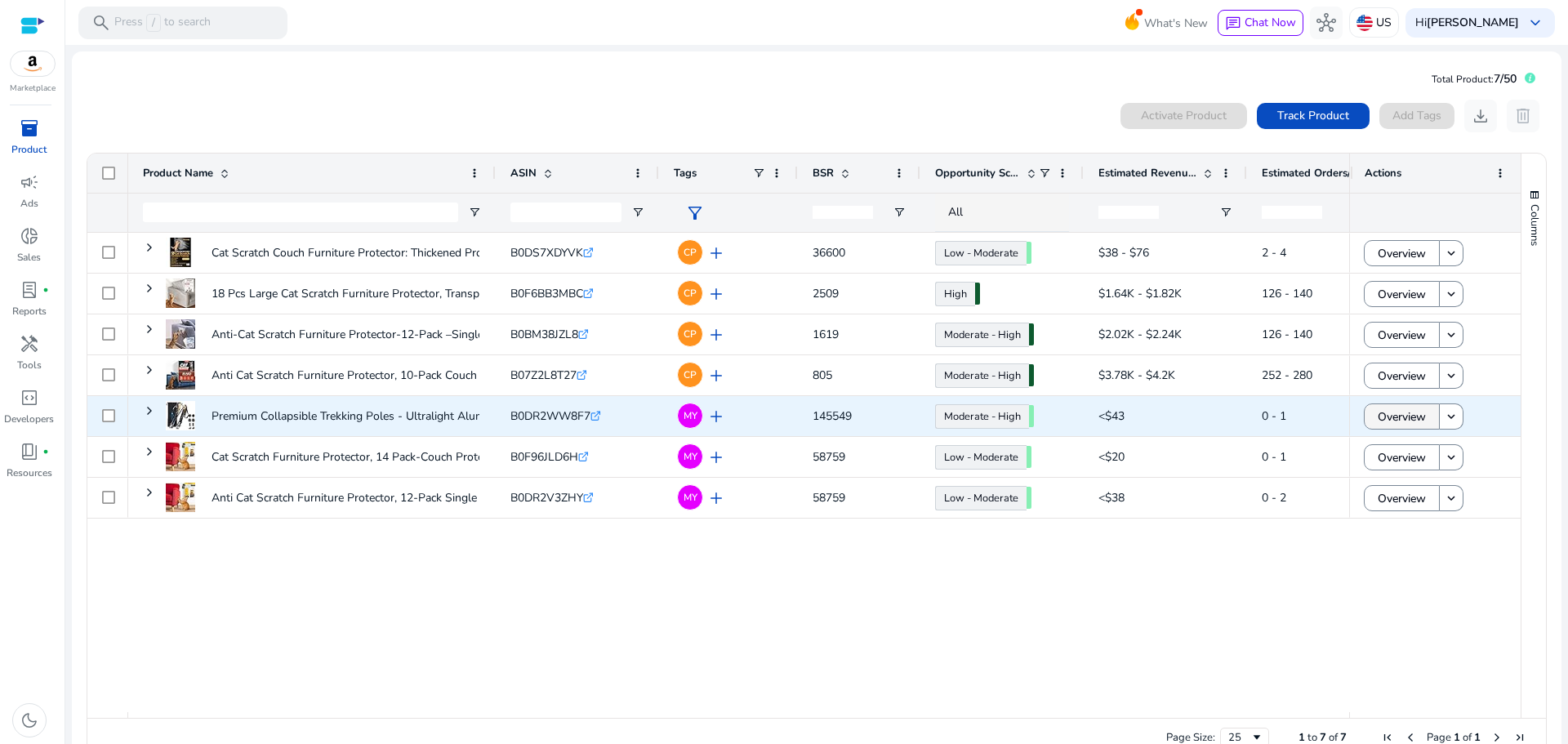
click at [1401, 409] on span "Overview" at bounding box center [1401, 416] width 49 height 34
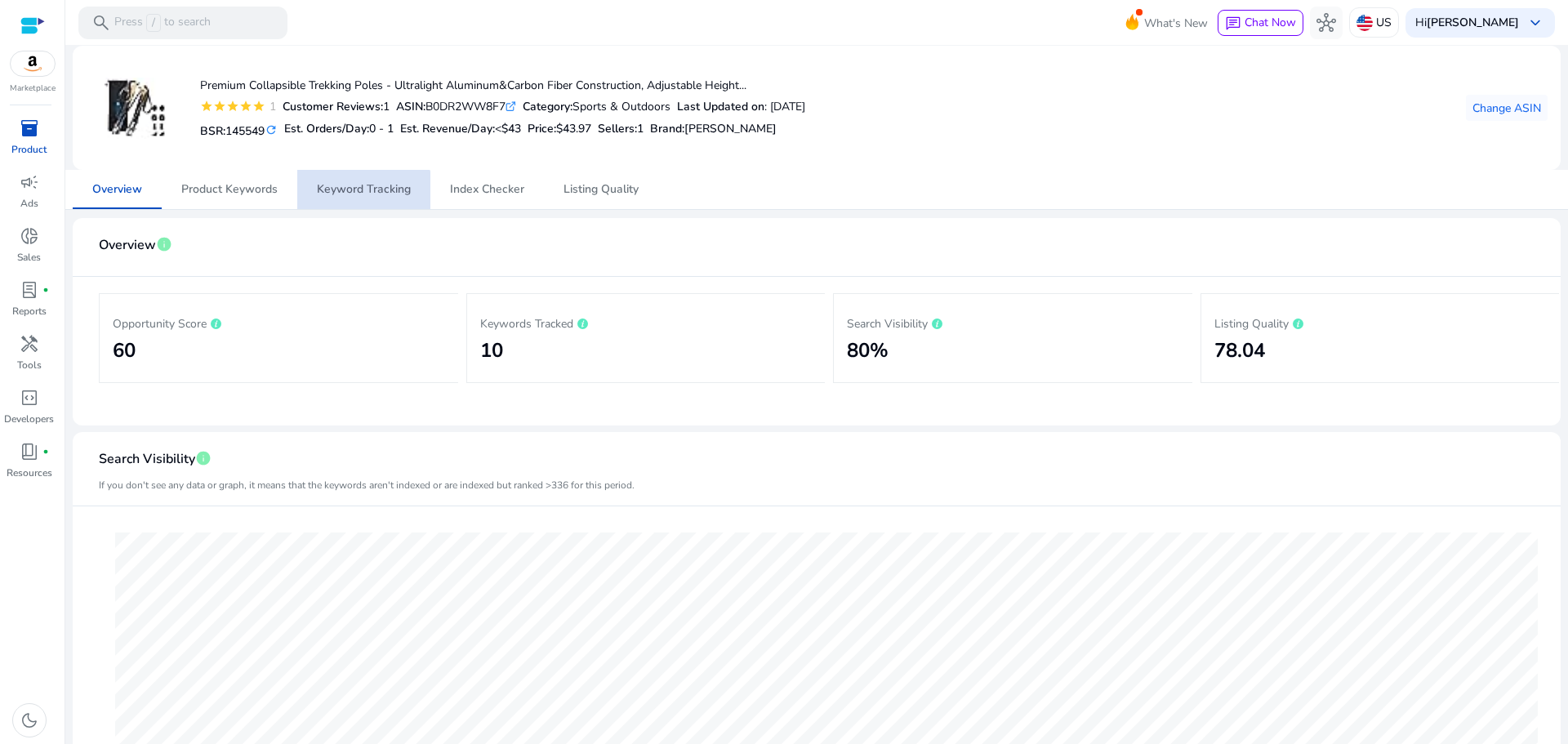
click at [334, 200] on span "Keyword Tracking" at bounding box center [363, 189] width 94 height 39
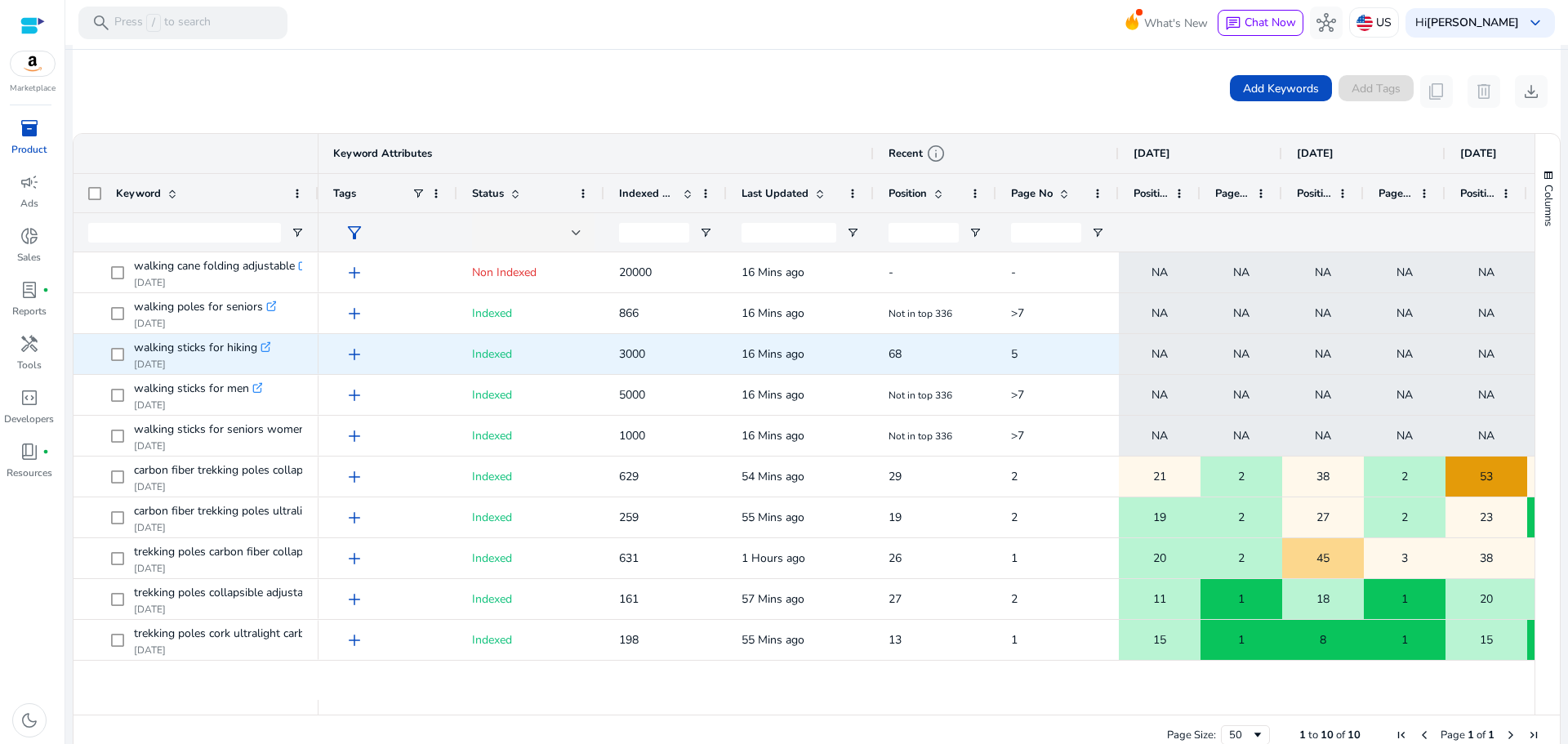
scroll to position [307, 0]
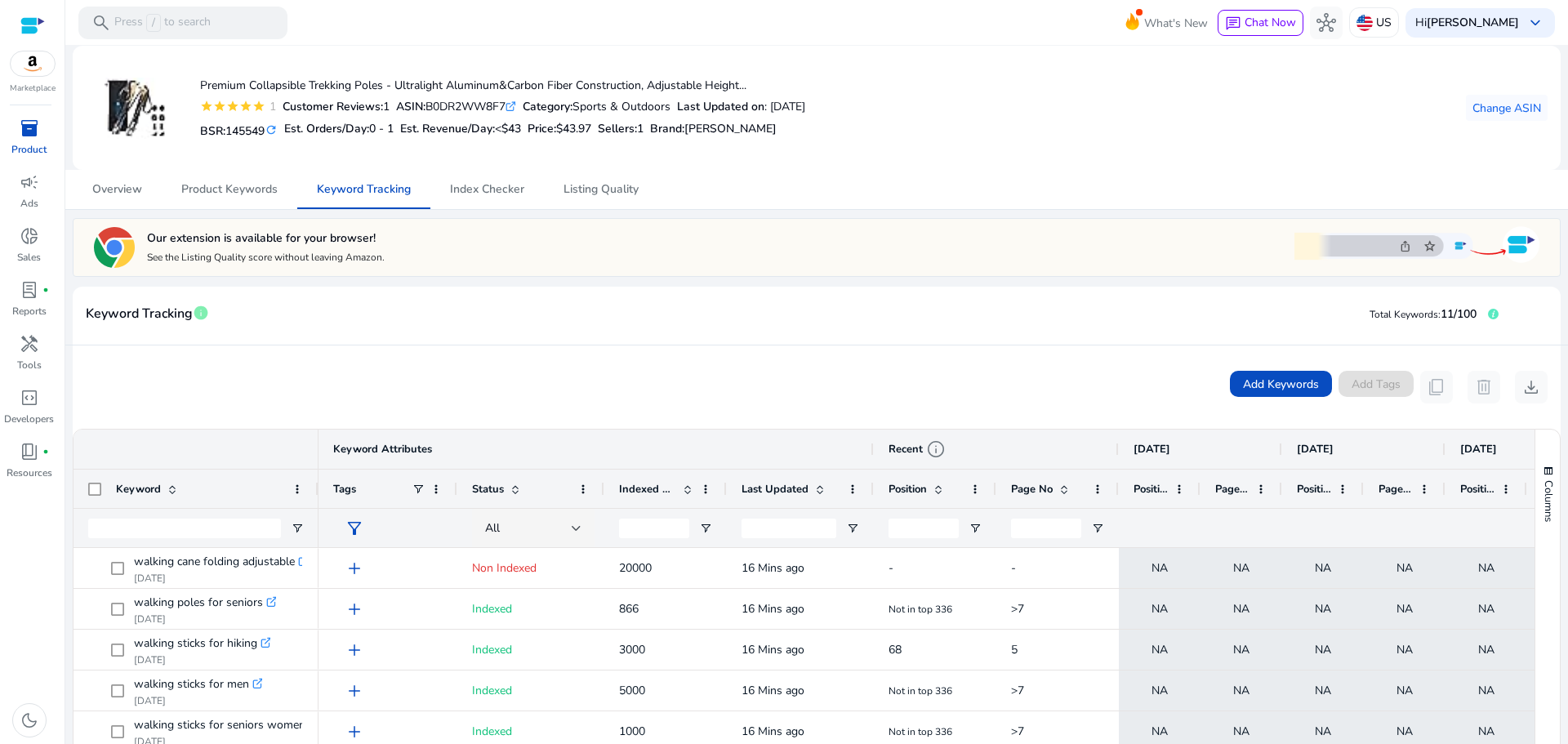
scroll to position [307, 0]
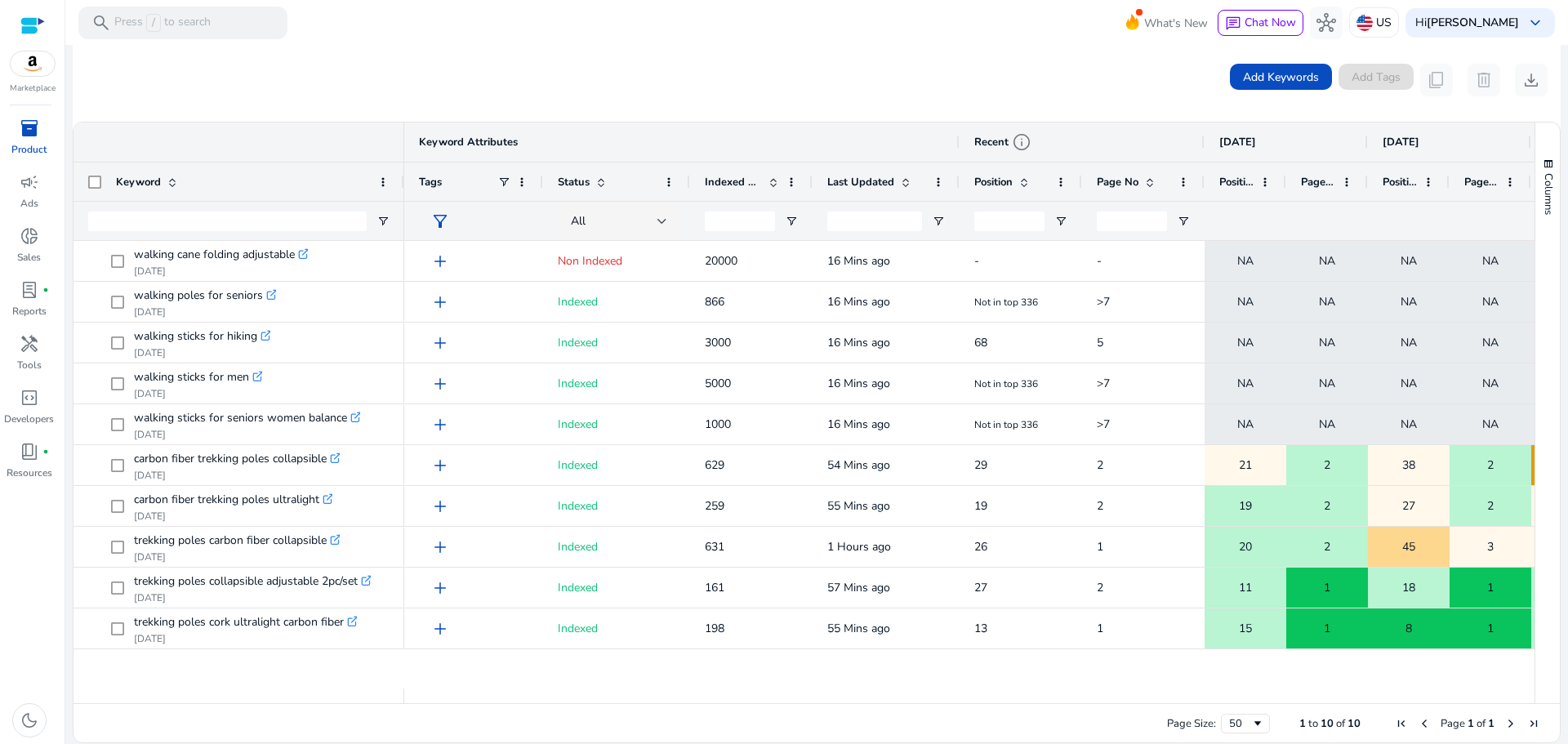
drag, startPoint x: 314, startPoint y: 192, endPoint x: 402, endPoint y: 209, distance: 89.6
click at [401, 197] on div at bounding box center [403, 181] width 7 height 38
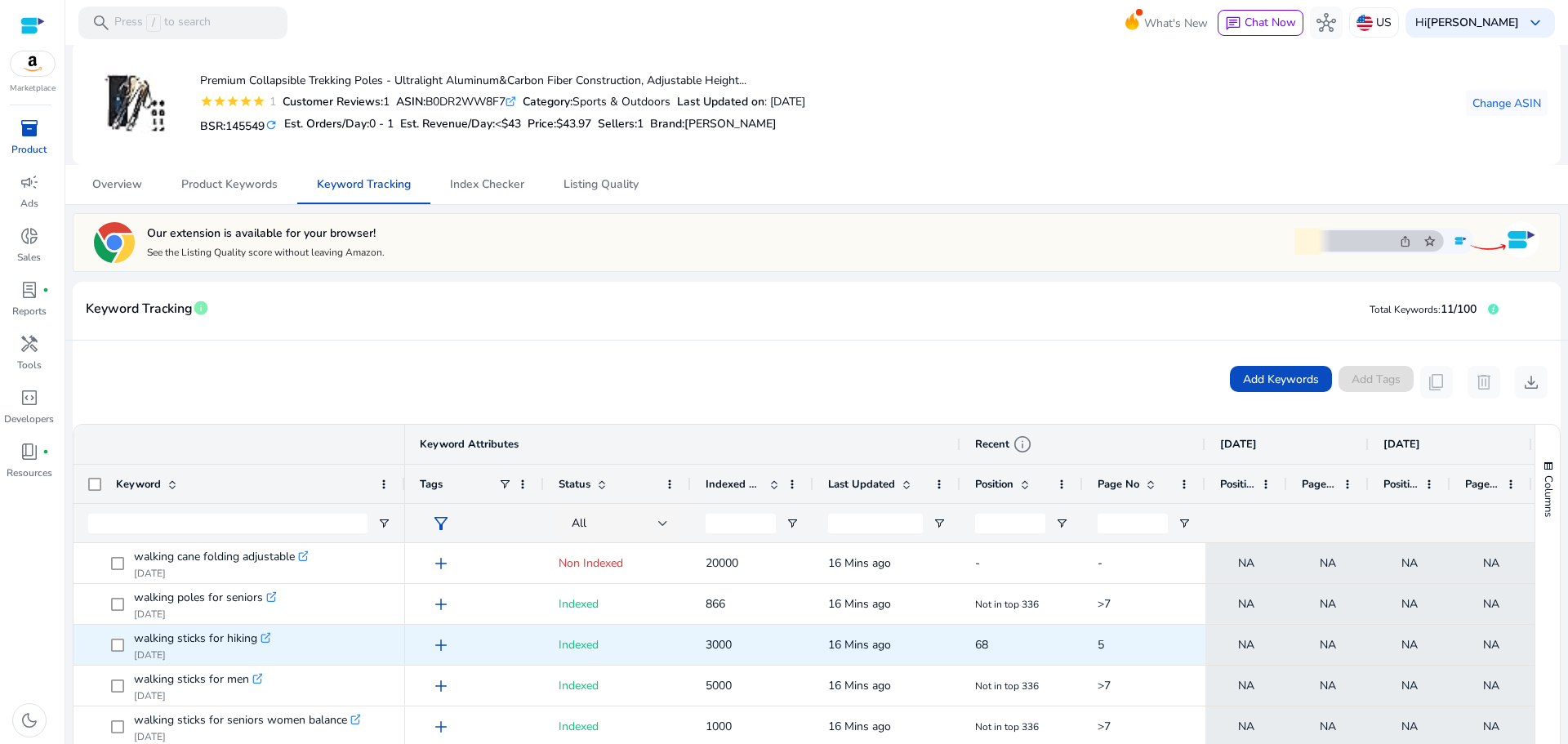
scroll to position [0, 0]
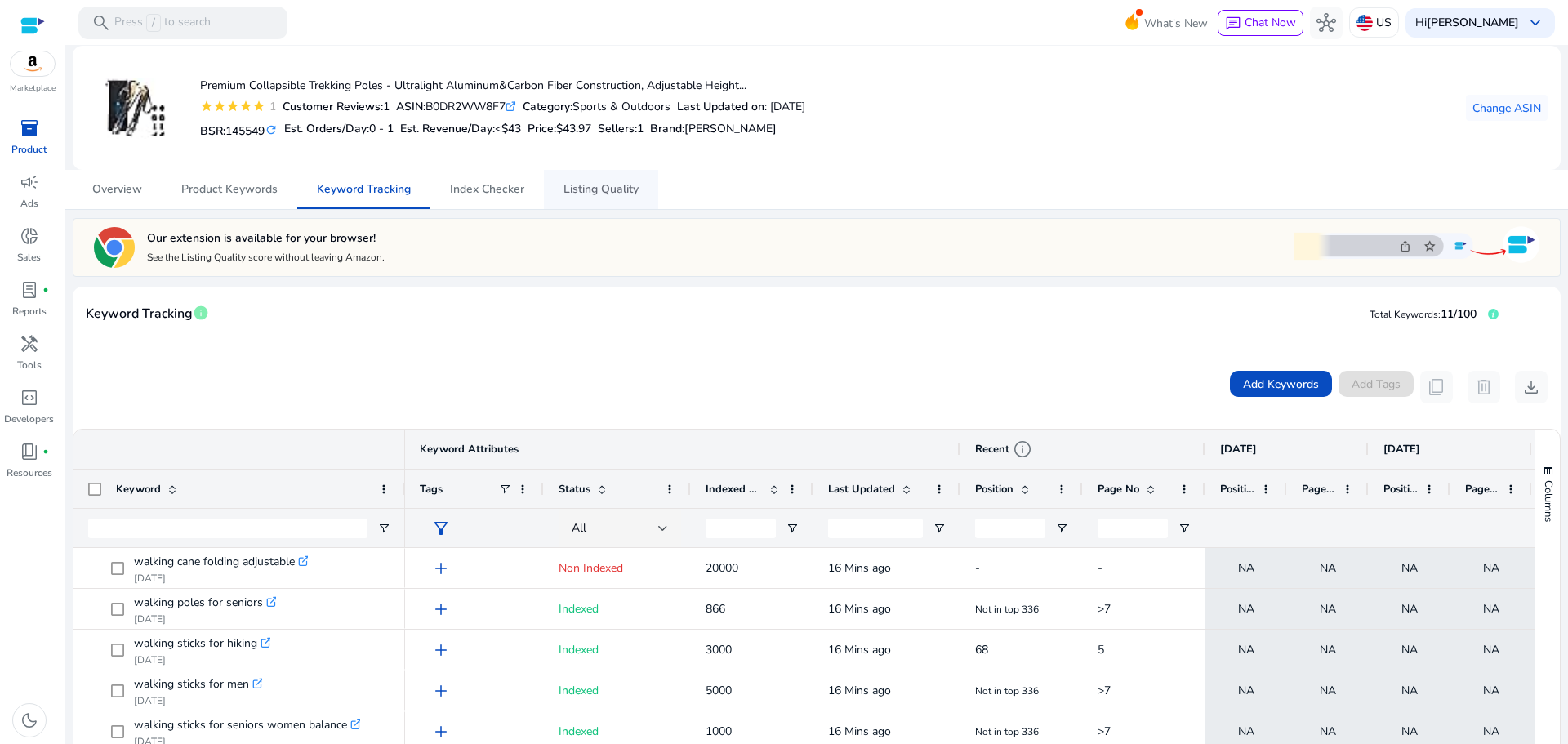
click at [591, 193] on span "Listing Quality" at bounding box center [601, 189] width 75 height 11
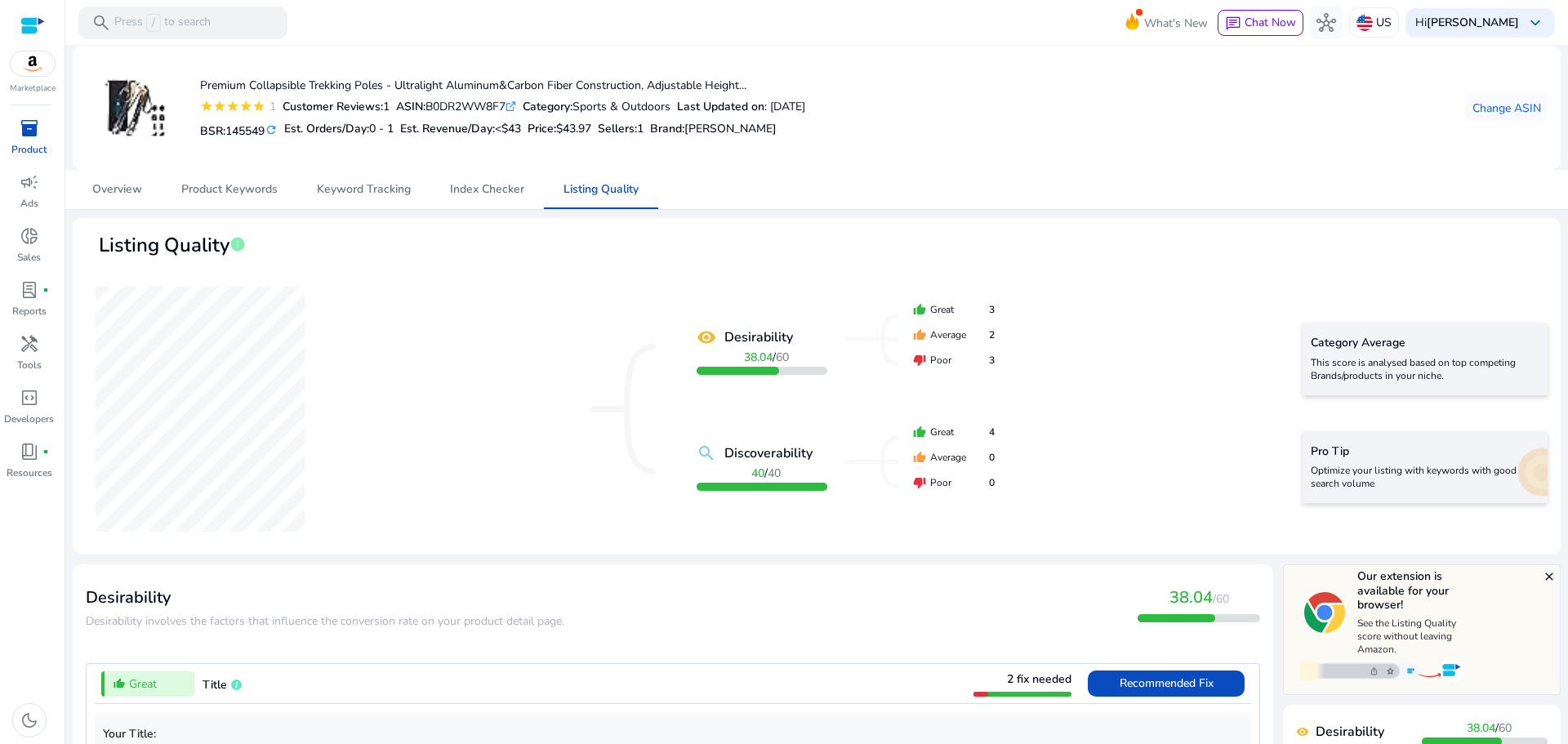
click at [33, 70] on img at bounding box center [32, 63] width 44 height 24
click at [706, 337] on mat-icon "remove_red_eye" at bounding box center [706, 337] width 20 height 20
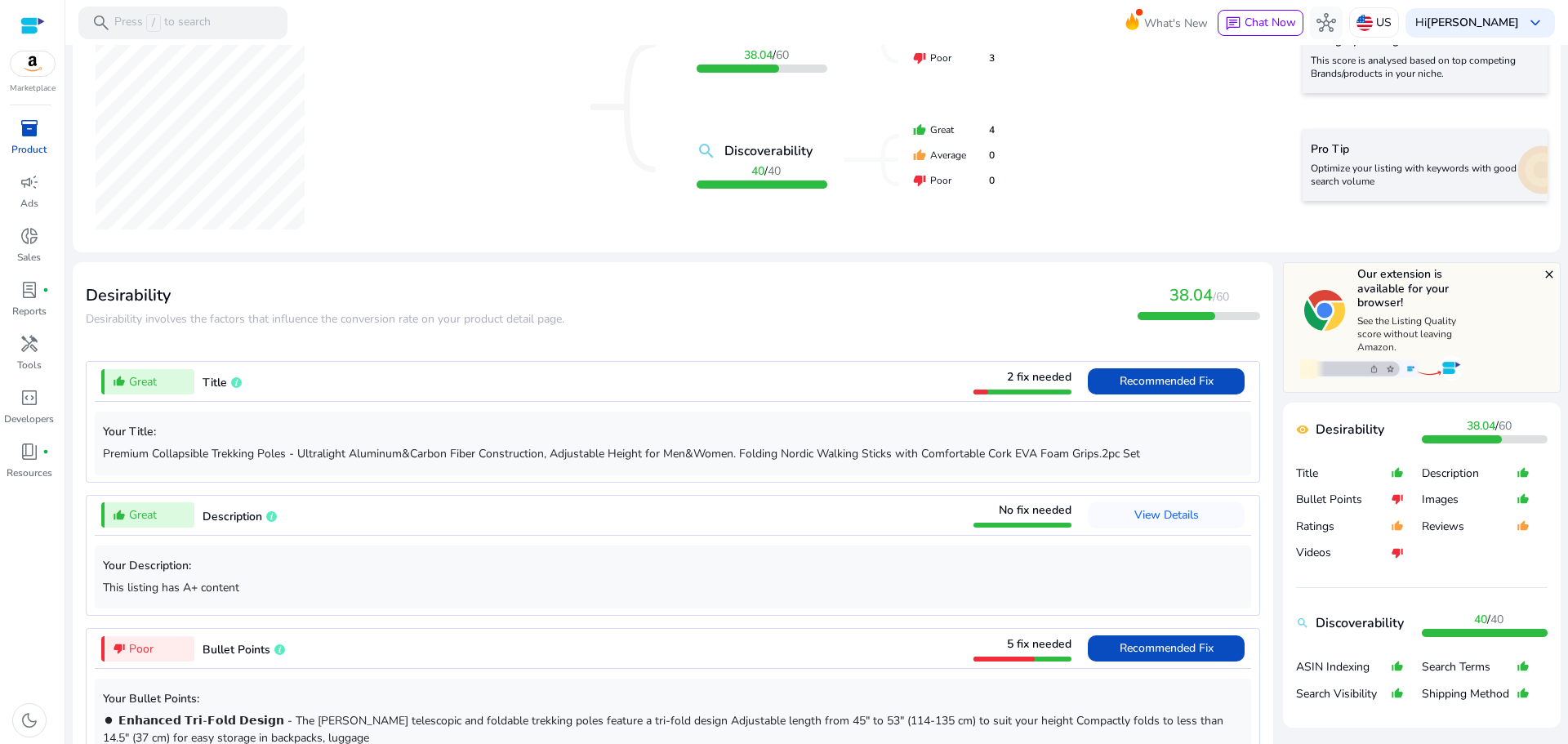
scroll to position [408, 0]
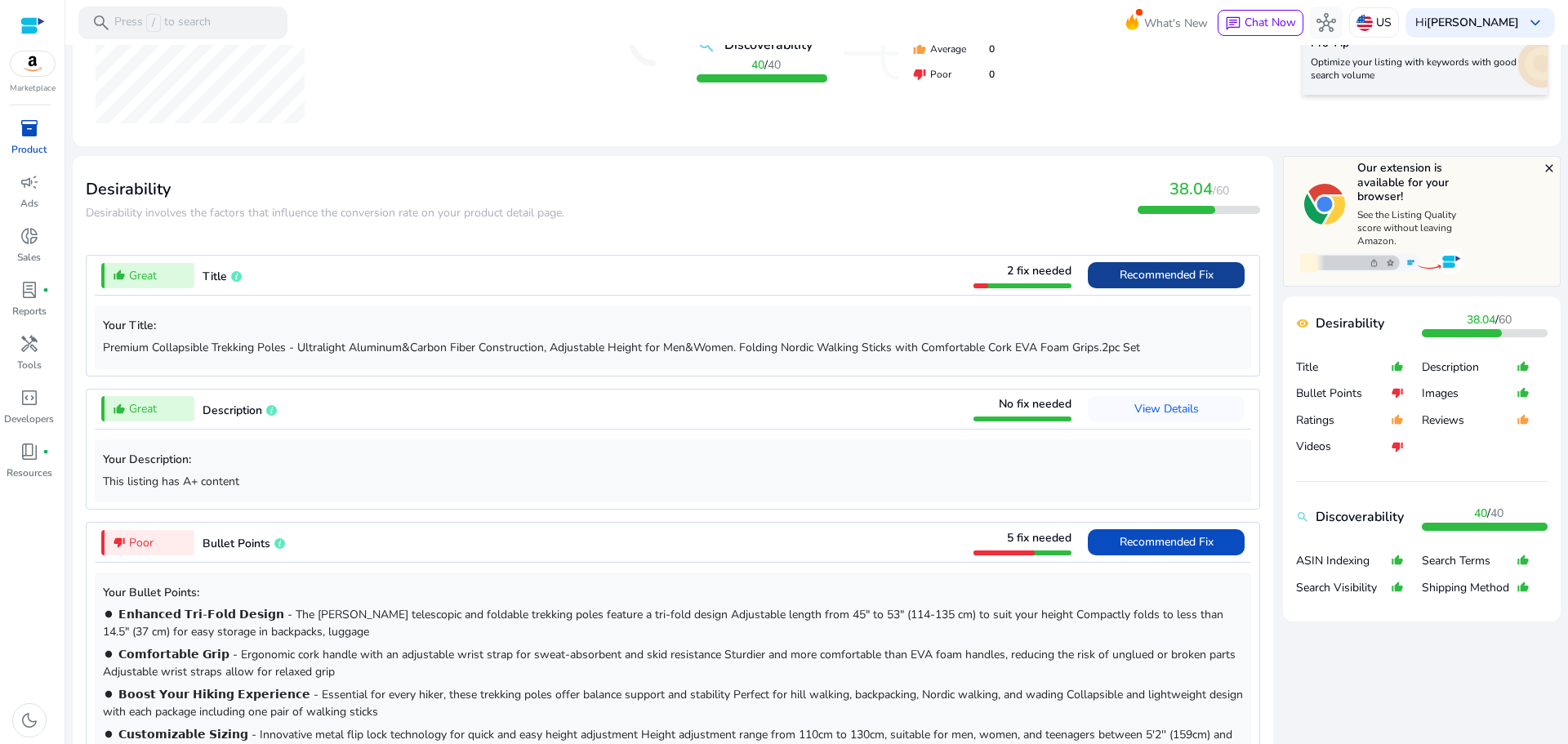
click at [1138, 272] on span "Recommended Fix" at bounding box center [1166, 275] width 94 height 16
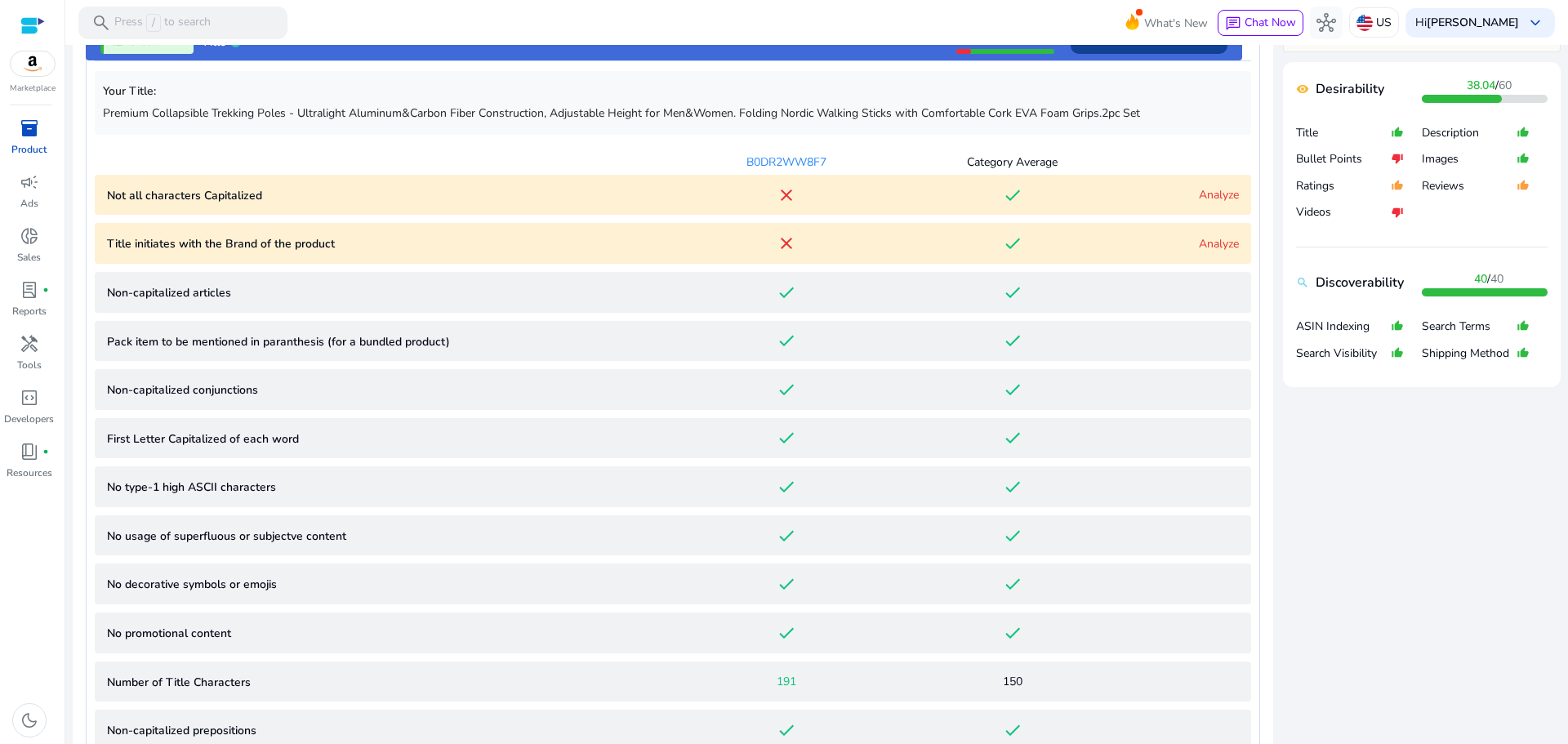
scroll to position [662, 0]
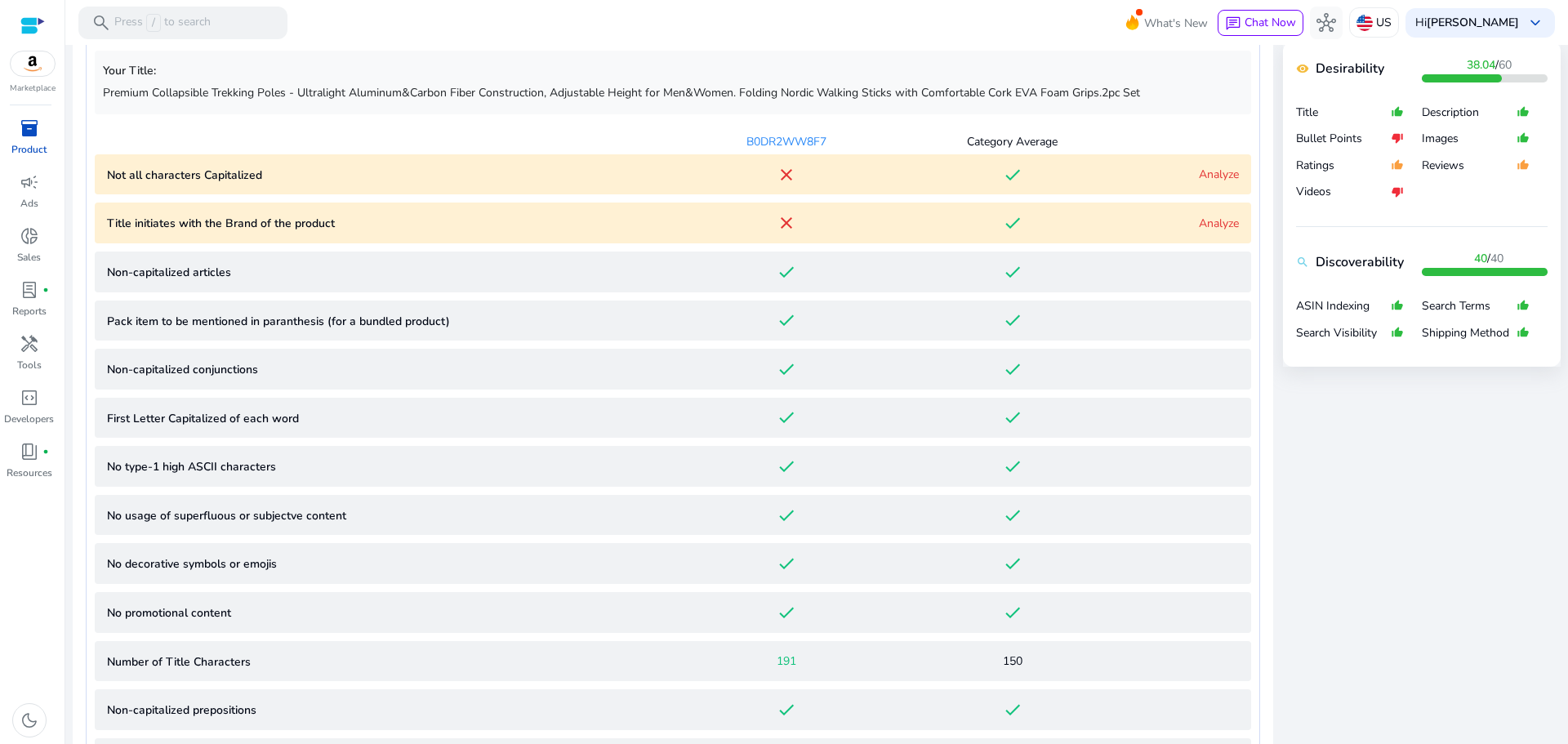
click at [1131, 364] on conjunctions "Non-capitalized conjunctions done done" at bounding box center [672, 369] width 1156 height 41
click at [1188, 169] on div "Analyze" at bounding box center [1181, 174] width 114 height 17
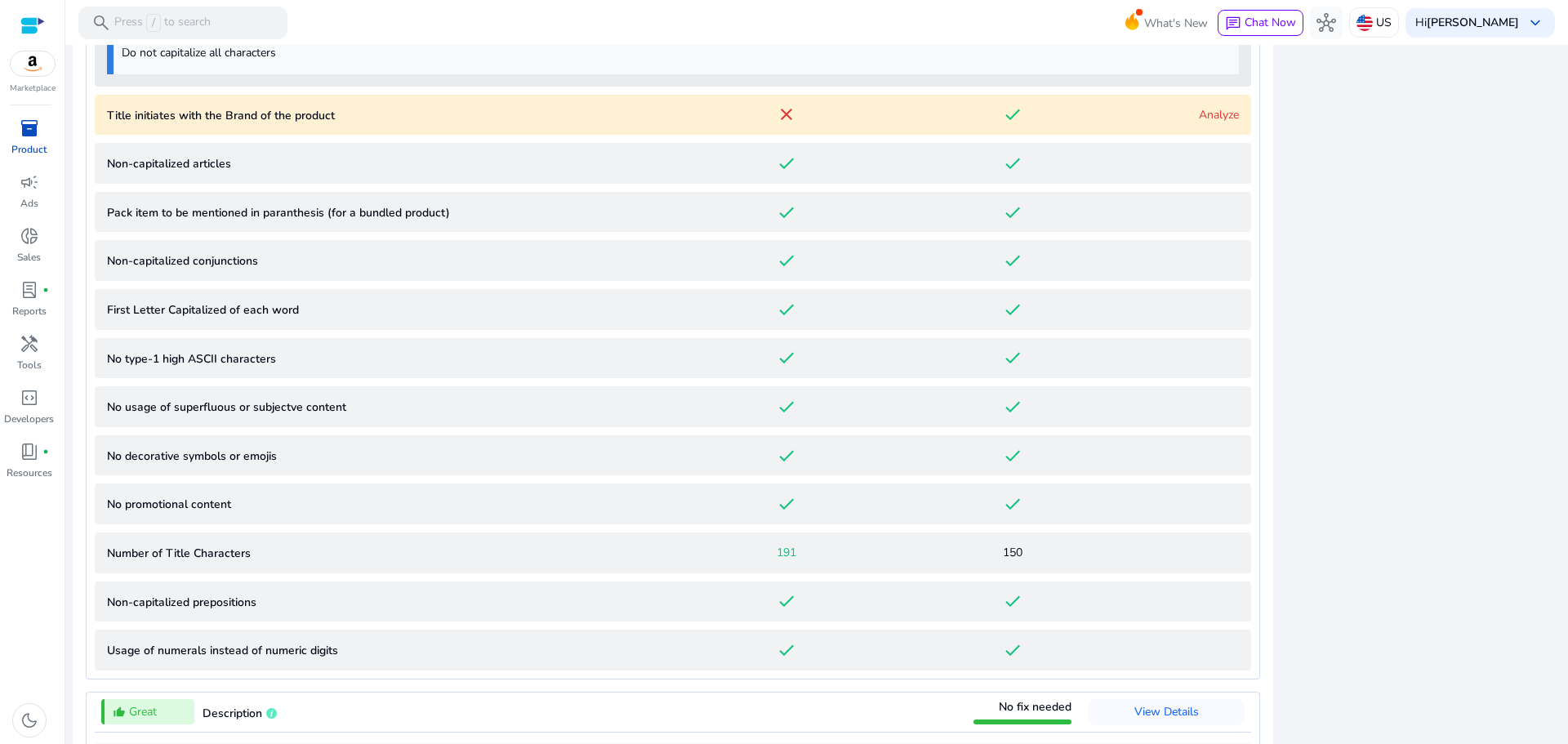
scroll to position [981, 0]
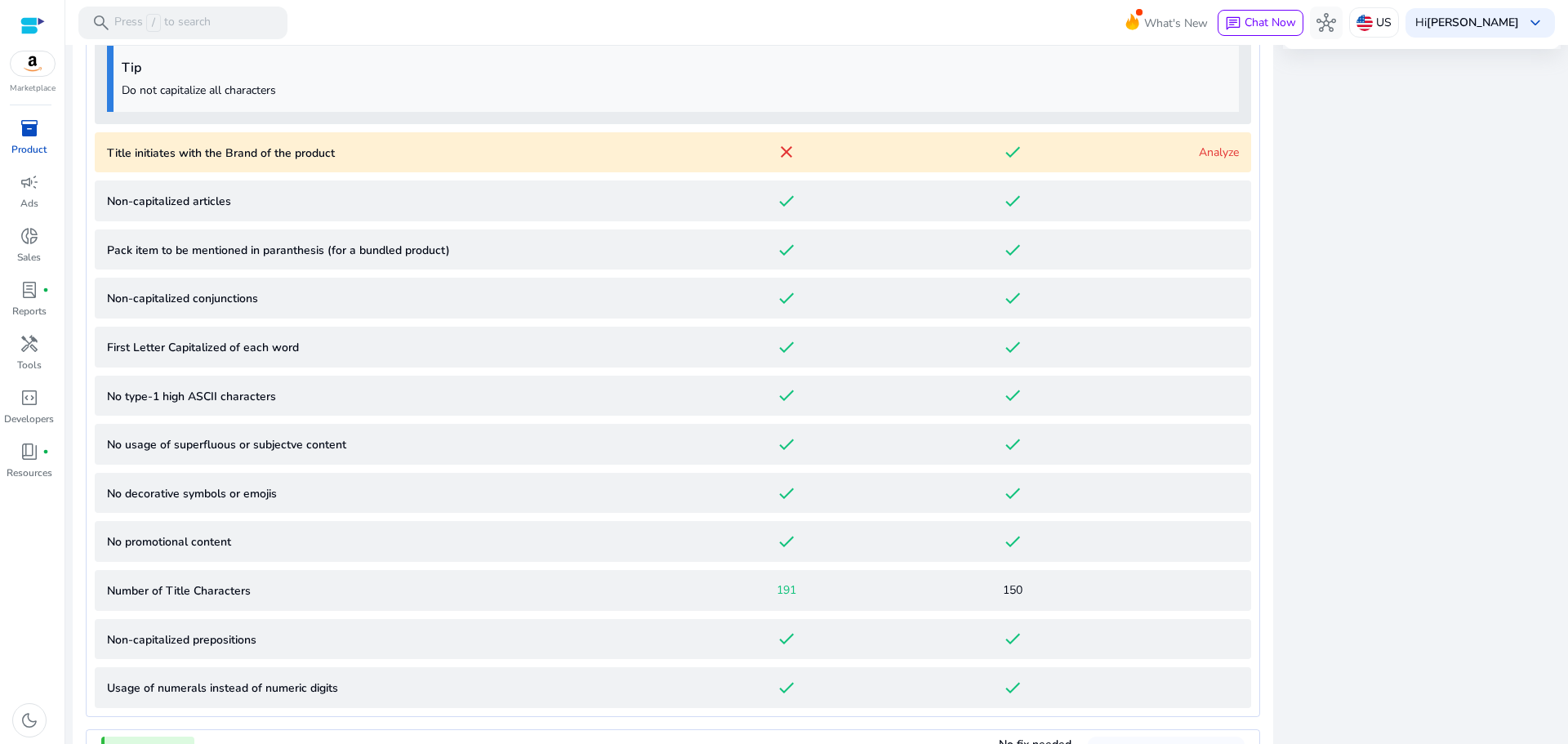
click at [1225, 147] on link "Analyze" at bounding box center [1218, 153] width 40 height 16
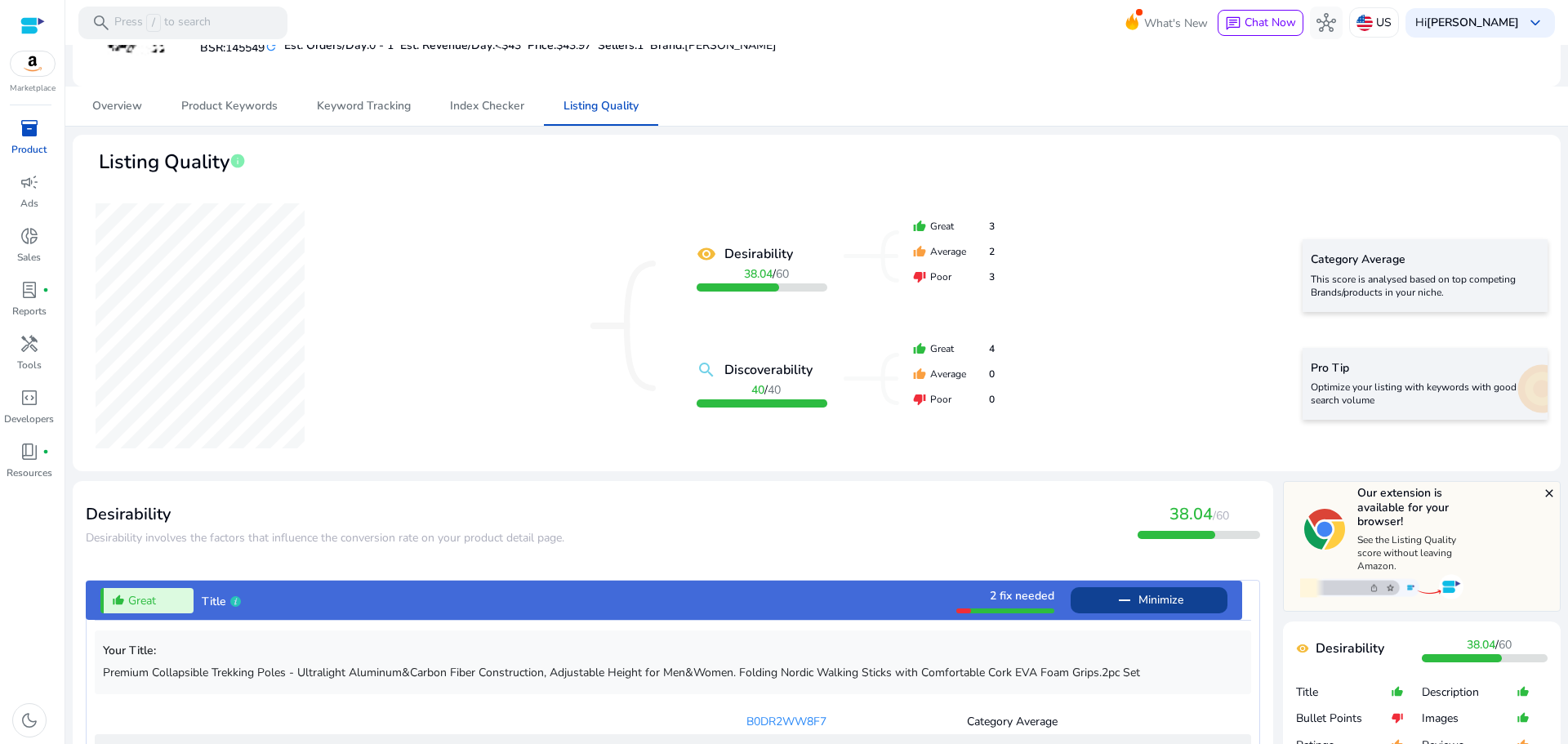
scroll to position [0, 0]
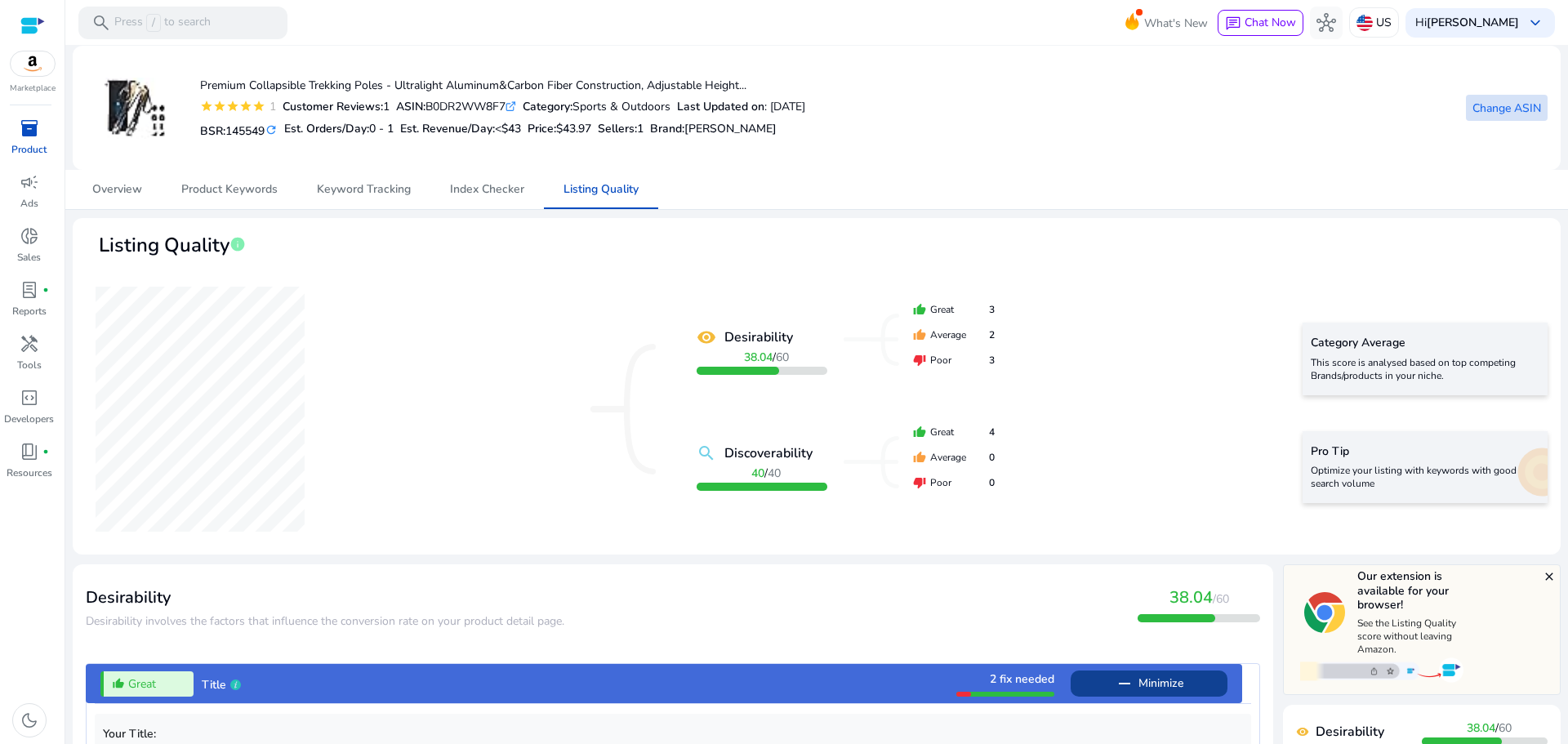
click at [1492, 112] on span "Change ASIN" at bounding box center [1506, 108] width 69 height 17
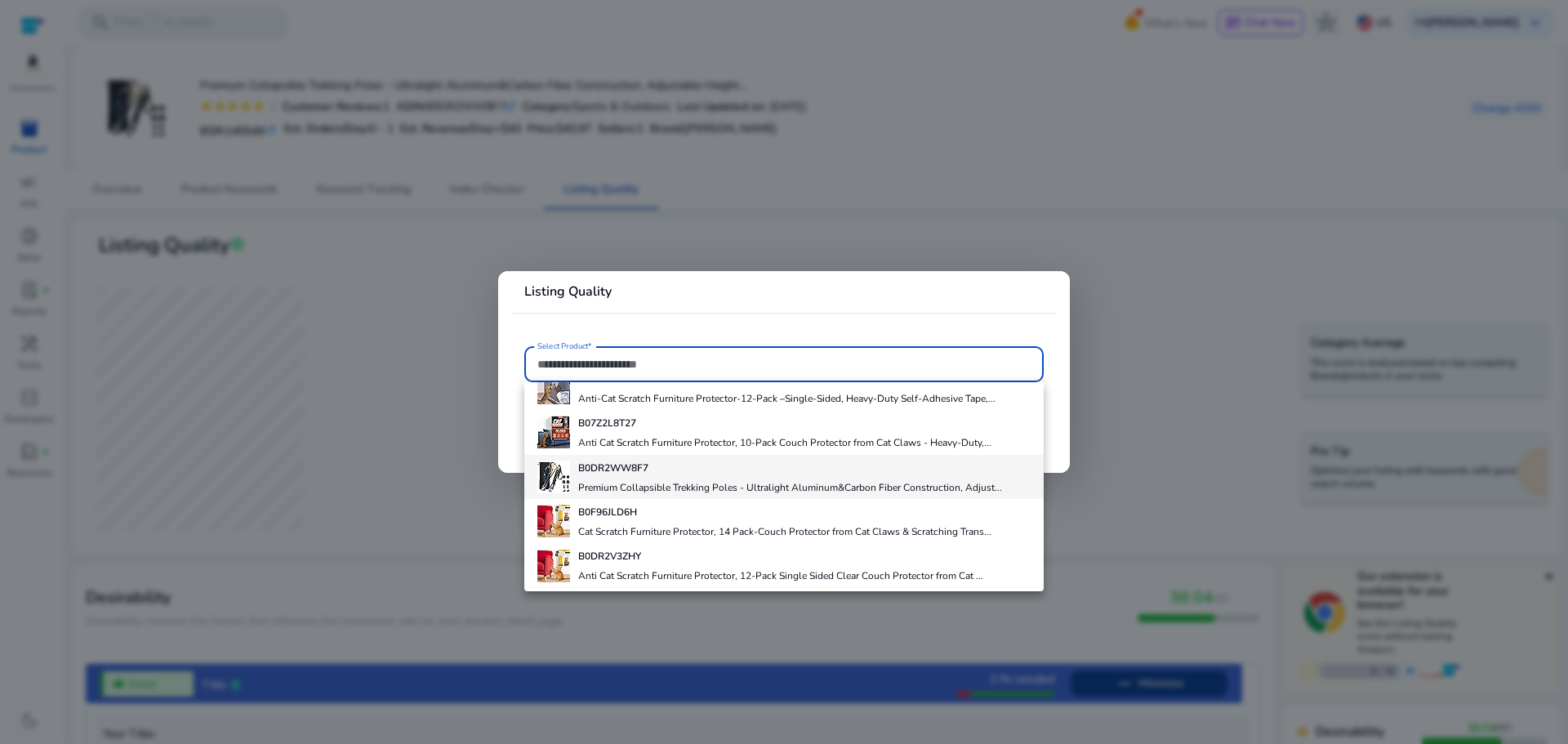
scroll to position [115, 0]
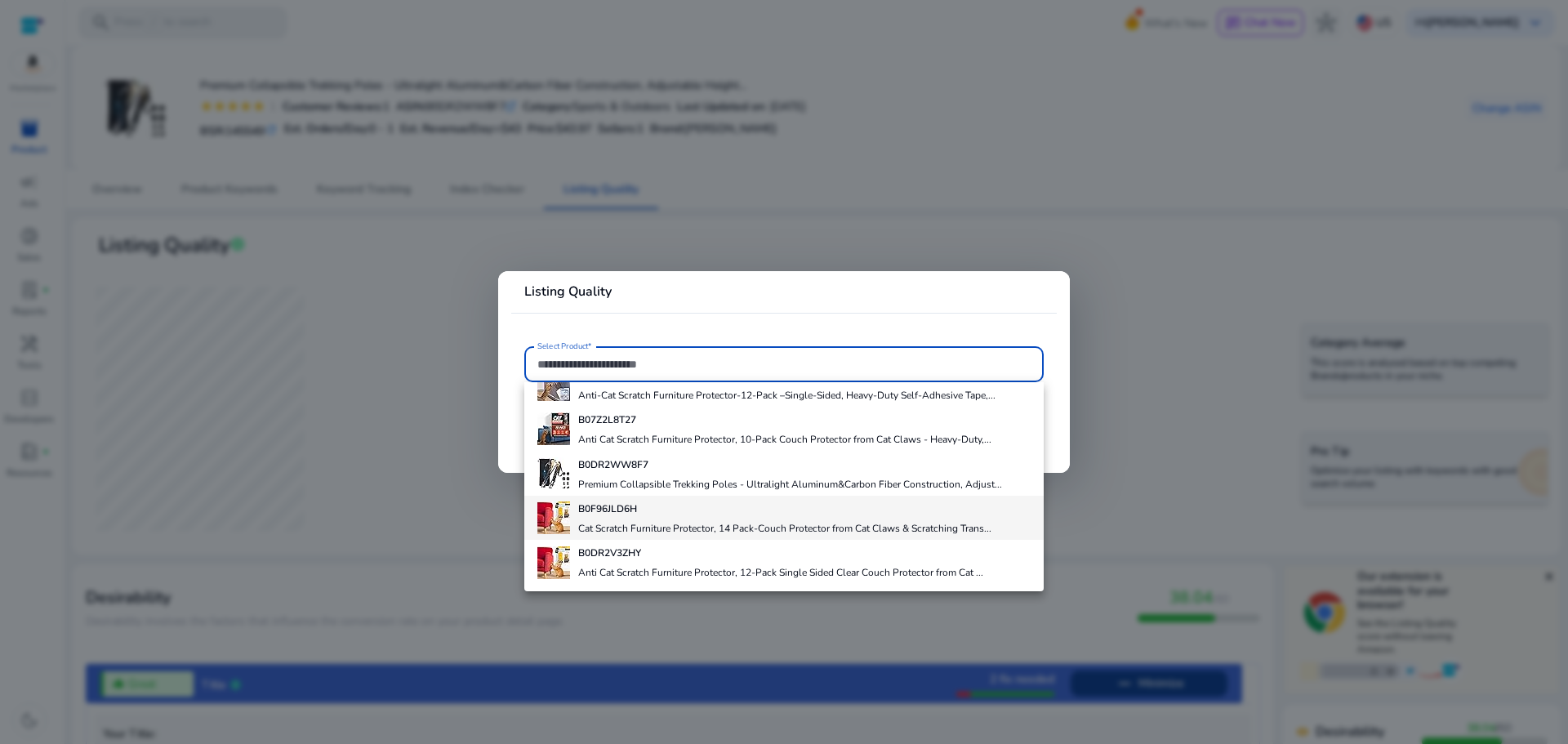
click at [644, 512] on h4 "B0F96JLD6H" at bounding box center [785, 508] width 413 height 13
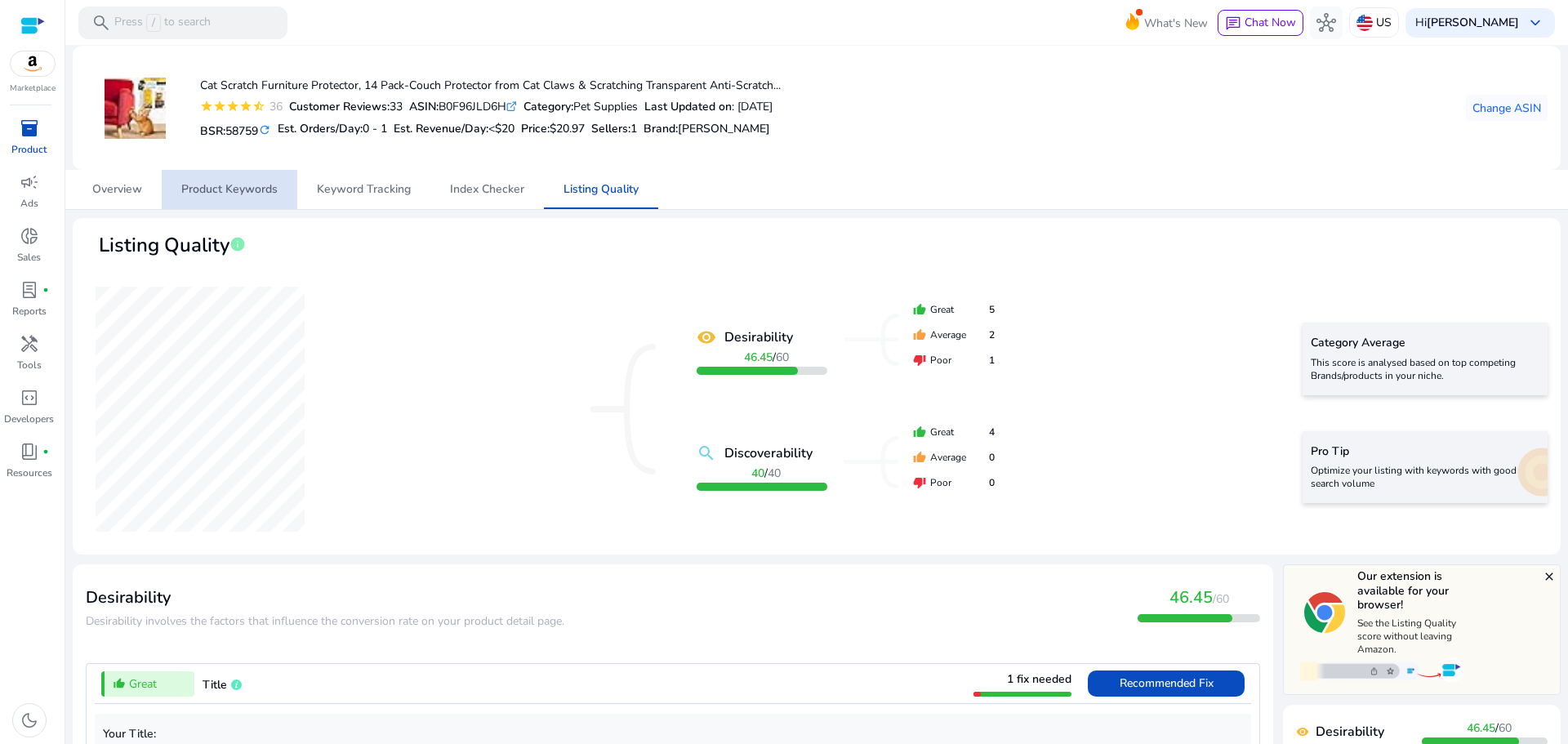
click at [234, 185] on span "Product Keywords" at bounding box center [229, 189] width 96 height 11
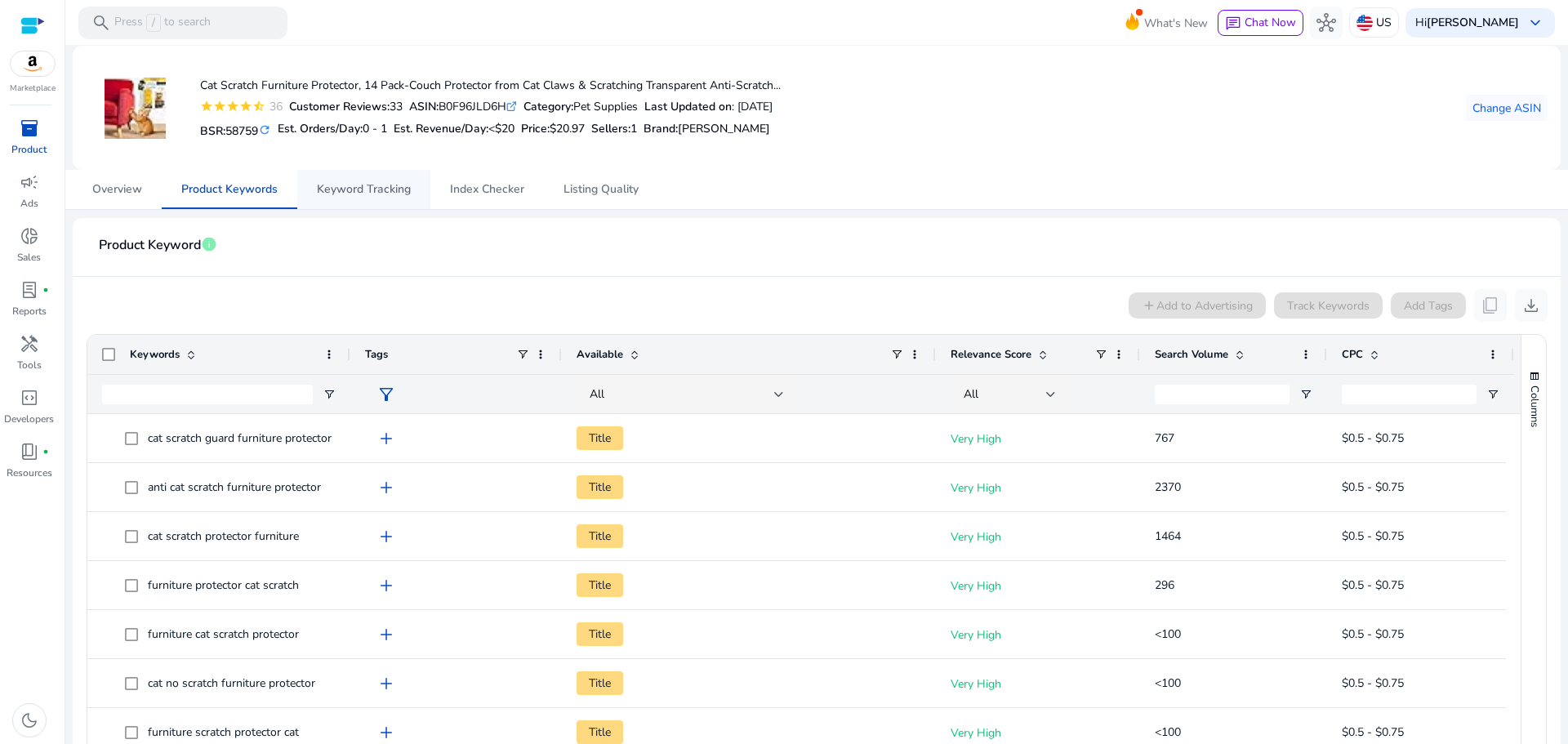
click at [353, 188] on span "Keyword Tracking" at bounding box center [363, 189] width 94 height 11
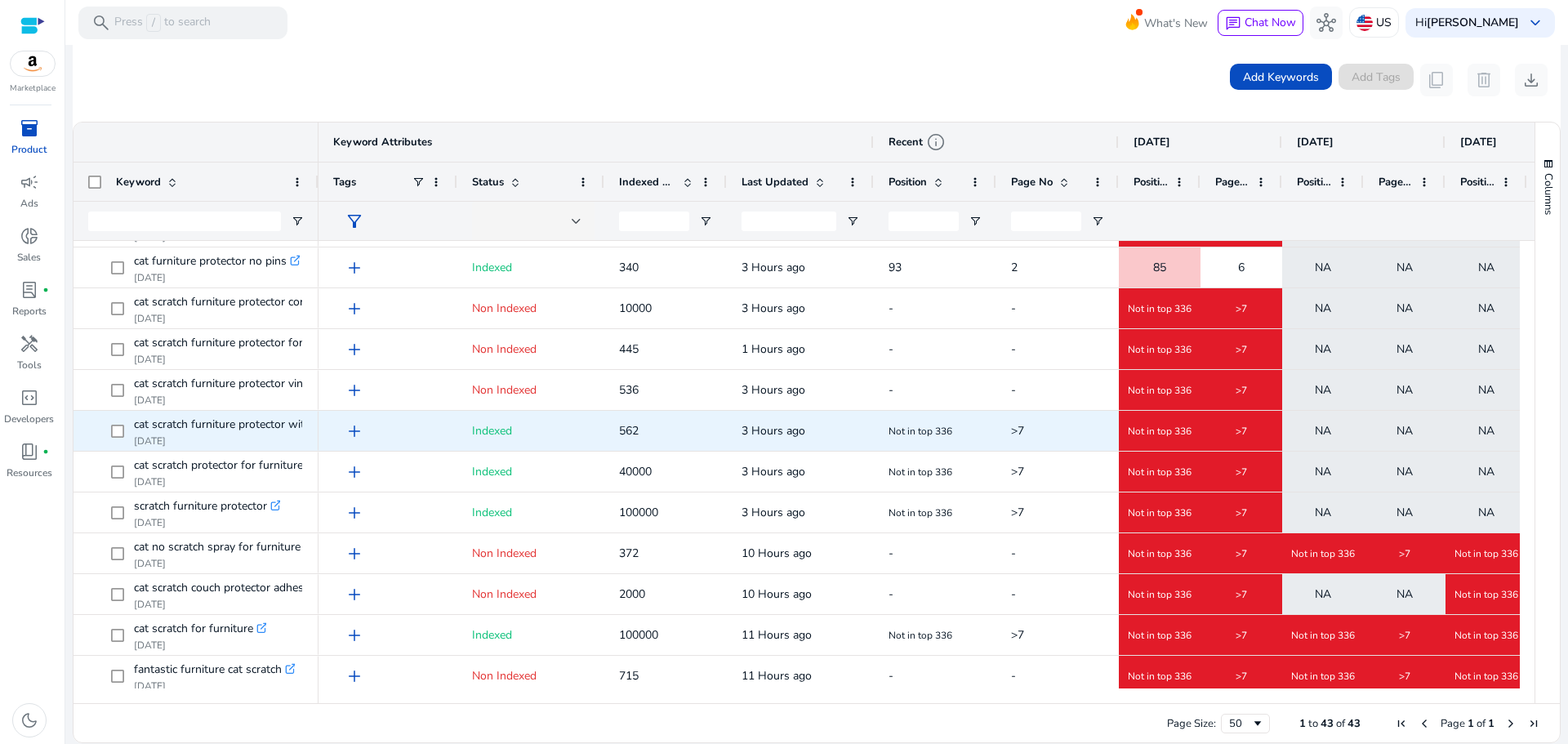
scroll to position [573, 0]
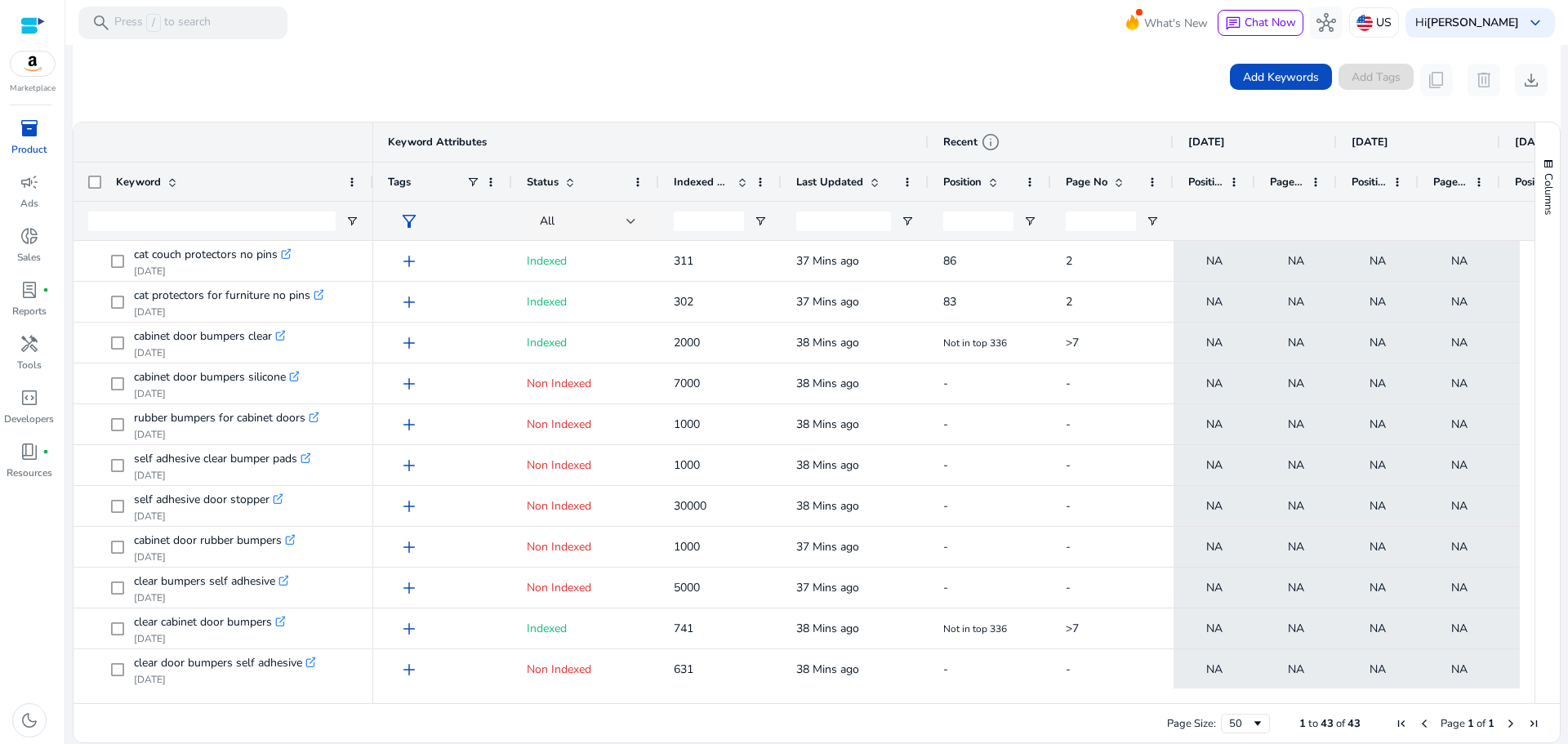
drag, startPoint x: 315, startPoint y: 164, endPoint x: 381, endPoint y: 169, distance: 66.2
click at [376, 169] on div at bounding box center [373, 181] width 7 height 38
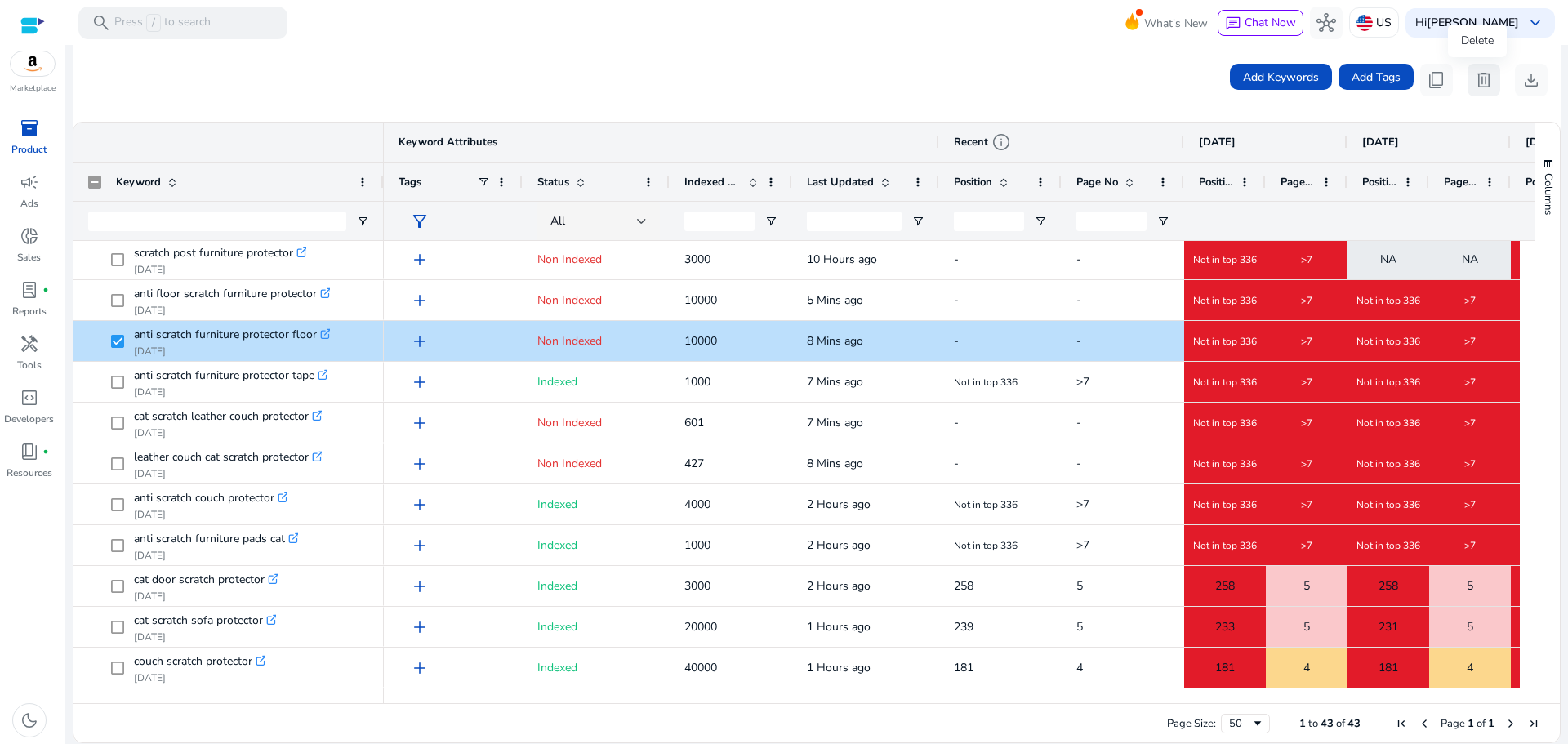
click at [1477, 80] on span "delete" at bounding box center [1483, 80] width 20 height 20
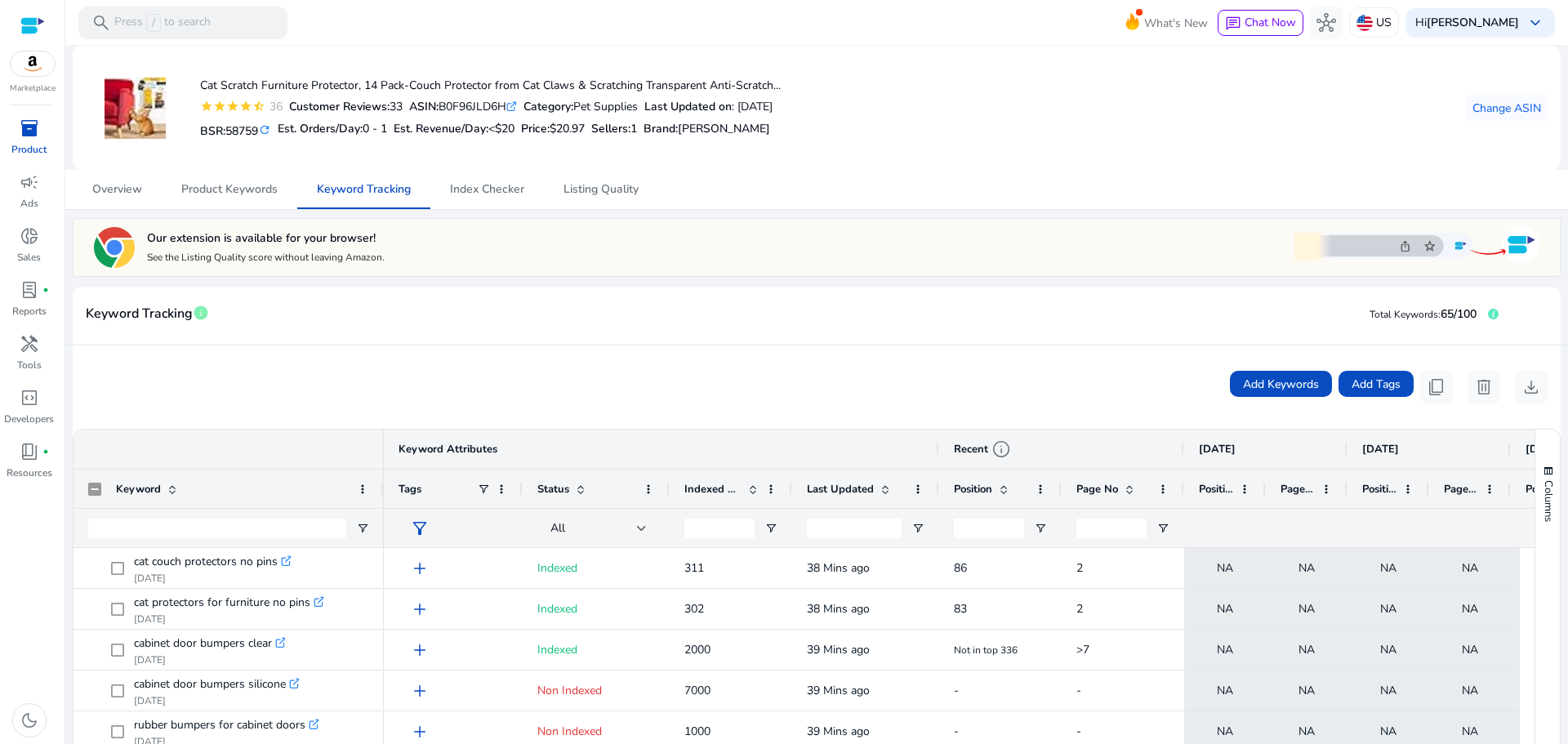
click at [27, 30] on div at bounding box center [33, 26] width 24 height 19
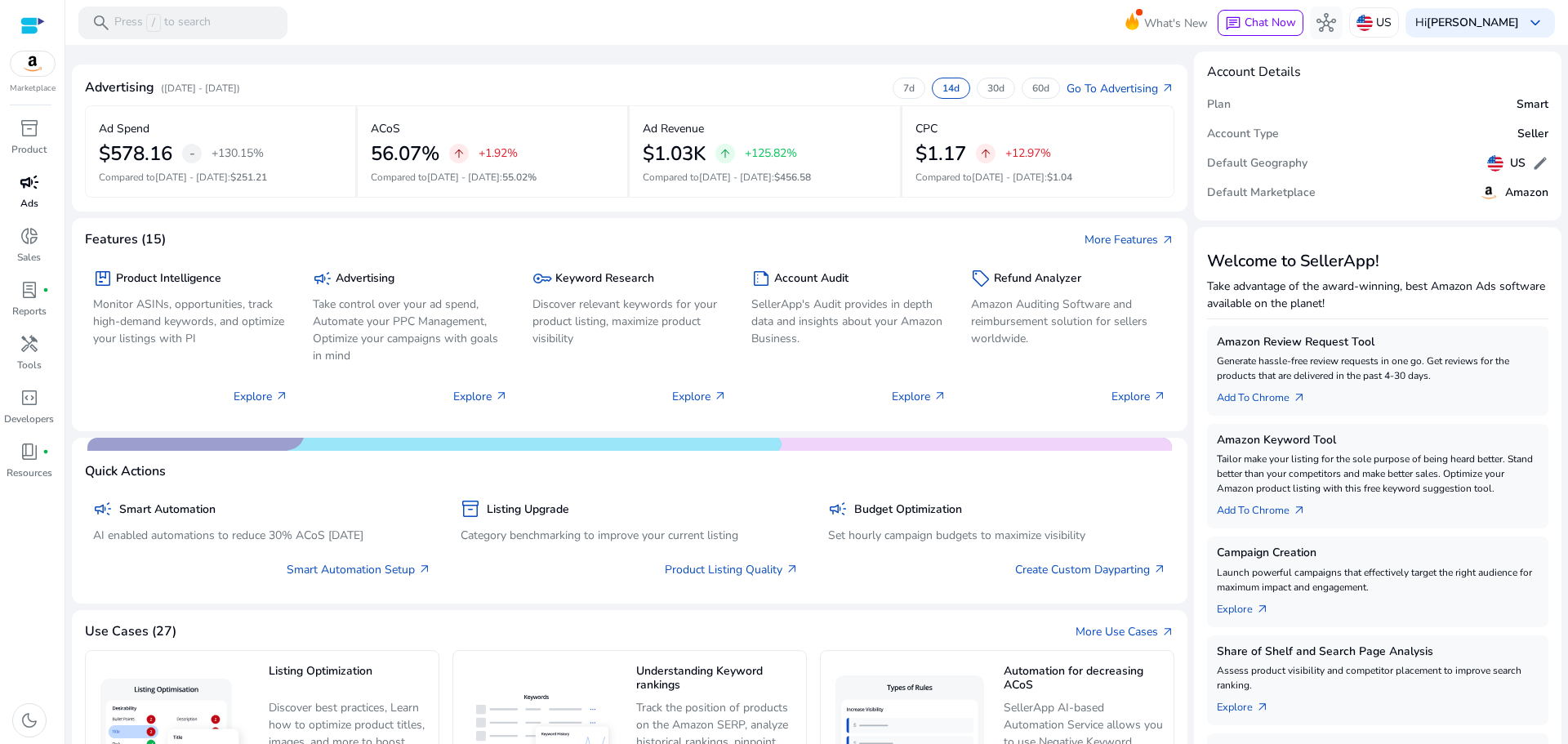
click at [41, 185] on div "campaign" at bounding box center [29, 182] width 46 height 26
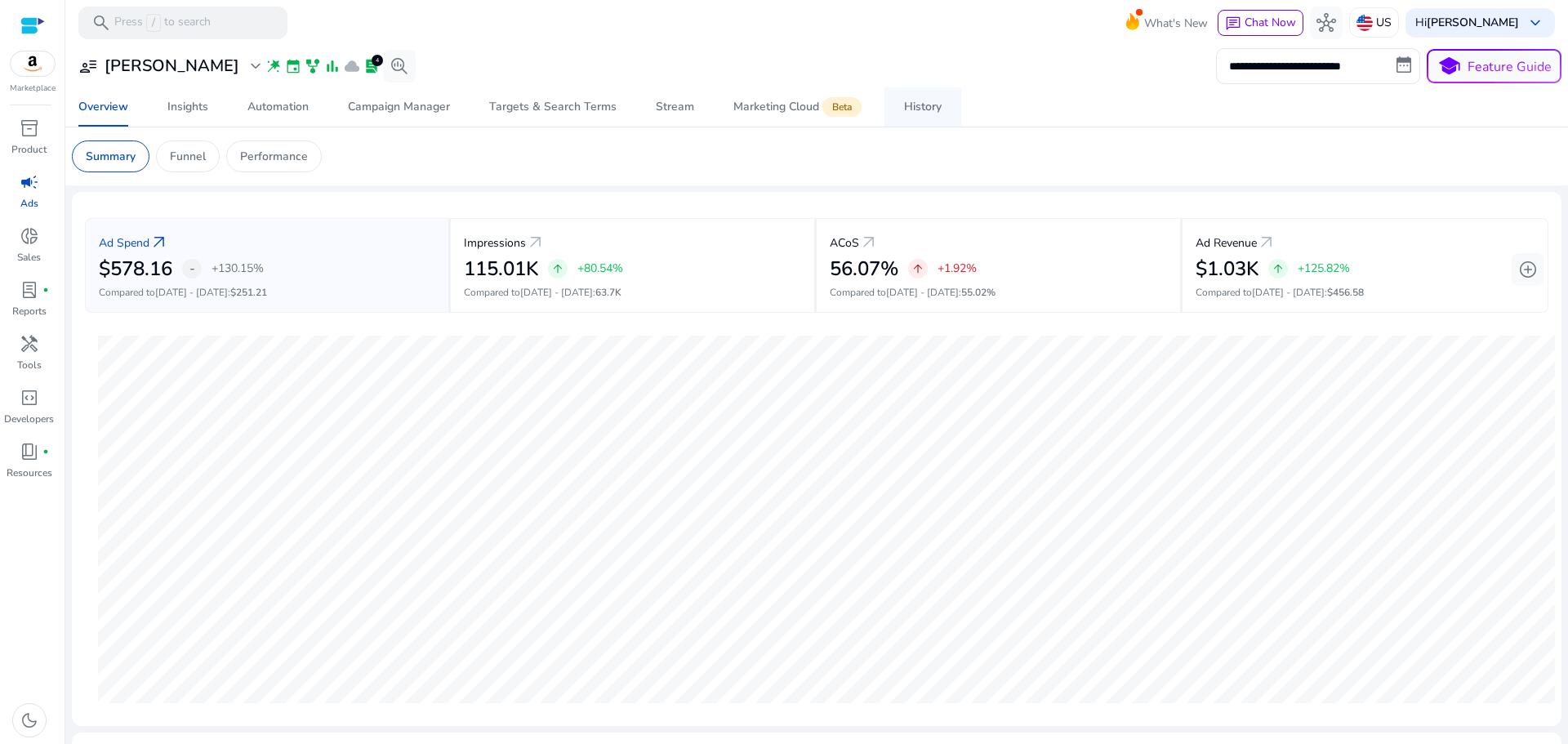
click at [905, 112] on div "History" at bounding box center [922, 107] width 37 height 11
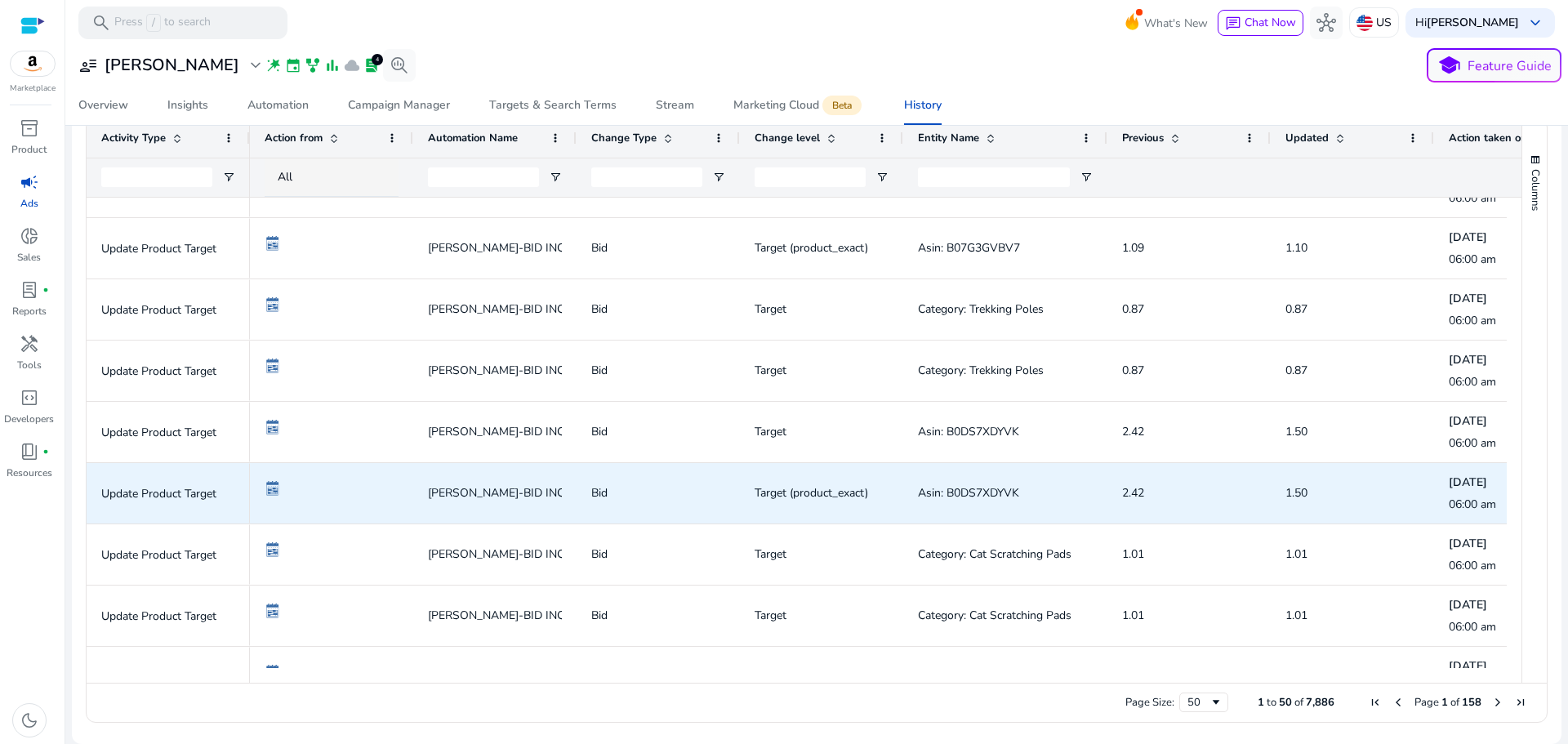
scroll to position [734, 0]
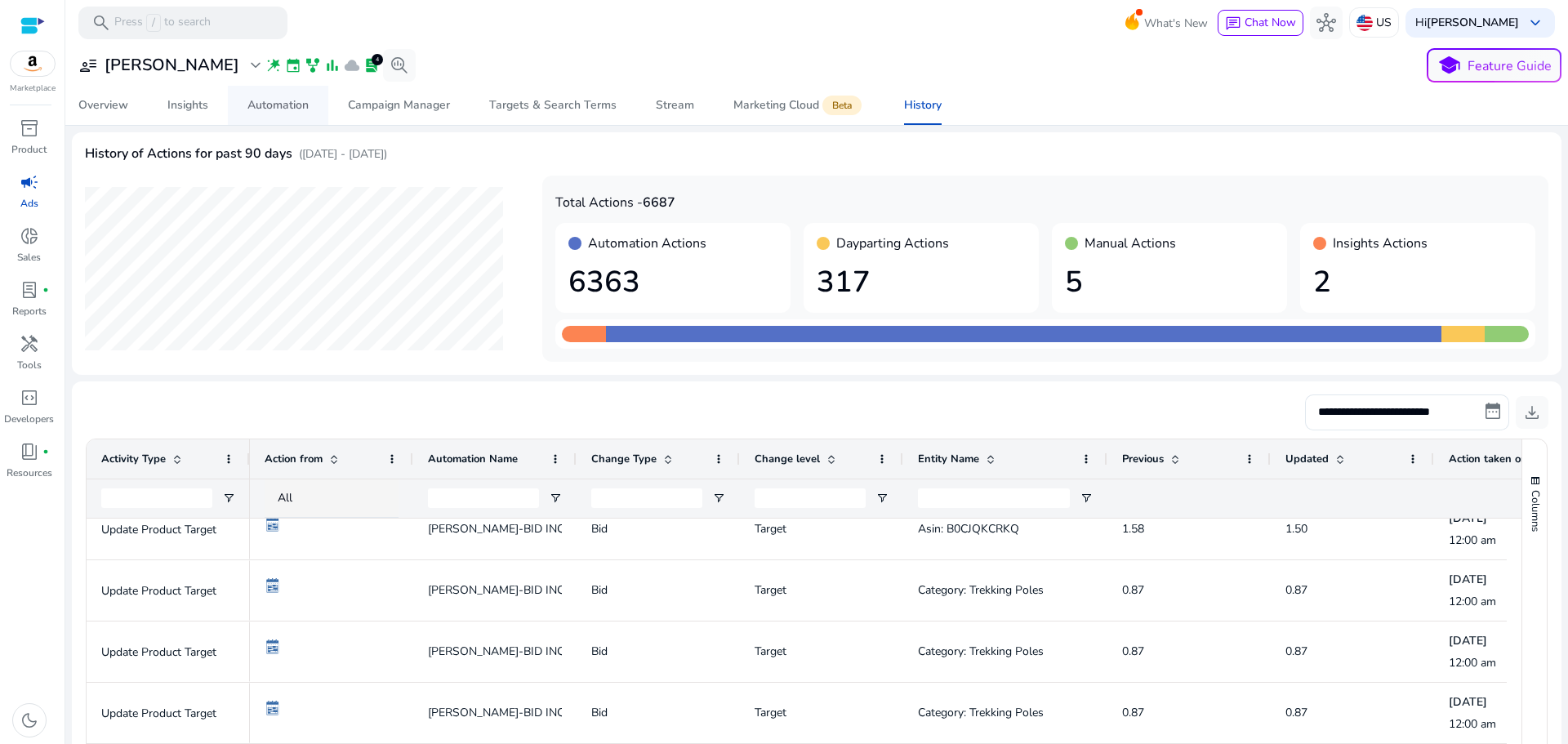
click at [272, 111] on div "Automation" at bounding box center [278, 105] width 62 height 11
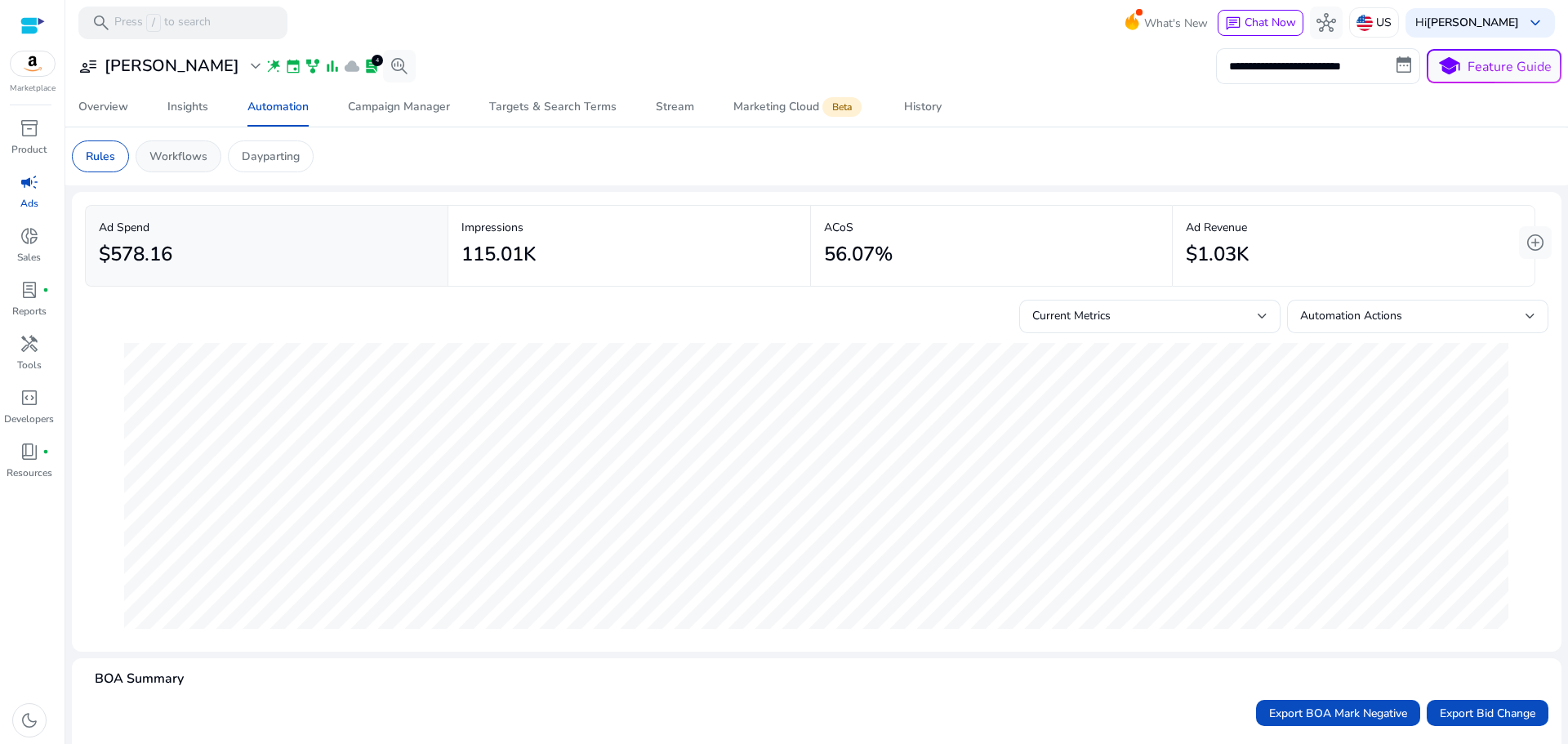
click at [182, 158] on p "Workflows" at bounding box center [178, 156] width 58 height 17
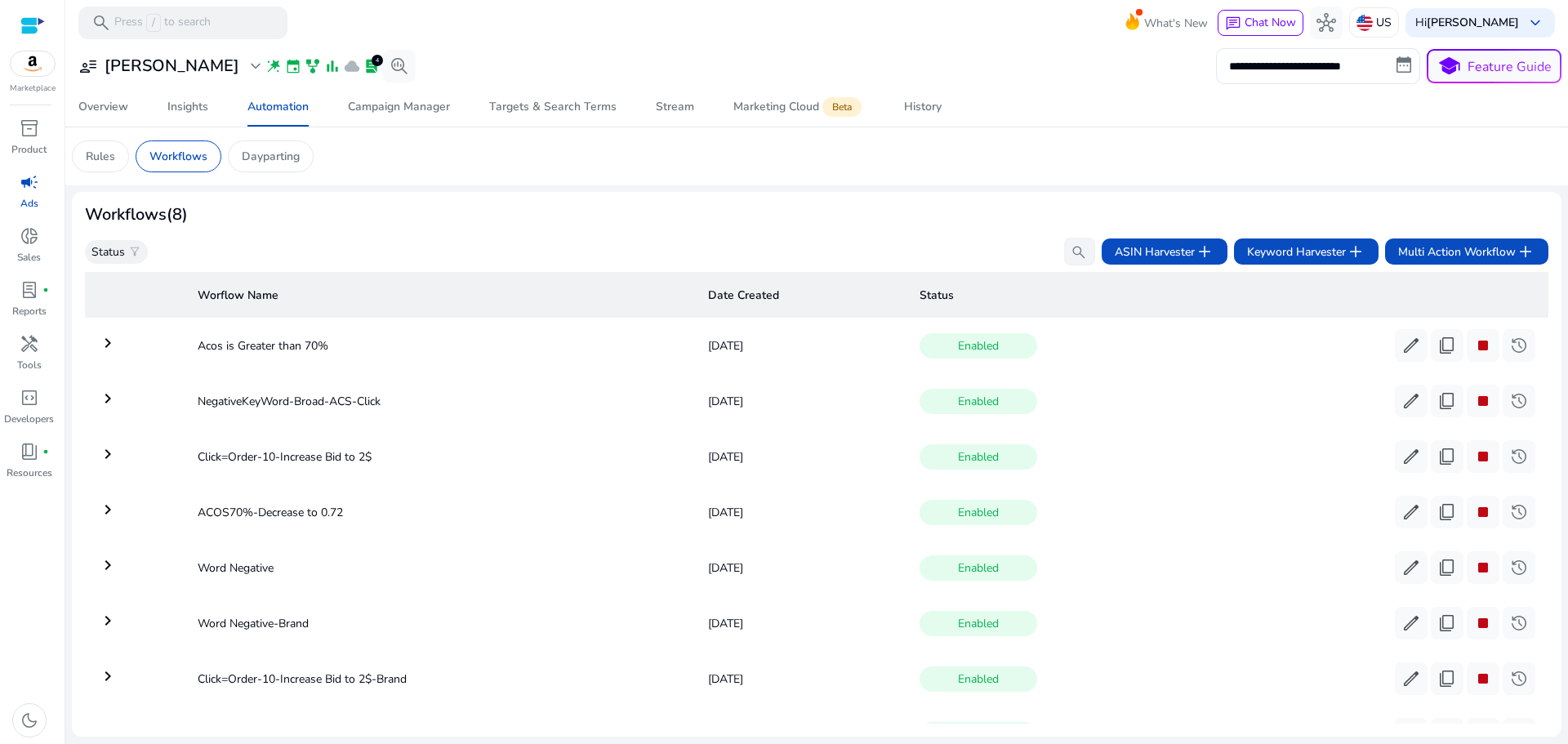
click at [99, 453] on mat-icon "keyboard_arrow_right" at bounding box center [108, 454] width 20 height 20
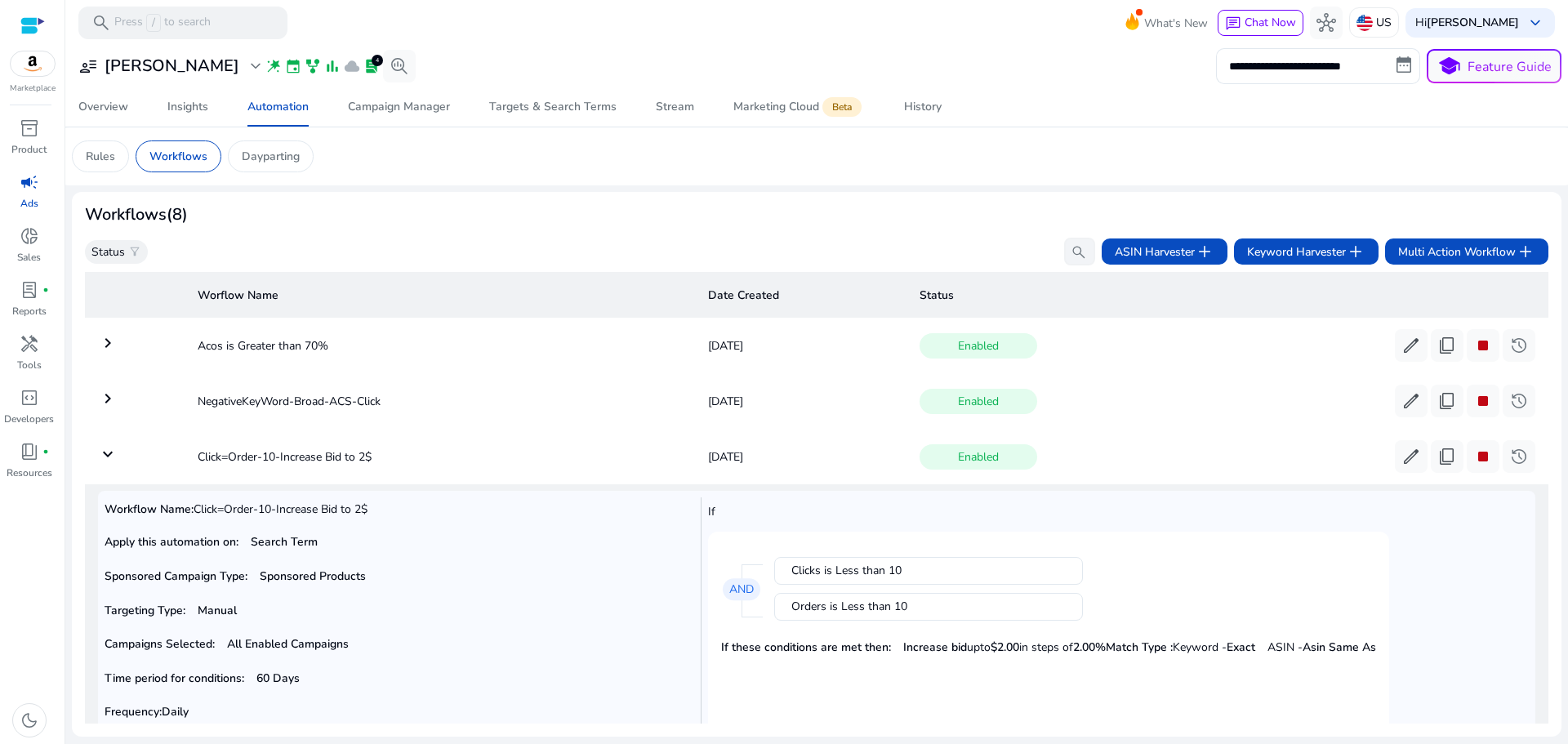
click at [108, 454] on mat-icon "keyboard_arrow_down" at bounding box center [108, 454] width 20 height 20
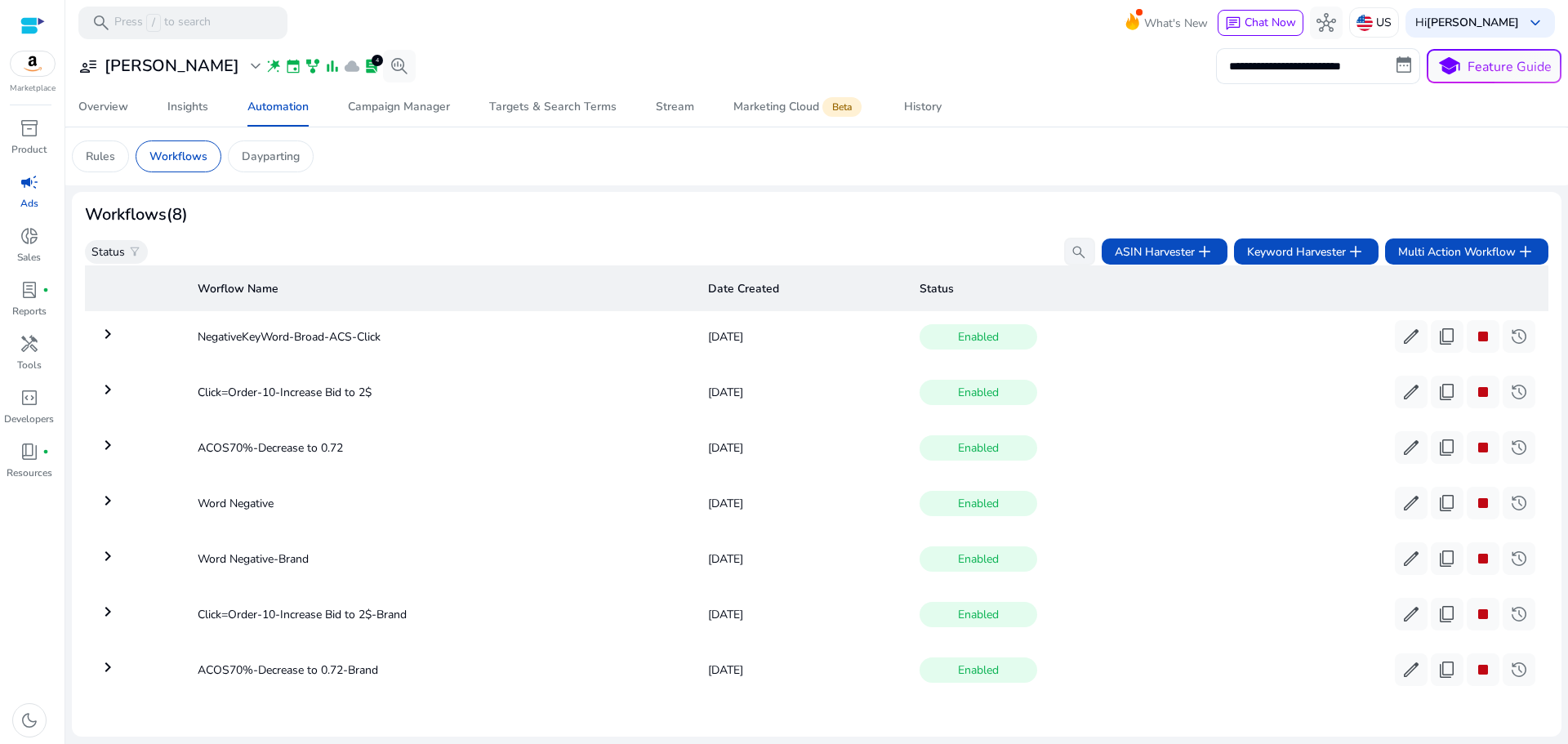
click at [101, 603] on mat-icon "keyboard_arrow_right" at bounding box center [108, 611] width 20 height 20
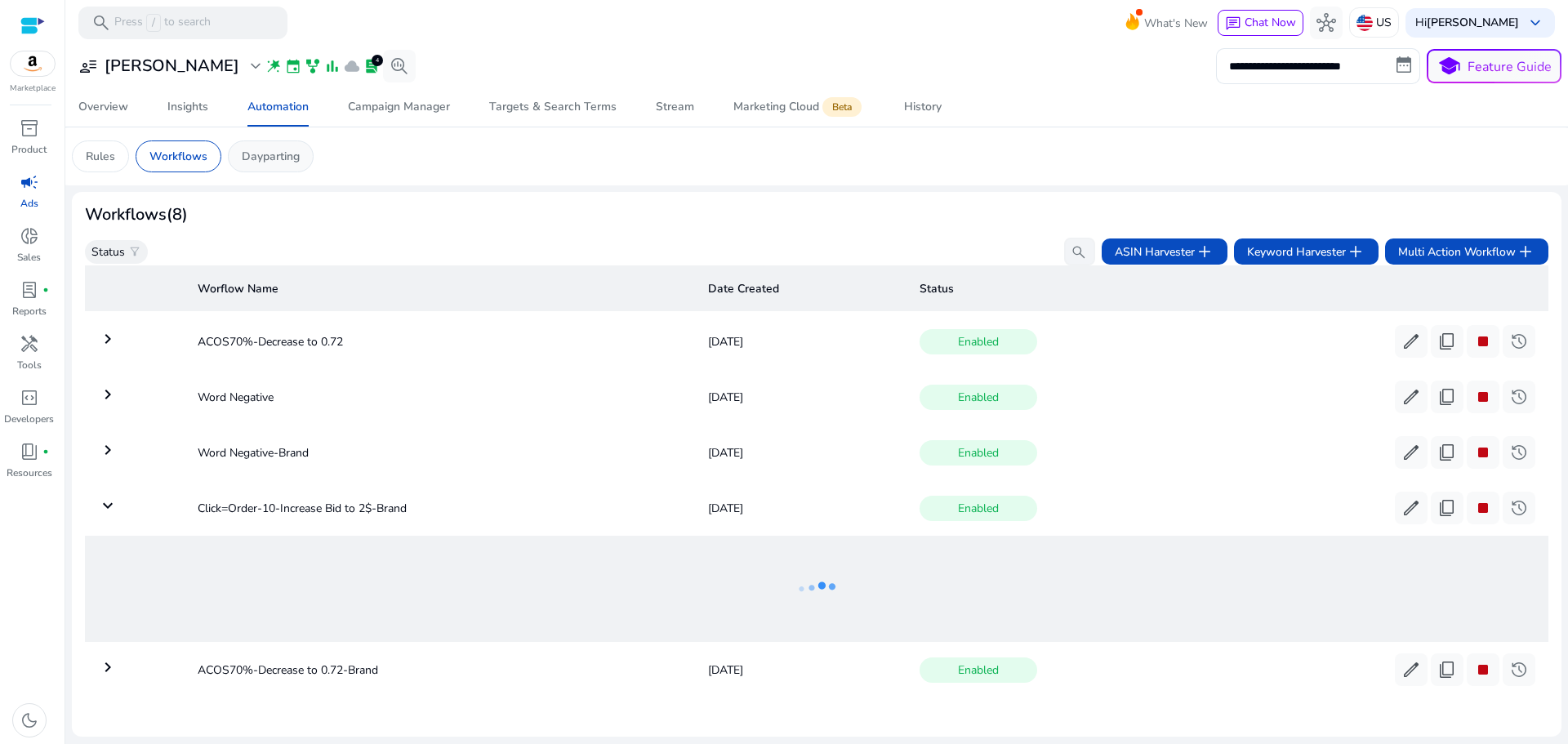
click at [272, 162] on p "Dayparting" at bounding box center [271, 156] width 58 height 17
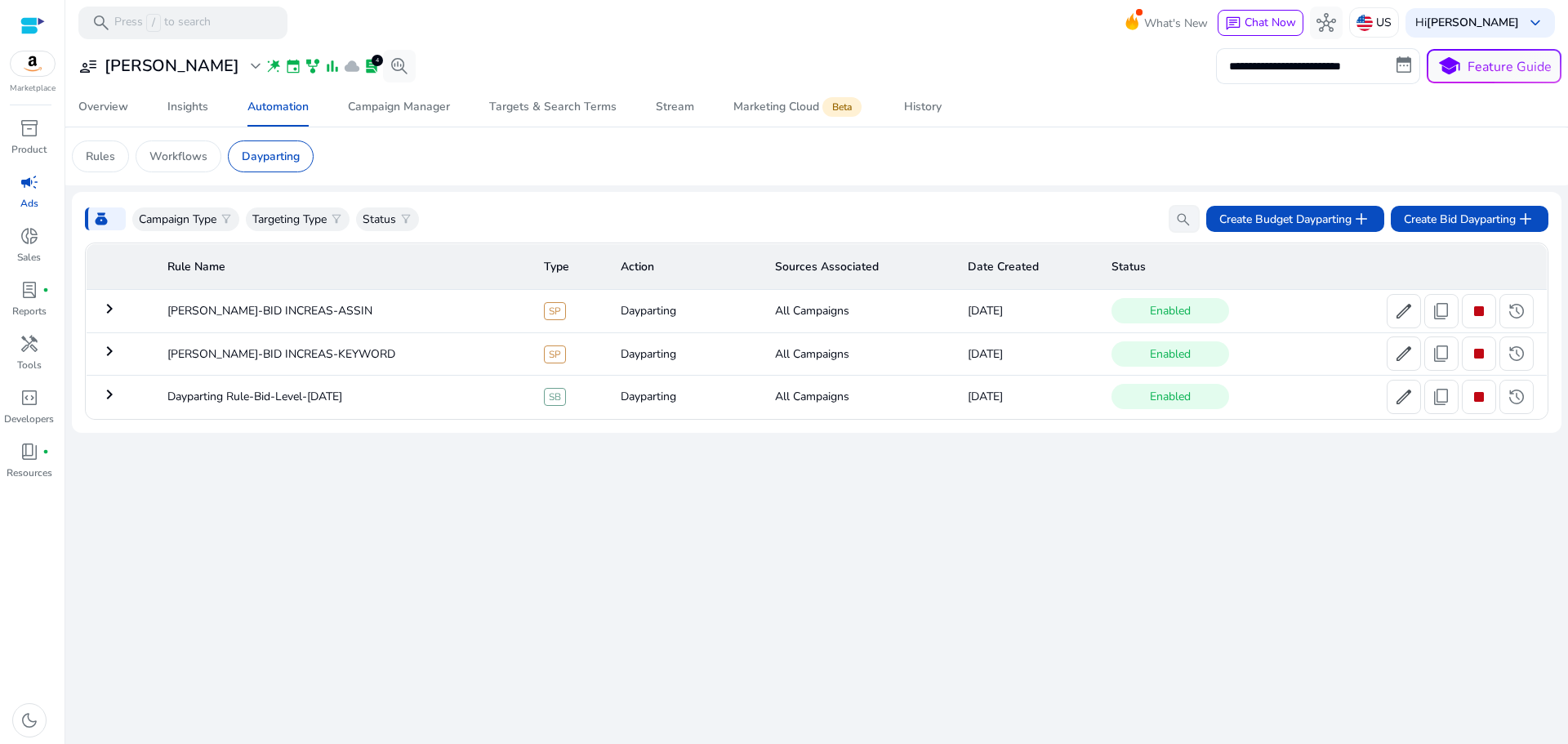
click at [103, 313] on mat-icon "keyboard_arrow_right" at bounding box center [109, 309] width 20 height 20
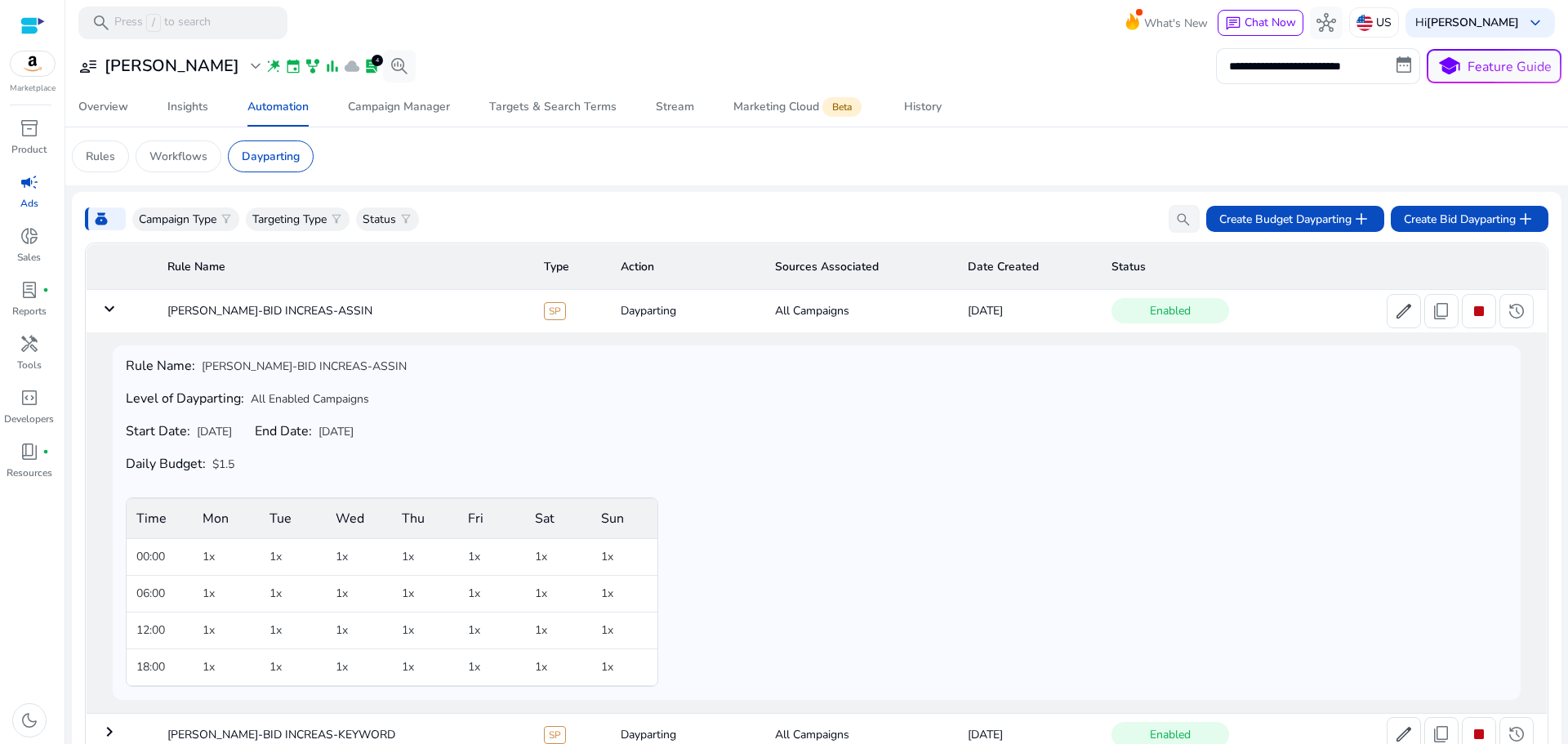
scroll to position [70, 0]
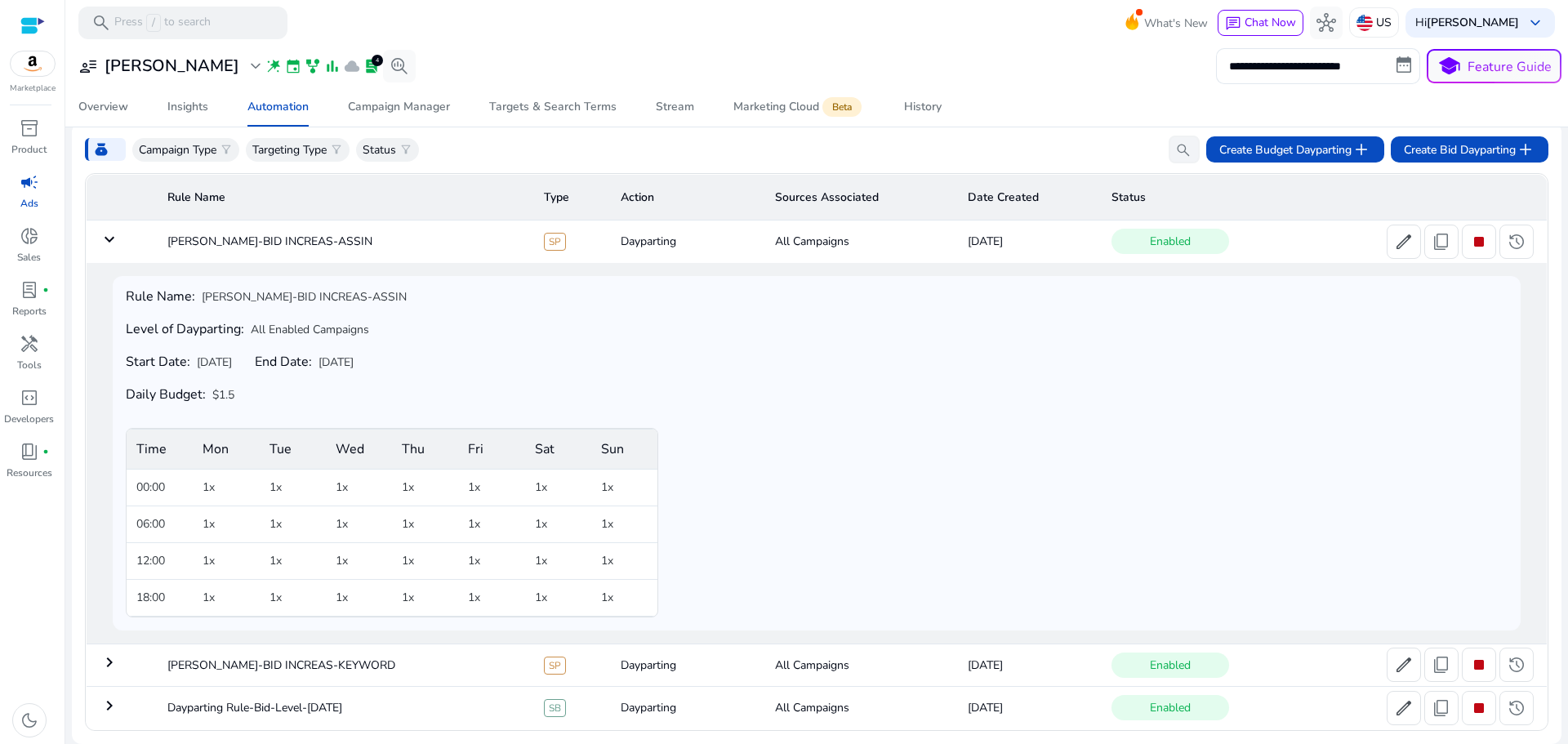
click at [104, 236] on mat-icon "keyboard_arrow_down" at bounding box center [109, 239] width 20 height 20
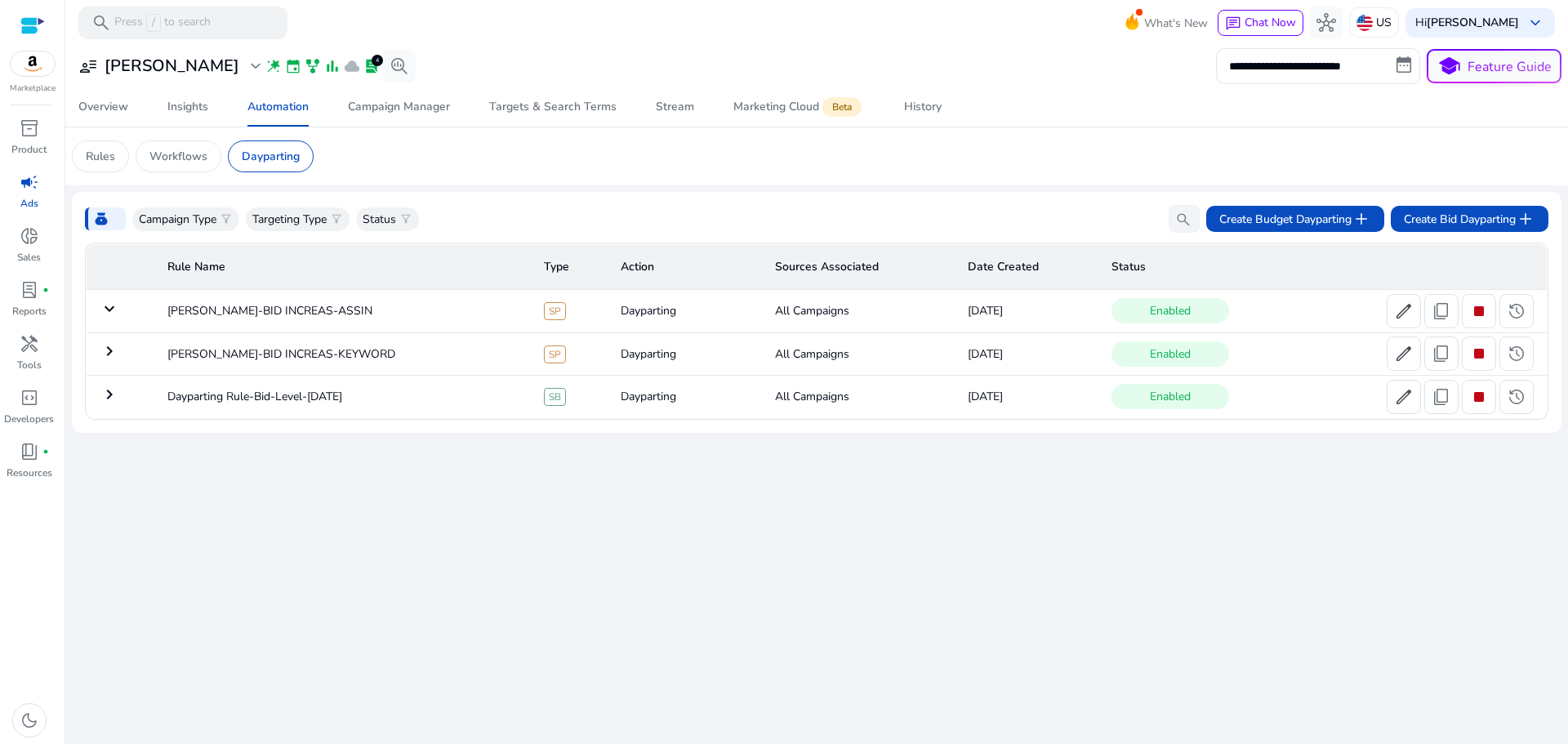
scroll to position [0, 0]
click at [107, 352] on mat-icon "keyboard_arrow_right" at bounding box center [109, 351] width 20 height 20
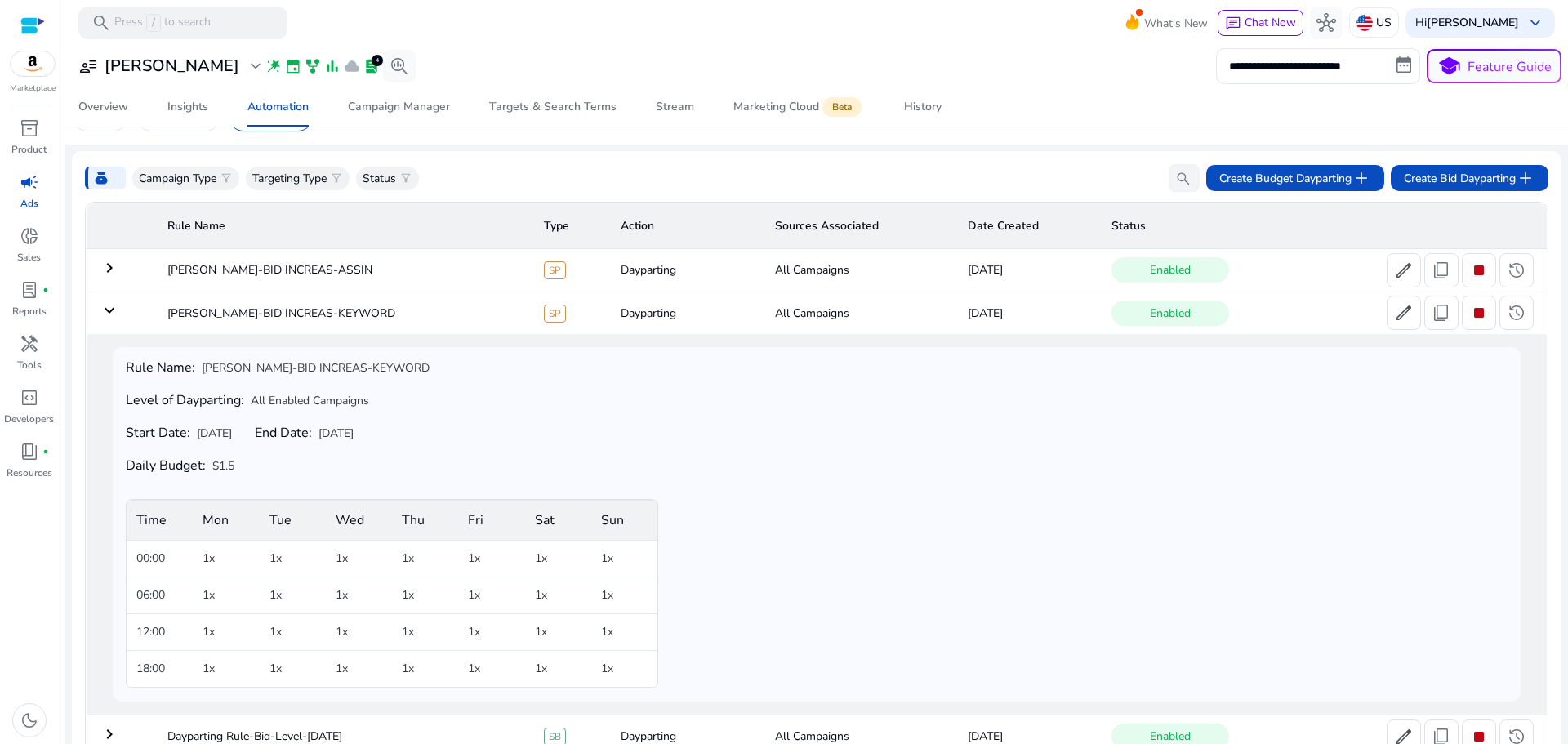
scroll to position [70, 0]
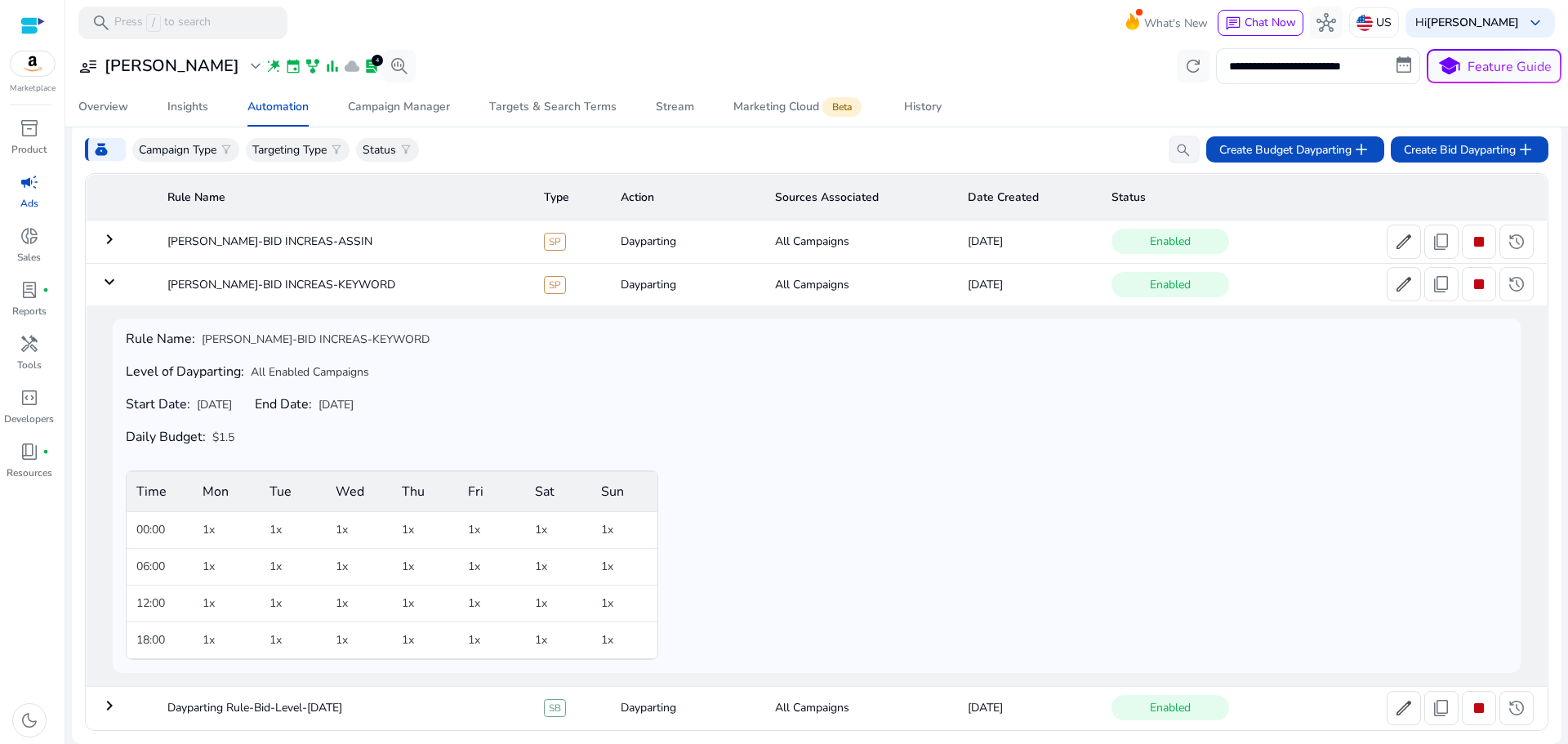
click at [105, 275] on mat-icon "keyboard_arrow_down" at bounding box center [109, 282] width 20 height 20
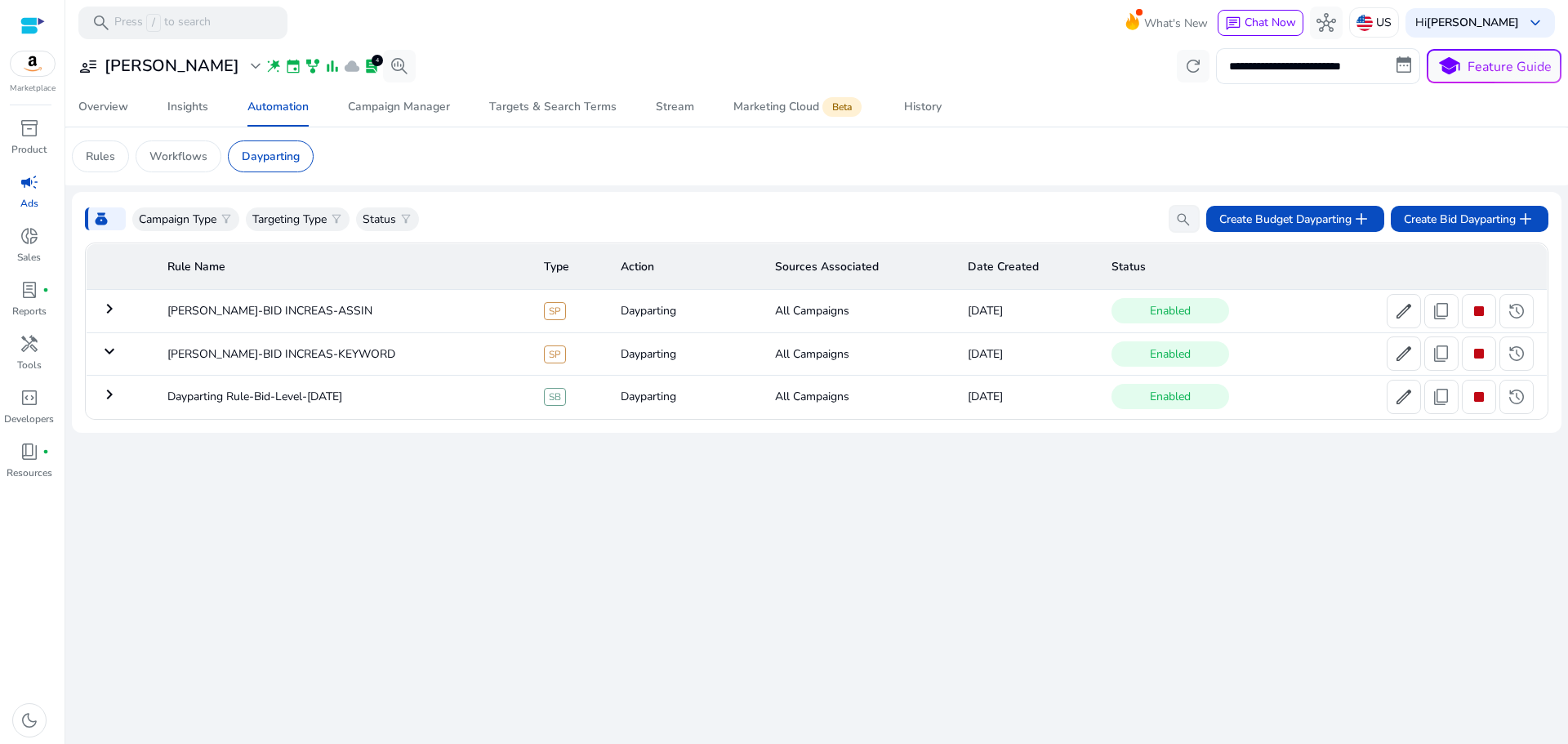
scroll to position [0, 0]
click at [106, 395] on mat-icon "keyboard_arrow_right" at bounding box center [109, 394] width 20 height 20
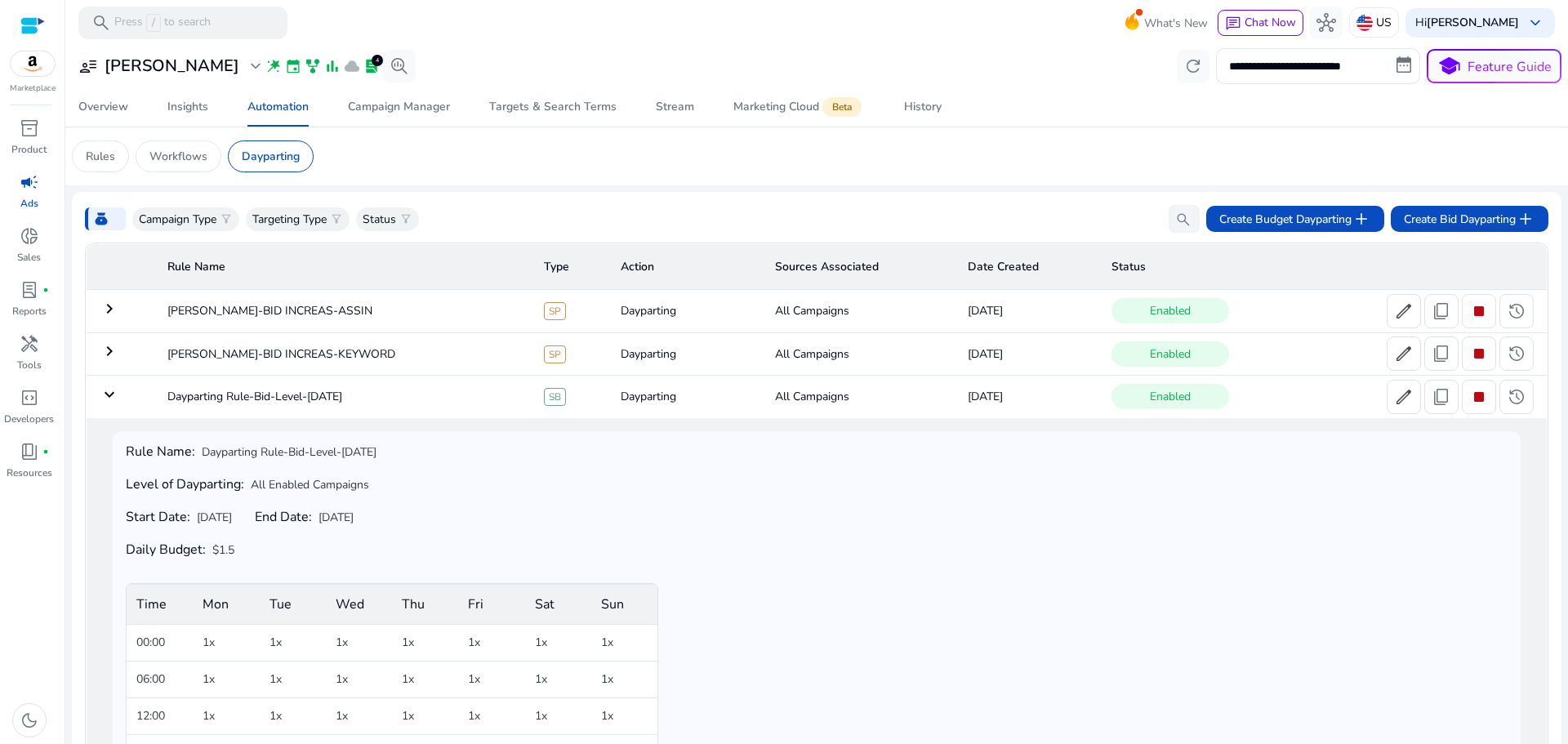
scroll to position [70, 0]
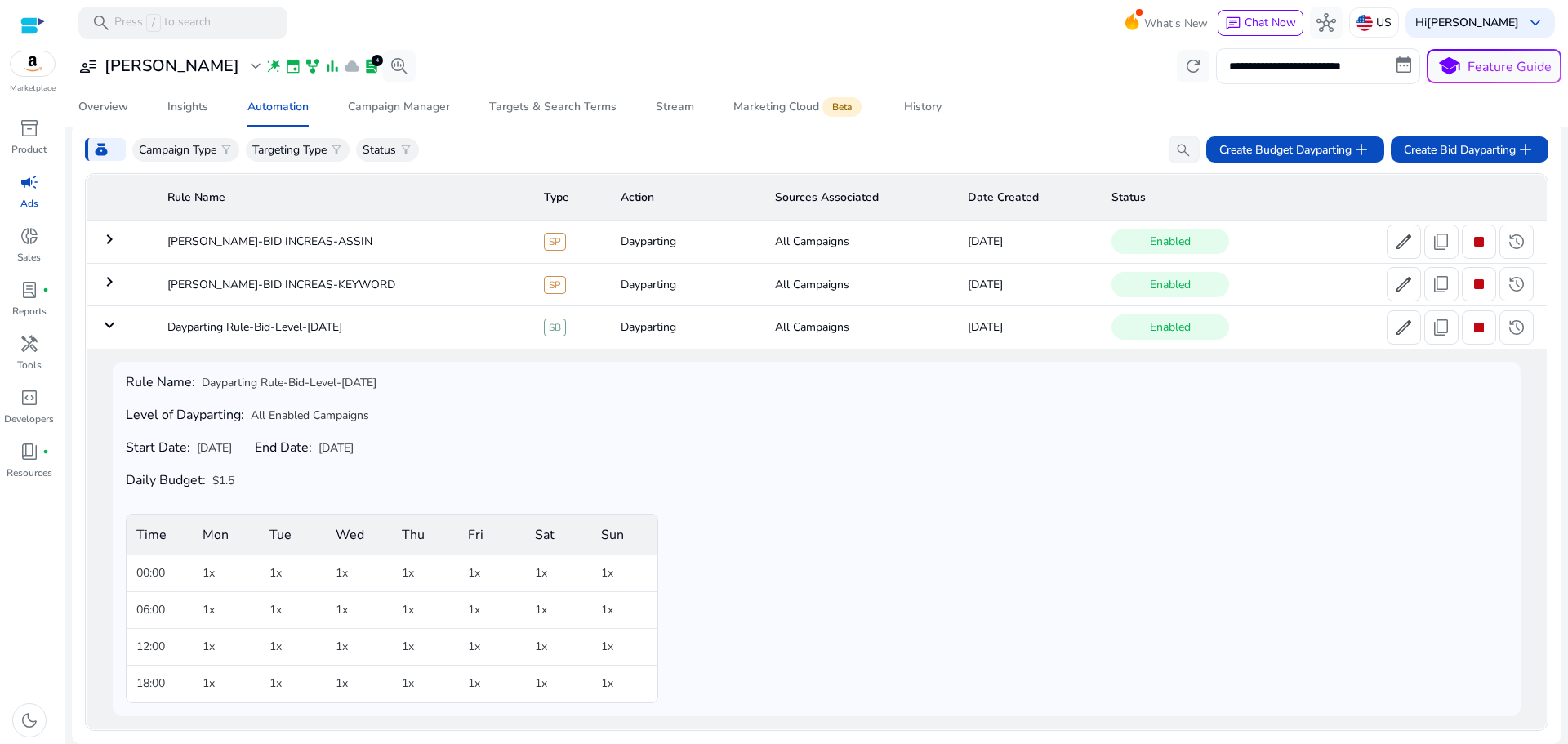
click at [109, 322] on mat-icon "keyboard_arrow_down" at bounding box center [109, 324] width 20 height 20
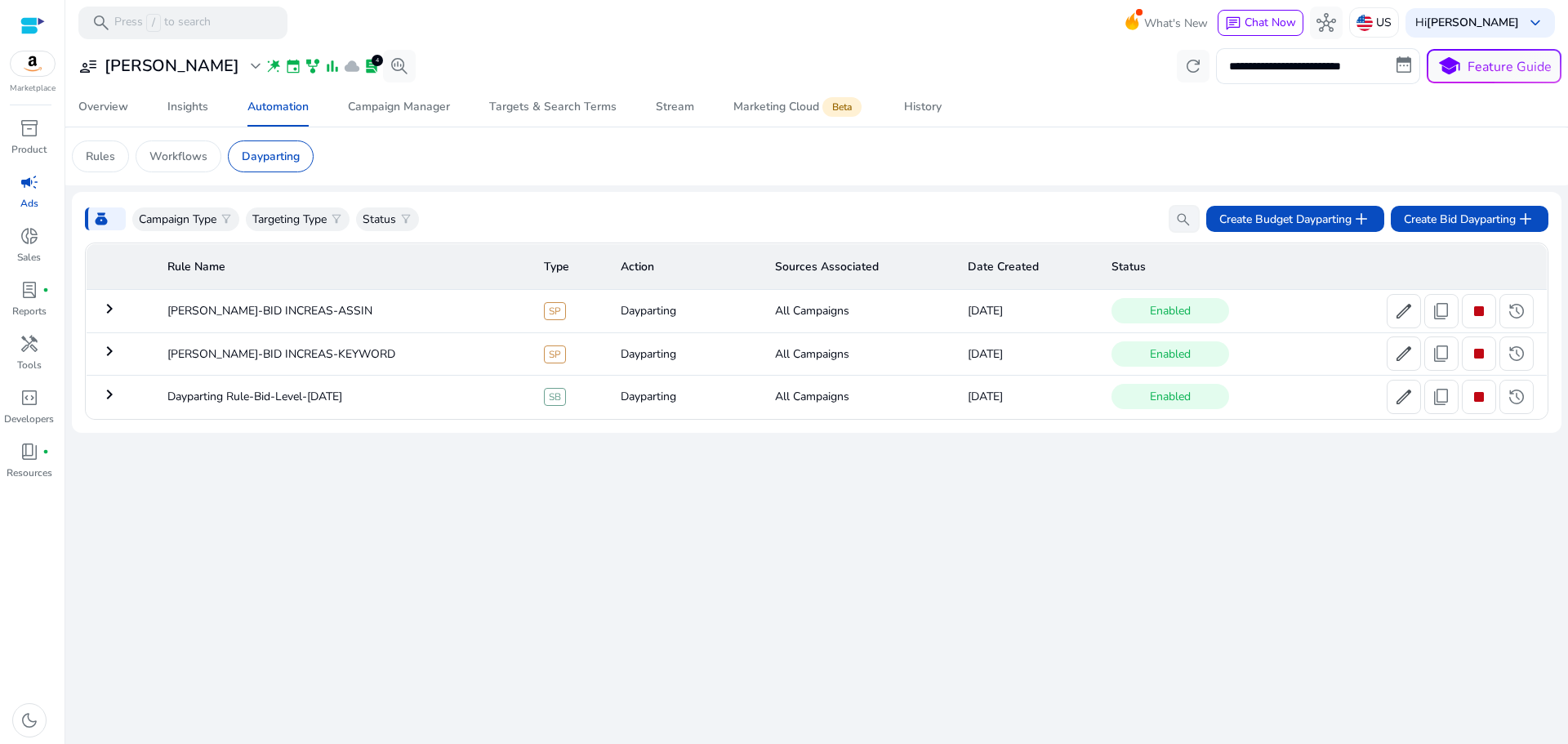
scroll to position [0, 0]
click at [109, 398] on mat-icon "keyboard_arrow_right" at bounding box center [109, 394] width 20 height 20
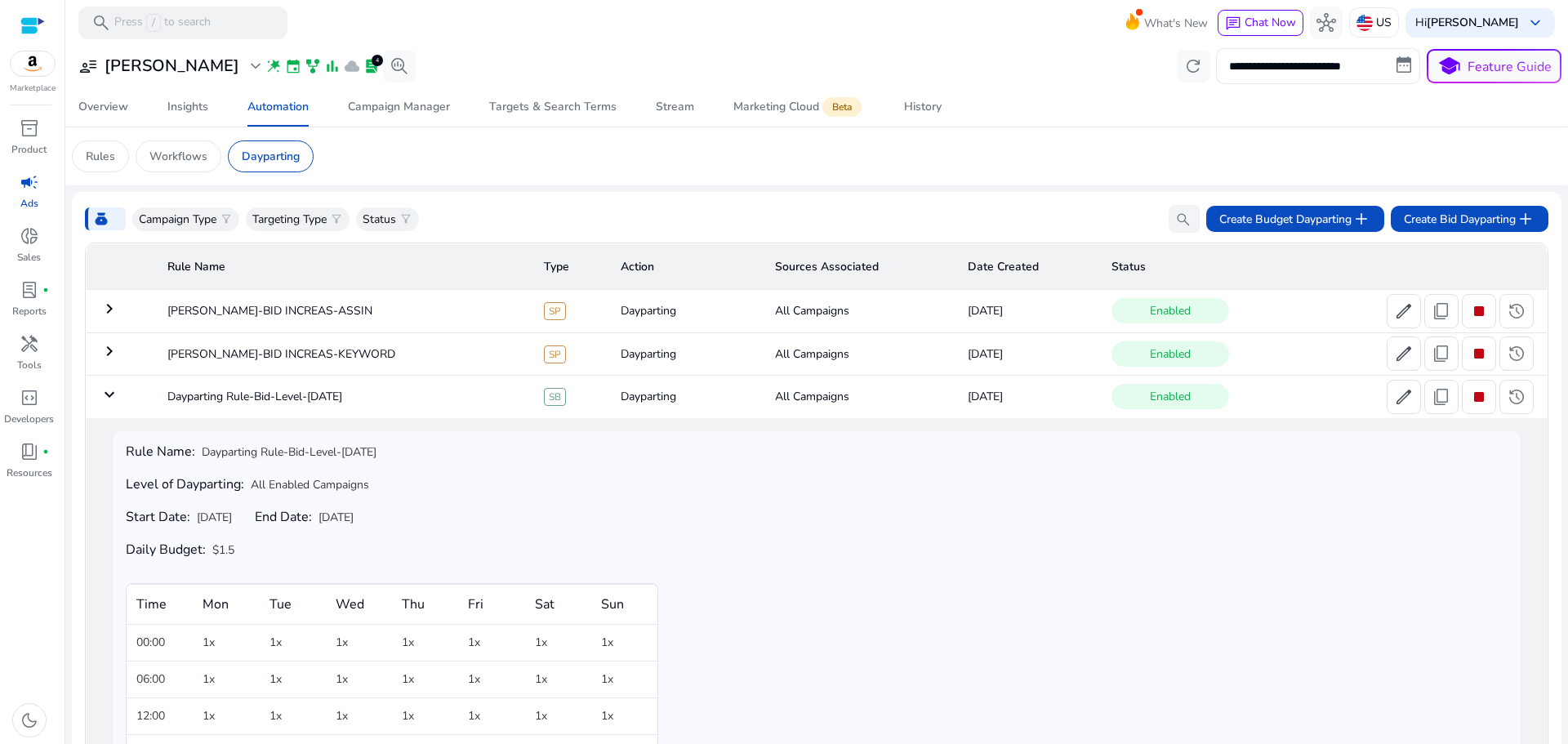
scroll to position [70, 0]
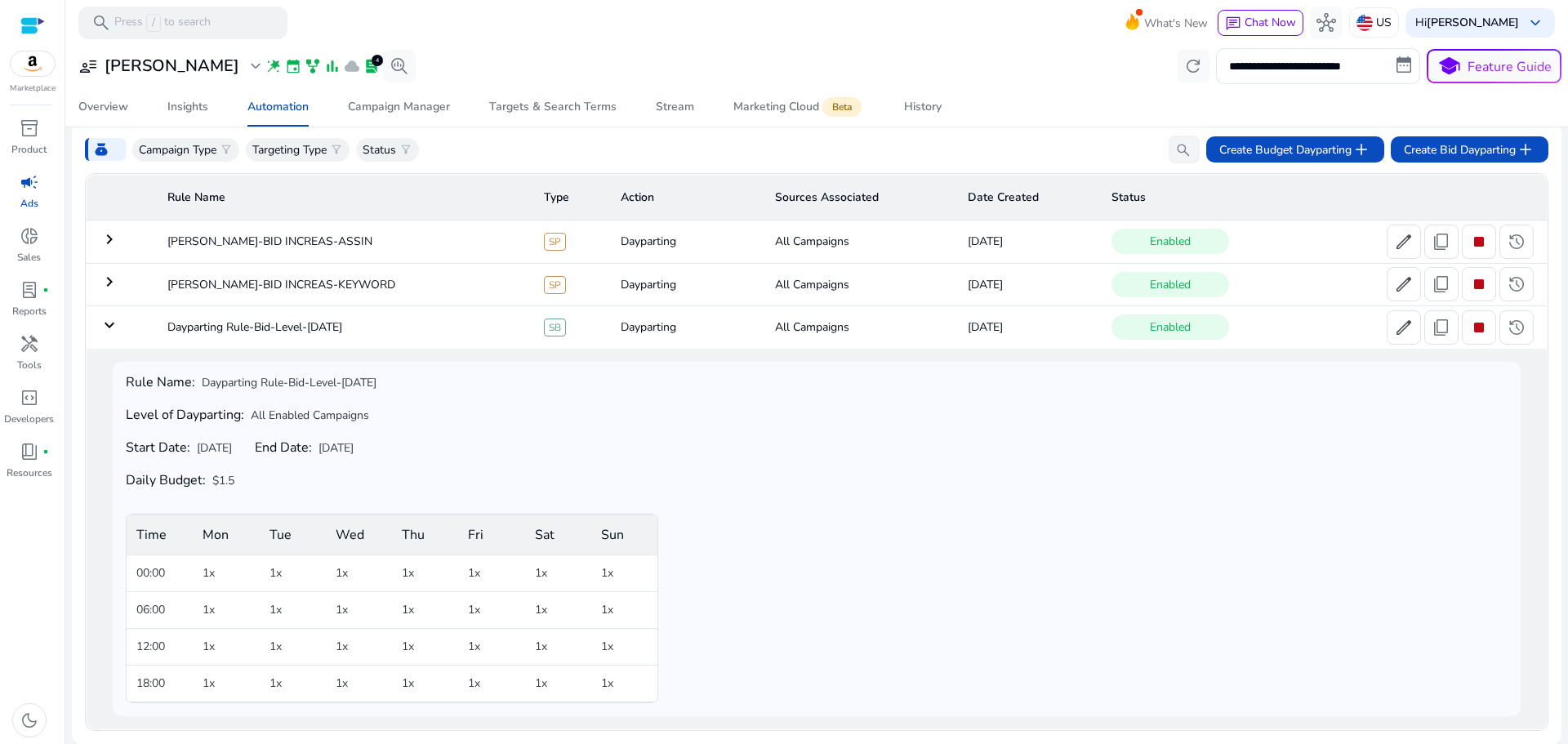
click at [115, 326] on mat-icon "keyboard_arrow_down" at bounding box center [109, 324] width 20 height 20
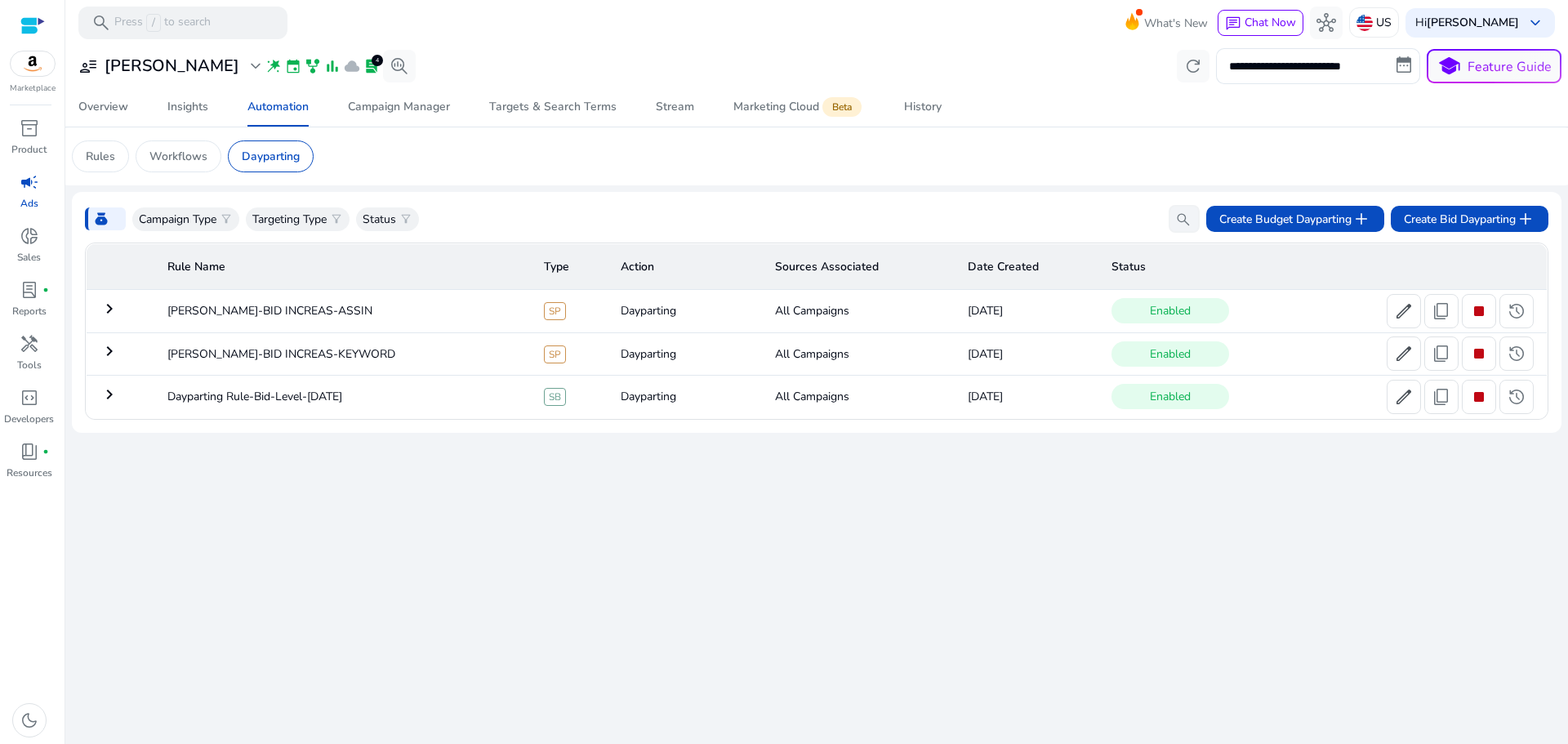
scroll to position [0, 0]
click at [113, 304] on mat-icon "keyboard_arrow_right" at bounding box center [109, 309] width 20 height 20
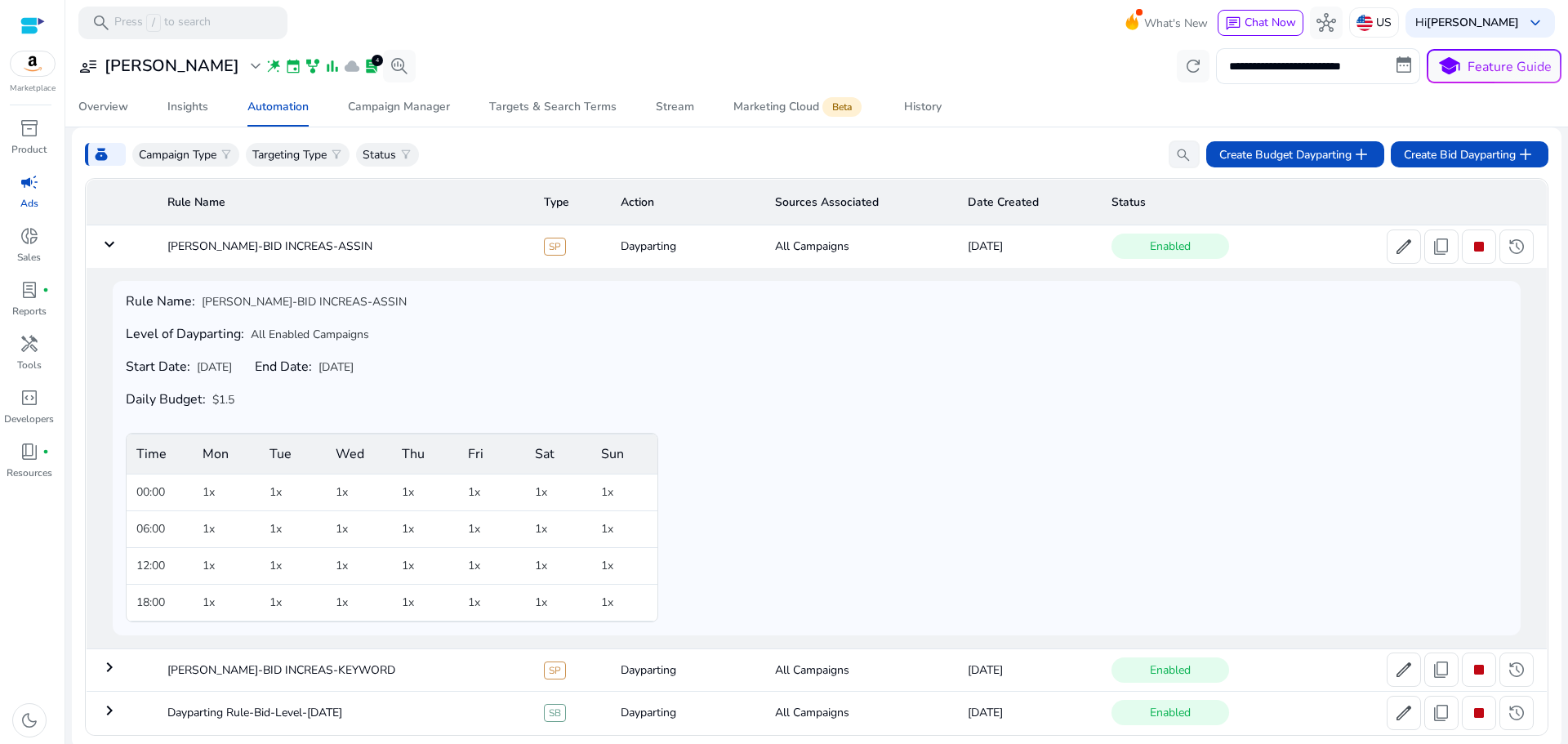
scroll to position [70, 0]
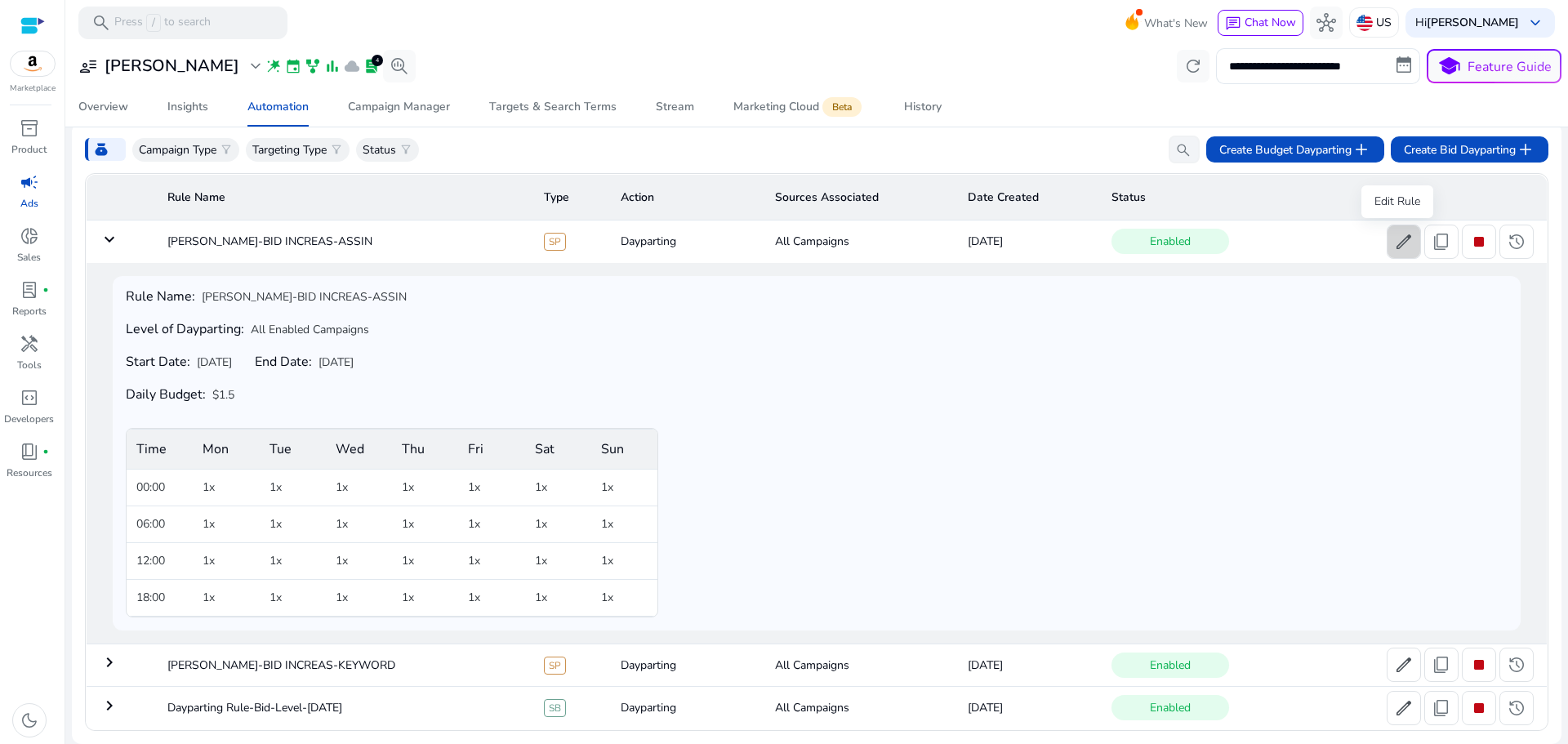
click at [1401, 248] on span "edit" at bounding box center [1403, 241] width 20 height 20
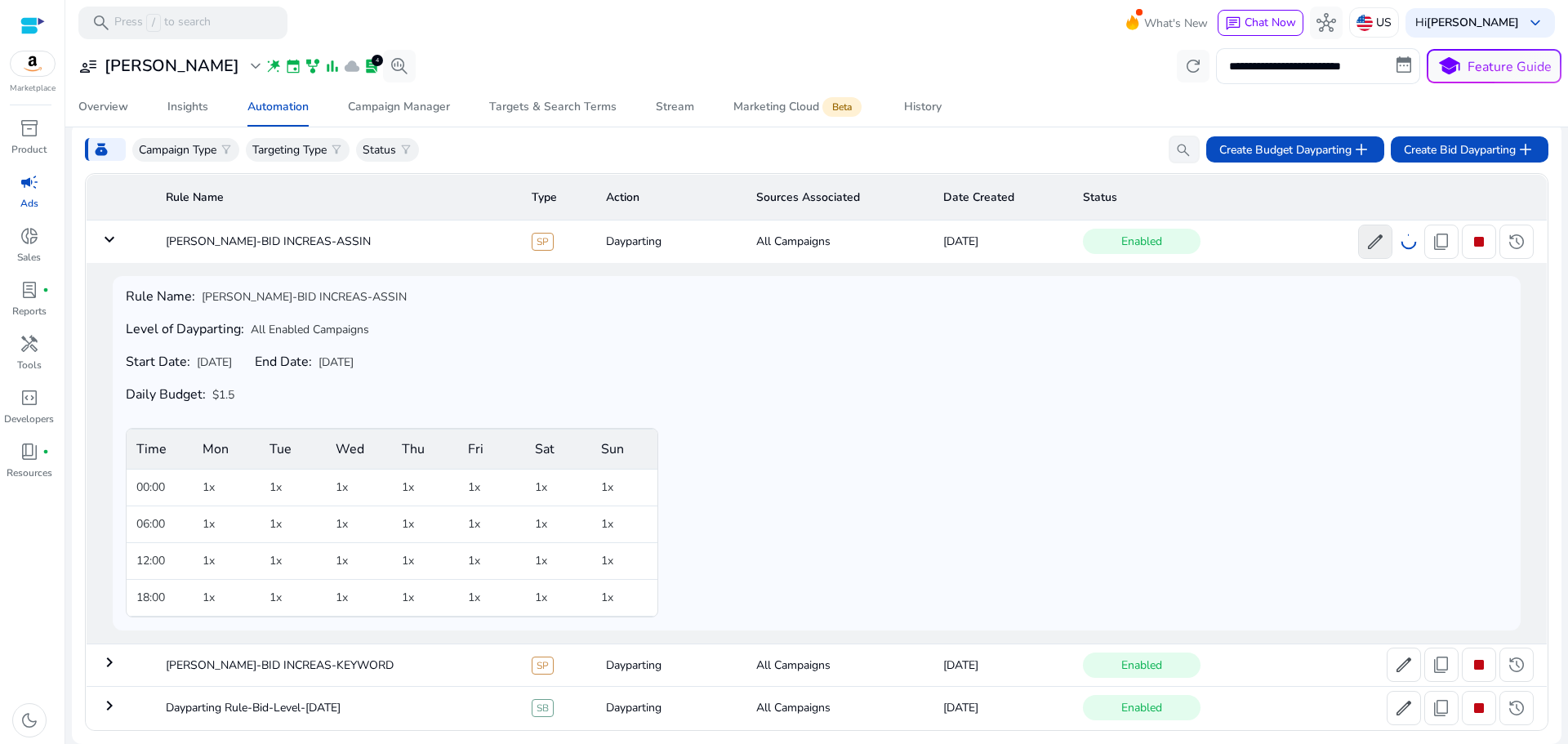
scroll to position [62, 0]
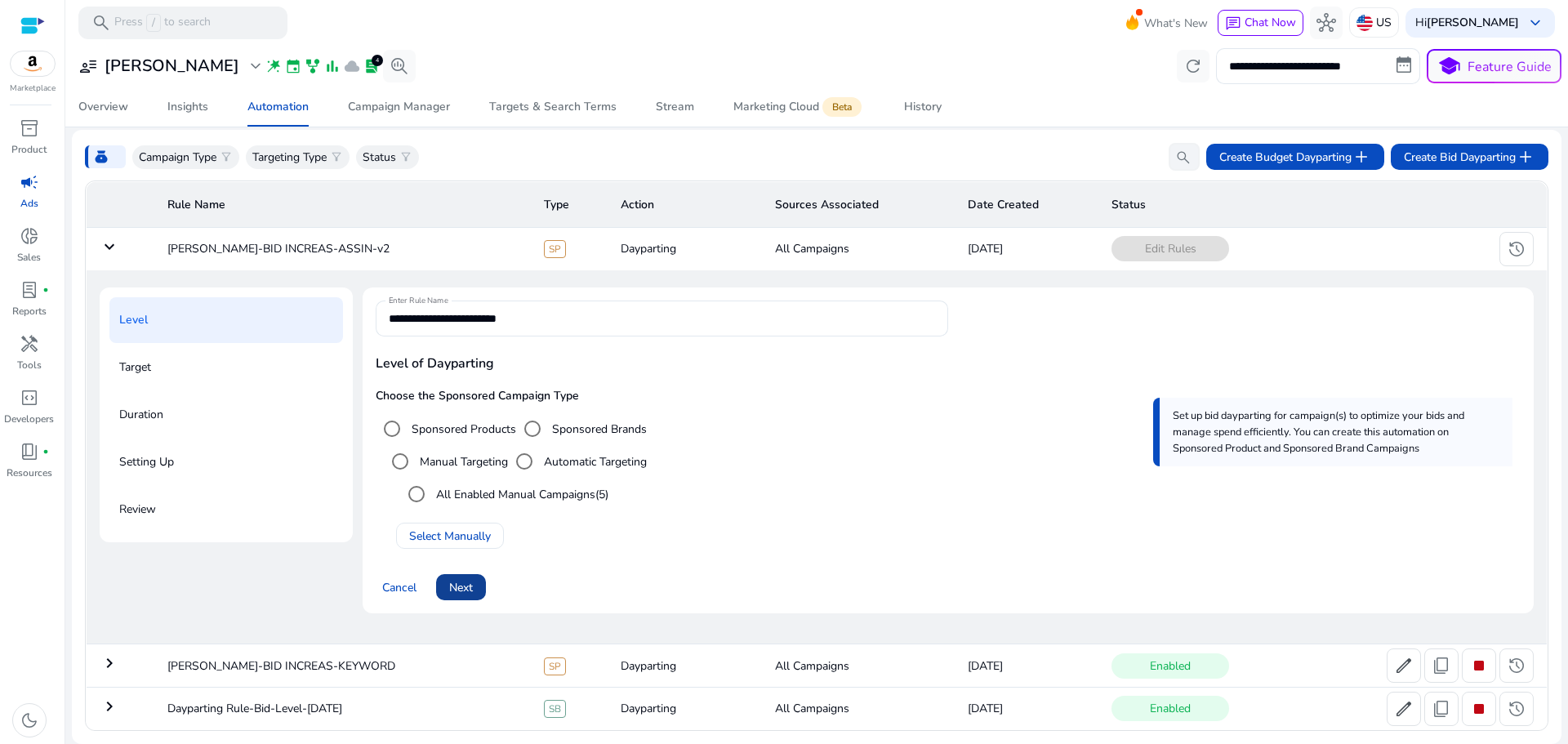
click at [461, 591] on span "Next" at bounding box center [461, 588] width 23 height 17
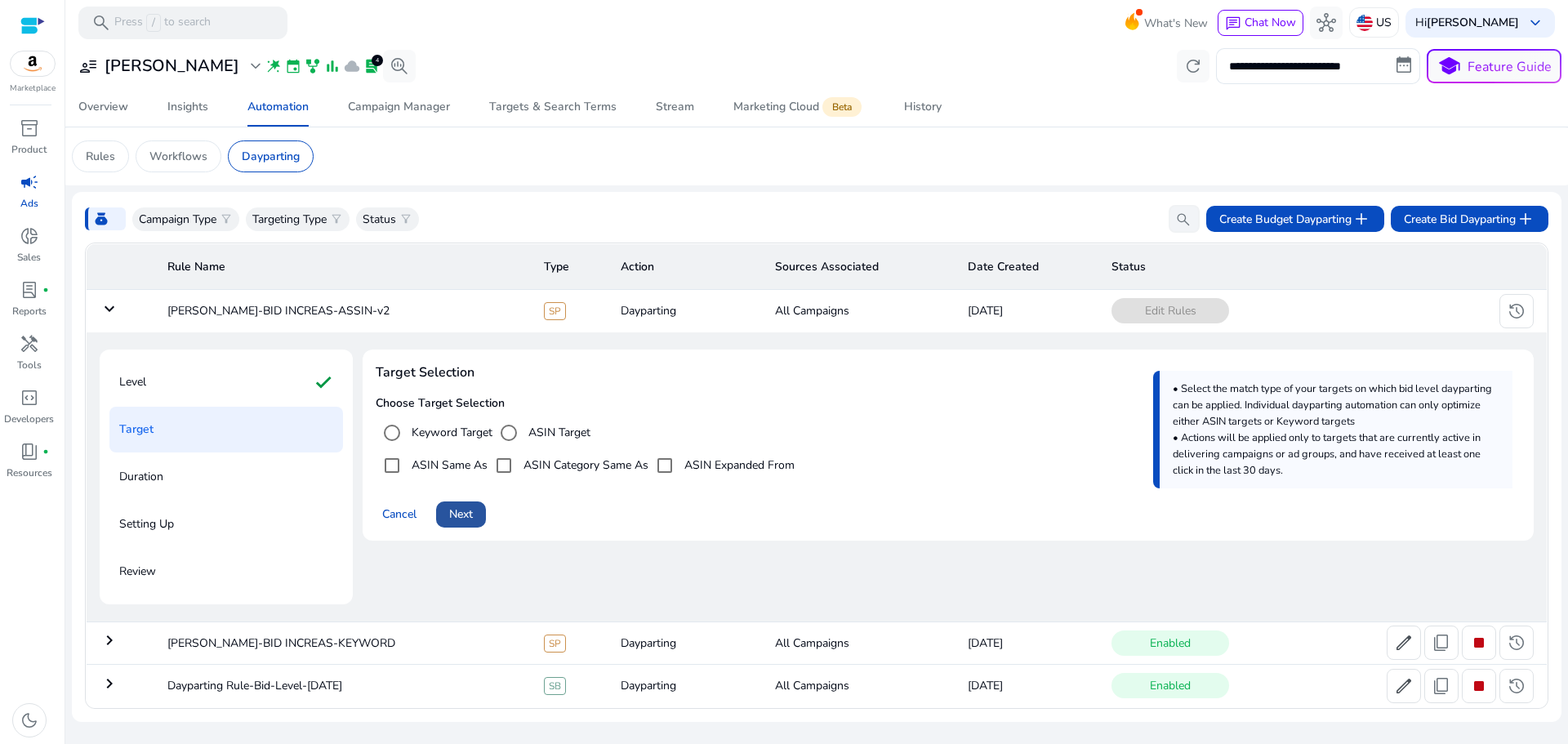
click at [471, 515] on span "Next" at bounding box center [461, 514] width 23 height 17
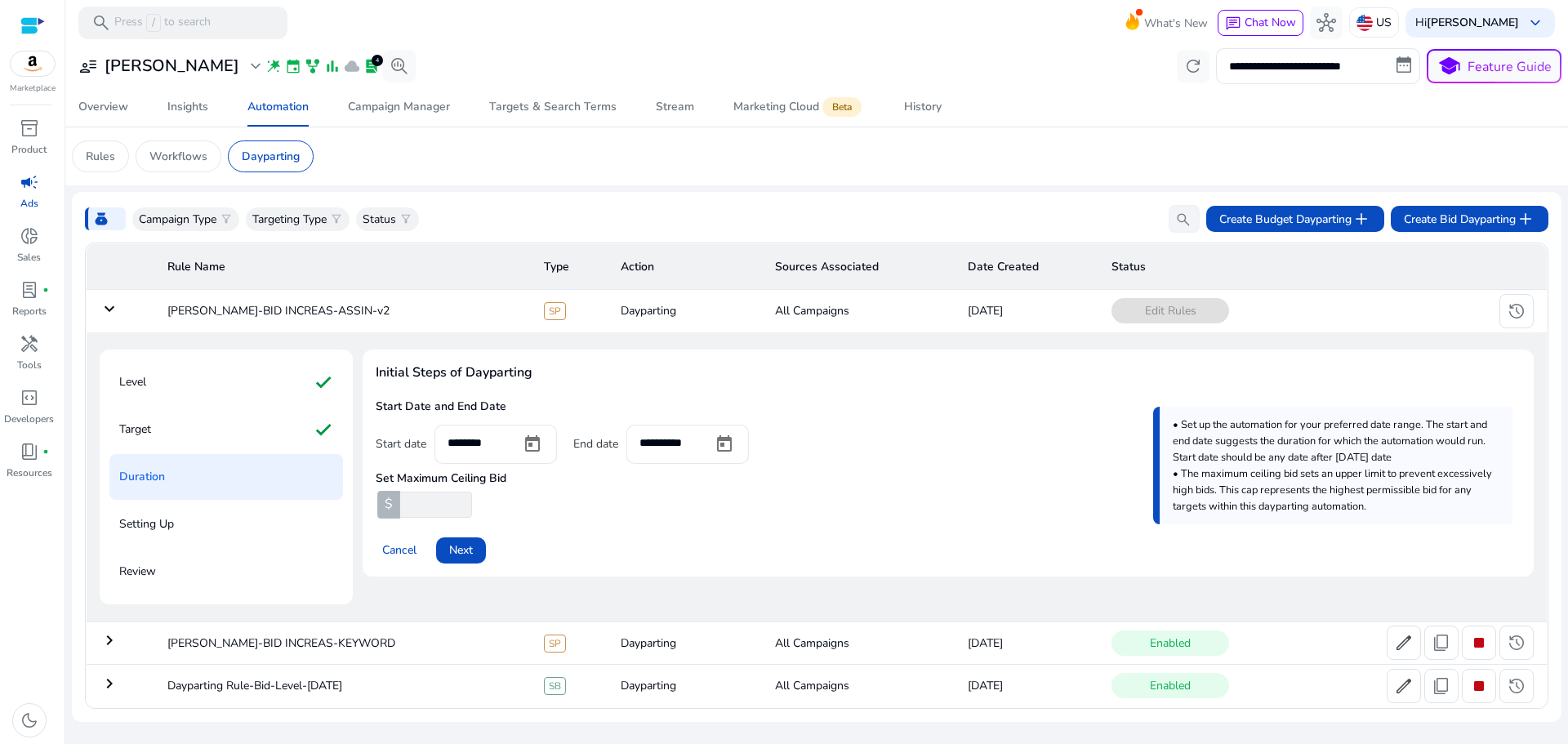
click at [464, 509] on input "*" at bounding box center [434, 505] width 75 height 26
click at [463, 501] on input "*" at bounding box center [434, 505] width 75 height 26
drag, startPoint x: 428, startPoint y: 500, endPoint x: 392, endPoint y: 509, distance: 37.1
click at [392, 509] on div "$ *" at bounding box center [424, 505] width 98 height 26
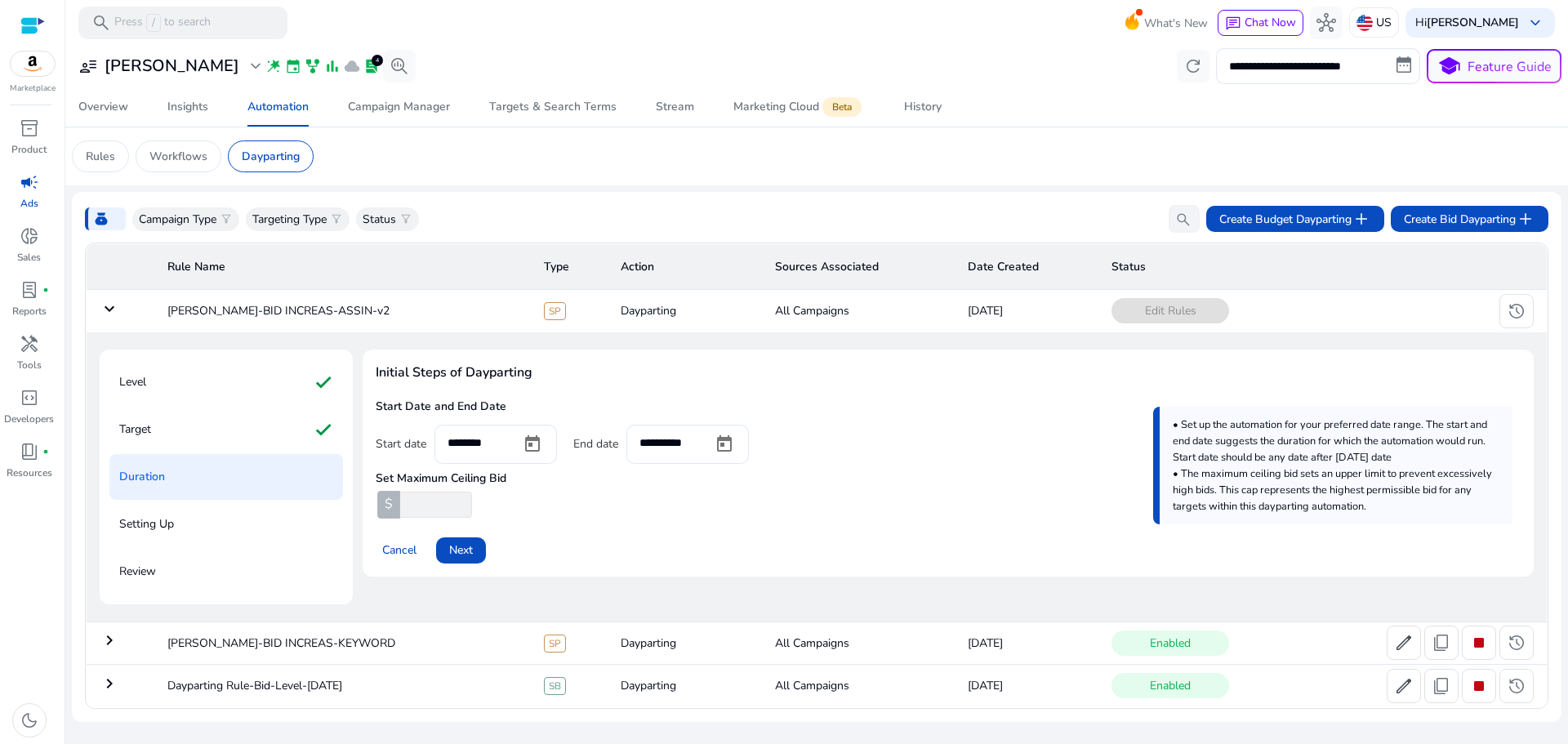
click at [432, 515] on input "*" at bounding box center [434, 505] width 75 height 26
type input "***"
click at [593, 558] on div "Cancel Next" at bounding box center [948, 543] width 1145 height 39
click at [913, 116] on span "History" at bounding box center [922, 107] width 37 height 39
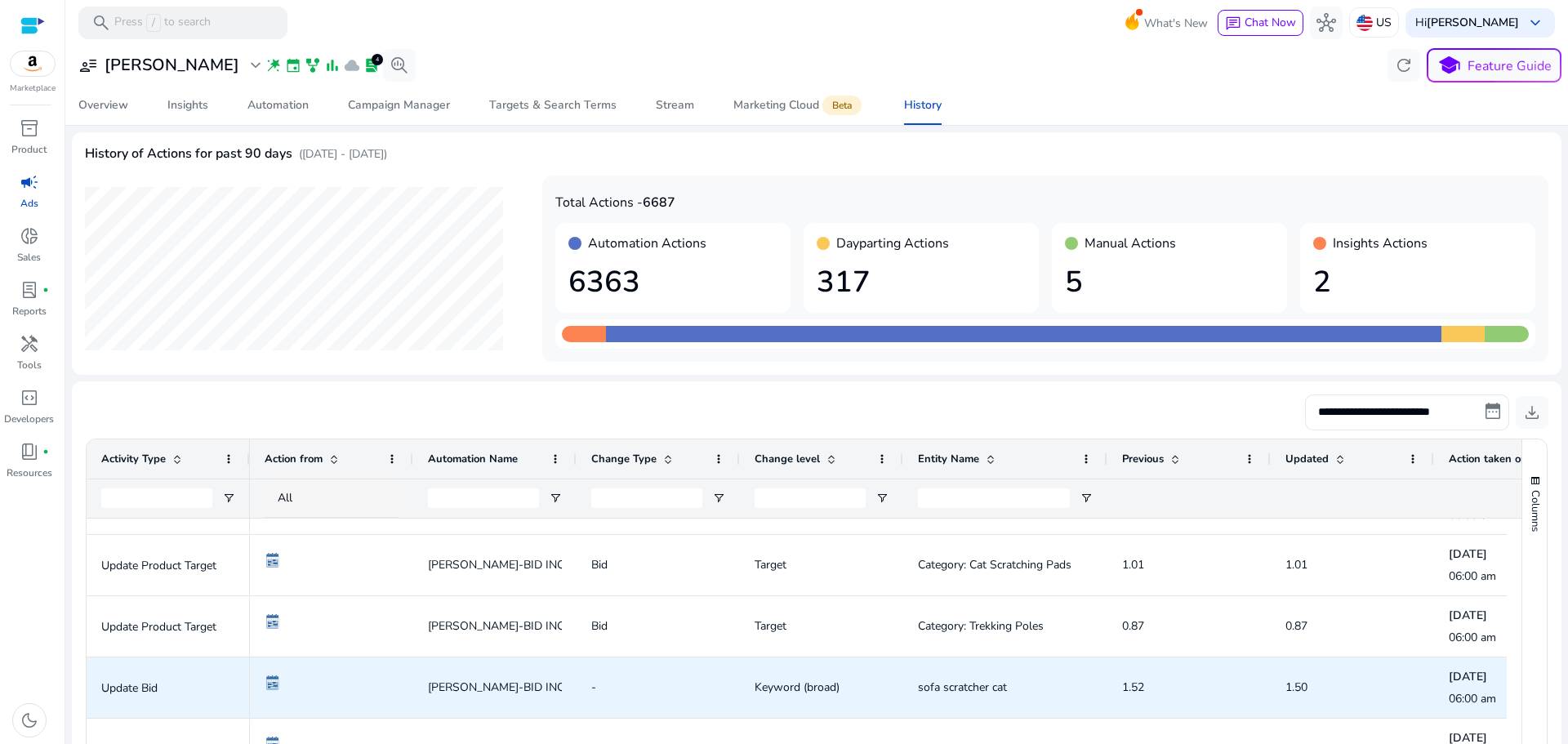
scroll to position [1224, 0]
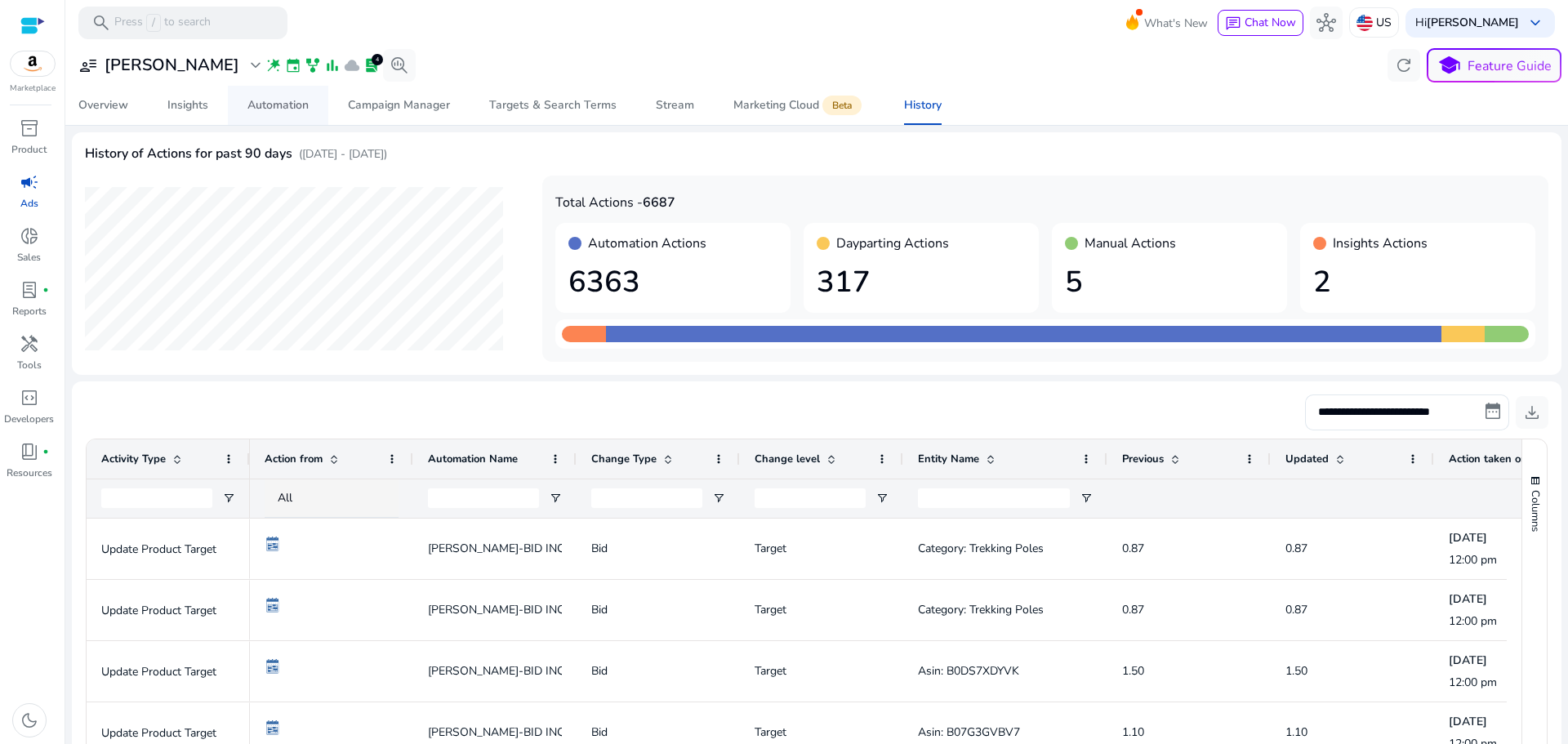
click at [259, 108] on div "Automation" at bounding box center [278, 105] width 62 height 11
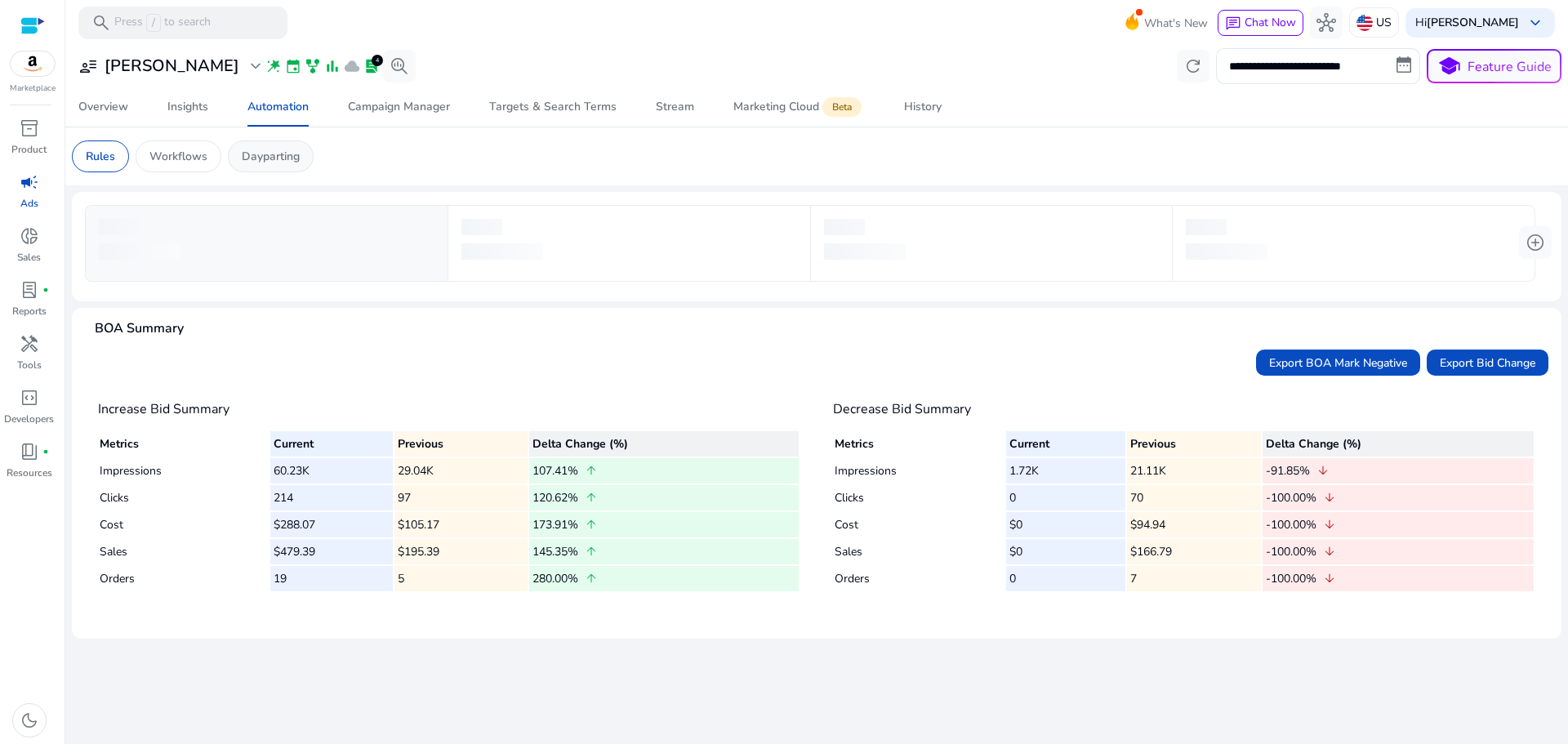
click at [283, 159] on p "Dayparting" at bounding box center [271, 156] width 58 height 17
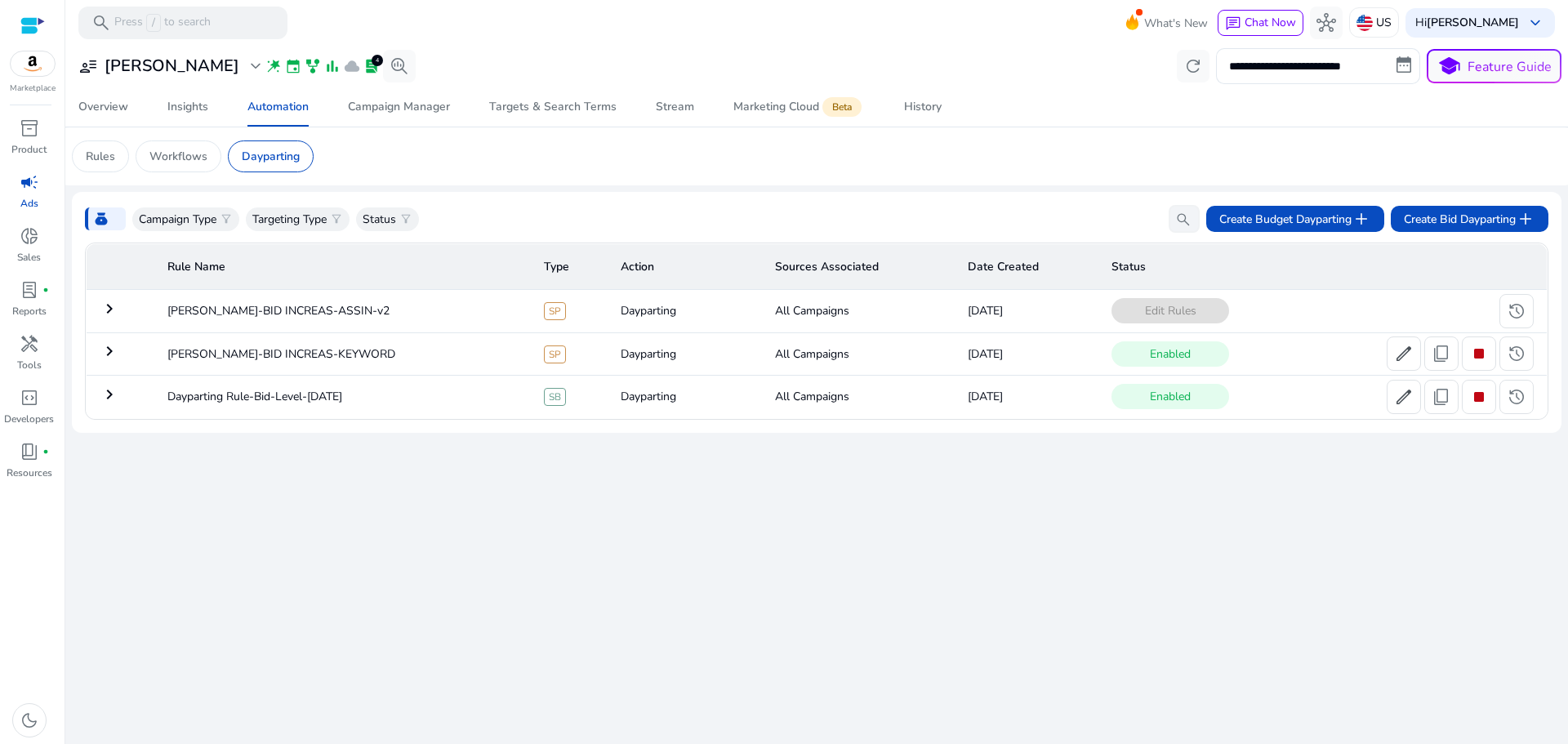
click at [108, 310] on mat-icon "keyboard_arrow_right" at bounding box center [109, 309] width 20 height 20
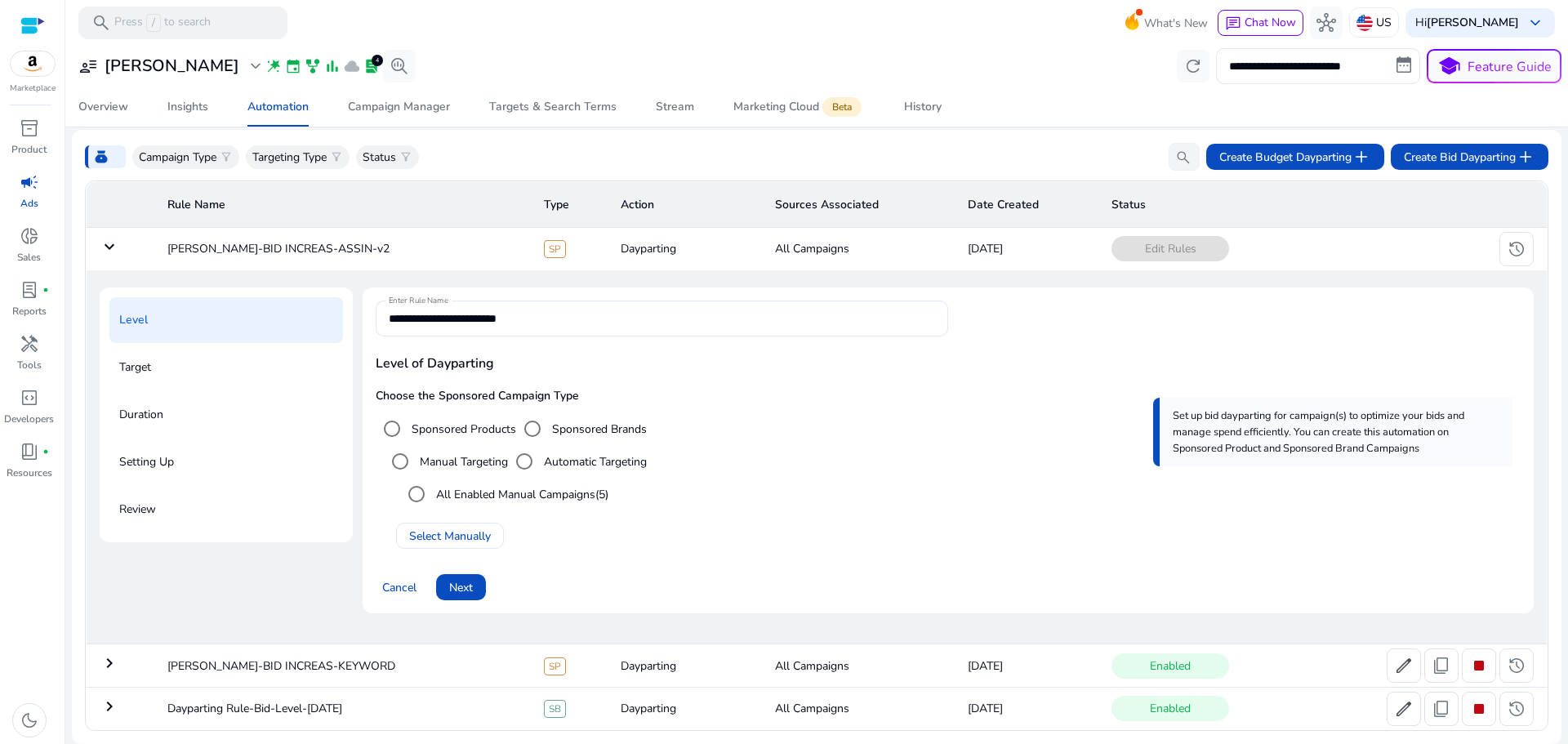
drag, startPoint x: 121, startPoint y: 384, endPoint x: 142, endPoint y: 365, distance: 28.3
click at [122, 383] on div "Target" at bounding box center [225, 367] width 233 height 46
click at [450, 580] on span "Next" at bounding box center [461, 588] width 23 height 17
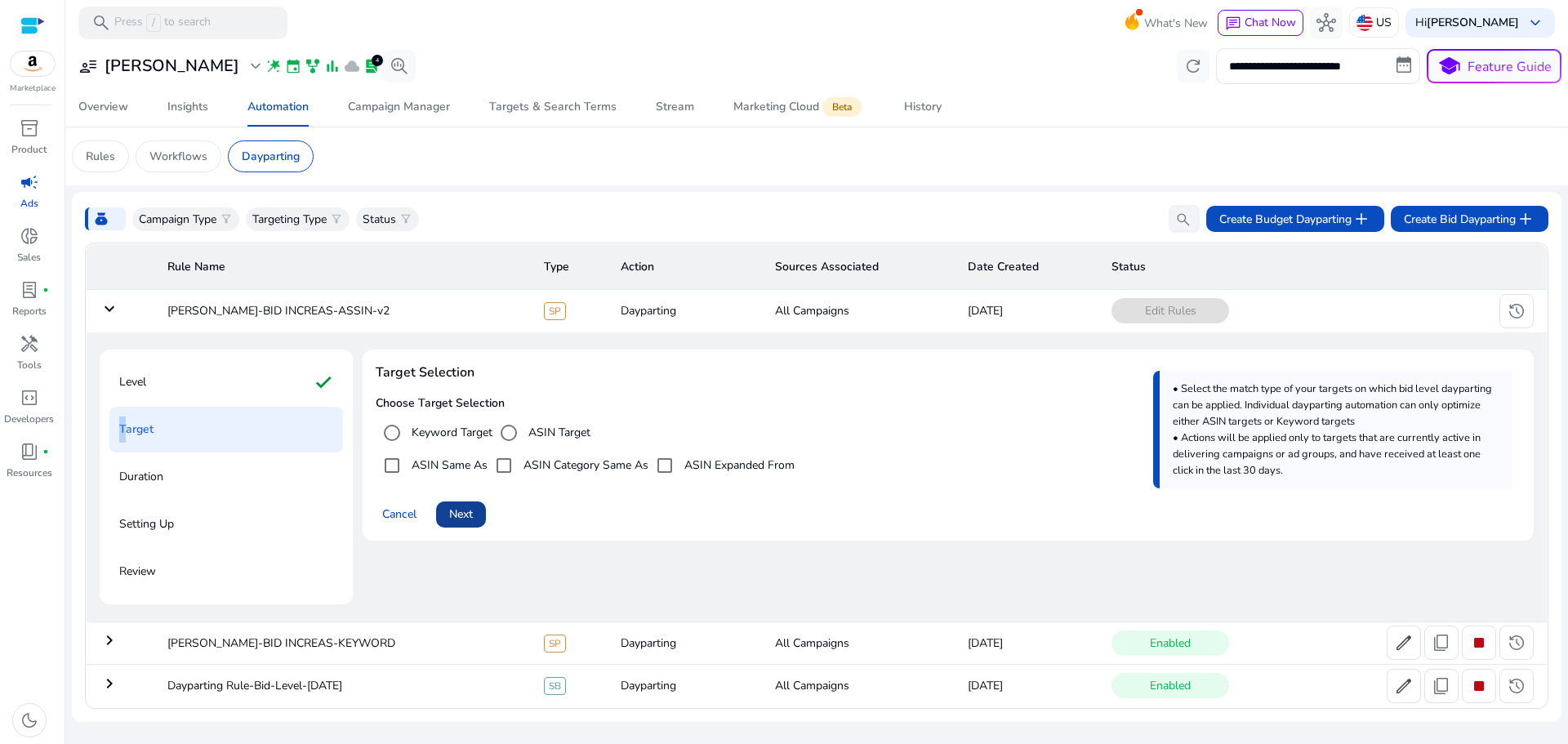
click at [469, 510] on span "Next" at bounding box center [461, 514] width 23 height 17
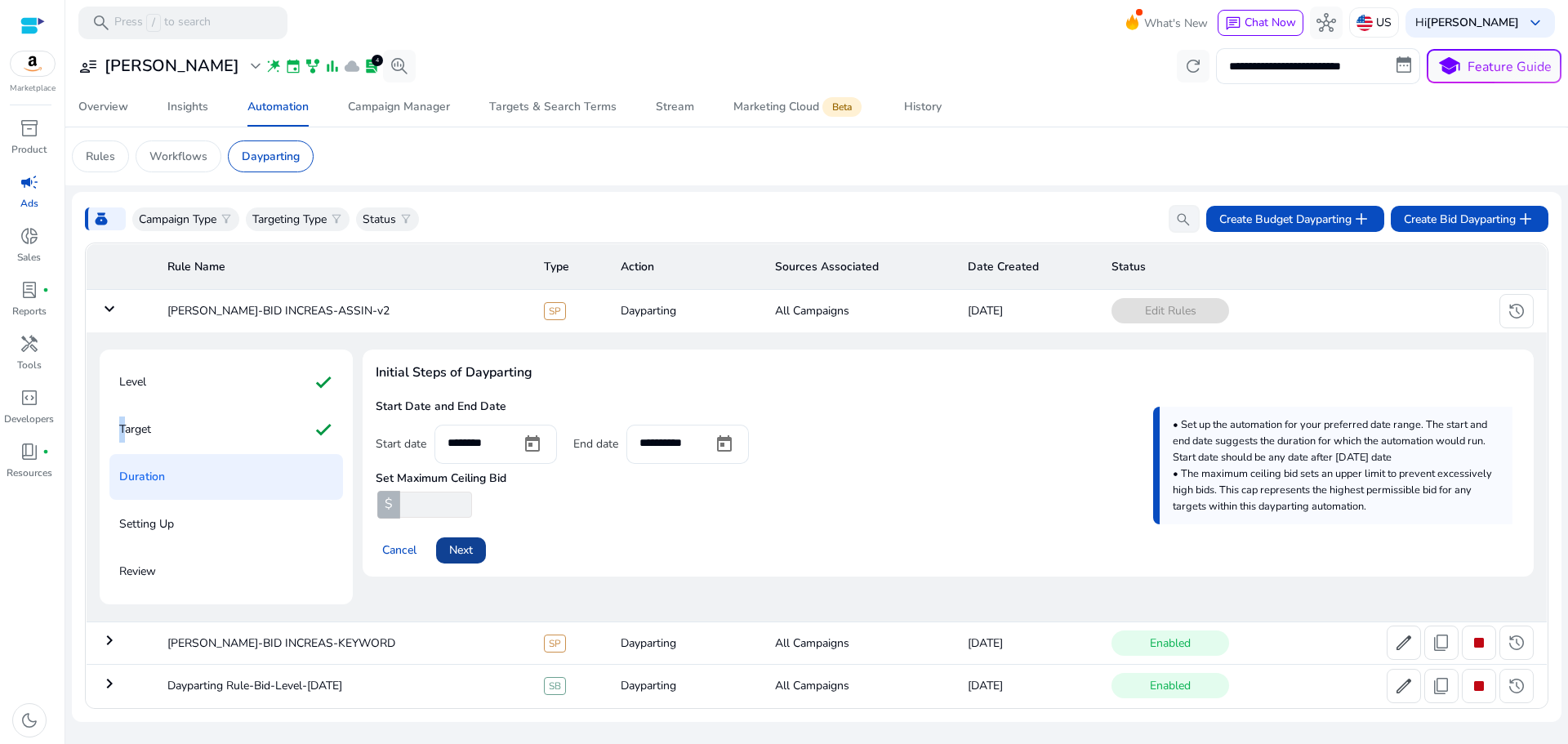
click at [471, 546] on span "Next" at bounding box center [461, 550] width 23 height 17
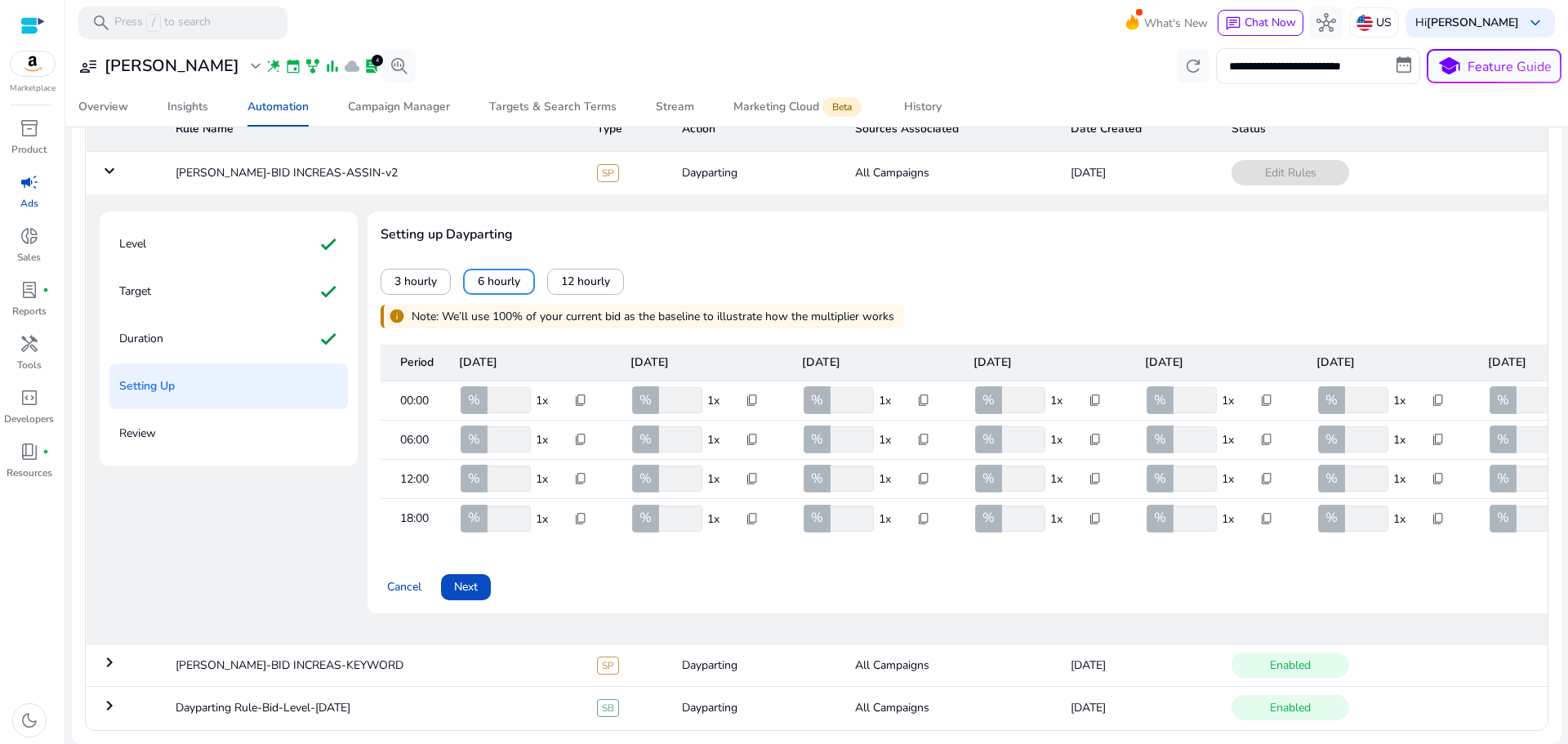
click at [721, 308] on p "Note: We’ll use 100% of your current bid as the baseline to illustrate how the …" at bounding box center [653, 317] width 482 height 17
click at [407, 272] on span "3 hourly" at bounding box center [415, 281] width 42 height 17
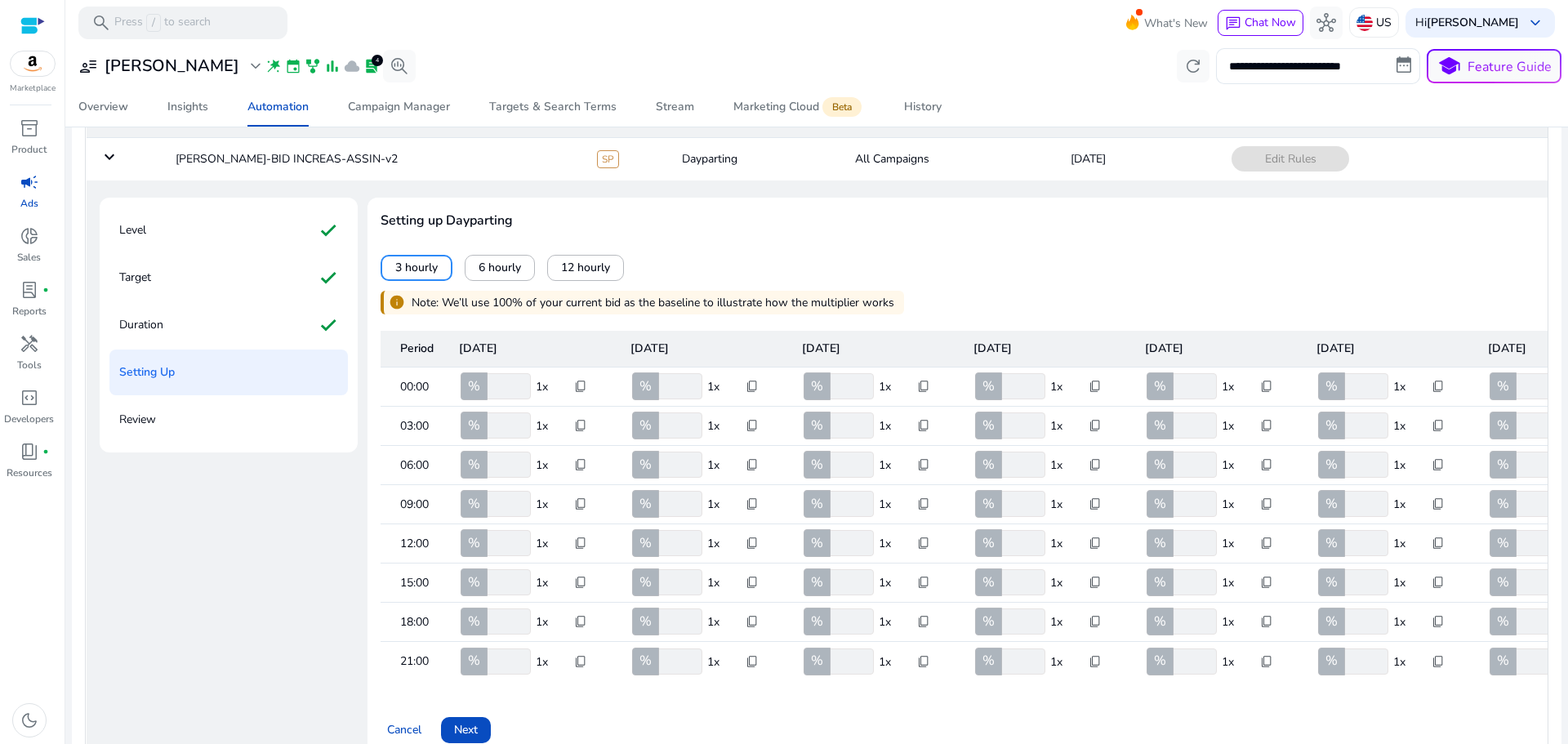
click at [1099, 384] on span "content_copy" at bounding box center [1094, 386] width 13 height 13
click at [1062, 298] on div at bounding box center [784, 372] width 1568 height 744
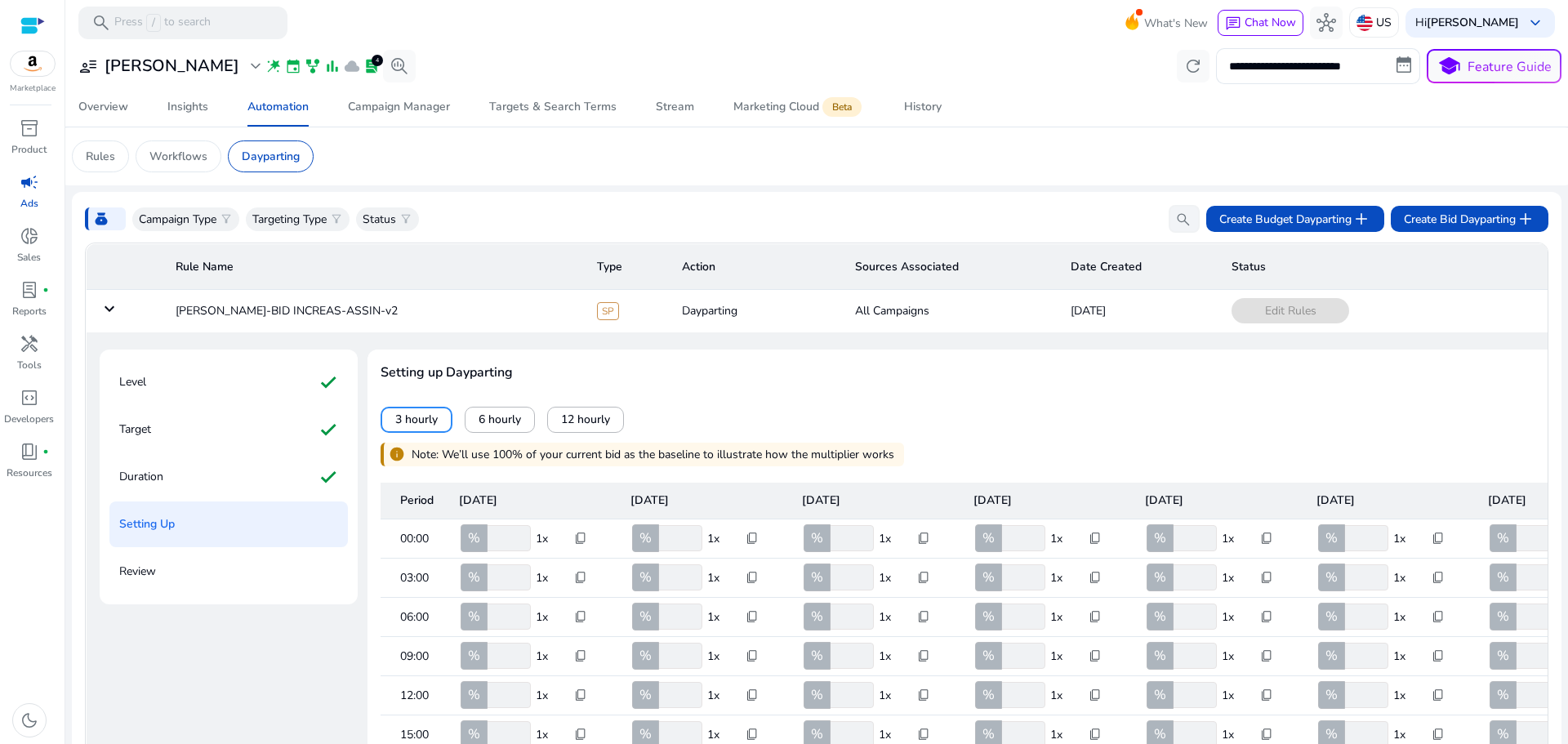
click at [30, 28] on div at bounding box center [33, 26] width 24 height 19
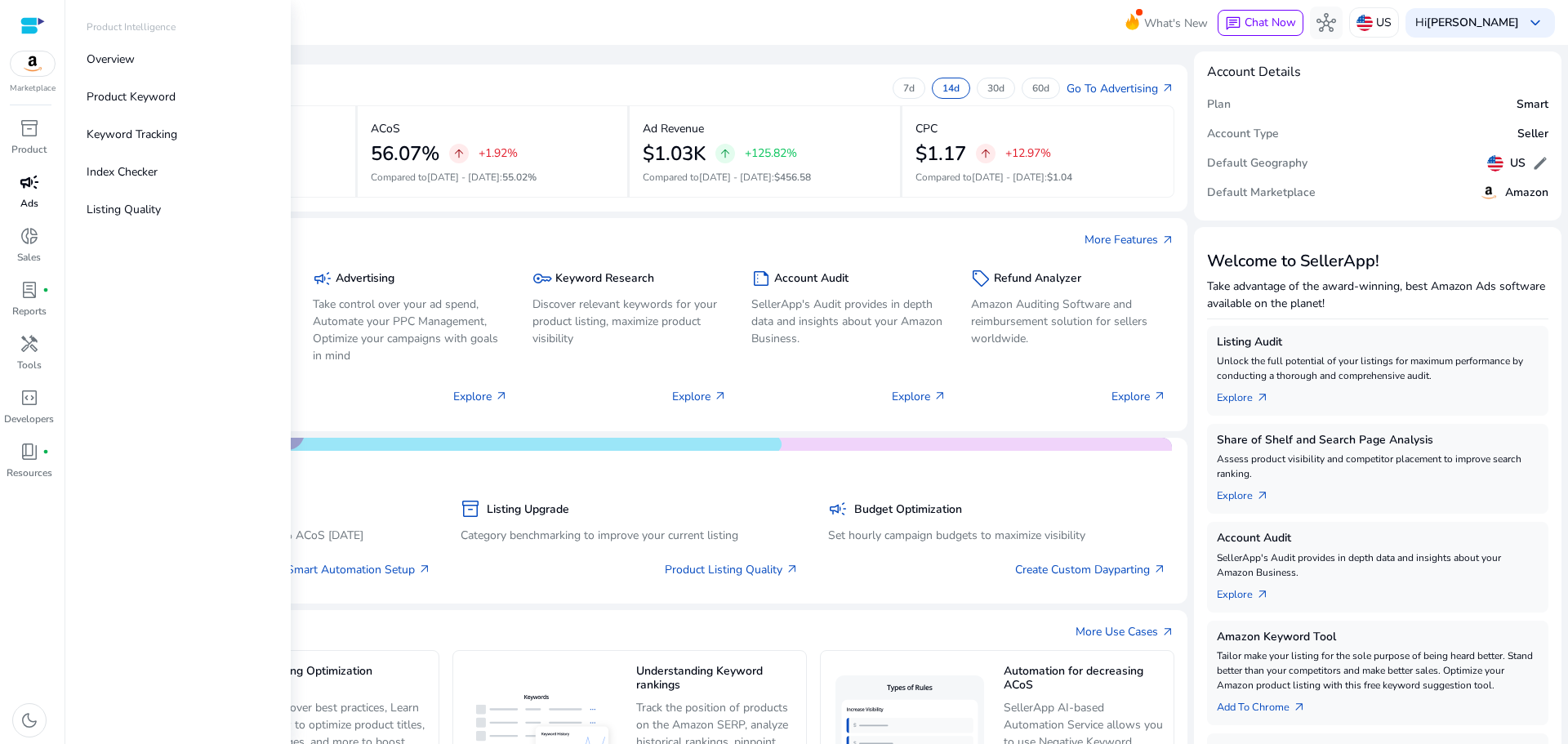
click at [31, 180] on span "campaign" at bounding box center [29, 182] width 20 height 20
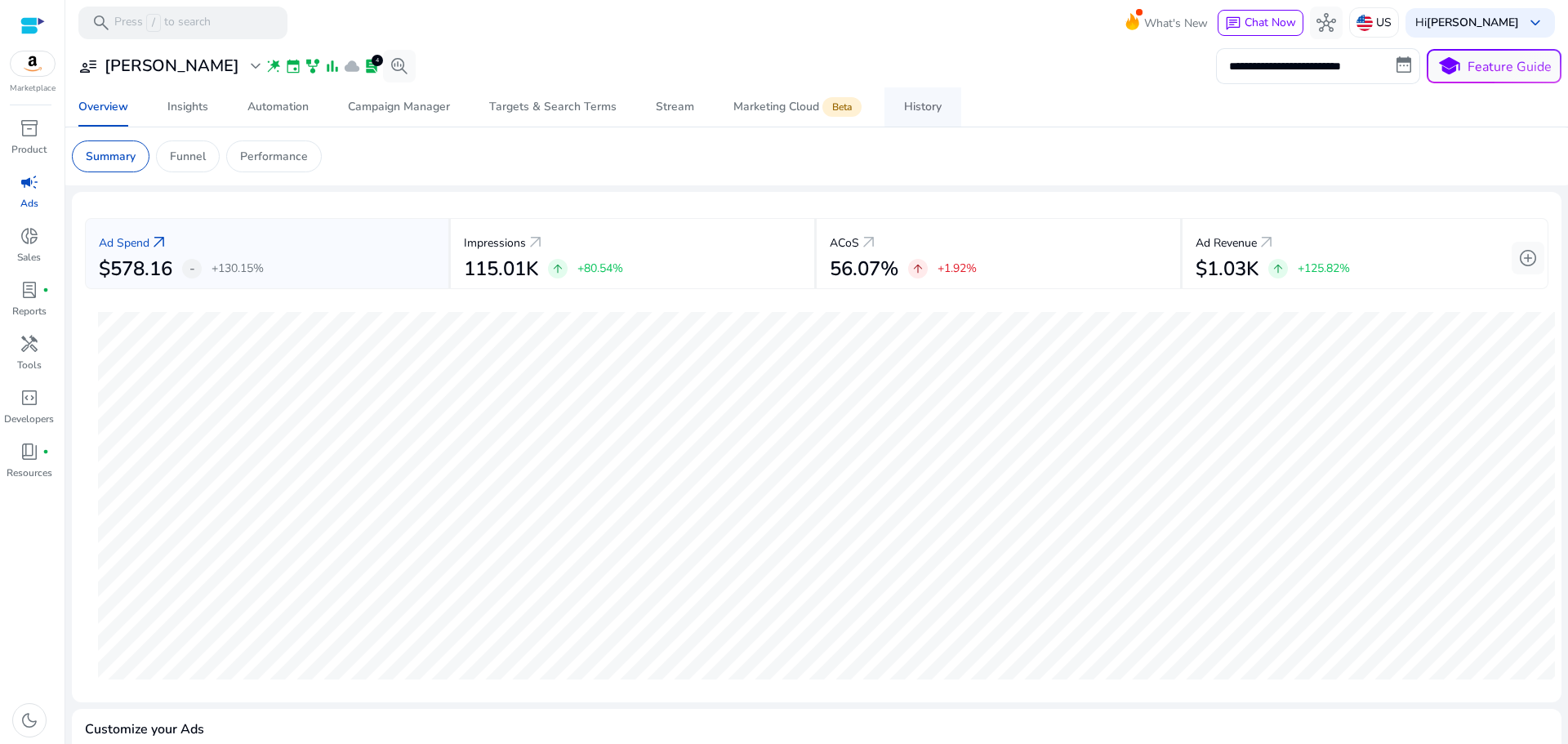
click at [936, 110] on div "History" at bounding box center [922, 107] width 37 height 11
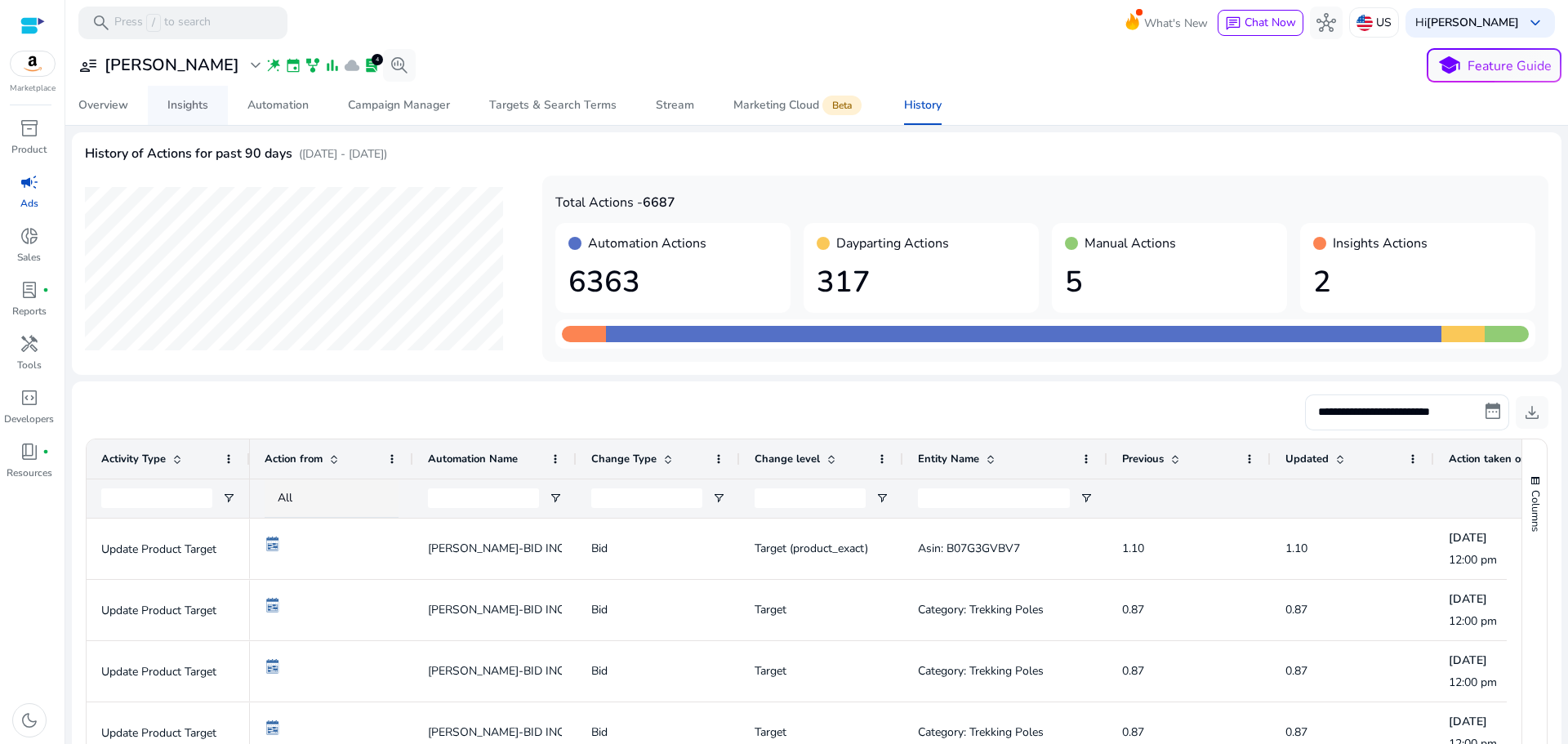
click at [191, 105] on div "Insights" at bounding box center [187, 105] width 41 height 11
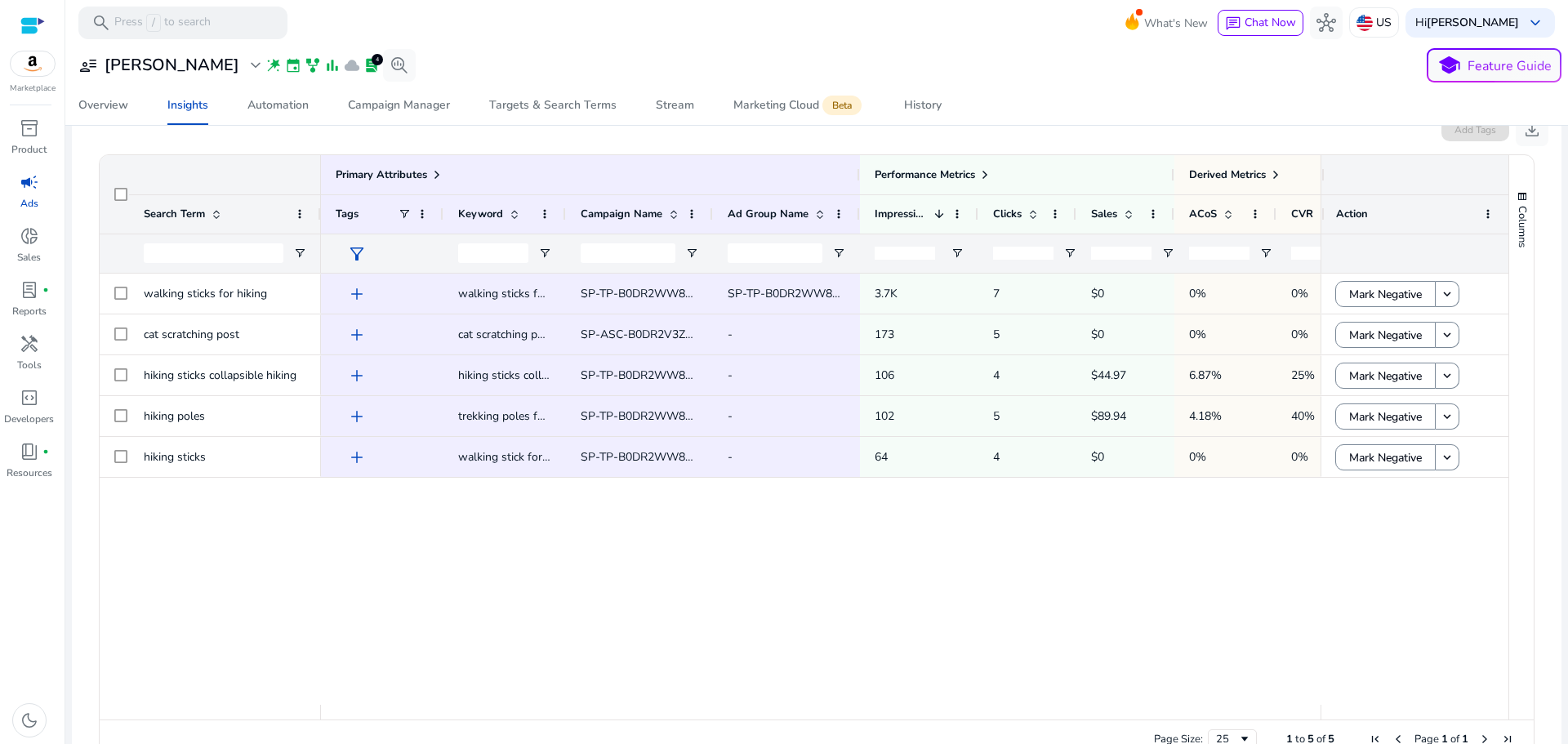
scroll to position [225, 0]
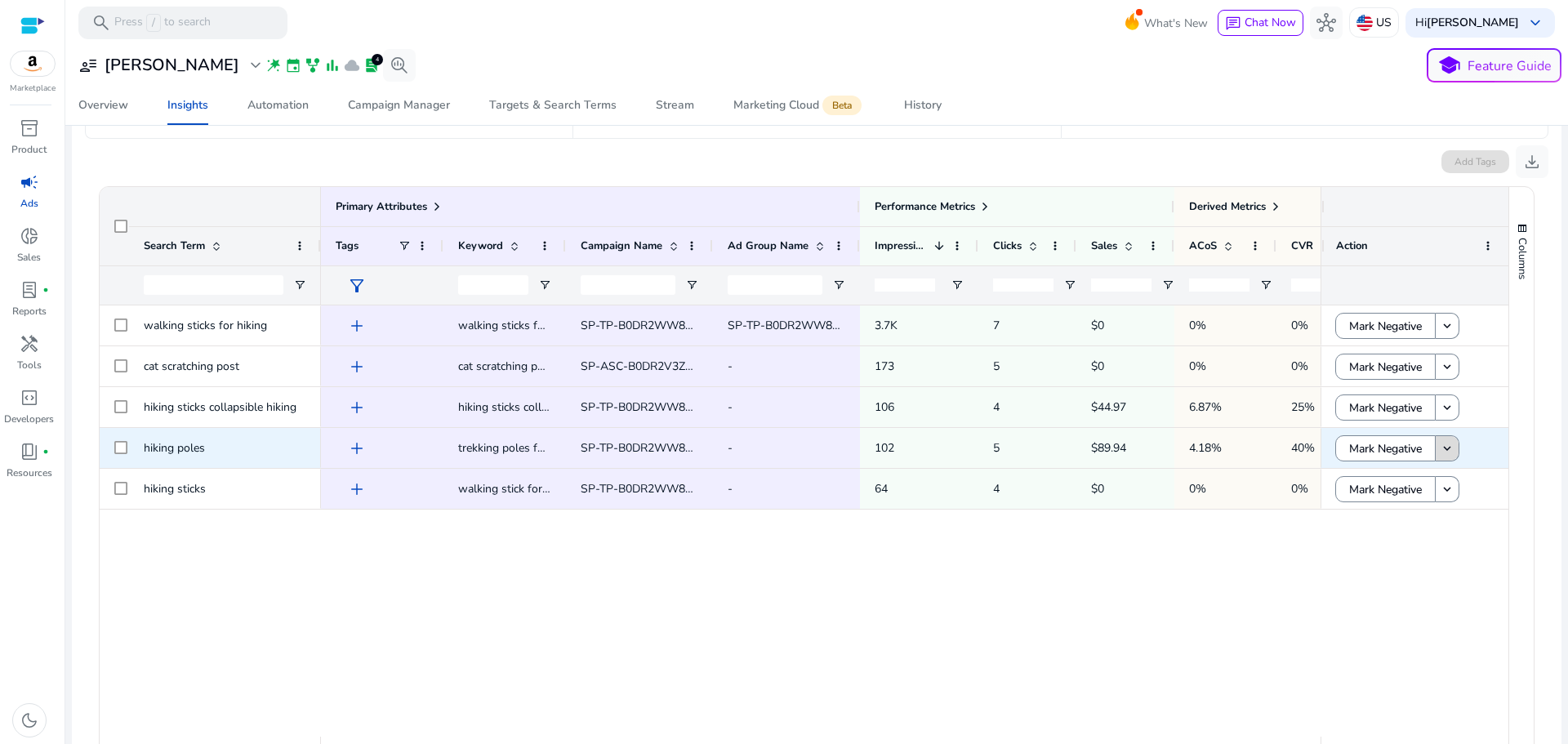
click at [1448, 447] on mat-icon "keyboard_arrow_down" at bounding box center [1447, 447] width 15 height 15
click at [1195, 629] on div "add walking sticks for hiking SP-TP-B0DR2WW8F7-Broad-MIN-BID SP-TP-B0DR2WW8F7-B…" at bounding box center [820, 520] width 999 height 431
click at [1249, 628] on div "add walking sticks for hiking SP-TP-B0DR2WW8F7-Broad-MIN-BID SP-TP-B0DR2WW8F7-B…" at bounding box center [820, 520] width 999 height 431
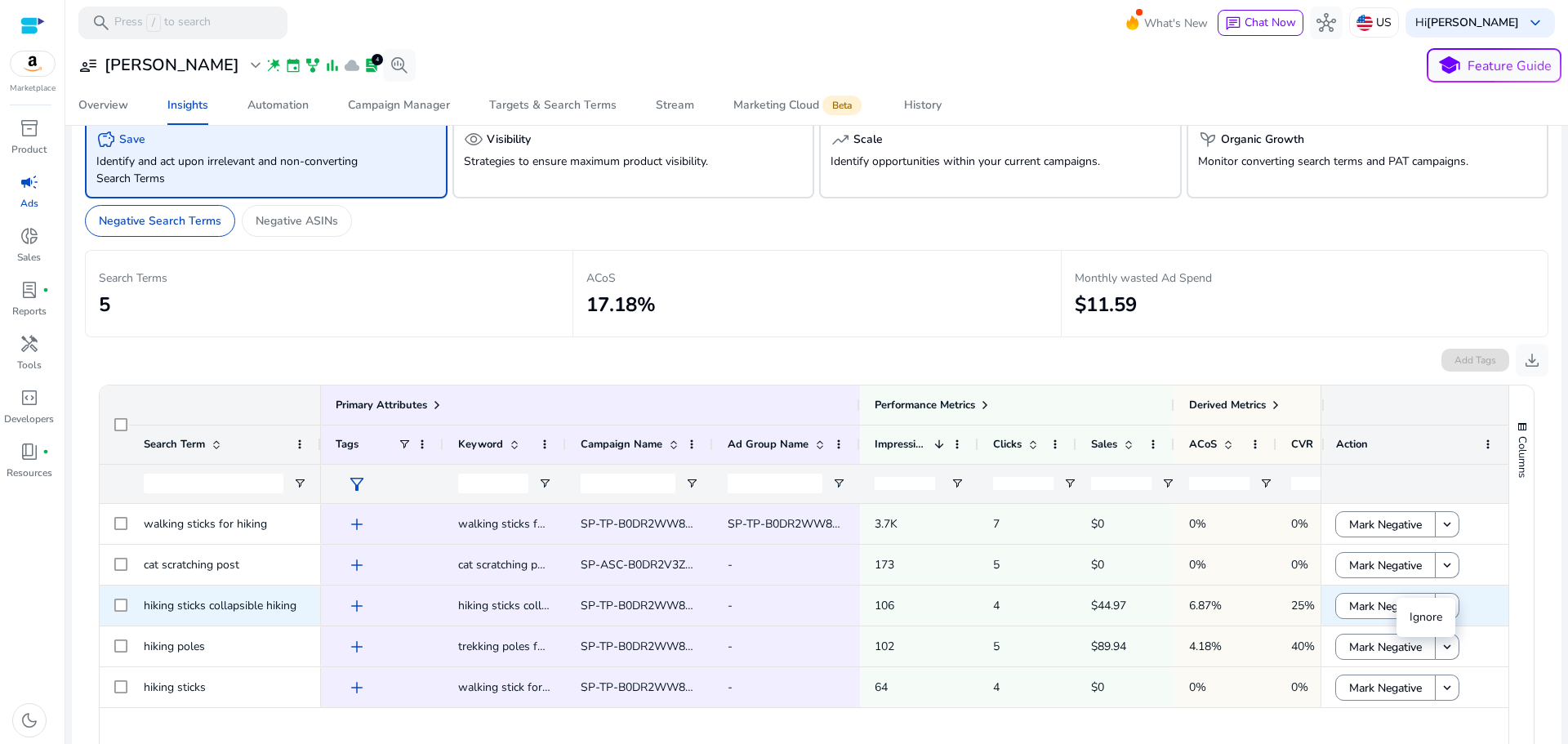
scroll to position [0, 0]
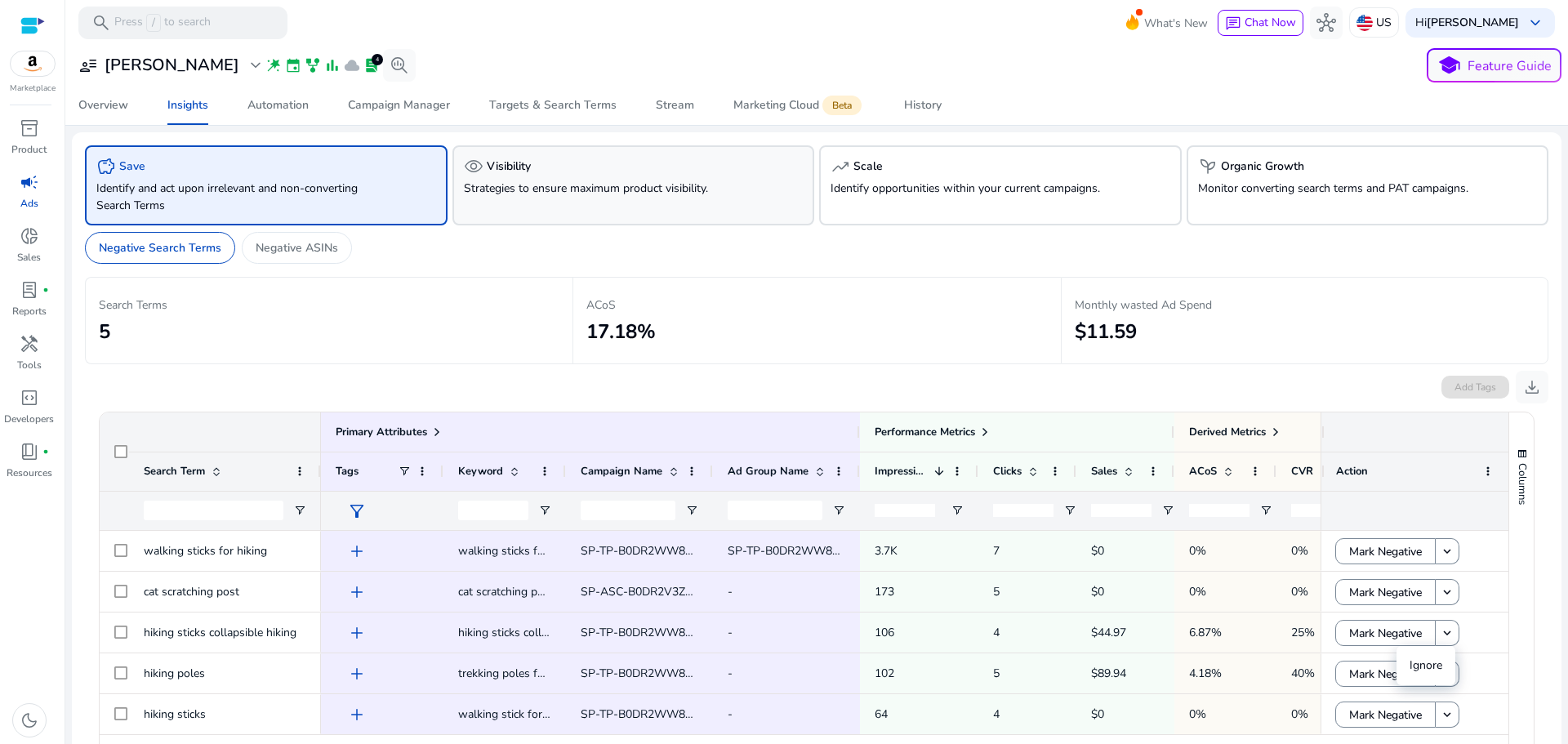
click at [541, 216] on div "visibility Visibility Strategies to ensure maximum product visibility." at bounding box center [634, 186] width 363 height 80
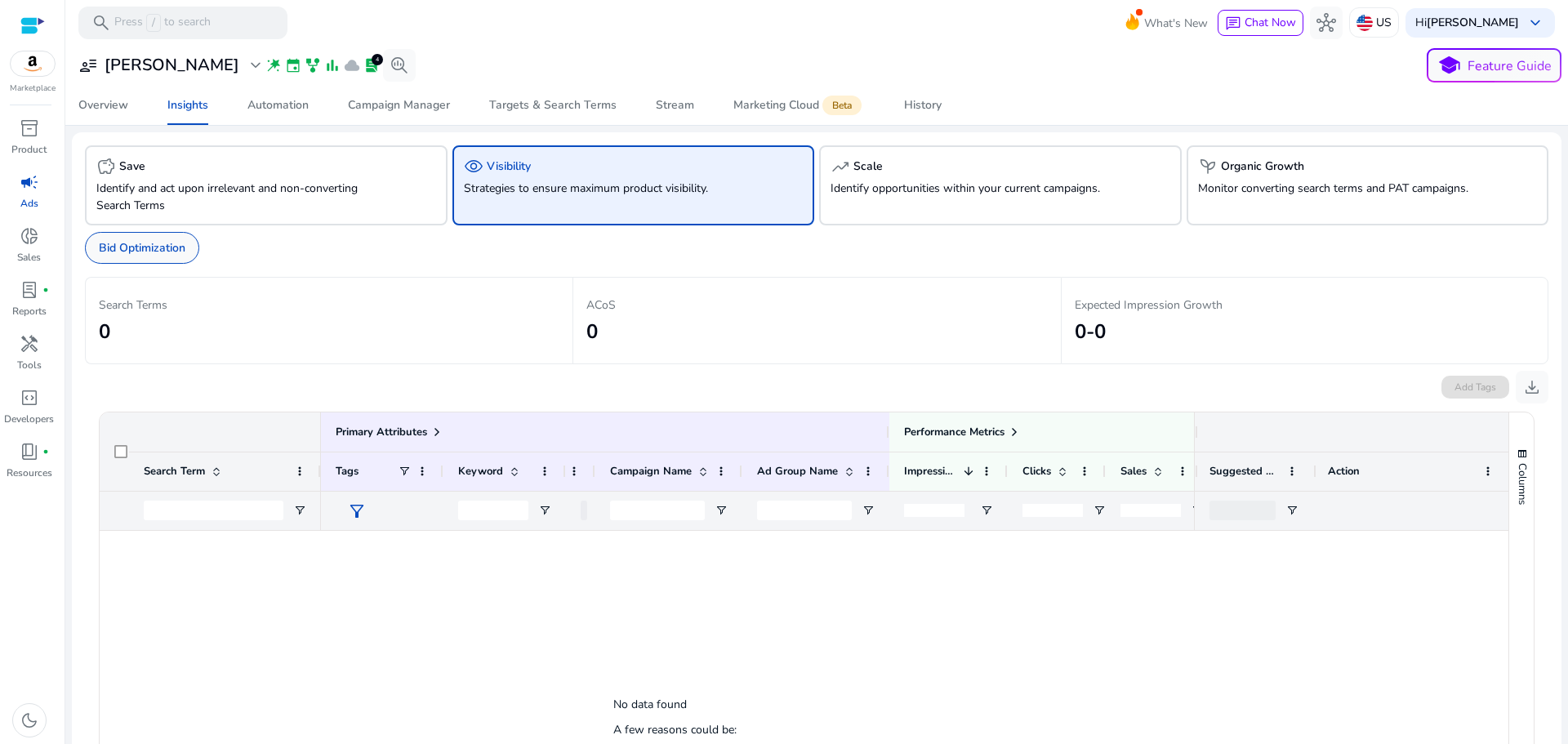
click at [137, 251] on p "Bid Optimization" at bounding box center [142, 248] width 87 height 17
click at [153, 250] on p "Bid Optimization" at bounding box center [142, 248] width 87 height 17
click at [945, 195] on p "Identify opportunities within your current campaigns." at bounding box center [972, 188] width 283 height 17
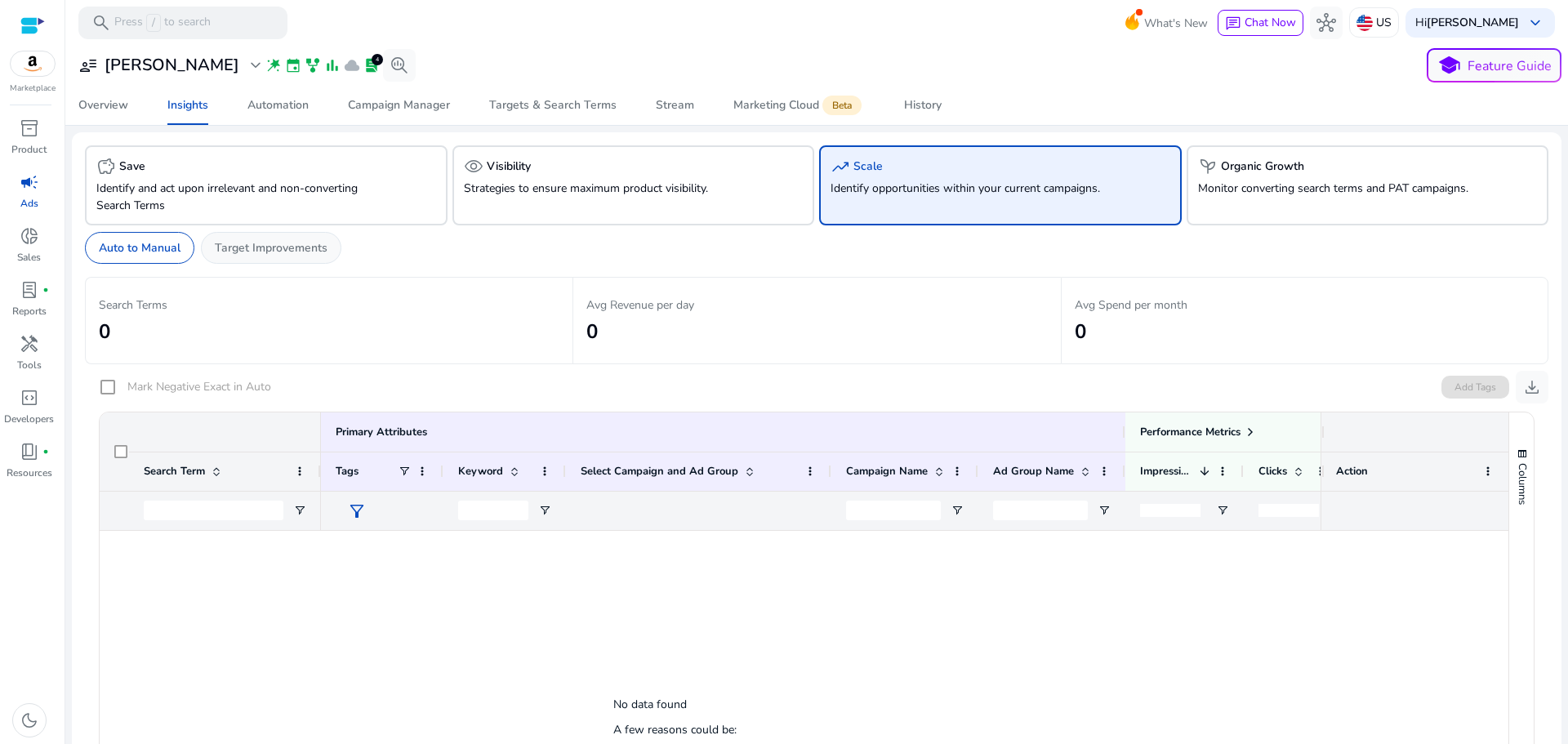
click at [298, 246] on p "Target Improvements" at bounding box center [271, 248] width 113 height 17
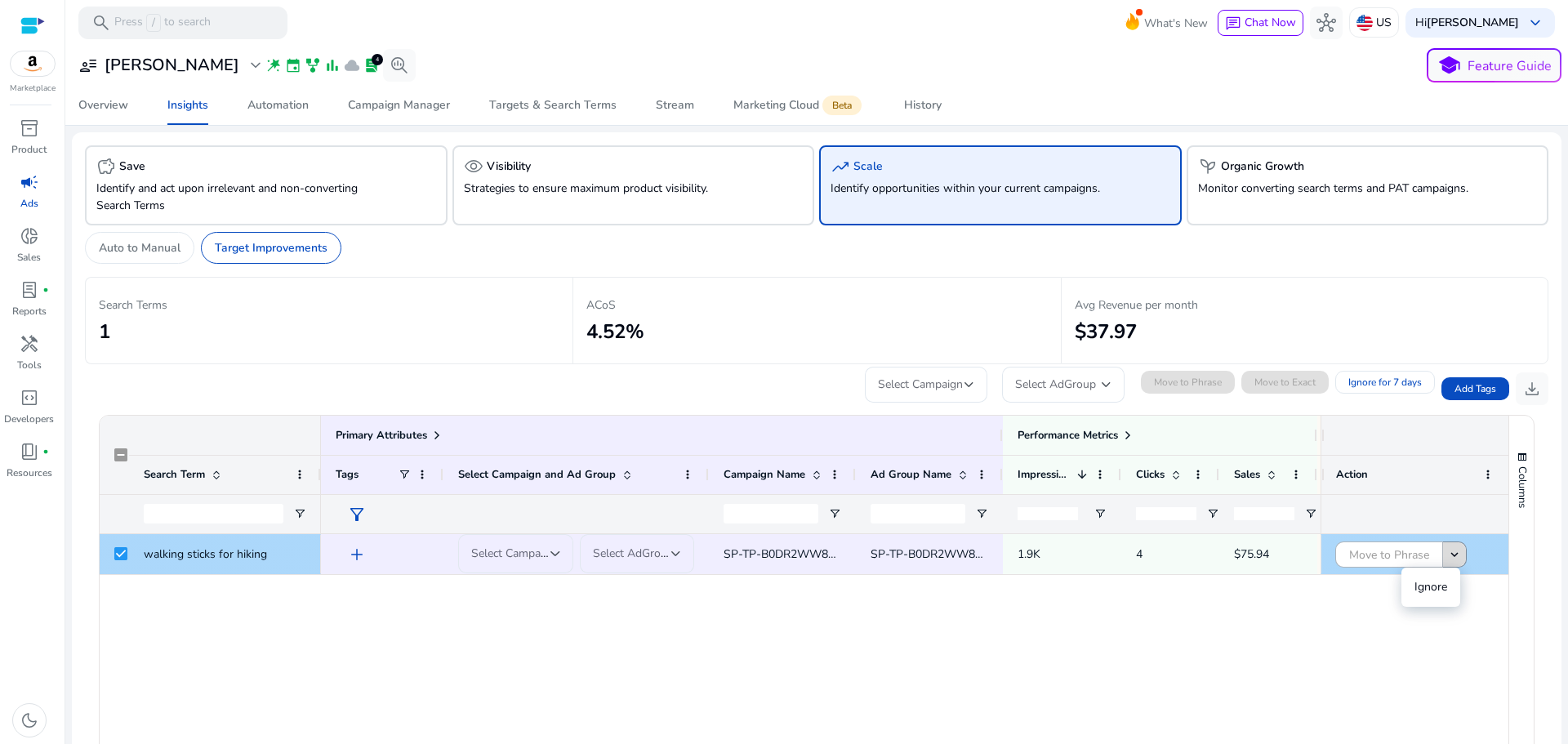
click at [1452, 560] on mat-icon "keyboard_arrow_down" at bounding box center [1454, 554] width 15 height 15
drag, startPoint x: 900, startPoint y: 672, endPoint x: 890, endPoint y: 672, distance: 10.0
click at [900, 673] on div "add Select Campaign Select AdGroup SP-TP-B0DR2WW8F7-Broad-MIN-BID SP-TP-B0DR2WW…" at bounding box center [820, 749] width 999 height 431
click at [564, 551] on div "Select Campaign" at bounding box center [515, 553] width 115 height 39
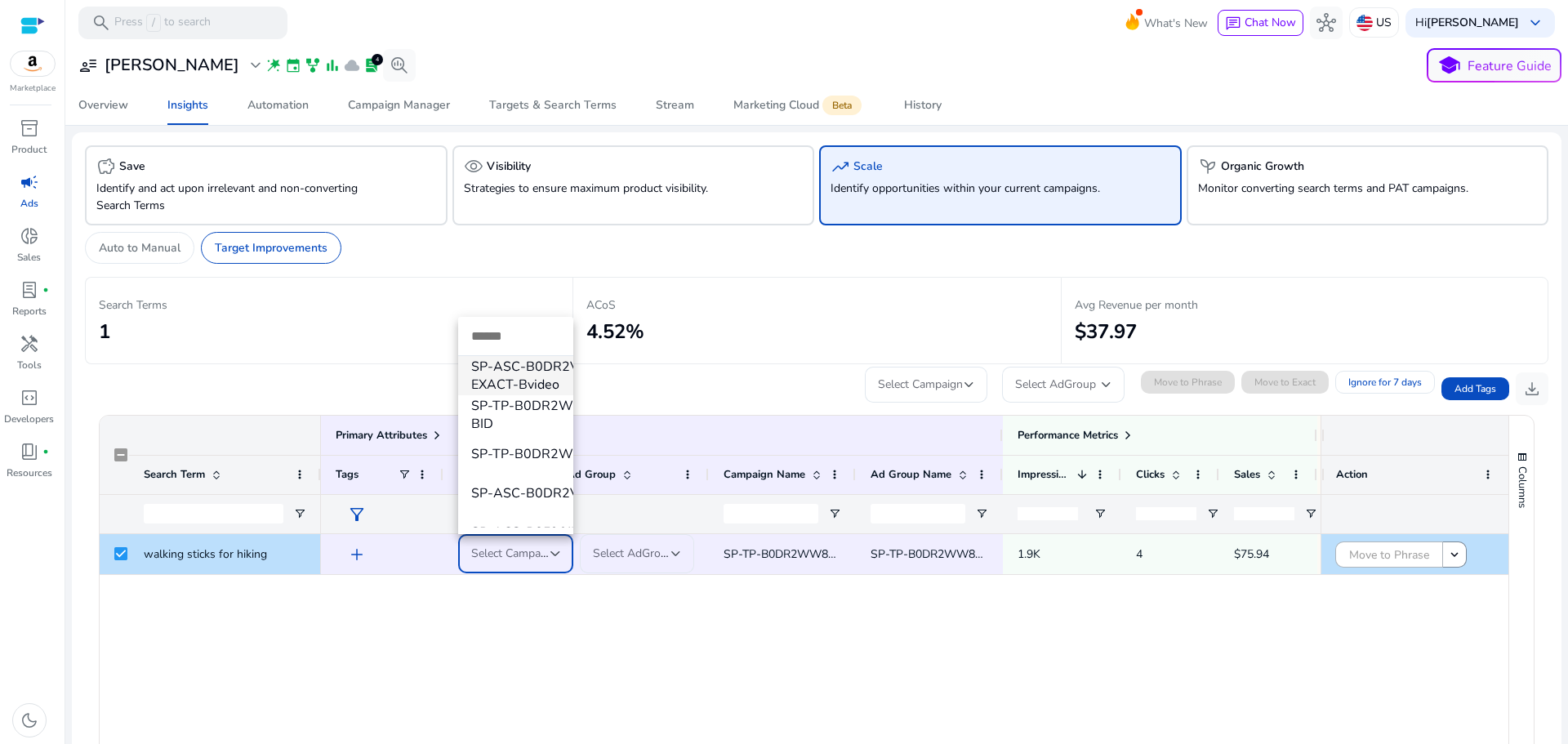
click at [640, 657] on div at bounding box center [784, 372] width 1568 height 744
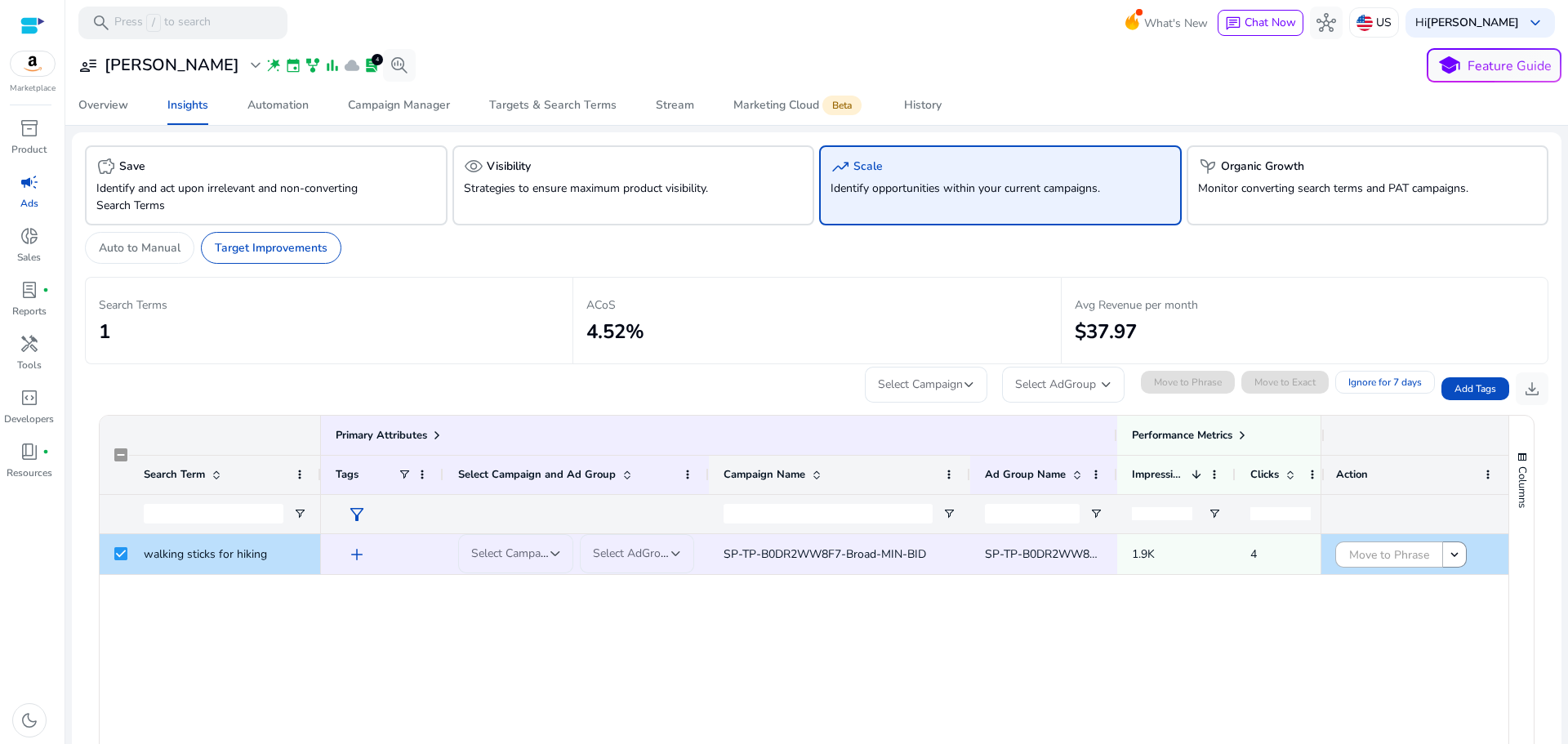
drag, startPoint x: 853, startPoint y: 466, endPoint x: 968, endPoint y: 464, distance: 115.0
click at [968, 464] on div at bounding box center [970, 474] width 7 height 38
drag, startPoint x: 1117, startPoint y: 421, endPoint x: 1130, endPoint y: 440, distance: 23.0
click at [1130, 440] on div at bounding box center [1130, 434] width 7 height 39
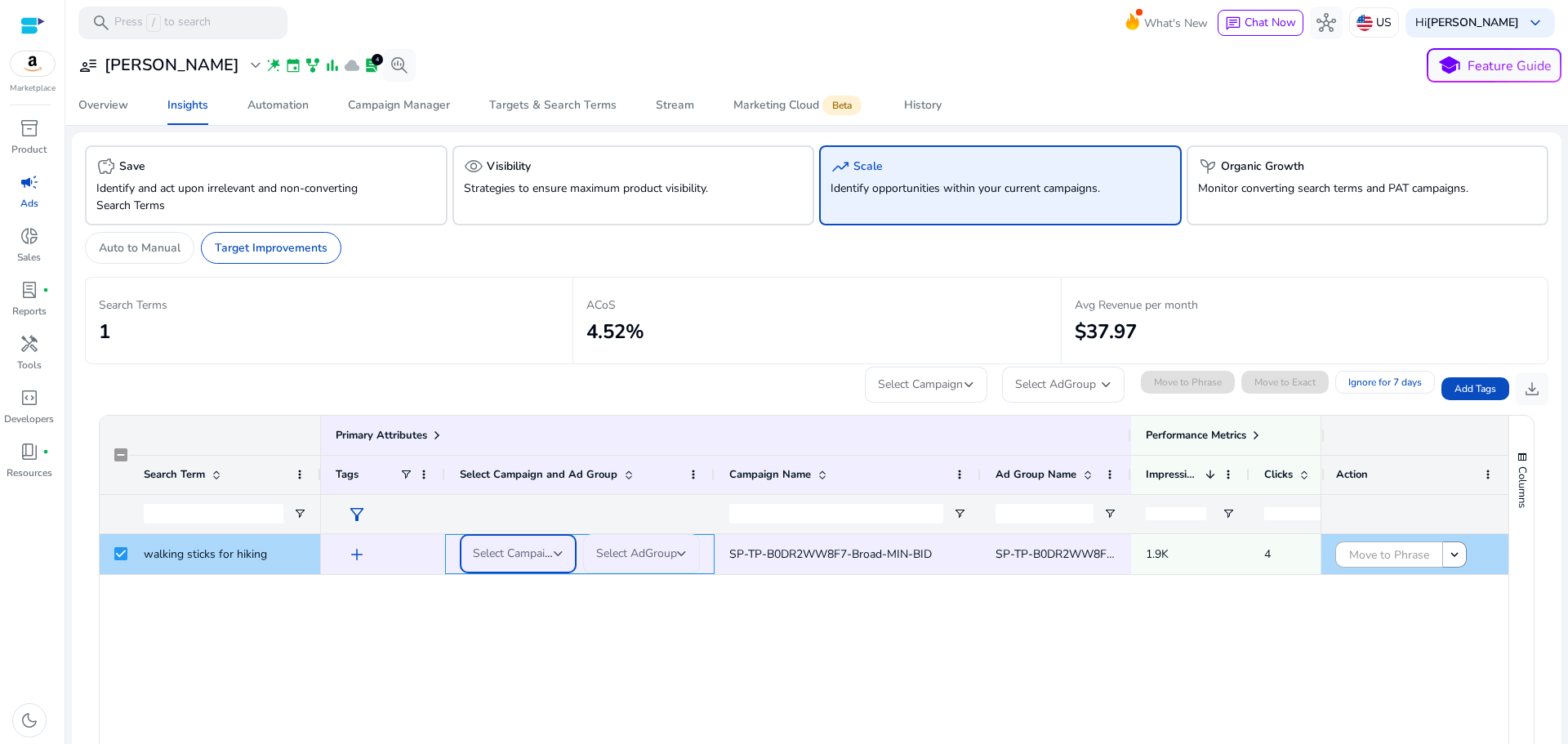
click at [506, 556] on span "Select Campaign" at bounding box center [515, 553] width 85 height 16
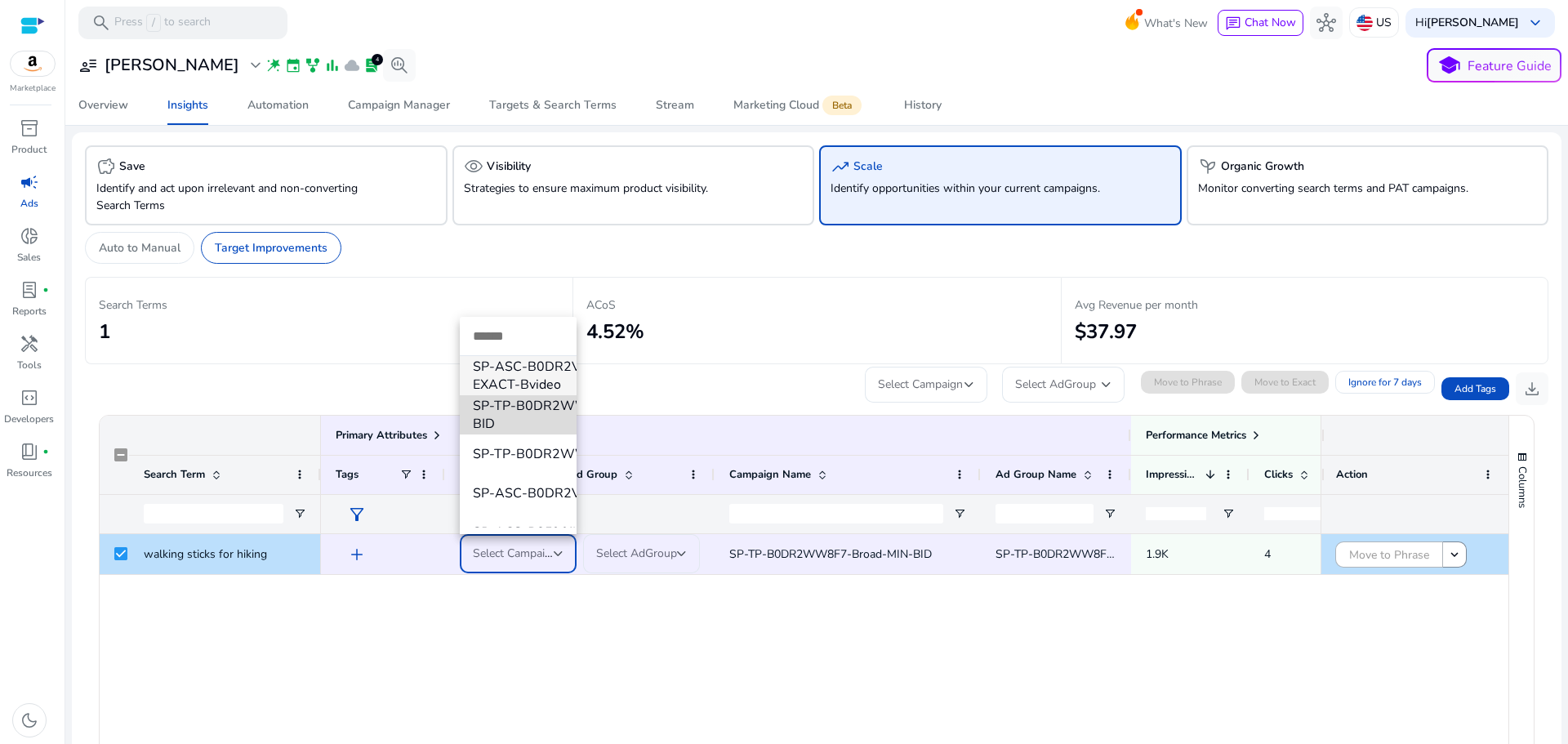
click at [532, 408] on span "SP-TP-B0DR2WW8F7-Broad-MIN-BID" at bounding box center [582, 414] width 219 height 36
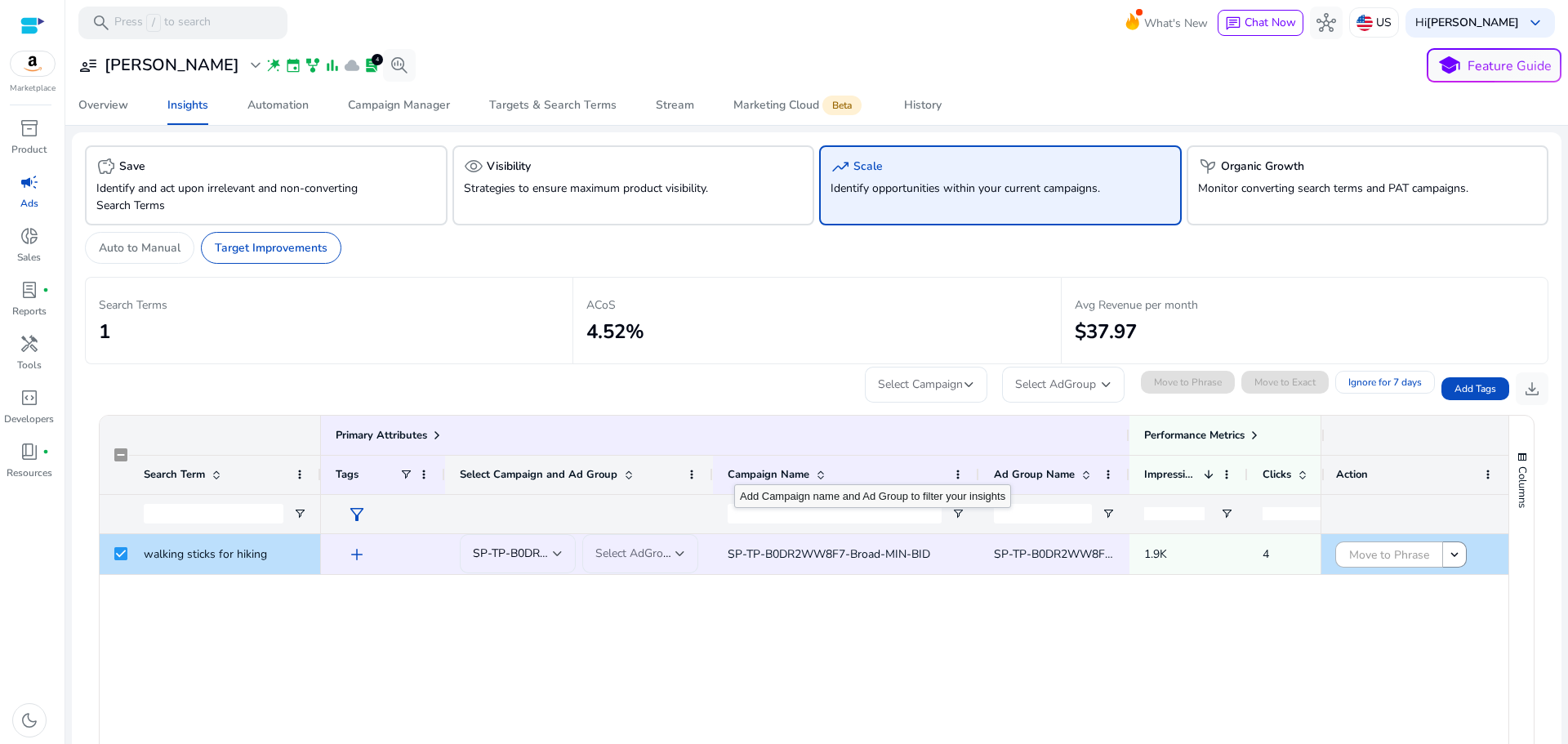
drag, startPoint x: 712, startPoint y: 472, endPoint x: 650, endPoint y: 483, distance: 63.0
click at [671, 472] on div "Select Campaign and Ad Group" at bounding box center [578, 473] width 268 height 39
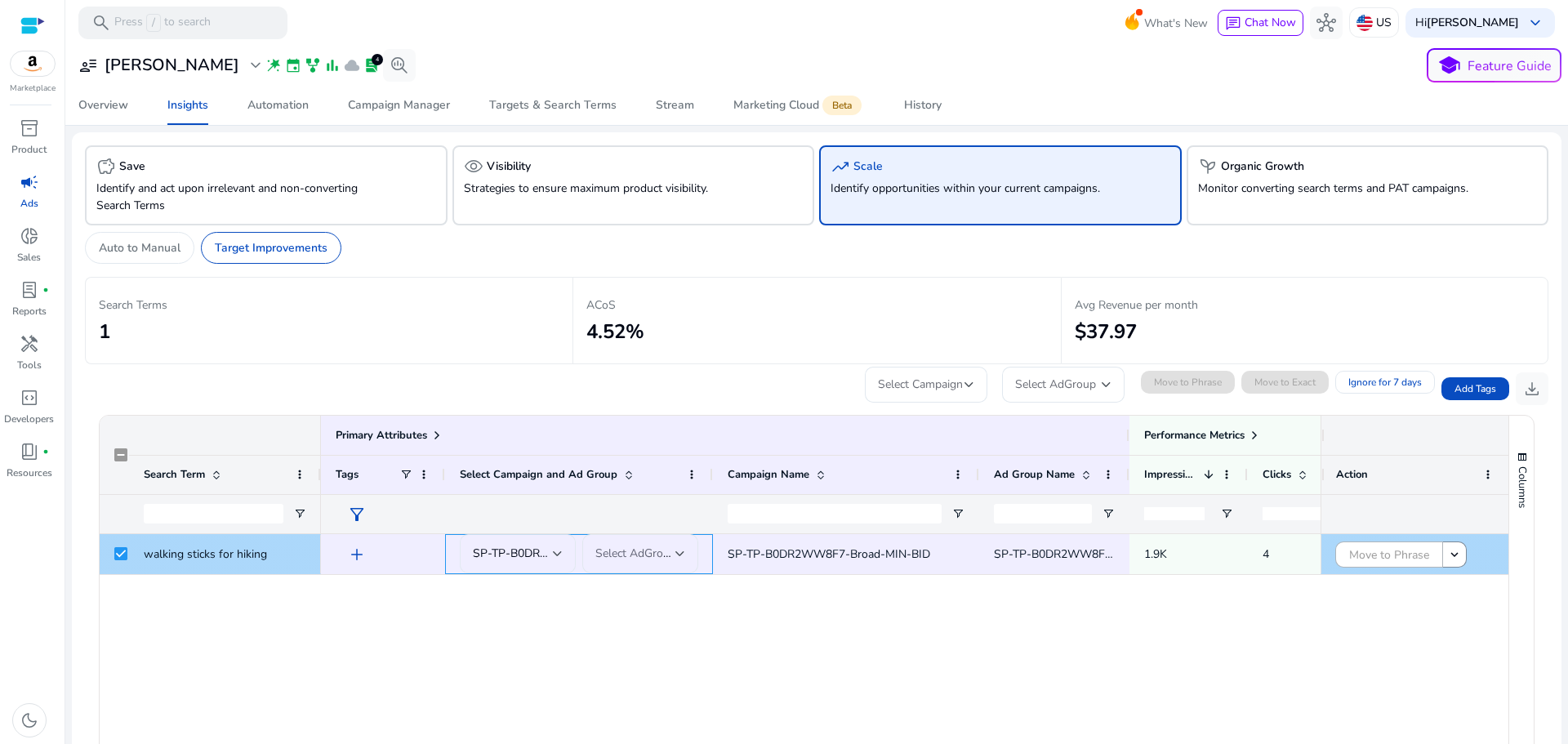
click at [559, 551] on div at bounding box center [557, 554] width 10 height 7
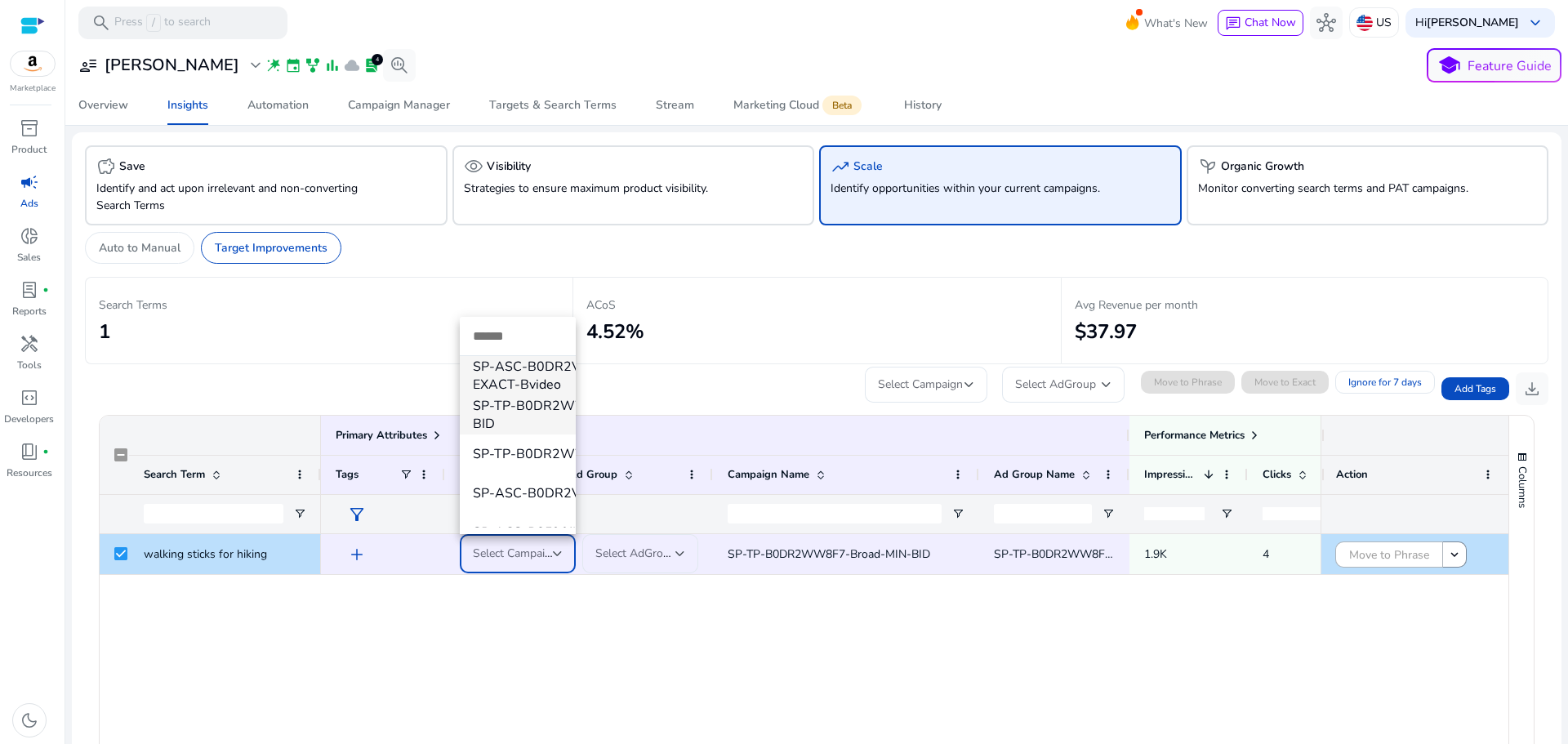
click at [535, 405] on span "SP-TP-B0DR2WW8F7-Broad-MIN-BID" at bounding box center [582, 414] width 219 height 36
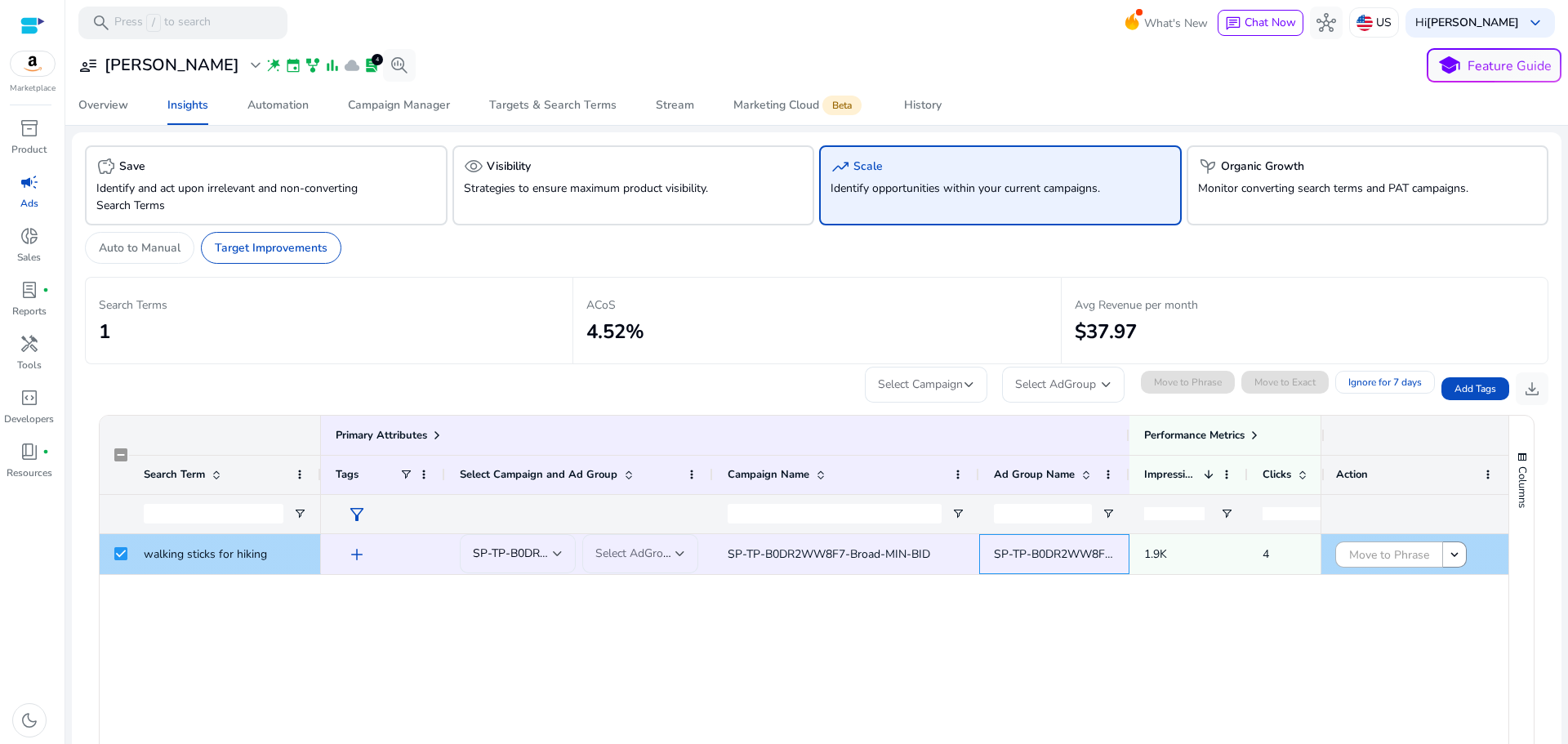
click at [1069, 551] on span "SP-TP-B0DR2WW8F7-Broad-MIN-BID" at bounding box center [1094, 554] width 202 height 16
click at [1071, 551] on span "SP-TP-B0DR2WW8F7-Broad-MIN-BID" at bounding box center [1094, 554] width 202 height 16
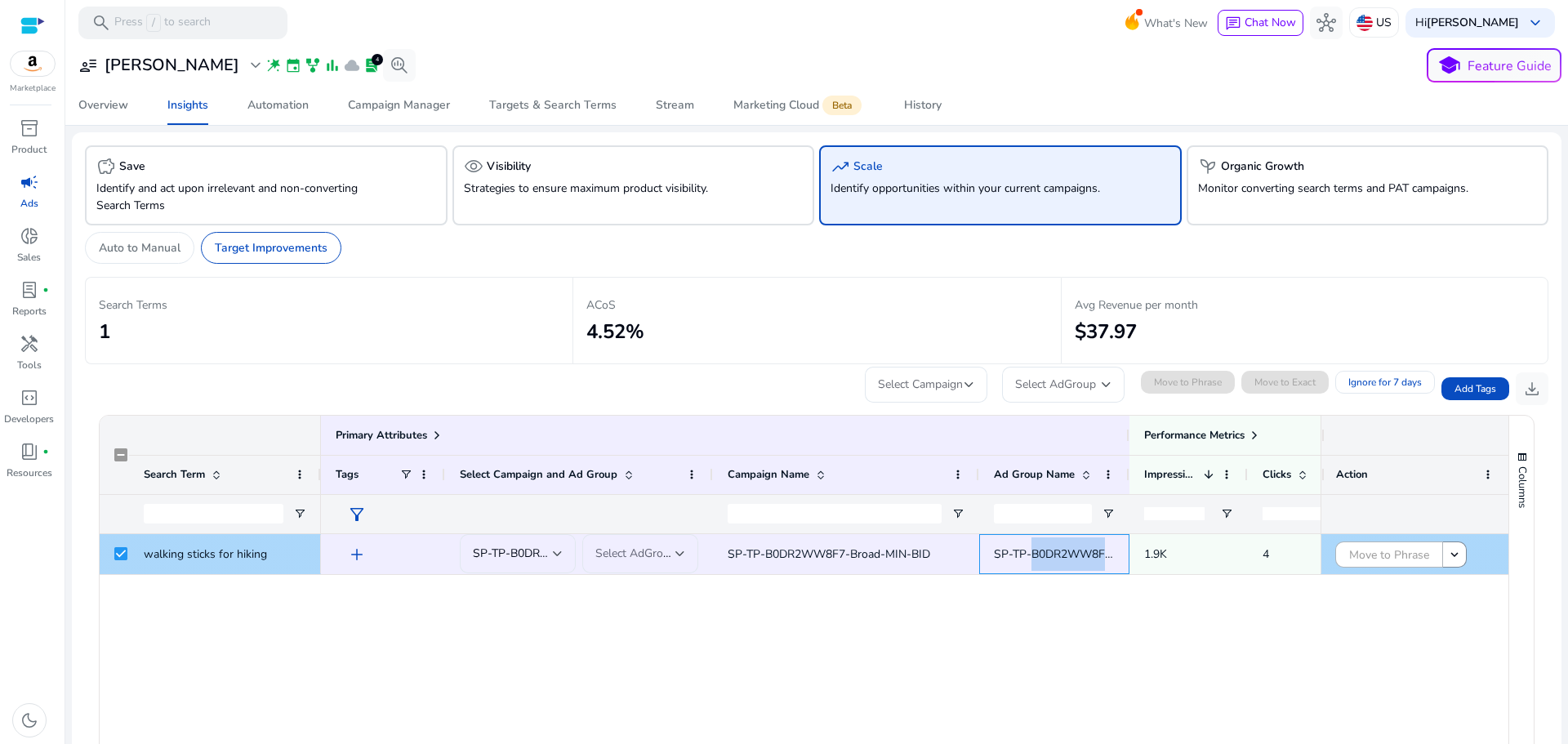
click at [1075, 549] on span "SP-TP-B0DR2WW8F7-Broad-MIN-BID" at bounding box center [1094, 554] width 202 height 16
click at [1085, 548] on span "SP-TP-B0DR2WW8F7-Broad-MIN-BID" at bounding box center [1094, 554] width 202 height 16
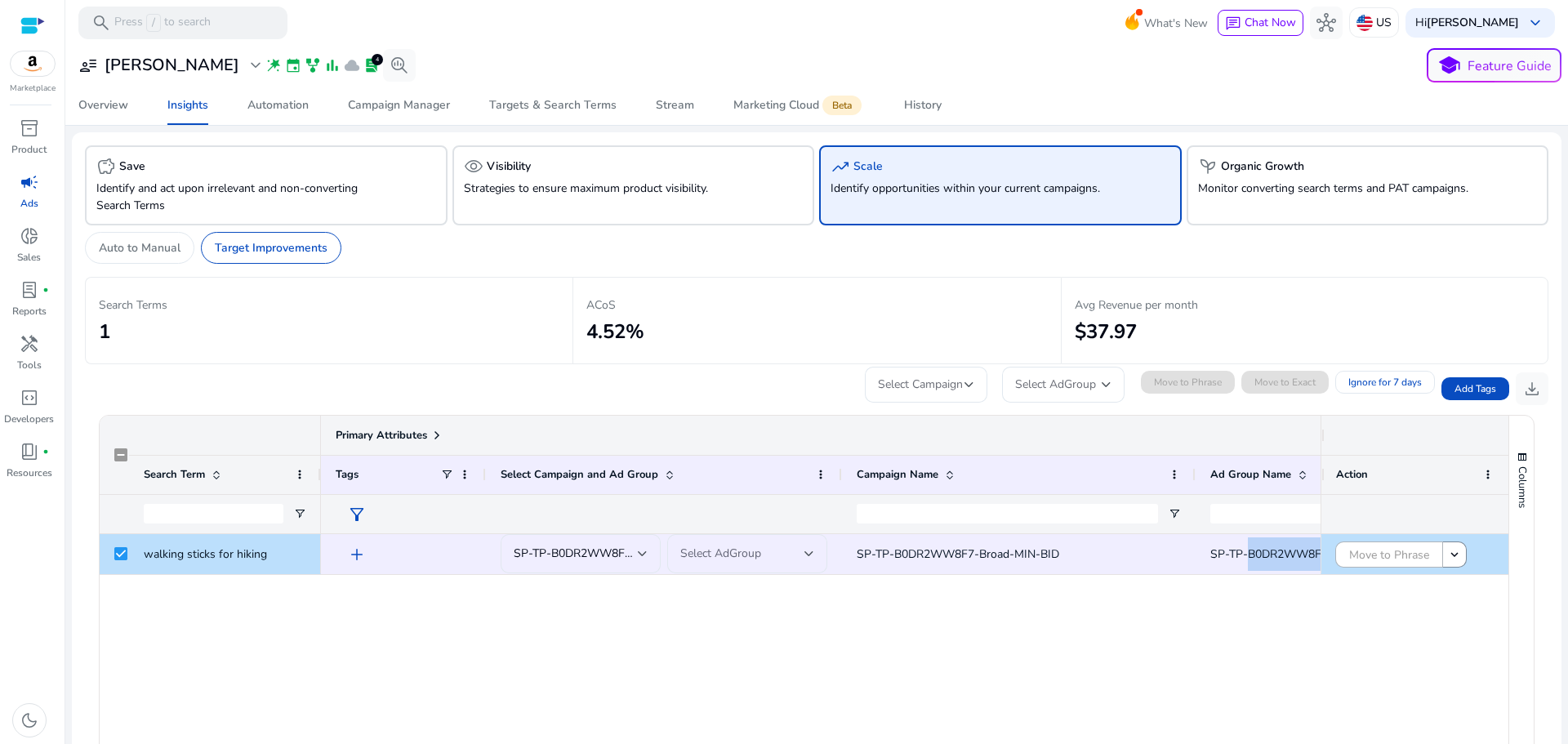
drag, startPoint x: 1127, startPoint y: 442, endPoint x: 1388, endPoint y: 506, distance: 268.7
click at [1391, 506] on div "Primary Attributes Search Term 1" at bounding box center [804, 474] width 1408 height 119
drag, startPoint x: 839, startPoint y: 458, endPoint x: 912, endPoint y: 469, distance: 73.8
click at [938, 472] on div at bounding box center [942, 474] width 7 height 38
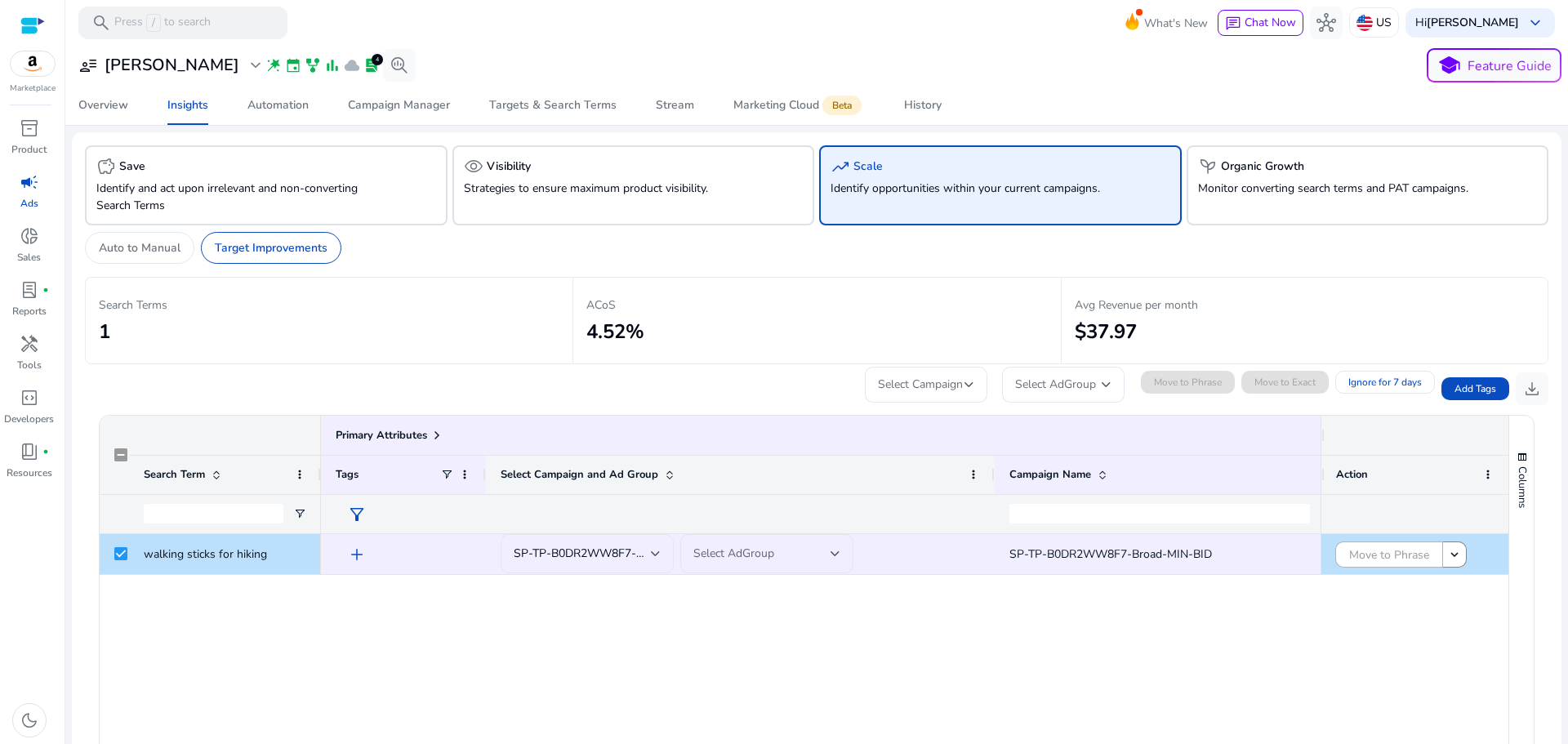
drag, startPoint x: 924, startPoint y: 467, endPoint x: 1015, endPoint y: 467, distance: 91.0
click at [997, 467] on div at bounding box center [994, 474] width 7 height 38
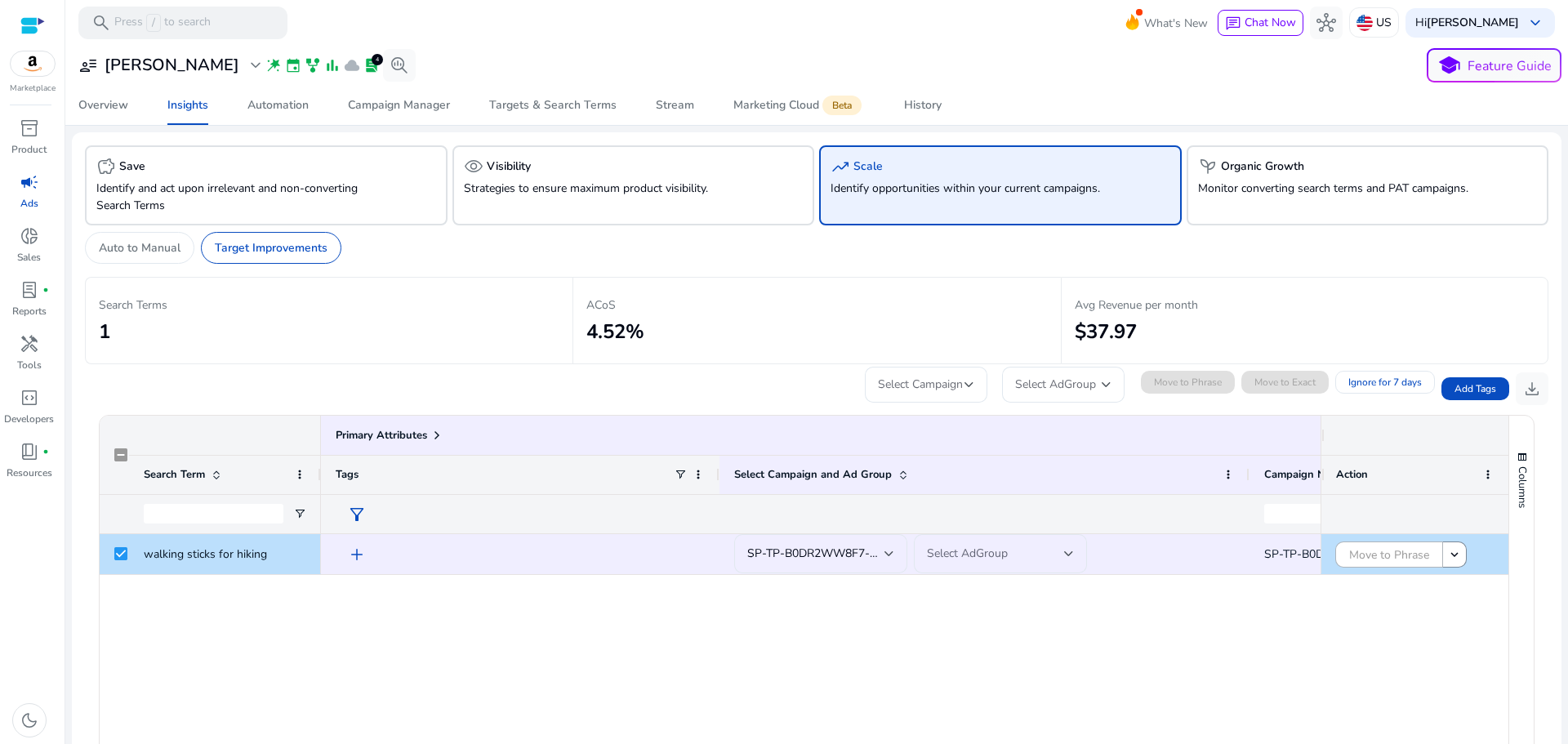
drag, startPoint x: 484, startPoint y: 463, endPoint x: 751, endPoint y: 484, distance: 267.8
click at [717, 474] on div at bounding box center [719, 474] width 7 height 38
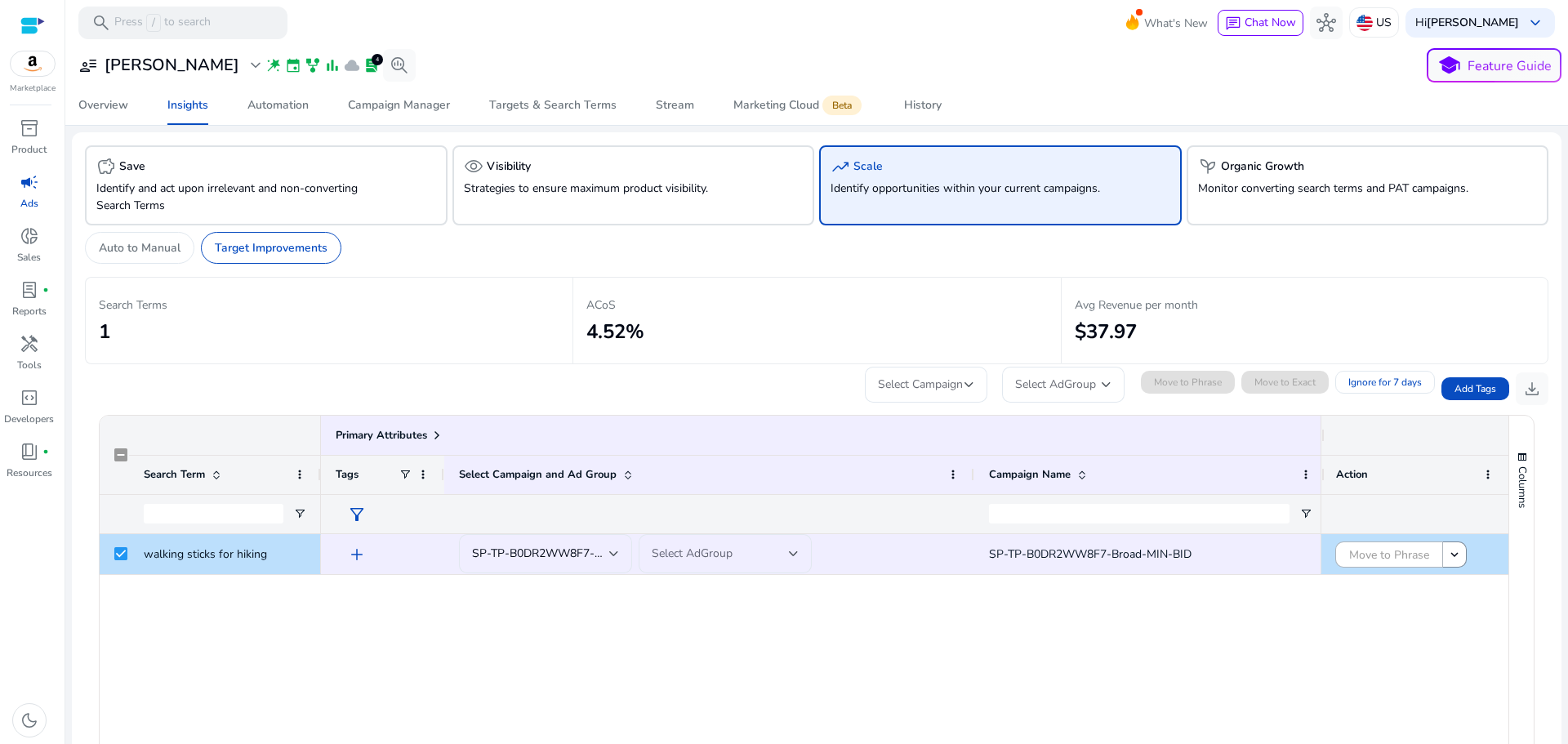
drag, startPoint x: 715, startPoint y: 470, endPoint x: 392, endPoint y: 471, distance: 323.0
click at [395, 471] on div "Tags" at bounding box center [382, 473] width 123 height 39
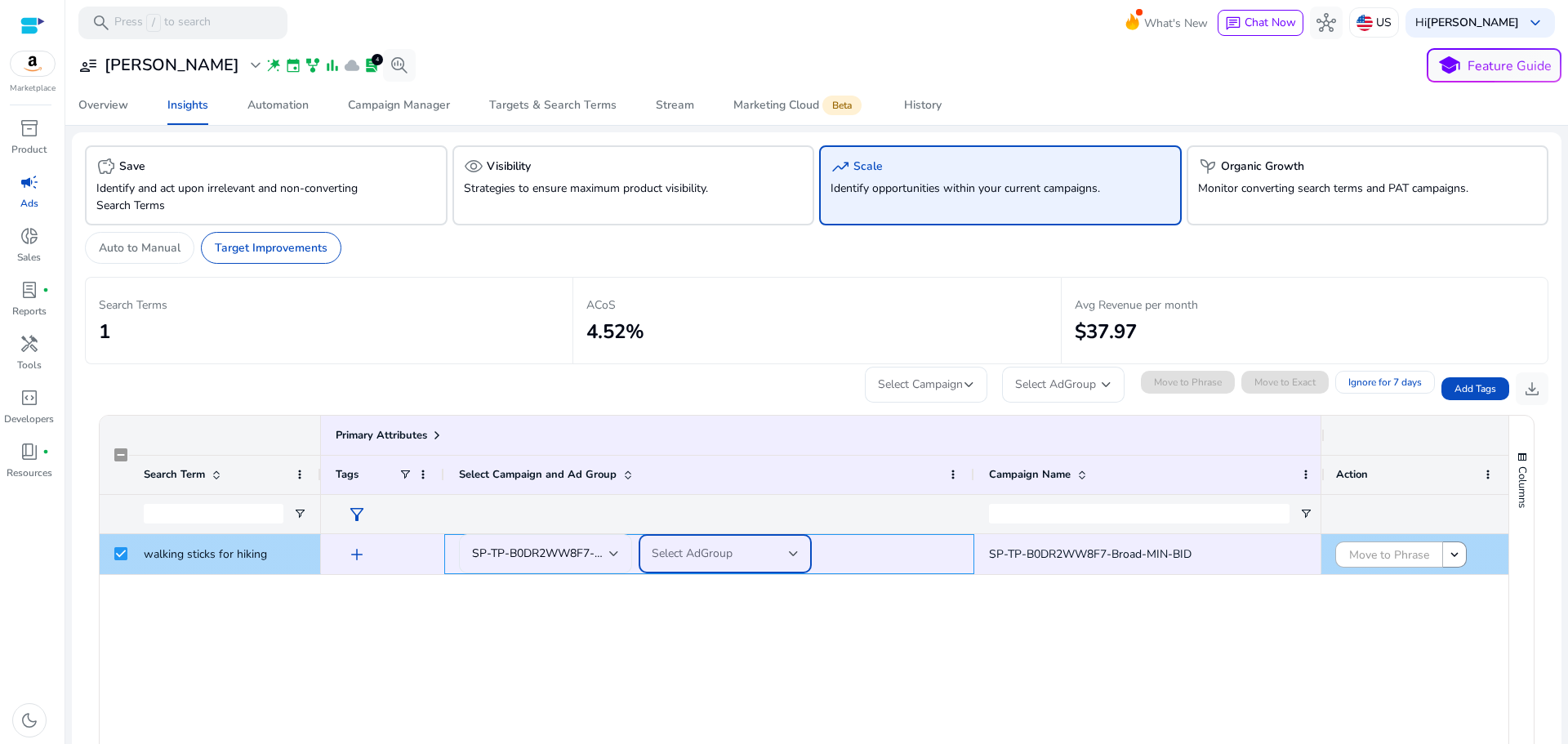
click at [709, 554] on span "Select AdGroup" at bounding box center [691, 553] width 81 height 16
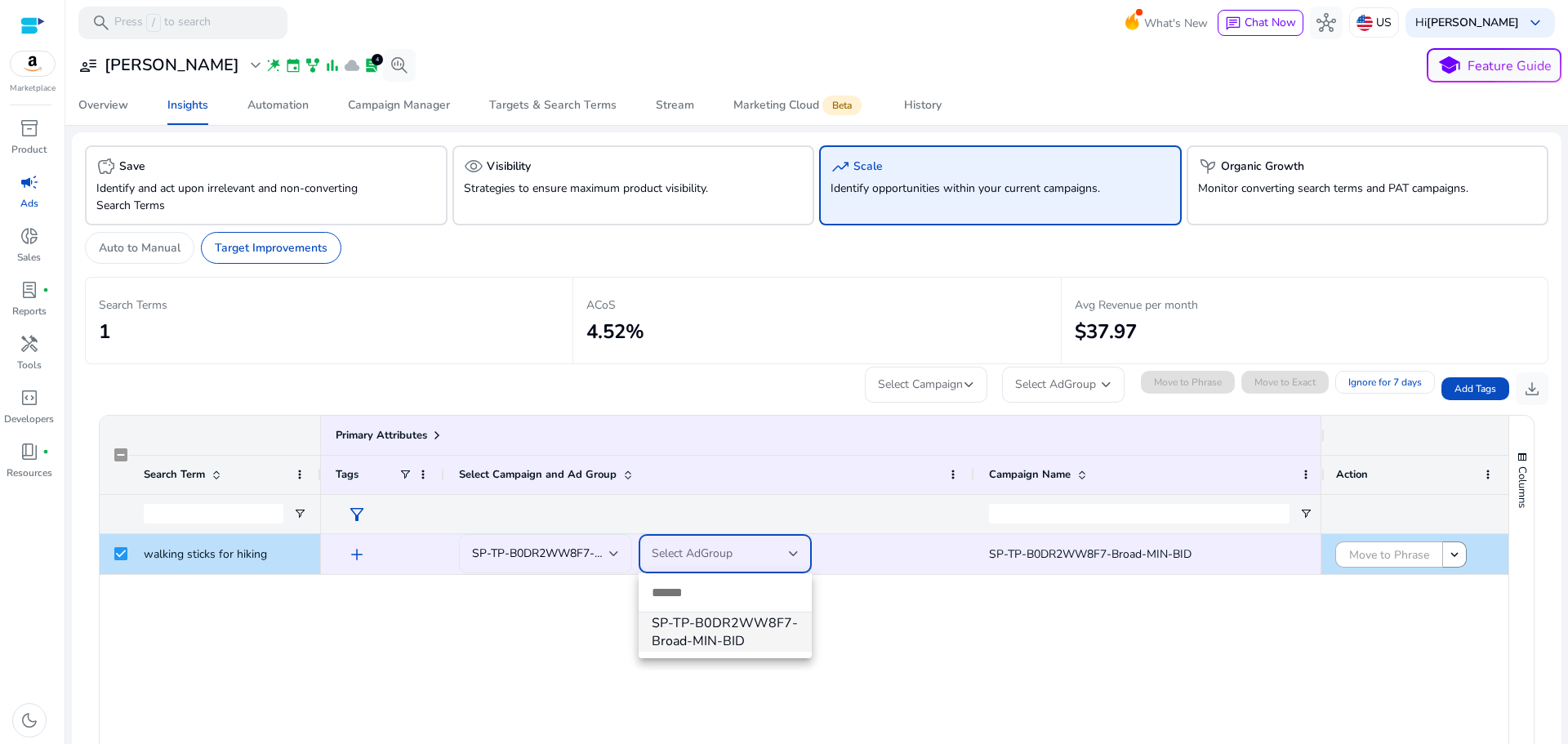
click at [741, 631] on span "SP-TP-B0DR2WW8F7-Broad-MIN-BID" at bounding box center [724, 631] width 147 height 36
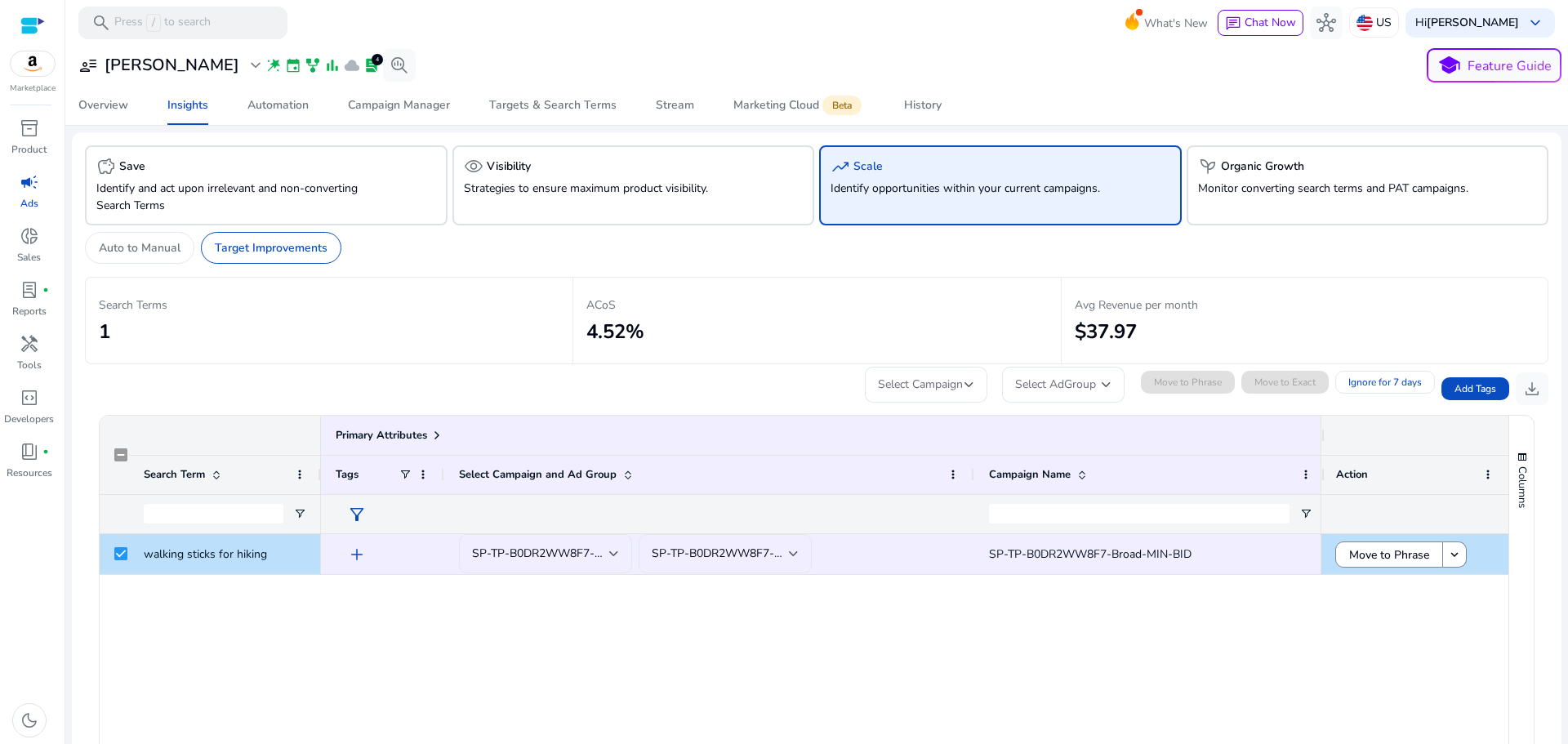
click at [774, 626] on div "add SP-TP-B0DR2WW8F7-Broad-MIN-BID SP-TP-B0DR2WW8F7-Broad-MIN-BID SP-TP-B0DR2WW…" at bounding box center [820, 749] width 999 height 431
click at [975, 677] on div "add SP-TP-B0DR2WW8F7-Broad-MIN-BID SP-TP-B0DR2WW8F7-Broad-MIN-BID SP-TP-B0DR2WW…" at bounding box center [820, 749] width 999 height 431
click at [1386, 553] on span "Move to Phrase" at bounding box center [1388, 554] width 80 height 34
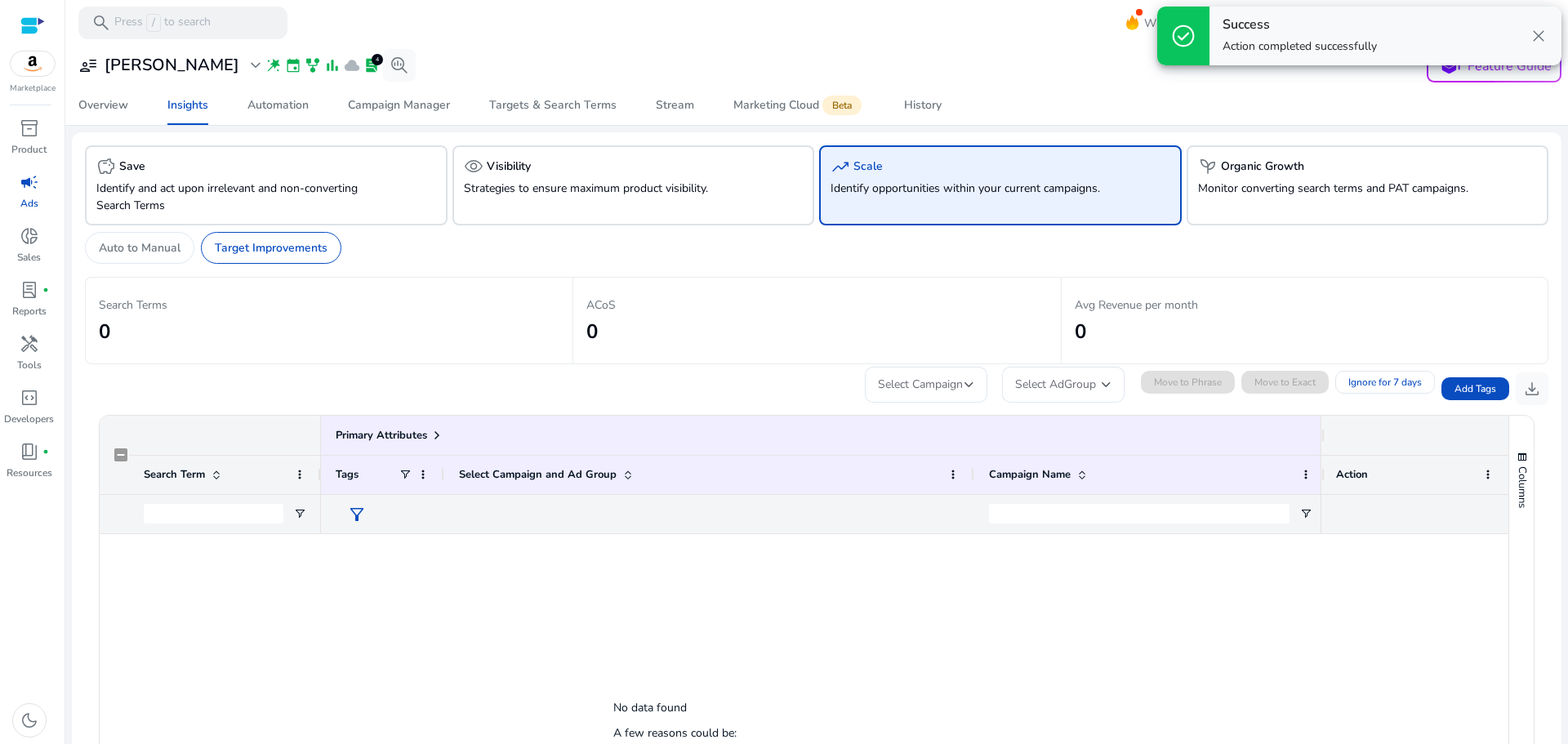
drag, startPoint x: 433, startPoint y: 570, endPoint x: 428, endPoint y: 551, distance: 19.6
click at [433, 571] on div at bounding box center [820, 749] width 999 height 431
click at [1290, 186] on p "Monitor converting search terms and PAT campaigns." at bounding box center [1339, 188] width 283 height 17
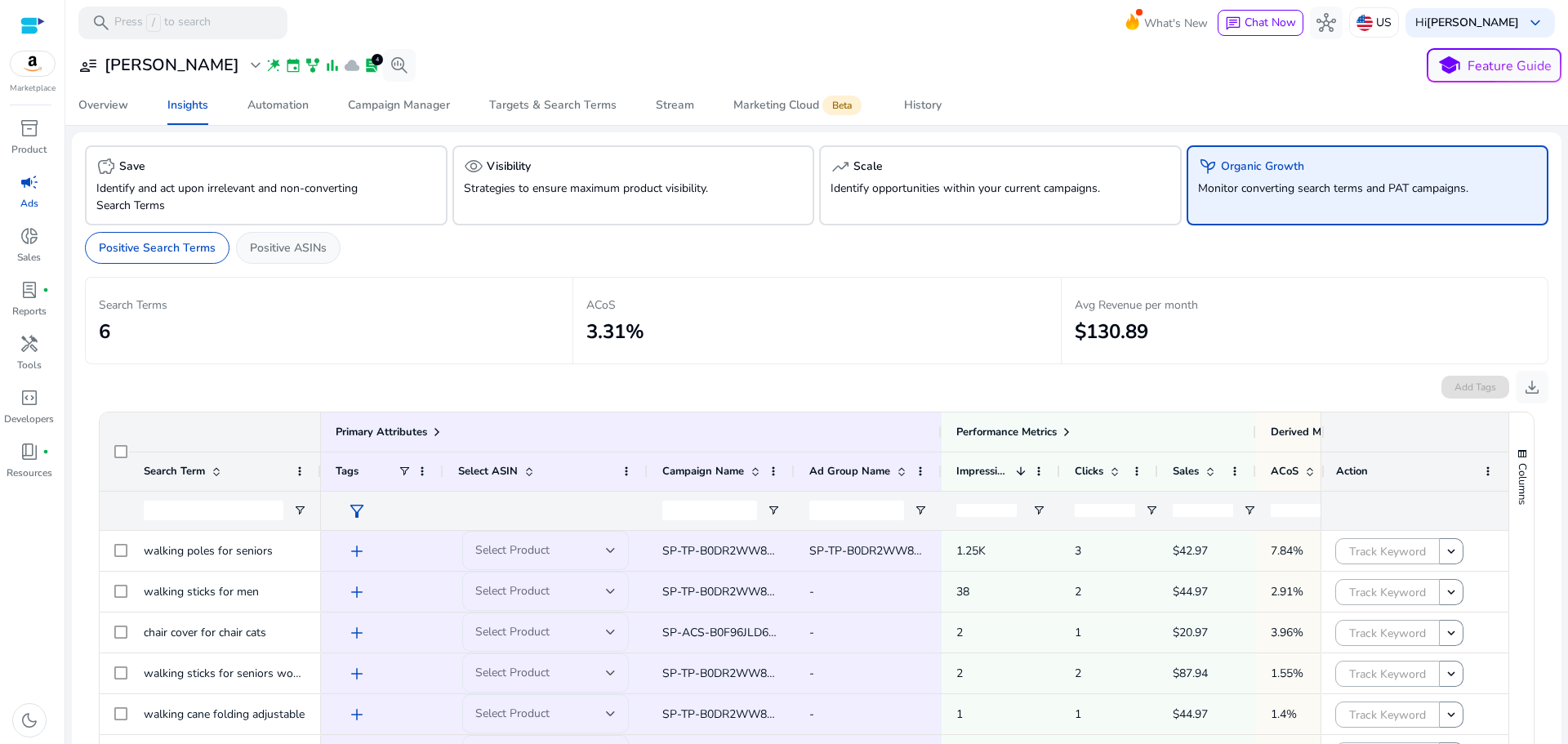
click at [304, 254] on p "Positive ASINs" at bounding box center [288, 248] width 77 height 17
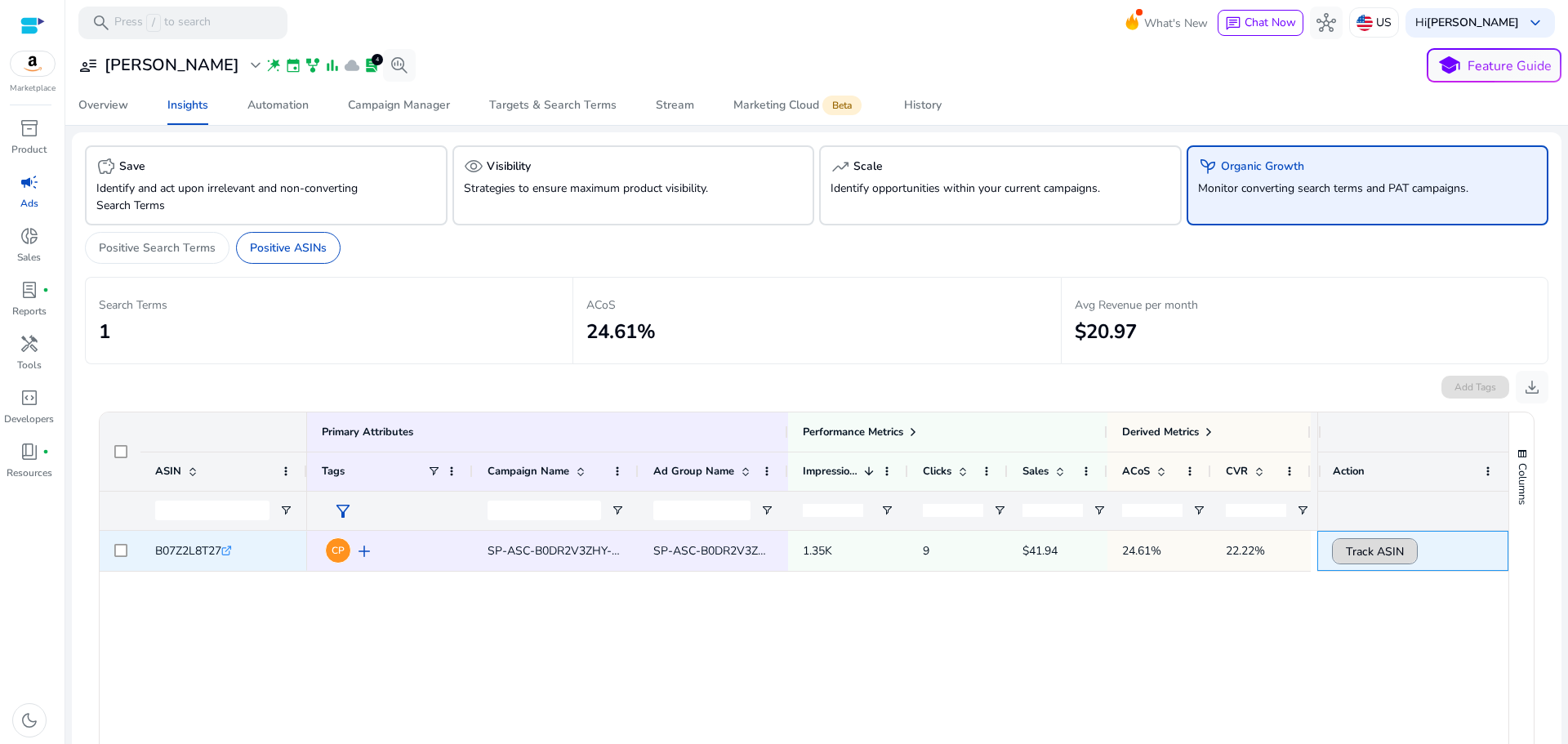
click at [1376, 552] on span "Track ASIN" at bounding box center [1375, 551] width 58 height 34
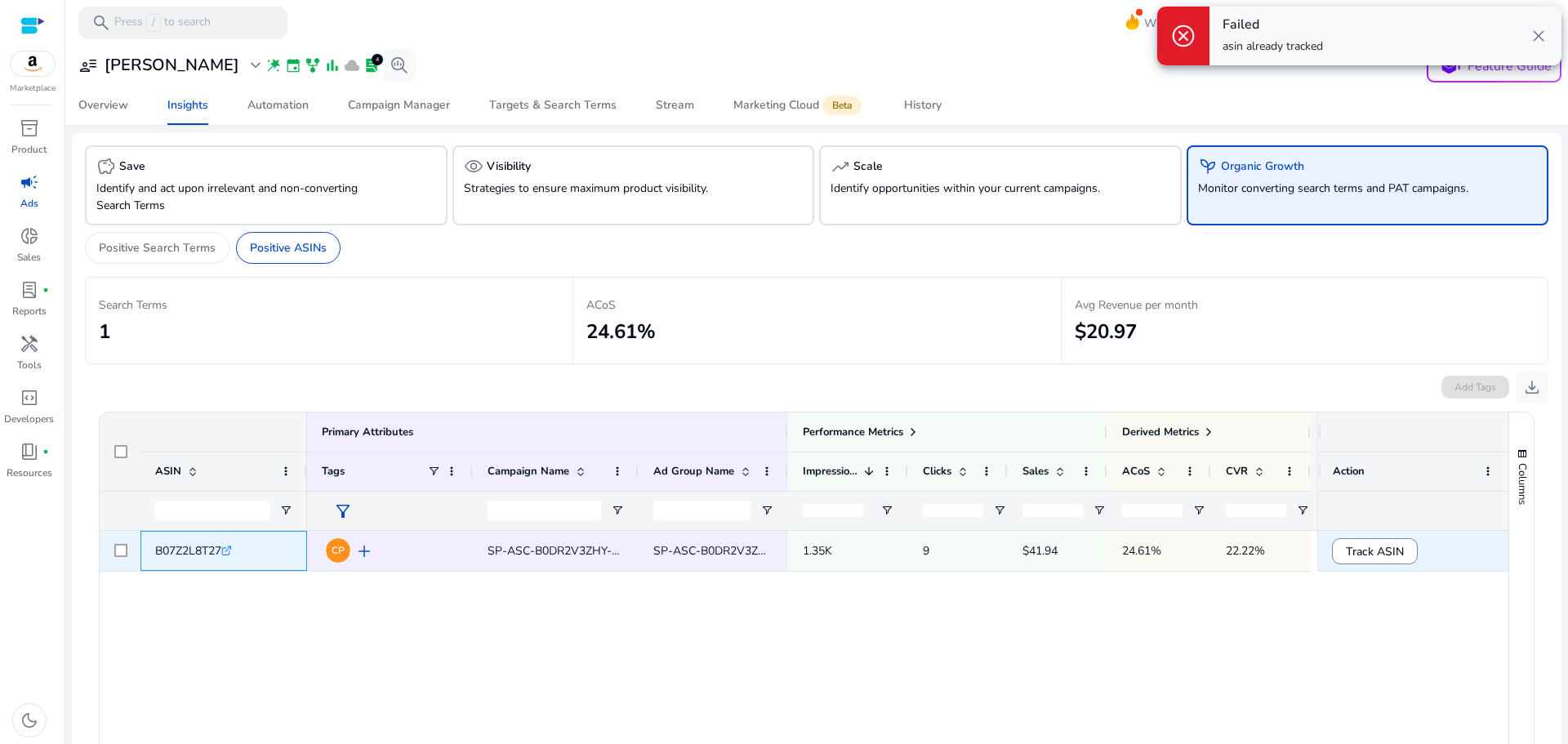
click at [232, 551] on icon ".st0{fill:#2c8af8}" at bounding box center [226, 551] width 10 height 10
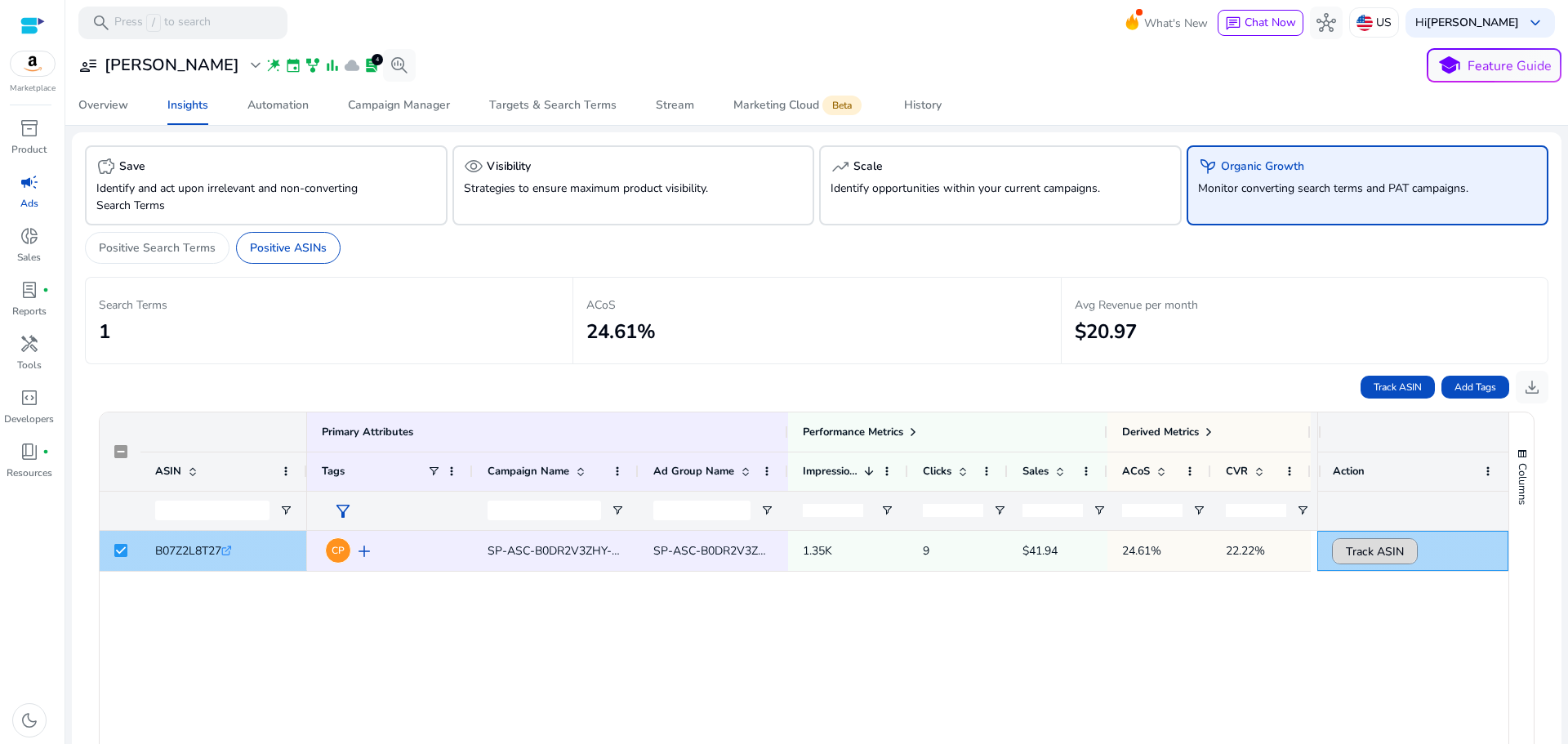
click at [1361, 546] on span "Track ASIN" at bounding box center [1375, 551] width 58 height 34
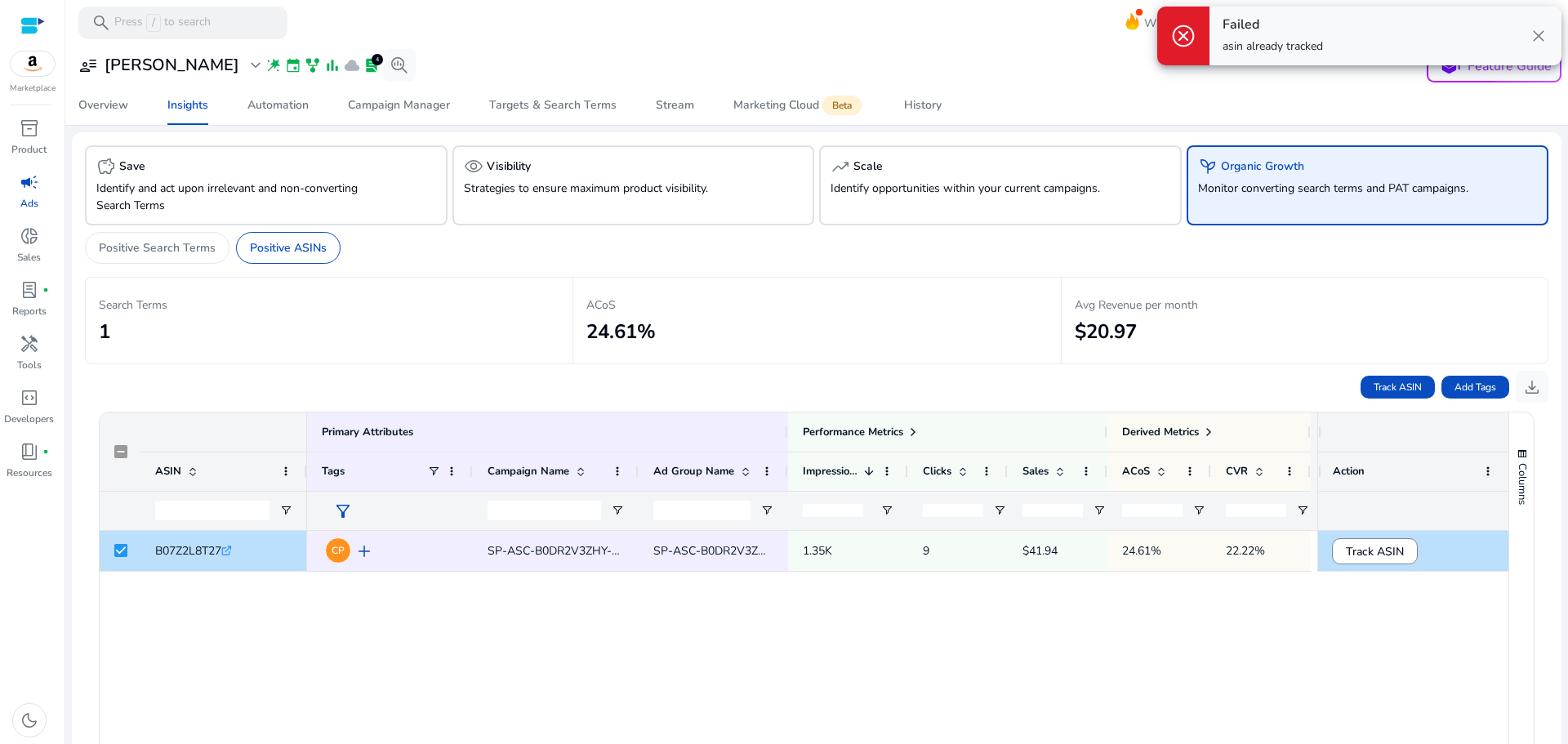
click at [1138, 657] on div "CP add SP-ASC-B0DR2V3ZHY-Product_Exact-4 SP-ASC-B0DR2V3ZHY-Product_Exact-4 1.35…" at bounding box center [812, 754] width 1010 height 446
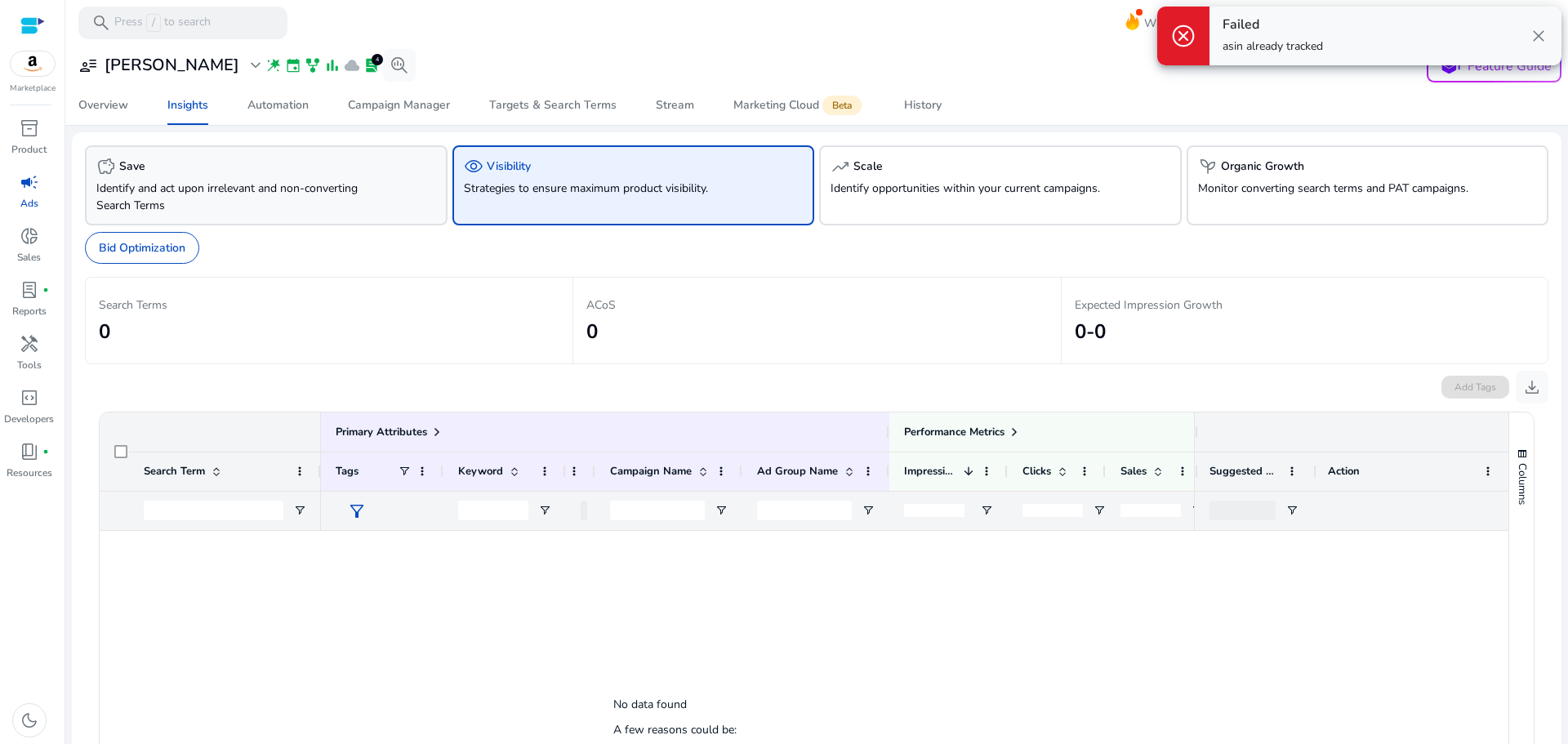
click at [362, 195] on p "Identify and act upon irrelevant and non-converting Search Terms" at bounding box center [238, 197] width 283 height 35
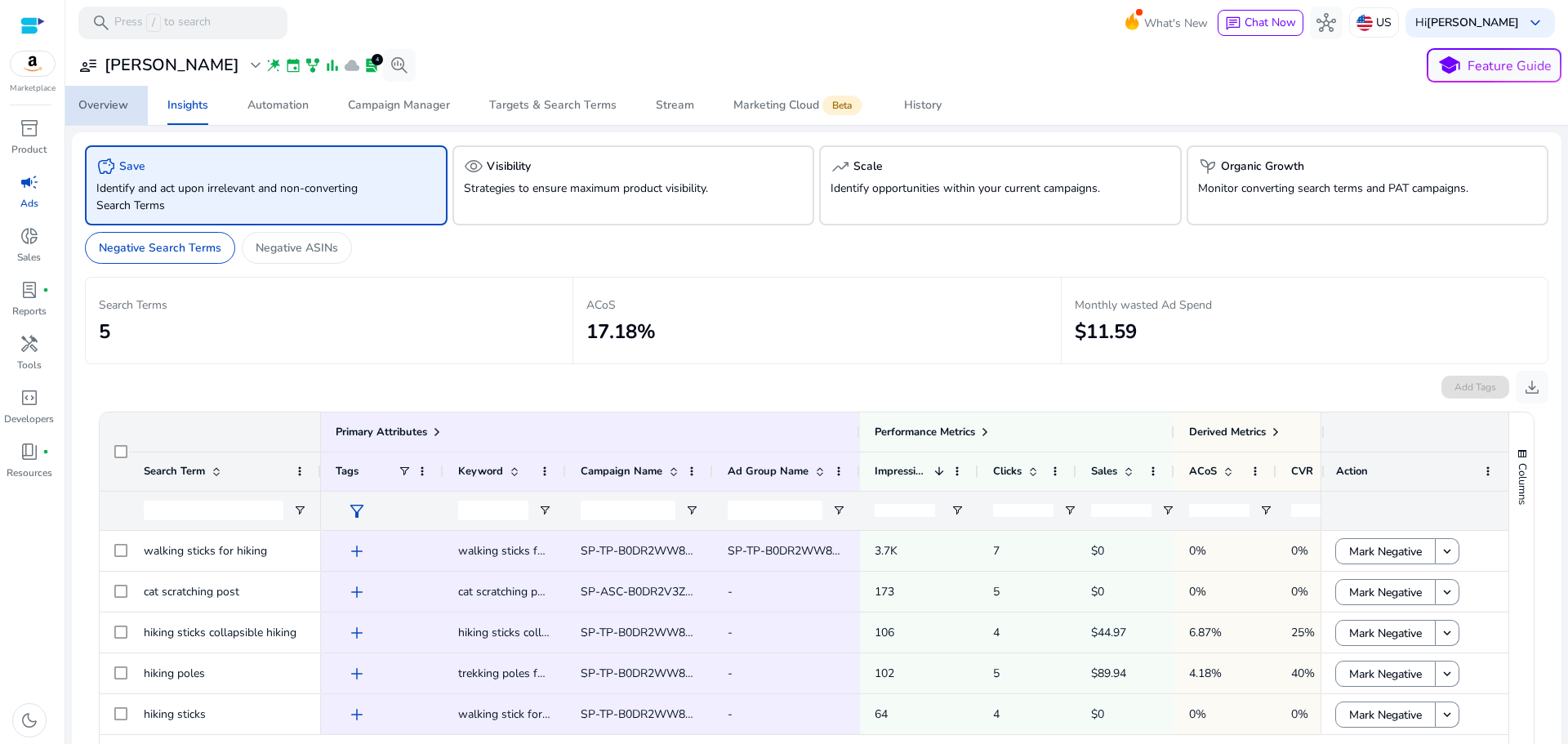
click at [91, 105] on div "Overview" at bounding box center [102, 105] width 49 height 11
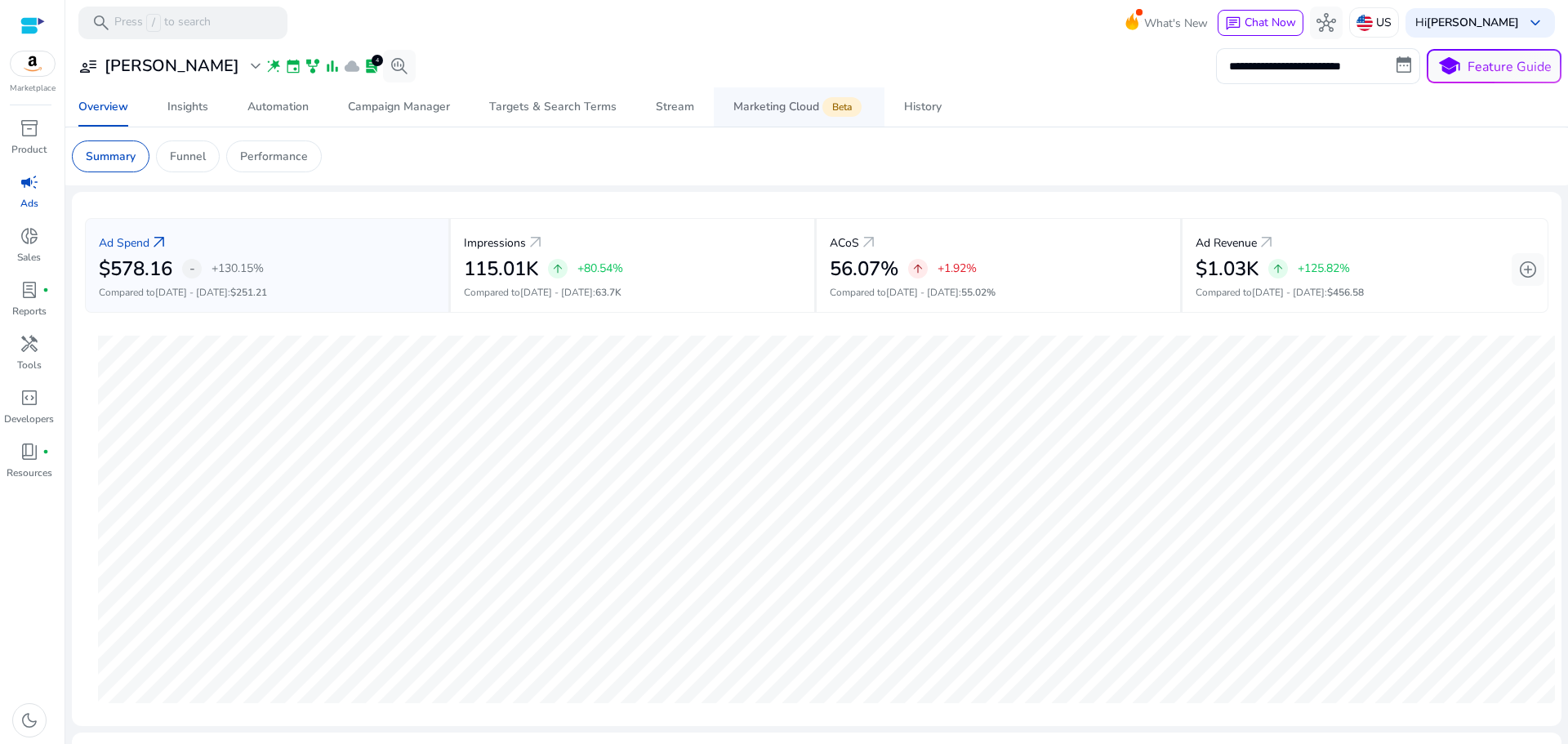
click at [772, 103] on div "Marketing Cloud Beta" at bounding box center [799, 107] width 132 height 13
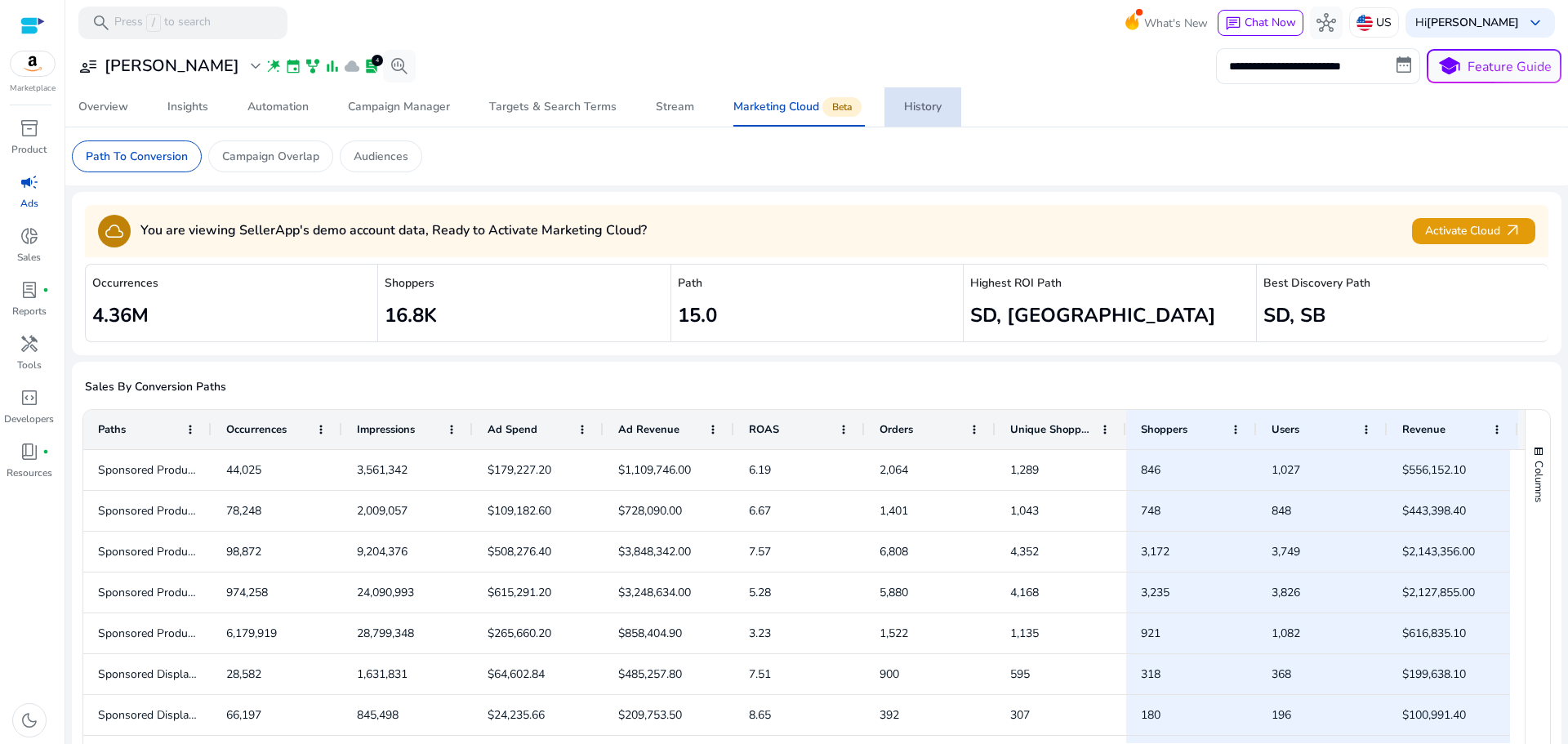
click at [944, 95] on link "History" at bounding box center [923, 107] width 77 height 39
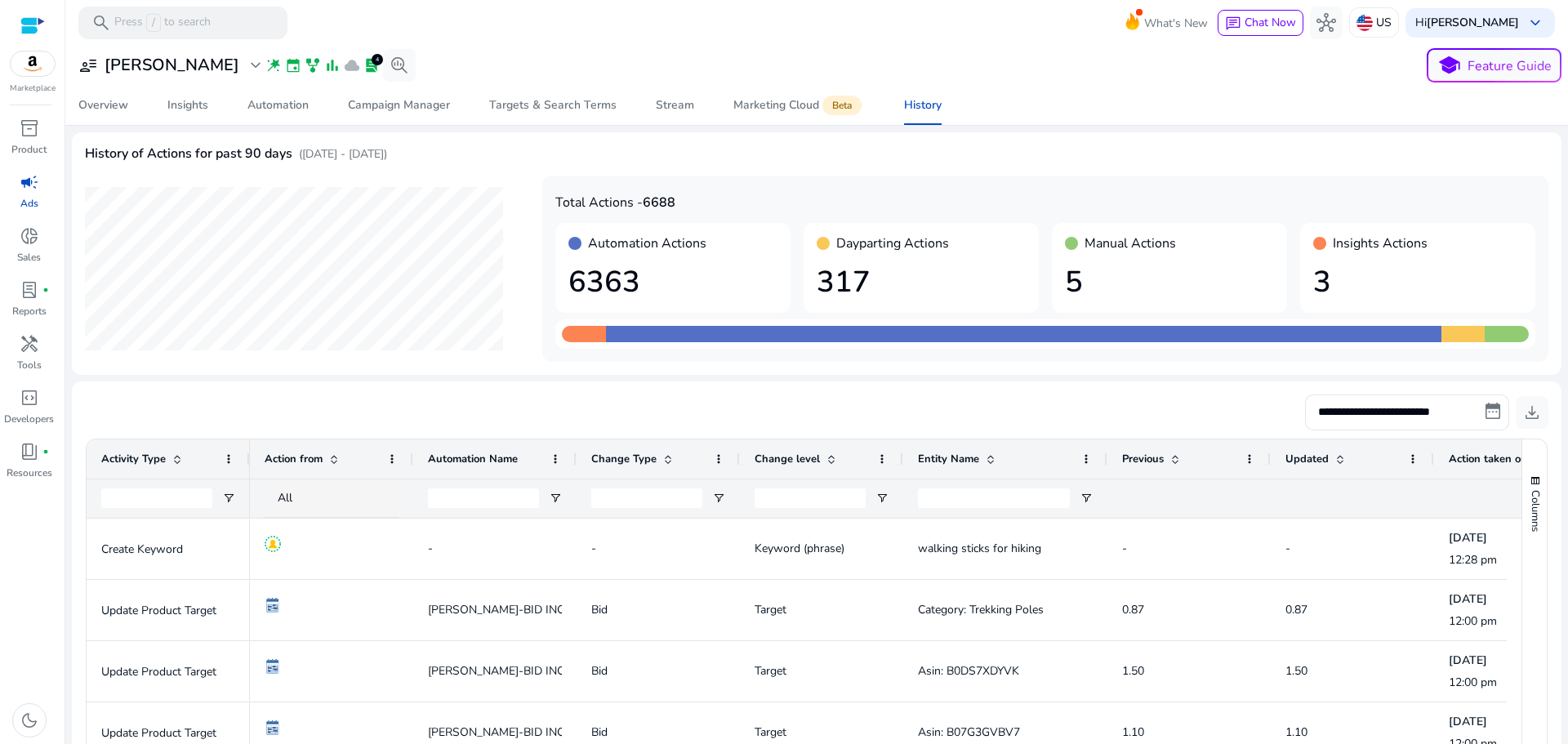
click at [35, 59] on img at bounding box center [32, 63] width 44 height 24
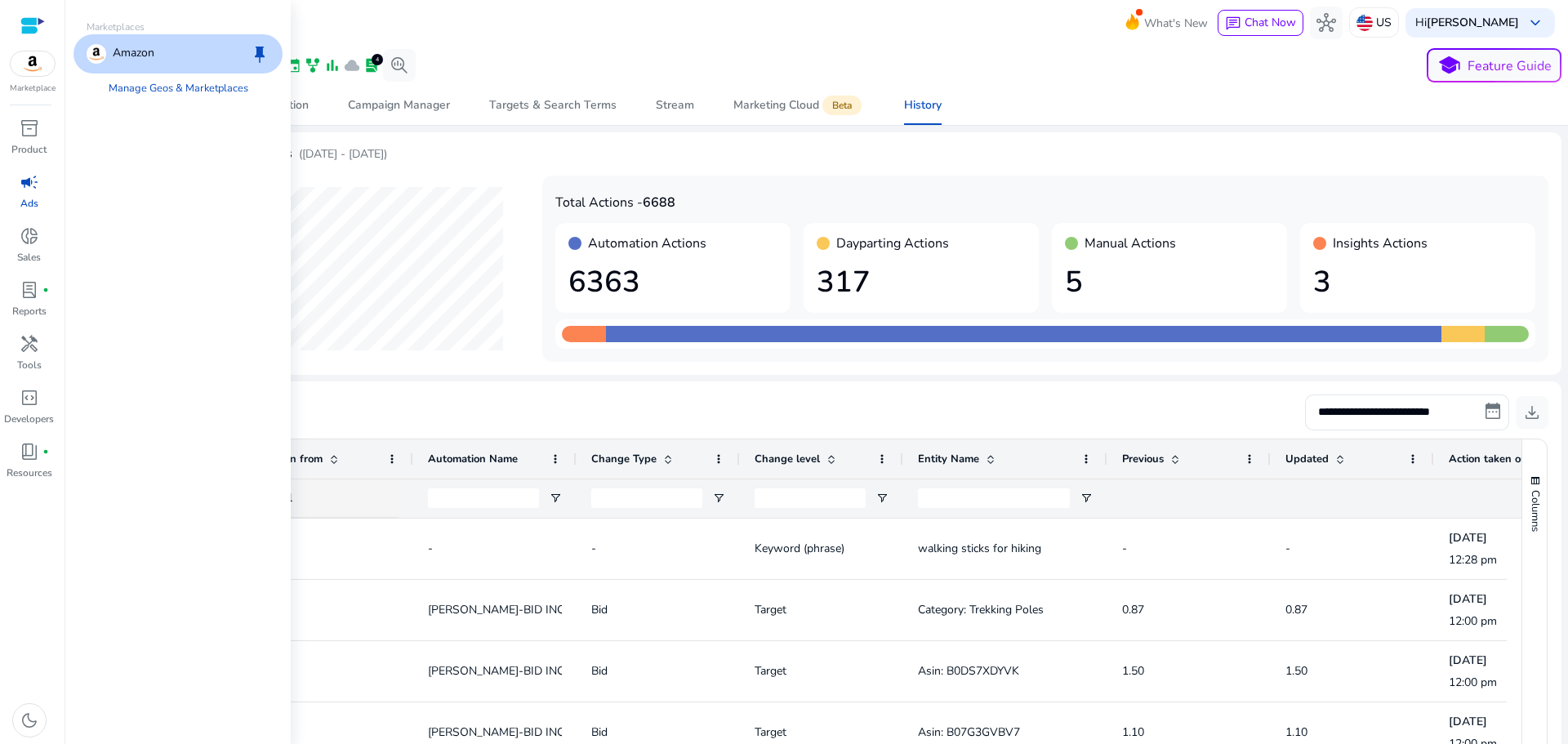
click at [17, 23] on div "Marketplace" at bounding box center [32, 47] width 64 height 95
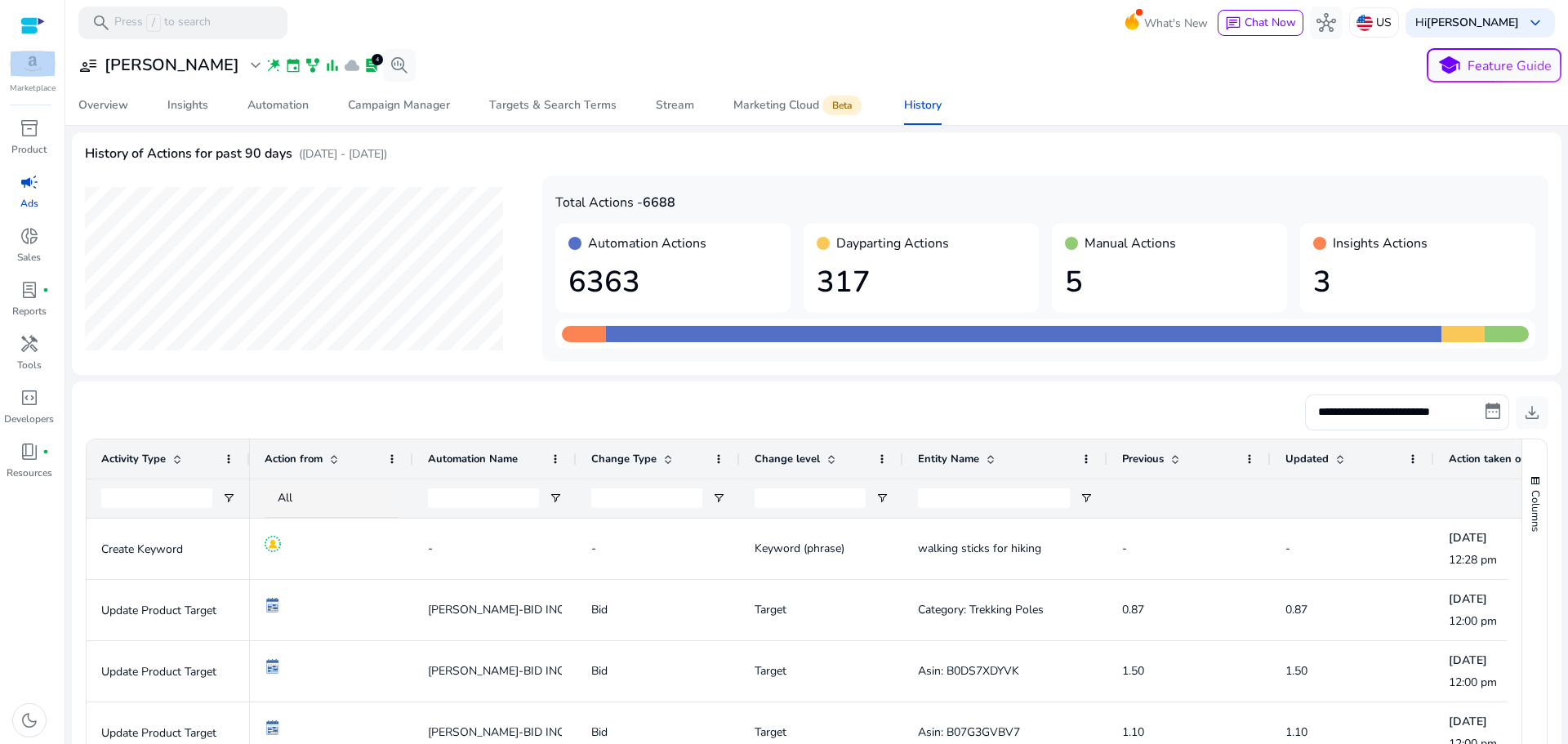
click at [21, 23] on div "Marketplace" at bounding box center [32, 47] width 64 height 95
click at [189, 95] on span "Insights" at bounding box center [187, 105] width 41 height 39
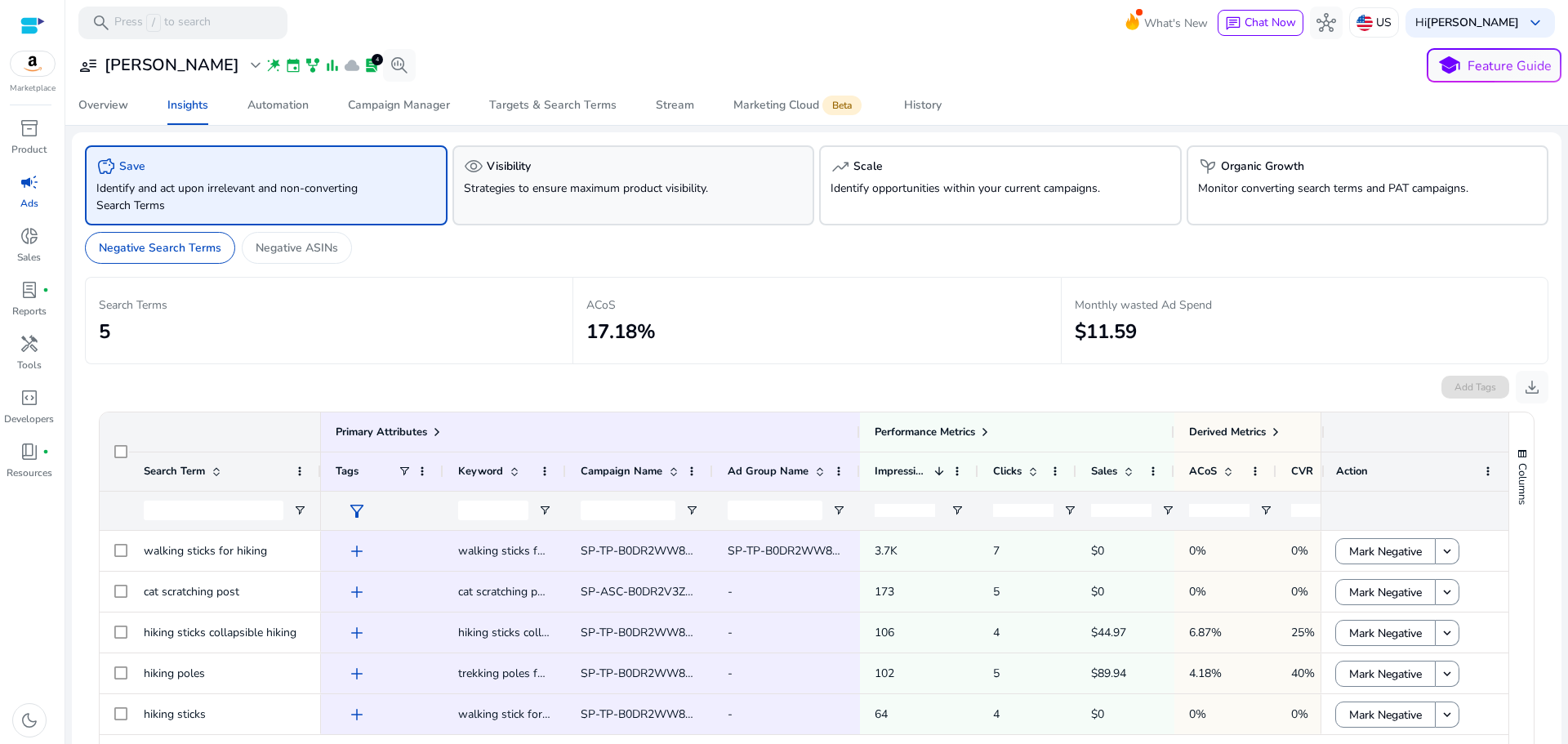
click at [635, 158] on div "visibility Visibility" at bounding box center [634, 166] width 340 height 20
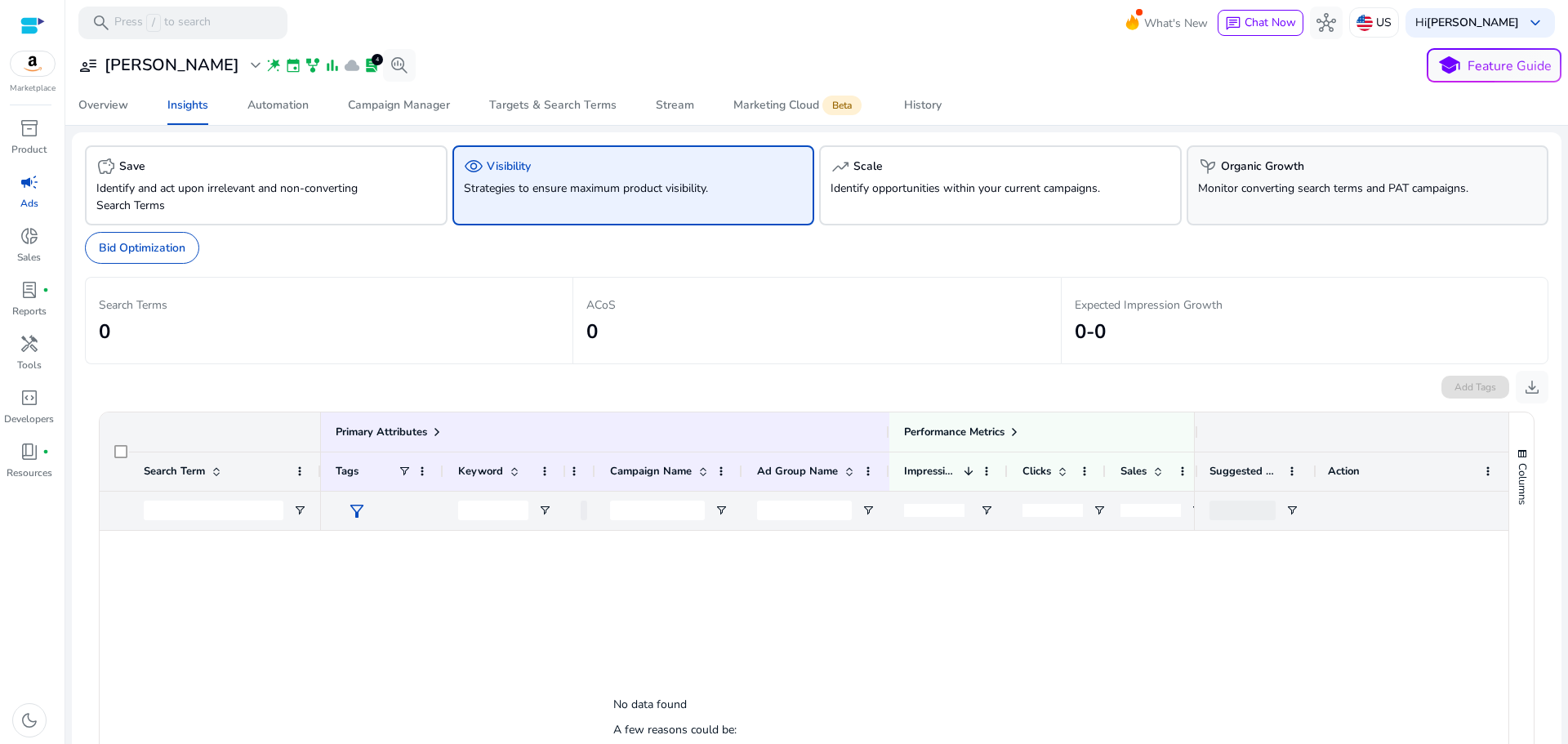
click at [1334, 194] on p "Monitor converting search terms and PAT campaigns." at bounding box center [1339, 188] width 283 height 17
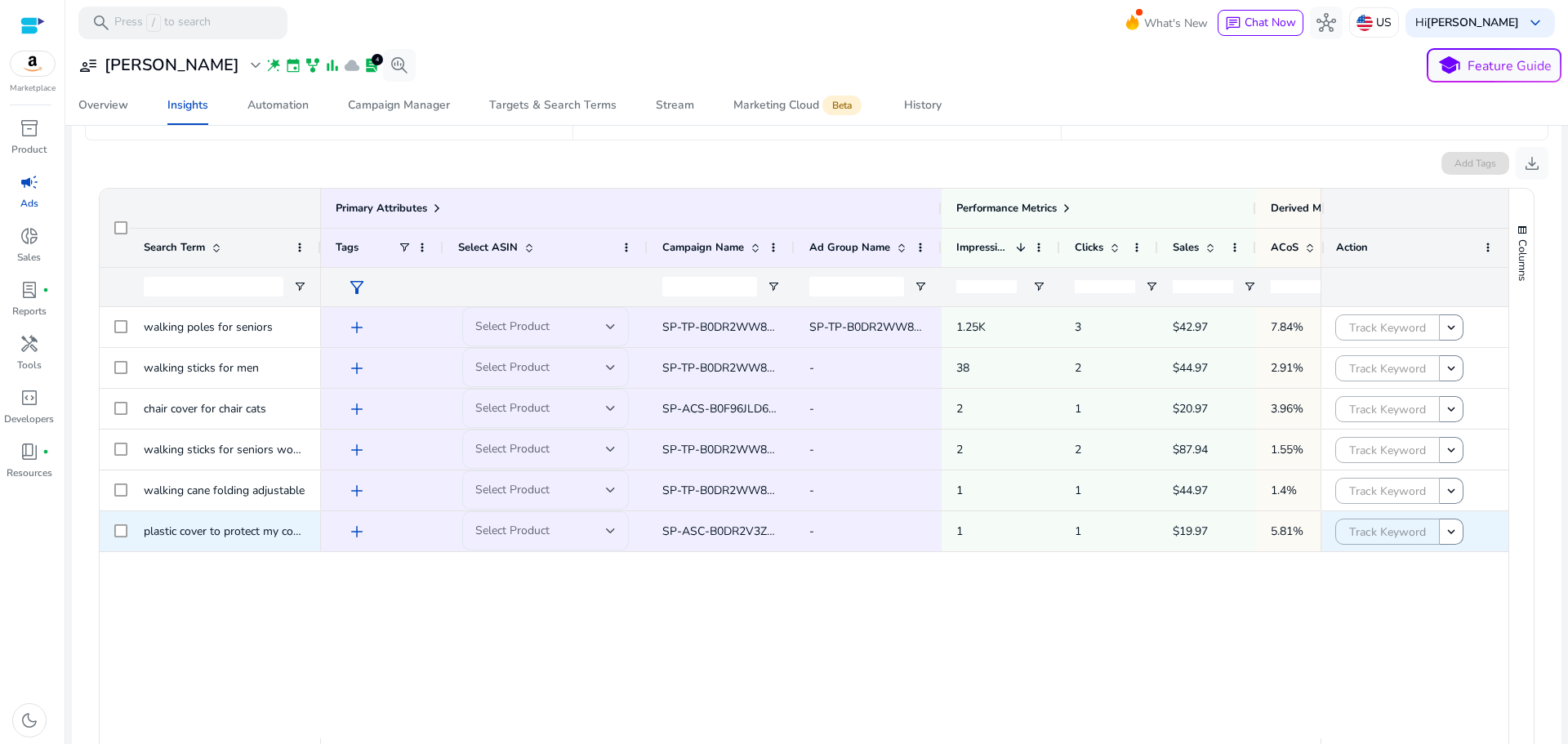
scroll to position [307, 0]
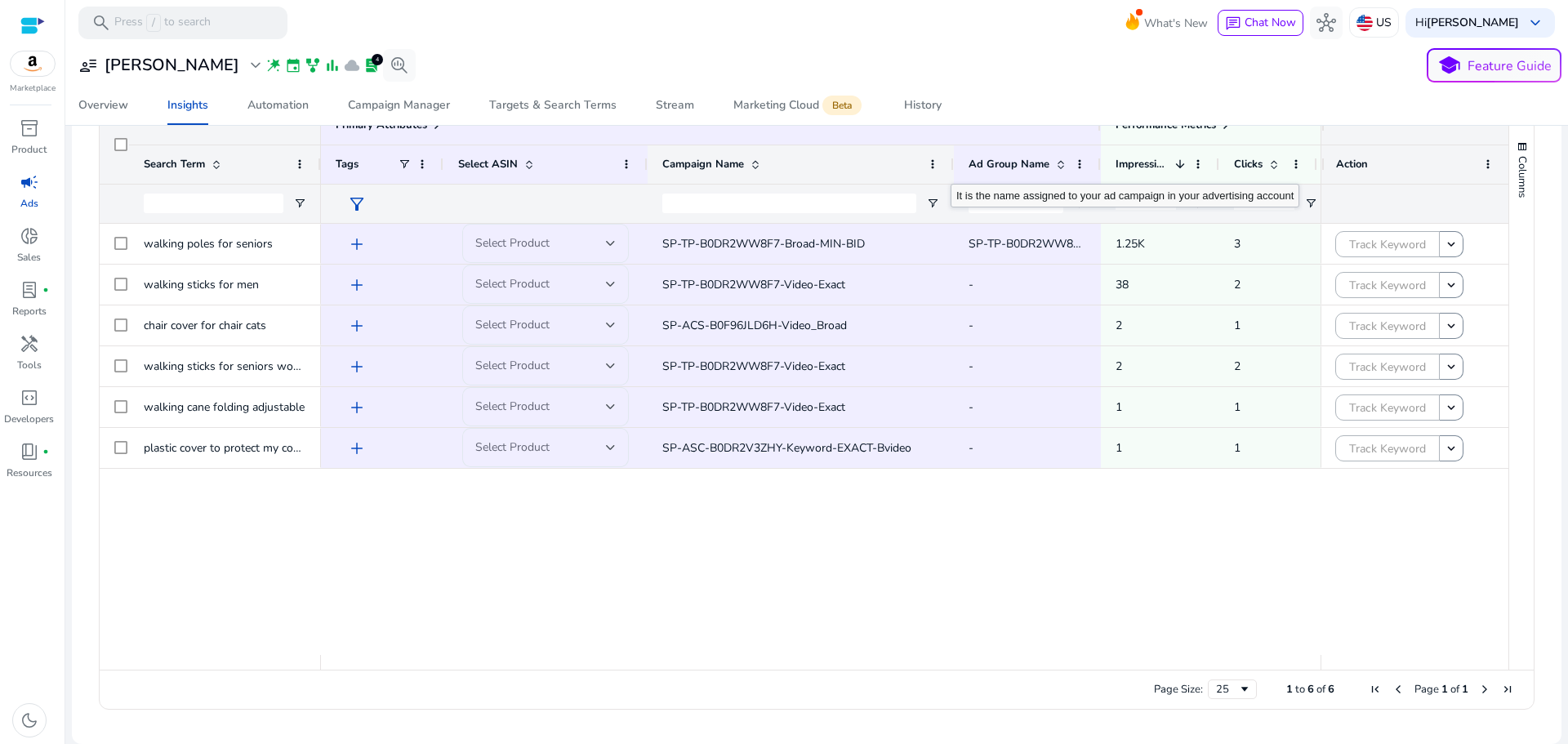
drag, startPoint x: 792, startPoint y: 165, endPoint x: 951, endPoint y: 169, distance: 159.1
click at [951, 169] on div at bounding box center [953, 165] width 7 height 38
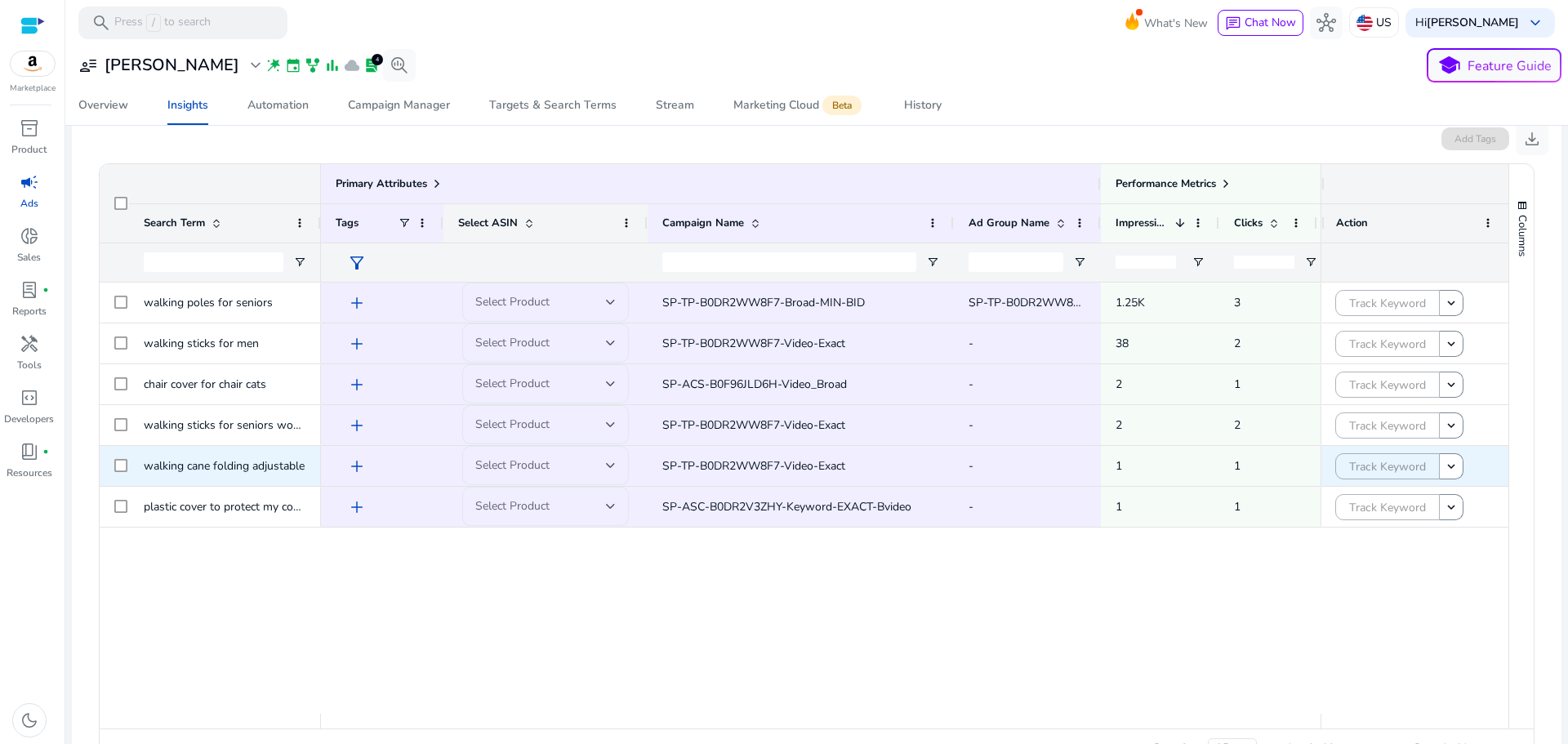
scroll to position [0, 0]
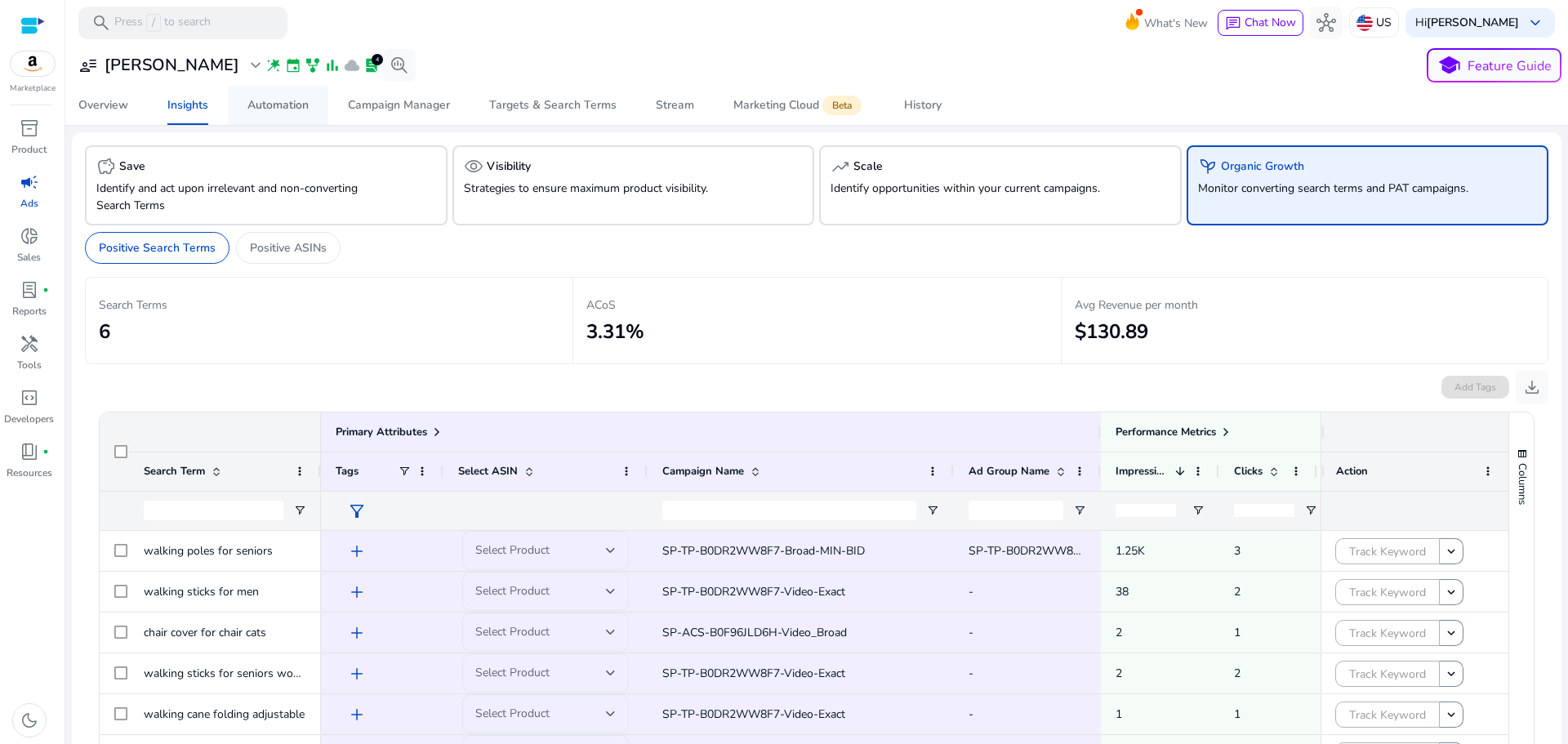
click at [264, 114] on span "Automation" at bounding box center [278, 105] width 62 height 39
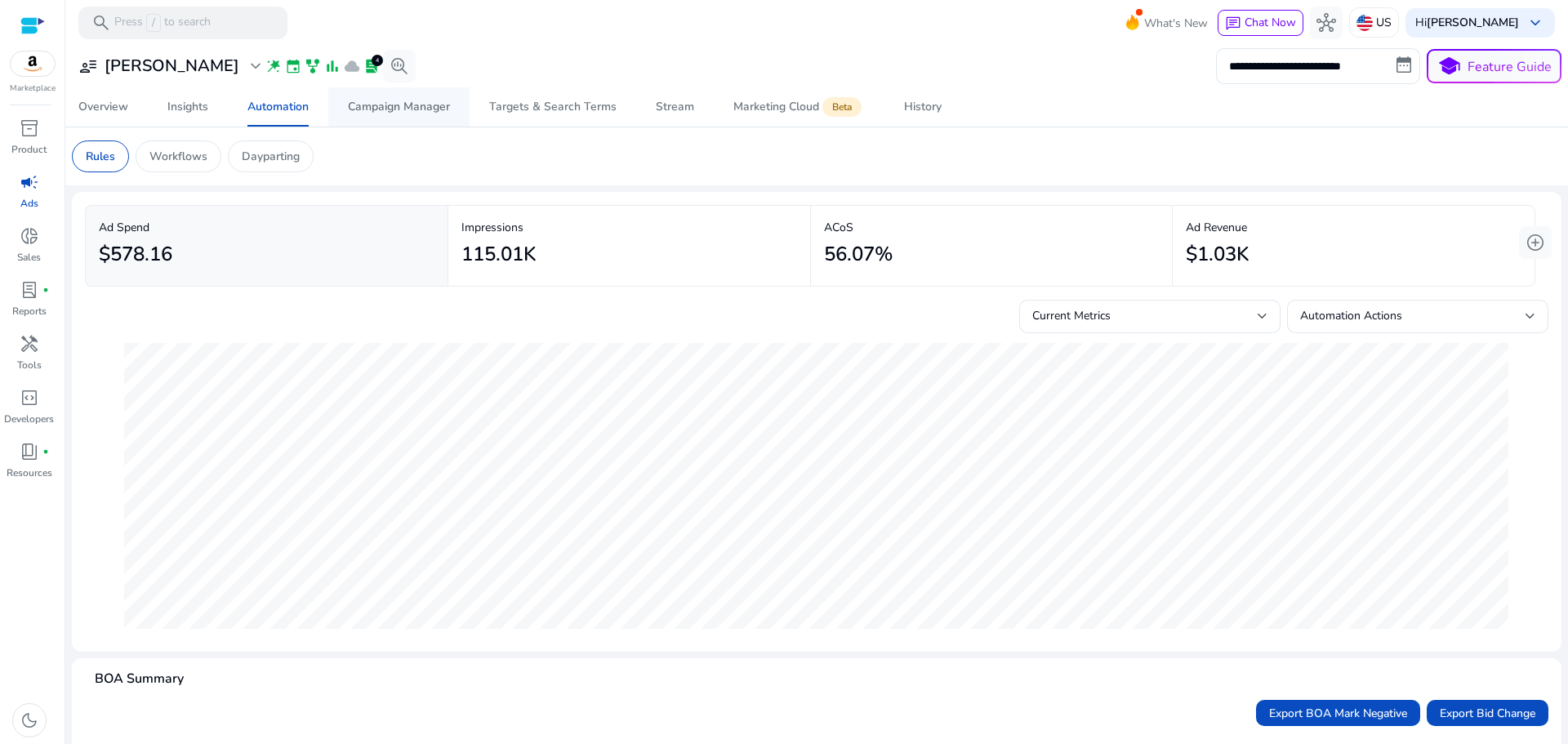
click at [412, 109] on div "Campaign Manager" at bounding box center [399, 107] width 102 height 11
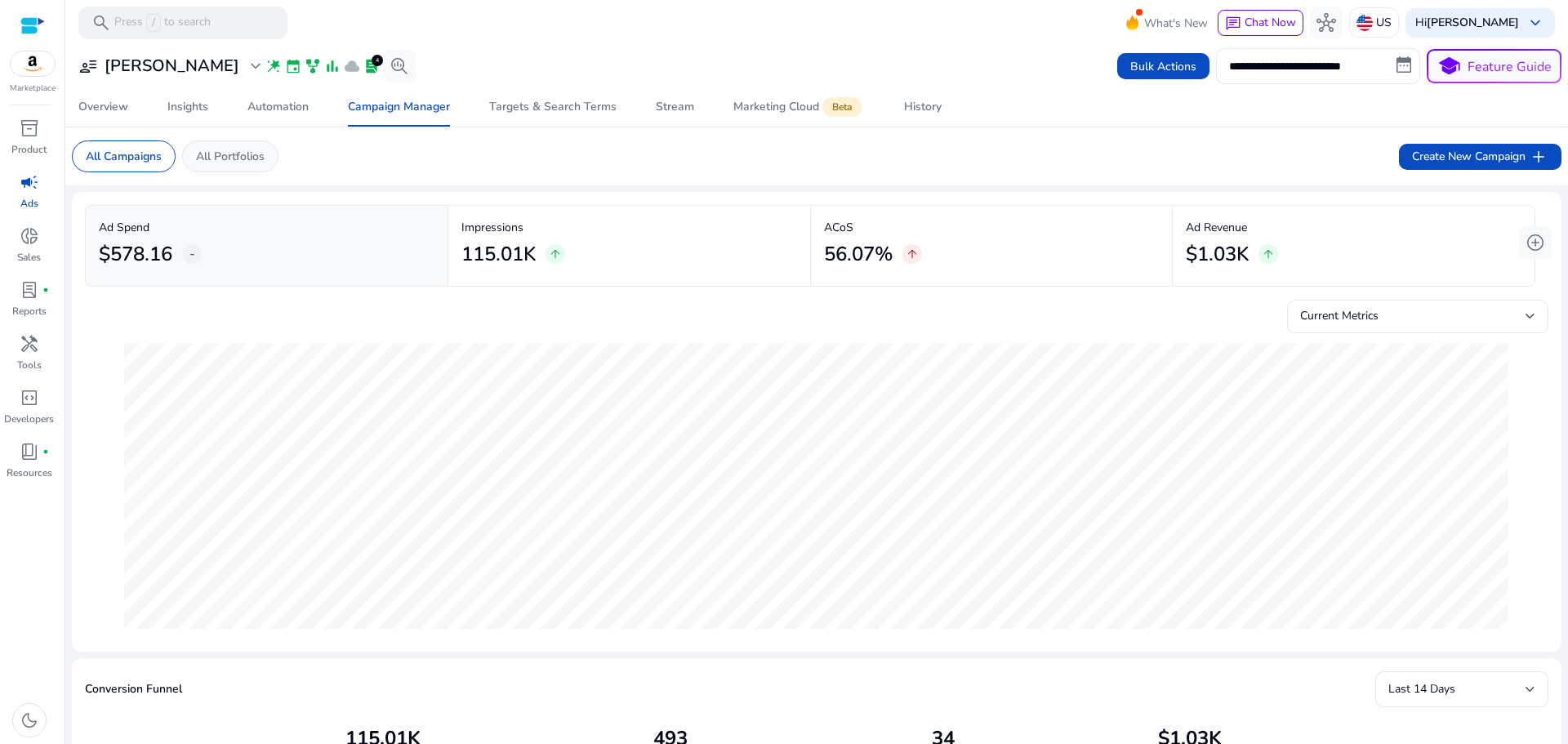
click at [258, 161] on p "All Portfolios" at bounding box center [230, 156] width 69 height 17
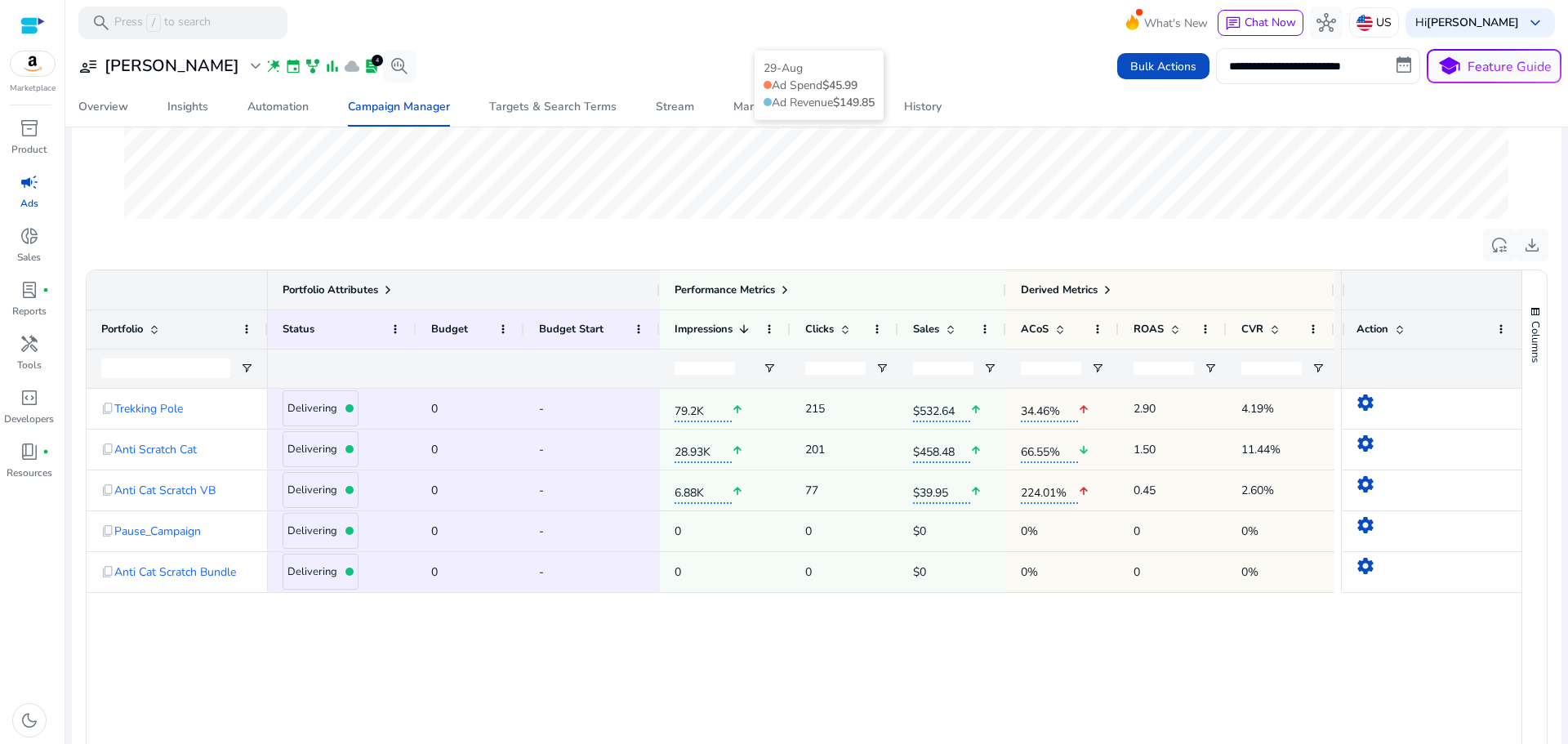
scroll to position [408, 0]
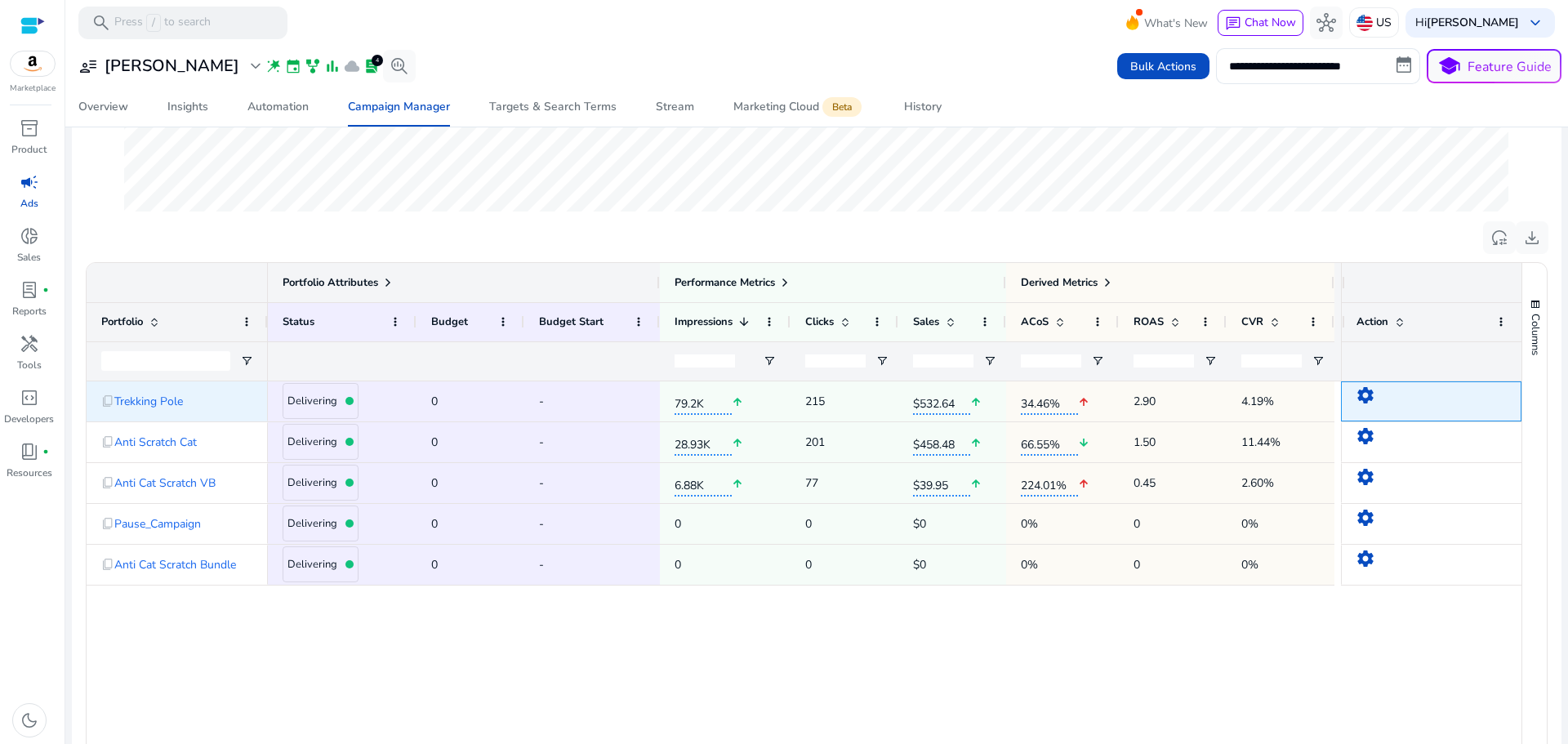
click at [1361, 398] on mat-icon "settings" at bounding box center [1365, 395] width 20 height 20
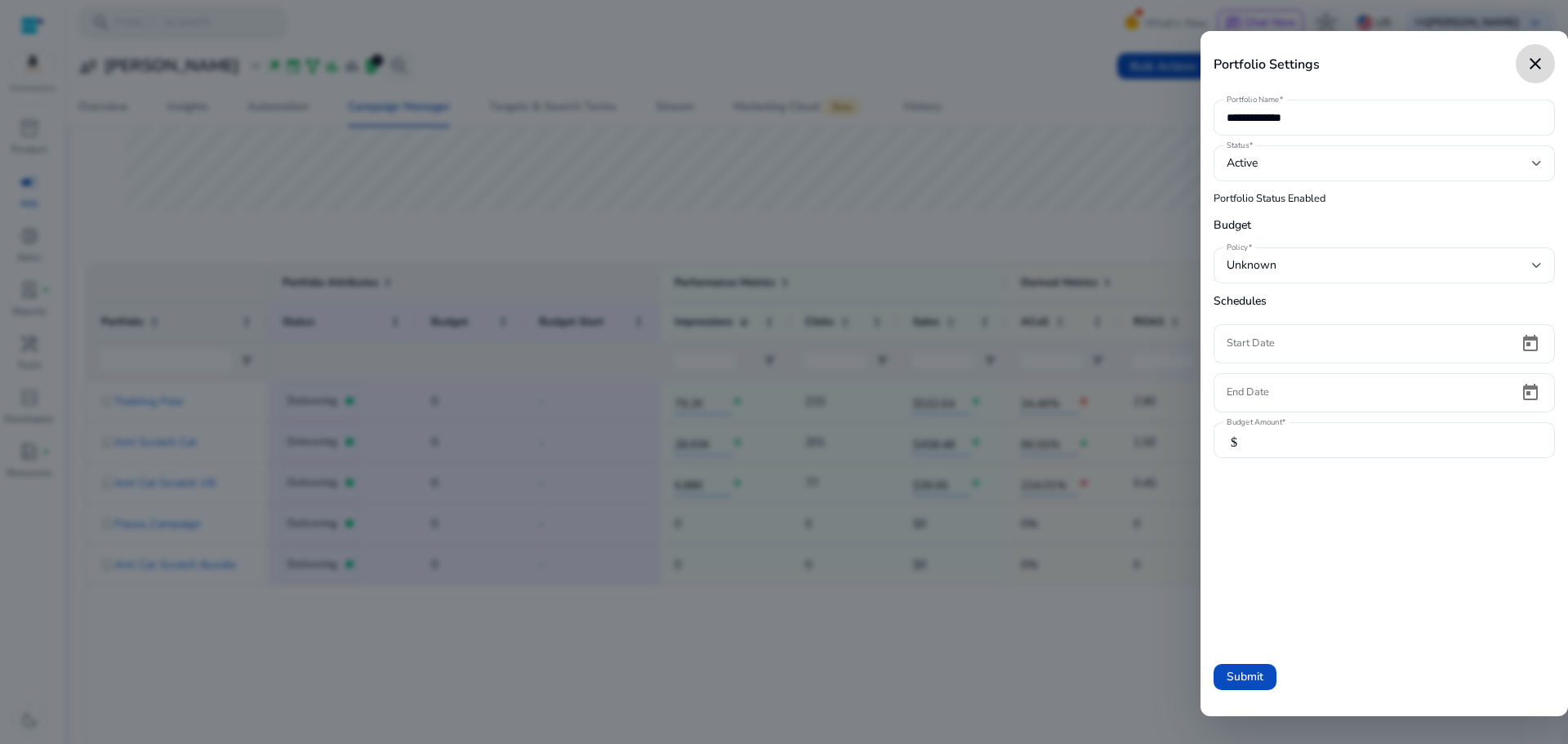
click at [1540, 59] on mat-icon "close" at bounding box center [1535, 63] width 20 height 20
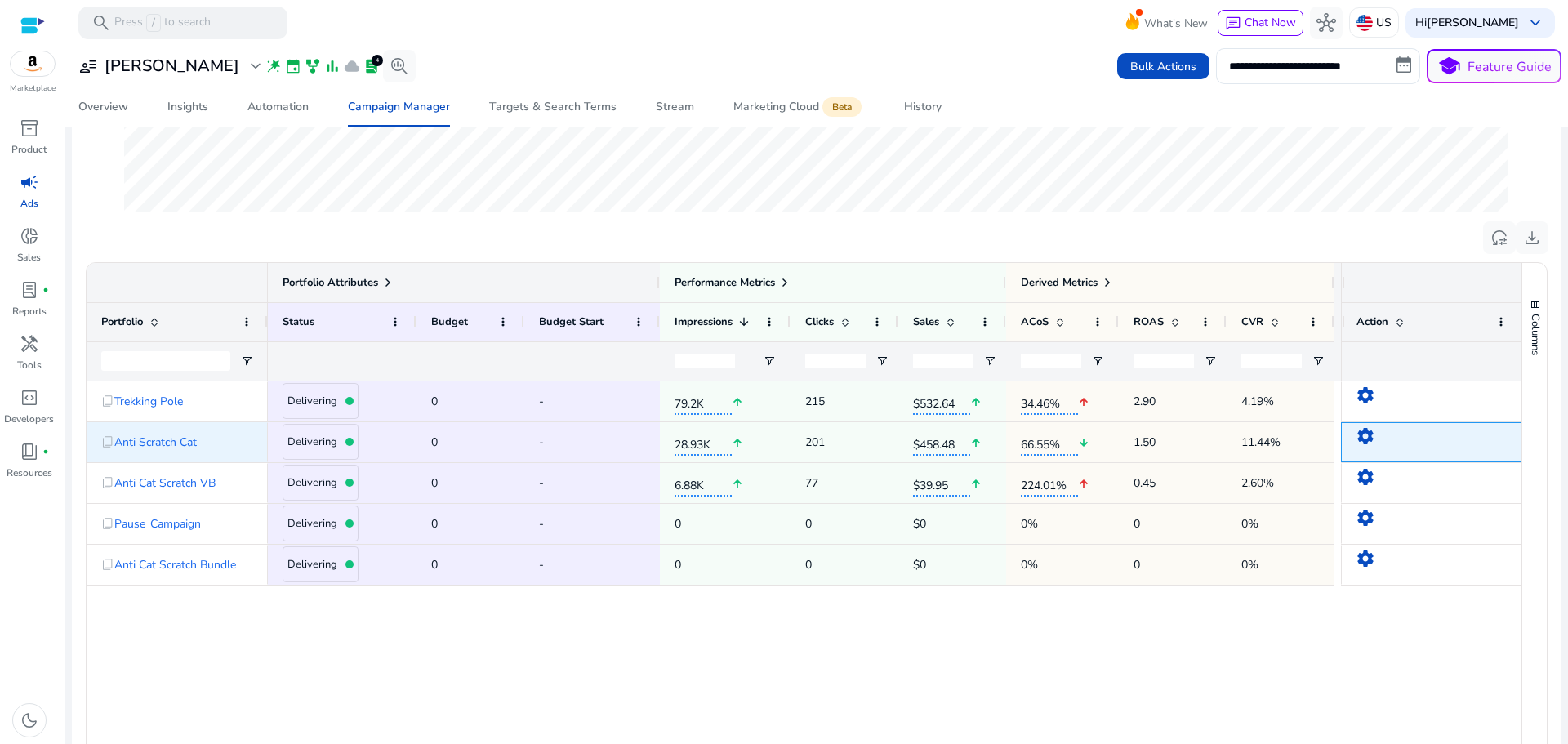
click at [1398, 441] on span "settings" at bounding box center [1431, 442] width 151 height 34
click at [1360, 439] on mat-icon "settings" at bounding box center [1365, 435] width 20 height 20
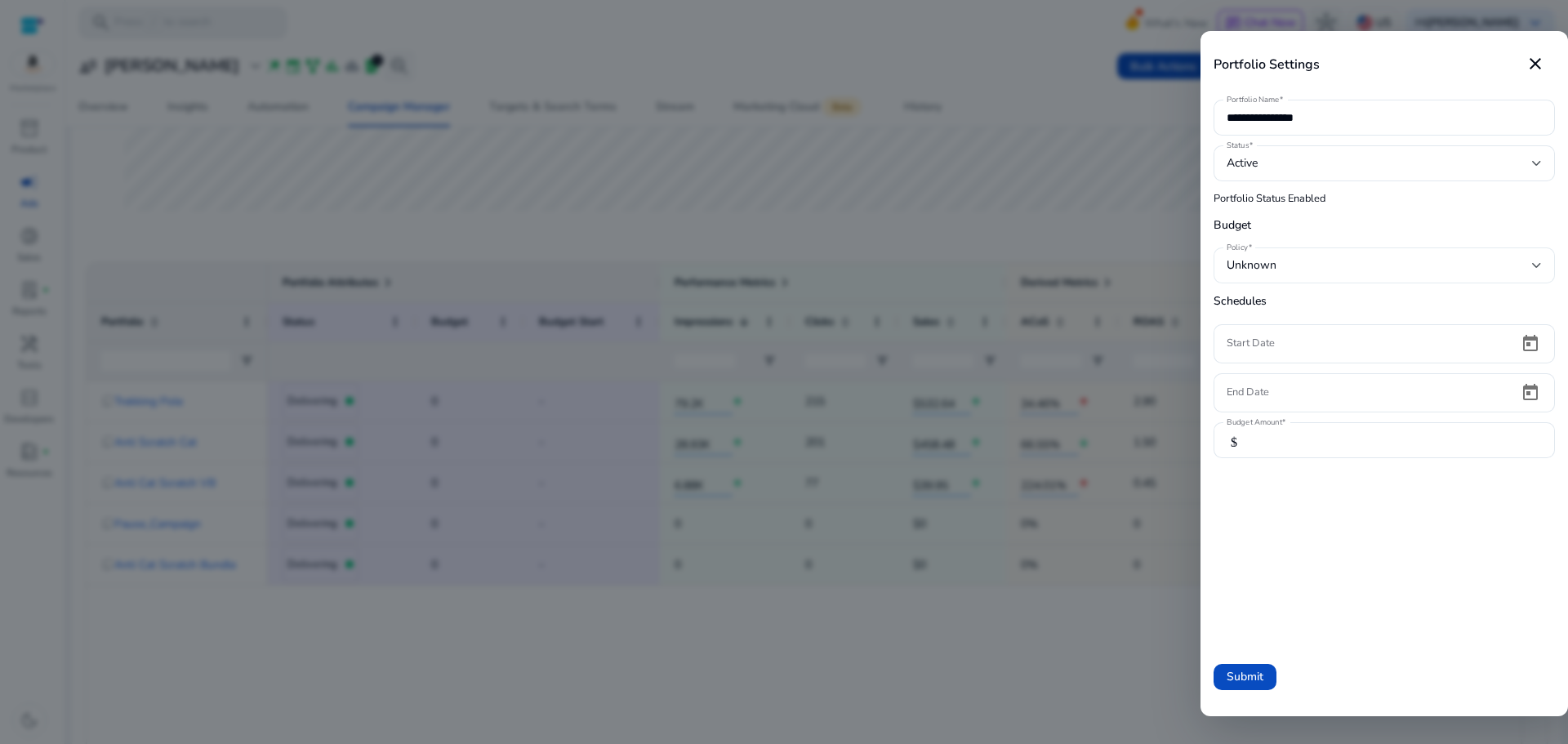
click at [1428, 273] on div "Unknown" at bounding box center [1379, 265] width 305 height 18
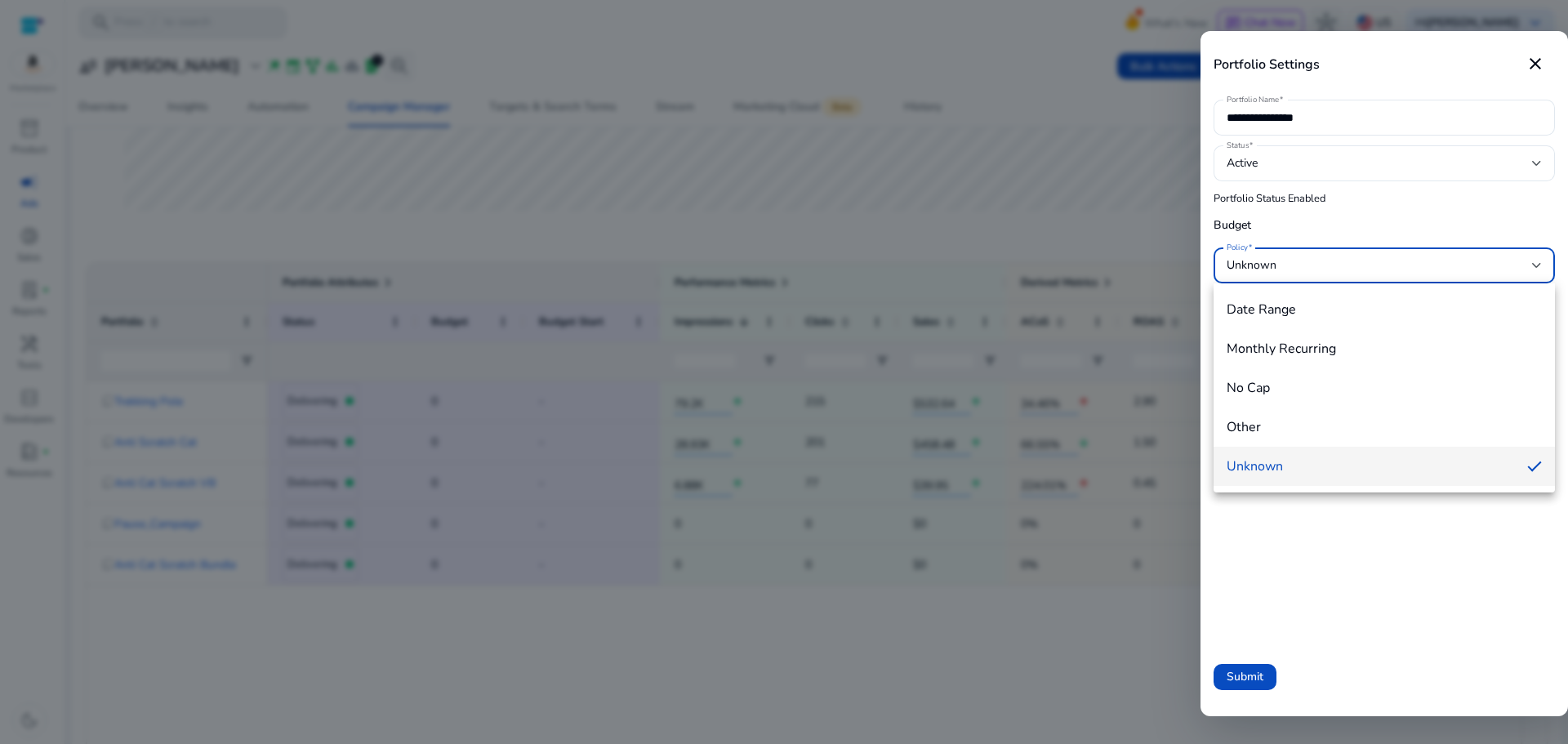
click at [1430, 258] on div at bounding box center [784, 372] width 1568 height 744
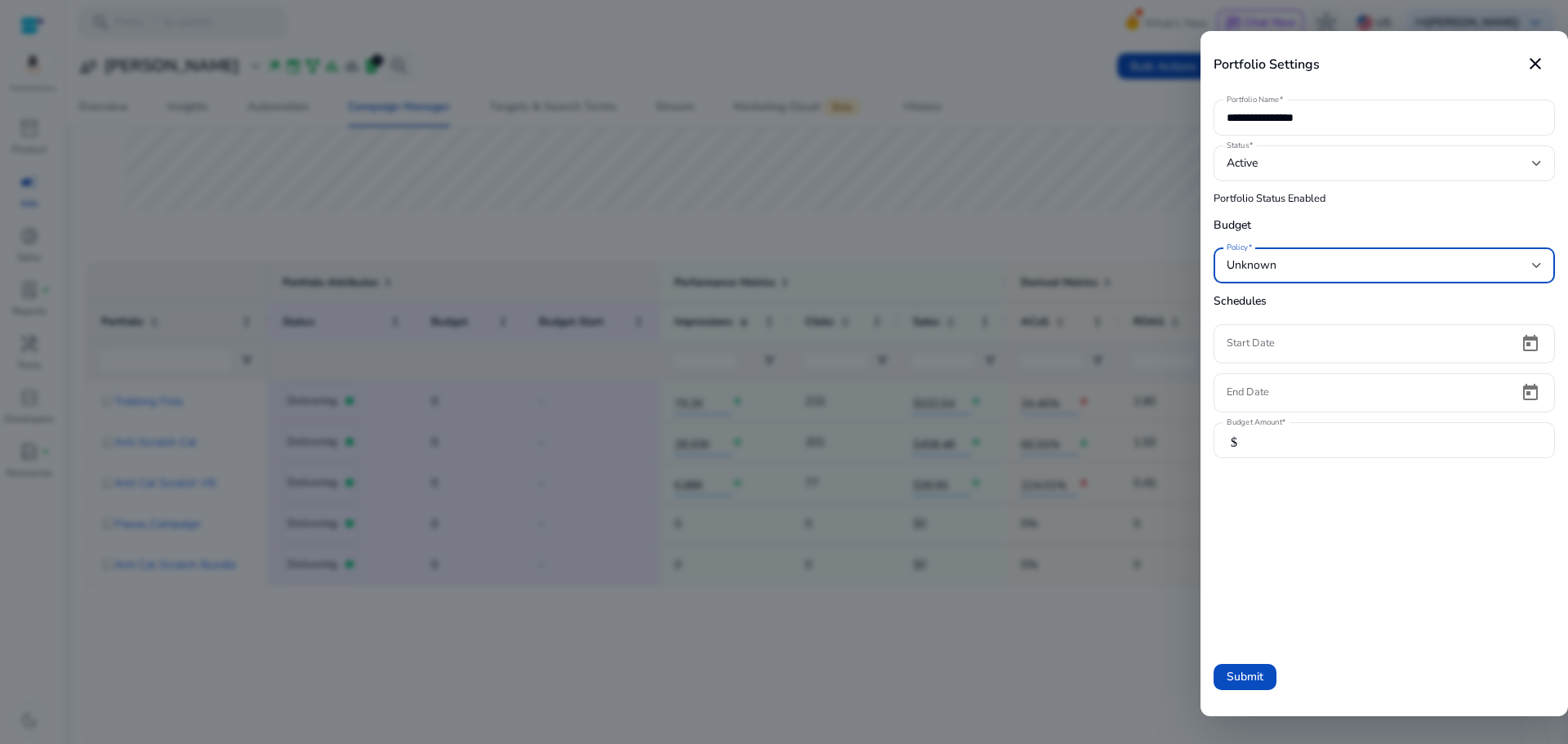
click at [1430, 258] on div "Unknown" at bounding box center [1379, 265] width 305 height 18
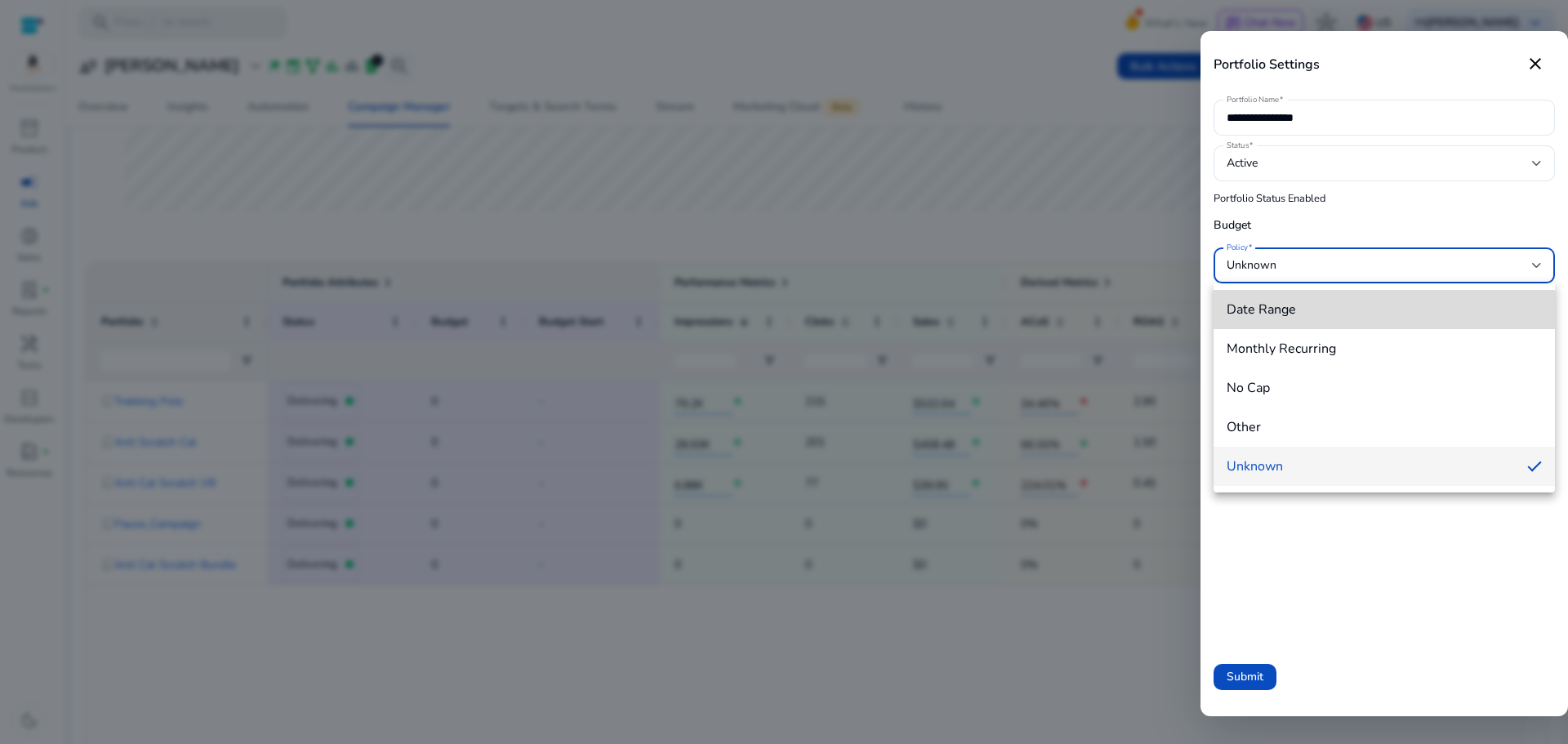
click at [1413, 310] on span "Date Range" at bounding box center [1383, 309] width 315 height 18
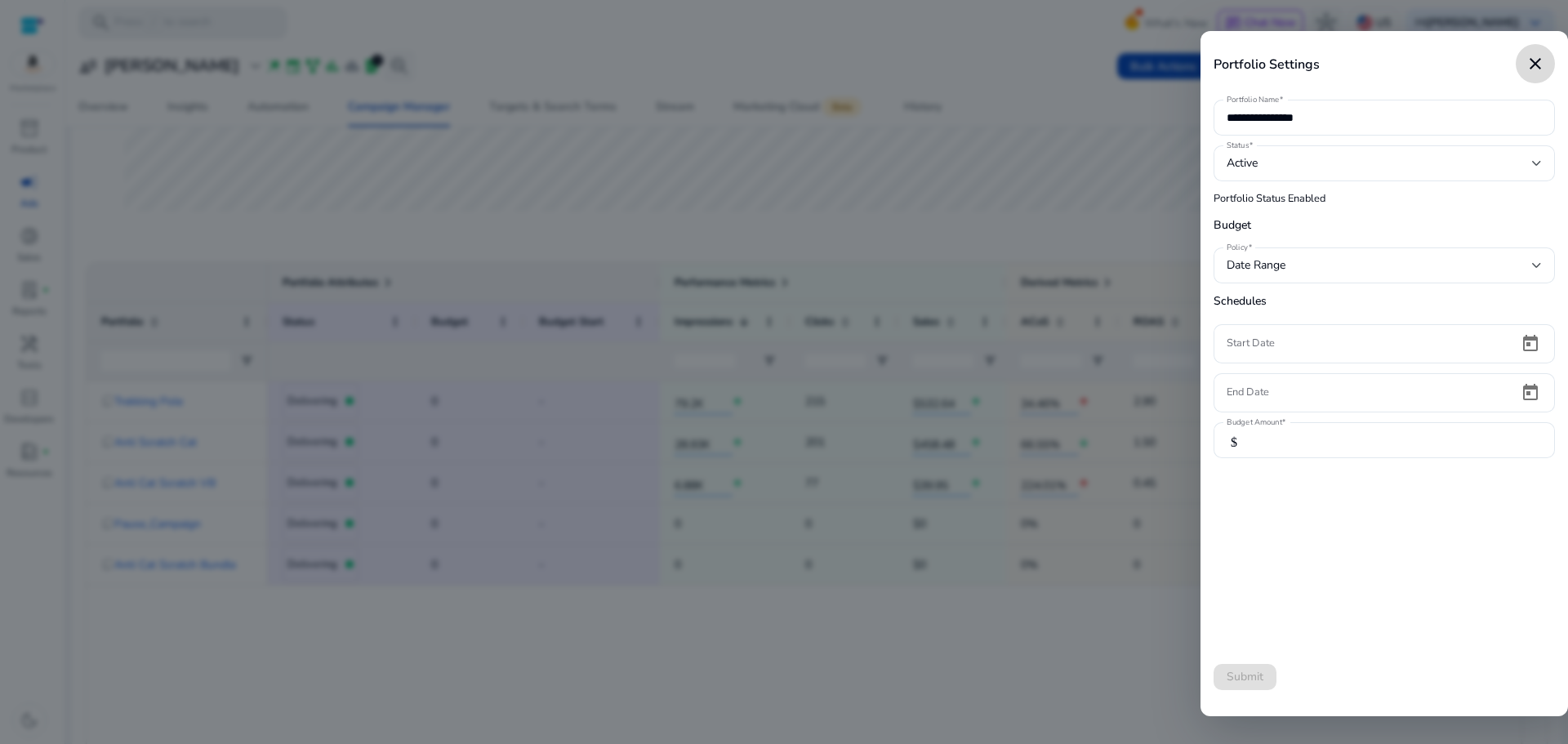
click at [1537, 66] on mat-icon "close" at bounding box center [1535, 63] width 20 height 20
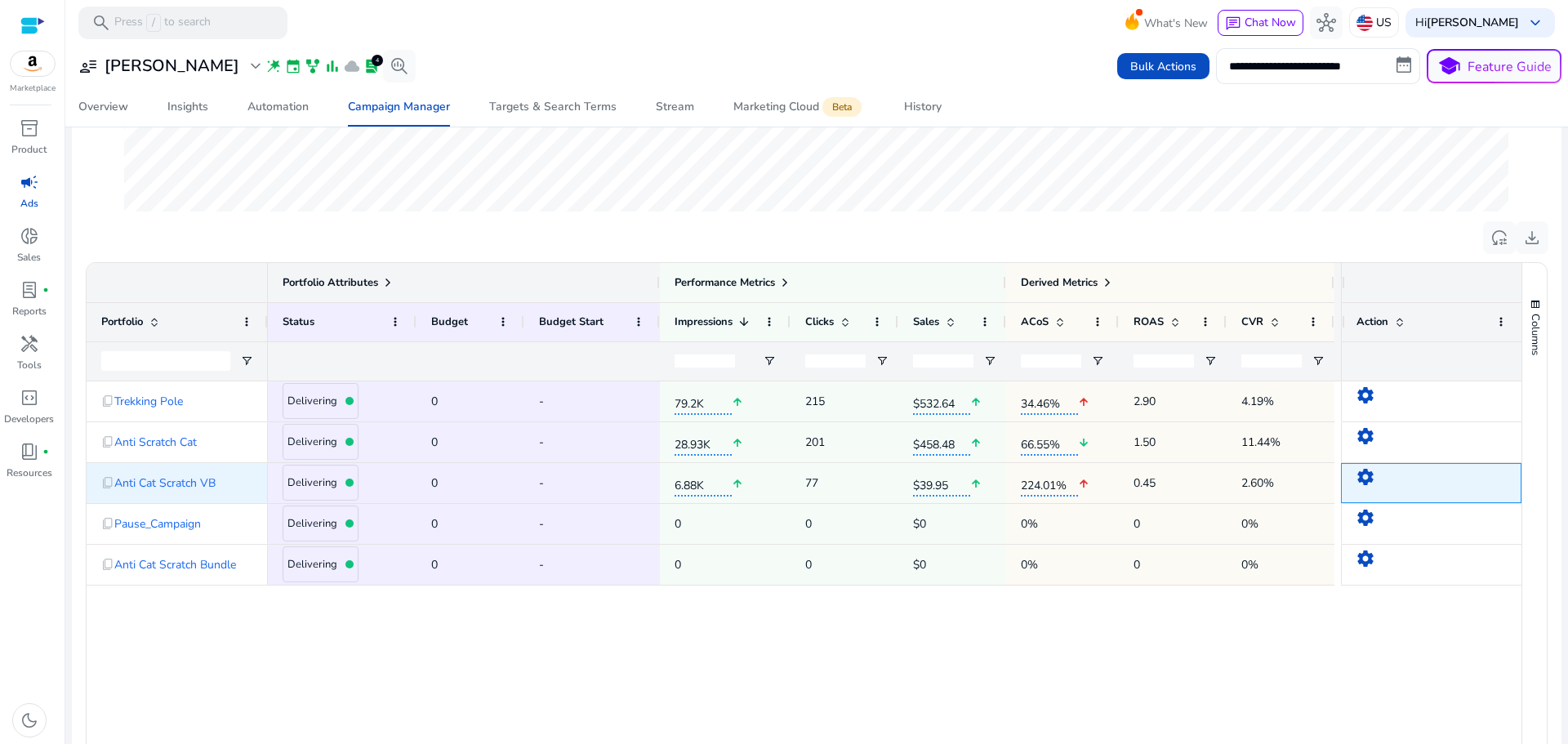
click at [1368, 473] on mat-icon "settings" at bounding box center [1365, 477] width 20 height 20
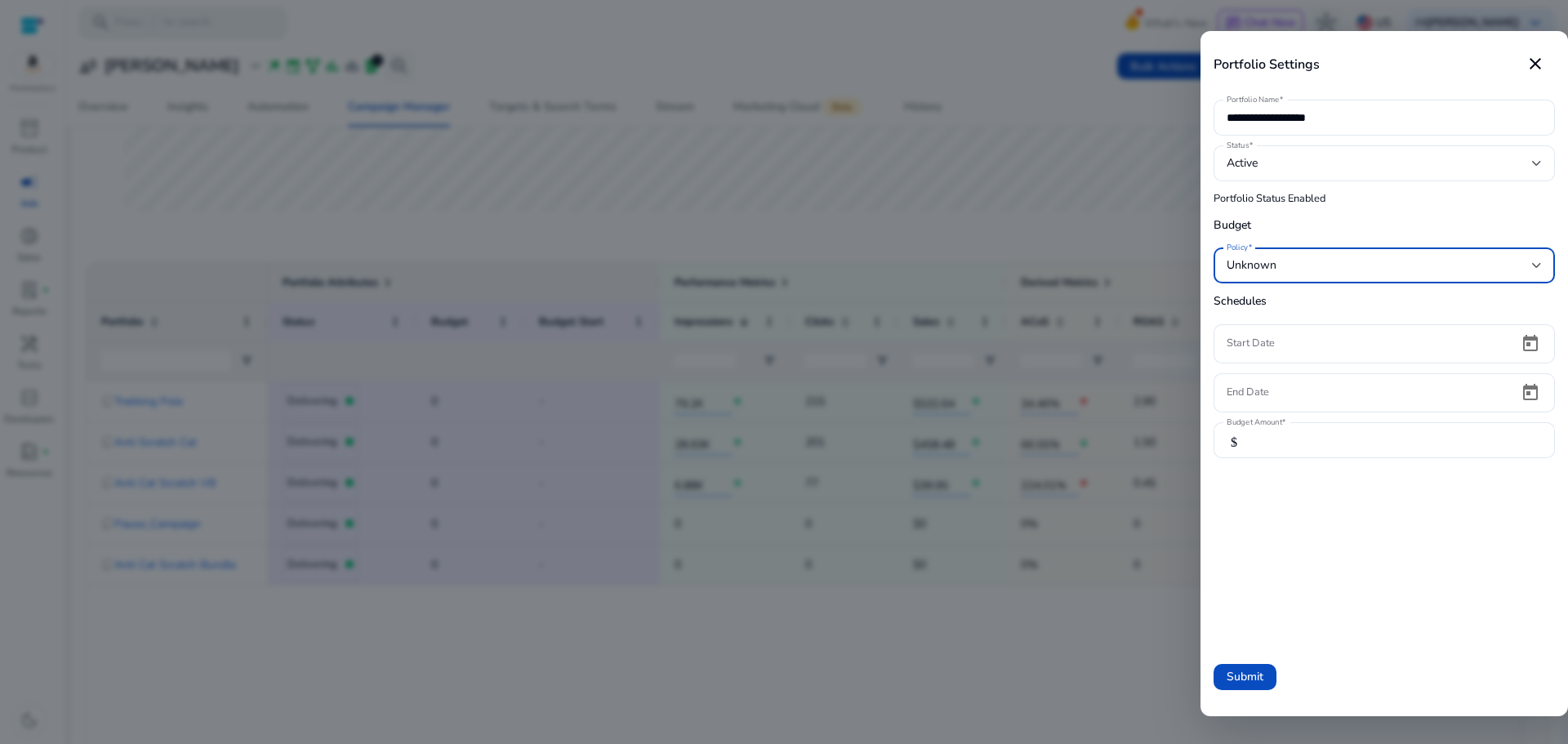
click at [1309, 258] on div "Unknown" at bounding box center [1379, 265] width 305 height 18
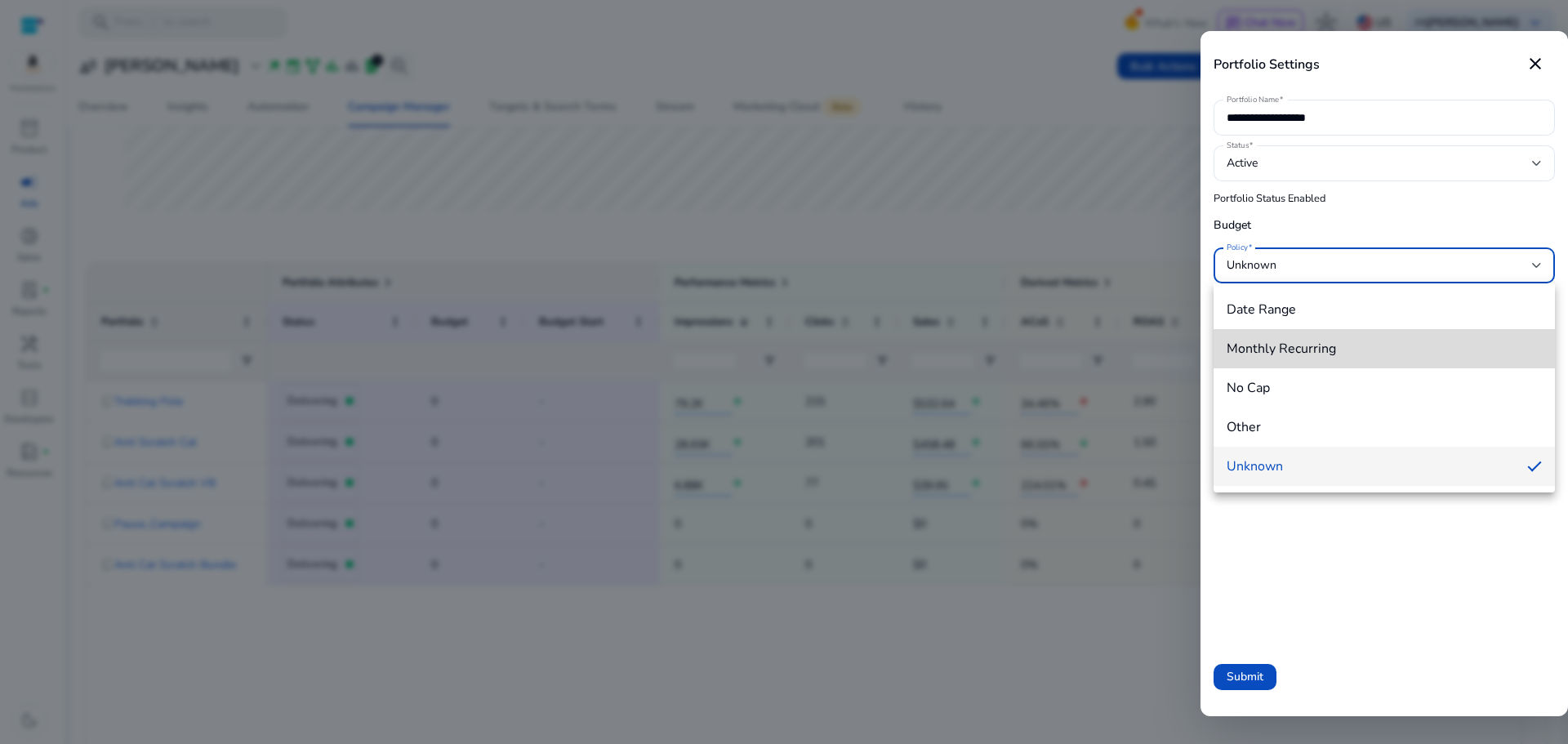
click at [1305, 342] on span "Monthly Recurring" at bounding box center [1383, 349] width 315 height 18
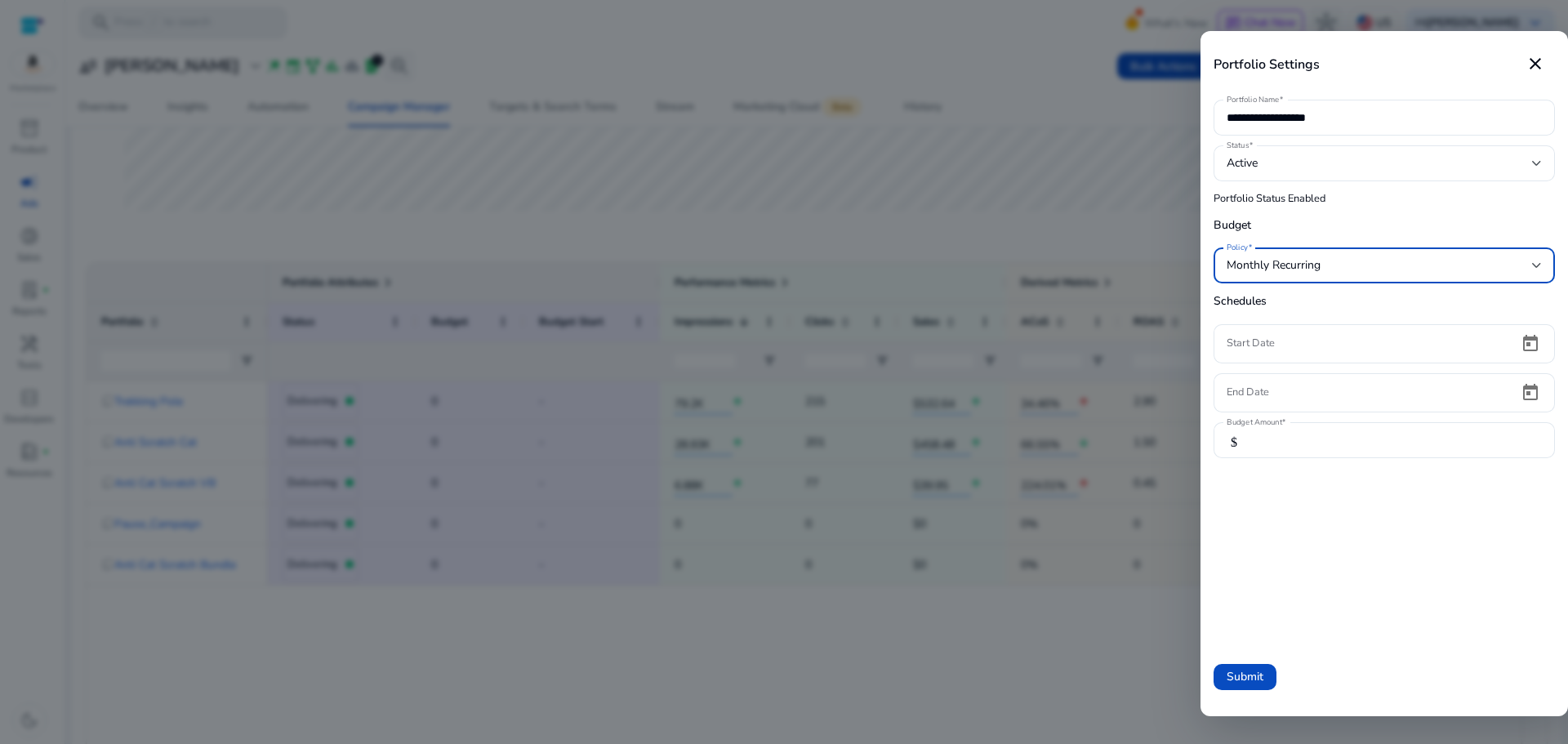
click at [1337, 251] on div "Monthly Recurring" at bounding box center [1383, 264] width 315 height 36
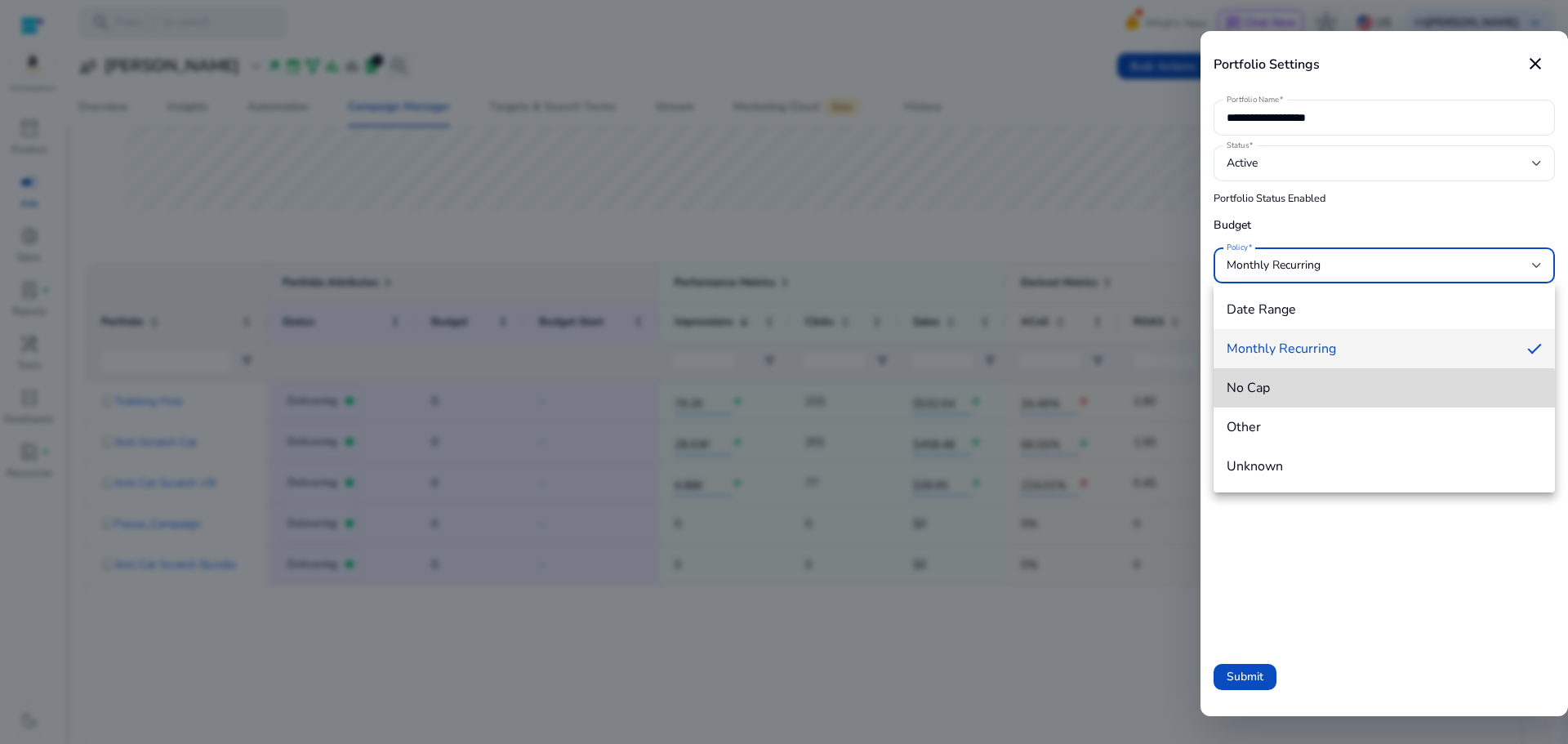
click at [1272, 393] on span "No Cap" at bounding box center [1383, 388] width 315 height 18
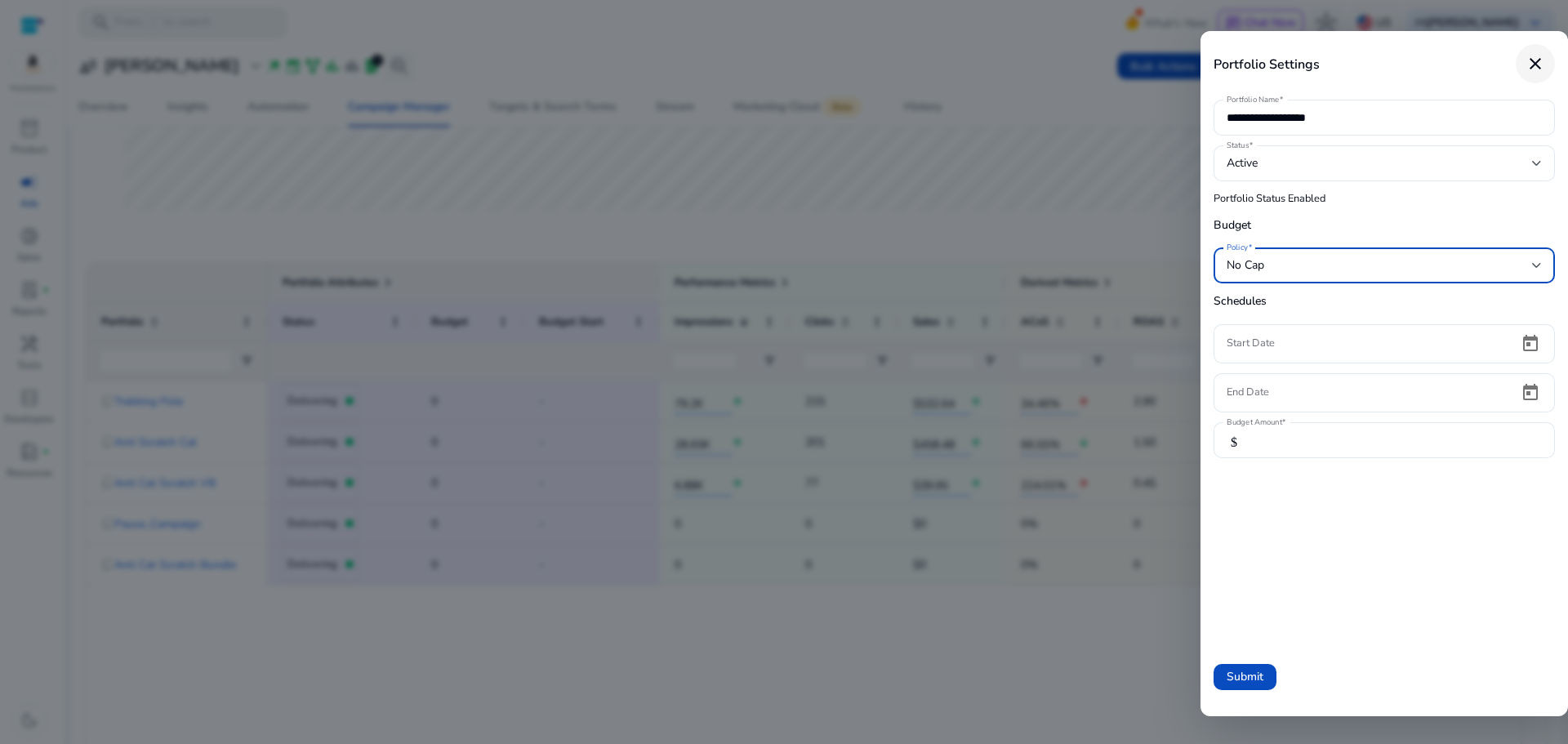
click at [1539, 66] on mat-icon "close" at bounding box center [1535, 63] width 20 height 20
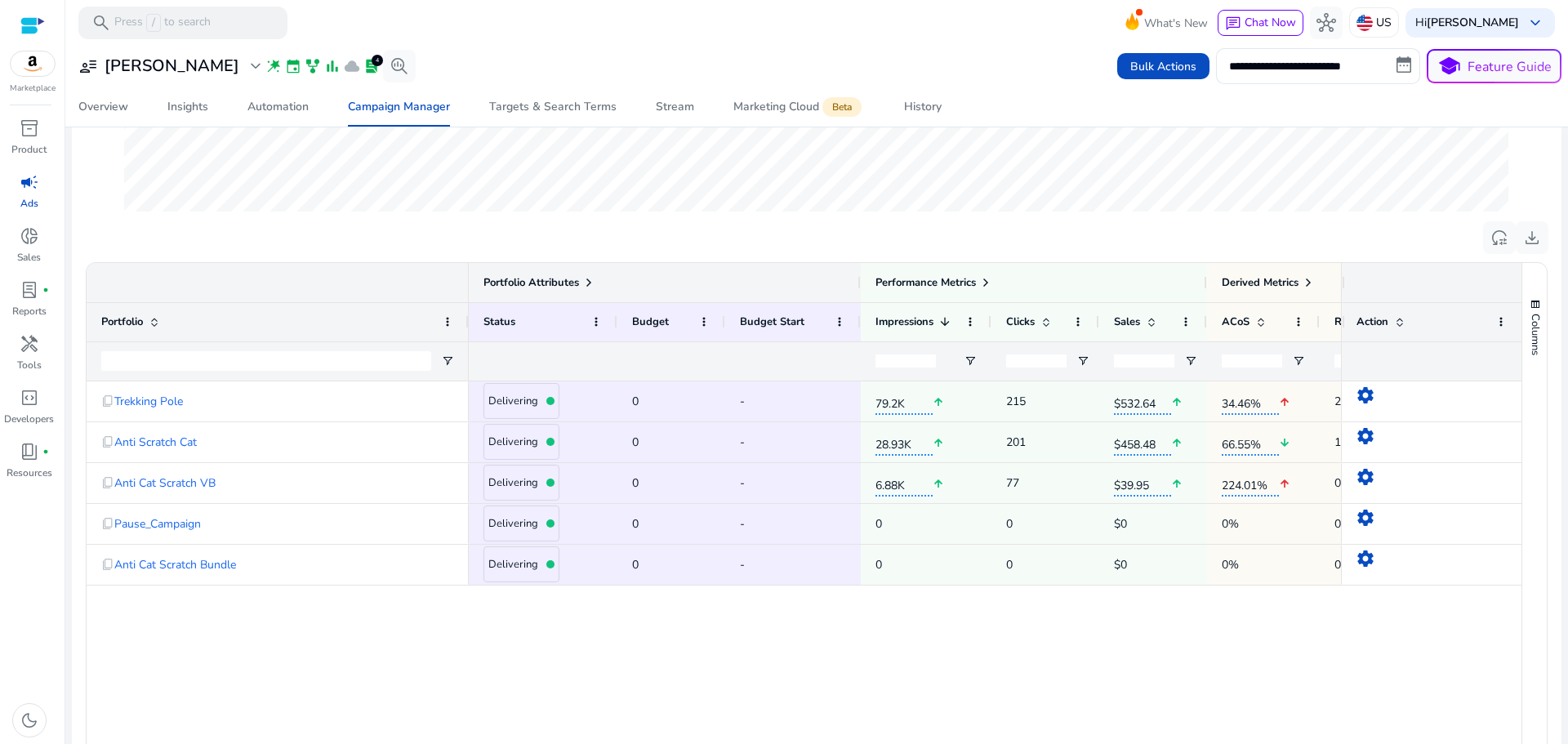
drag, startPoint x: 265, startPoint y: 317, endPoint x: 402, endPoint y: 382, distance: 151.6
click at [467, 321] on div at bounding box center [468, 322] width 7 height 38
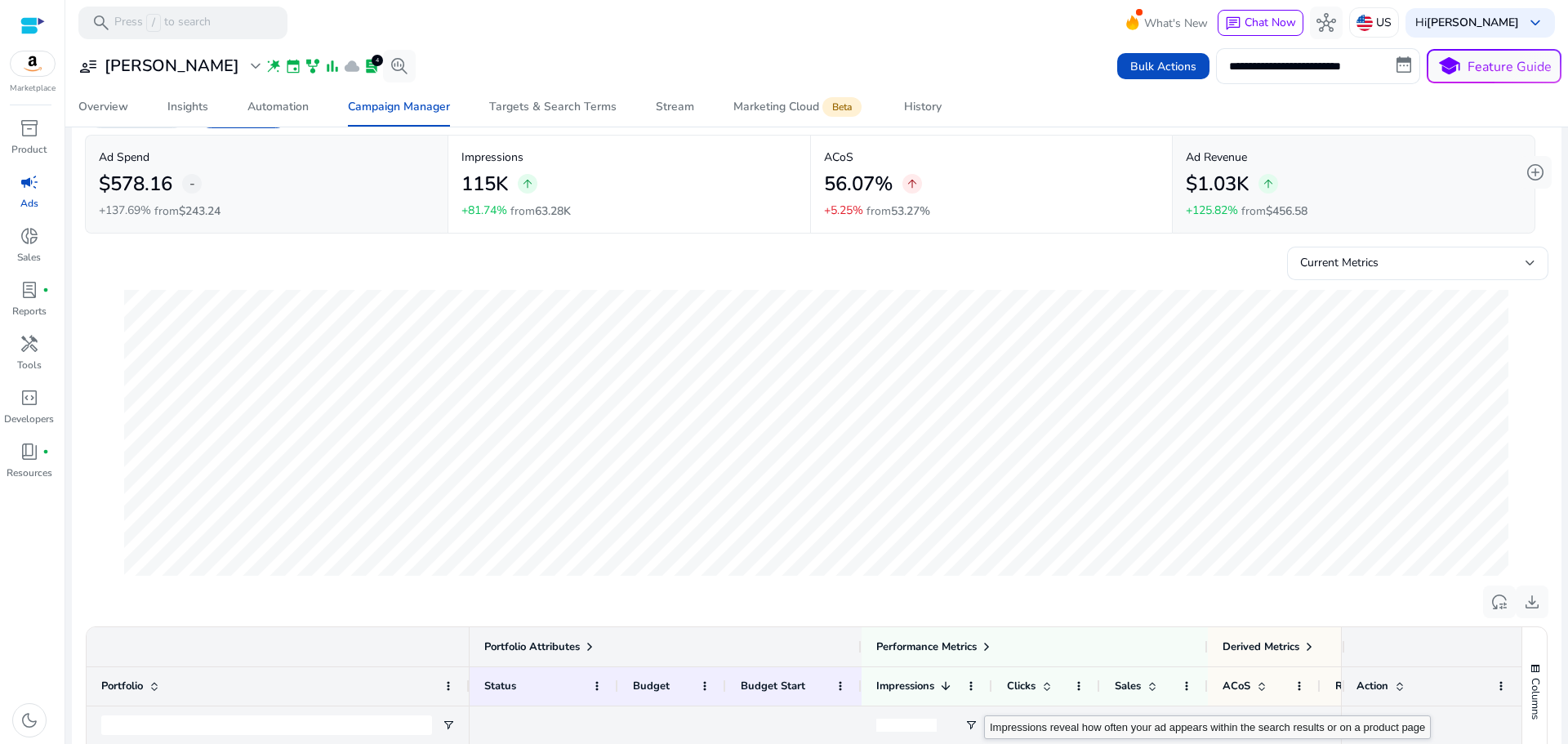
scroll to position [0, 0]
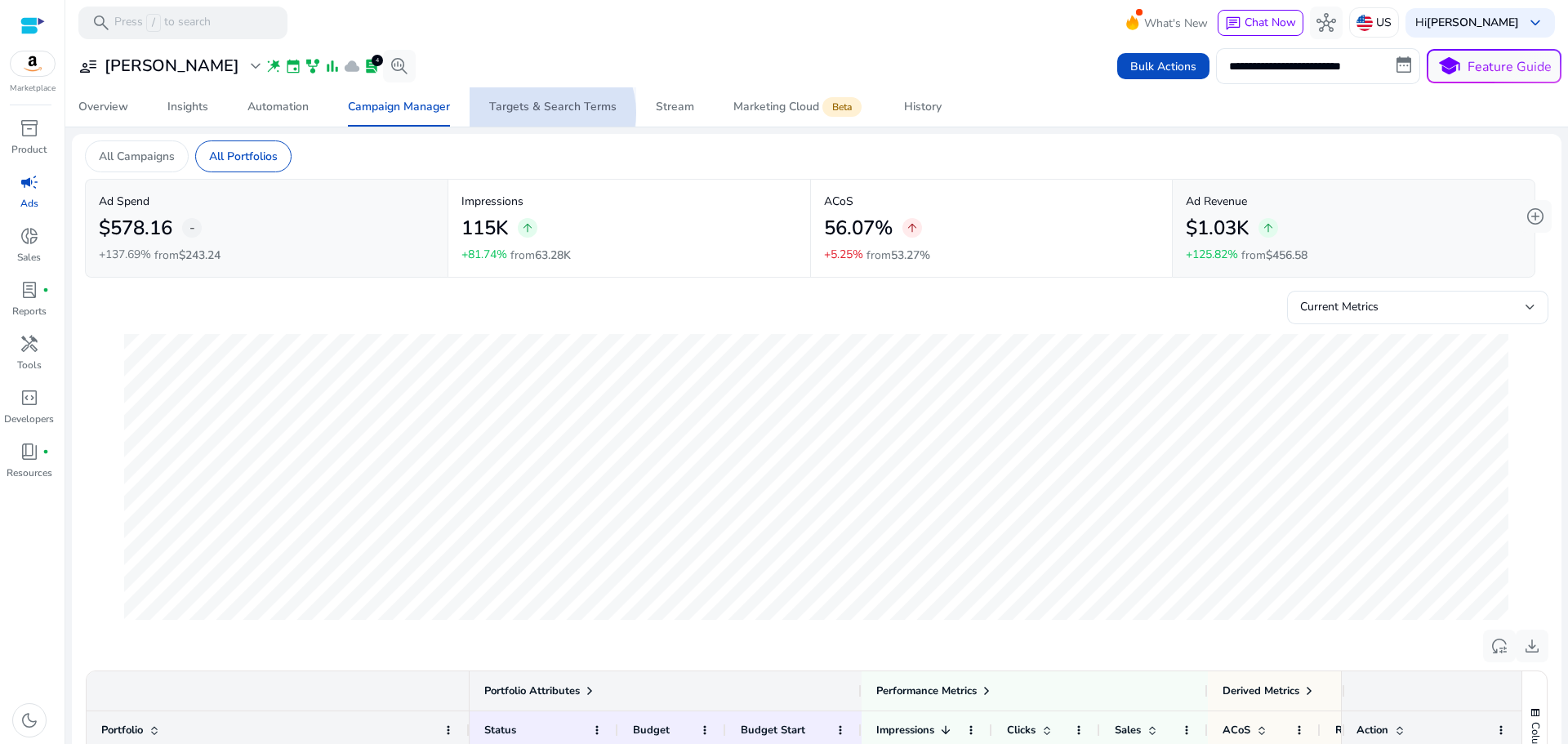
click at [543, 113] on div "Targets & Search Terms" at bounding box center [552, 107] width 127 height 11
